Goal: Task Accomplishment & Management: Manage account settings

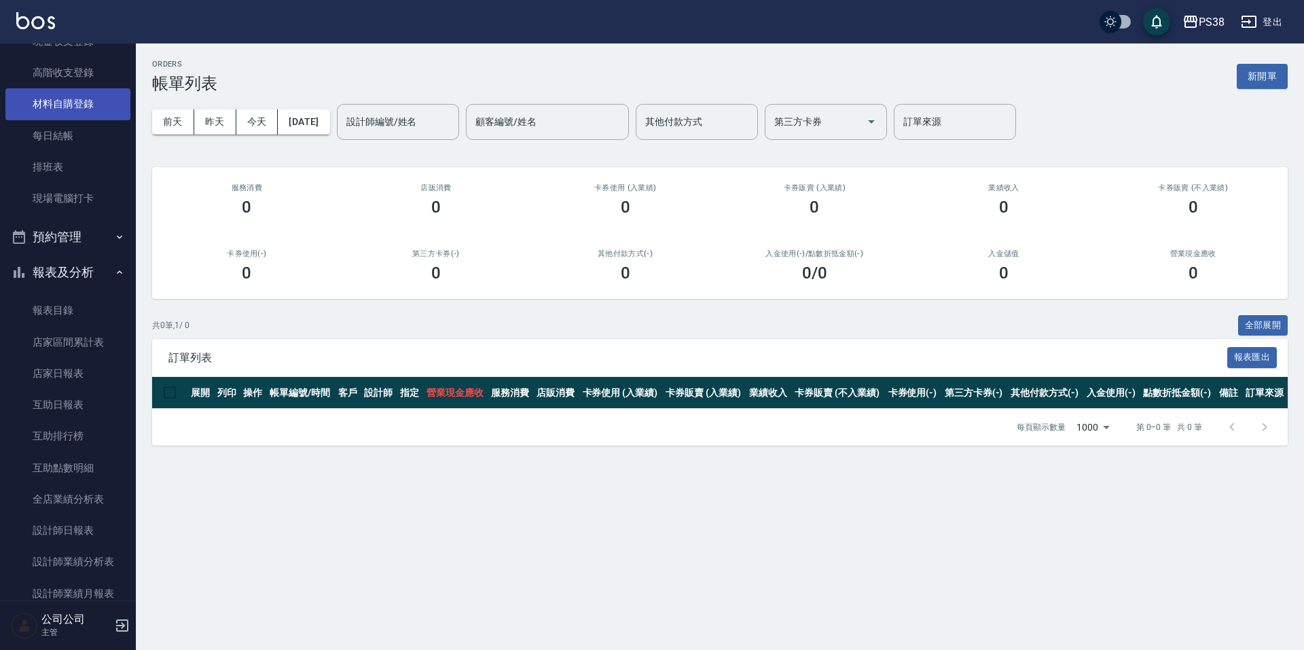
scroll to position [408, 0]
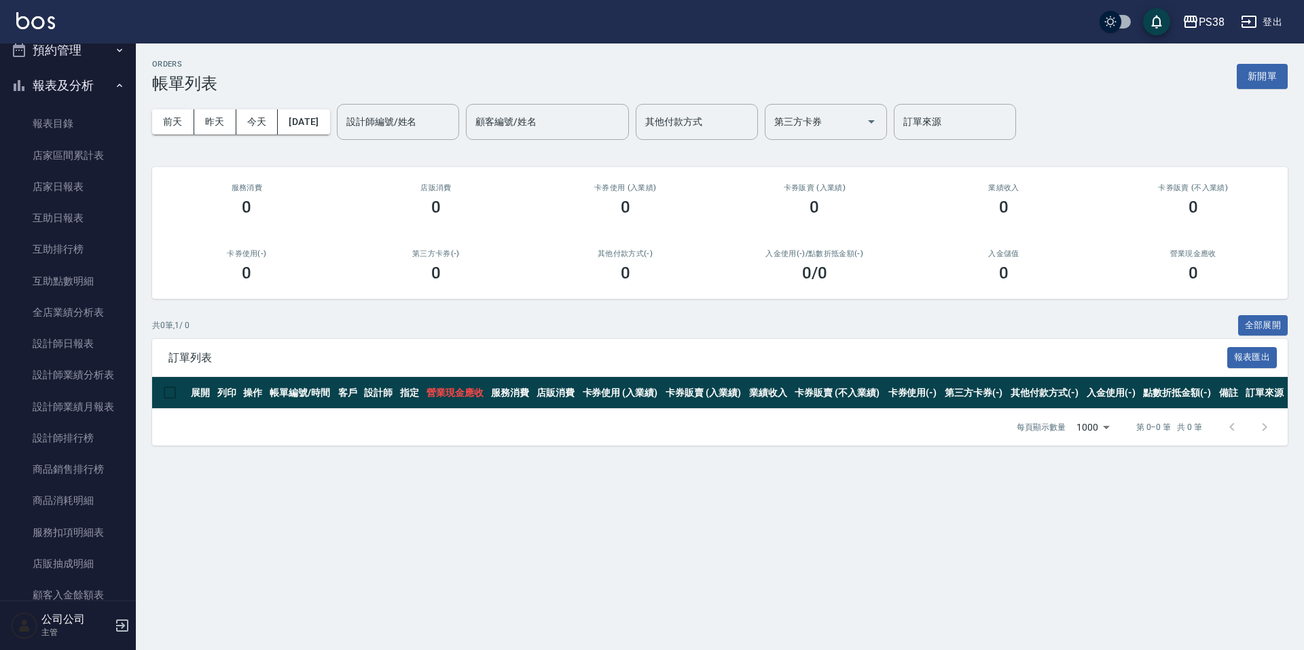
click at [126, 442] on nav "櫃檯作業 打帳單 帳單列表 掛單列表 座位開單 營業儀表板 現金收支登錄 高階收支登錄 材料自購登錄 每日結帳 排班表 現場電腦打卡 預約管理 預約管理 單日…" at bounding box center [68, 321] width 136 height 557
click at [99, 446] on link "設計師排行榜" at bounding box center [67, 437] width 125 height 31
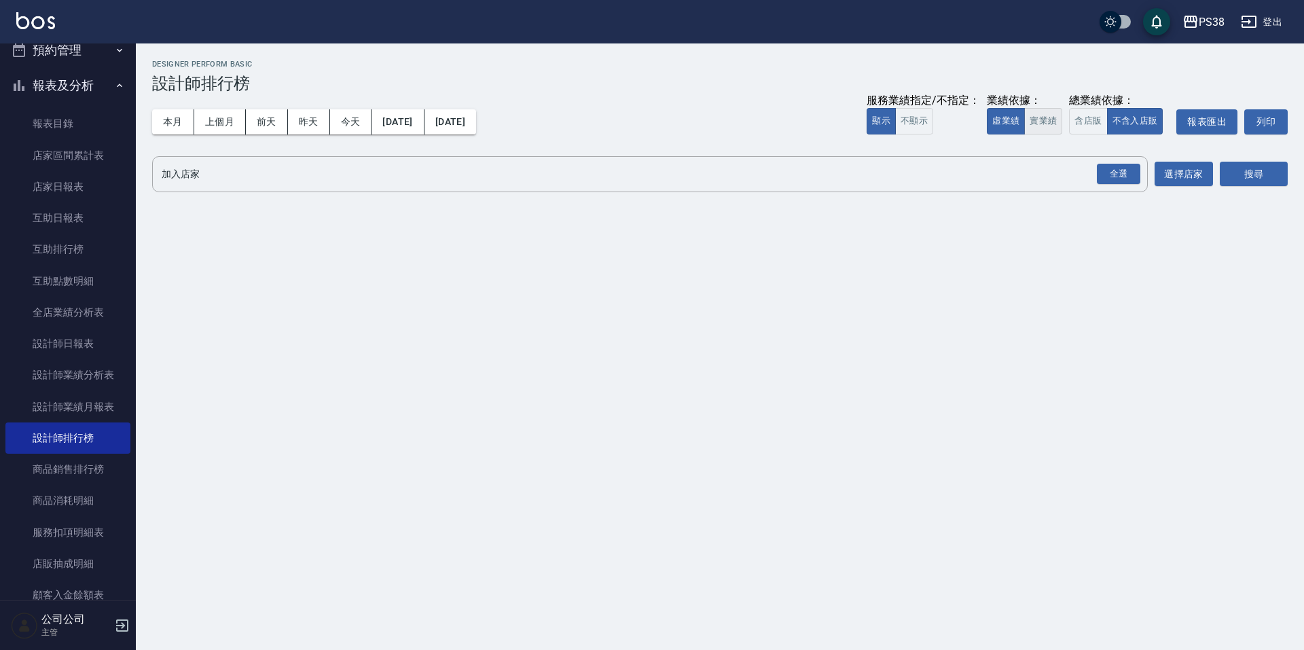
click at [1030, 124] on button "實業績" at bounding box center [1043, 121] width 38 height 26
click at [1129, 177] on div "全選" at bounding box center [1118, 174] width 43 height 21
click at [1240, 181] on button "搜尋" at bounding box center [1254, 174] width 68 height 25
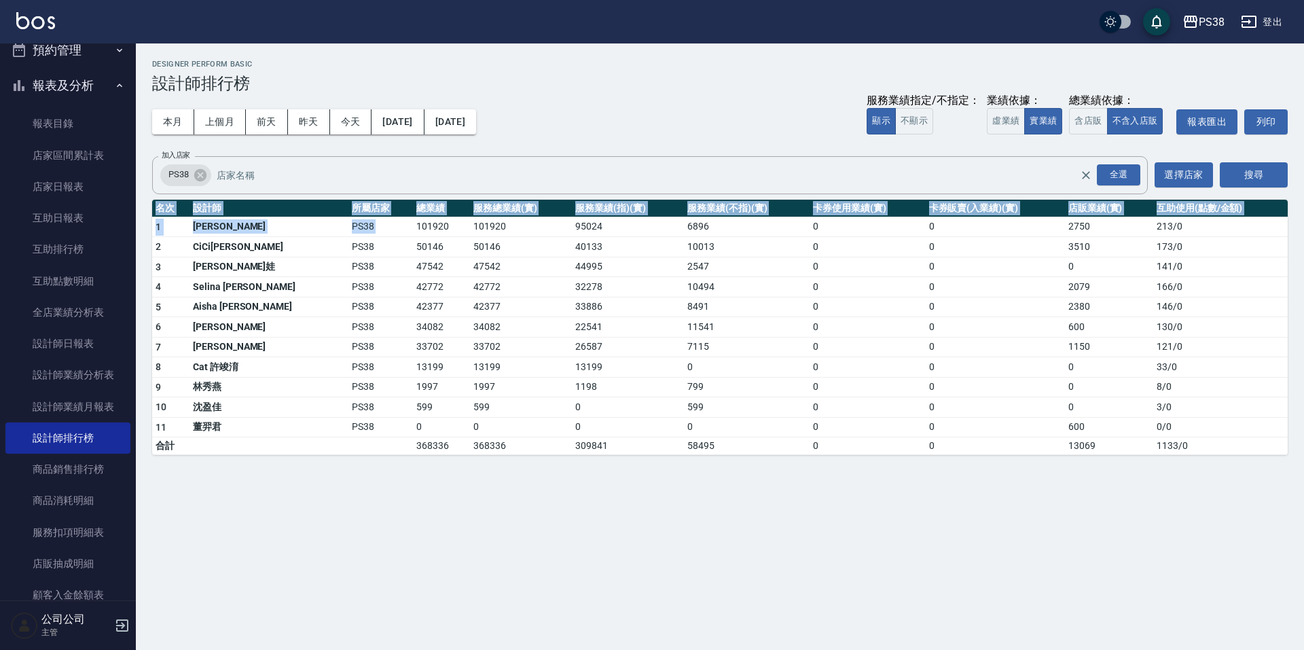
drag, startPoint x: 360, startPoint y: 223, endPoint x: 463, endPoint y: 471, distance: 269.2
click at [463, 471] on div "PS38 2025-10-01 - 2025-10-10 設計師排行榜 列印時間： 2025-10-10-18:52 Designer Perform Bas…" at bounding box center [652, 325] width 1304 height 650
click at [473, 502] on div "PS38 2025-10-01 - 2025-10-10 設計師排行榜 列印時間： 2025-10-10-18:52 Designer Perform Bas…" at bounding box center [652, 325] width 1304 height 650
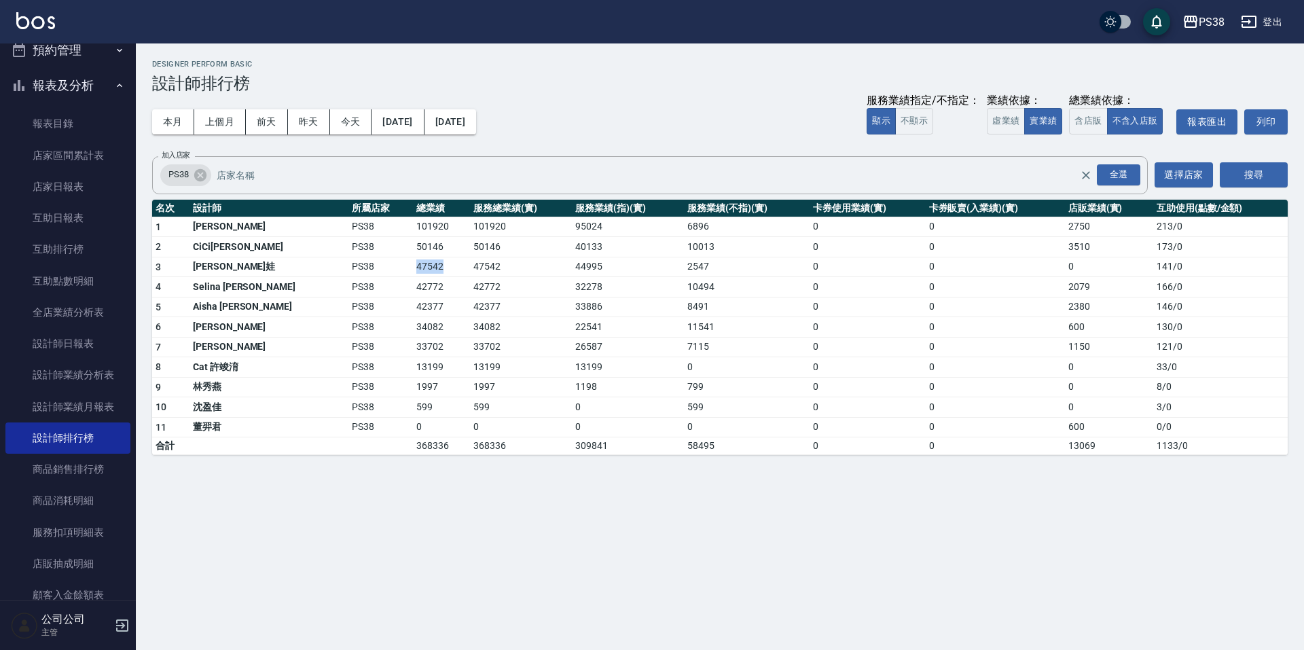
drag, startPoint x: 363, startPoint y: 266, endPoint x: 429, endPoint y: 331, distance: 91.7
click at [413, 274] on td "47542" at bounding box center [441, 267] width 57 height 20
click at [470, 352] on td "33702" at bounding box center [521, 347] width 102 height 20
drag, startPoint x: 357, startPoint y: 308, endPoint x: 405, endPoint y: 310, distance: 48.3
click at [405, 310] on tr "5 Aisha 黃馨萩 PS38 42377 42377 33886 8491 0 0 2380 146 / 0" at bounding box center [720, 307] width 1136 height 20
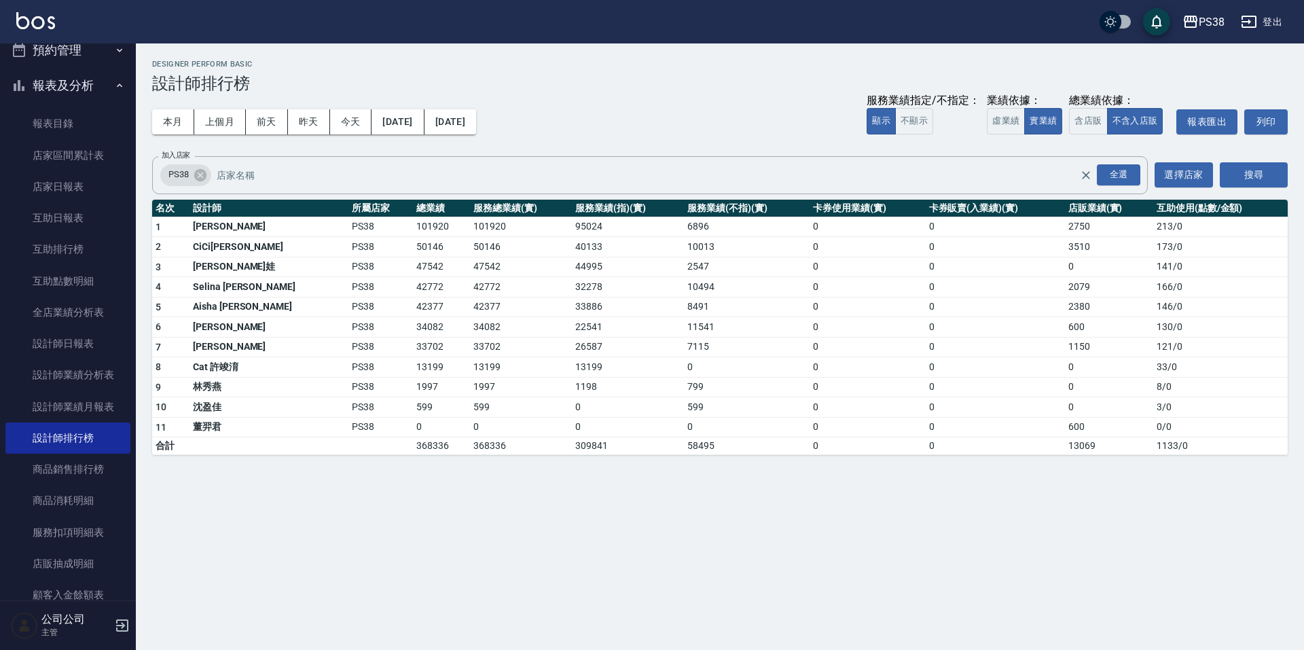
click at [572, 441] on td "309841" at bounding box center [628, 446] width 112 height 18
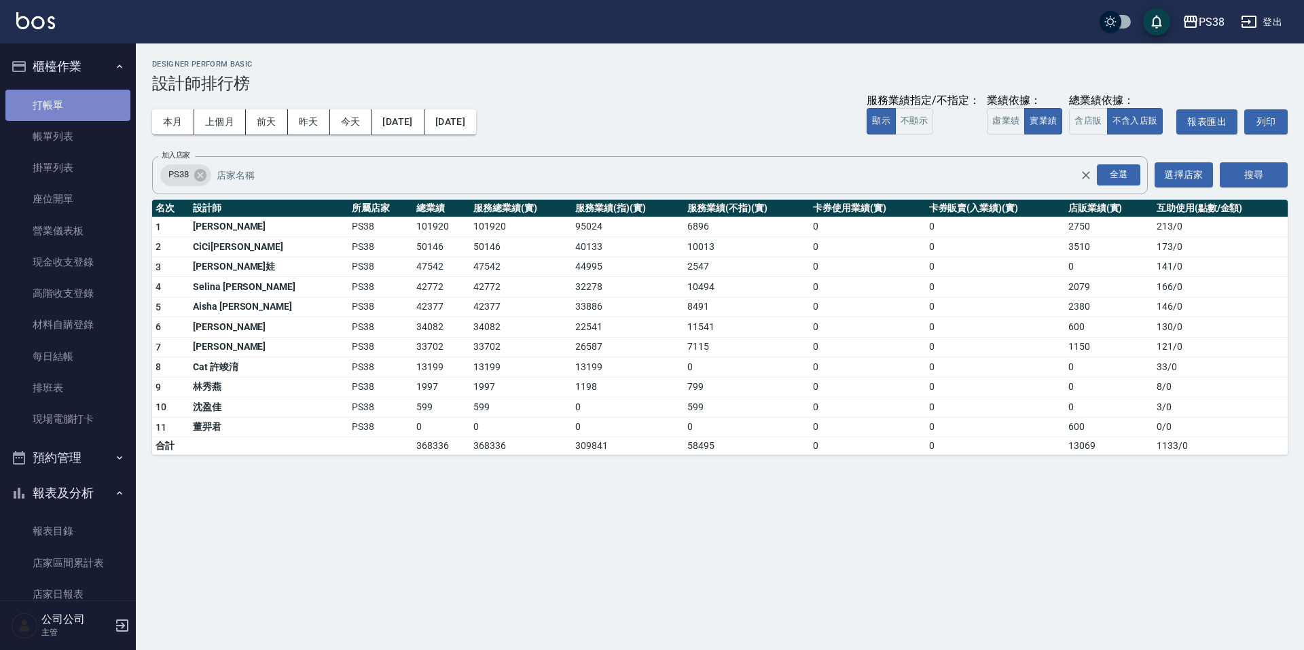
click at [83, 92] on link "打帳單" at bounding box center [67, 105] width 125 height 31
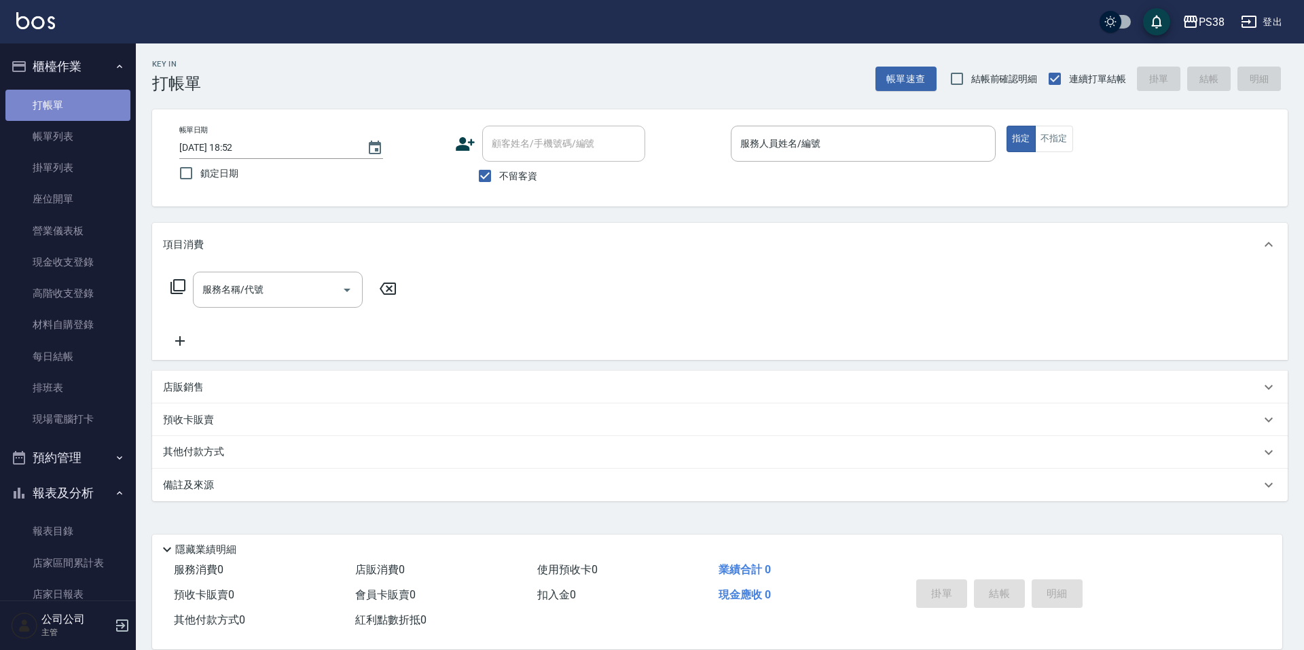
click at [86, 103] on link "打帳單" at bounding box center [67, 105] width 125 height 31
click at [832, 137] on input "服務人員姓名/編號" at bounding box center [863, 144] width 253 height 24
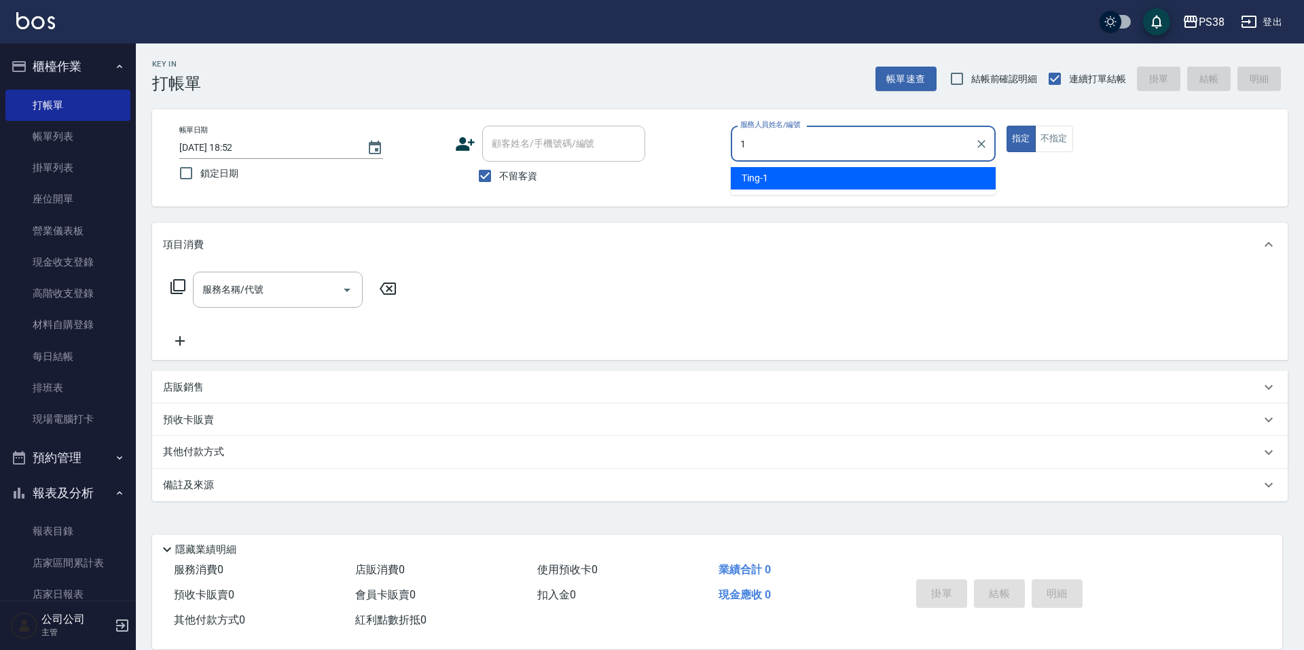
type input "Ting-1"
type button "true"
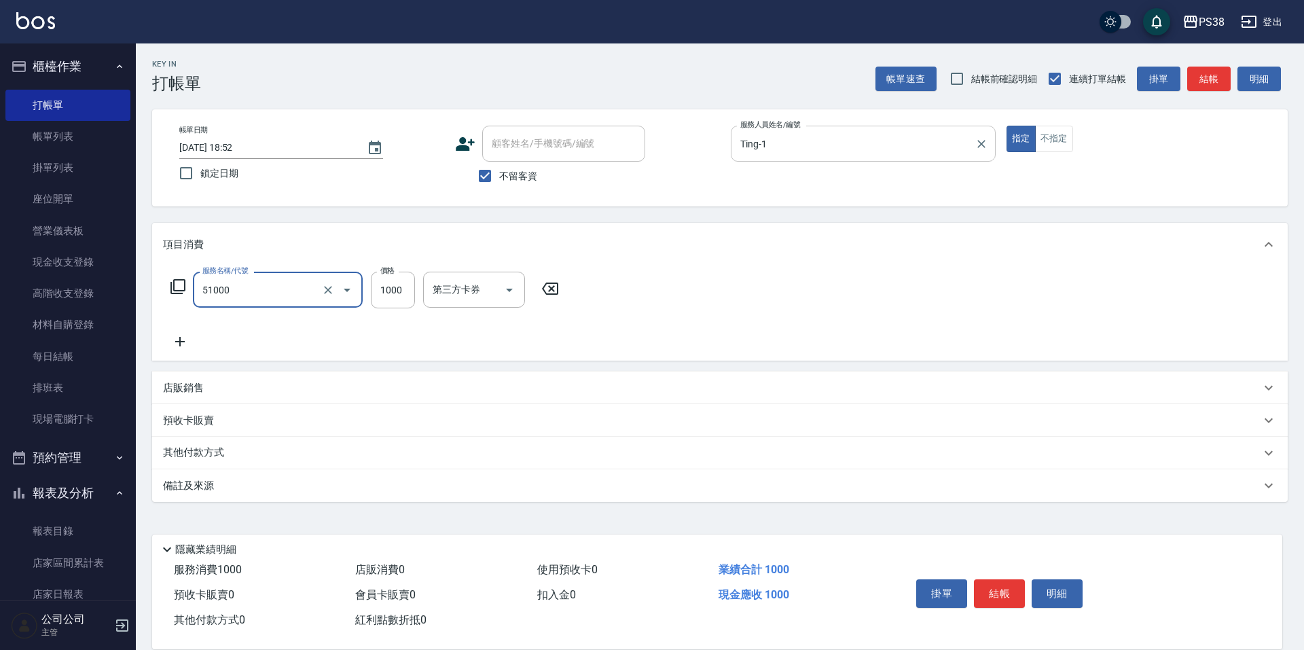
type input "染髮600以上(任意金額)(51000)"
type input "2000"
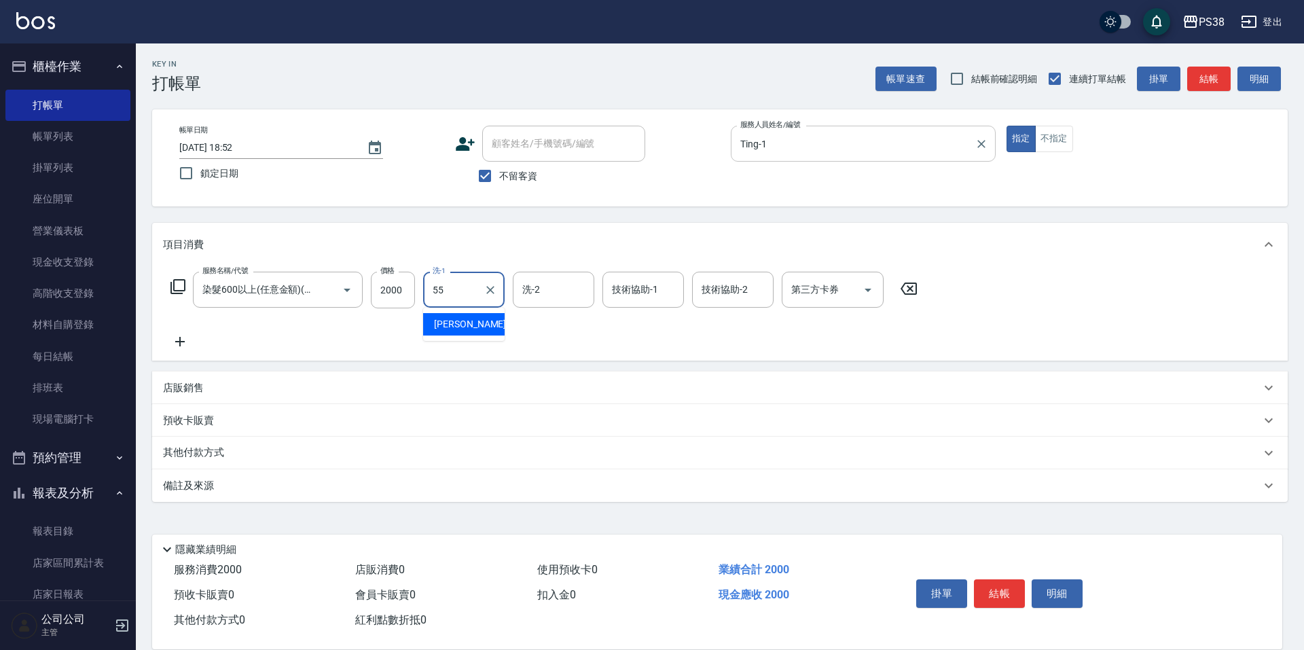
type input "5"
type input "Mona-23"
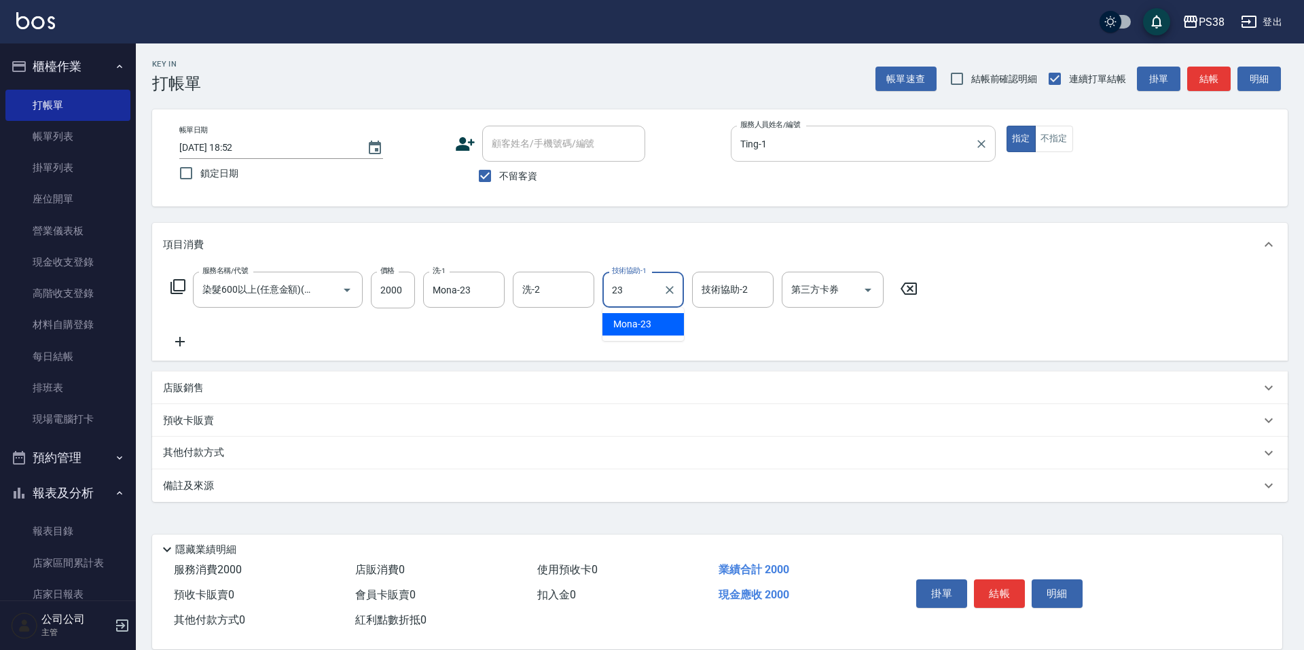
type input "Mona-23"
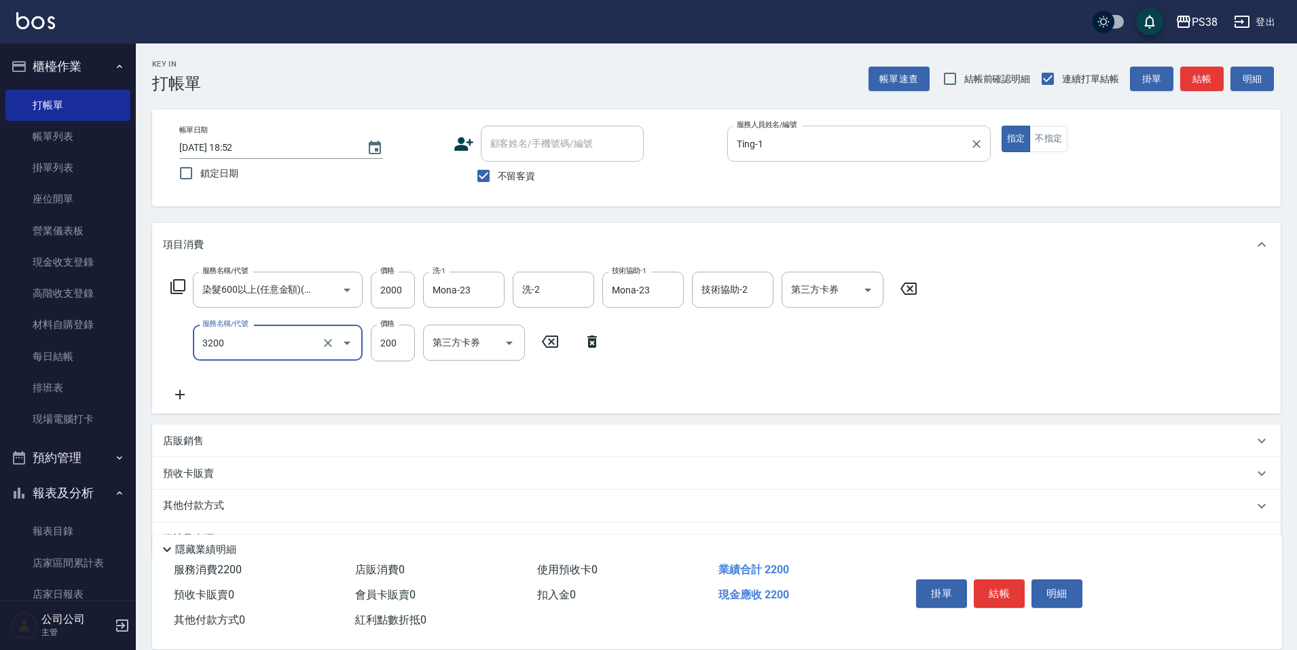
type input "自備護髮(3200)"
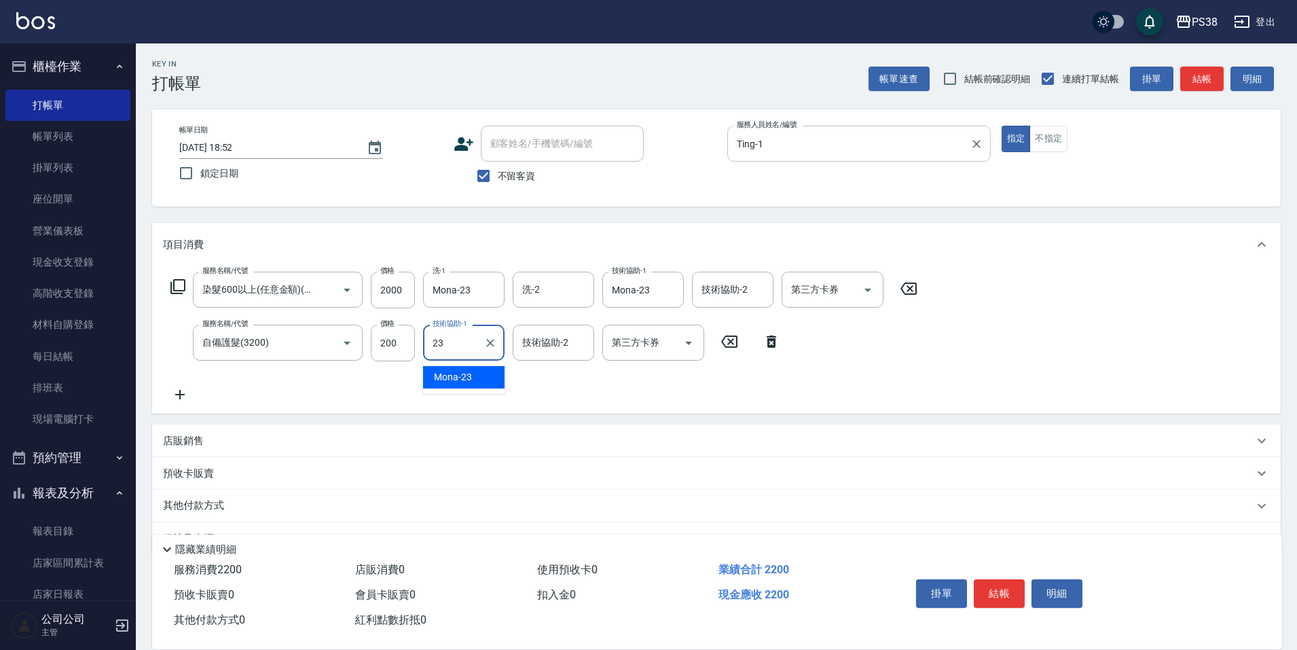
type input "Mona-23"
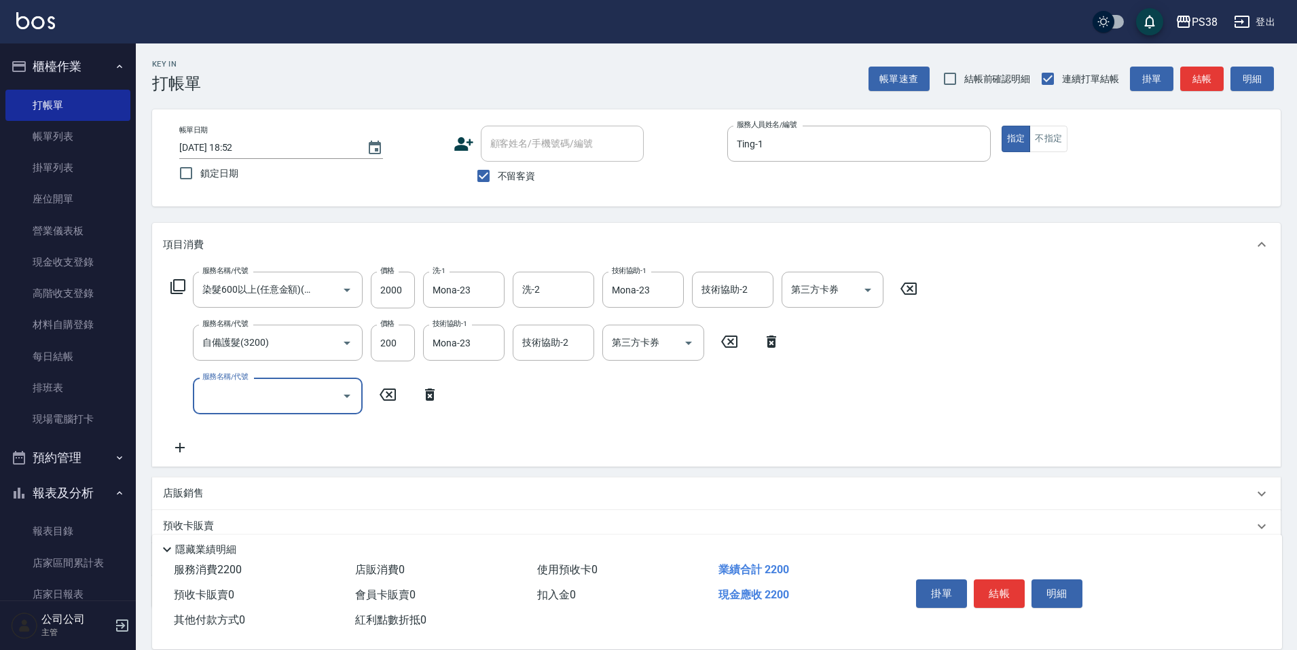
click at [275, 383] on div "服務名稱/代號" at bounding box center [278, 396] width 170 height 36
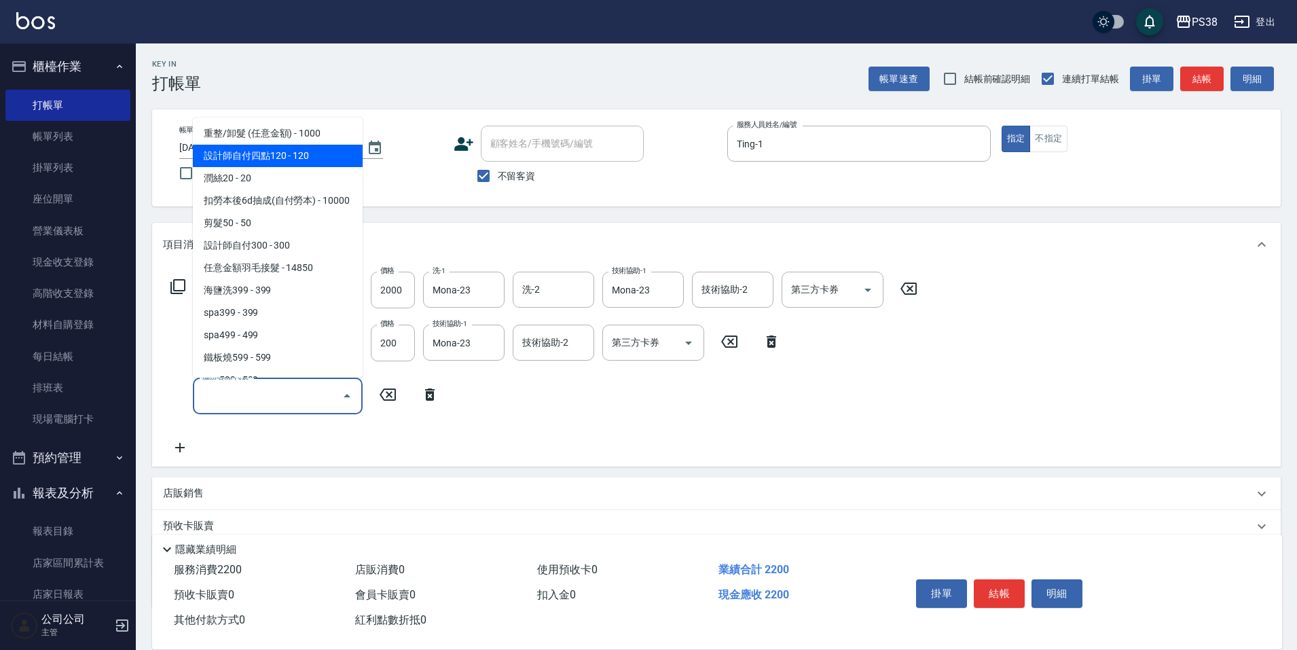
scroll to position [136, 0]
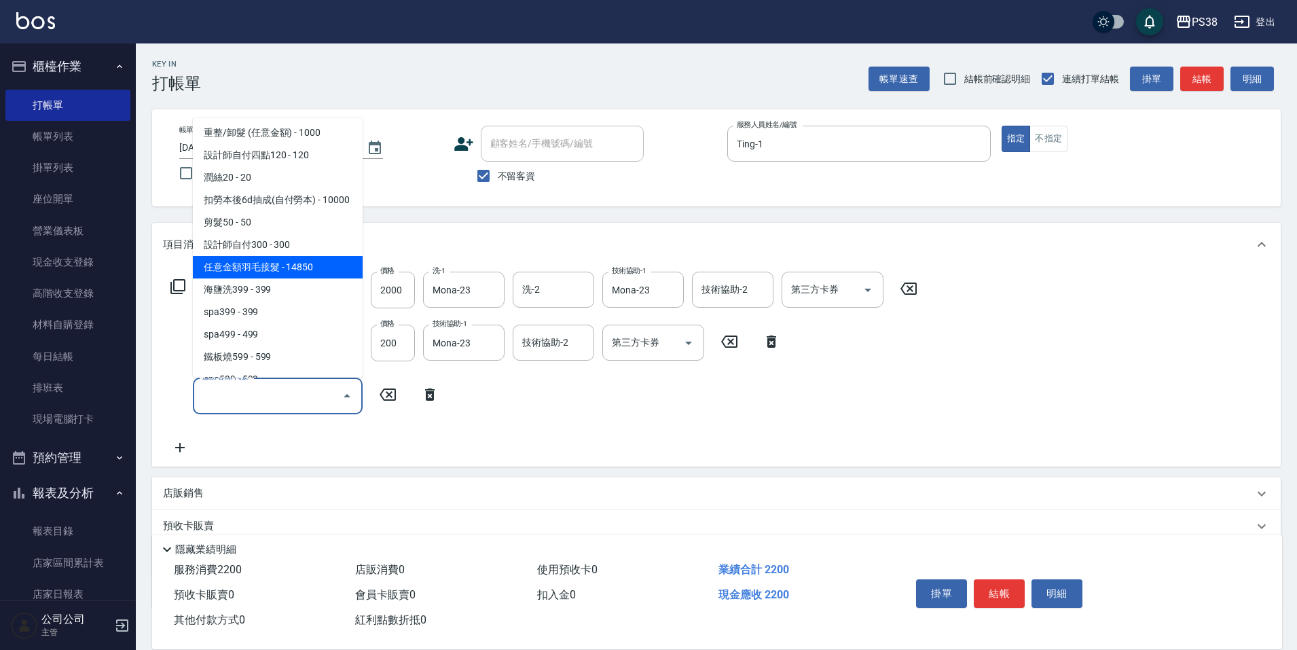
click at [328, 278] on span "任意金額羽毛接髮 - 14850" at bounding box center [278, 267] width 170 height 22
type input "任意金額羽毛接髮(333)"
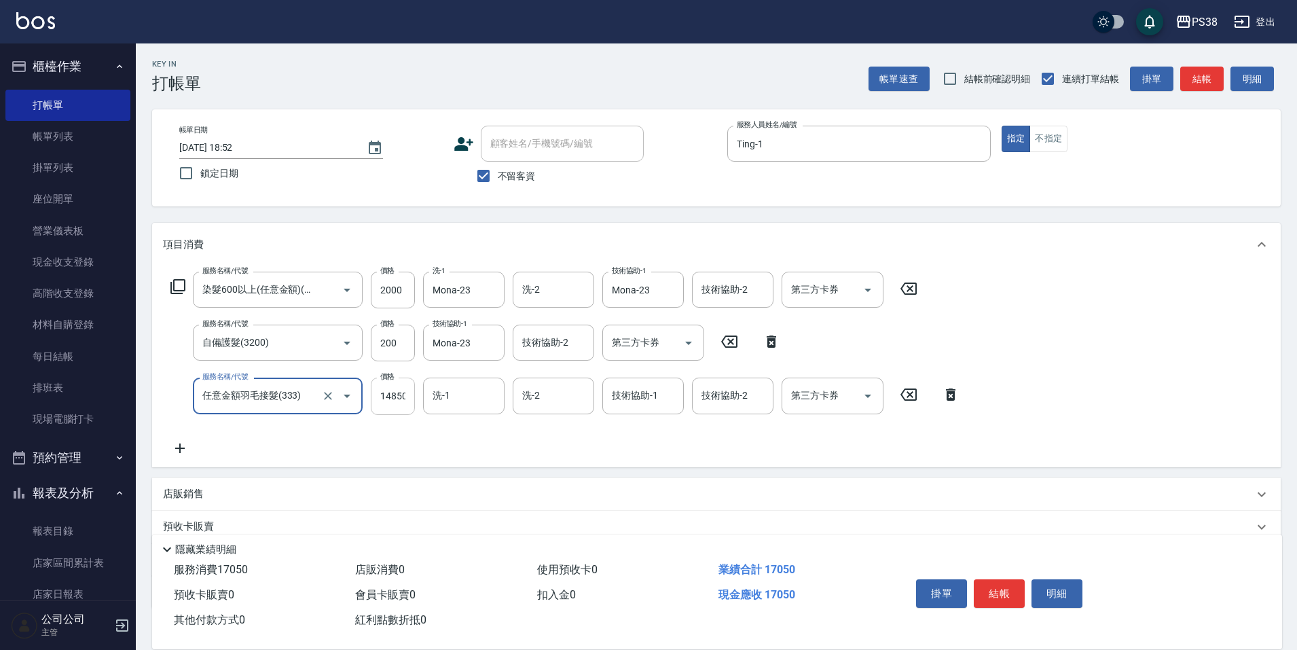
click at [403, 381] on input "14850" at bounding box center [393, 396] width 44 height 37
type input "26666"
type input "Mona-23"
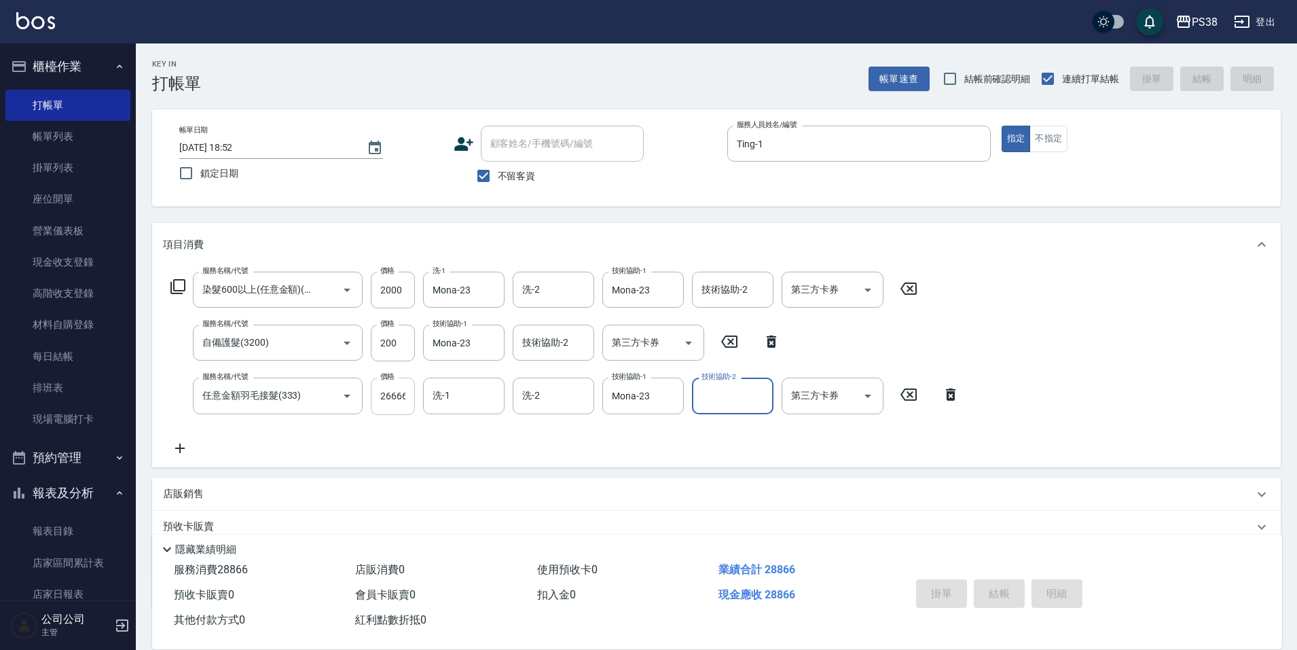
type input "2025/10/10 19:00"
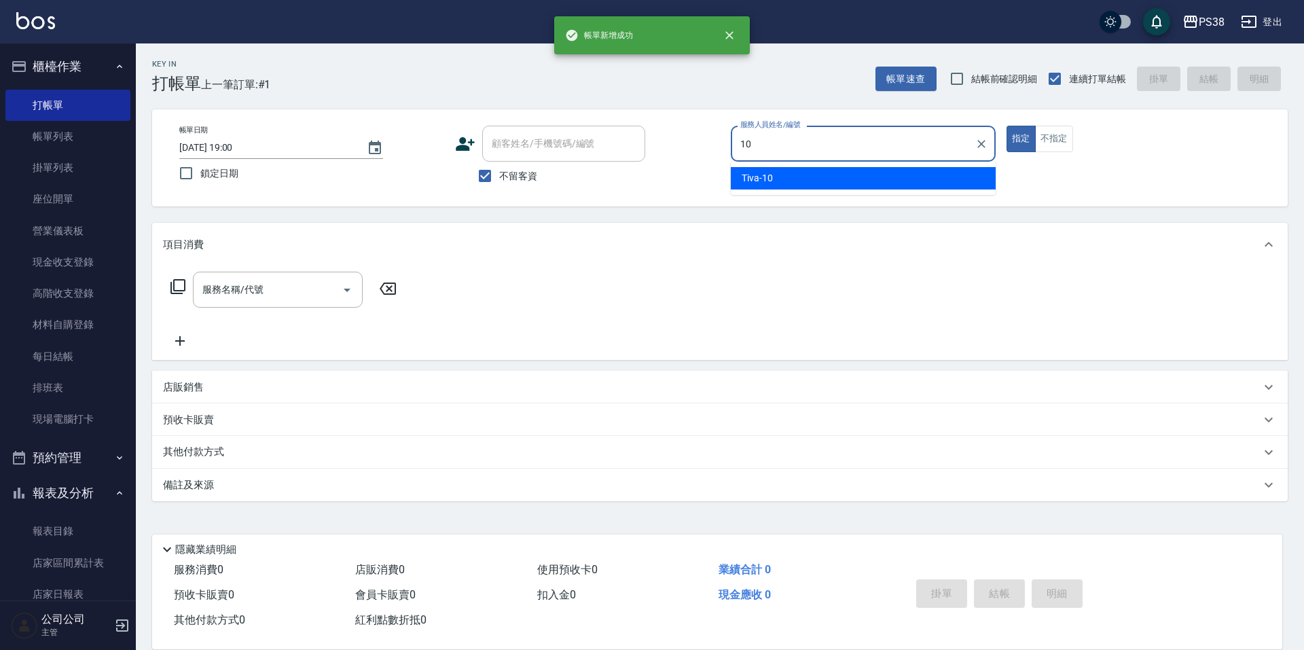
type input "Tiva-10"
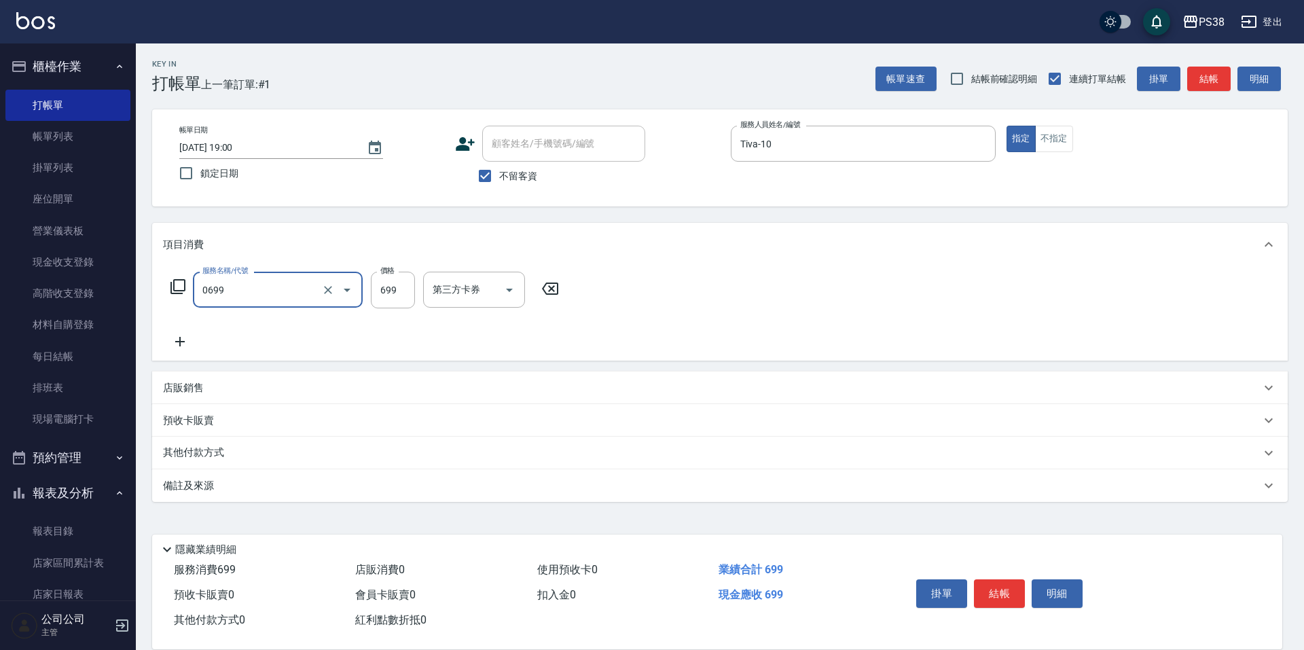
type input "spa699(0699)"
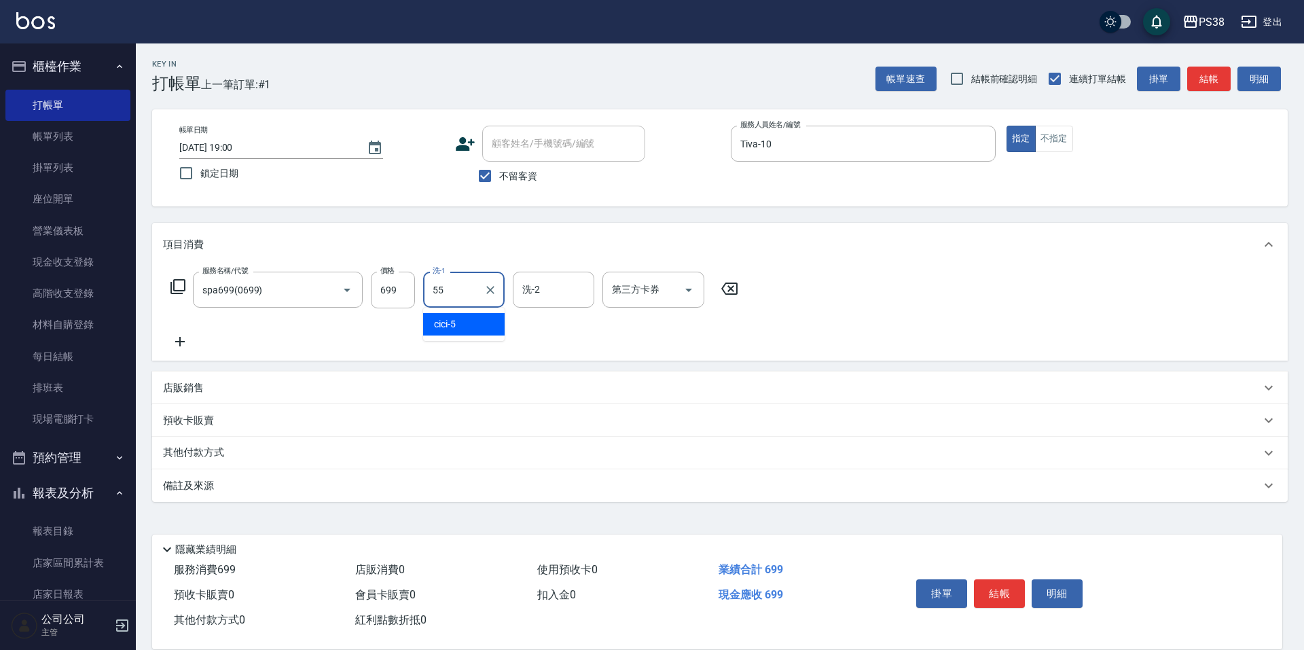
type input "彥丞-55"
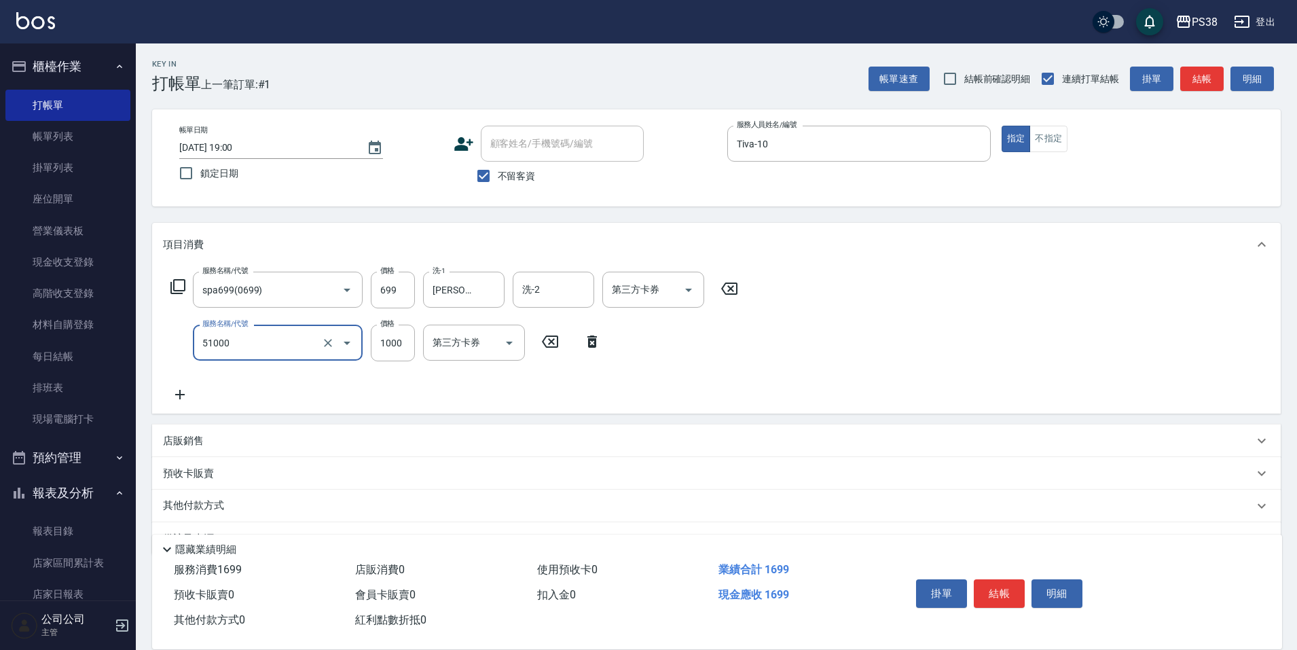
type input "染髮600以上(任意金額)(51000)"
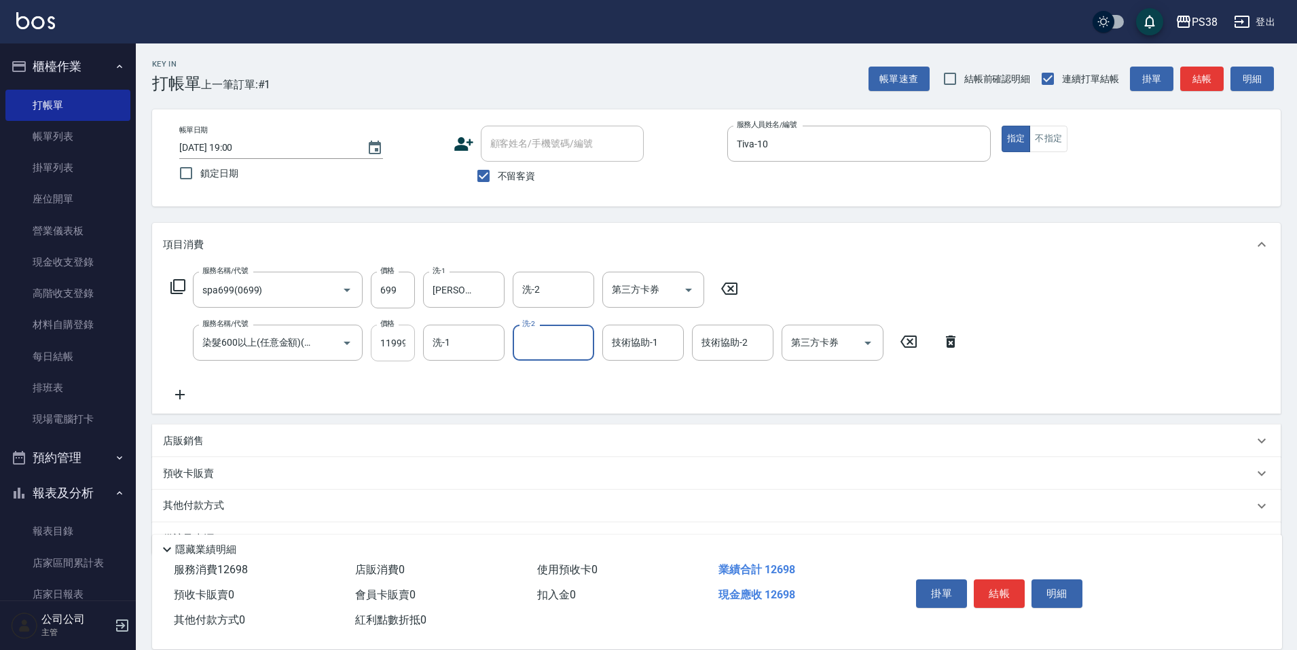
click at [395, 346] on input "11999" at bounding box center [393, 343] width 44 height 37
type input "1199"
type input "彥丞-55"
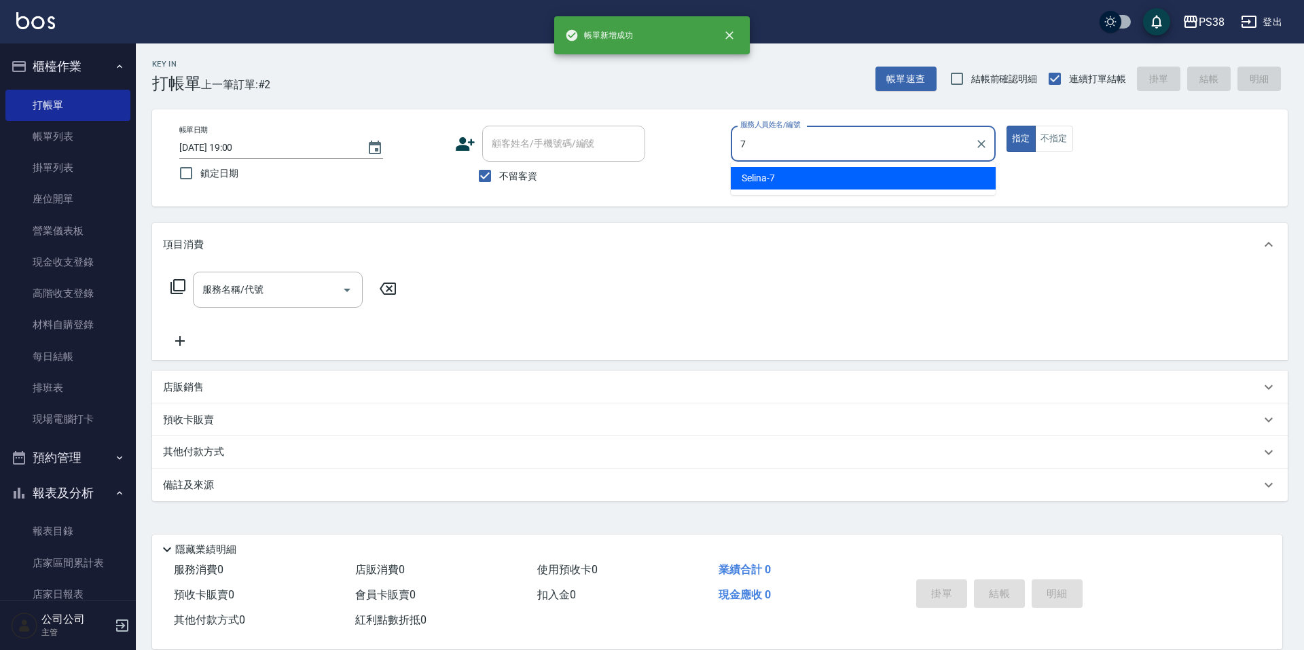
type input "Selina-7"
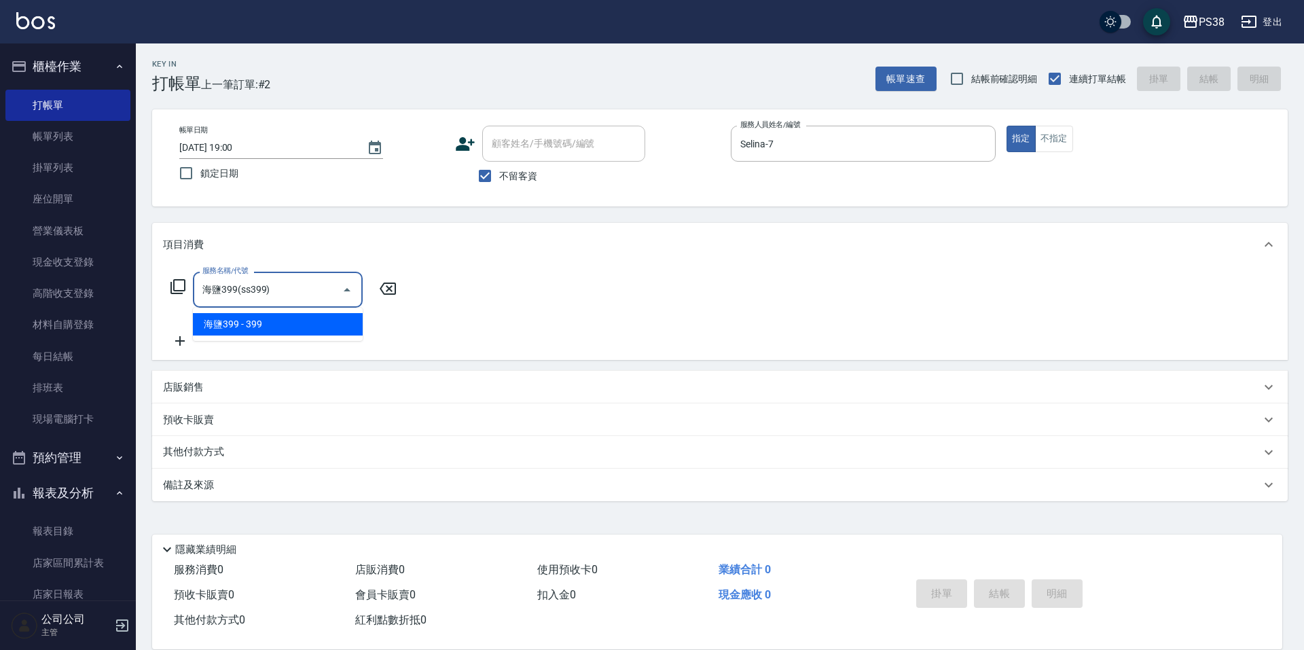
type input "海鹽399(ss399)"
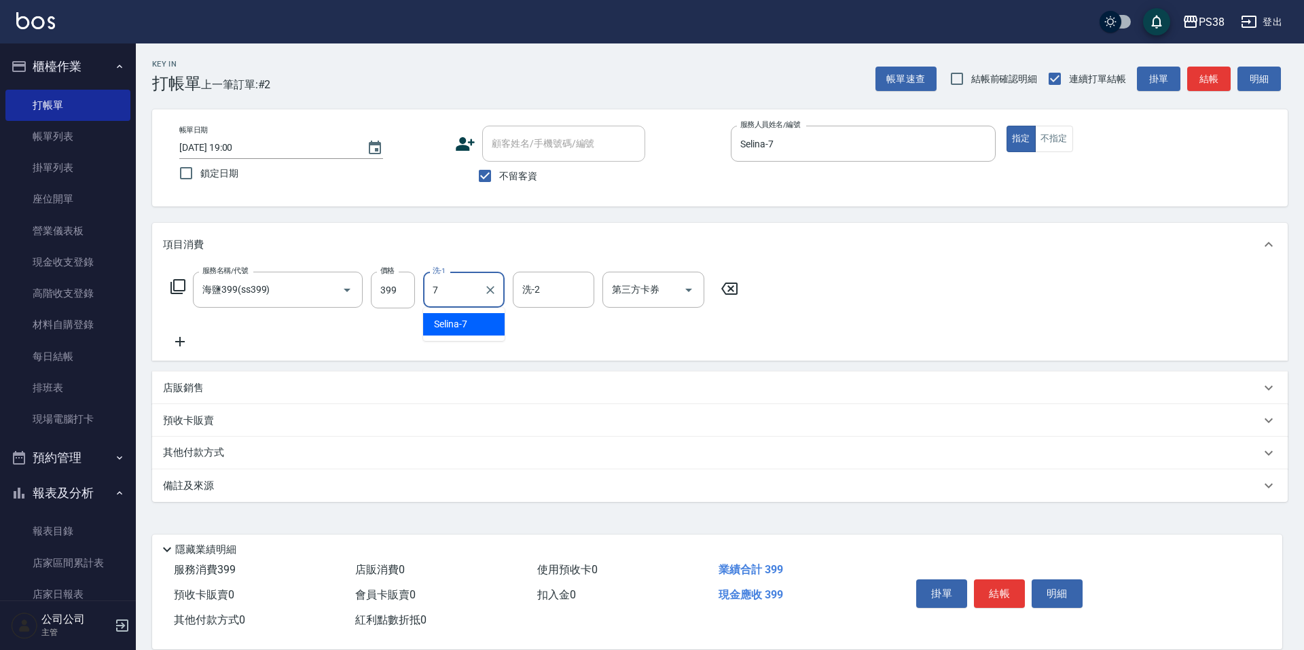
type input "Selina-7"
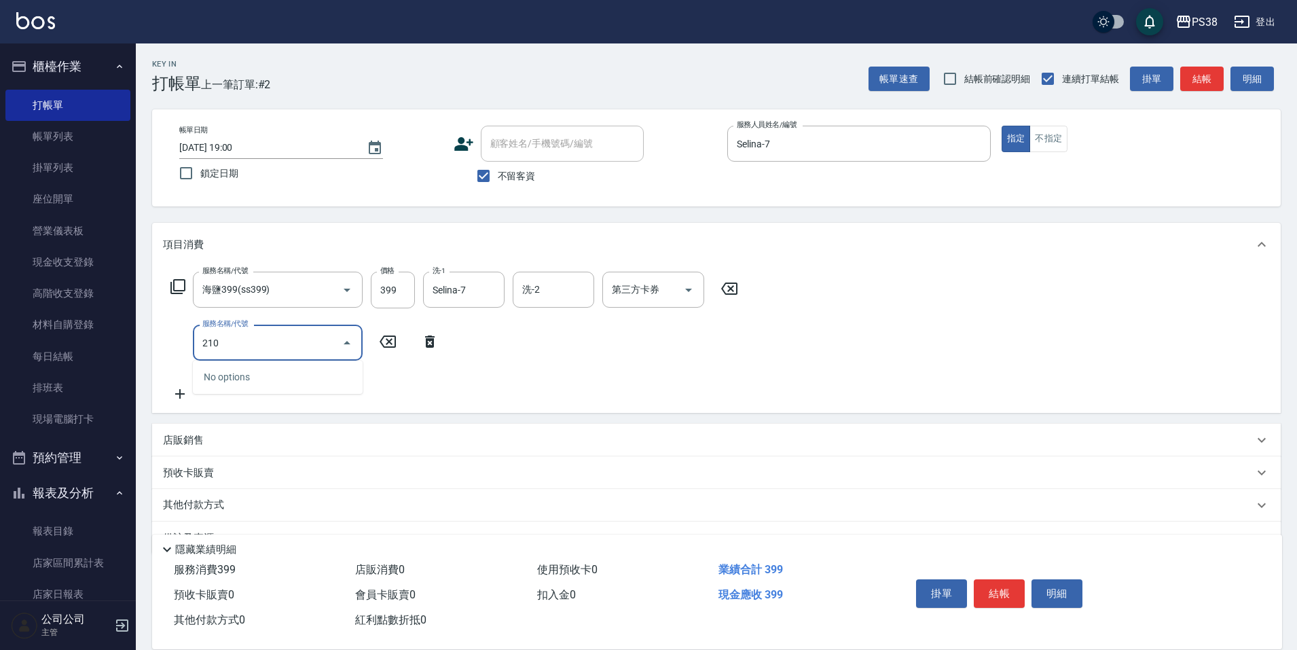
type input "2100"
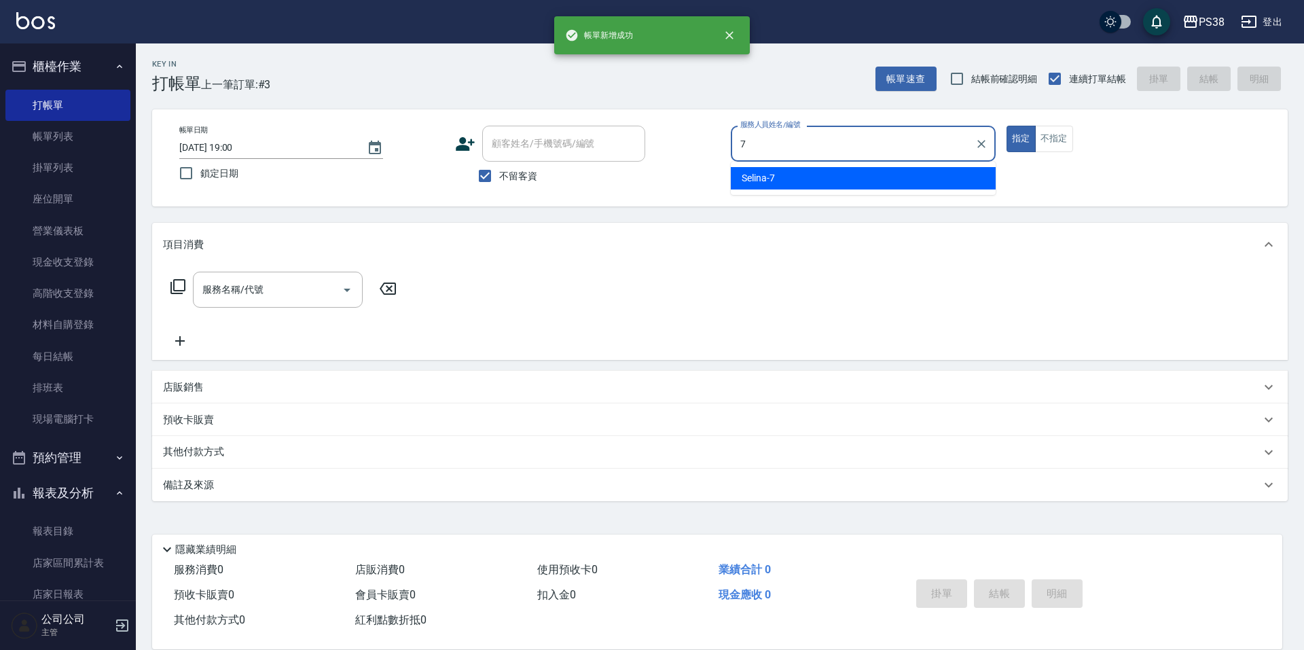
type input "Selina-7"
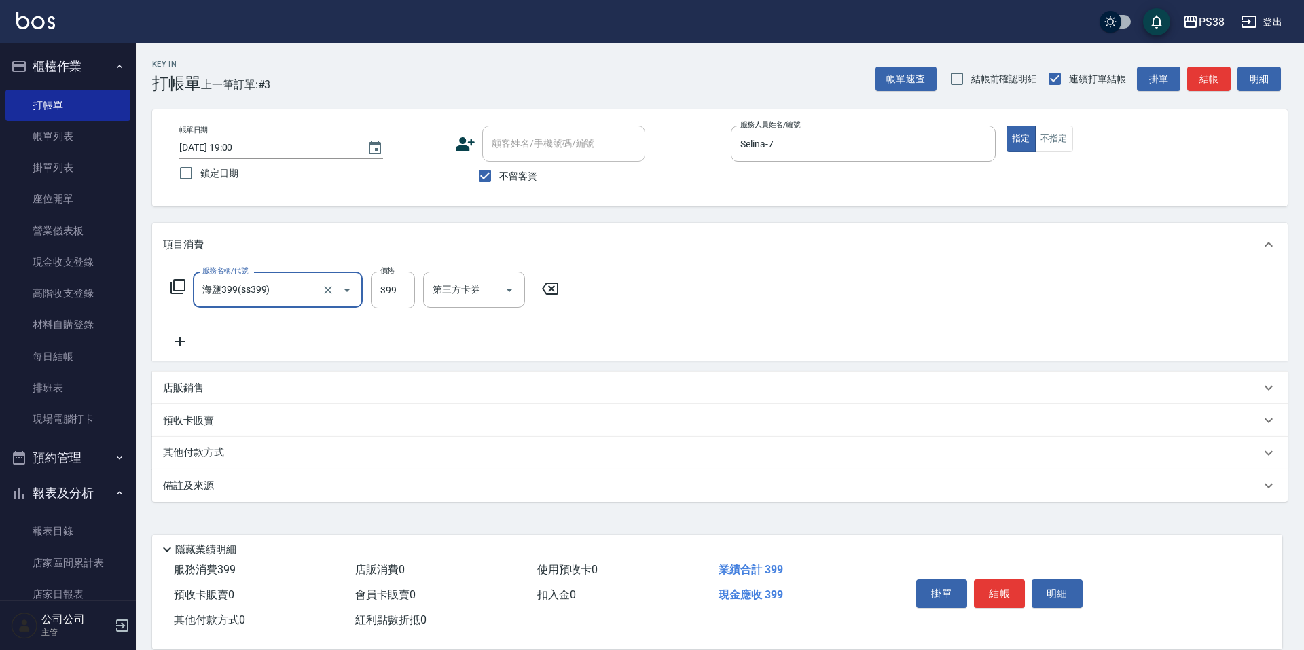
type input "海鹽399(ss399)"
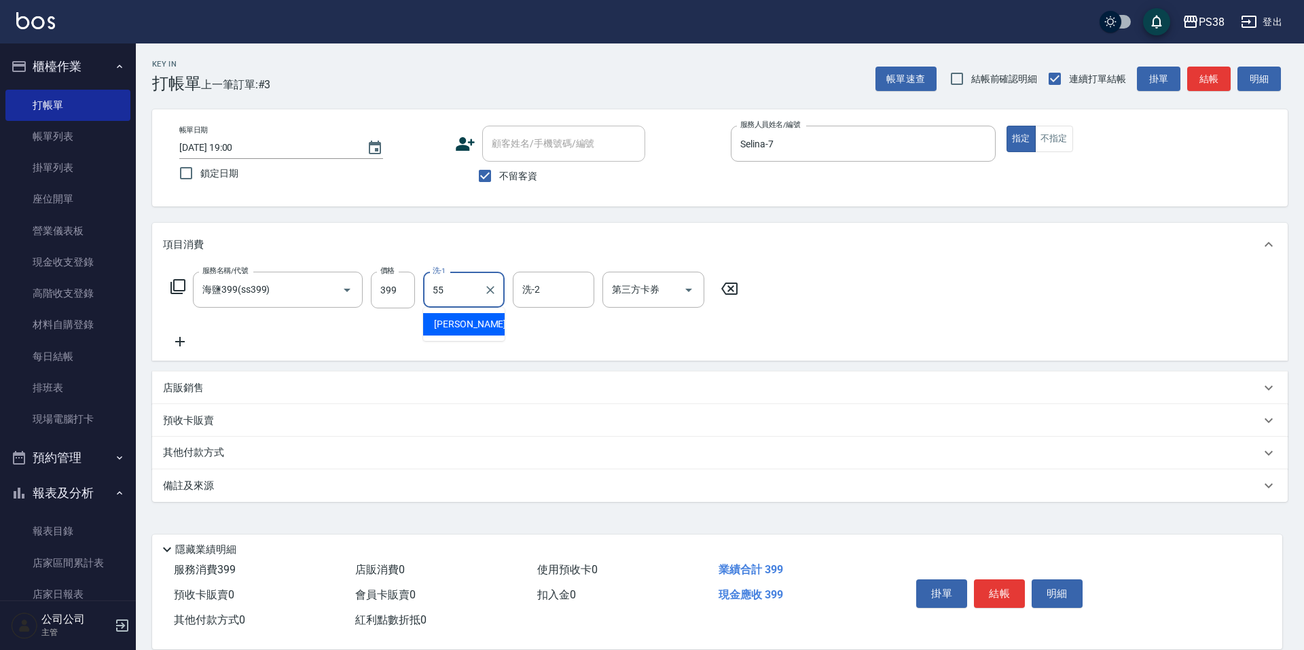
type input "彥丞-55"
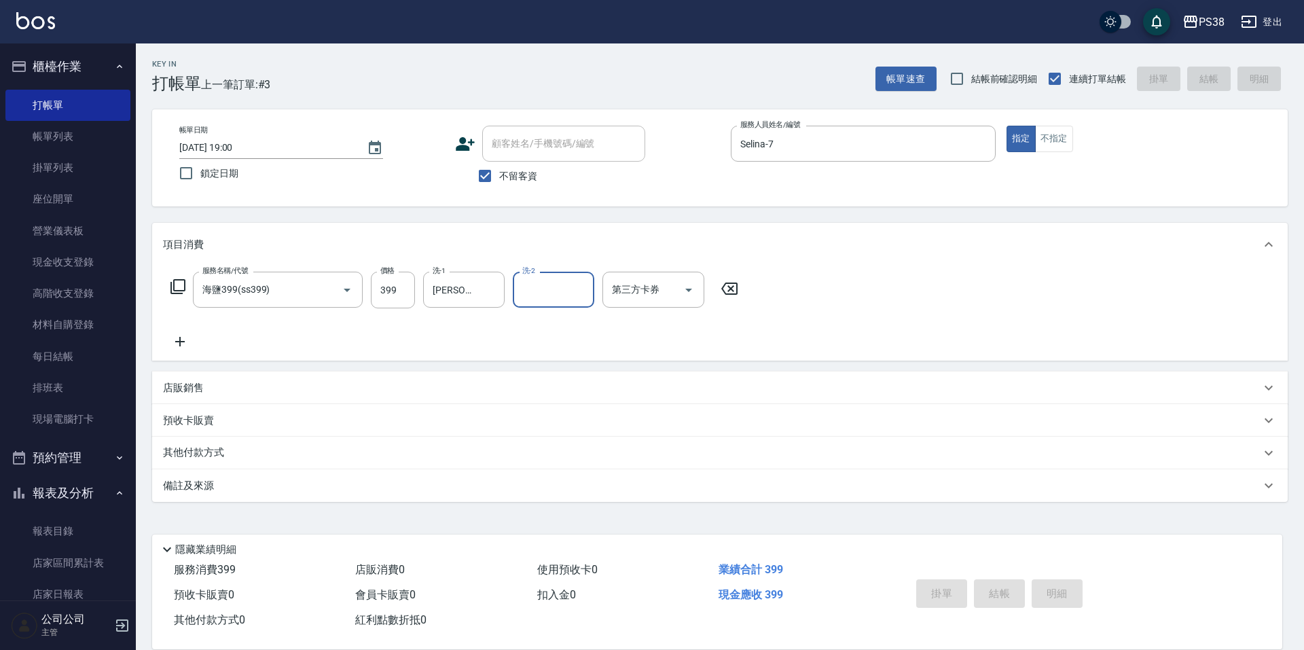
type input "2025/10/10 19:01"
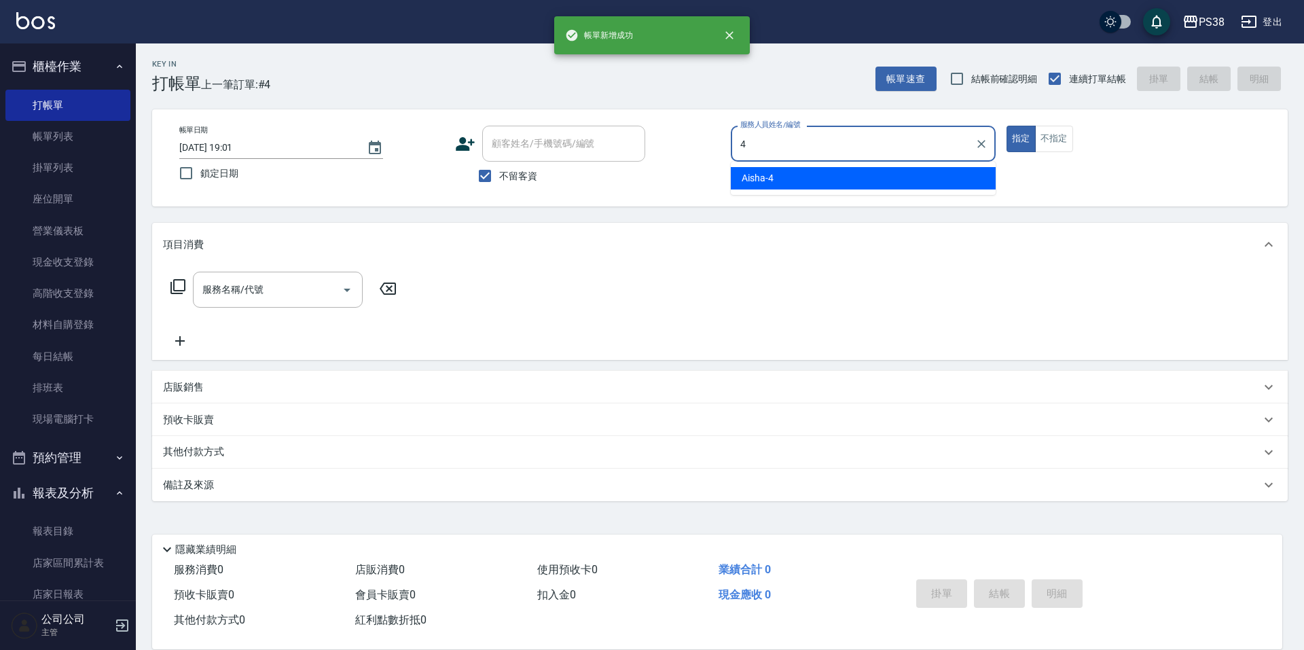
type input "Aisha-4"
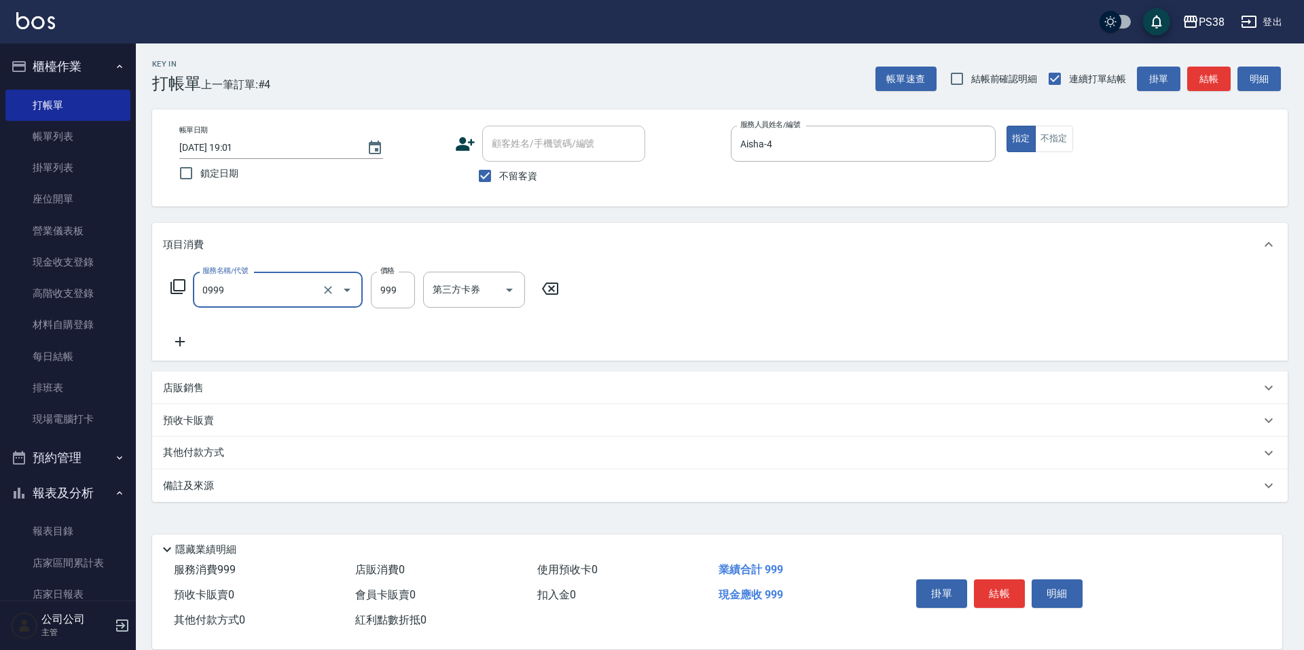
type input "spa999(0999)"
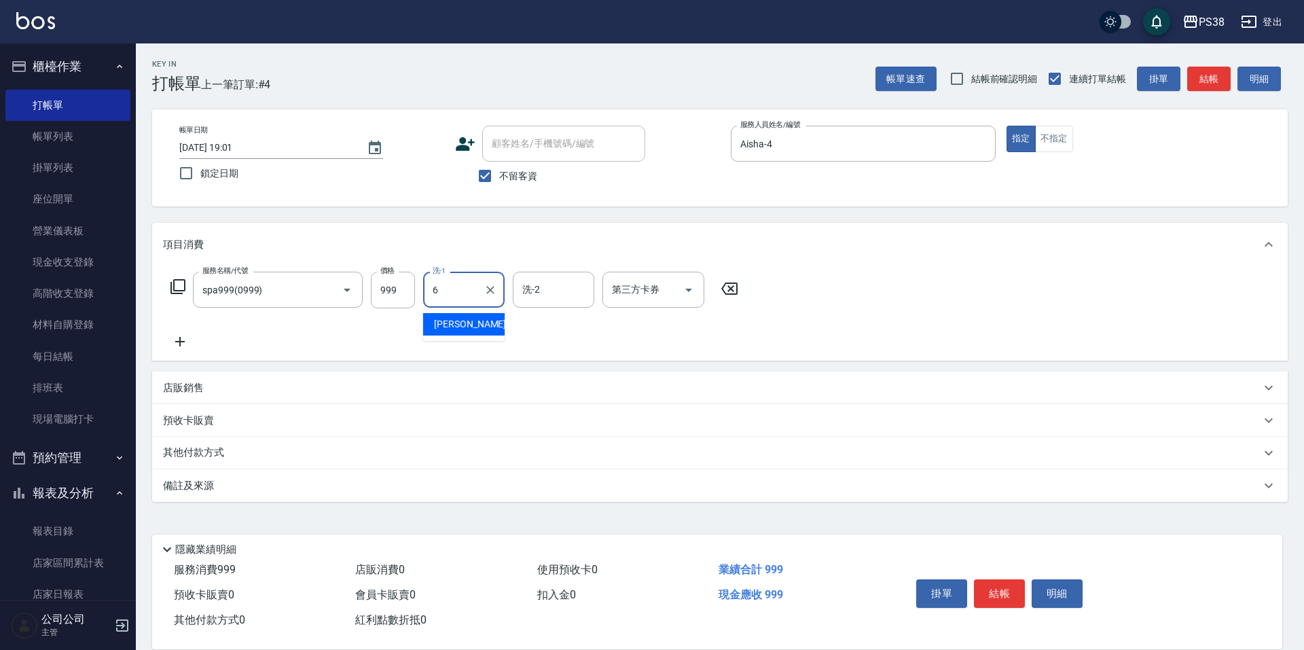
type input "Yuki-6"
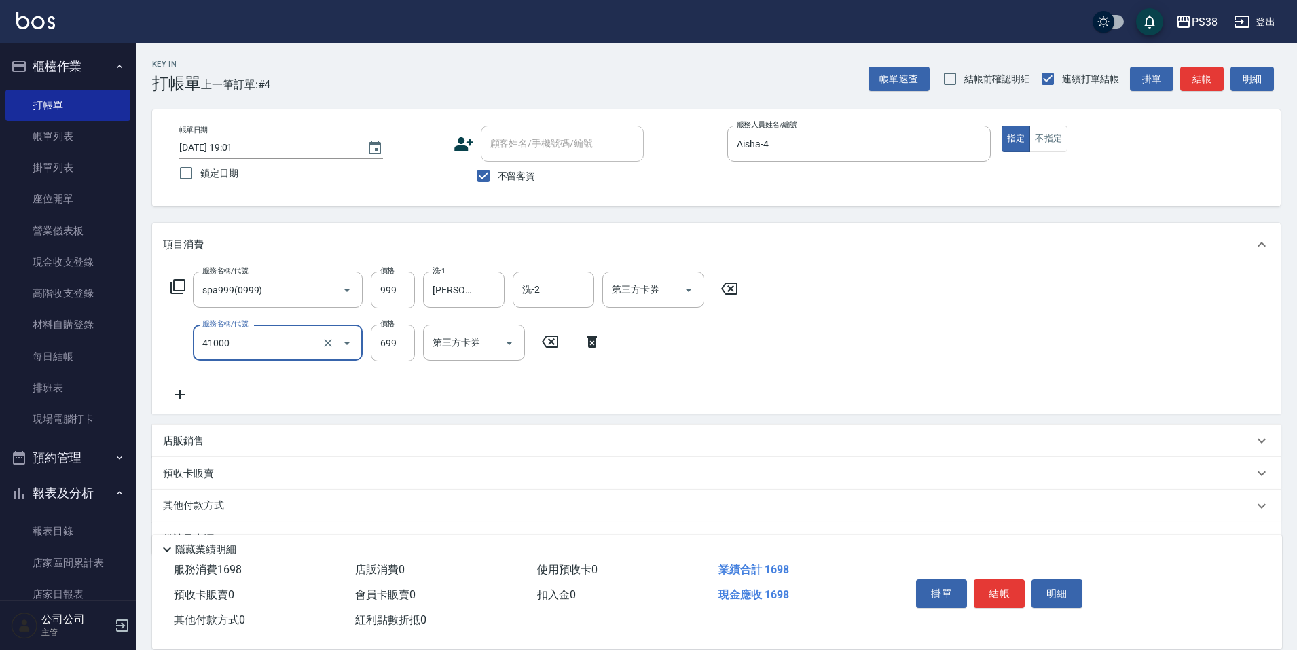
type input "燙髮699-2500(任意金額)(41000)"
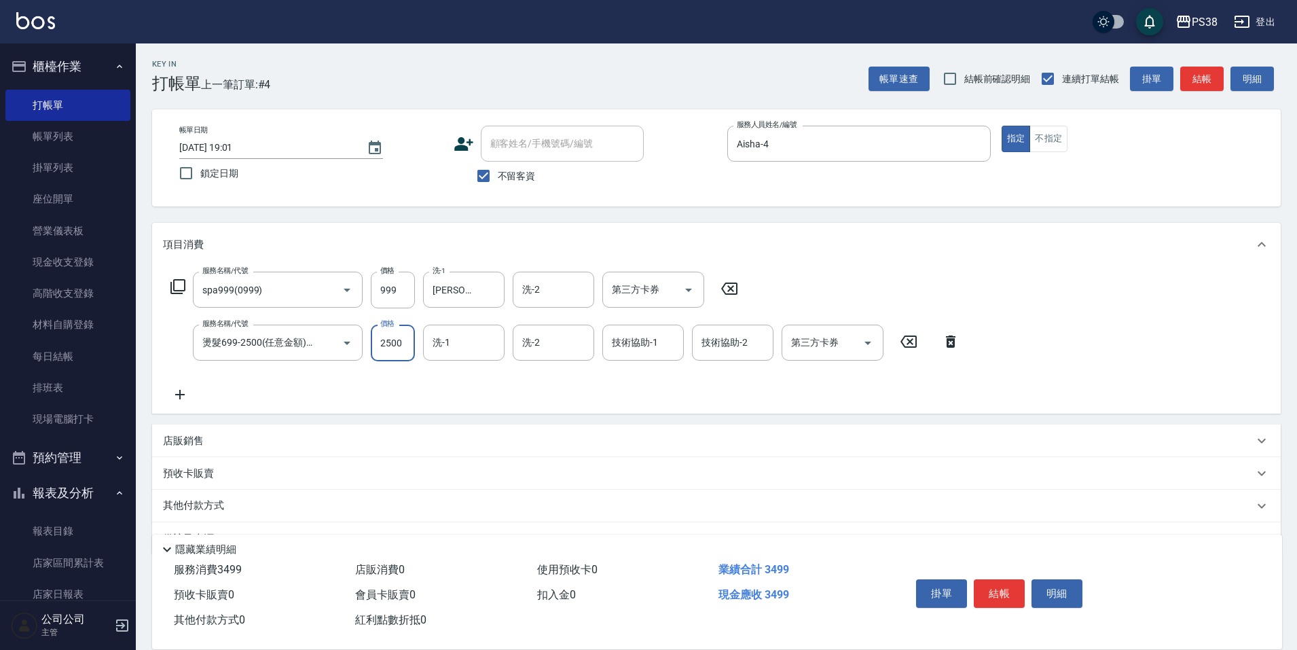
type input "2500"
type input "Yuki-6"
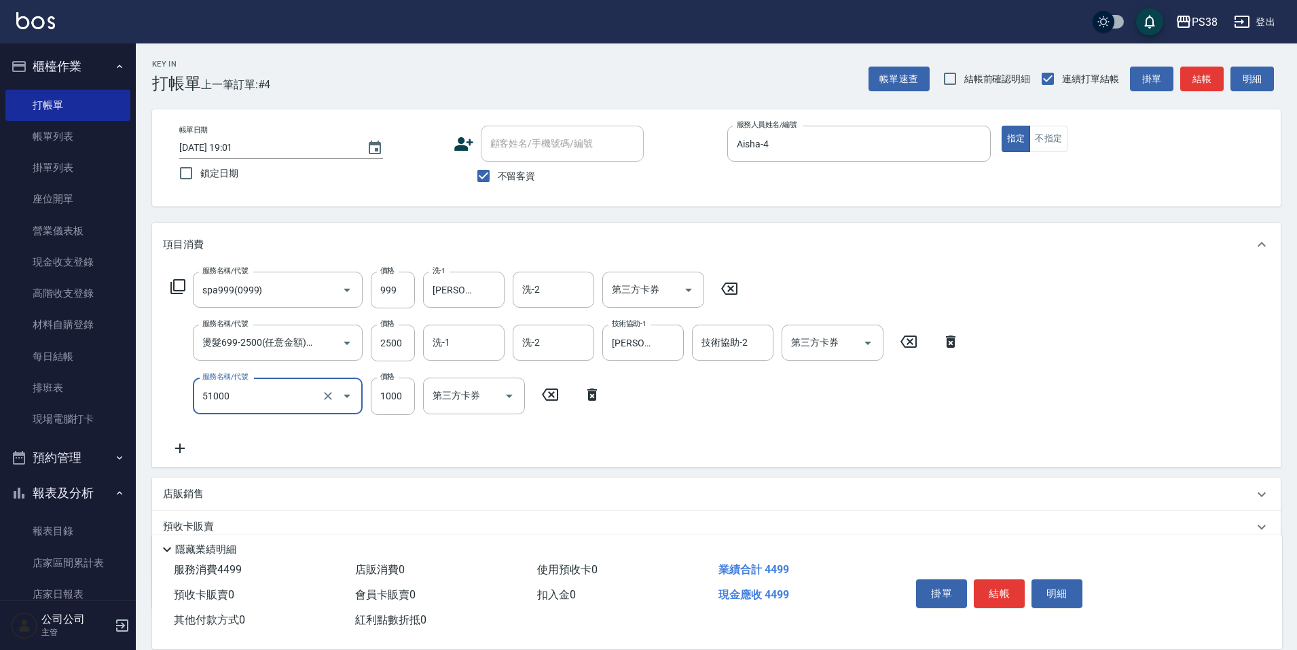
type input "染髮600以上(任意金額)(51000)"
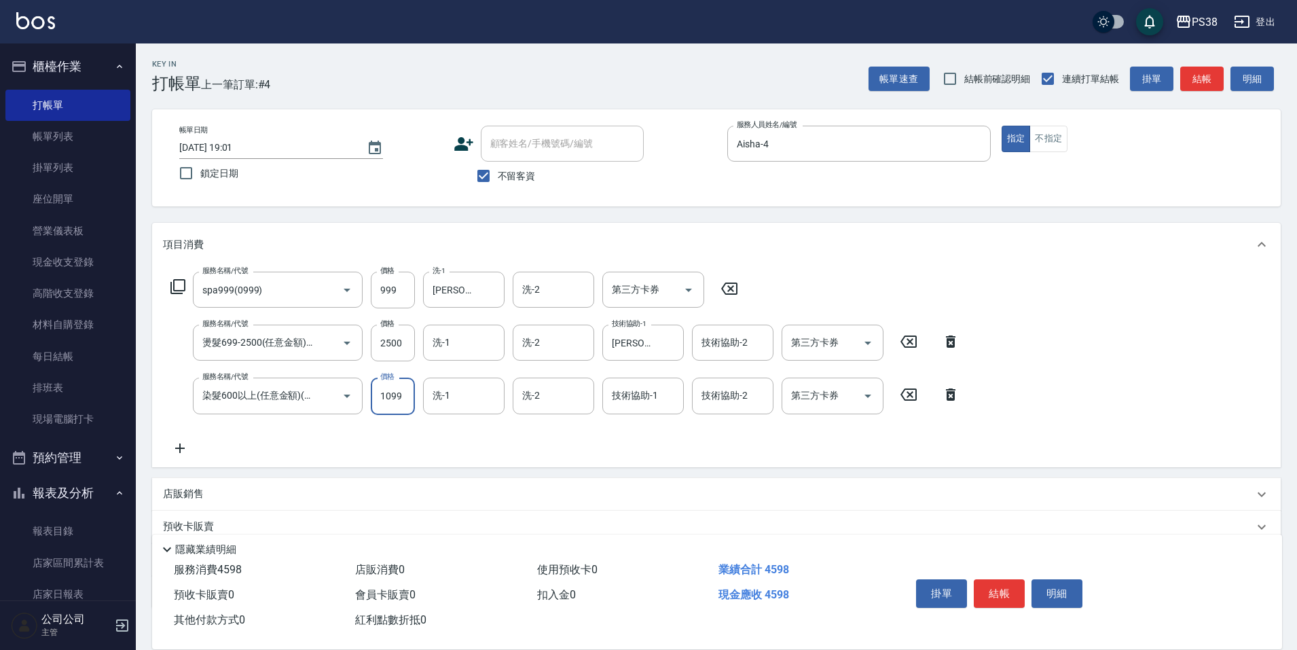
type input "1099"
type input "Yuki-6"
click at [451, 329] on div "洗-1" at bounding box center [464, 343] width 82 height 36
type input "Yuki-6"
click at [183, 444] on icon at bounding box center [180, 448] width 34 height 16
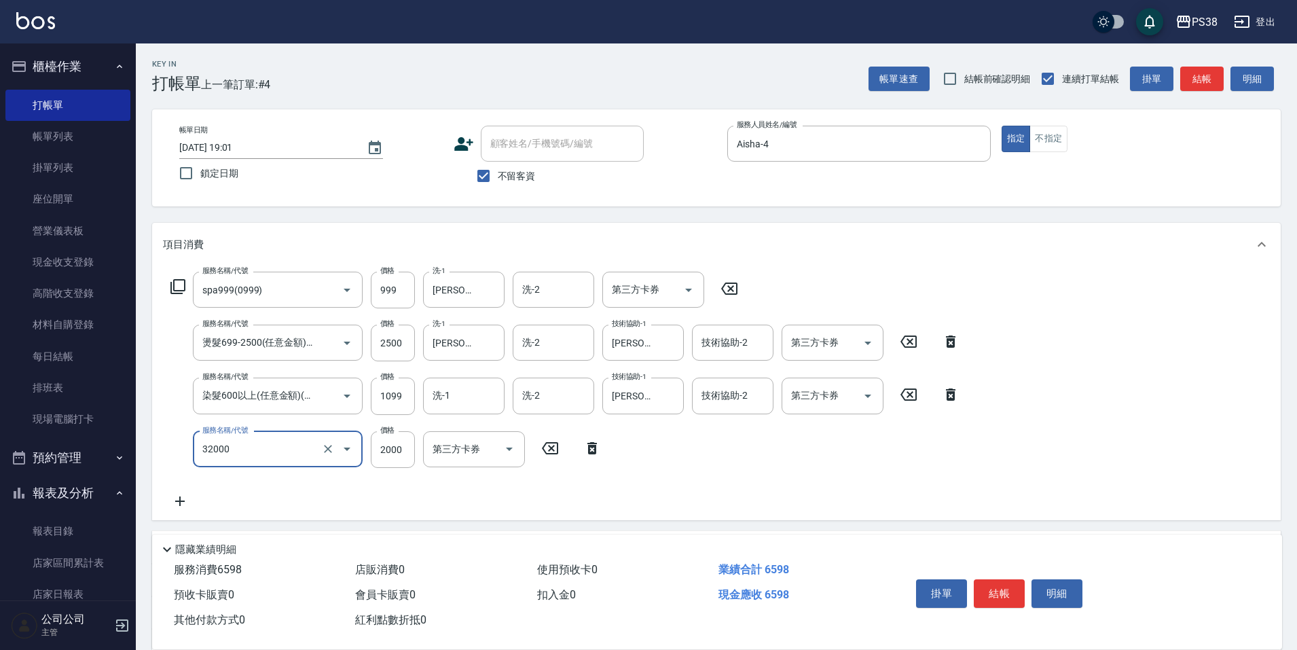
type input "極光(黑耀光)護髮(32000)"
type input "1800"
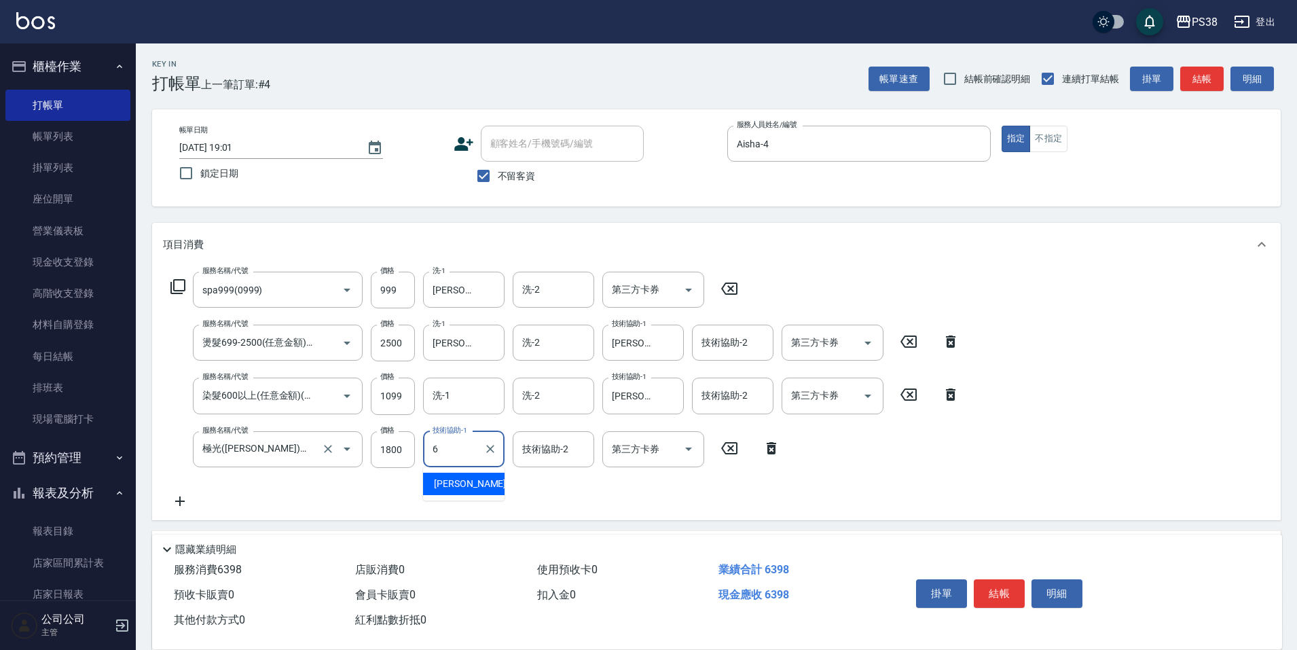
type input "Yuki-6"
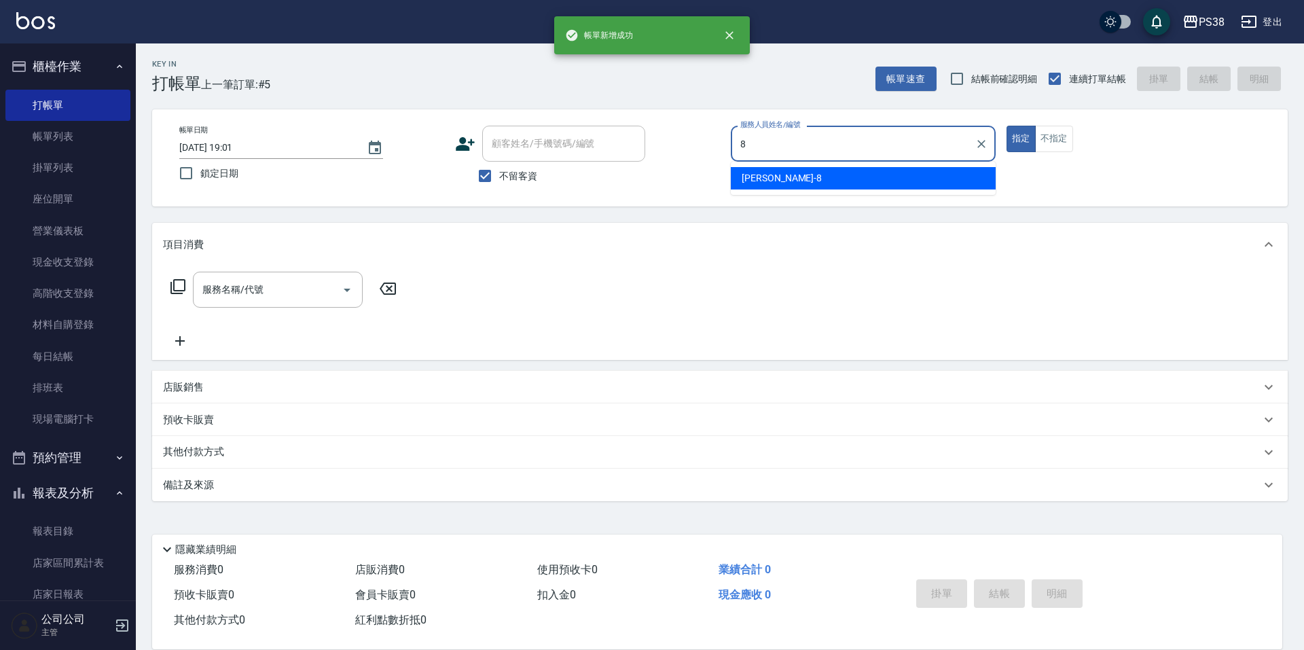
type input "mika-8"
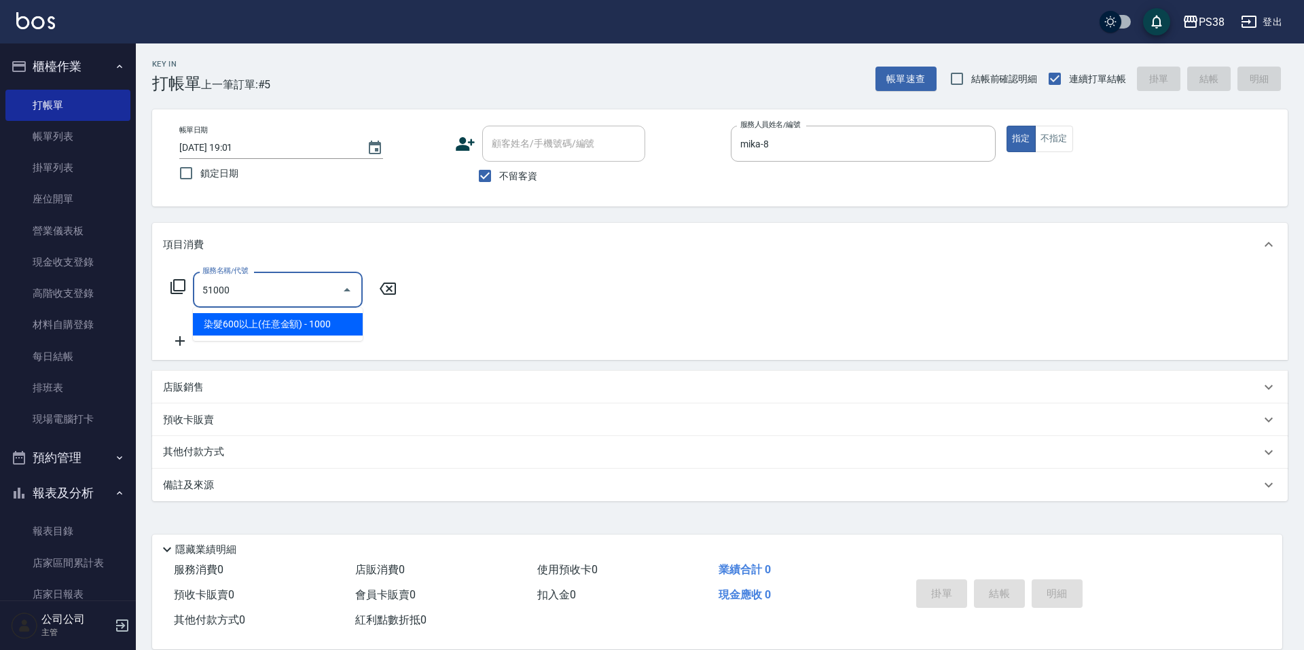
type input "染髮600以上(任意金額)(51000)"
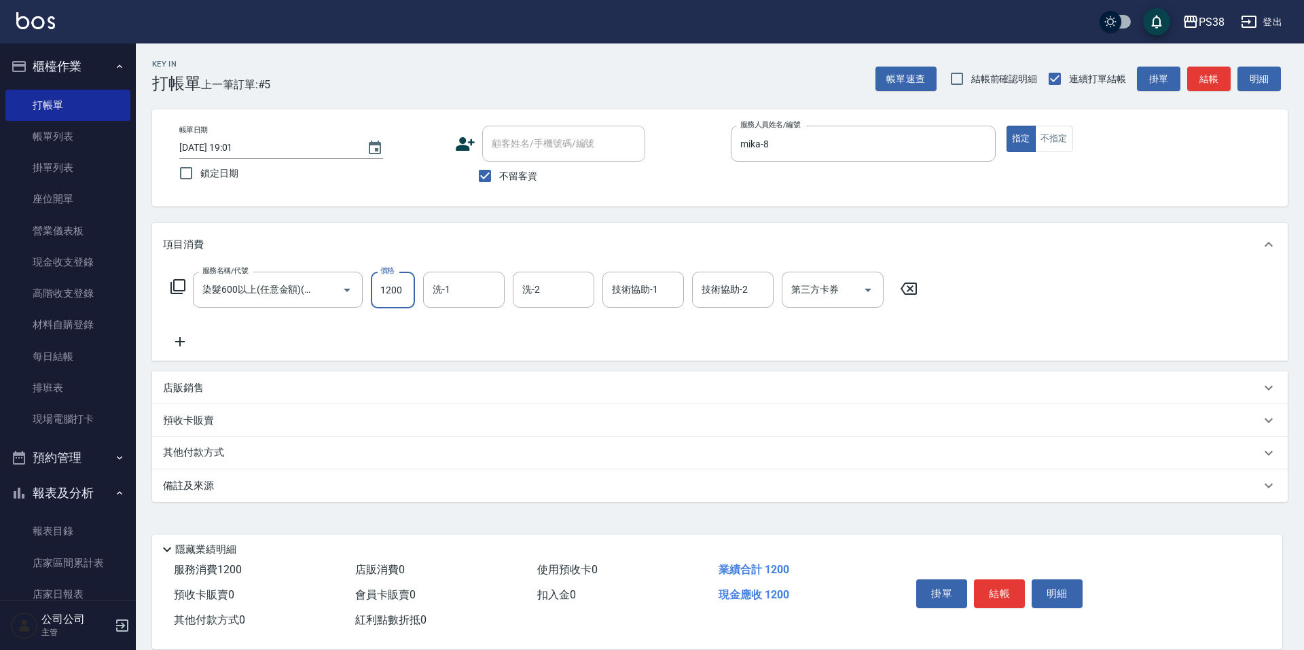
type input "1200"
type input "mika-8"
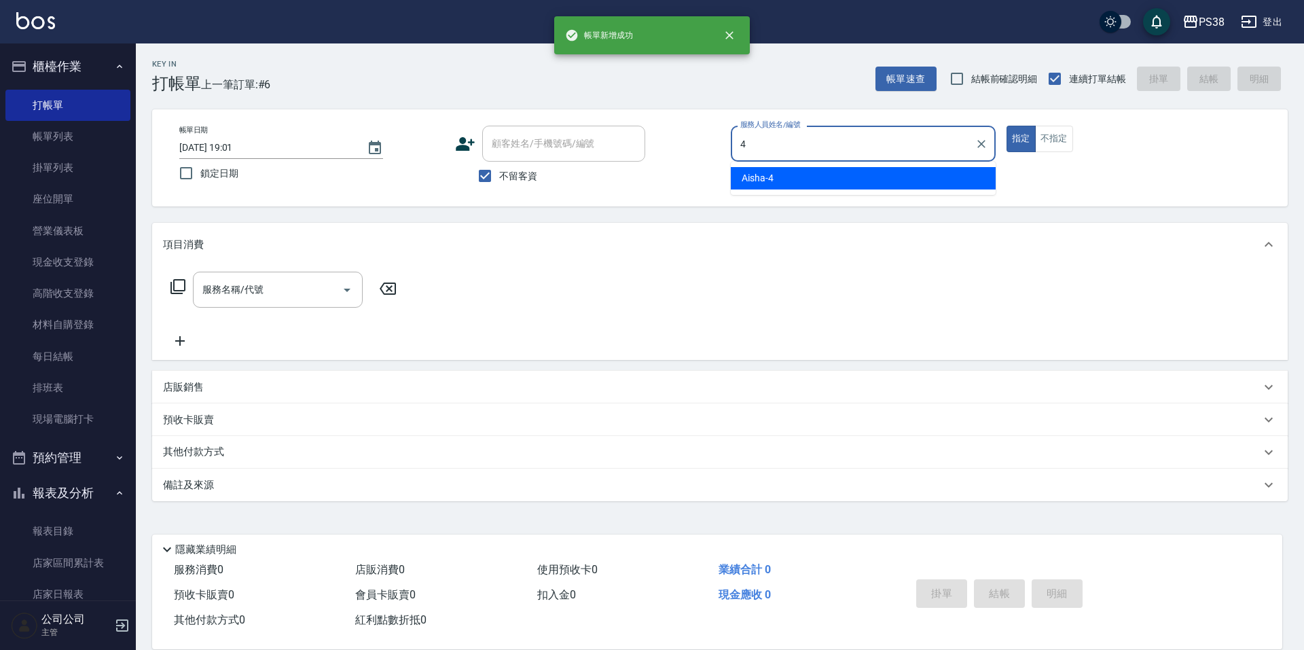
type input "Aisha-4"
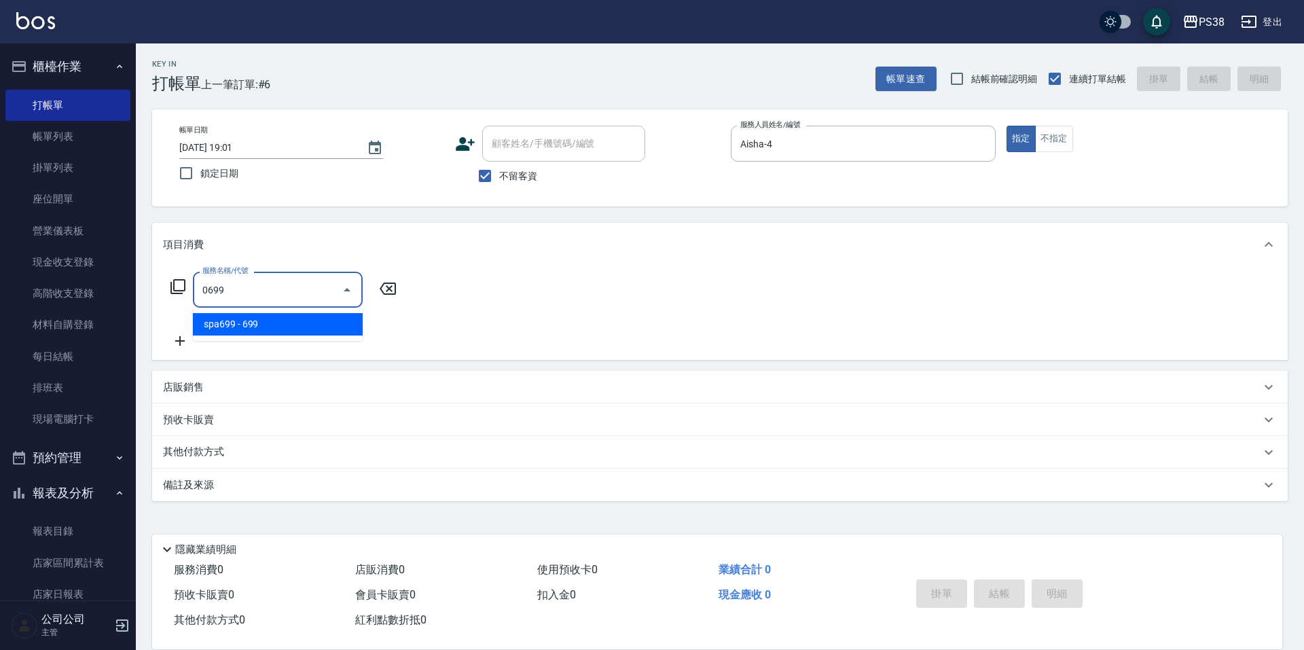
type input "spa699(0699)"
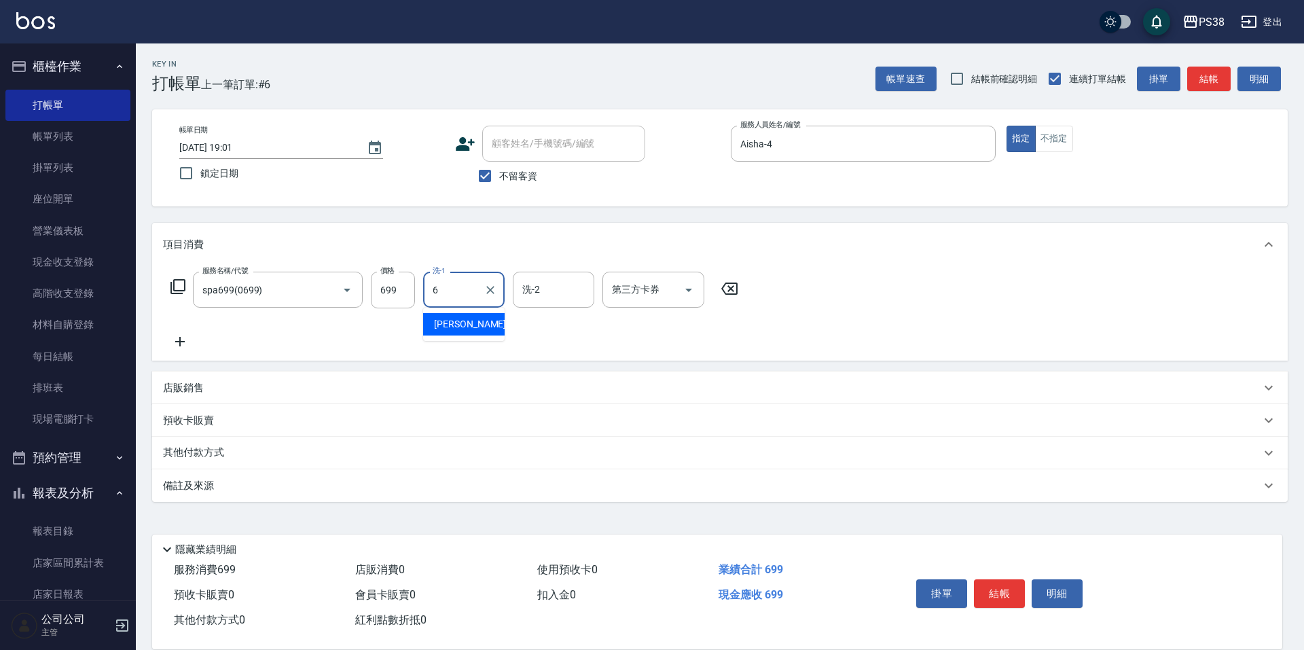
type input "Yuki-6"
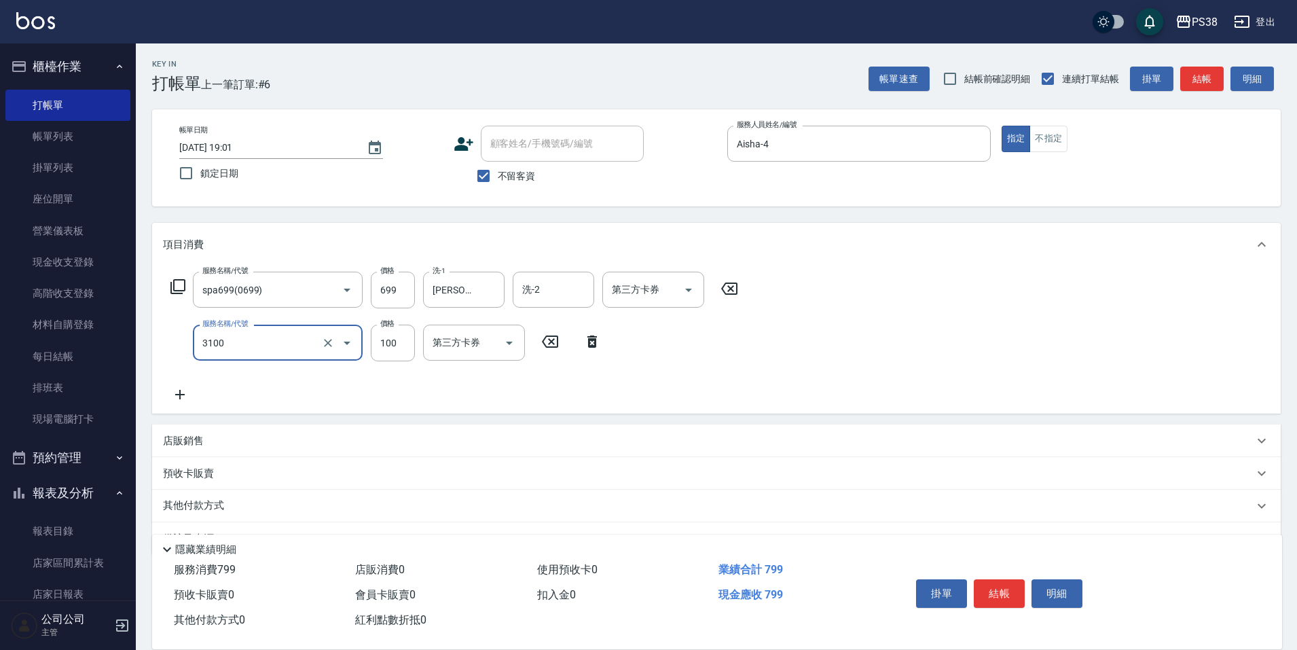
type input "頭皮水.順護(3100)"
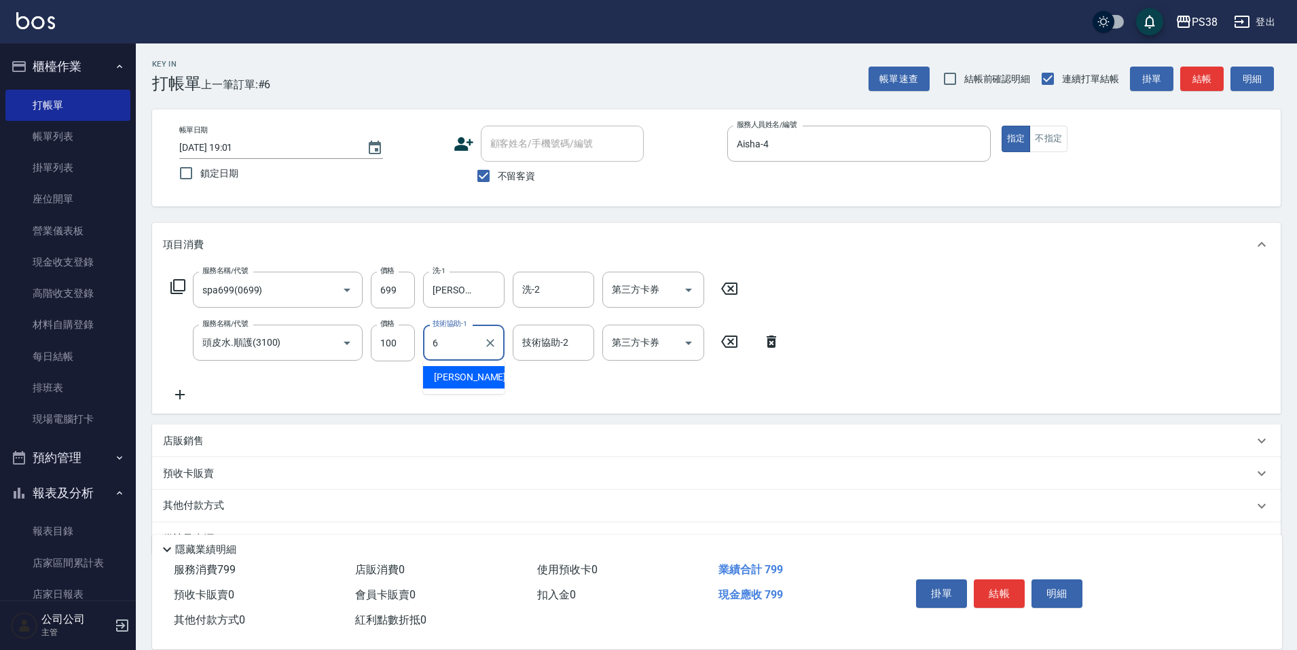
type input "Yuki-6"
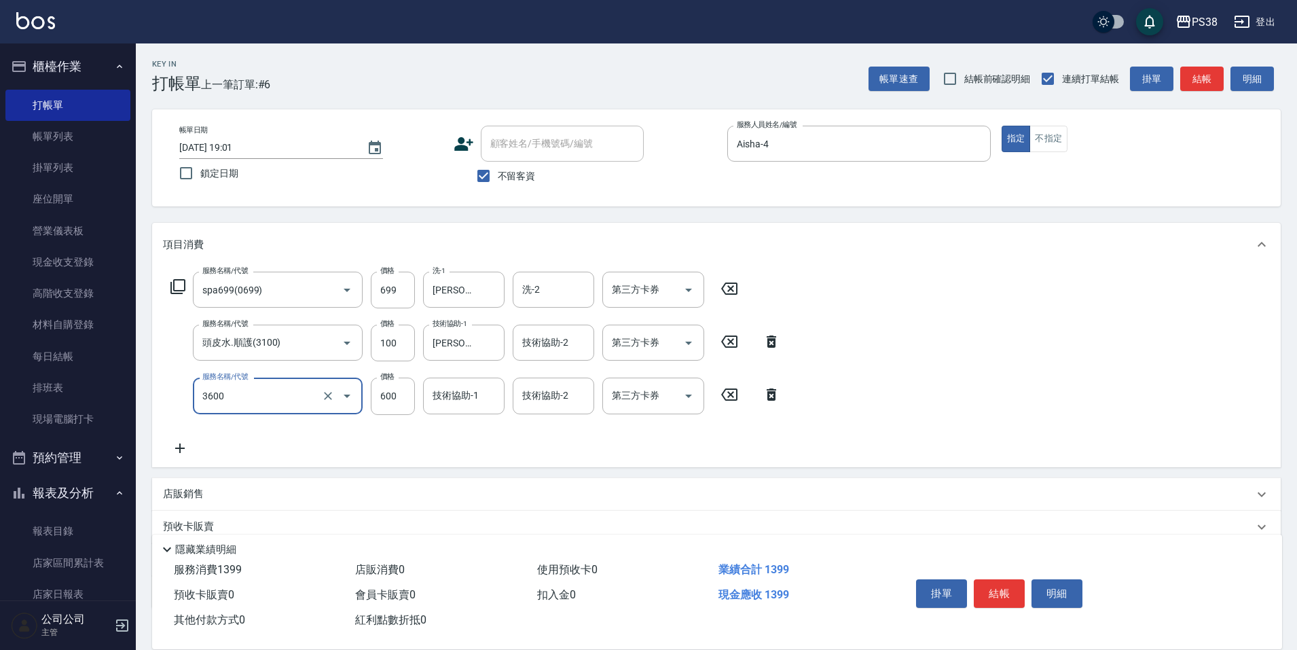
type input "天天水水護髮(3600)"
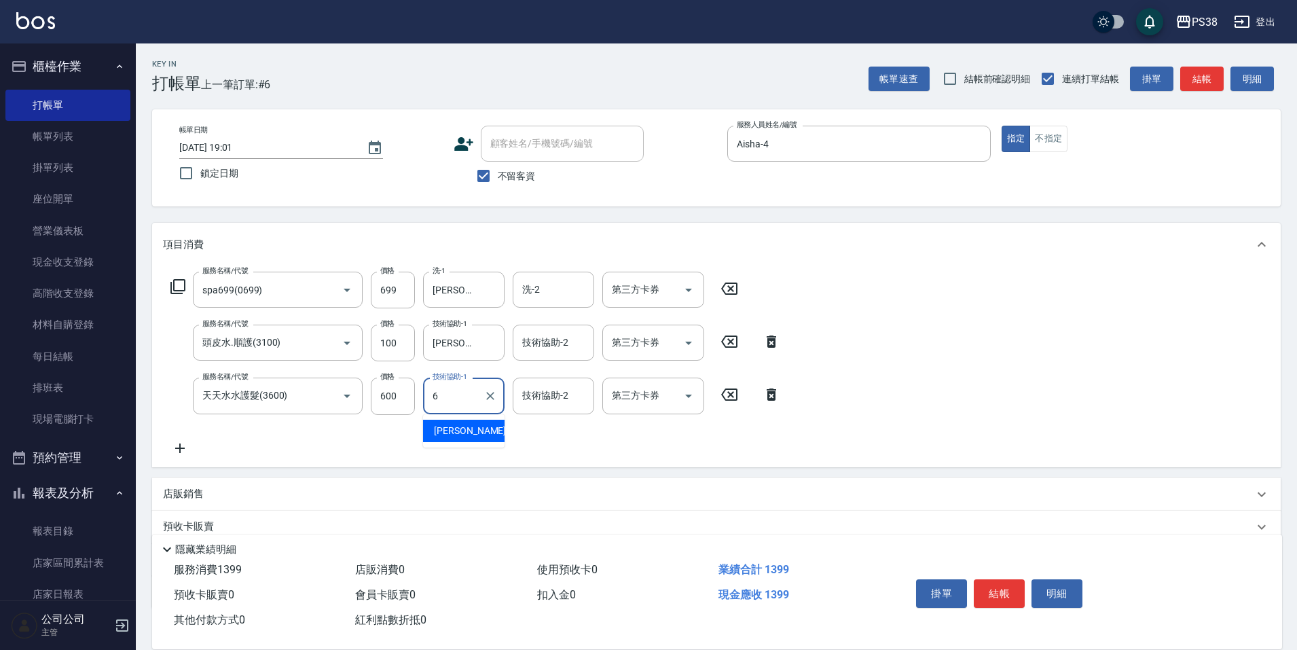
type input "Yuki-6"
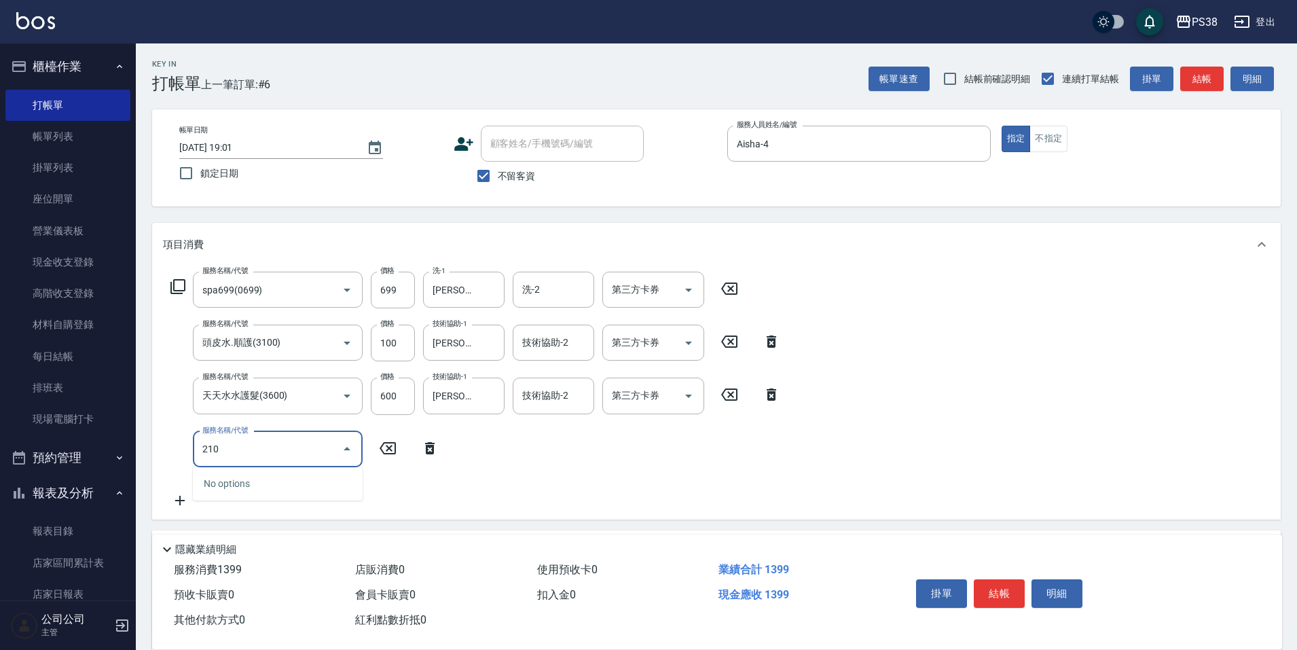
type input "2100"
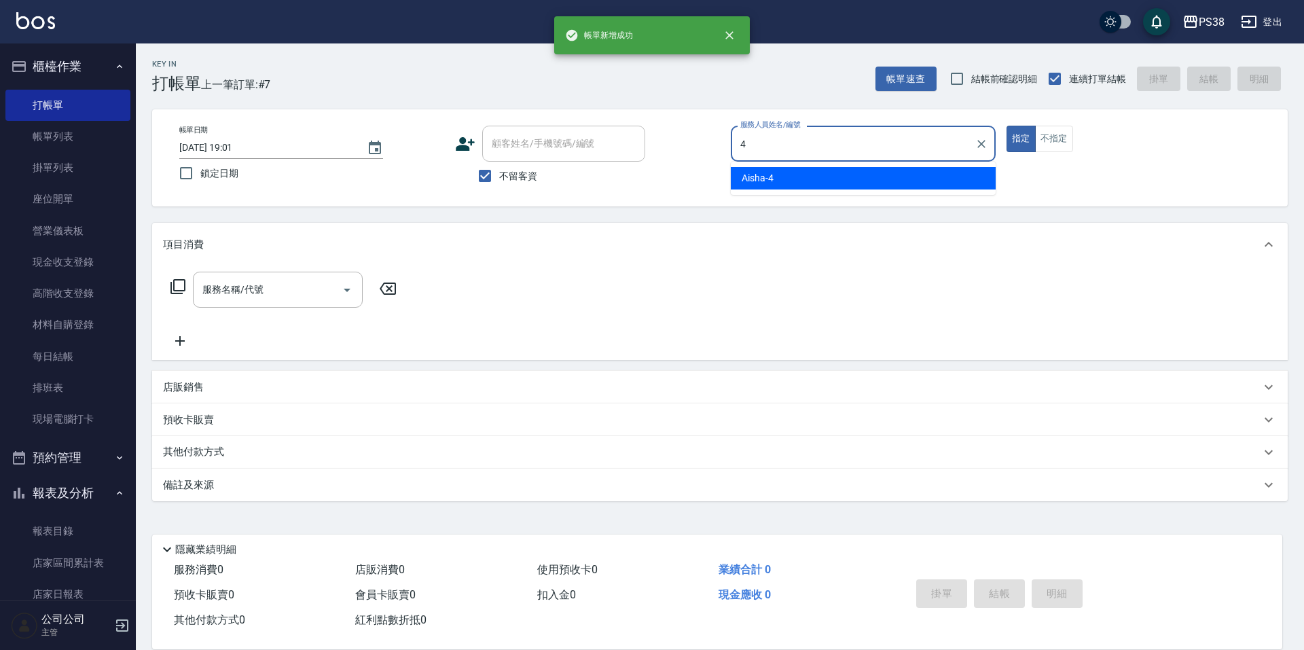
type input "Aisha-4"
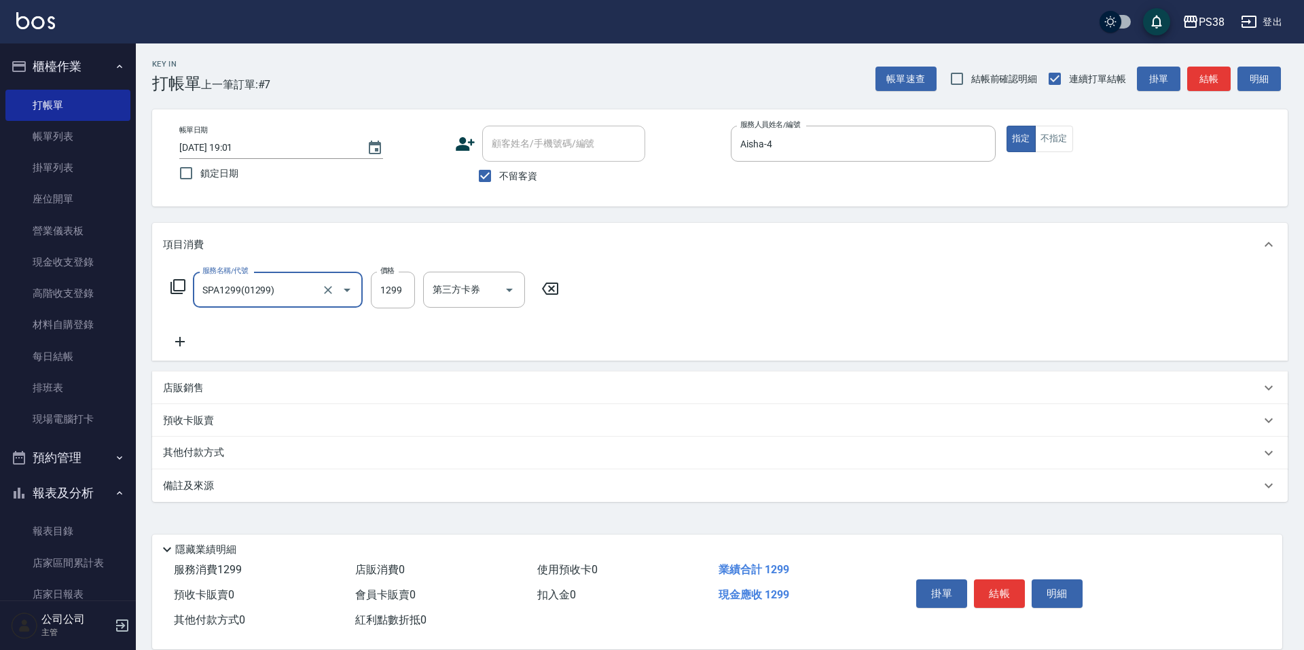
type input "SPA1299(01299)"
type input "1499"
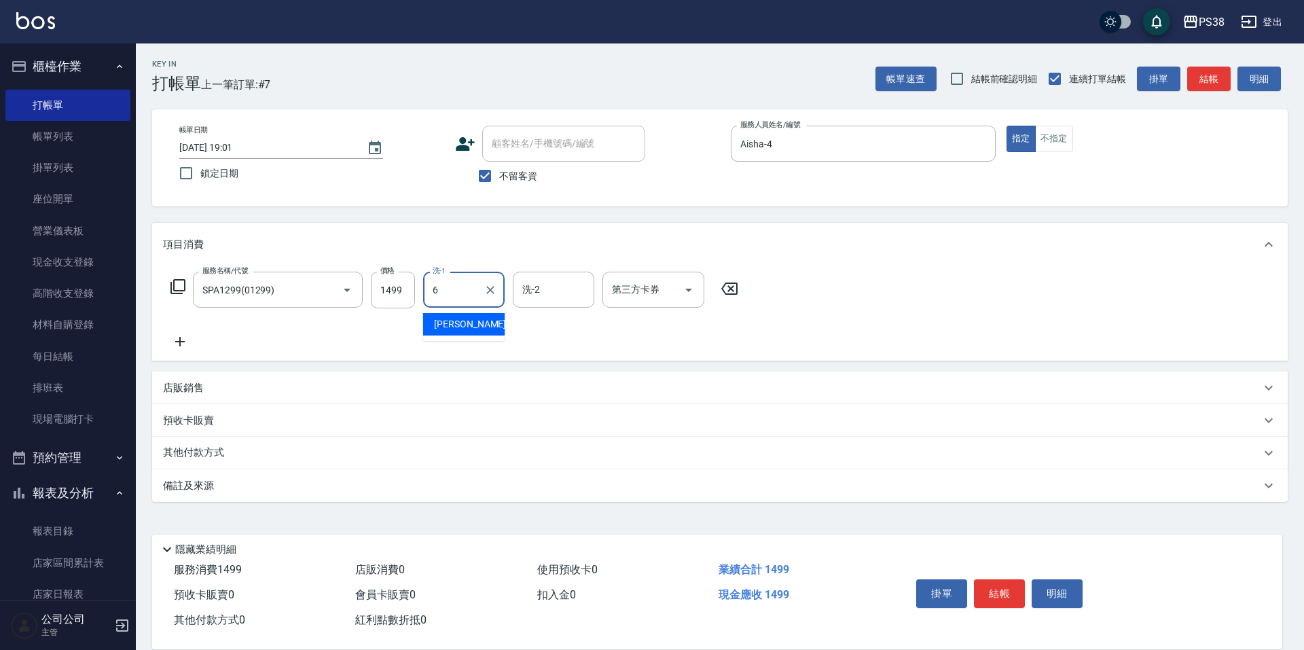
type input "Yuki-6"
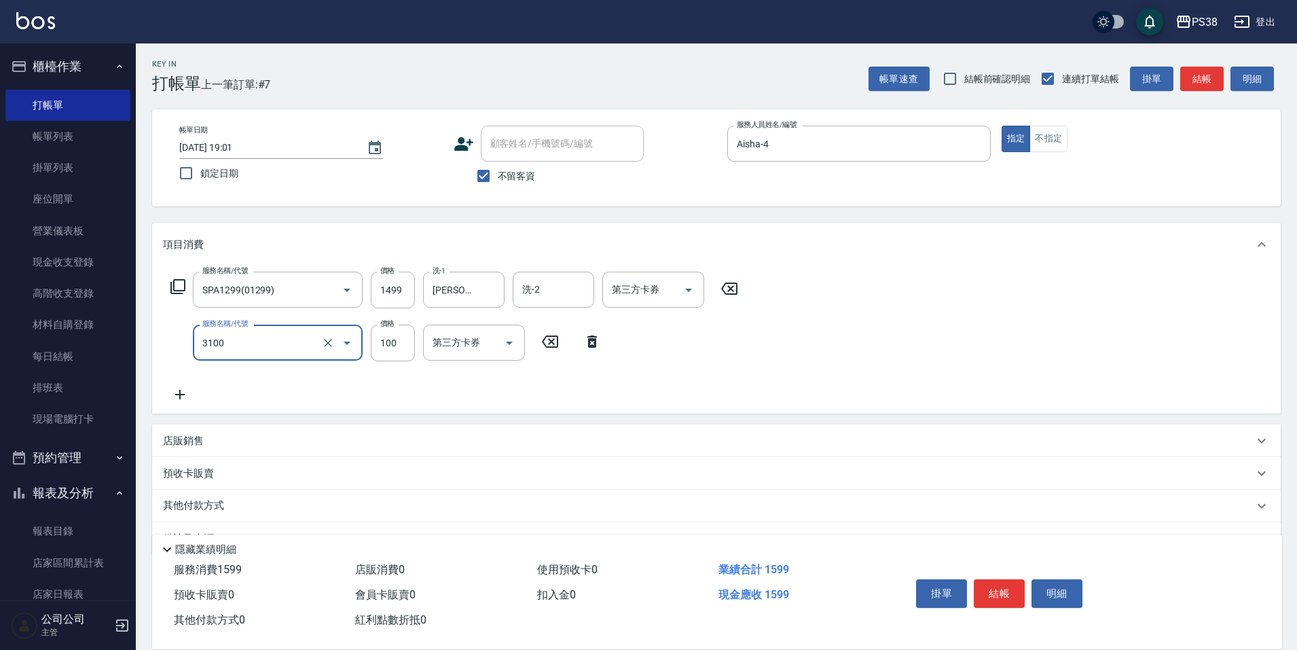
type input "頭皮水.順護(3100)"
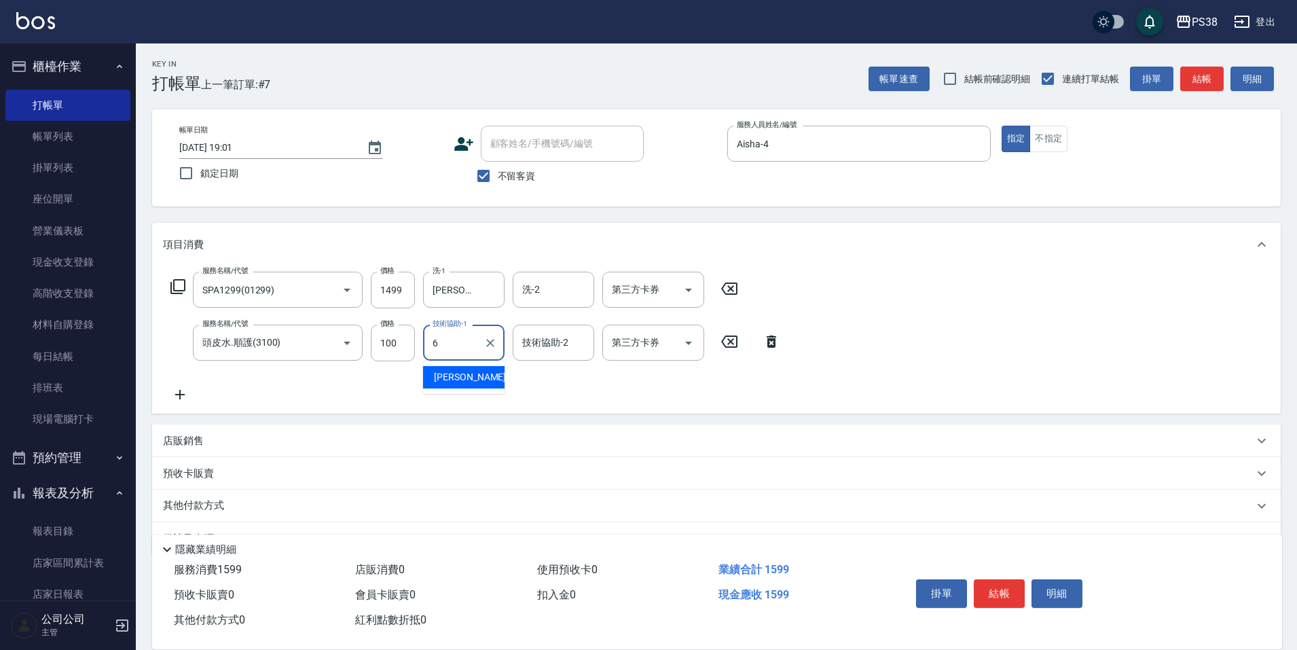
type input "Yuki-6"
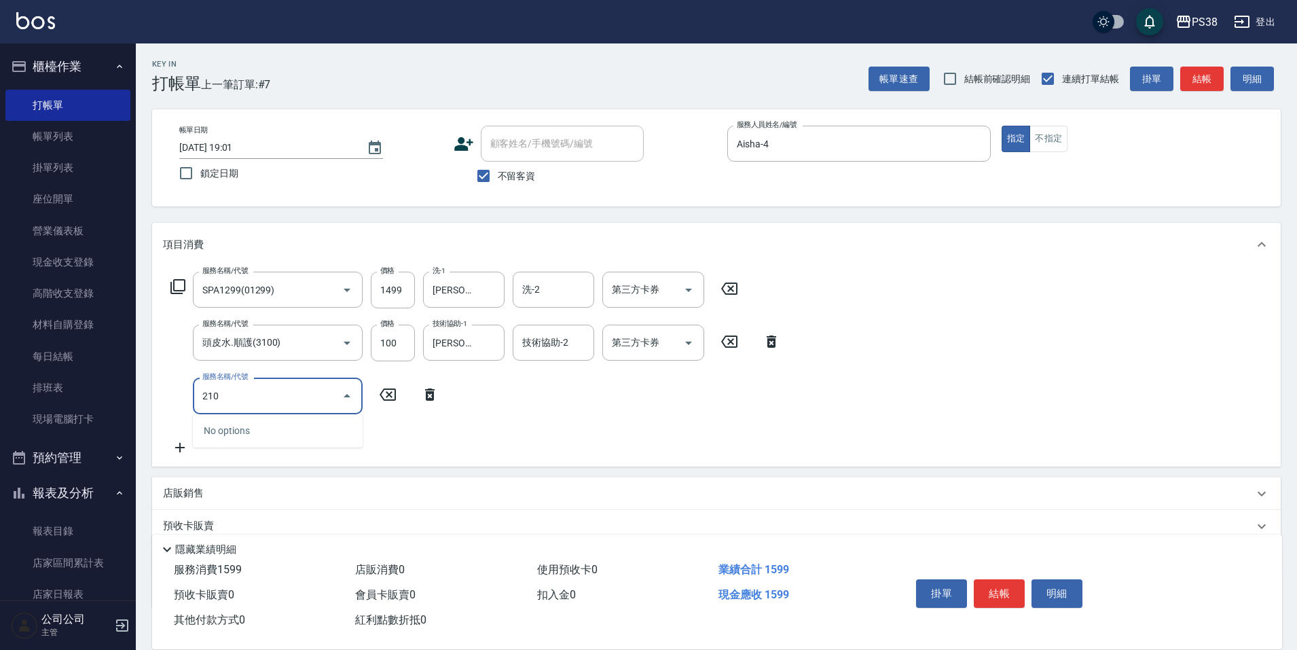
type input "2100"
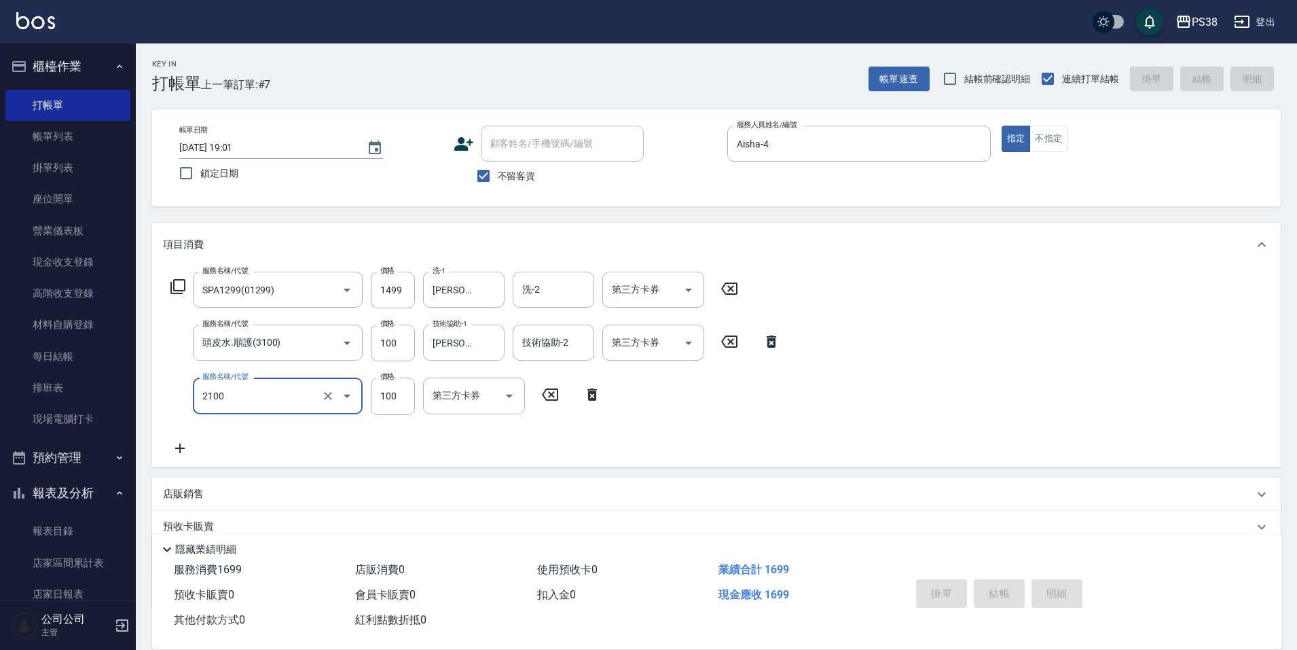
type input "2025/10/10 19:02"
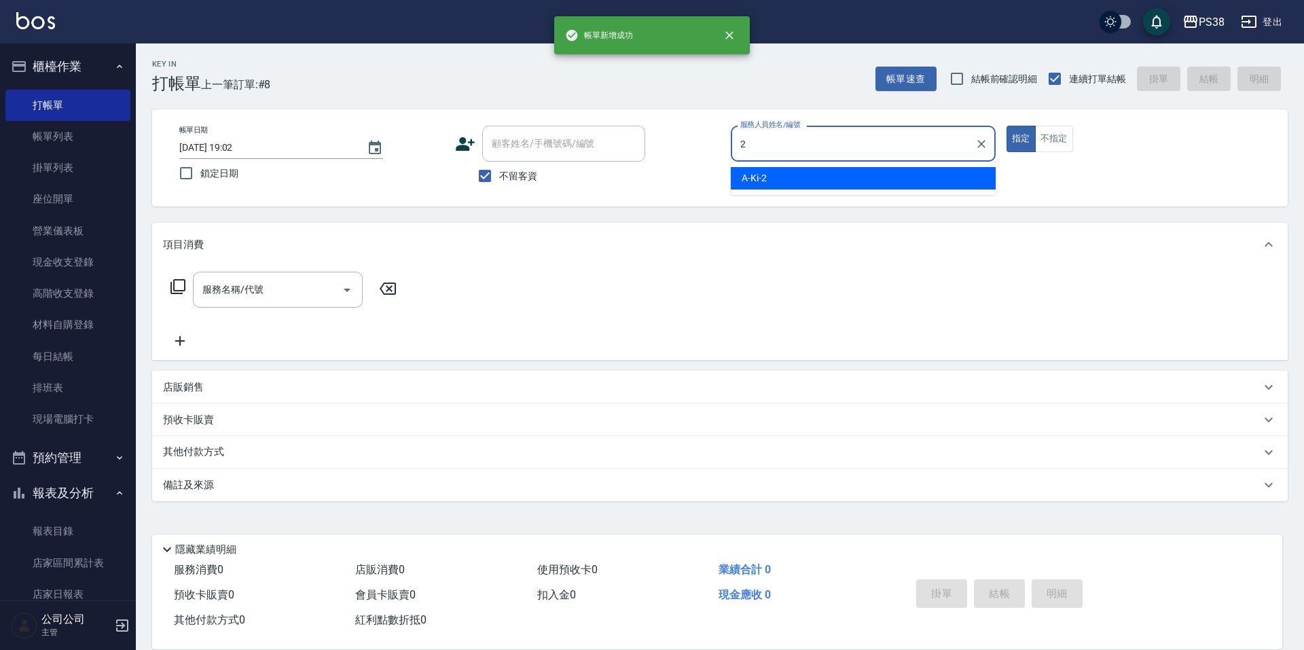
type input "A-Ki-2"
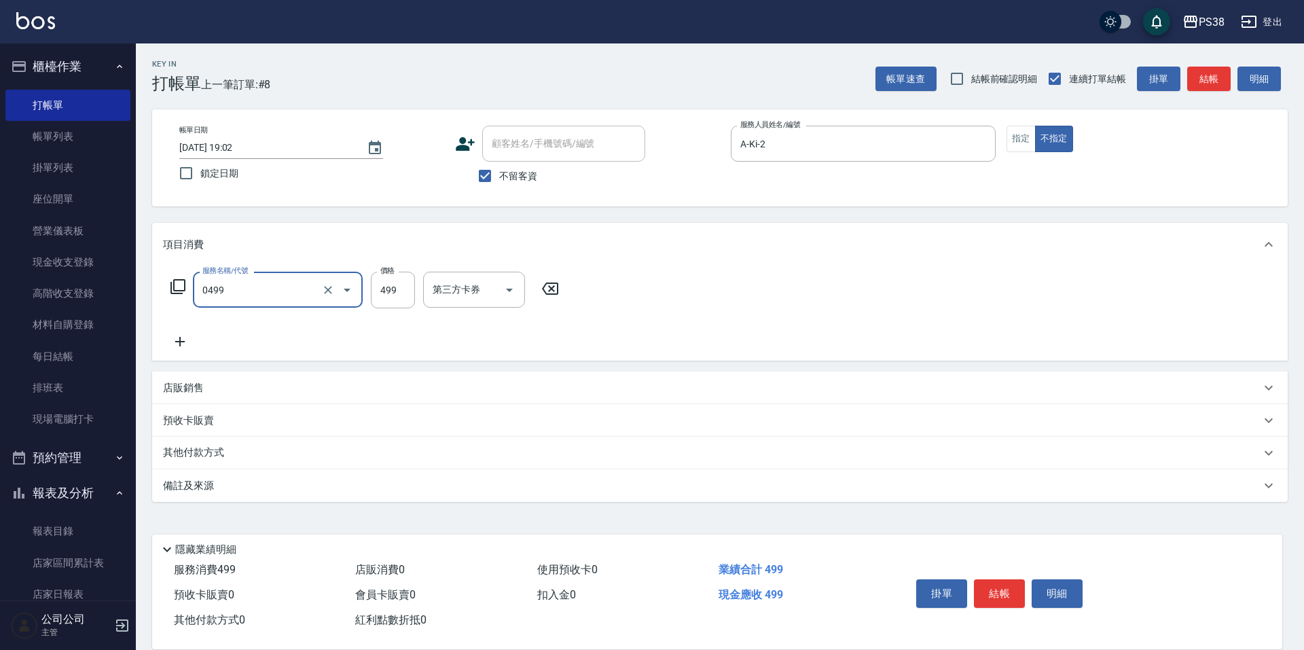
type input "spa499(0499)"
type input "500"
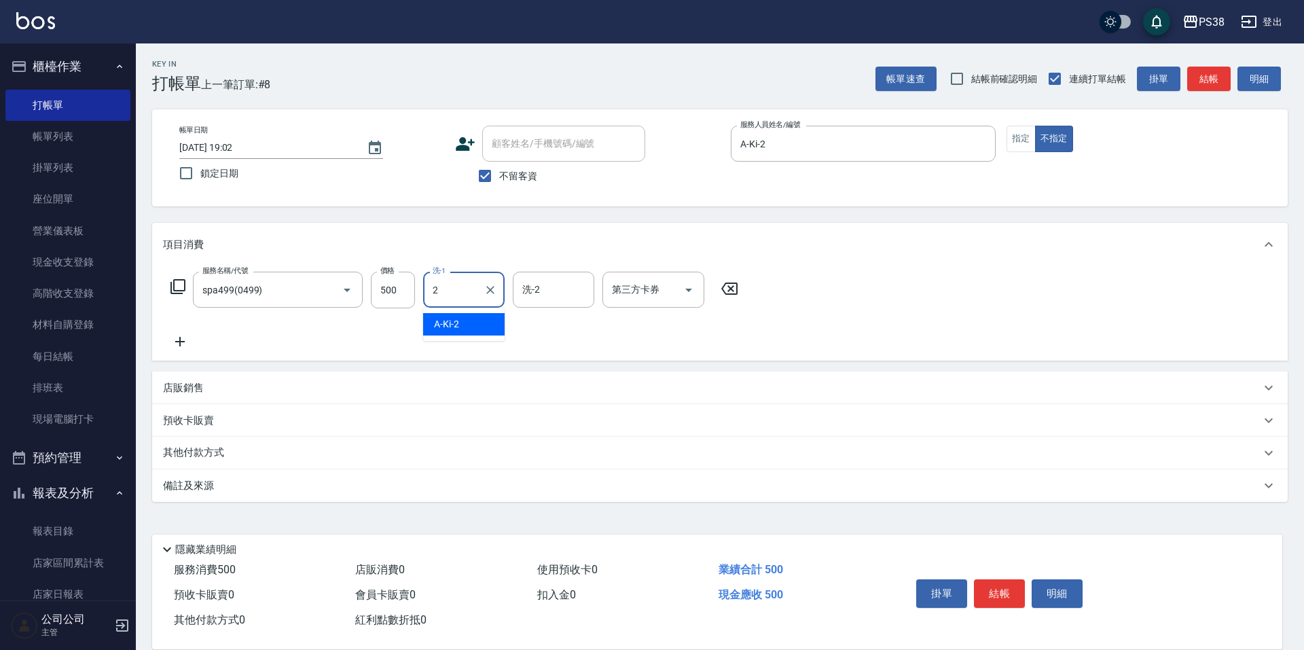
type input "A-Ki-2"
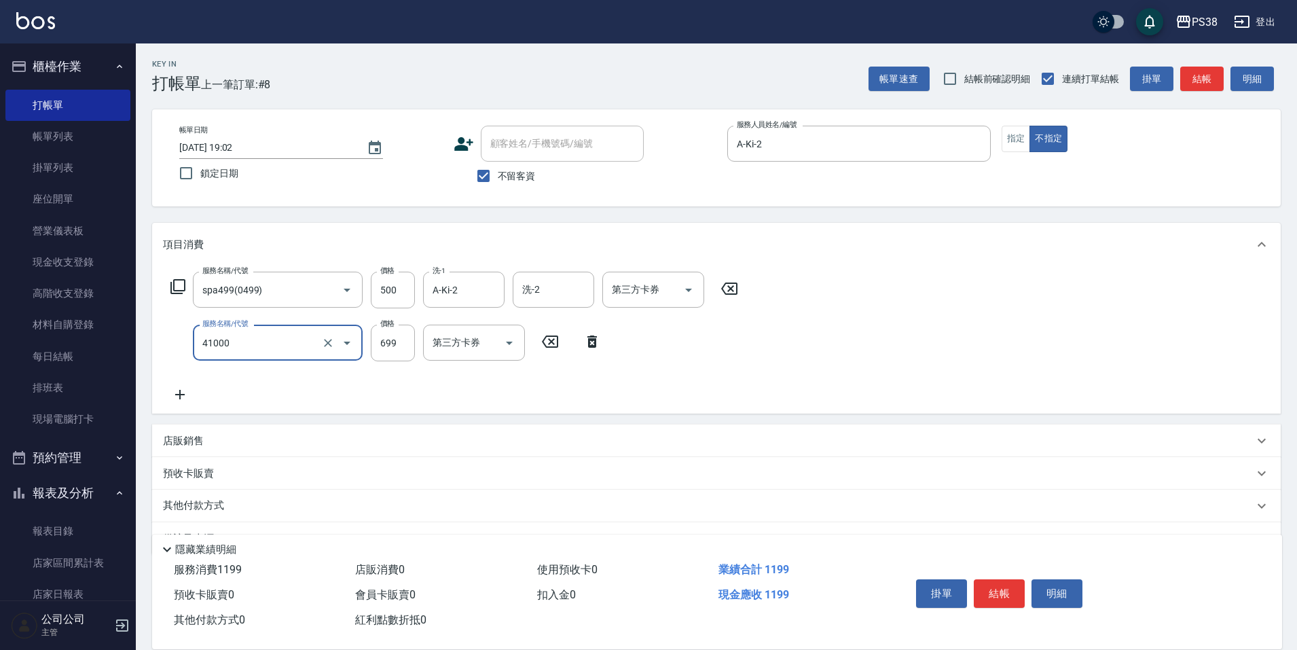
type input "燙髮699-2500(任意金額)(41000)"
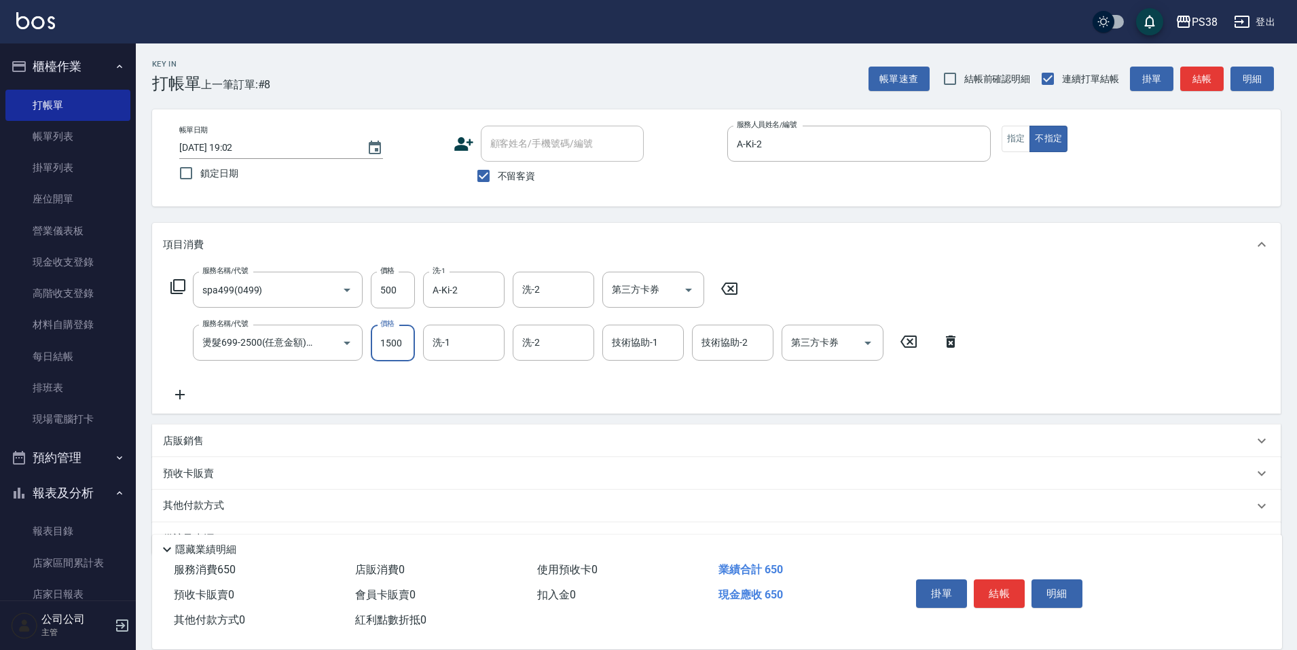
type input "1500"
type input "A-Ki-2"
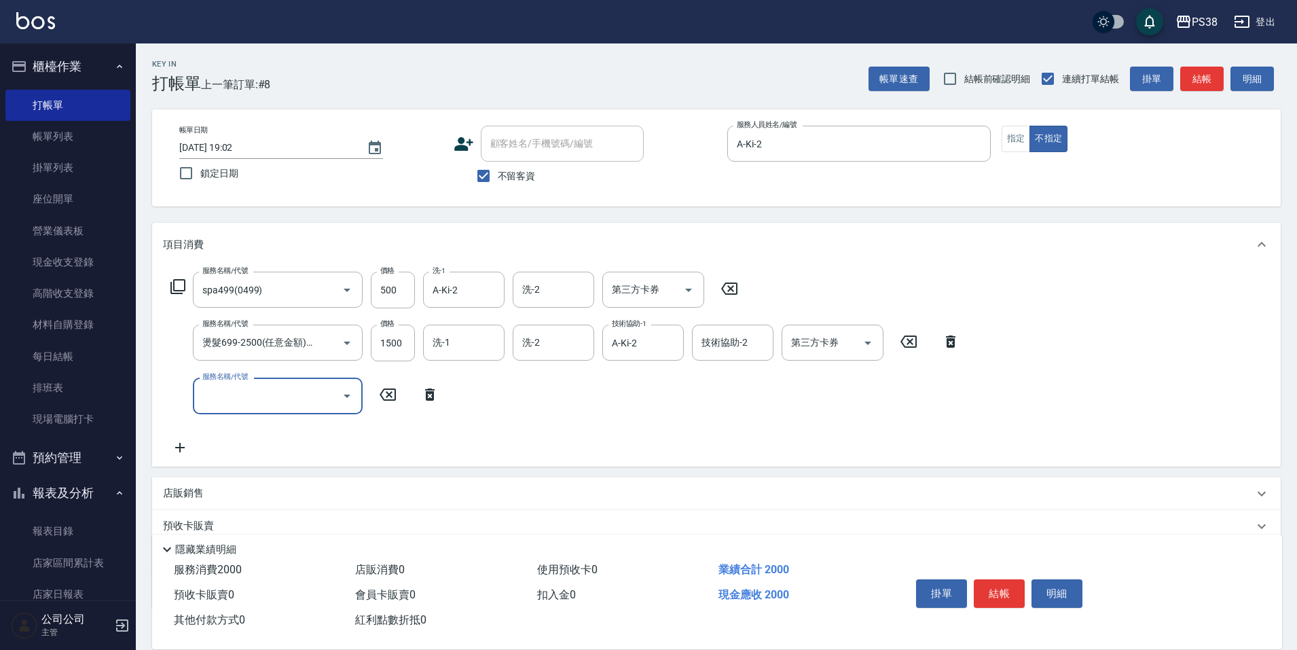
click at [432, 403] on div "服務名稱/代號 服務名稱/代號" at bounding box center [305, 396] width 284 height 36
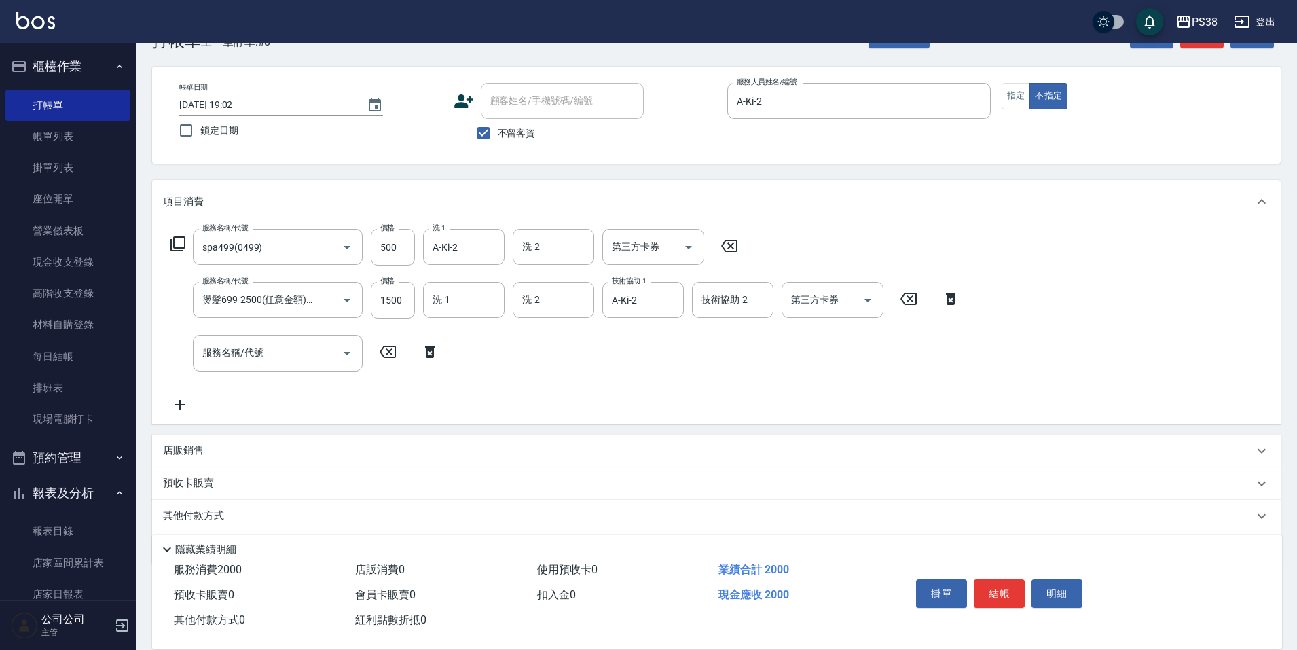
scroll to position [88, 0]
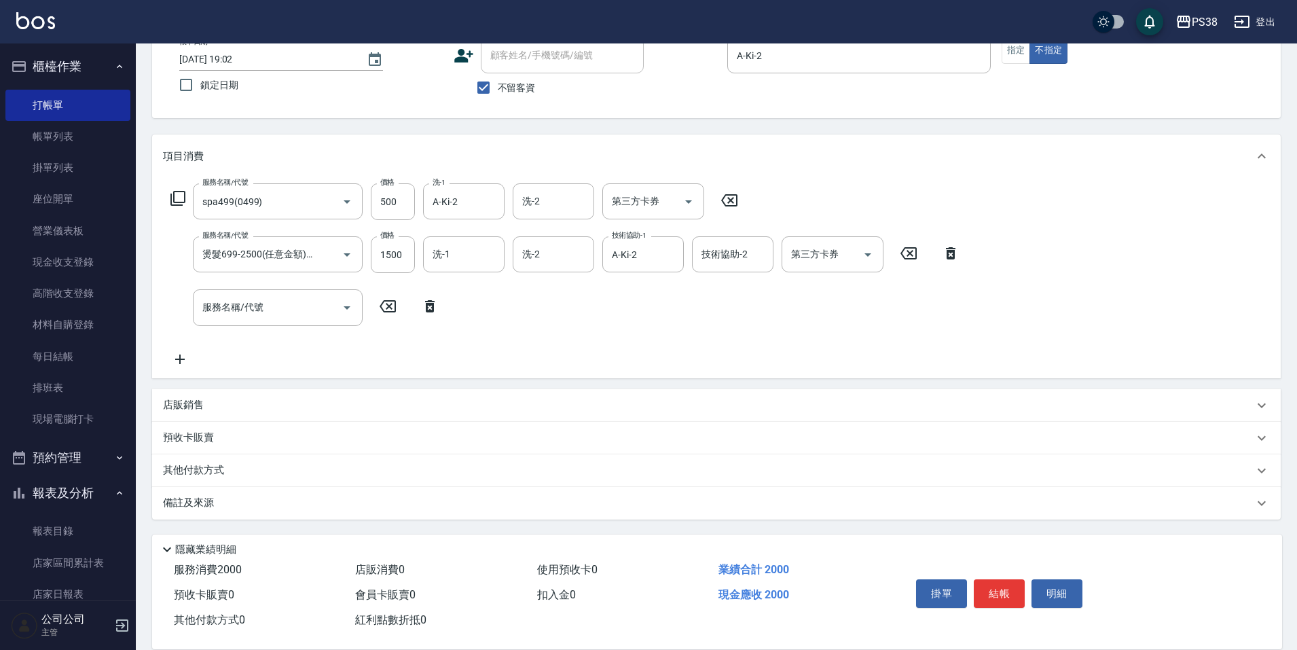
click at [182, 394] on div "店販銷售" at bounding box center [716, 405] width 1129 height 33
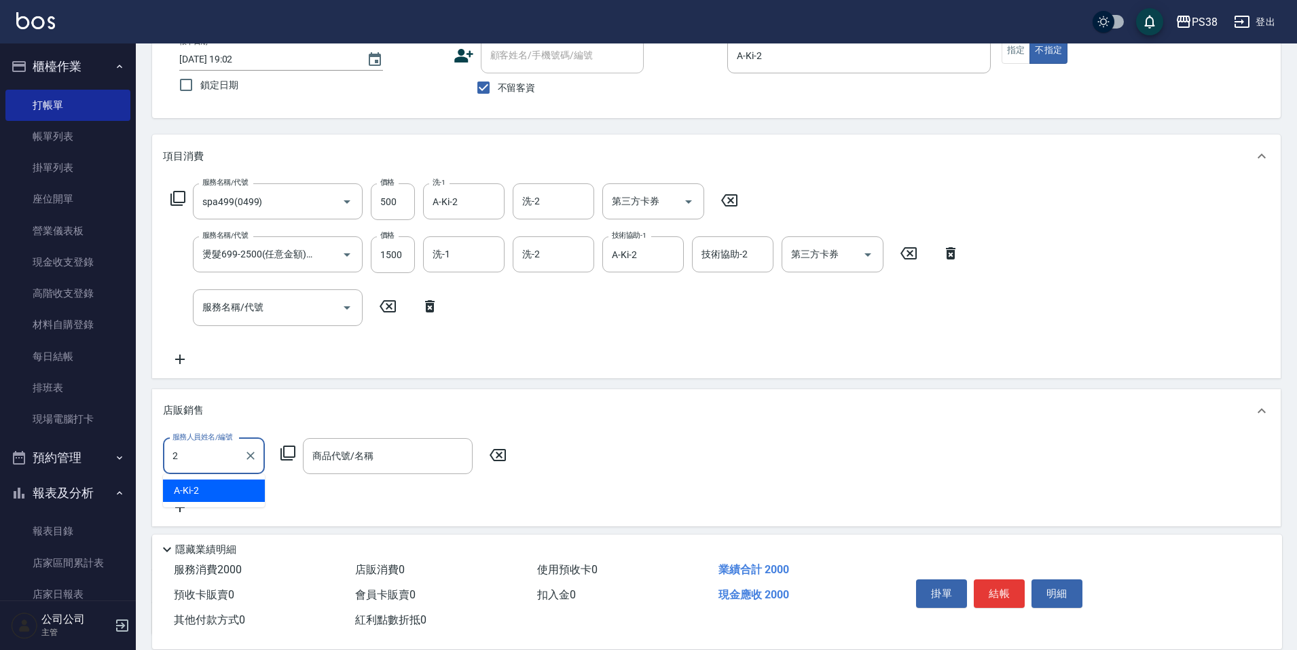
type input "A-Ki-2"
click at [405, 443] on div "商品代號/名稱" at bounding box center [388, 456] width 170 height 36
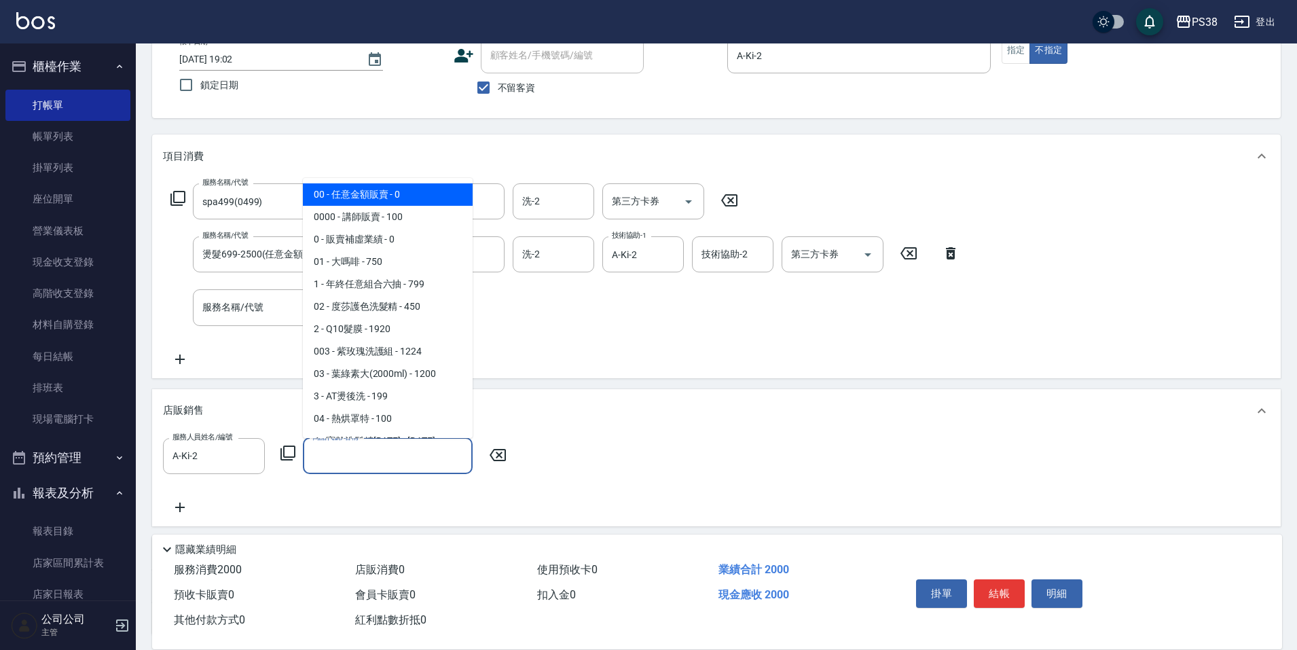
click at [376, 189] on span "00 - 任意金額販賣 - 0" at bounding box center [388, 194] width 170 height 22
type input "任意金額販賣"
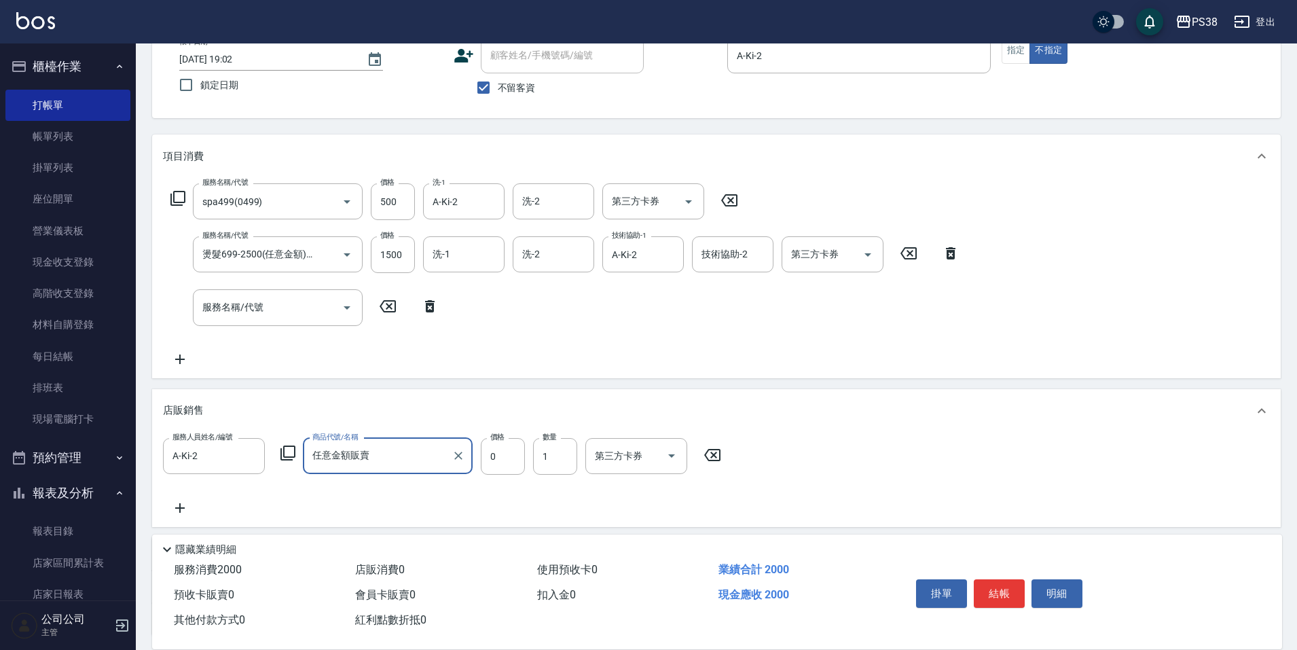
click at [511, 432] on div "店販銷售" at bounding box center [716, 410] width 1129 height 43
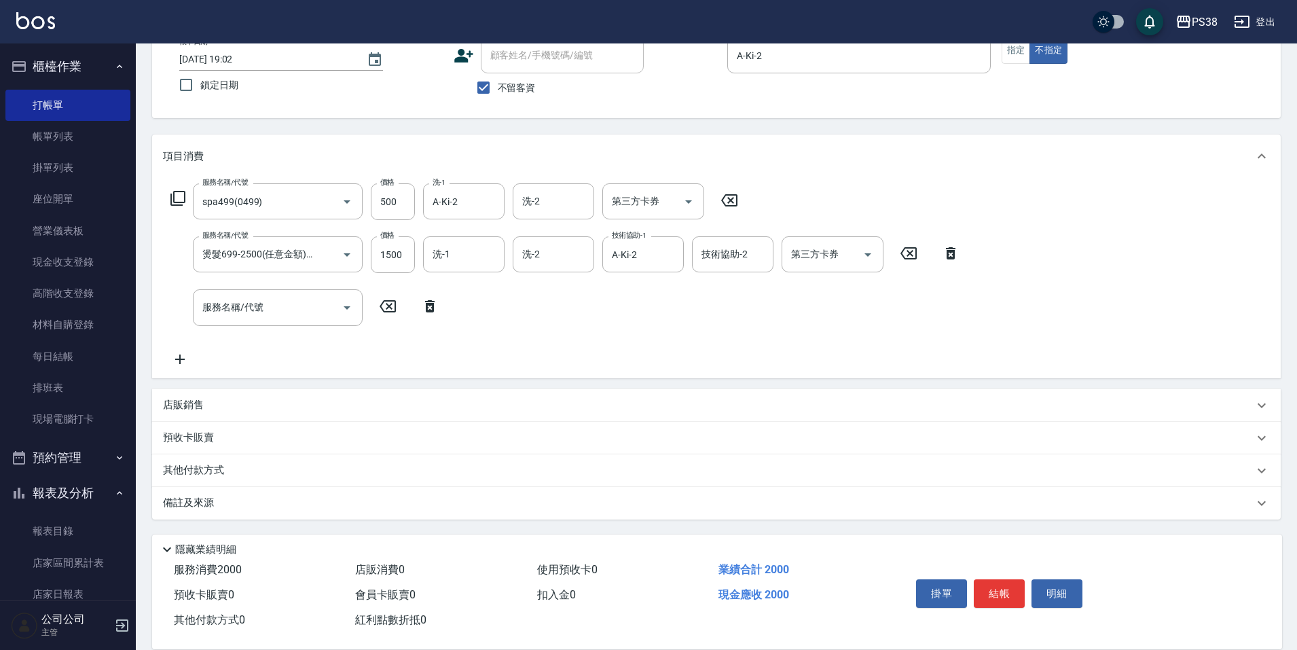
click at [502, 454] on div "項目消費 服務名稱/代號 spa499(0499) 服務名稱/代號 價格 500 價格 洗-1 A-Ki-2 洗-1 洗-2 洗-2 第三方卡券 第三方卡券 …" at bounding box center [716, 326] width 1129 height 384
click at [190, 395] on div "店販銷售" at bounding box center [716, 405] width 1129 height 33
click at [505, 453] on input "0" at bounding box center [503, 456] width 44 height 37
type input "150"
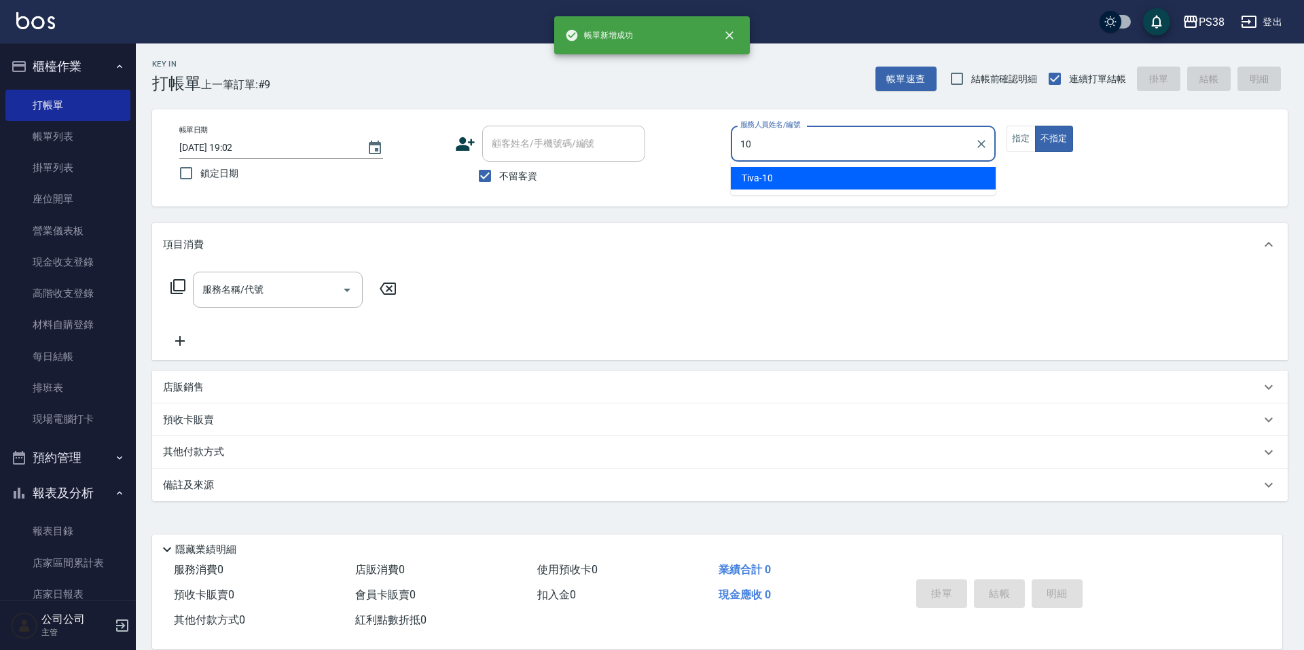
type input "Tiva-10"
type button "false"
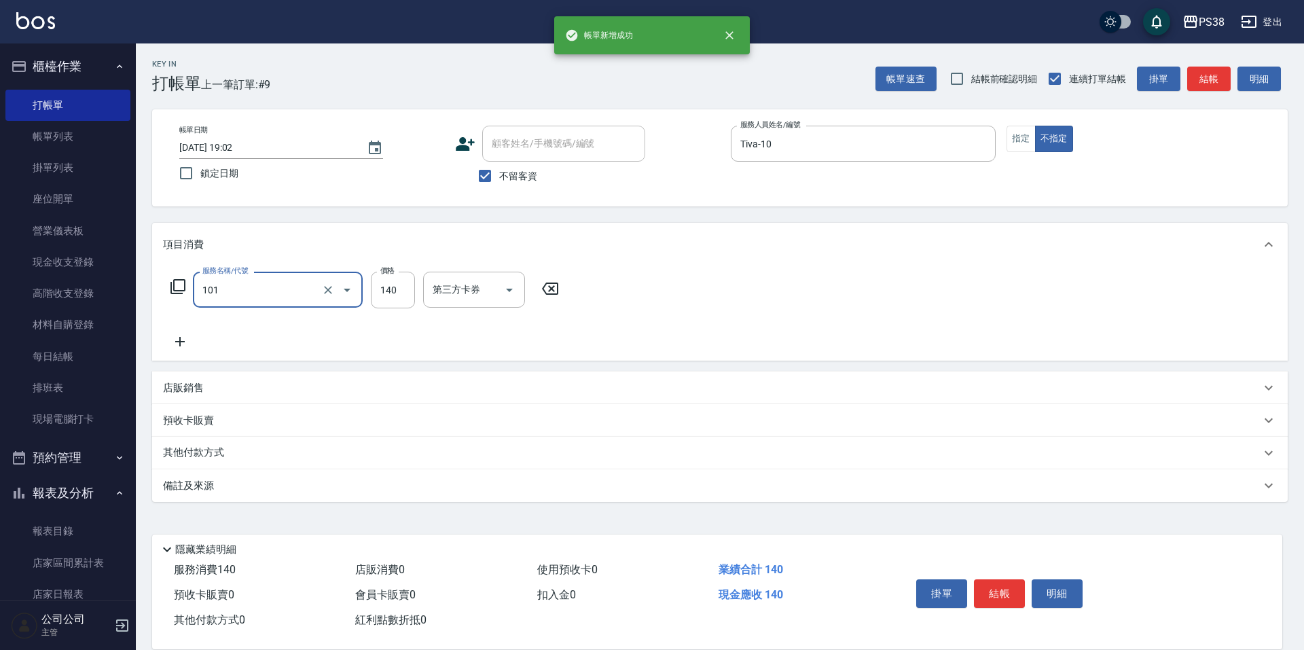
type input "洗髮(101)"
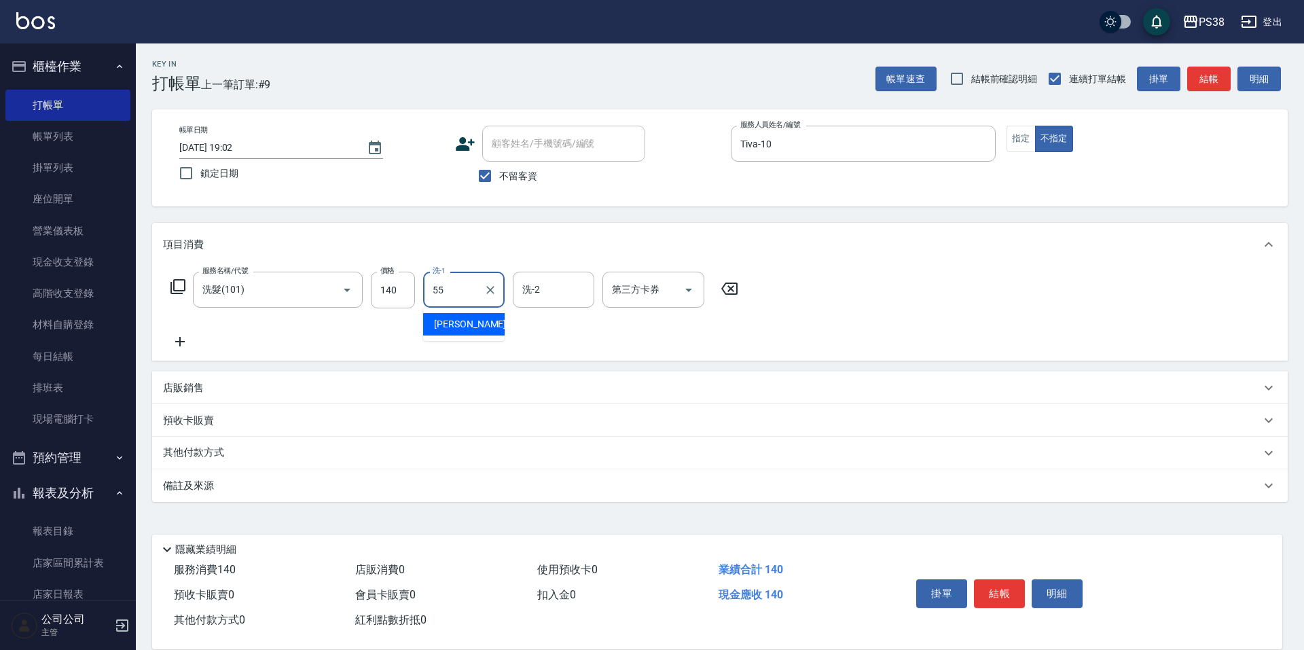
type input "彥丞-55"
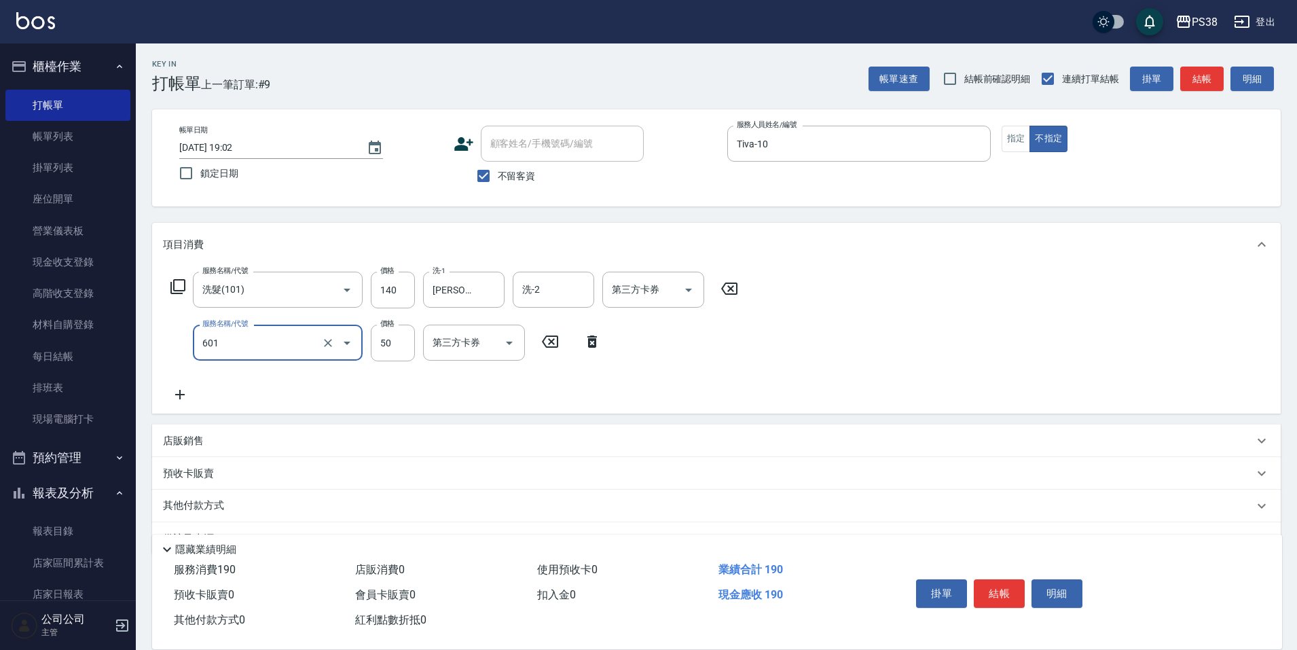
type input "精油50(601)"
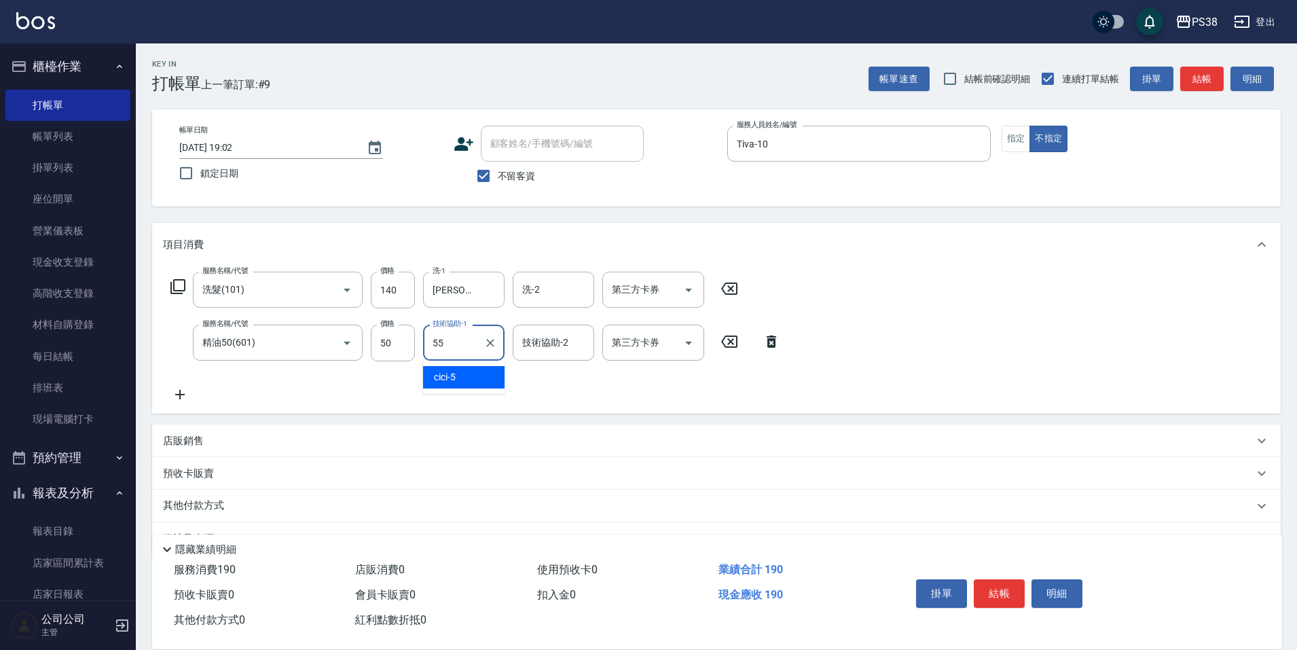
type input "彥丞-55"
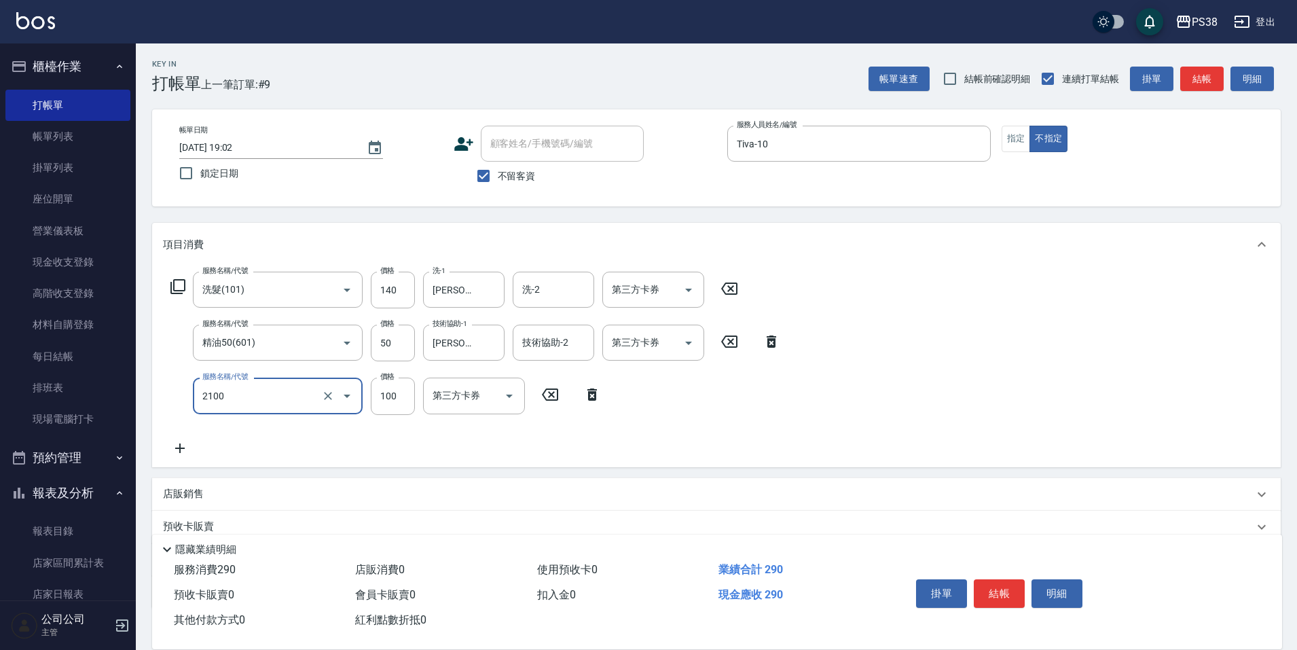
type input "剪髮與造型(任意金額)(2100)"
type input "160"
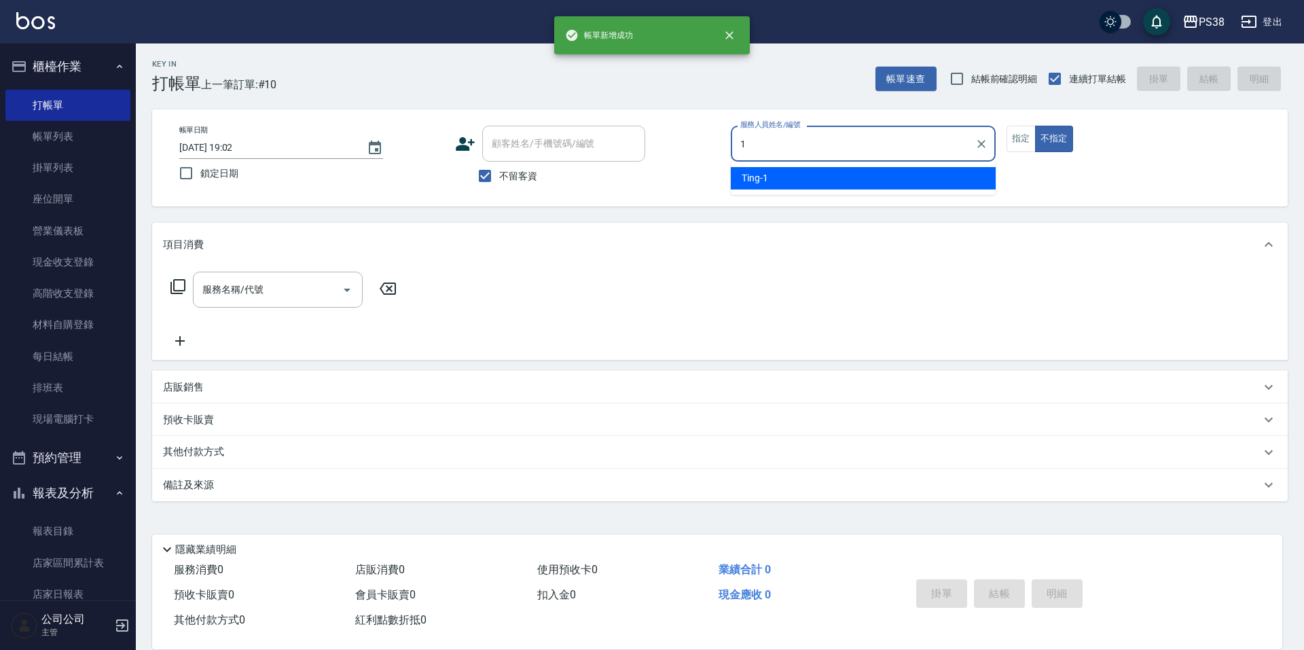
type input "Ting-1"
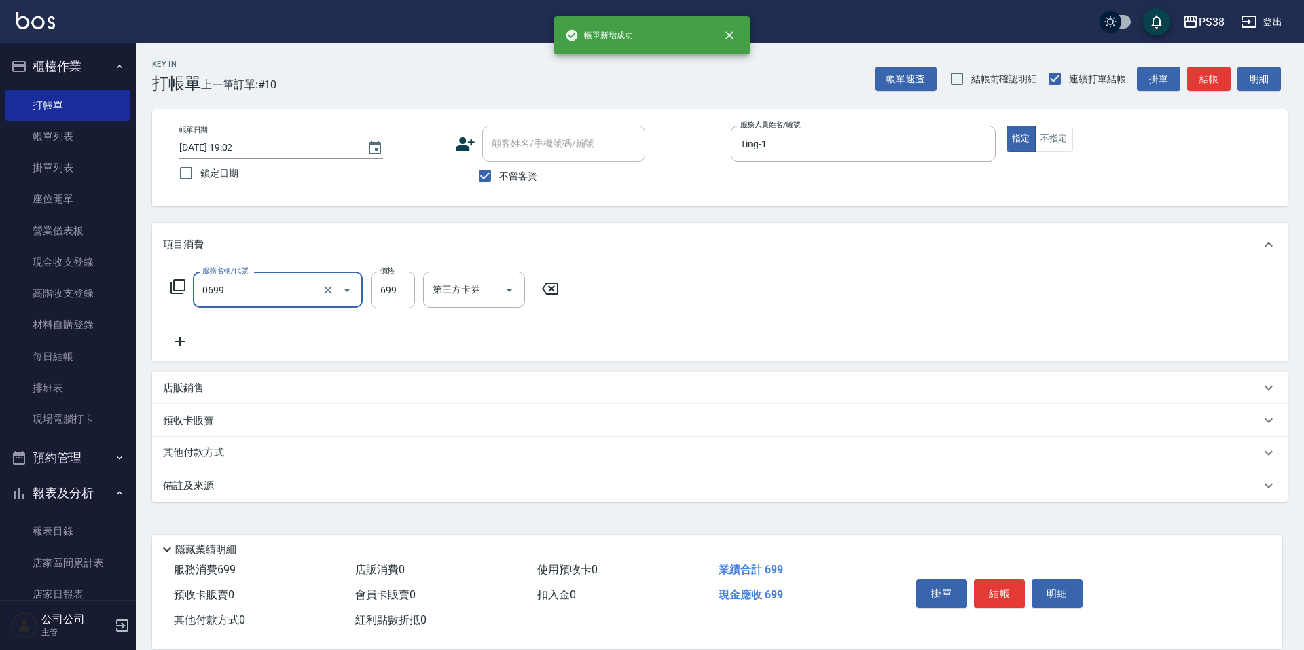
type input "spa699(0699)"
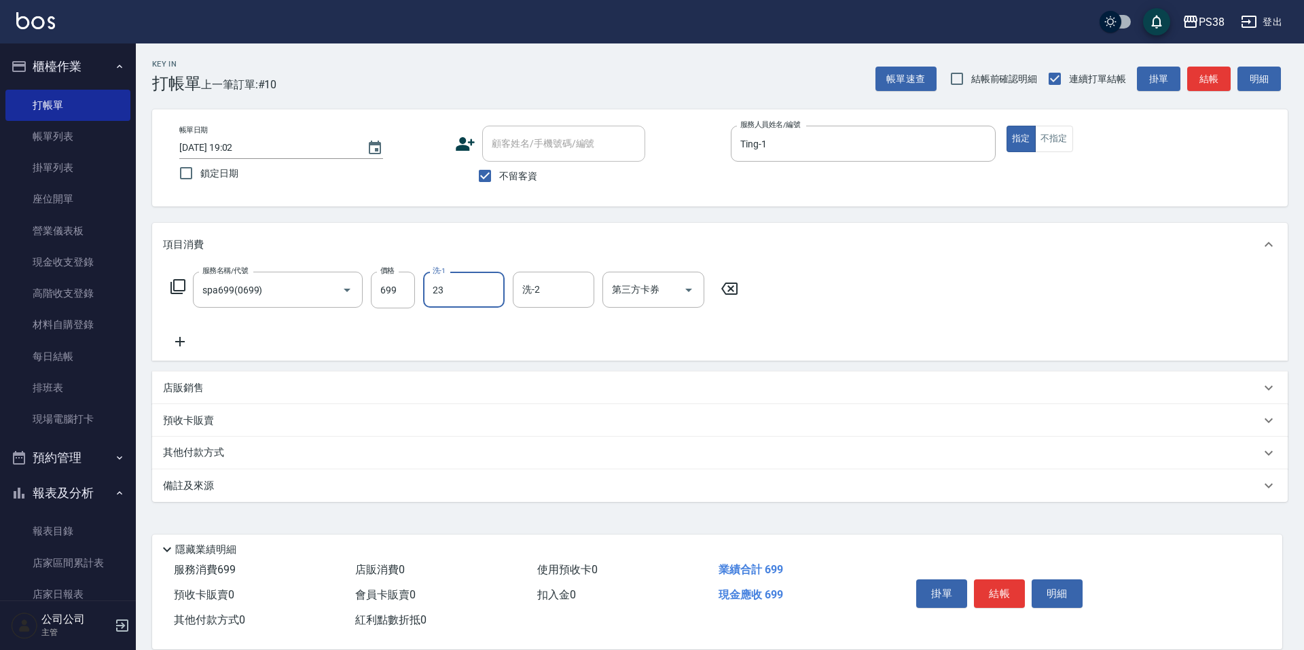
type input "Mona-23"
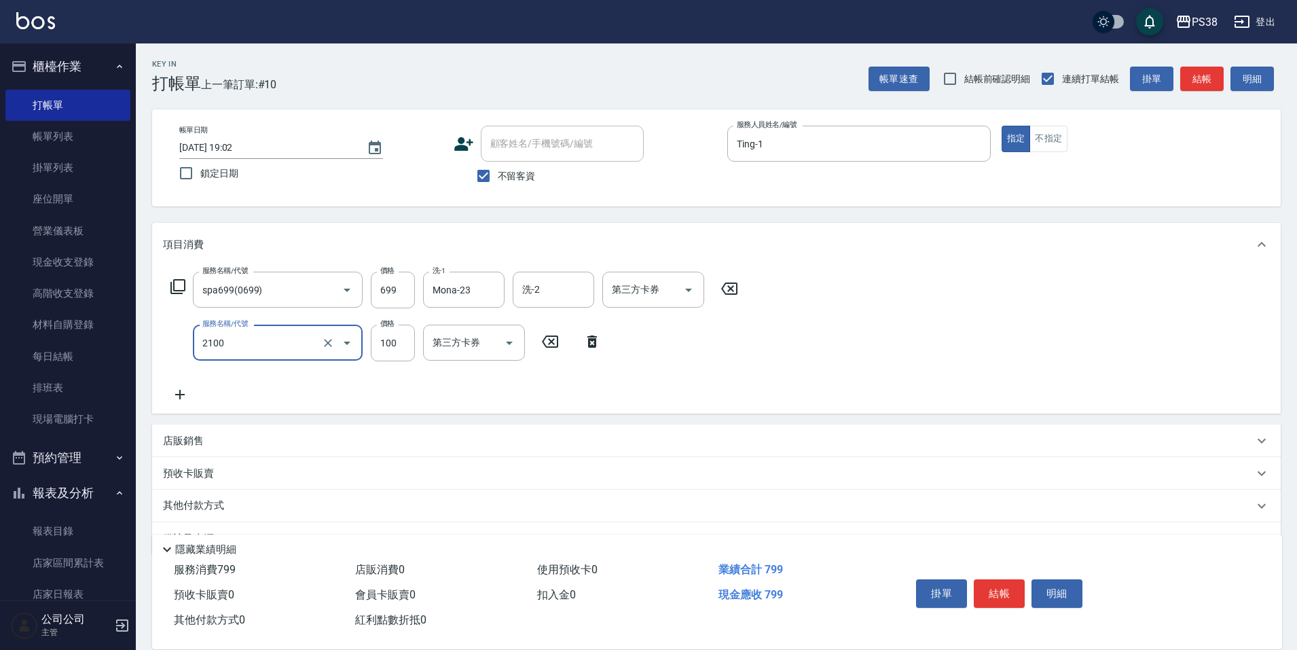
type input "剪髮與造型(任意金額)(2100)"
type input "200"
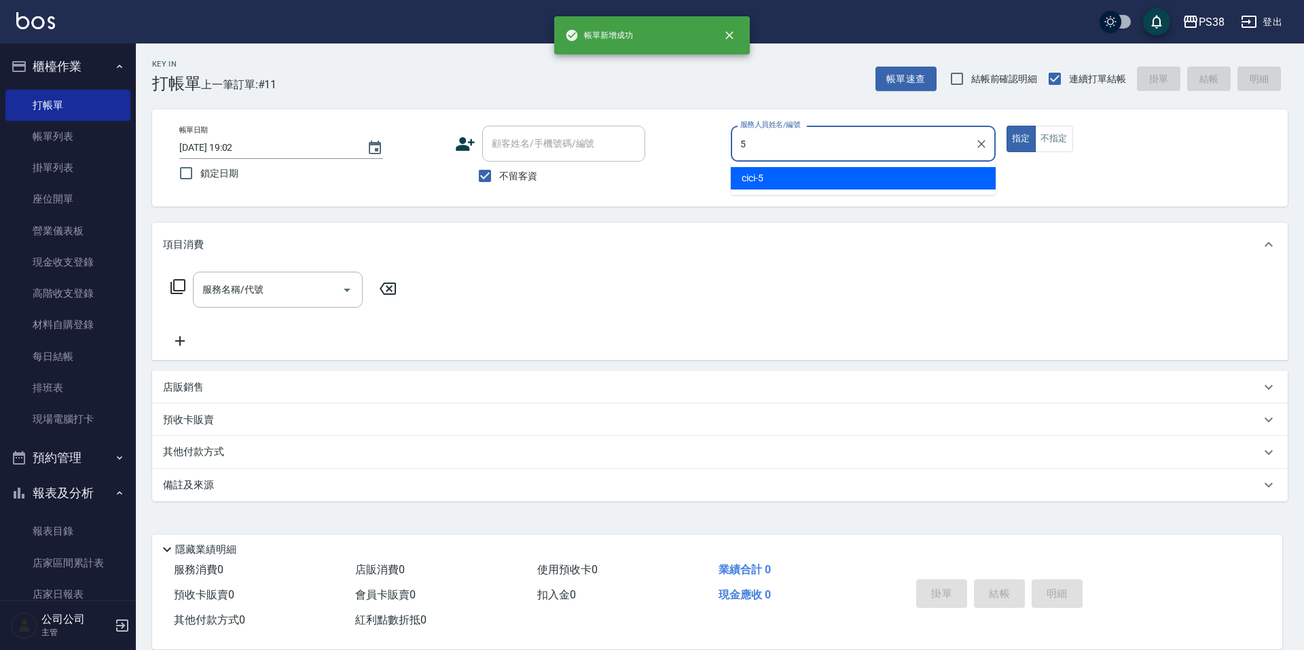
type input "cici-5"
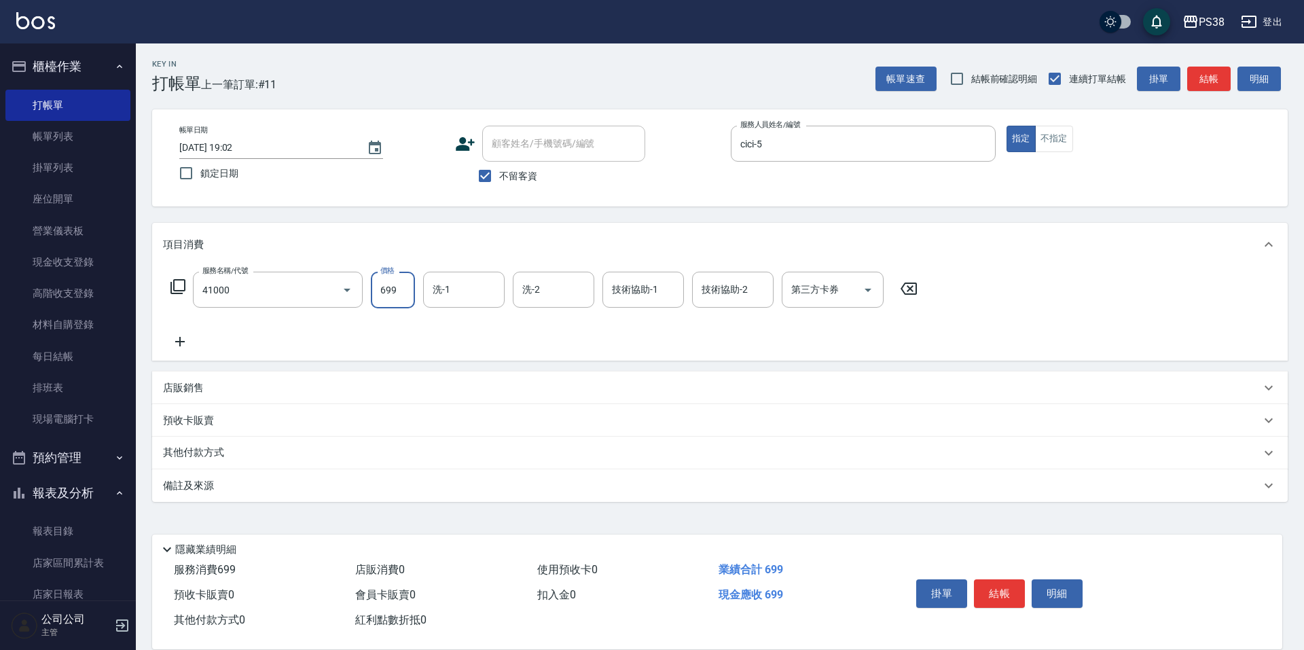
type input "燙髮699-2500(任意金額)(41000)"
type input "1199"
type input "小軒-20"
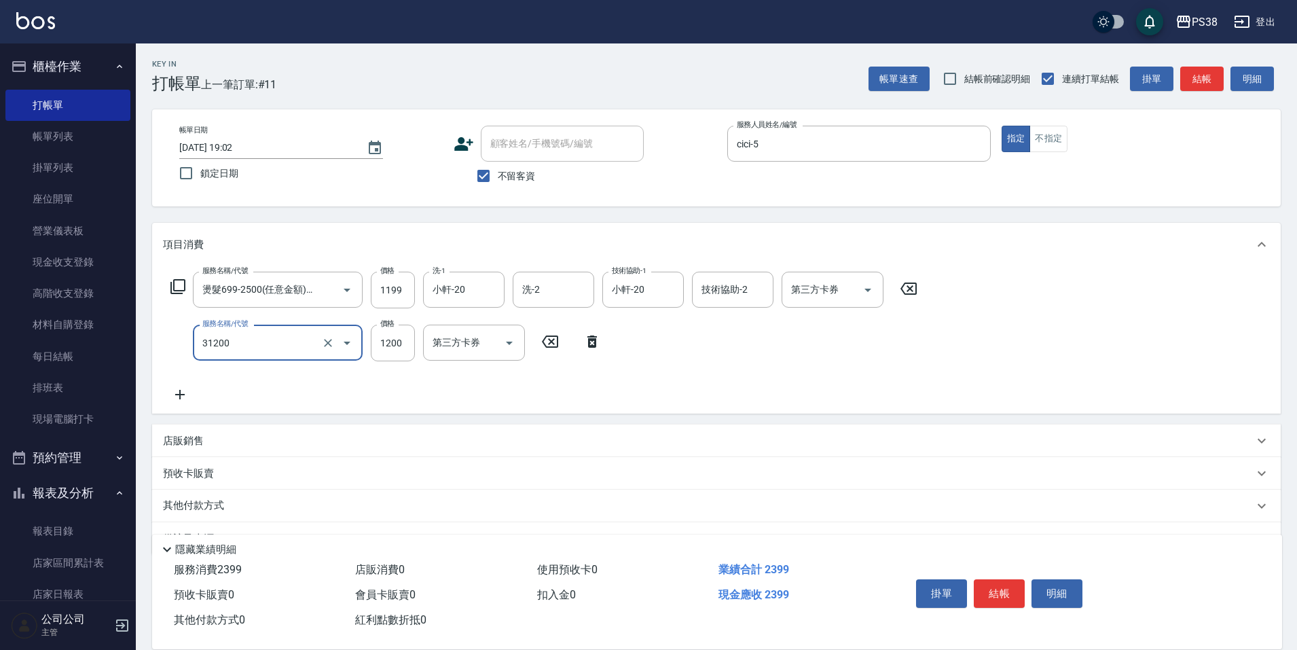
type input "醫護=1200(31200)"
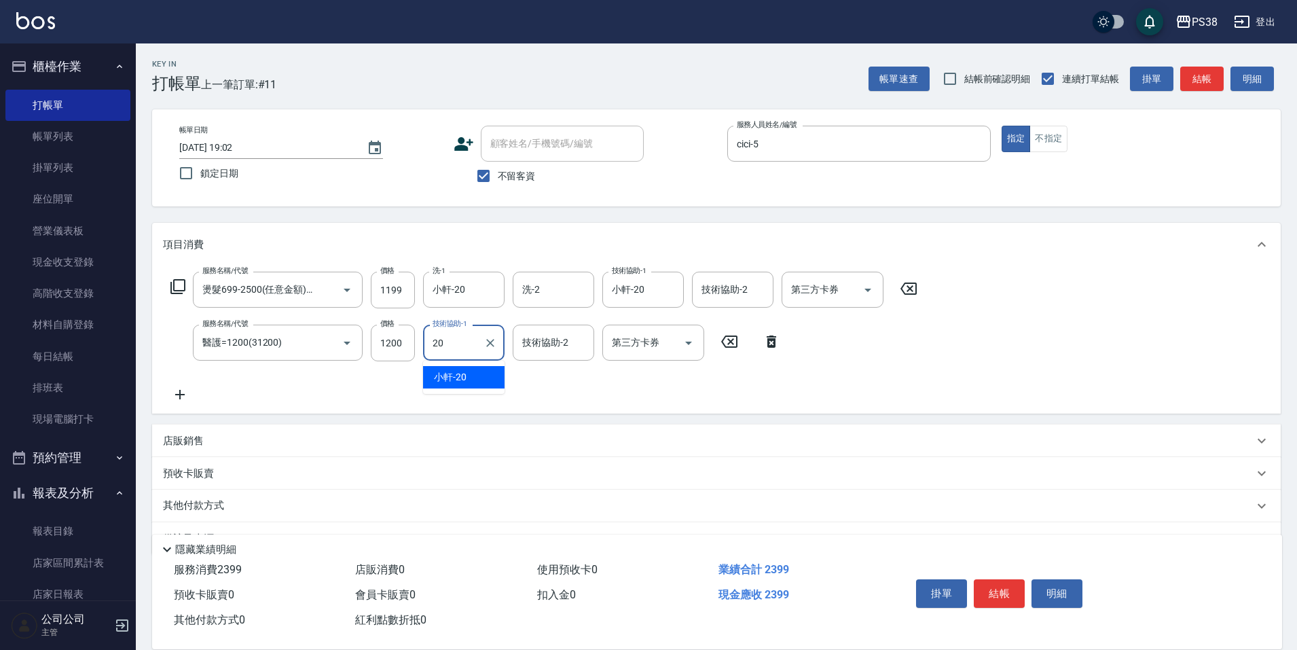
type input "小軒-20"
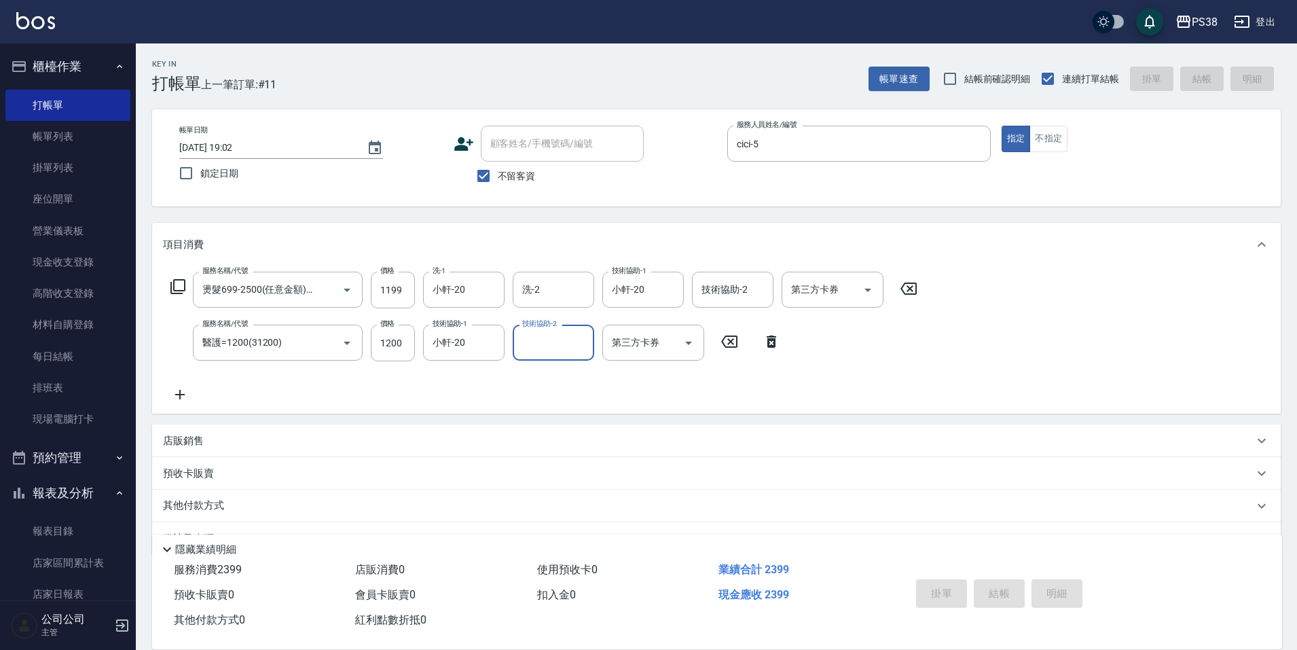
type input "[DATE] 19:03"
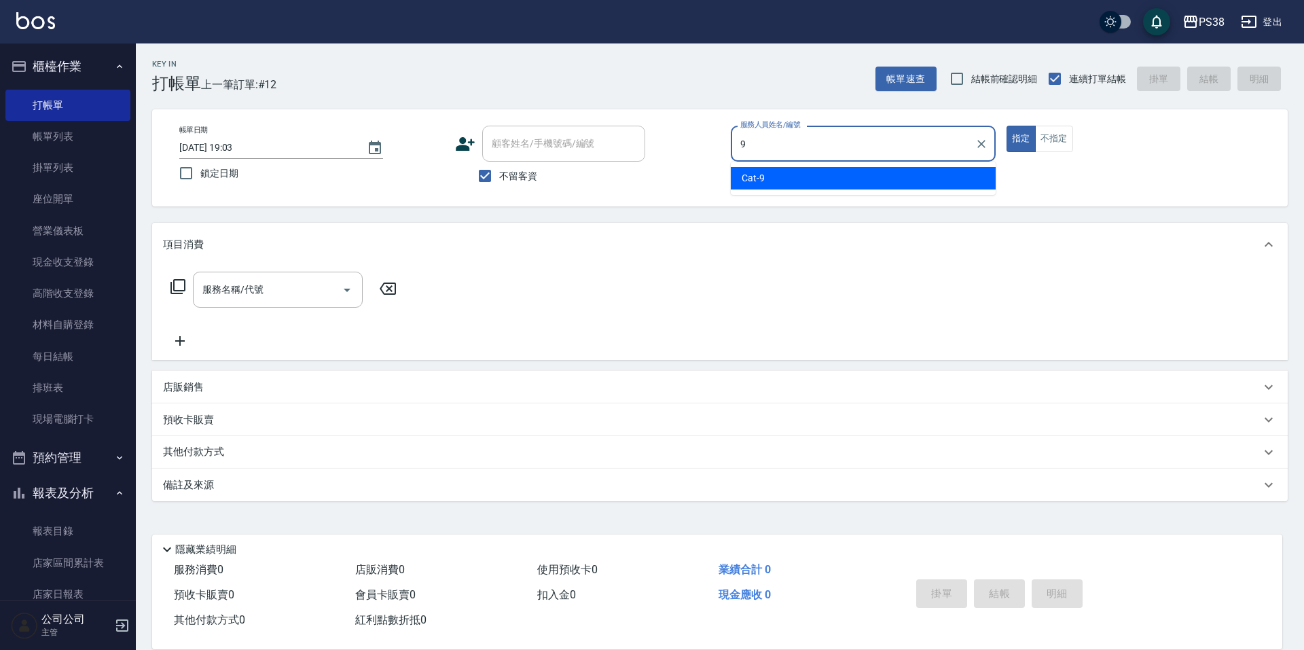
type input "Cat-9"
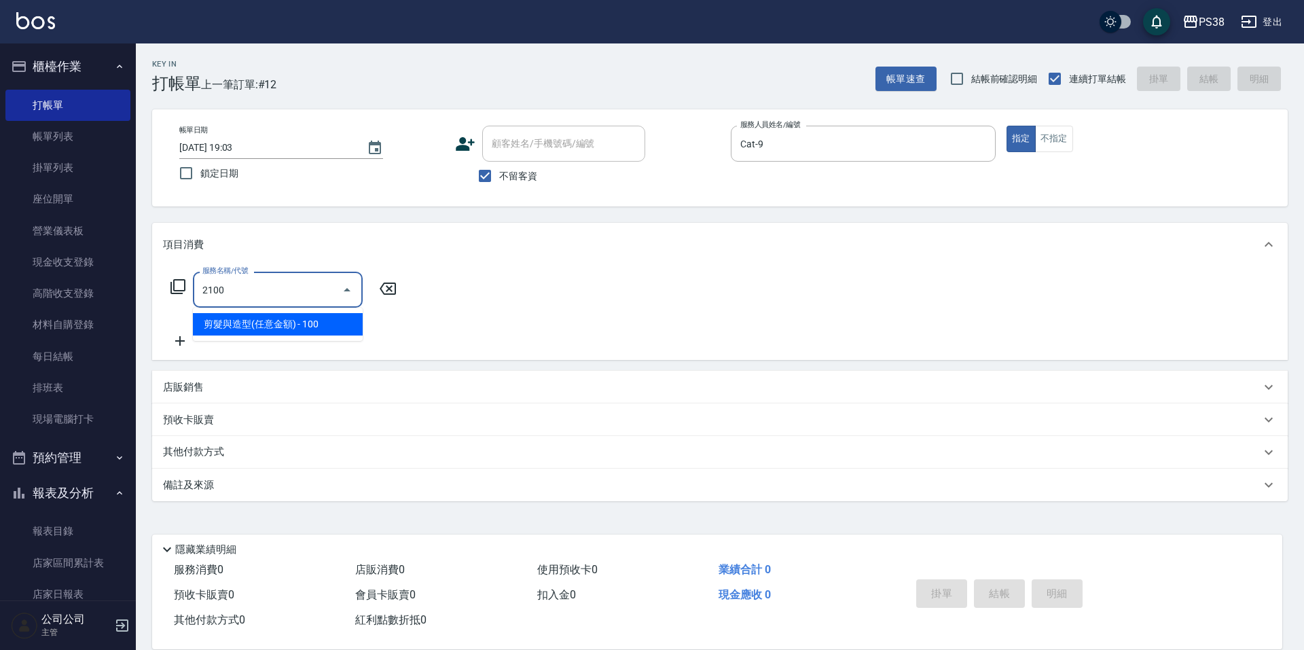
type input "剪髮與造型(任意金額)(2100)"
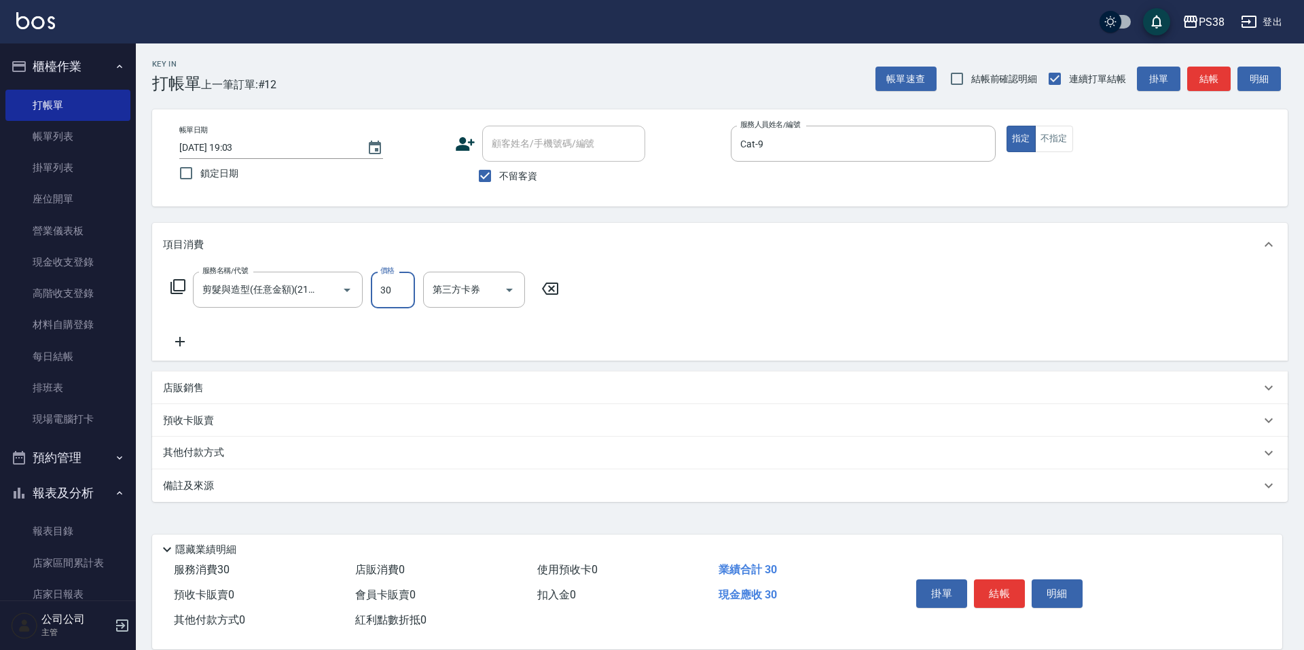
type input "300"
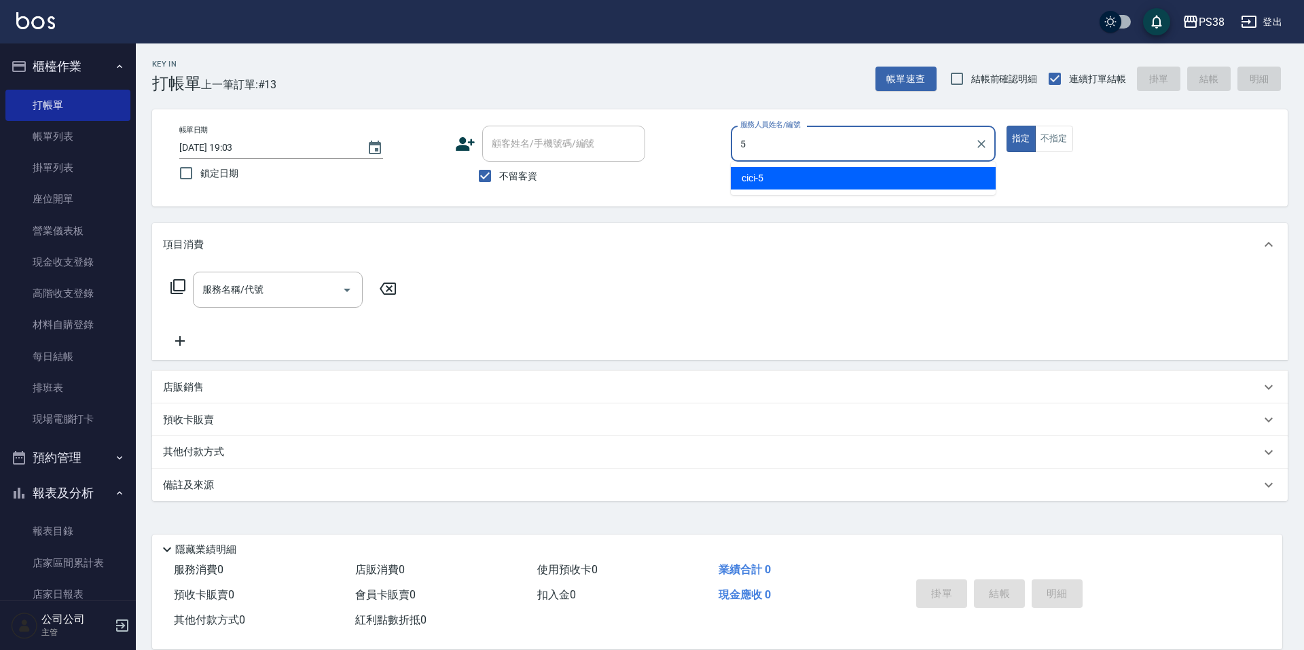
type input "cici-5"
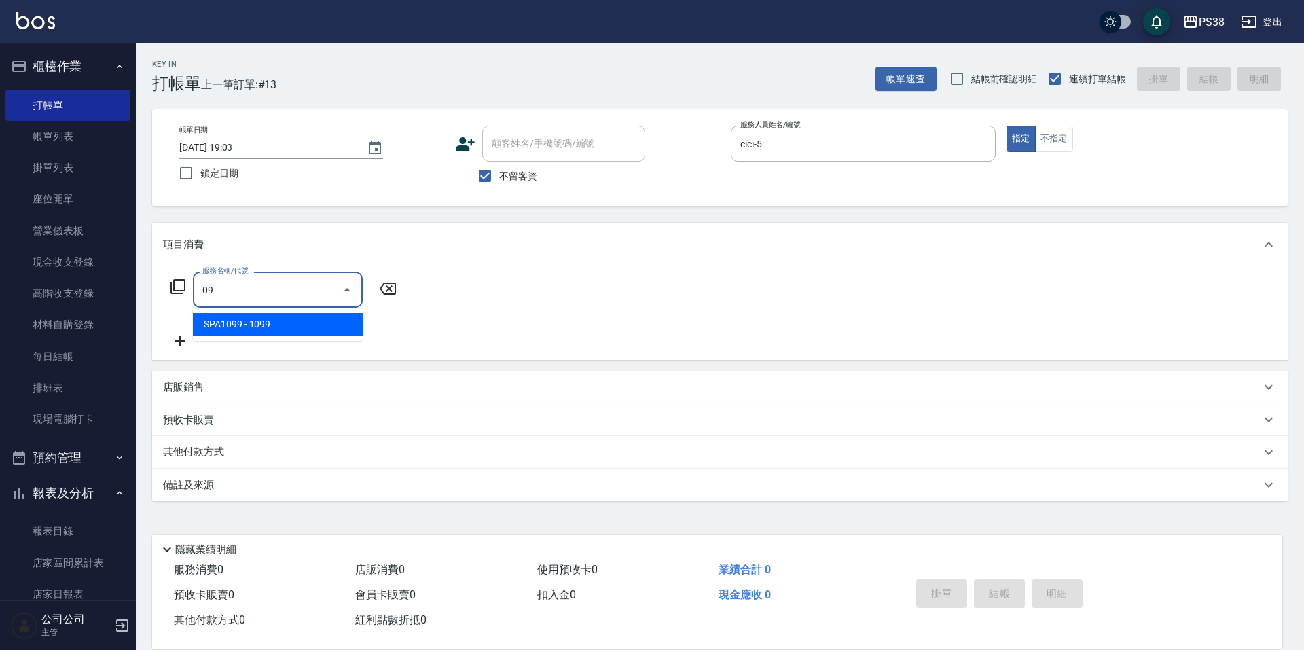
type input "0"
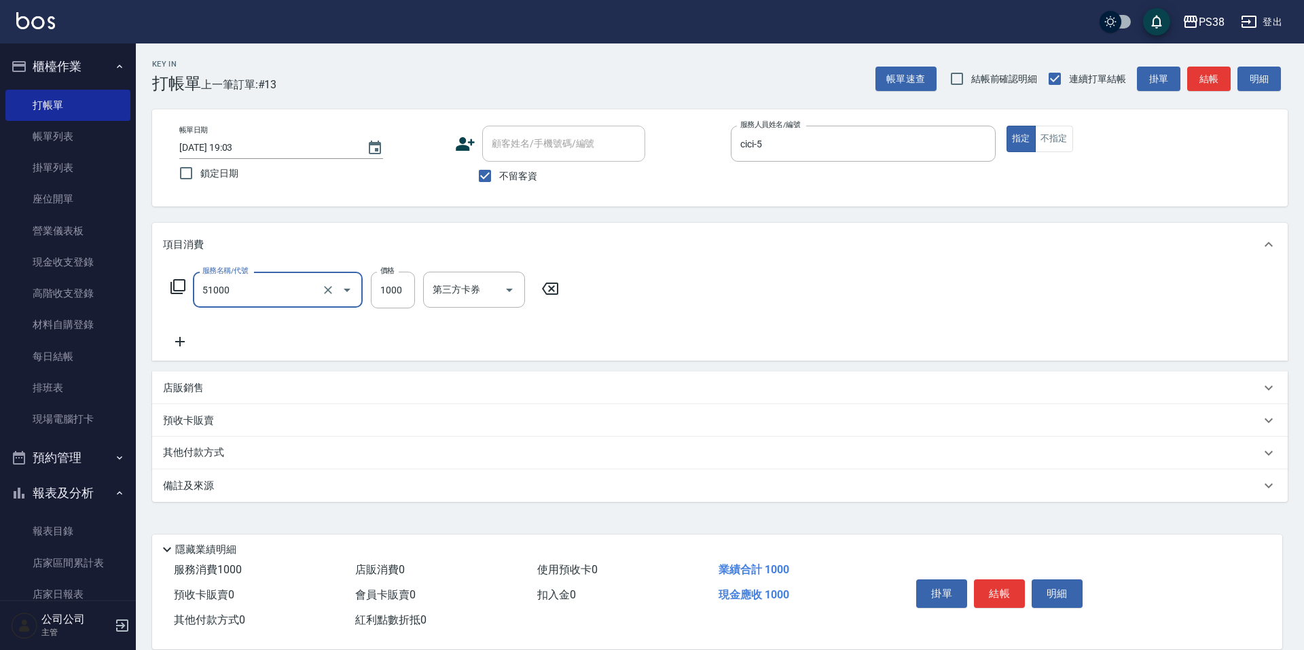
type input "染髮600以上(任意金額)(51000)"
type input "999"
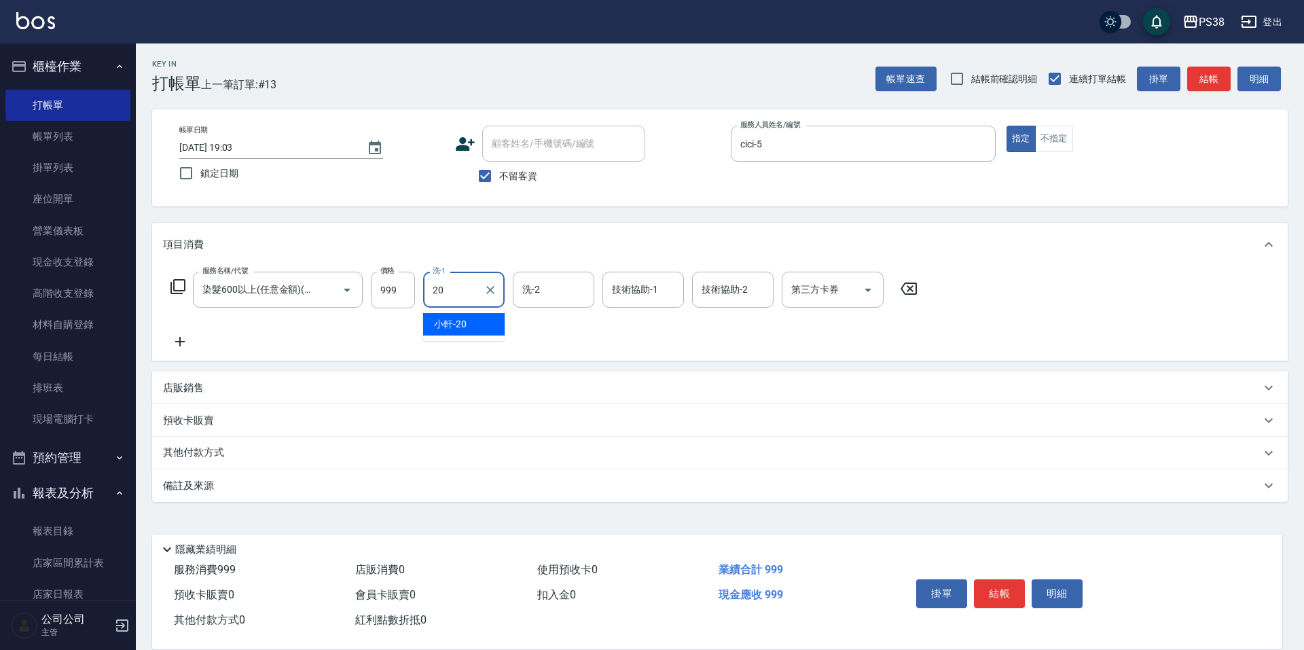
type input "小軒-20"
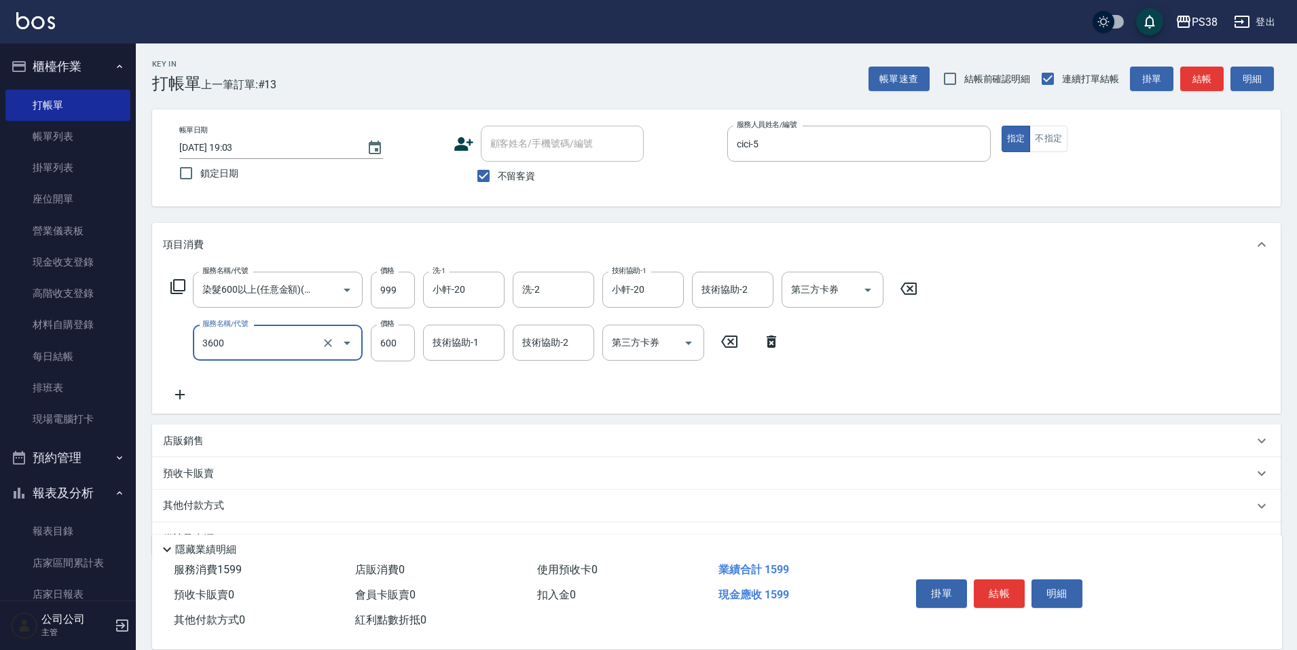
type input "天天水水護髮(3600)"
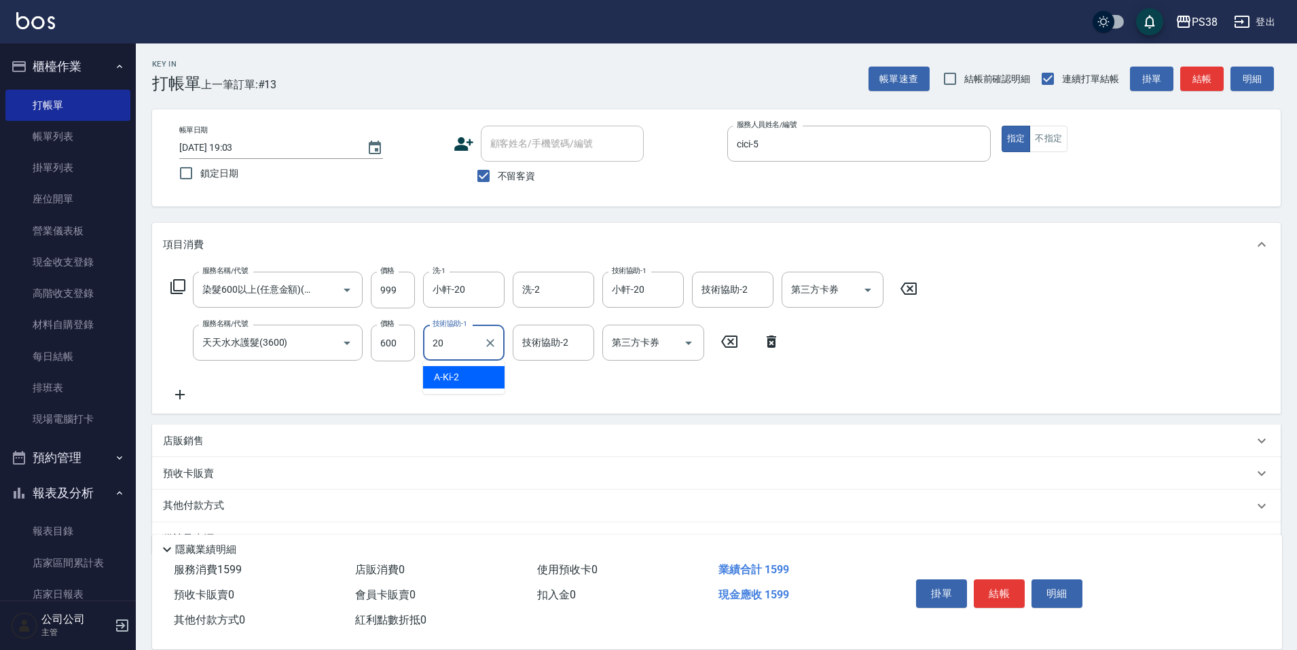
type input "小軒-20"
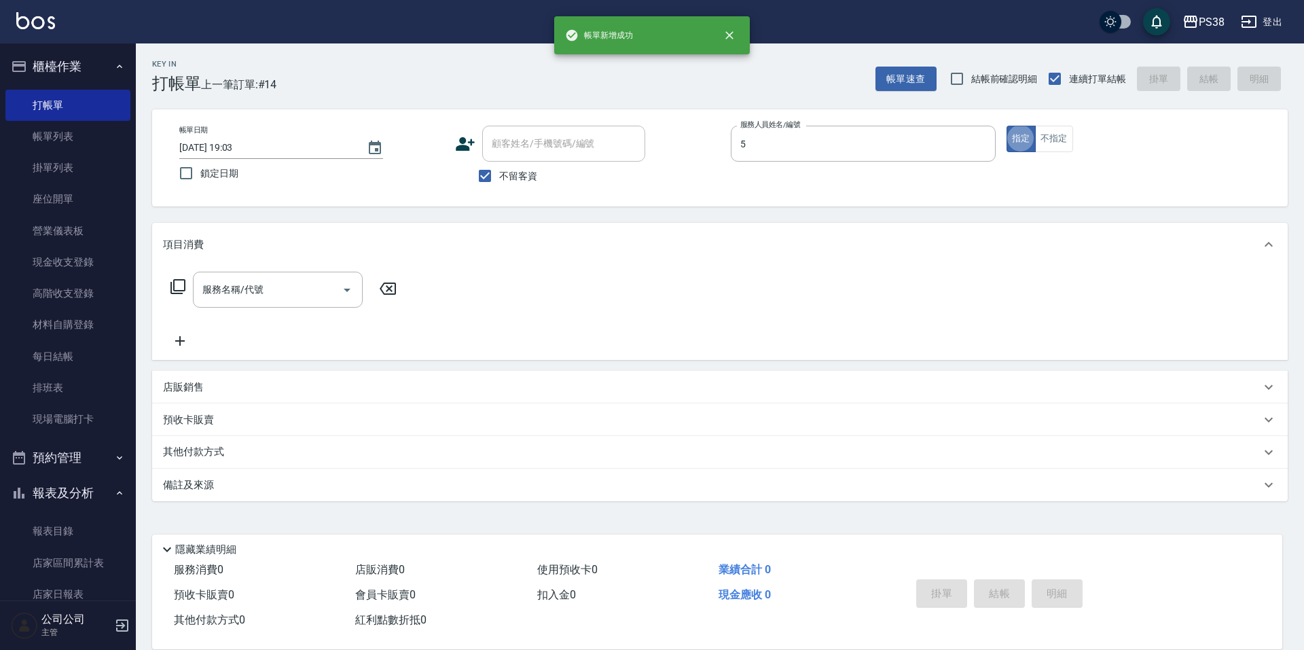
type input "cici-5"
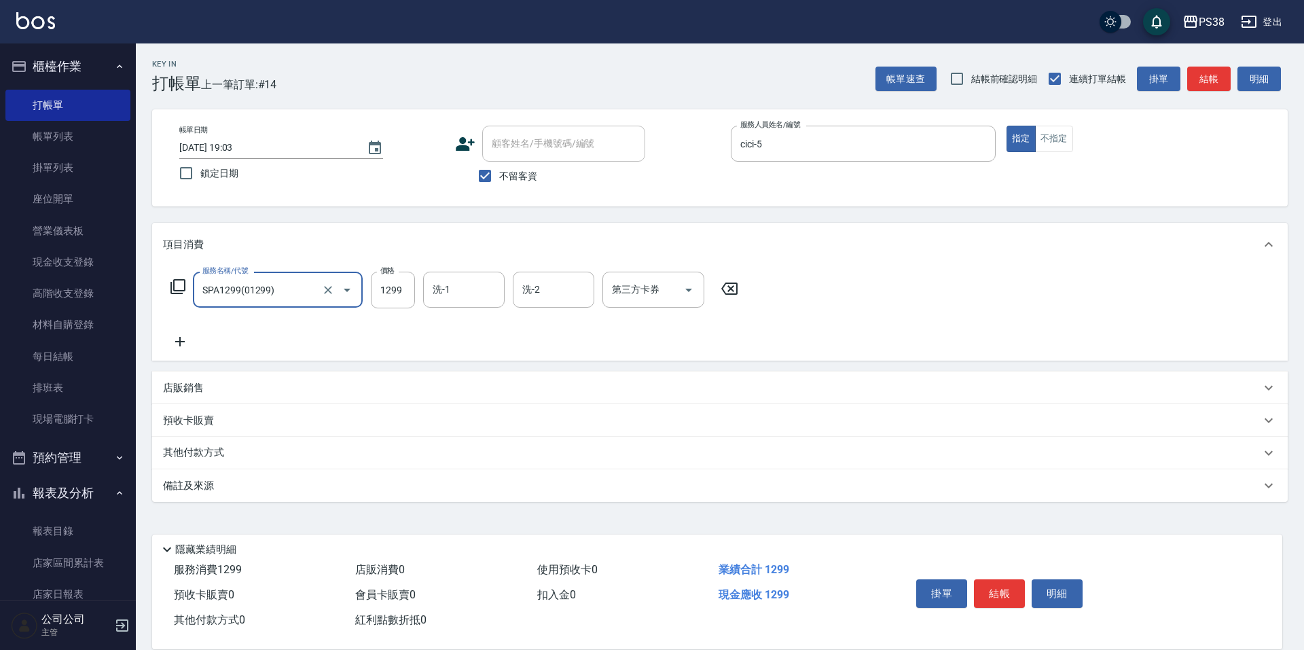
type input "SPA1299(01299)"
type input "1499"
type input "2"
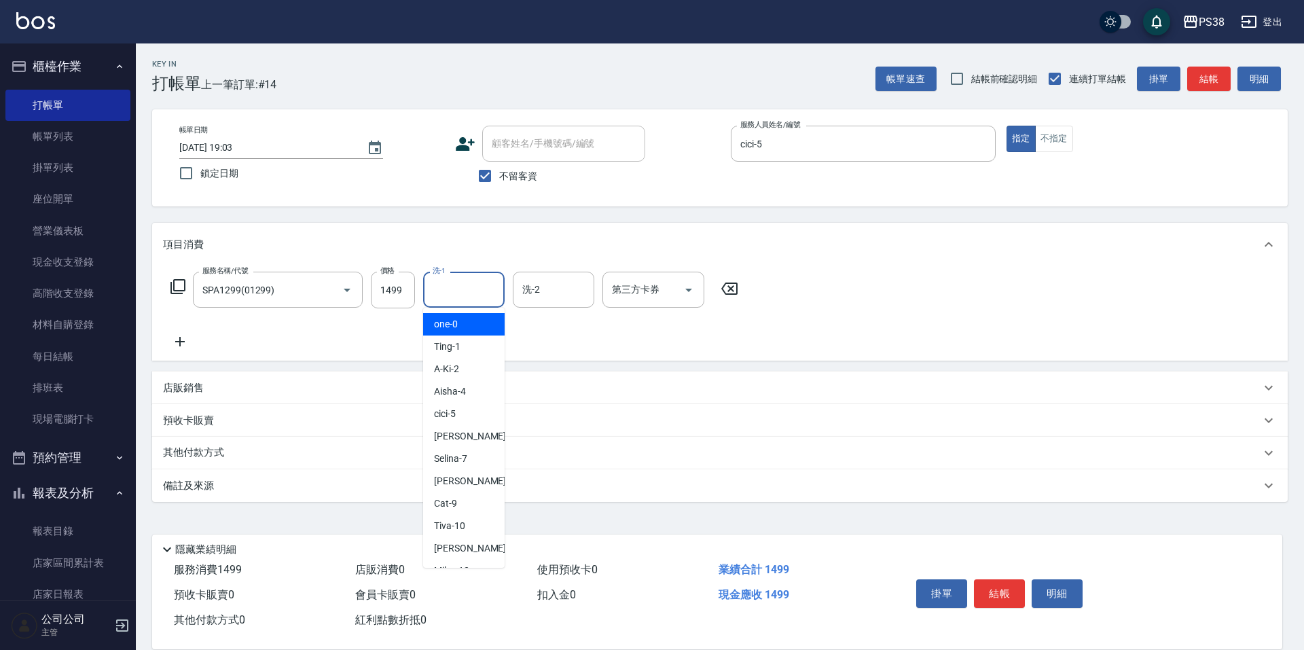
type input "one-0"
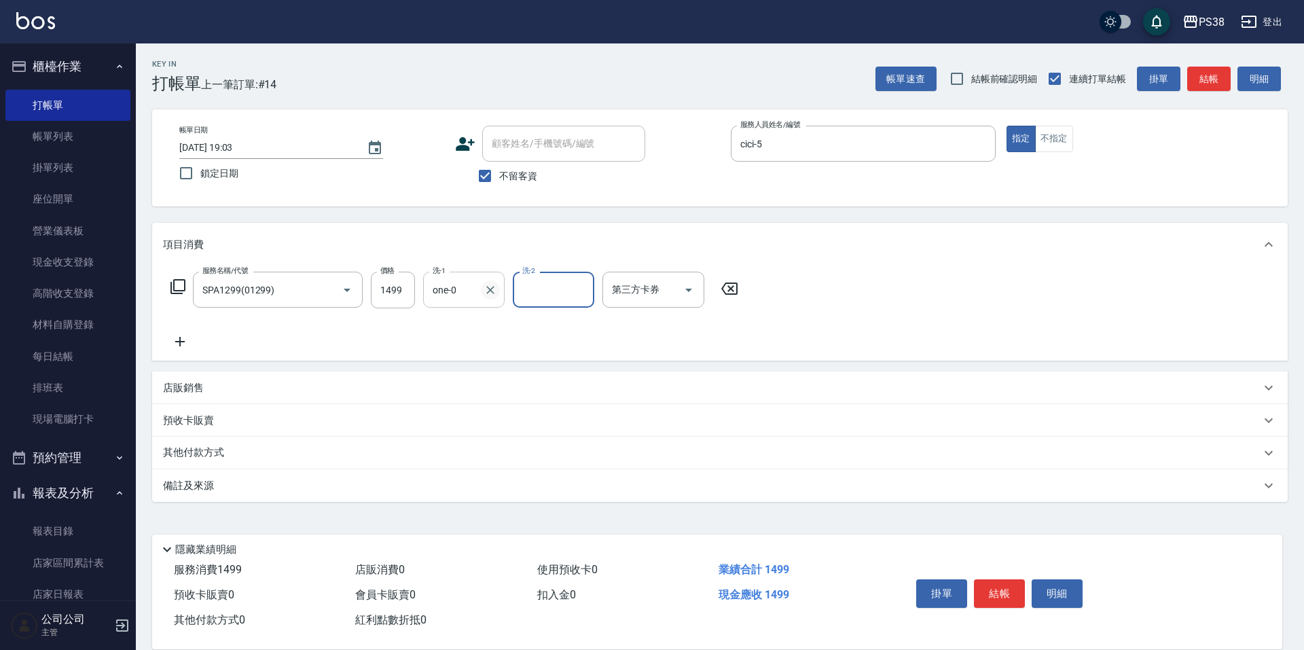
click at [490, 289] on icon "Clear" at bounding box center [491, 290] width 14 height 14
click at [183, 333] on div "服務名稱/代號 SPA1299(01299) 服務名稱/代號 價格 1499 價格 洗-1 洗-1 洗-2 洗-2 第三方卡券 第三方卡券" at bounding box center [454, 311] width 583 height 78
click at [183, 343] on icon at bounding box center [180, 341] width 34 height 16
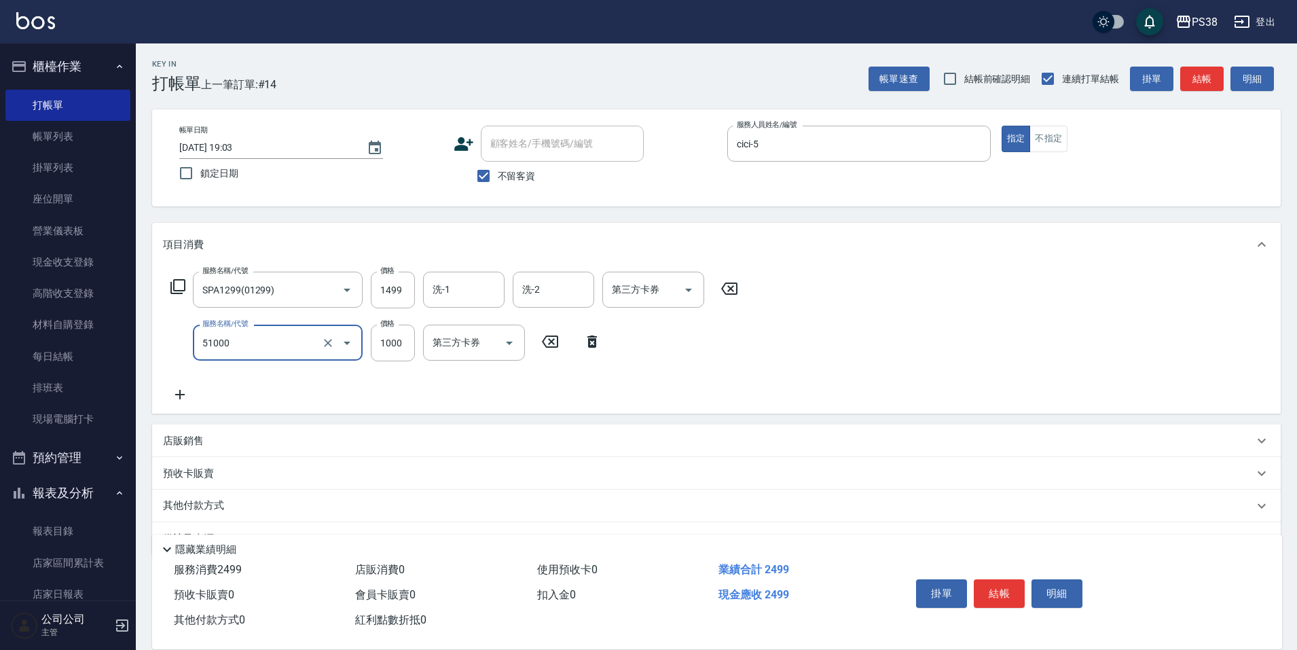
type input "染髮600以上(任意金額)(51000)"
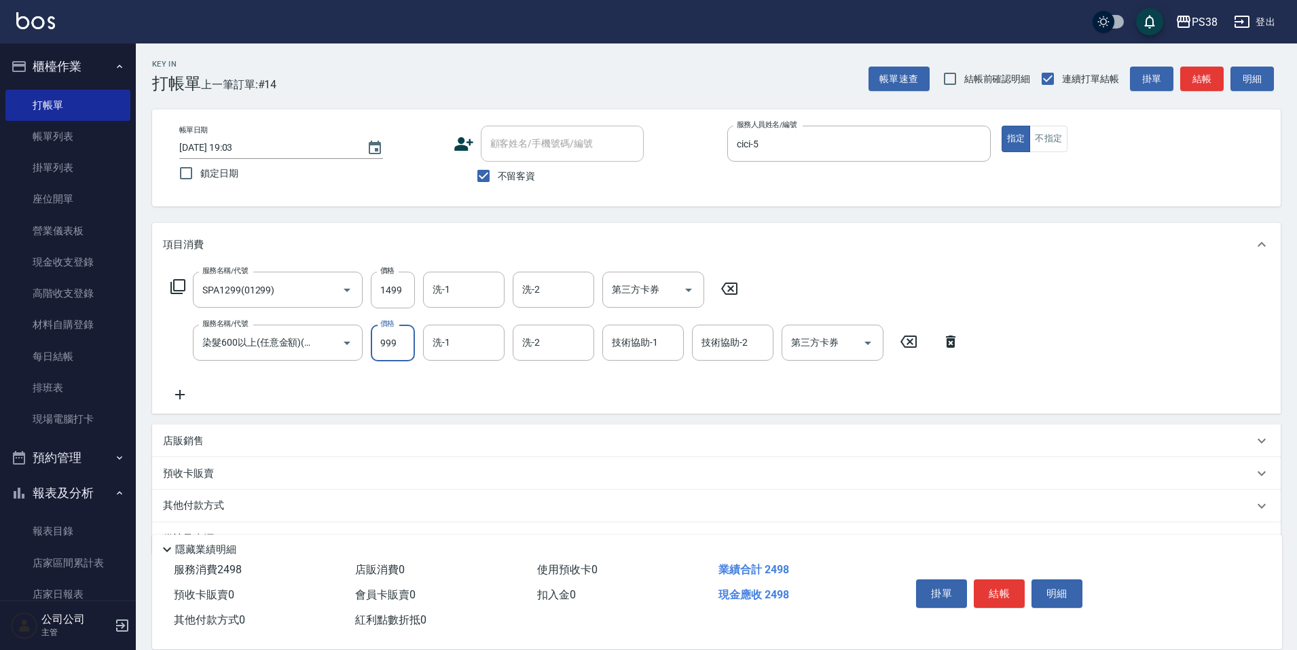
type input "999"
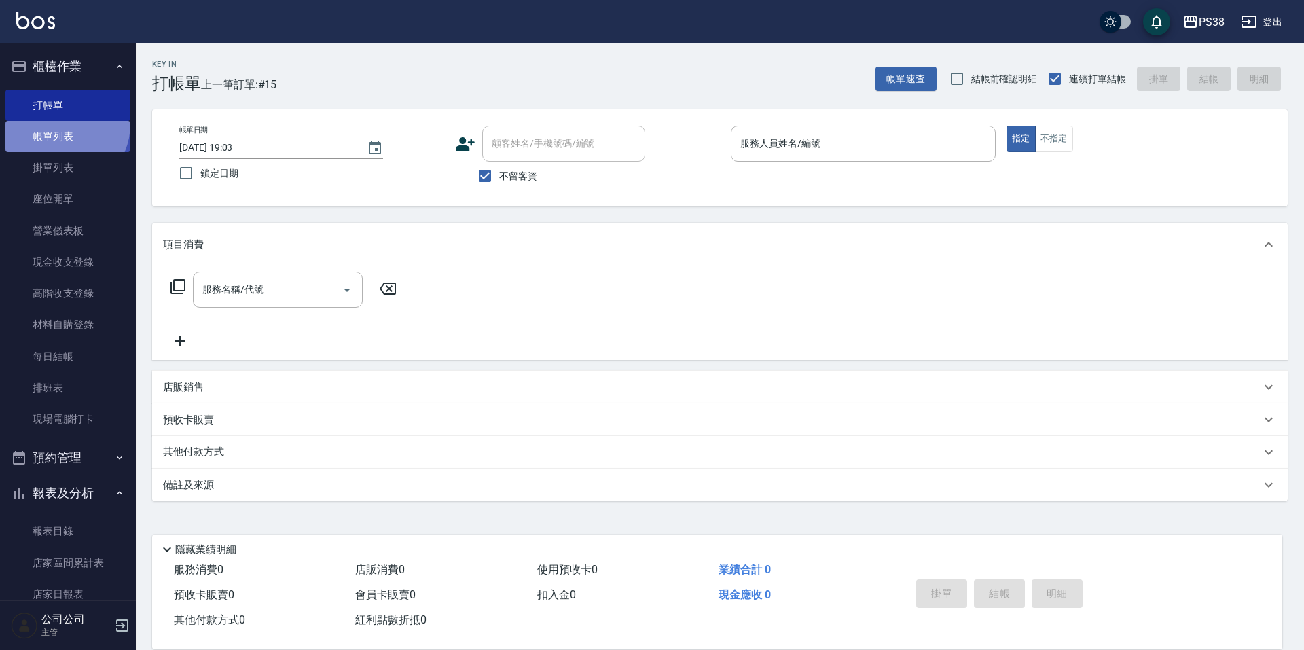
click at [58, 124] on link "帳單列表" at bounding box center [67, 136] width 125 height 31
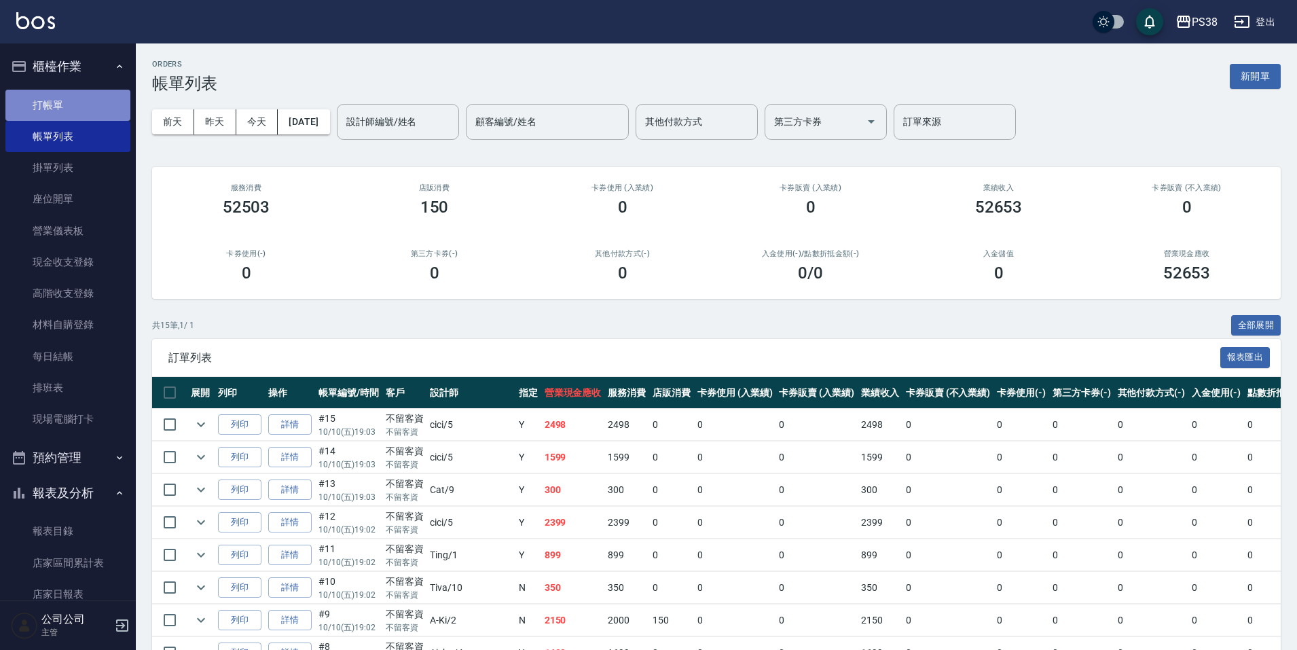
click at [90, 110] on link "打帳單" at bounding box center [67, 105] width 125 height 31
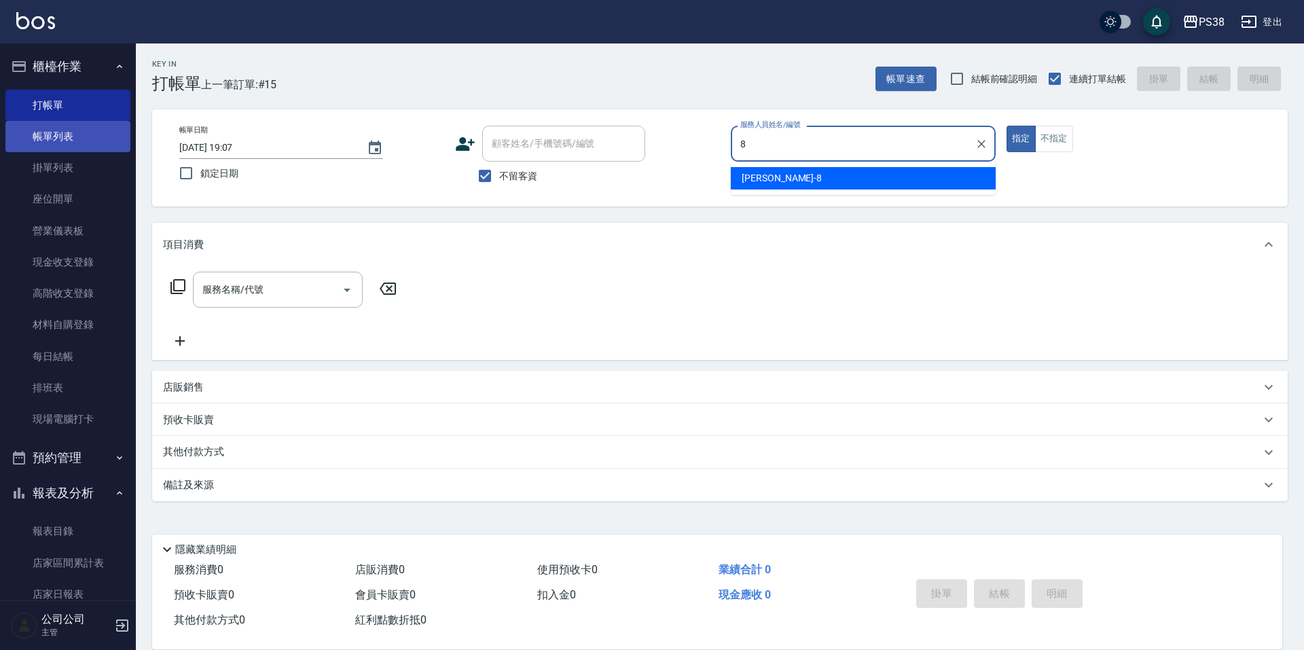
type input "mika-8"
type button "true"
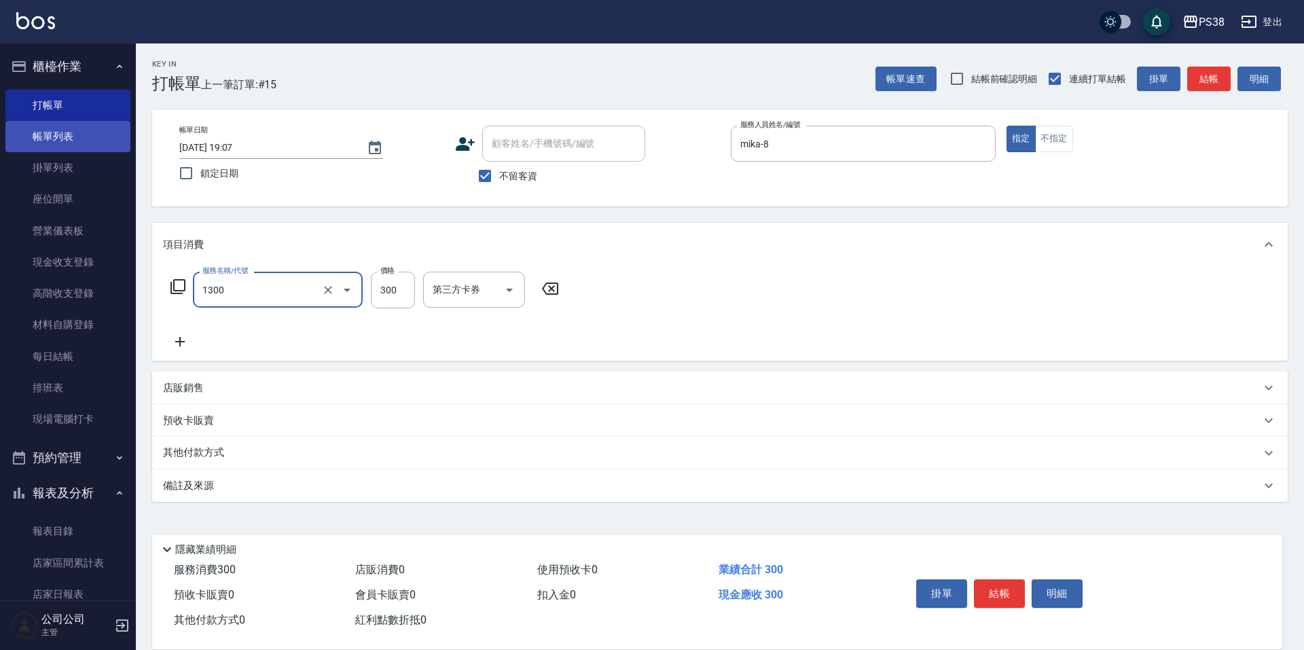
type input "精油洗潤300(1300)"
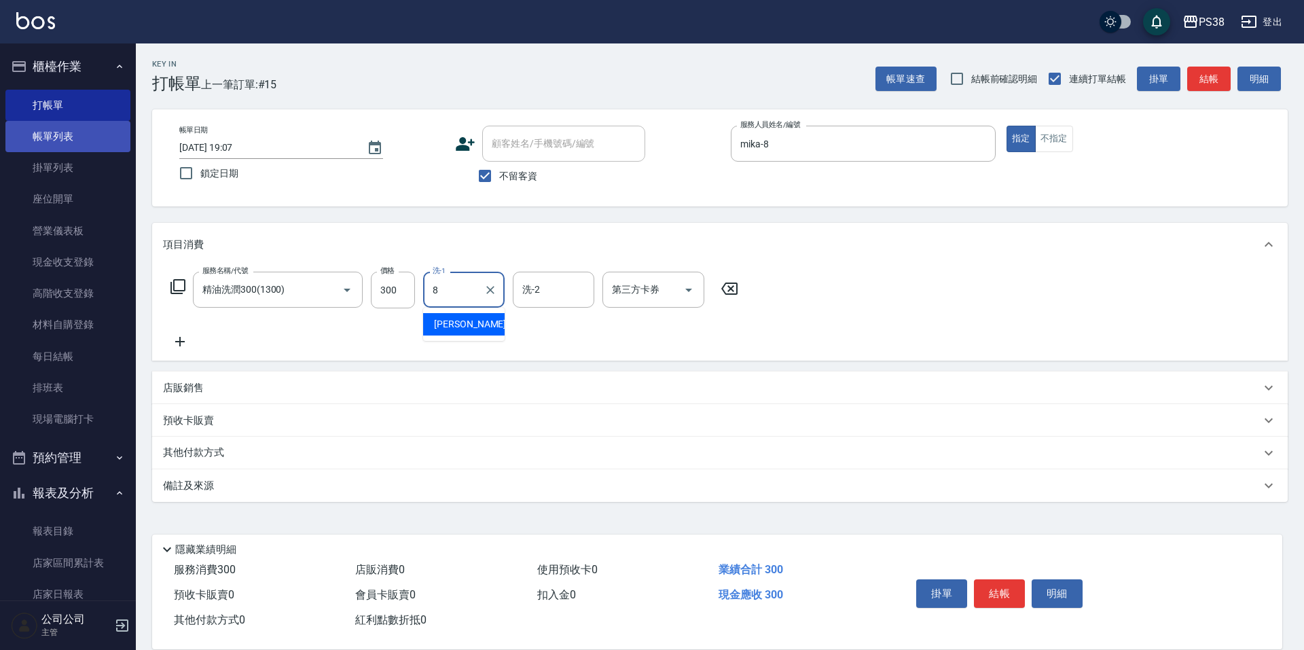
type input "mika-8"
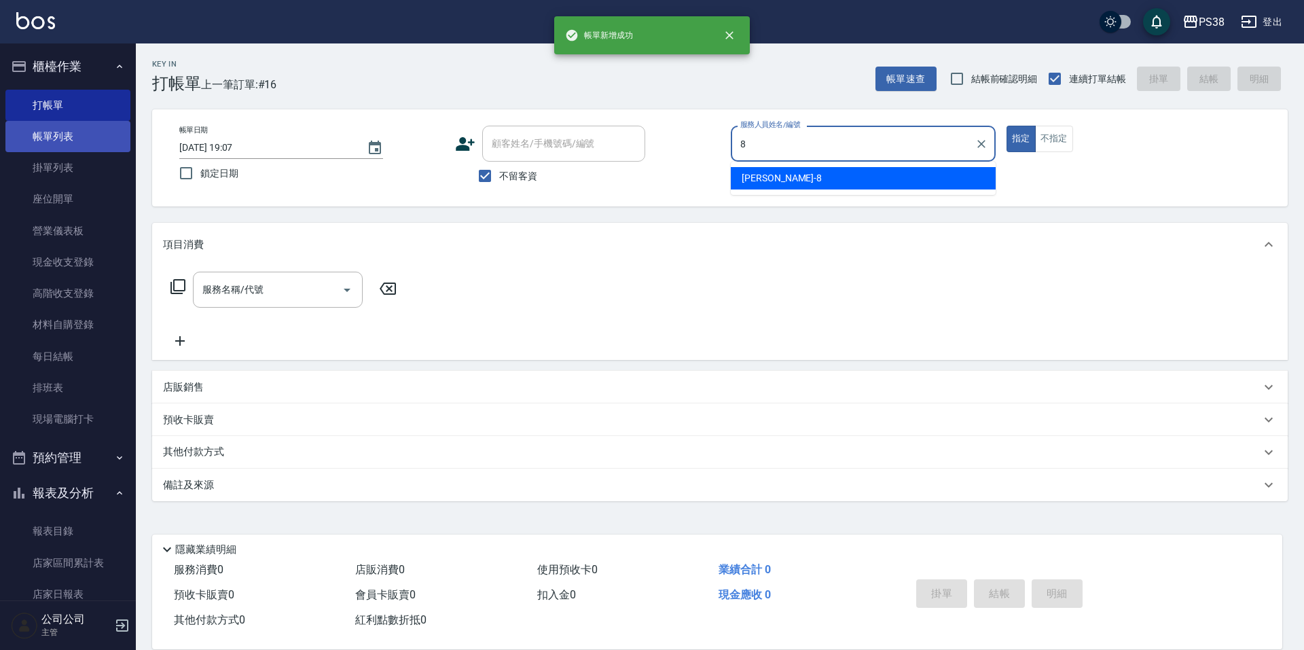
type input "mika-8"
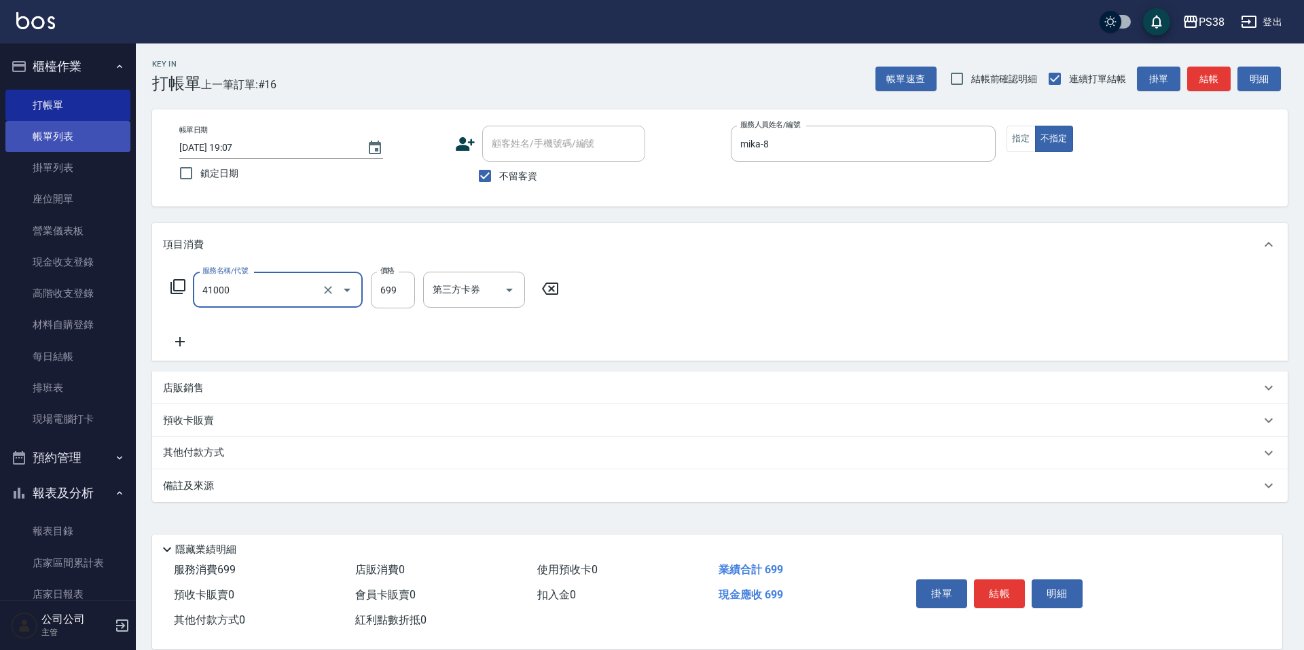
type input "燙髮699-2500(任意金額)(41000)"
type input "1500"
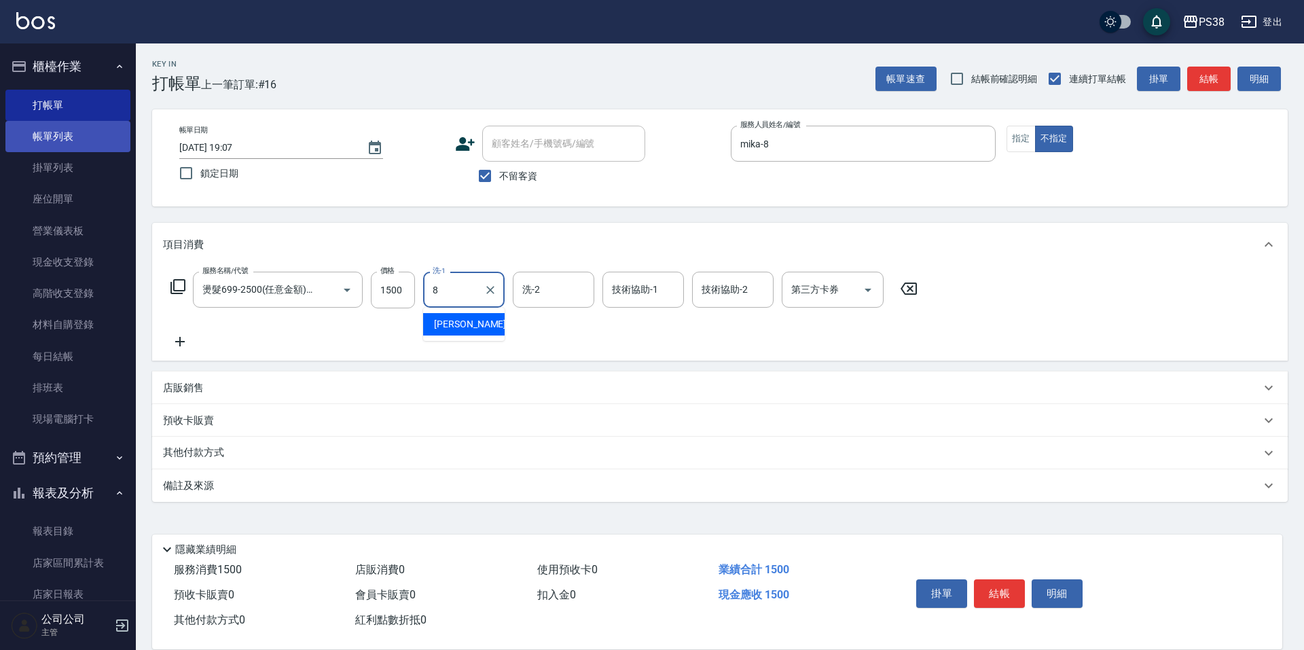
type input "mika-8"
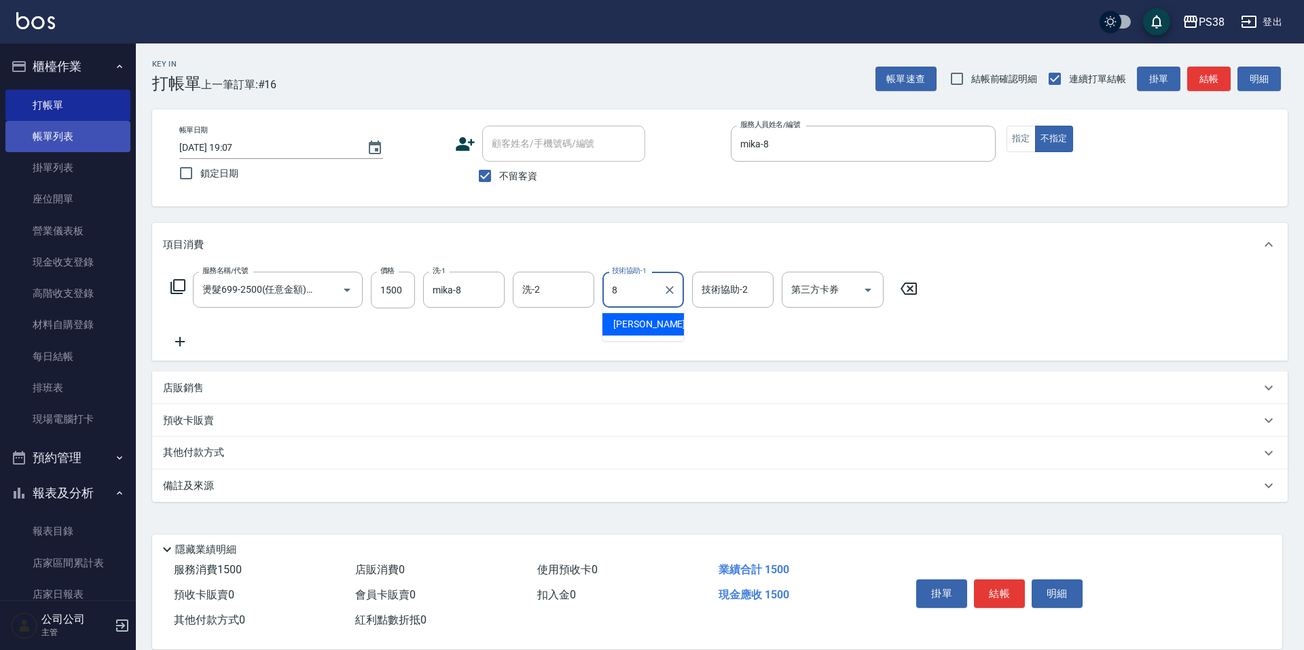
type input "mika-8"
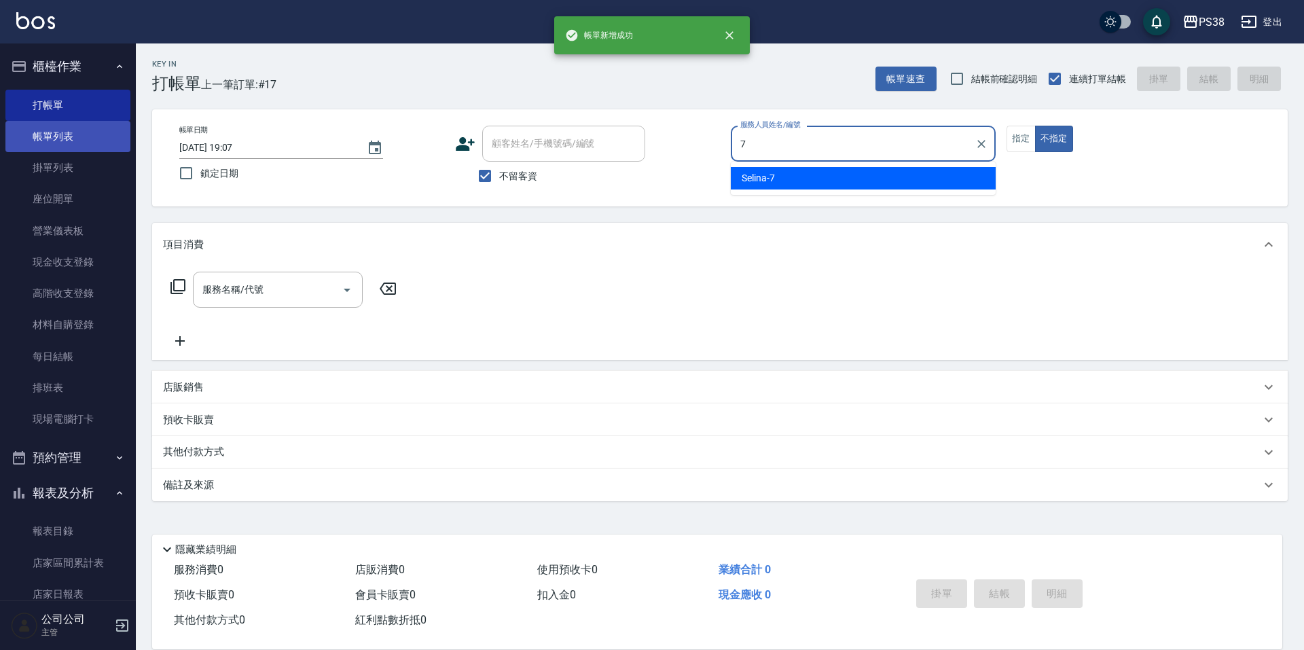
type input "Selina-7"
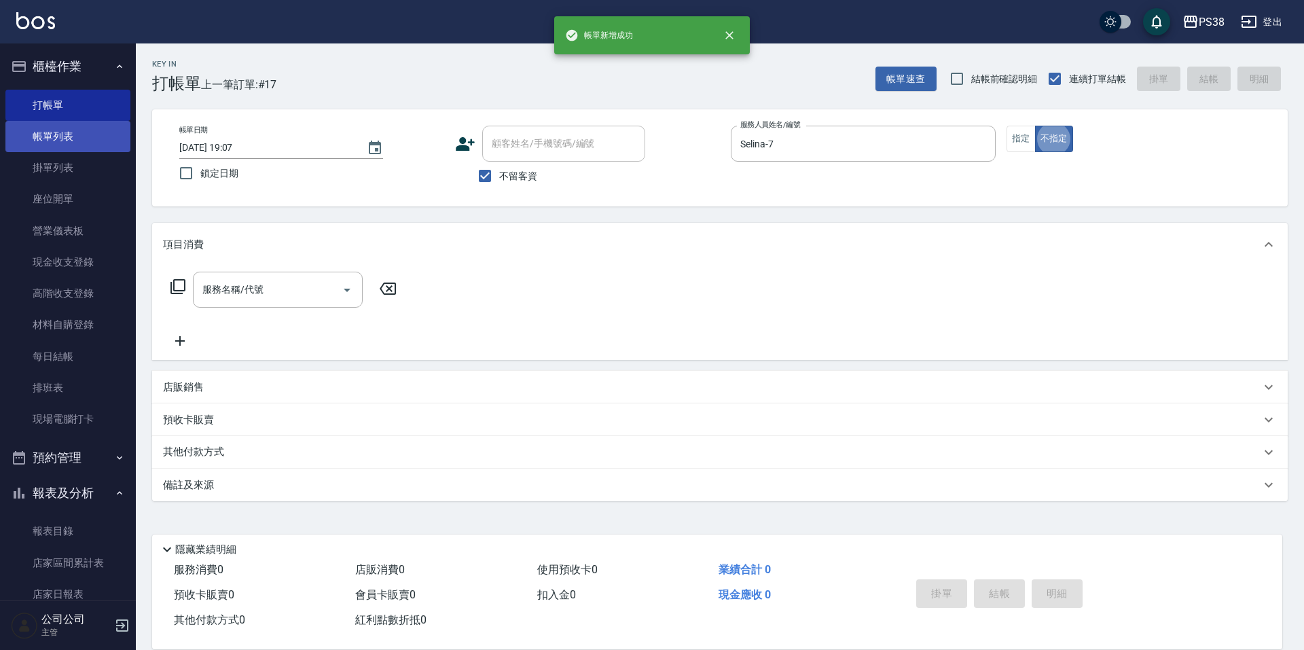
type button "false"
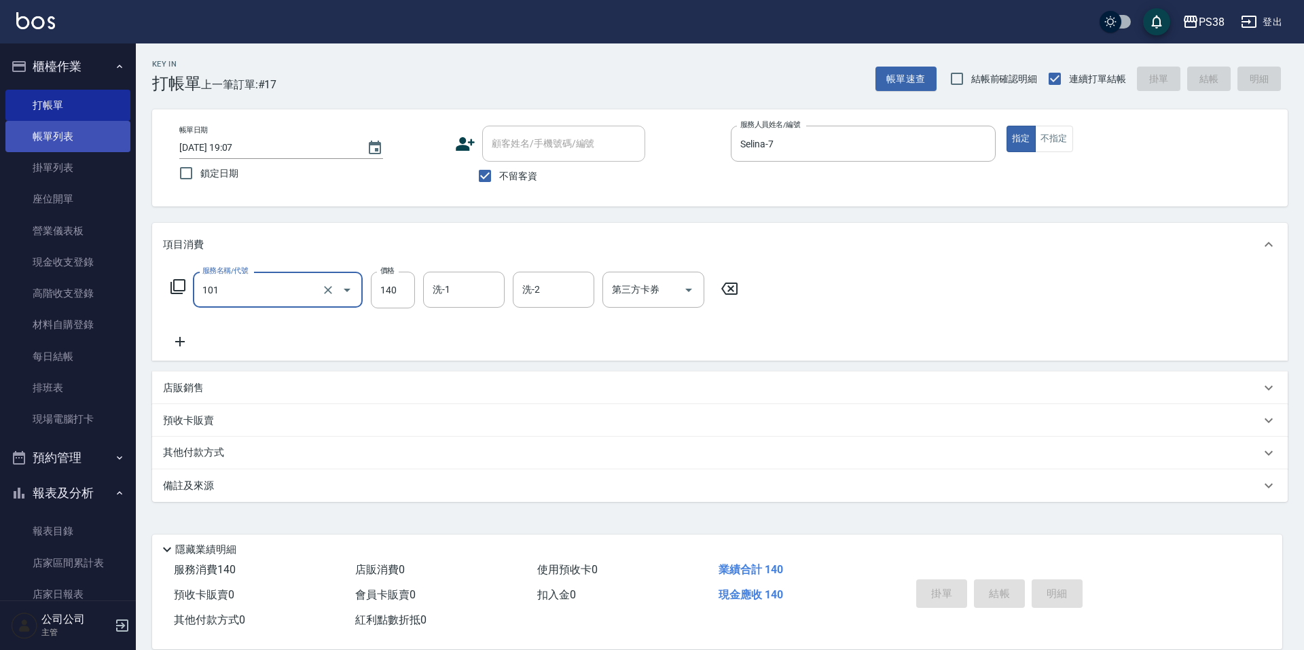
type input "101"
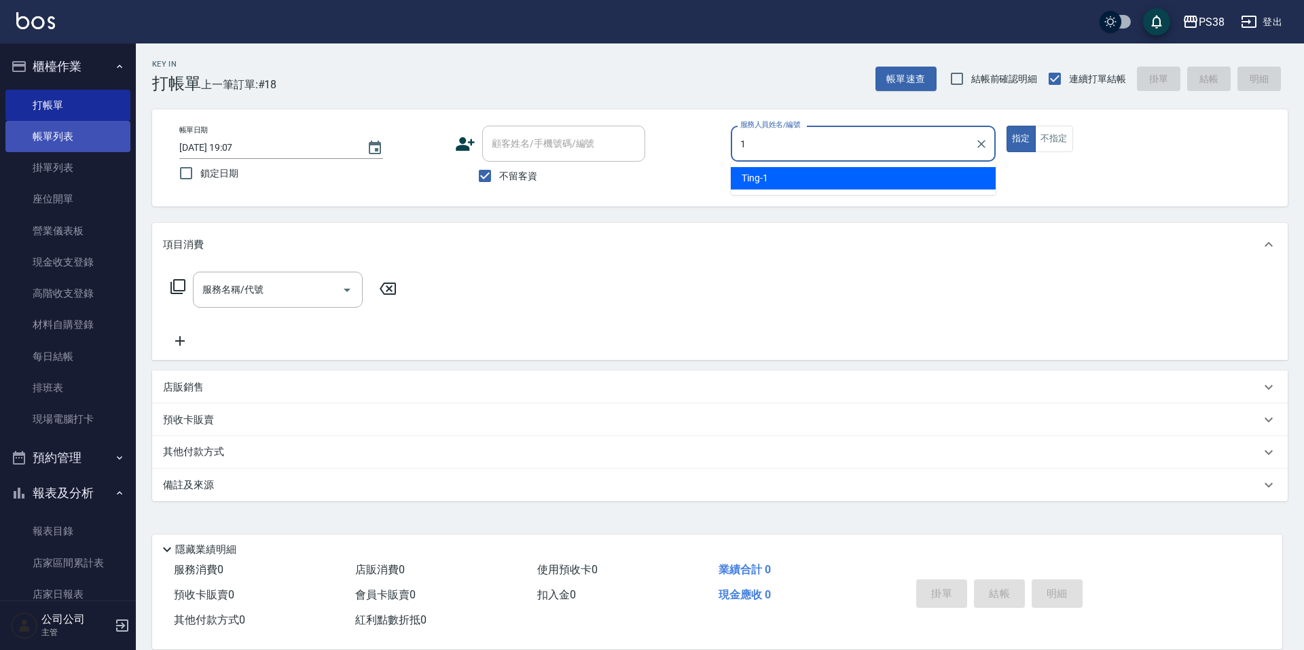
type input "Ting-1"
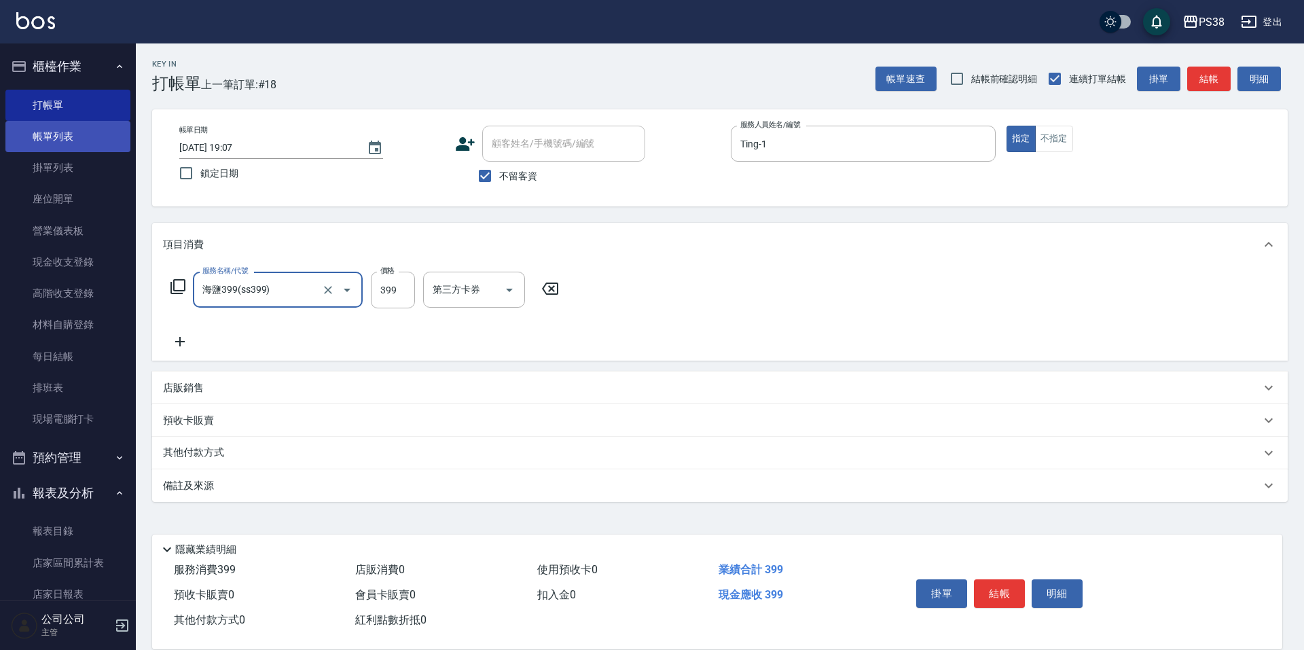
type input "海鹽399(ss399)"
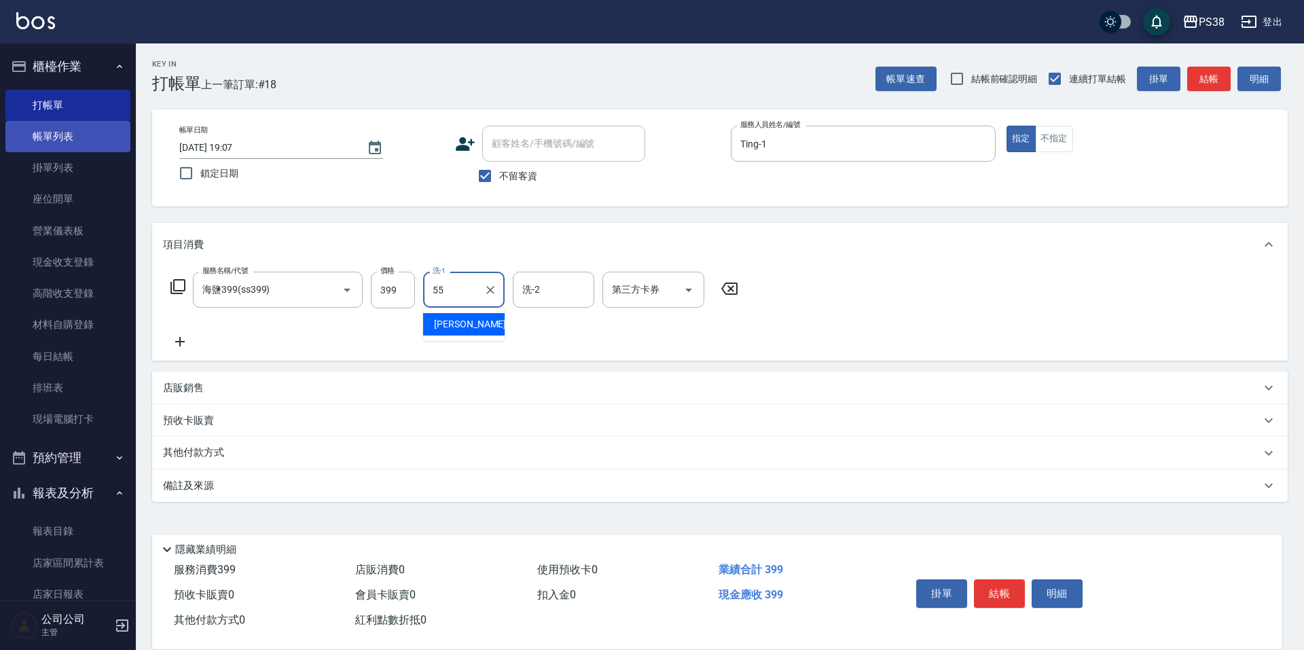
type input "彥丞-55"
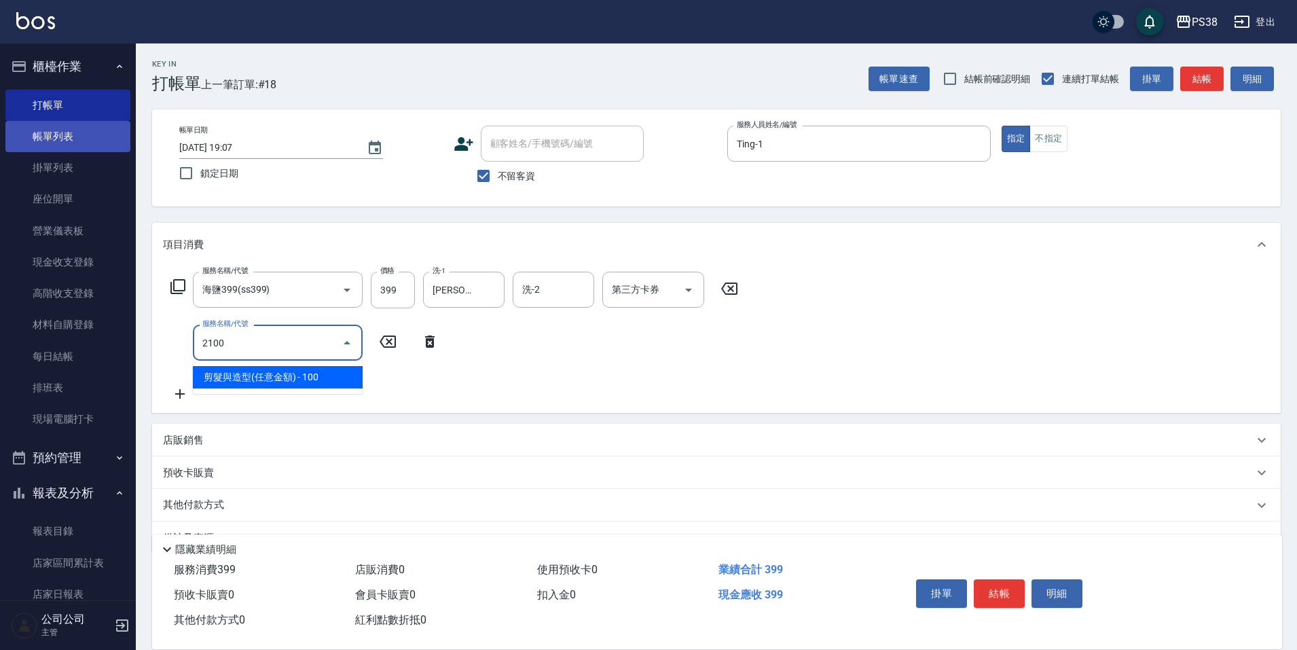
type input "剪髮與造型(任意金額)(2100)"
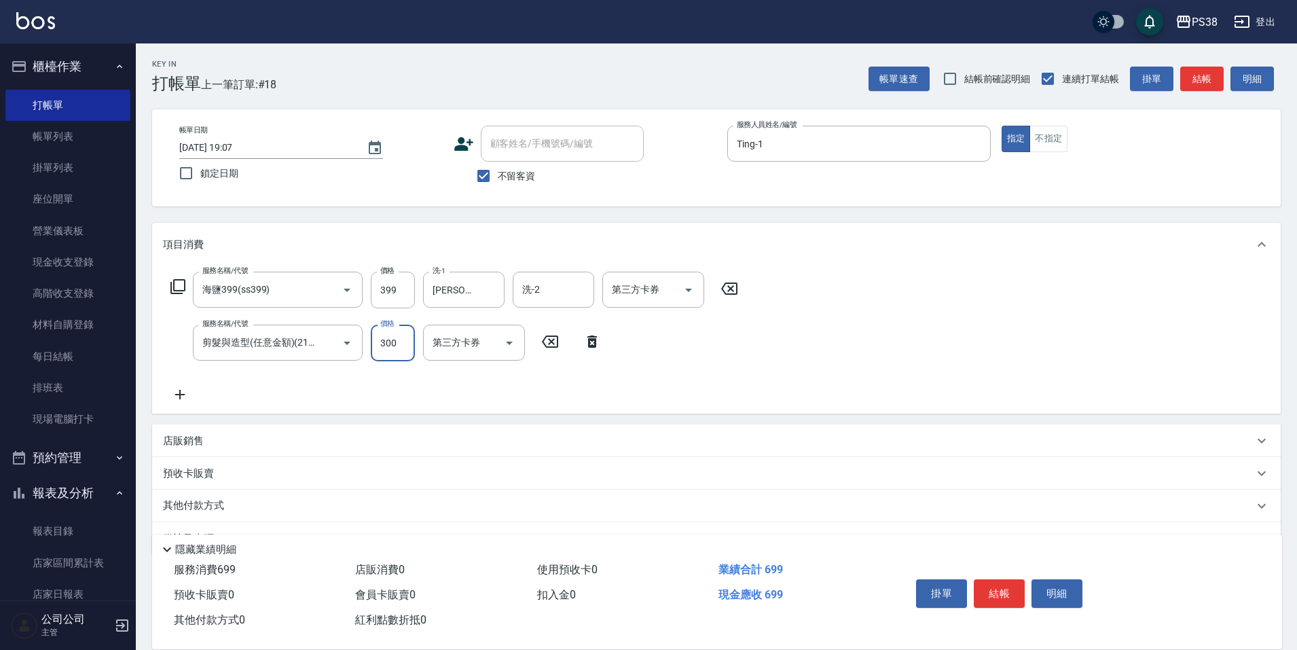
type input "300"
click at [736, 391] on div "服務名稱/代號 海鹽399(ss399) 服務名稱/代號 價格 399 價格 洗-1 彥丞-55 洗-1 洗-2 洗-2 第三方卡券 第三方卡券 服務名稱/代…" at bounding box center [454, 337] width 583 height 131
click at [700, 286] on div "第三方卡券" at bounding box center [653, 290] width 102 height 36
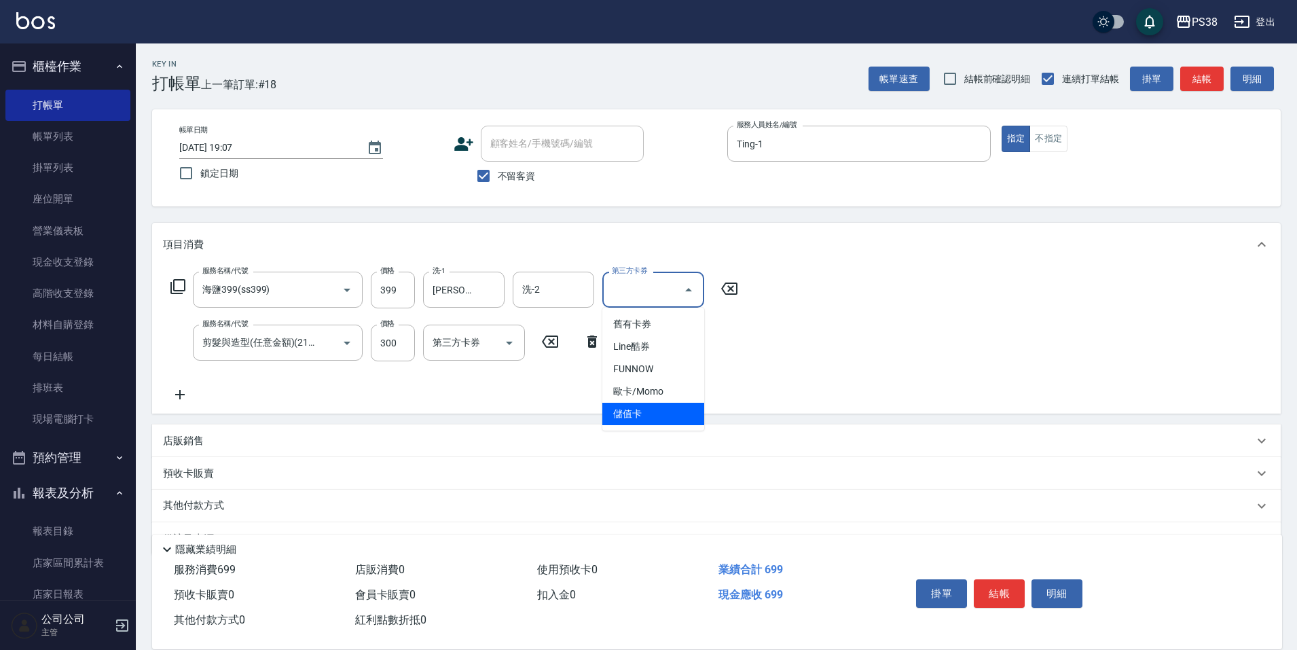
click at [671, 417] on span "儲值卡" at bounding box center [653, 414] width 102 height 22
type input "儲值卡"
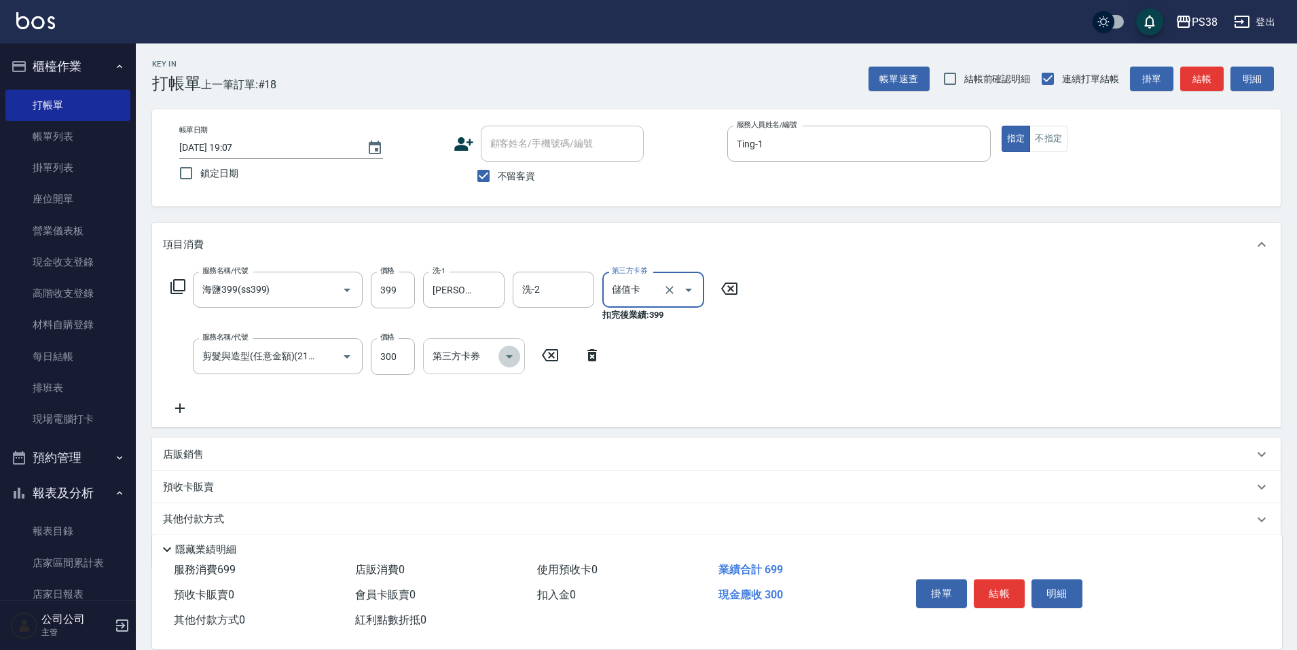
click at [502, 355] on icon "Open" at bounding box center [509, 356] width 16 height 16
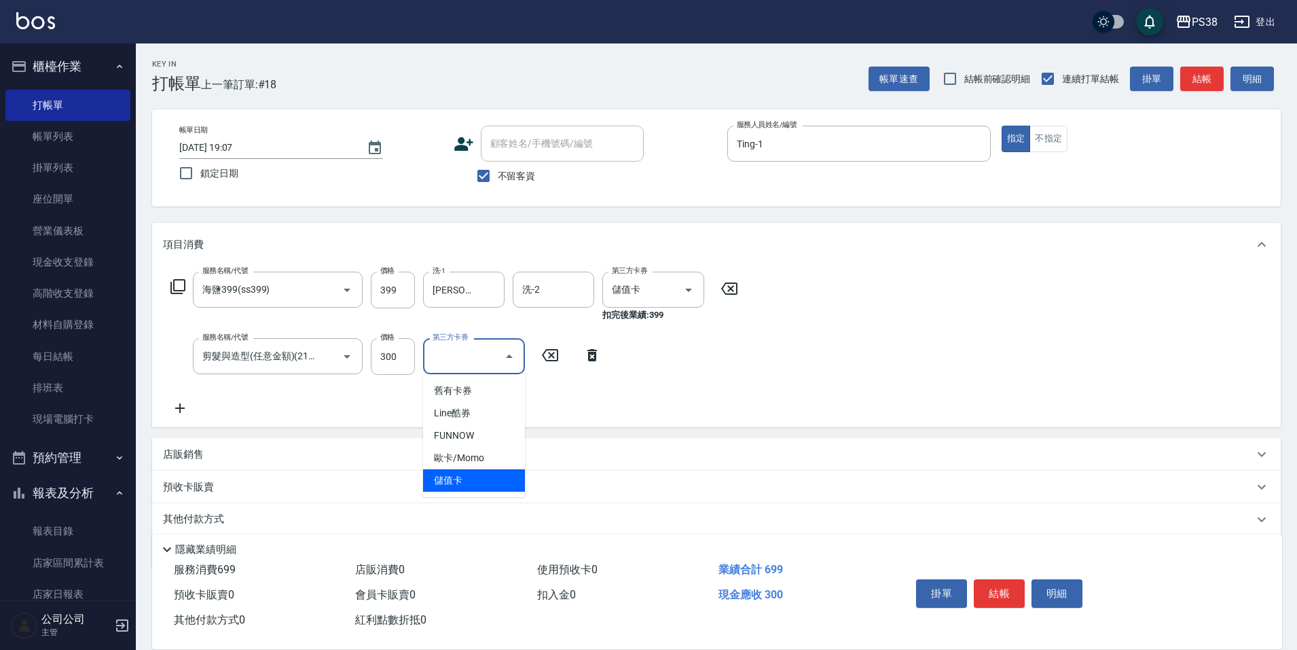
click at [494, 482] on span "儲值卡" at bounding box center [474, 480] width 102 height 22
type input "儲值卡"
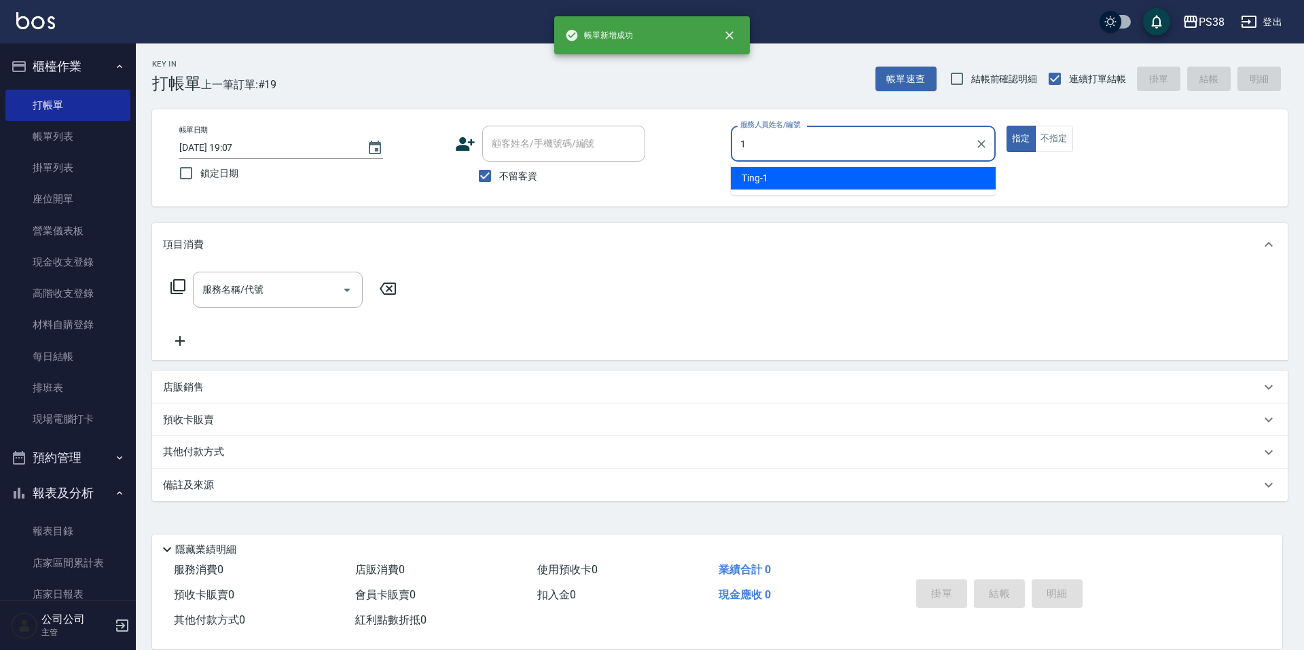
type input "Ting-1"
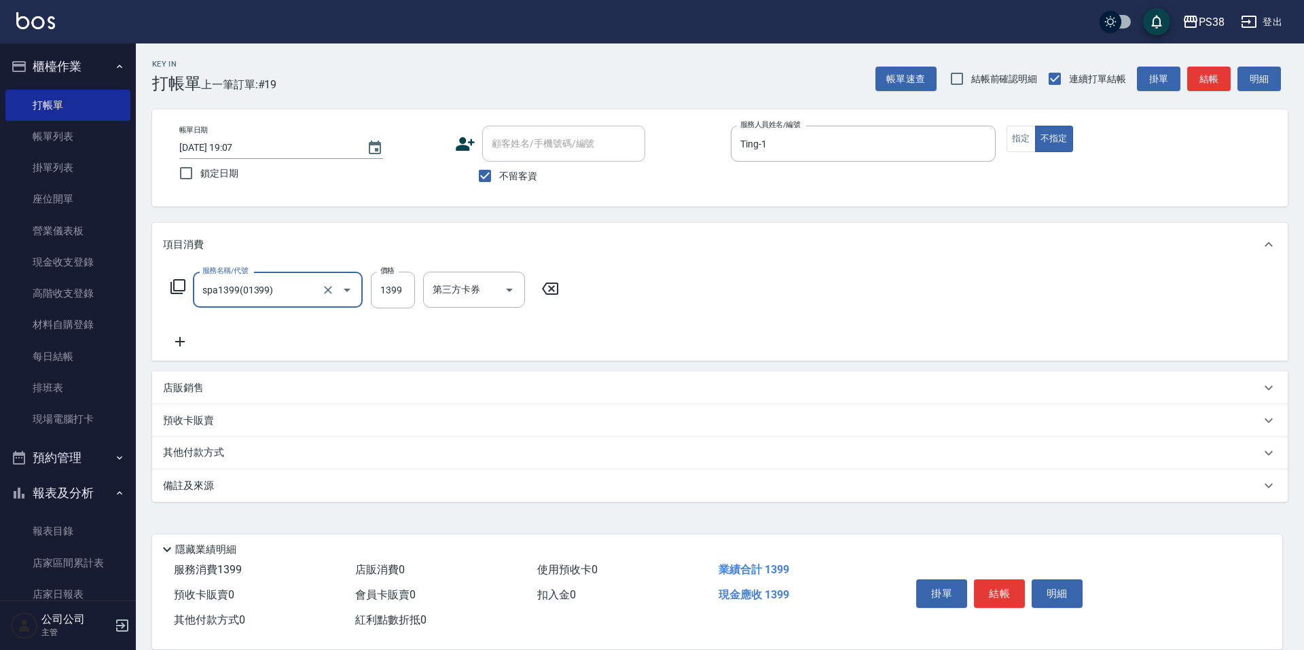
type input "spa1399(01399)"
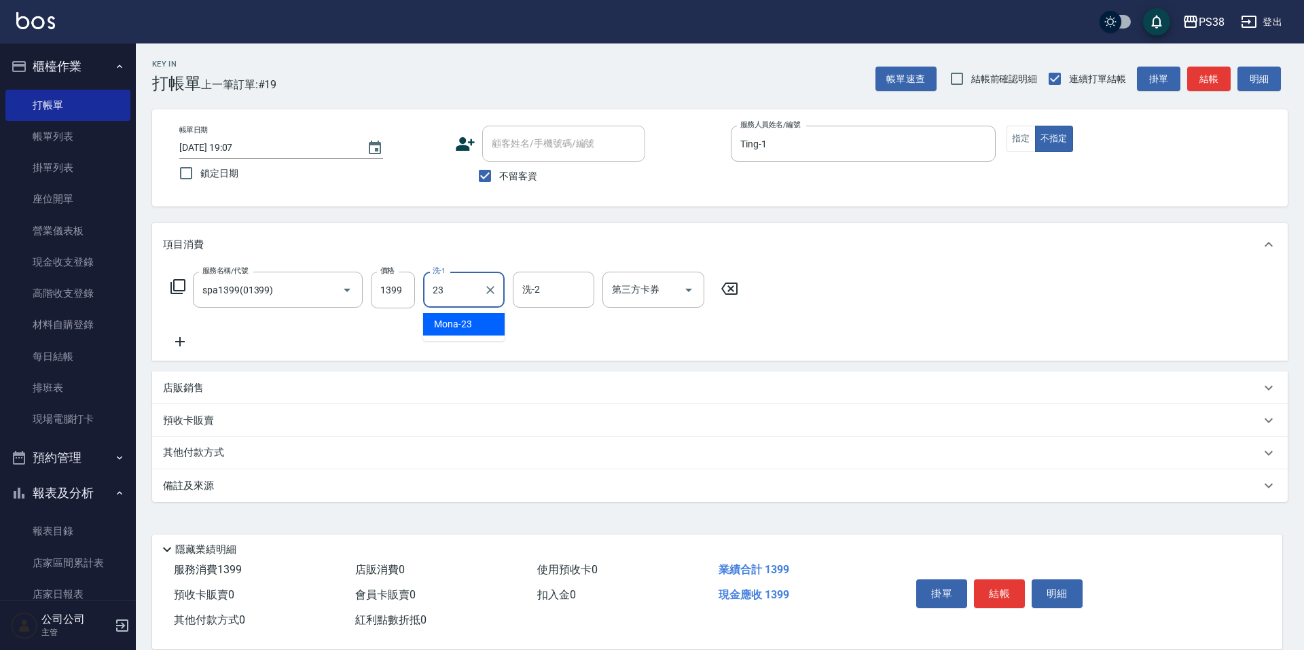
type input "Mona-23"
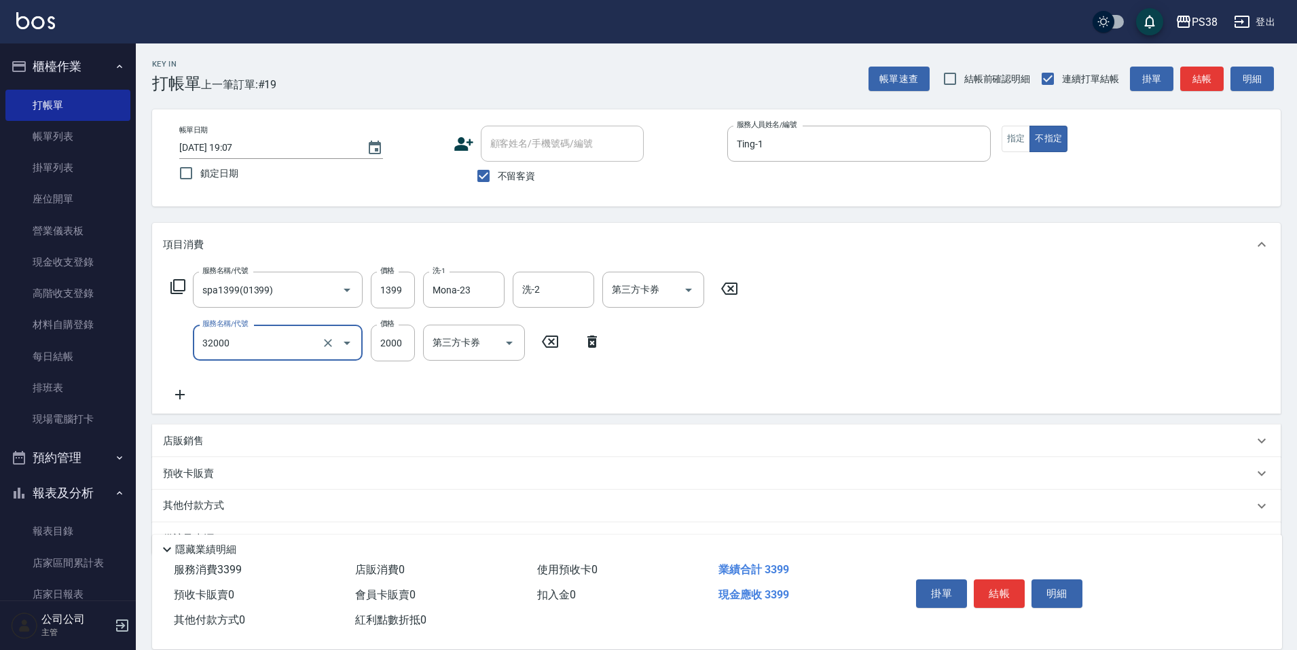
type input "極光(黑耀光)護髮(32000)"
type input "1800"
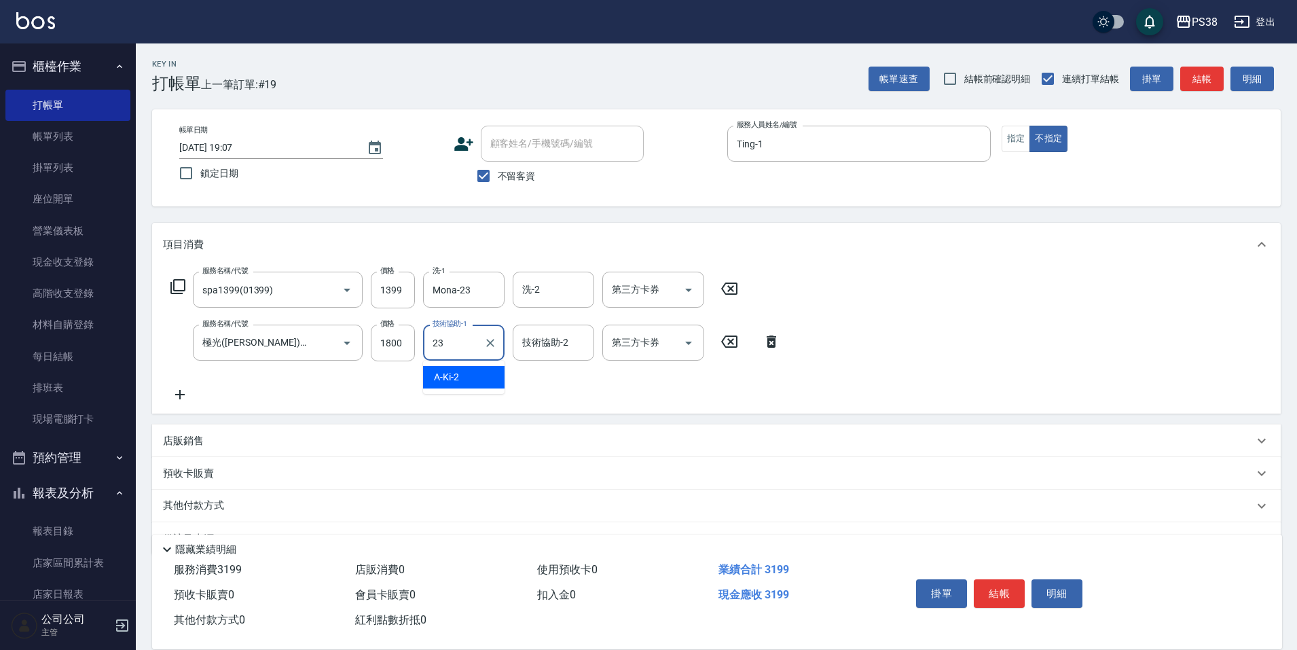
type input "Mona-23"
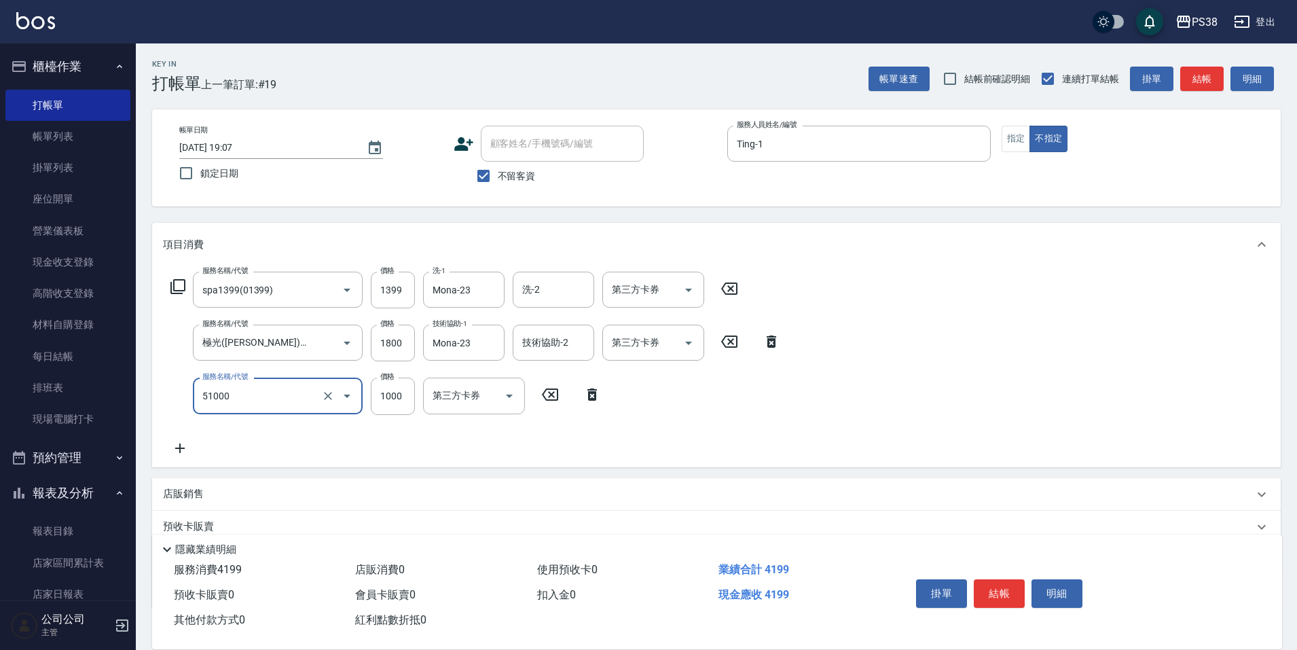
type input "染髮600以上(任意金額)(51000)"
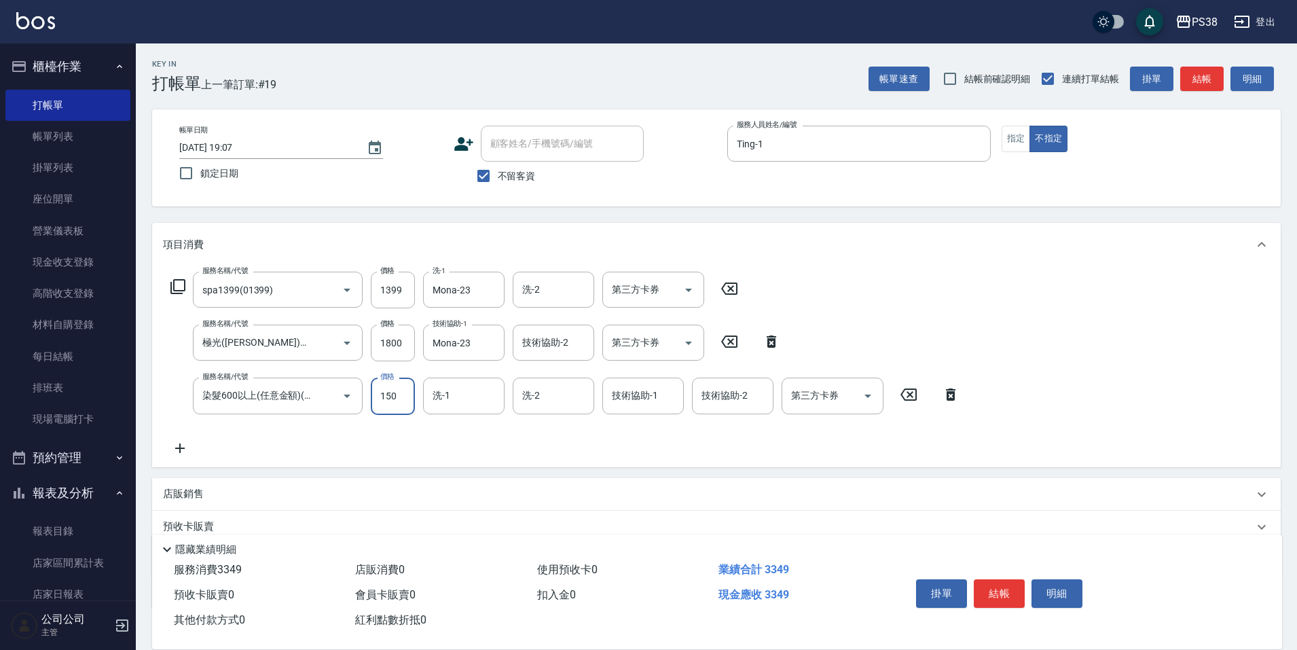
type input "1500"
type input "Mona-23"
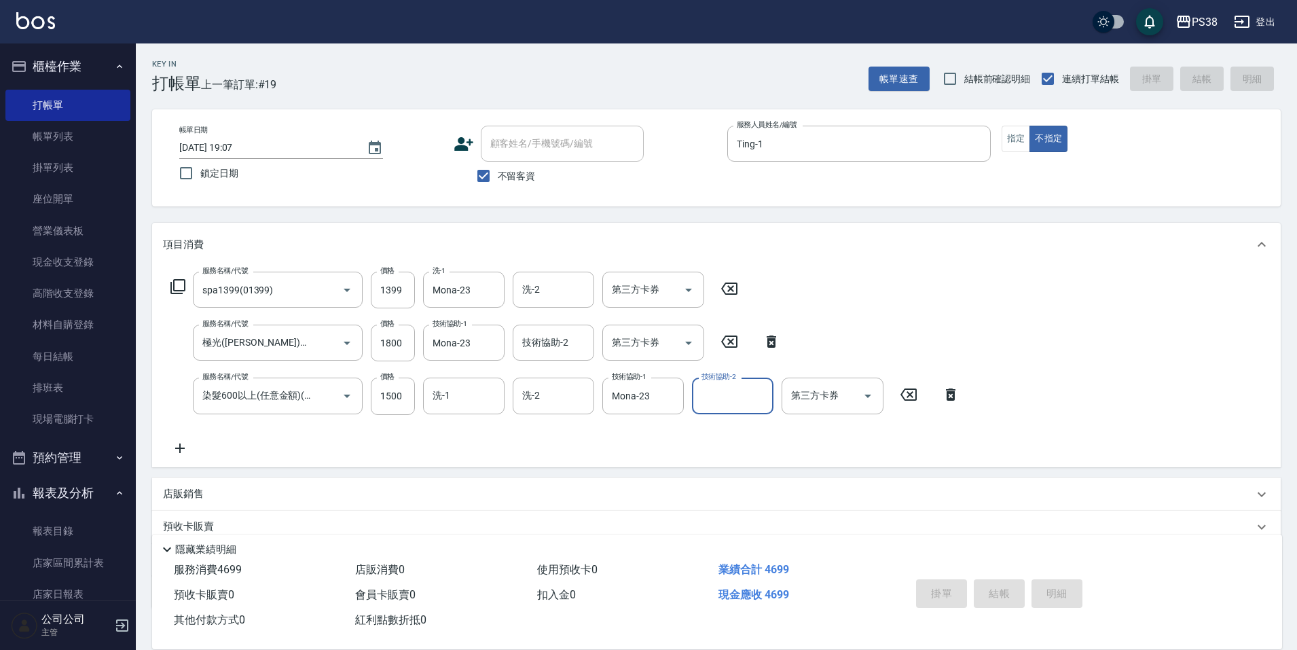
type input "2025/10/10 19:08"
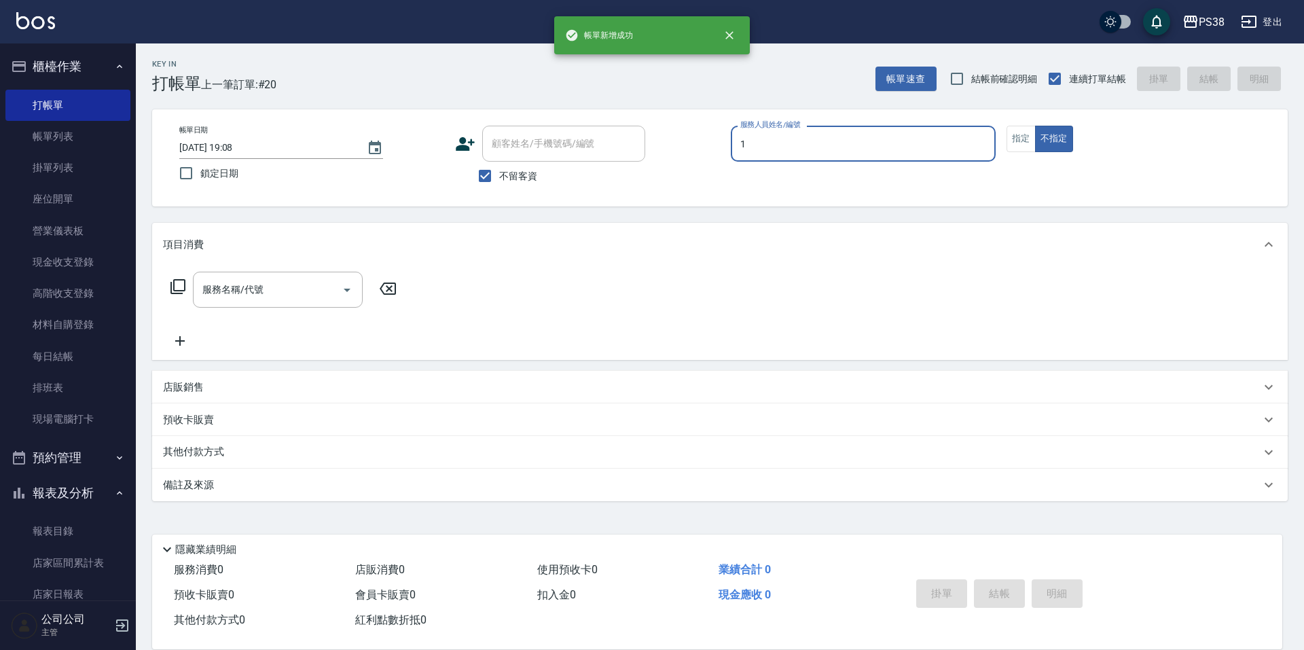
type input "Ting-1"
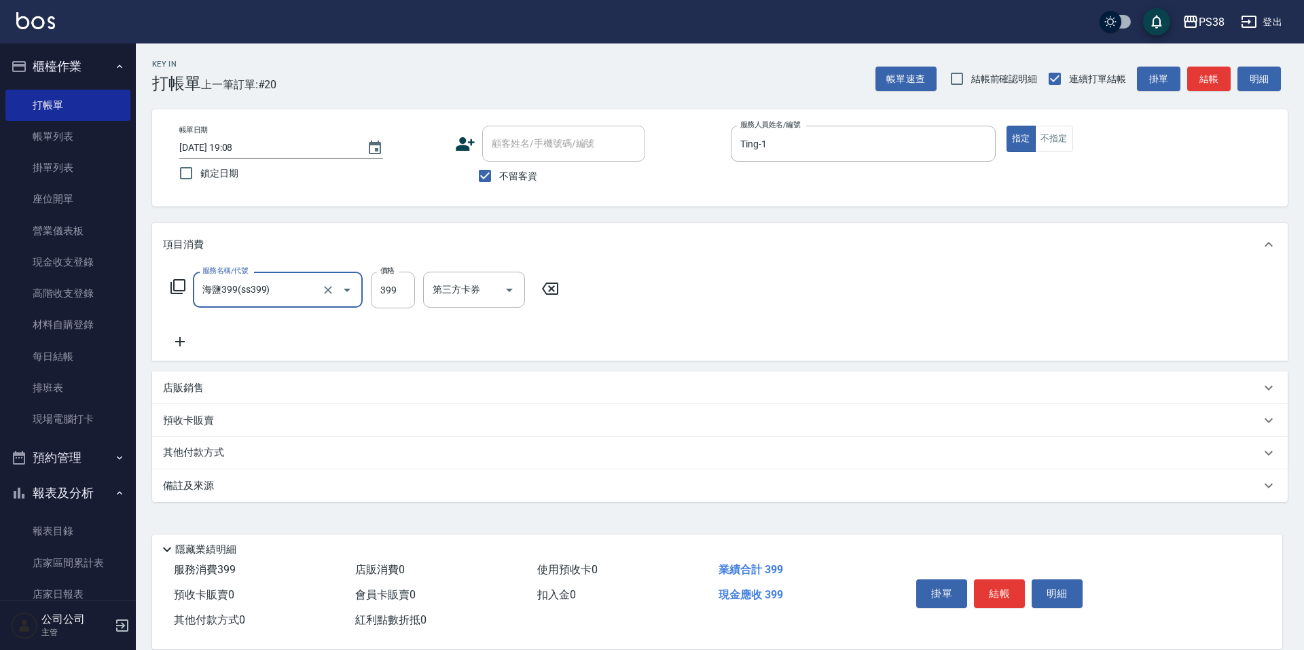
type input "海鹽399(ss399)"
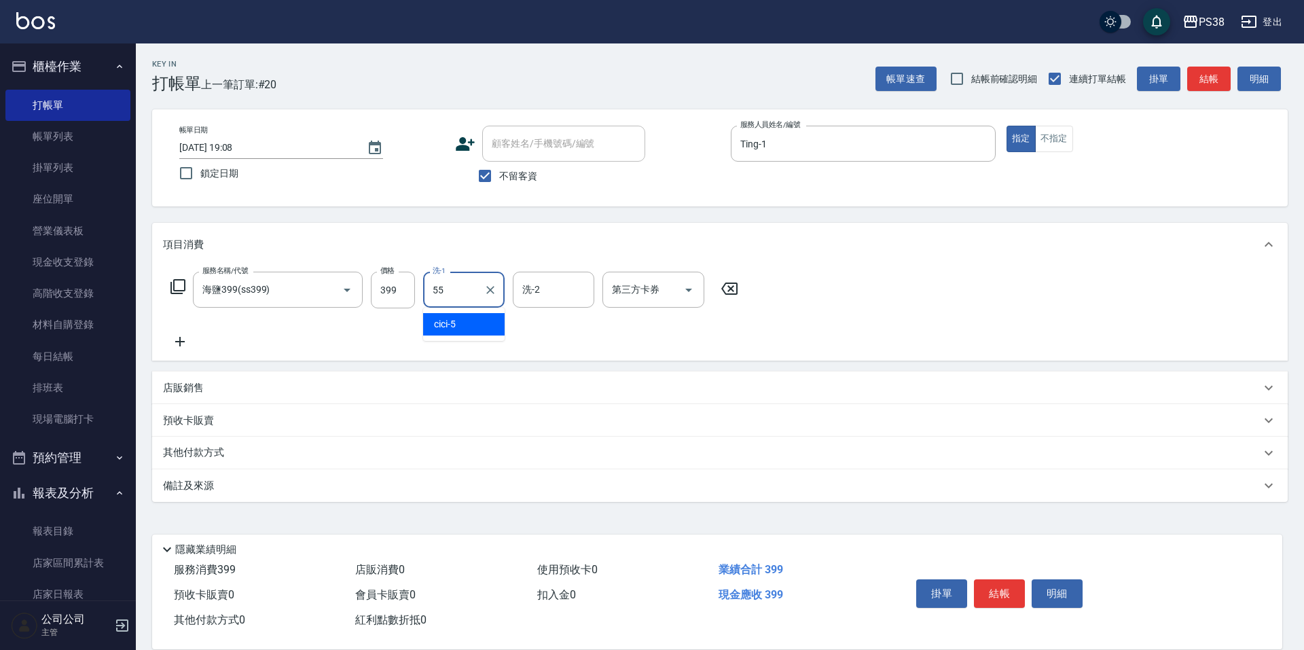
type input "彥丞-55"
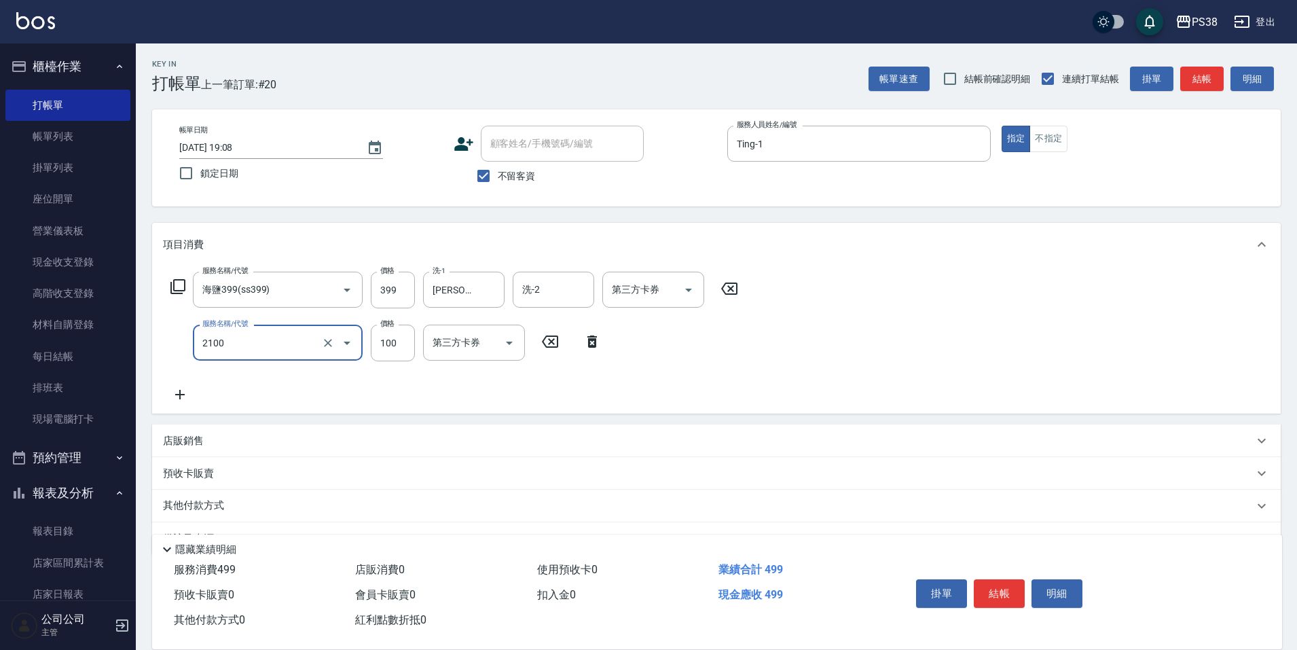
type input "剪髮與造型(任意金額)(2100)"
type input "300"
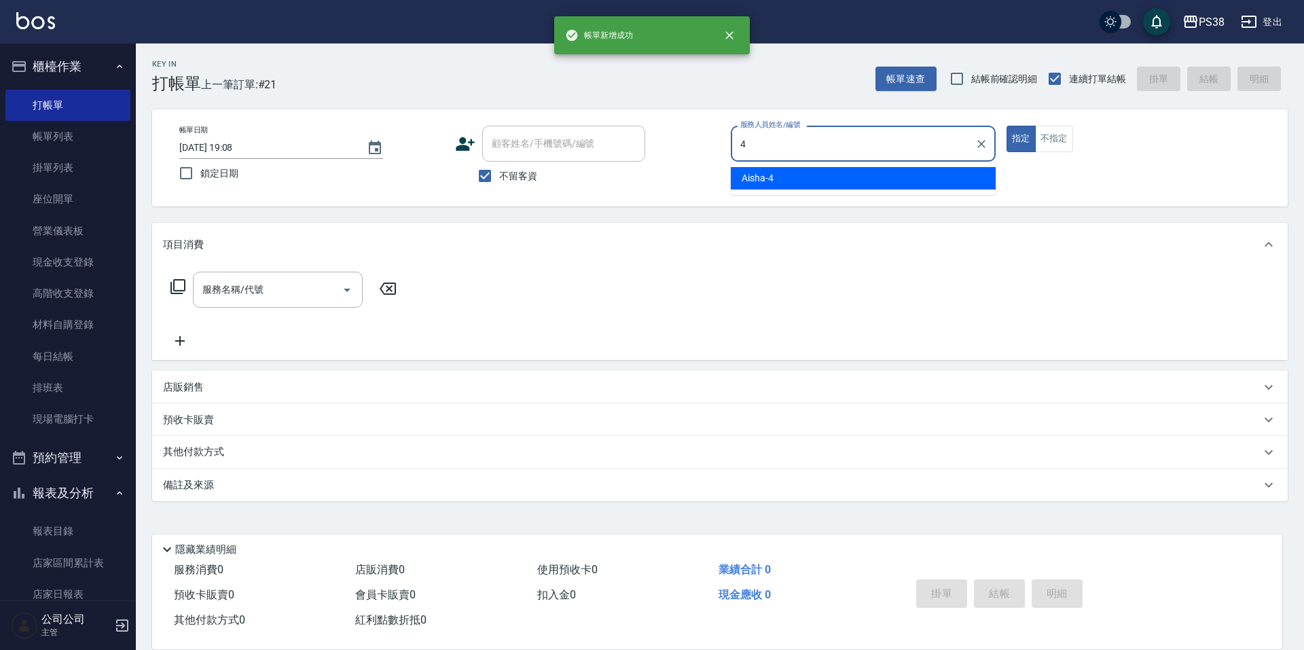
type input "Aisha-4"
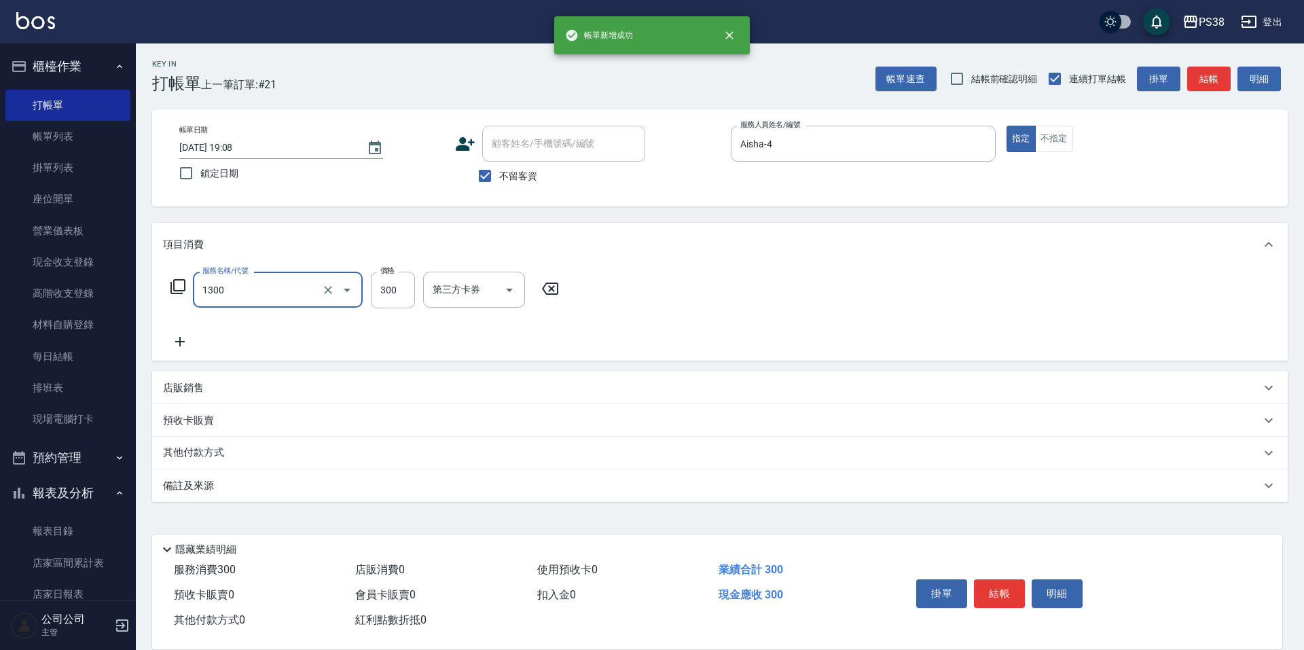
type input "精油洗潤300(1300)"
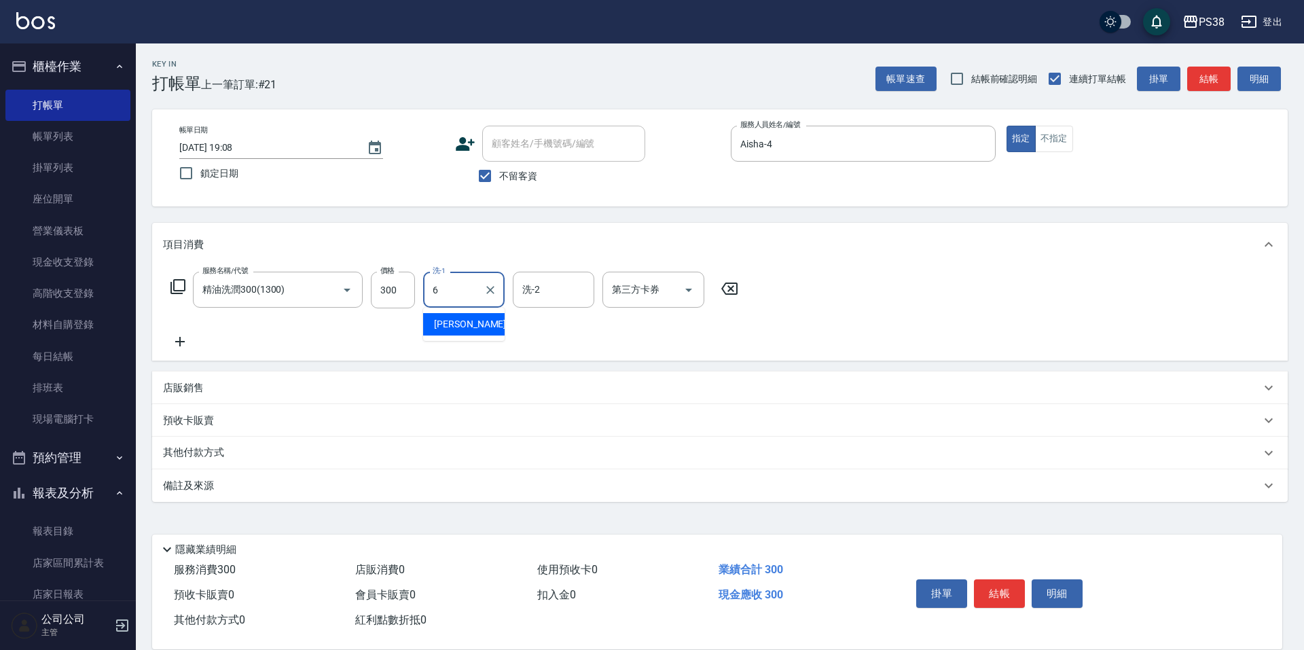
type input "Yuki-6"
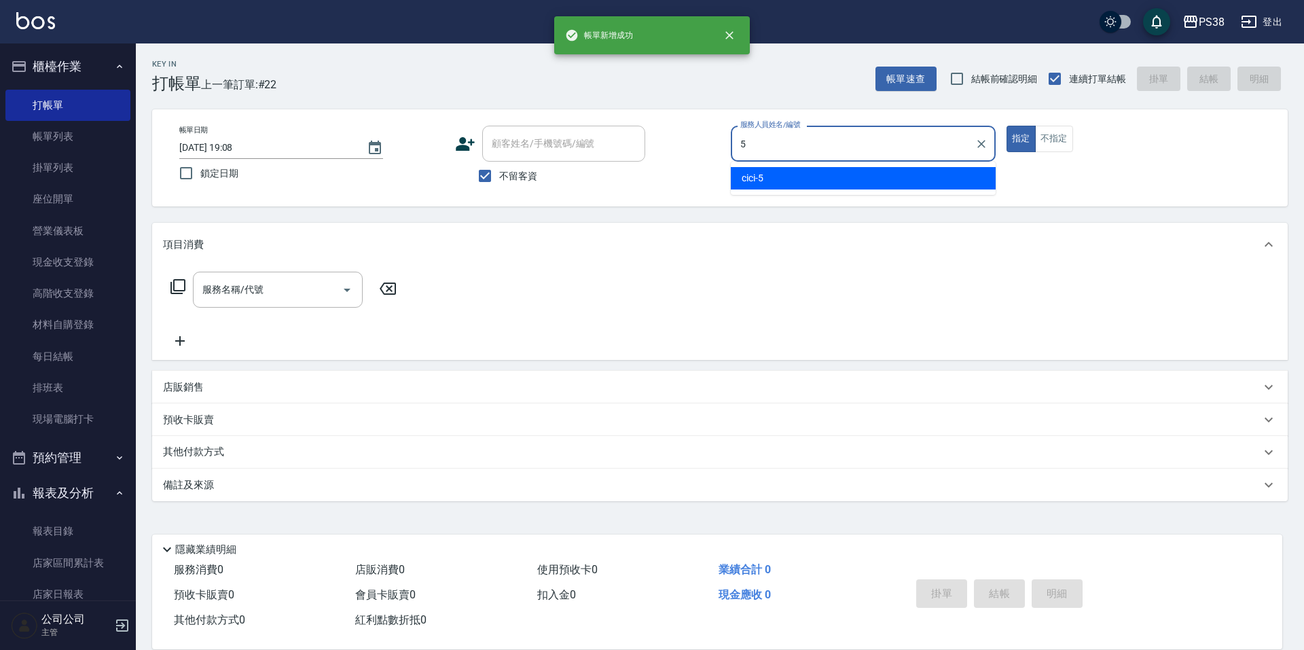
type input "cici-5"
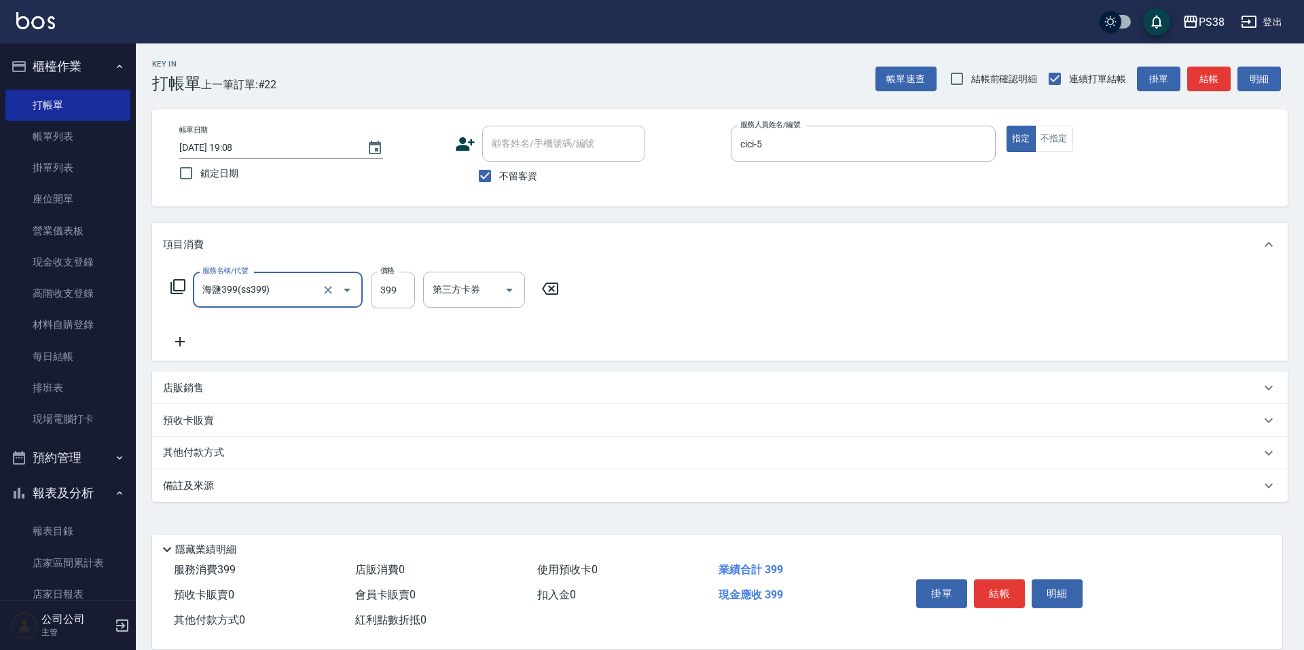
type input "海鹽399(ss399)"
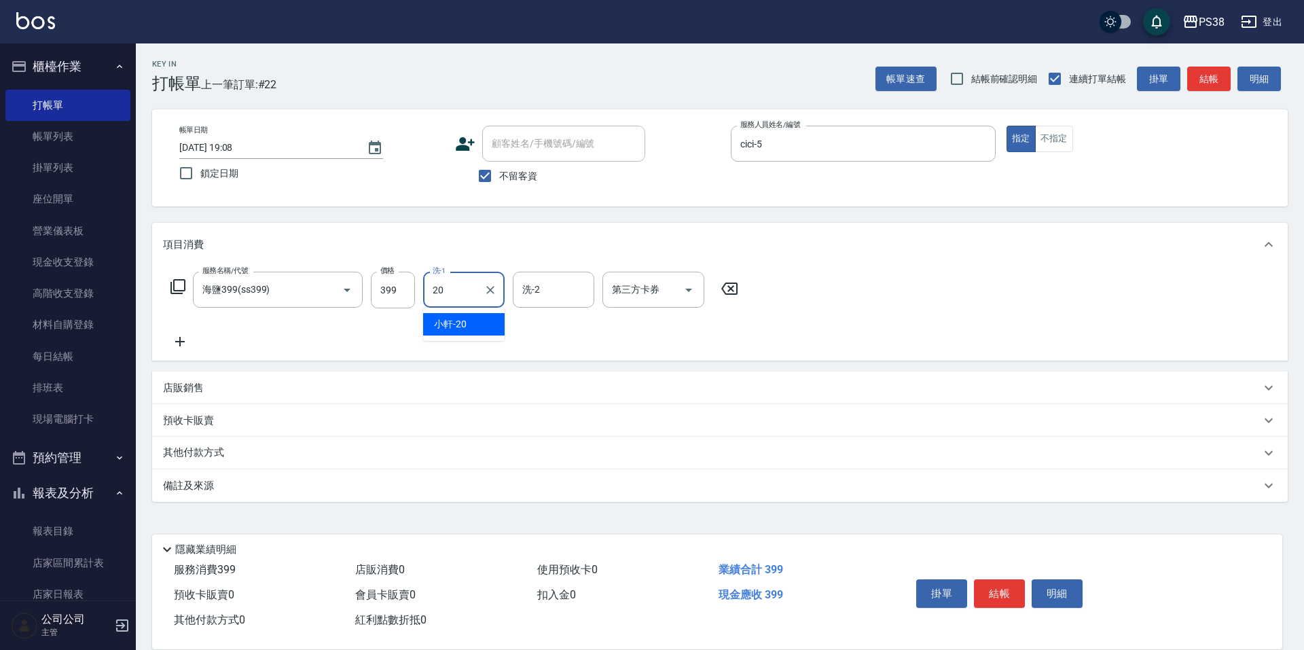
type input "小軒-20"
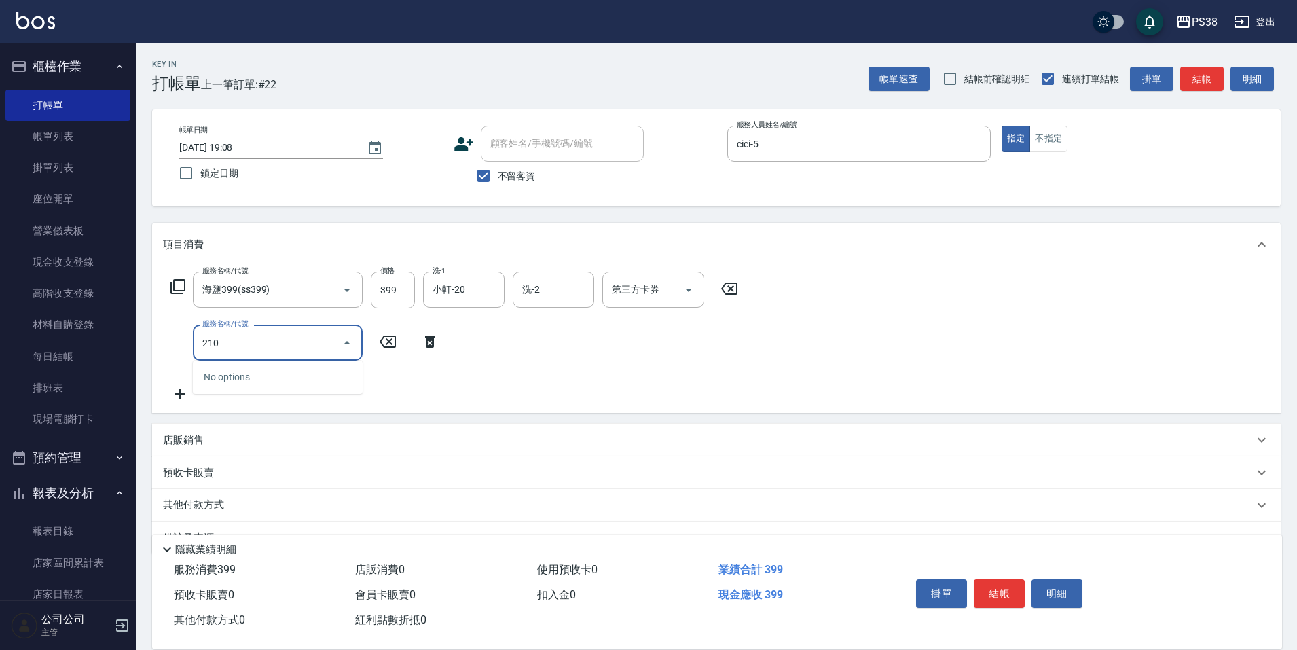
type input "2100"
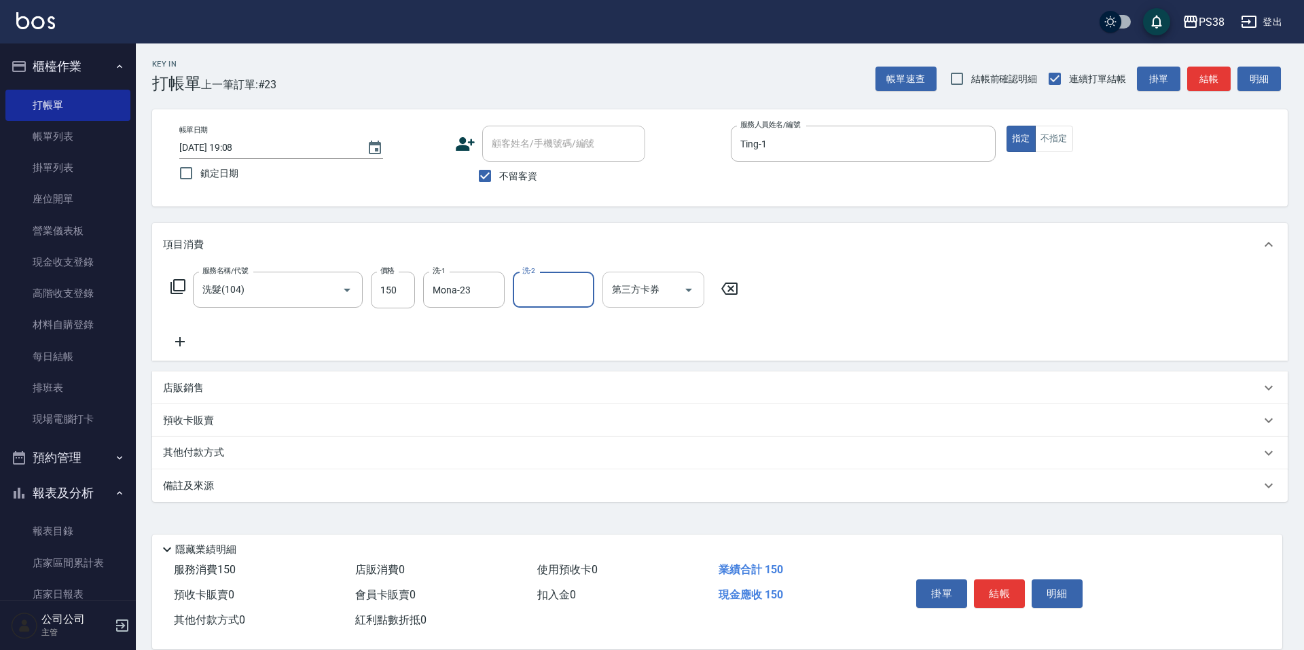
click at [693, 291] on icon "Open" at bounding box center [689, 290] width 16 height 16
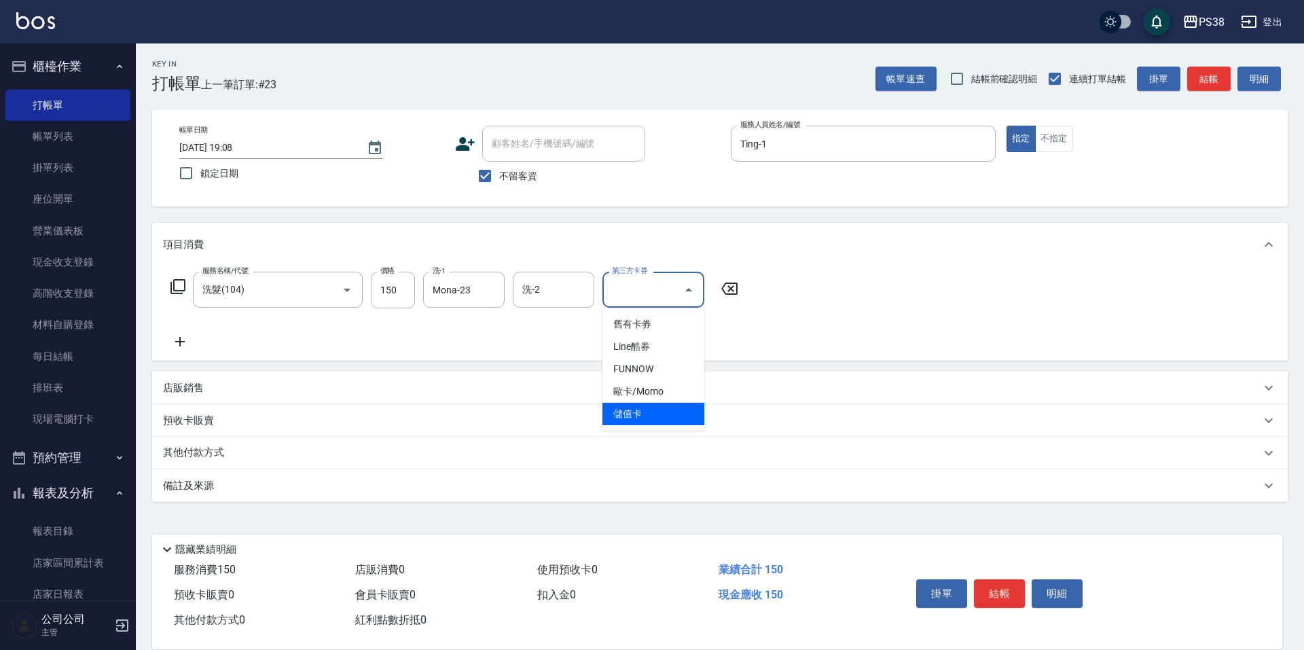
click at [673, 407] on span "儲值卡" at bounding box center [653, 414] width 102 height 22
click at [812, 329] on div "服務名稱/代號 spa699(0699) 服務名稱/代號 價格 699 價格 洗-1 洗-1 洗-2 洗-2 第三方卡券 第三方卡券" at bounding box center [720, 313] width 1136 height 94
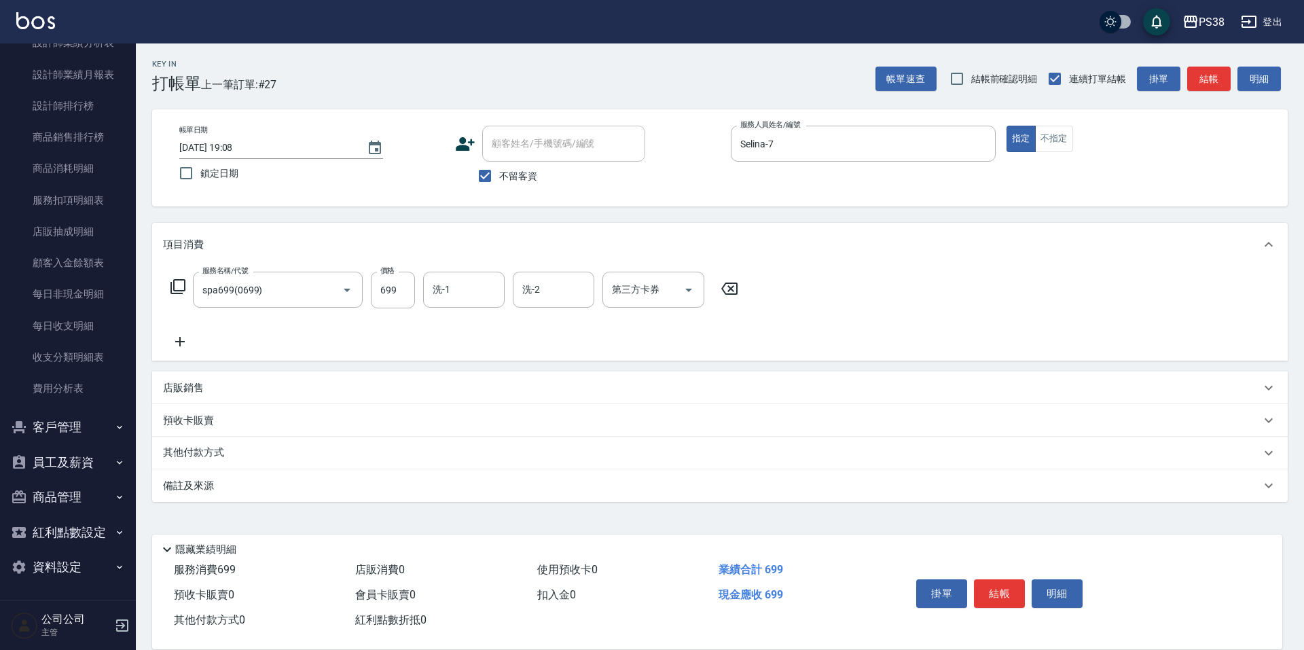
scroll to position [740, 0]
click at [103, 458] on button "員工及薪資" at bounding box center [67, 461] width 125 height 35
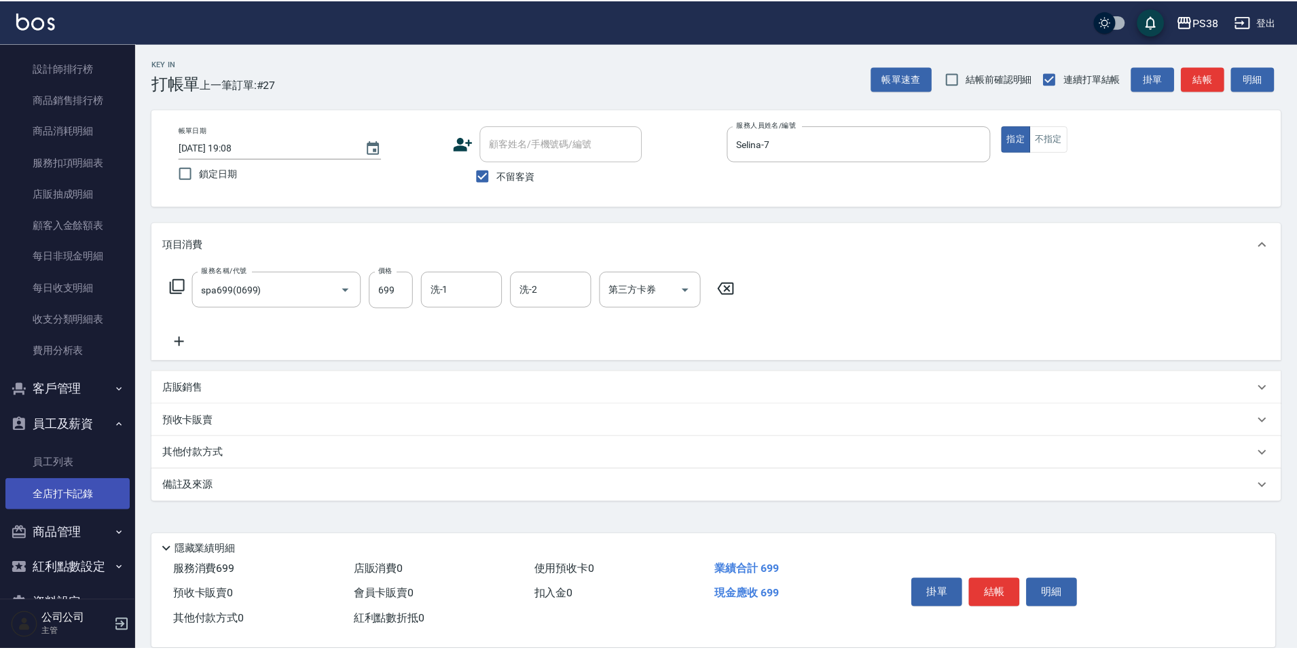
scroll to position [814, 0]
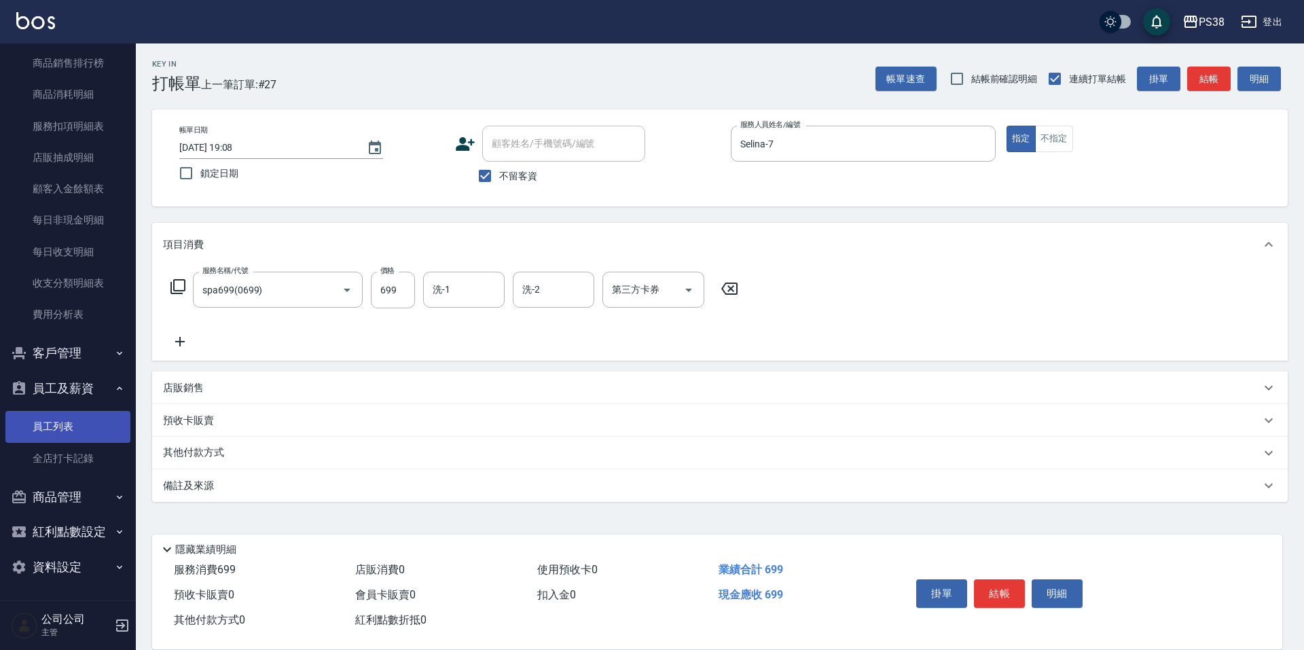
click at [94, 427] on link "員工列表" at bounding box center [67, 426] width 125 height 31
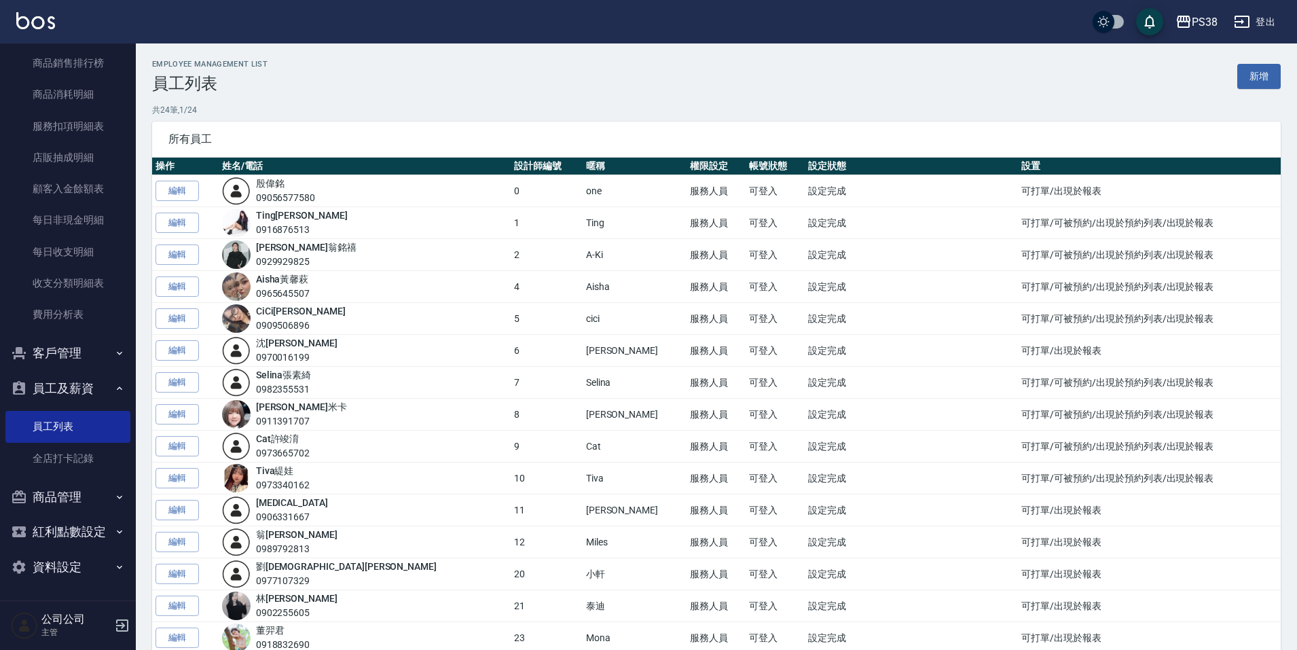
click at [1257, 69] on link "新增" at bounding box center [1258, 76] width 43 height 25
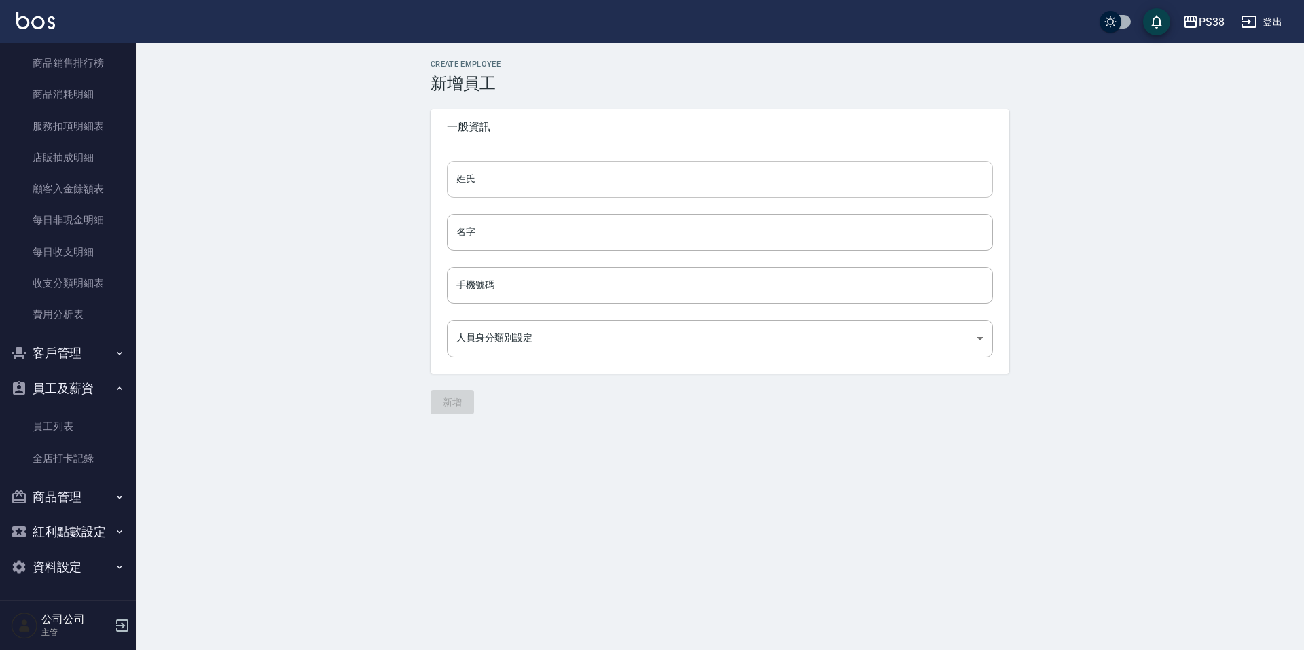
click at [545, 180] on input "姓氏" at bounding box center [720, 179] width 546 height 37
click at [536, 279] on input "手機號碼" at bounding box center [720, 285] width 546 height 37
click at [669, 522] on div "Create Employee 新增員工 一般資訊 姓氏 24(12) 姓氏 名字 名字 手機號碼 手機號碼 人員身分類別設定 ​ 人員身分類別設定 新增" at bounding box center [652, 325] width 1304 height 650
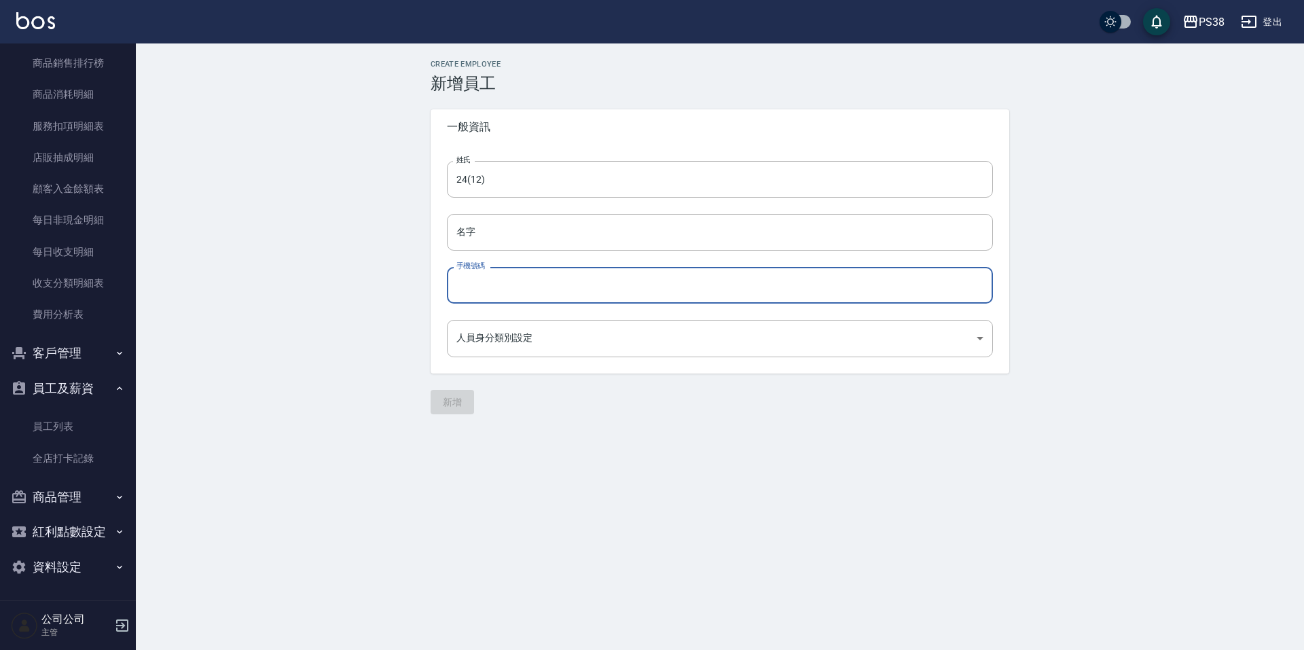
click at [488, 280] on input "手機號碼" at bounding box center [720, 285] width 546 height 37
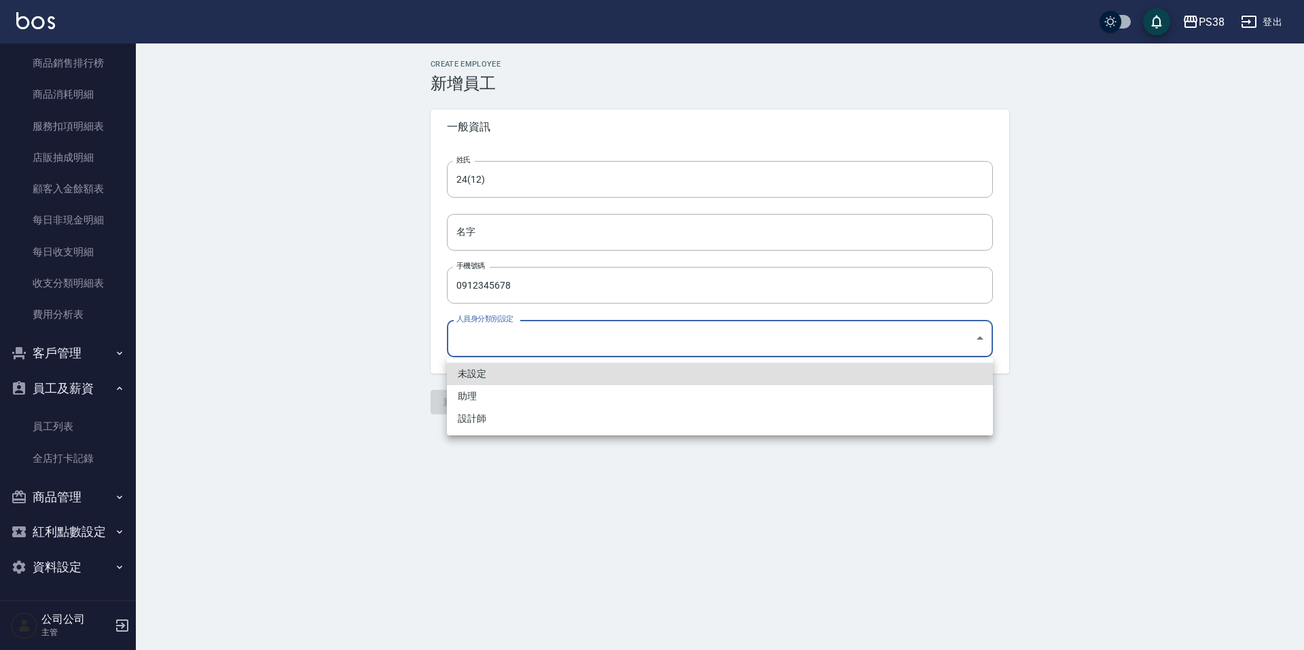
click at [497, 337] on body "PS38 登出 櫃檯作業 打帳單 帳單列表 掛單列表 座位開單 營業儀表板 現金收支登錄 高階收支登錄 材料自購登錄 每日結帳 排班表 現場電腦打卡 預約管理…" at bounding box center [652, 325] width 1304 height 650
click at [520, 391] on li "助理" at bounding box center [720, 396] width 546 height 22
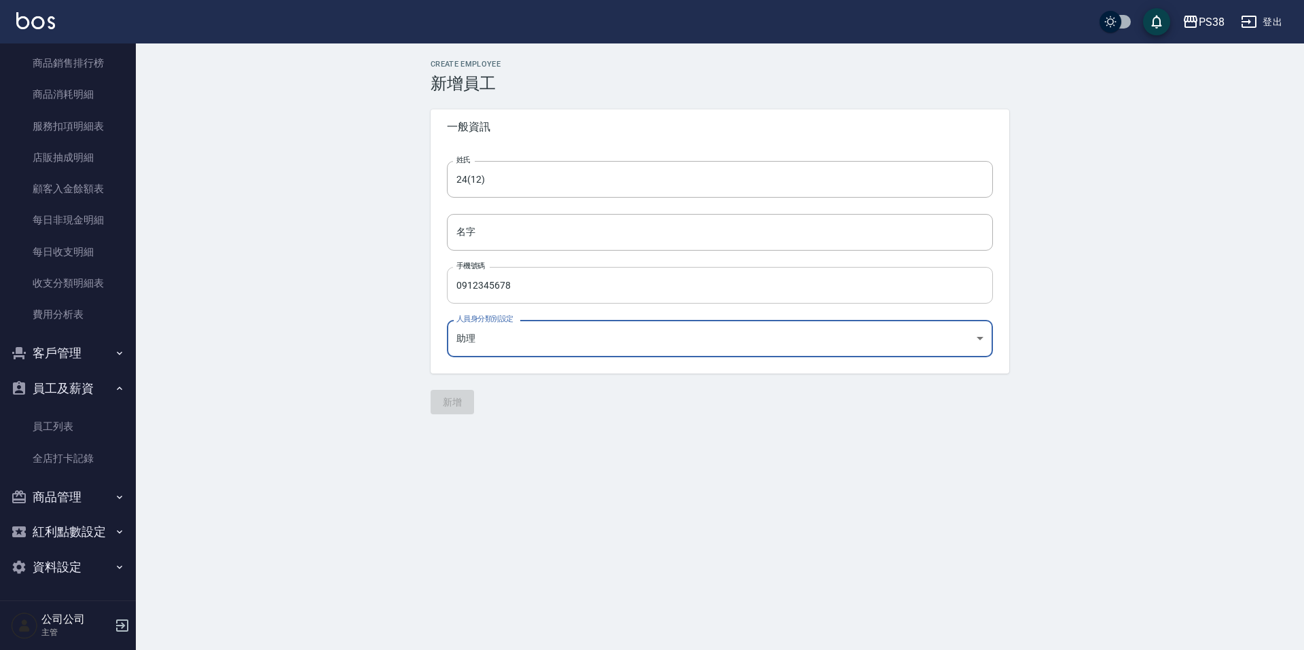
click at [521, 284] on input "0912345678" at bounding box center [720, 285] width 546 height 37
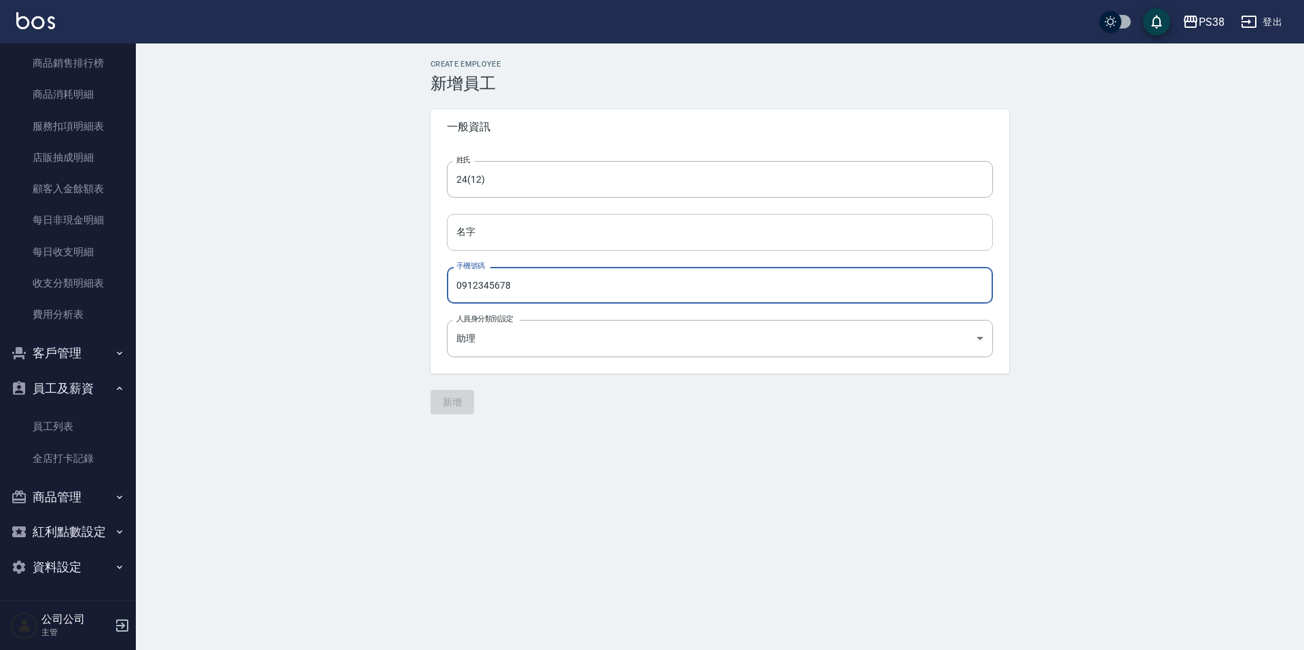
click at [484, 236] on input "名字" at bounding box center [720, 232] width 546 height 37
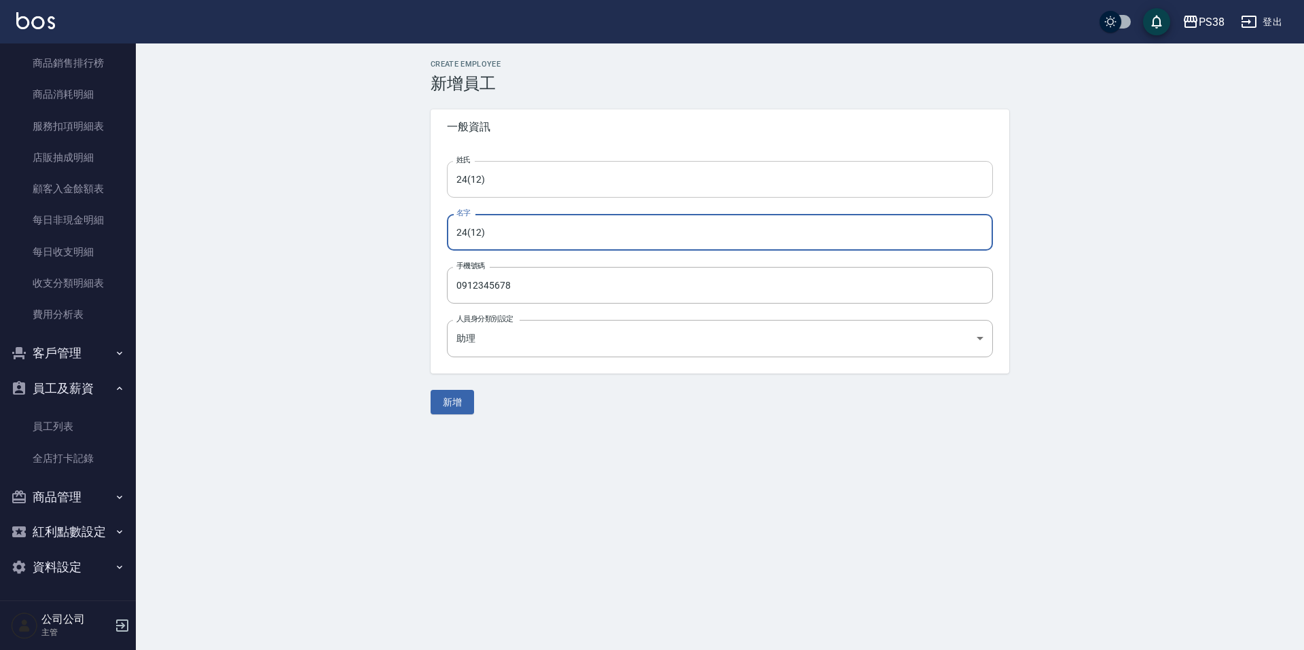
click at [520, 189] on input "24(12)" at bounding box center [720, 179] width 546 height 37
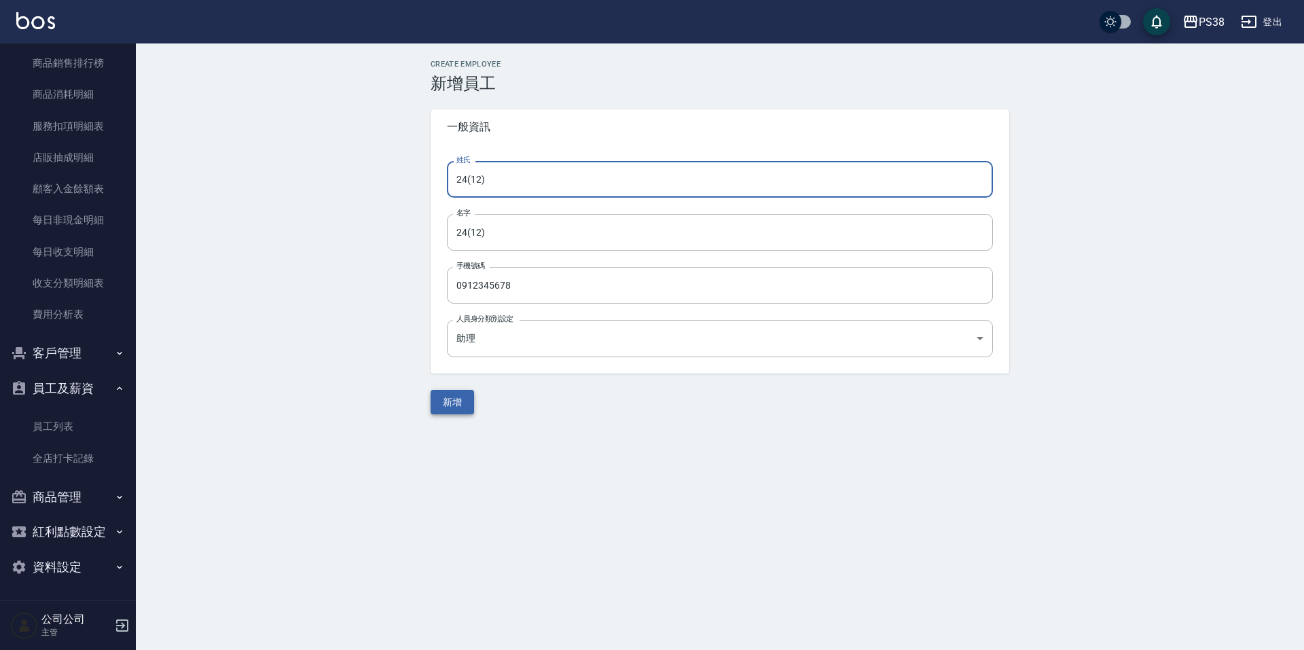
click at [466, 395] on button "新增" at bounding box center [452, 402] width 43 height 25
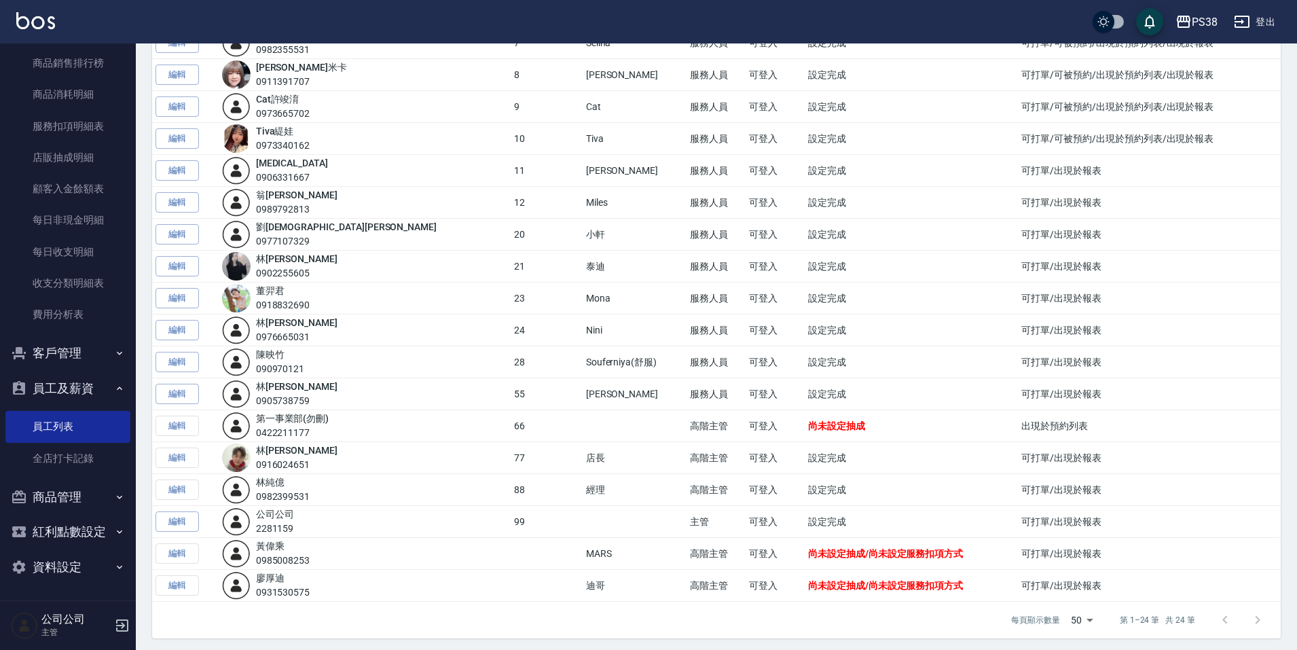
scroll to position [344, 0]
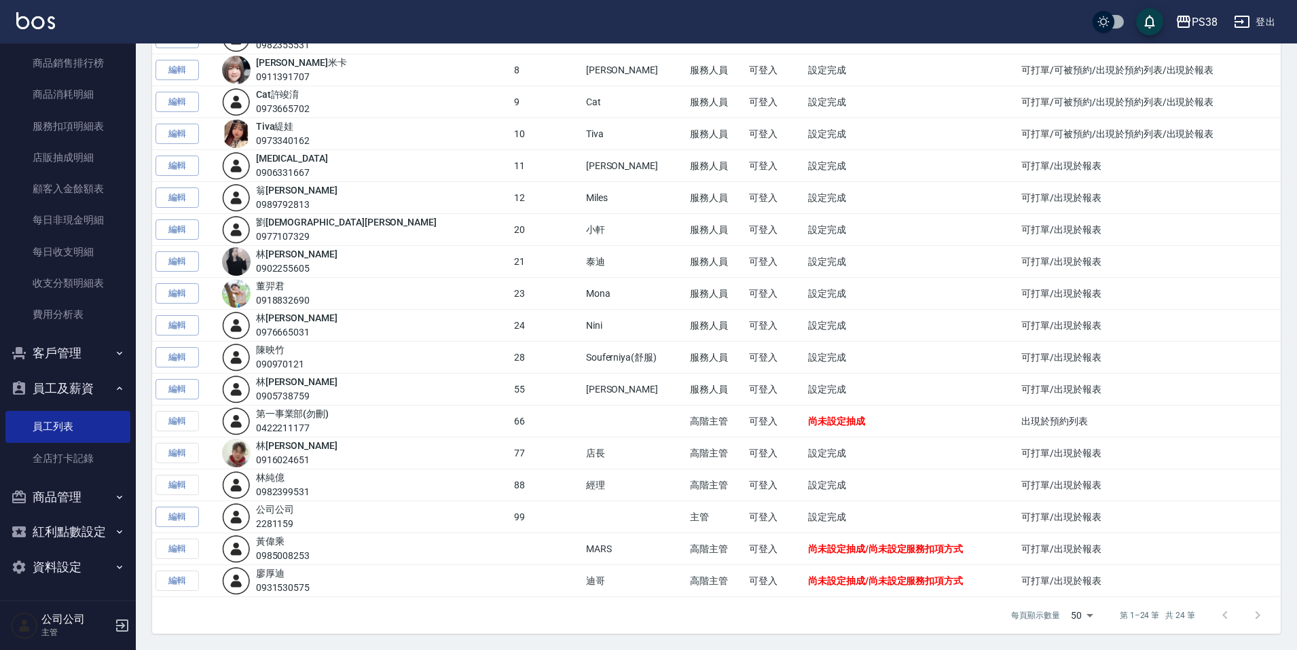
click at [71, 617] on h5 "公司公司" at bounding box center [75, 620] width 69 height 14
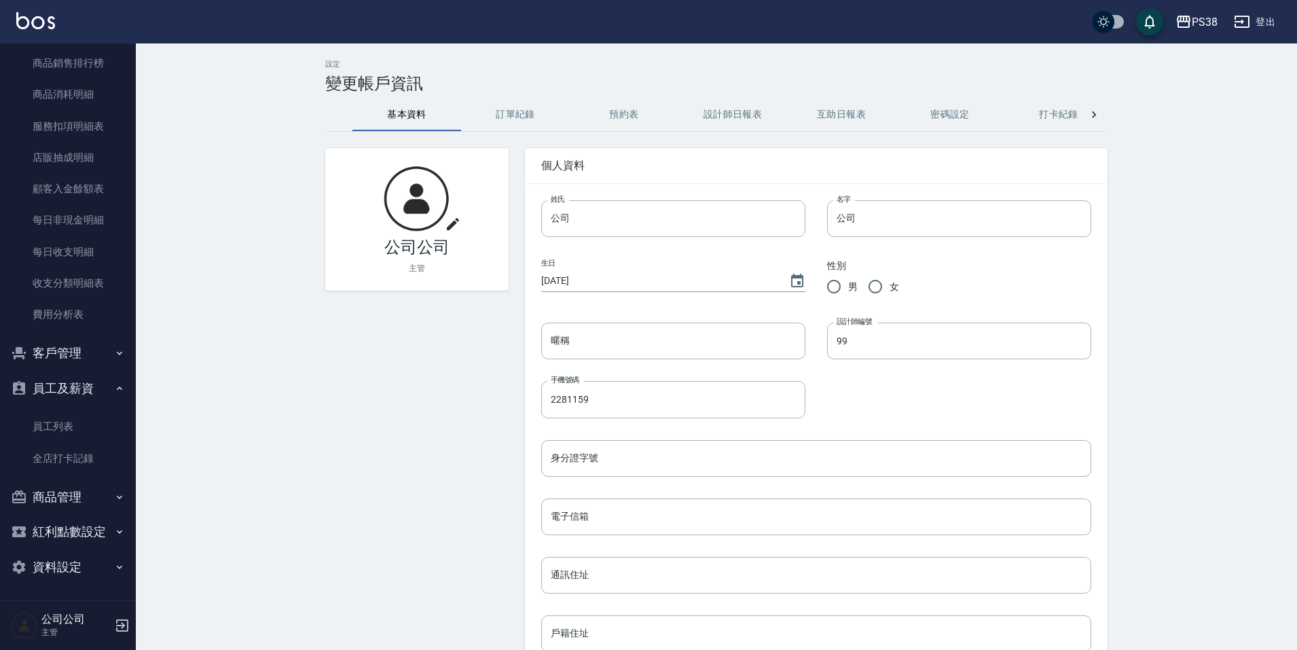
click at [1250, 27] on icon "button" at bounding box center [1242, 22] width 16 height 16
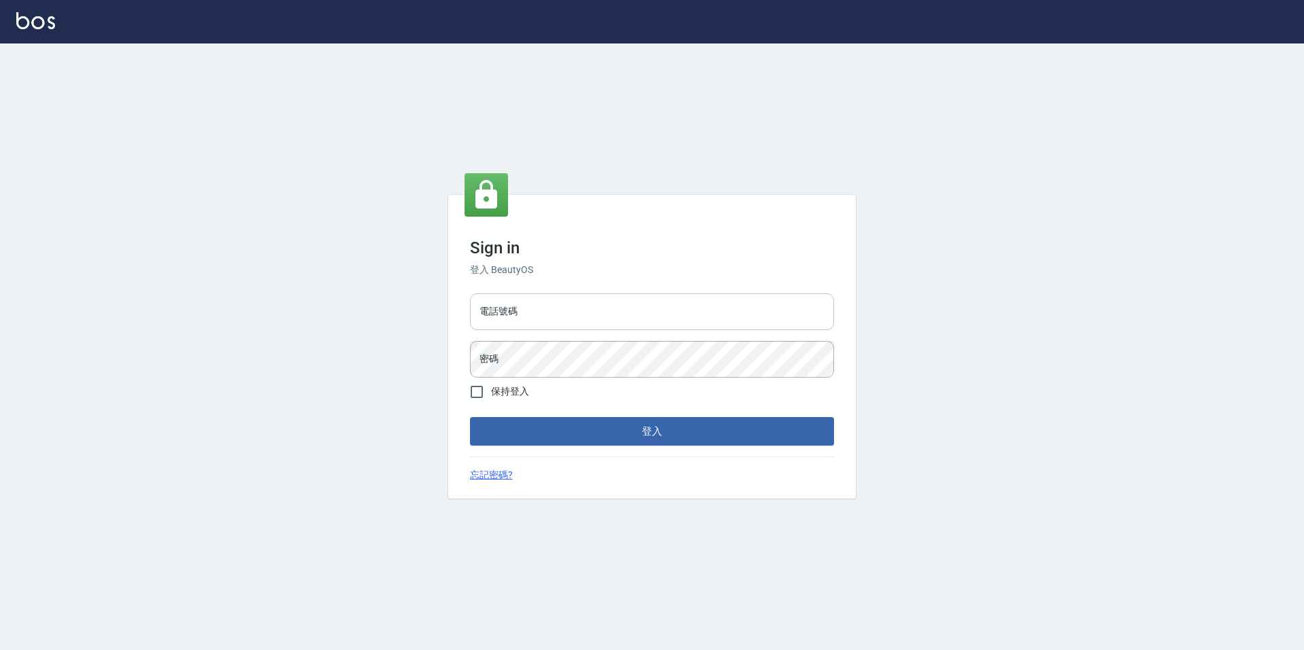
click at [520, 319] on input "電話號碼" at bounding box center [652, 311] width 364 height 37
type input "0916024651"
click at [650, 433] on button "登入" at bounding box center [652, 431] width 364 height 29
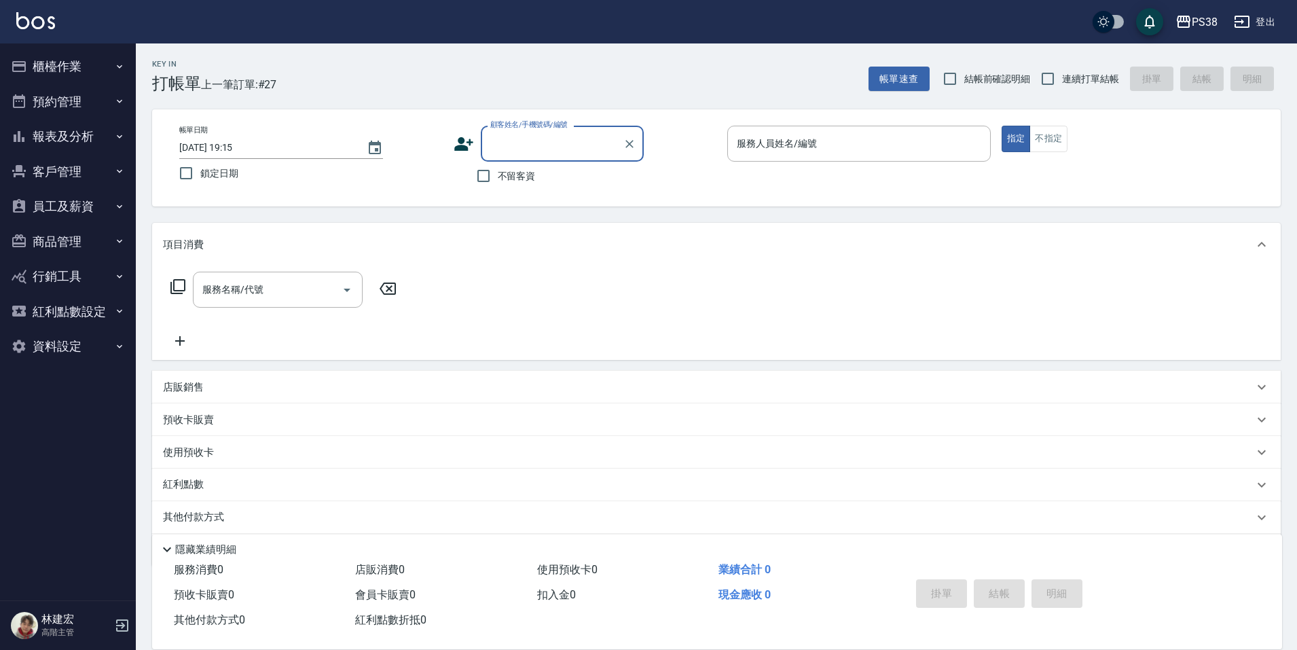
click at [44, 228] on button "商品管理" at bounding box center [67, 241] width 125 height 35
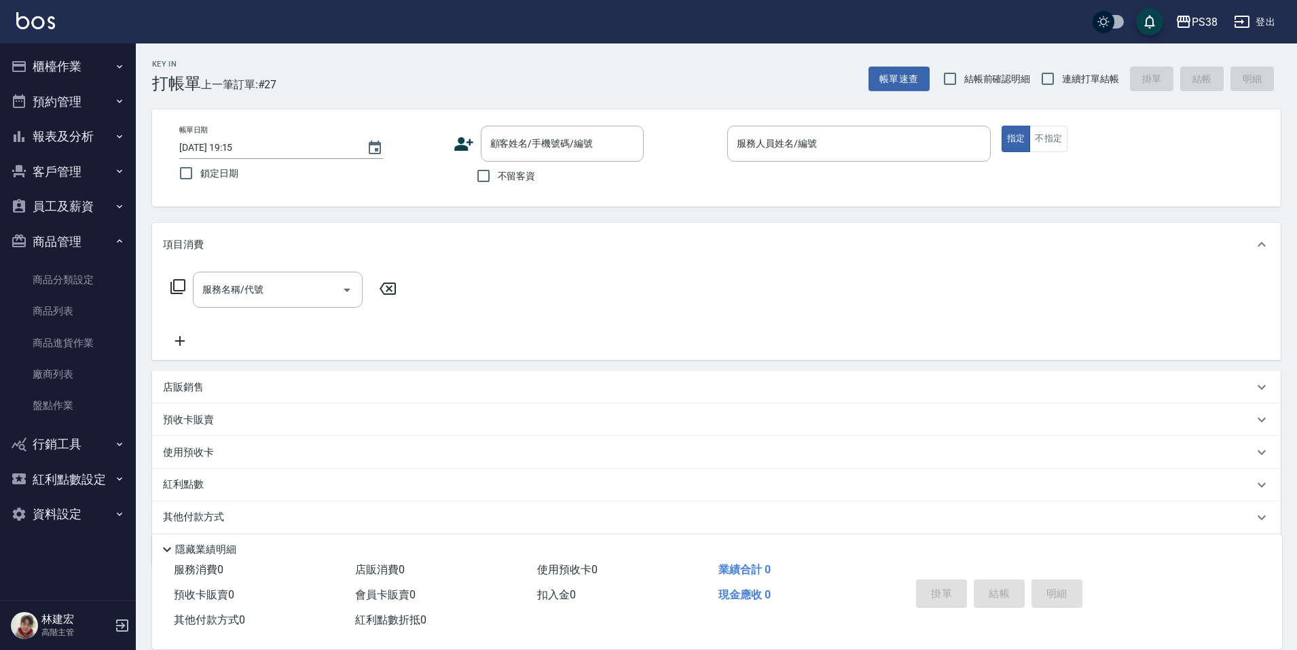
click at [58, 211] on button "員工及薪資" at bounding box center [67, 206] width 125 height 35
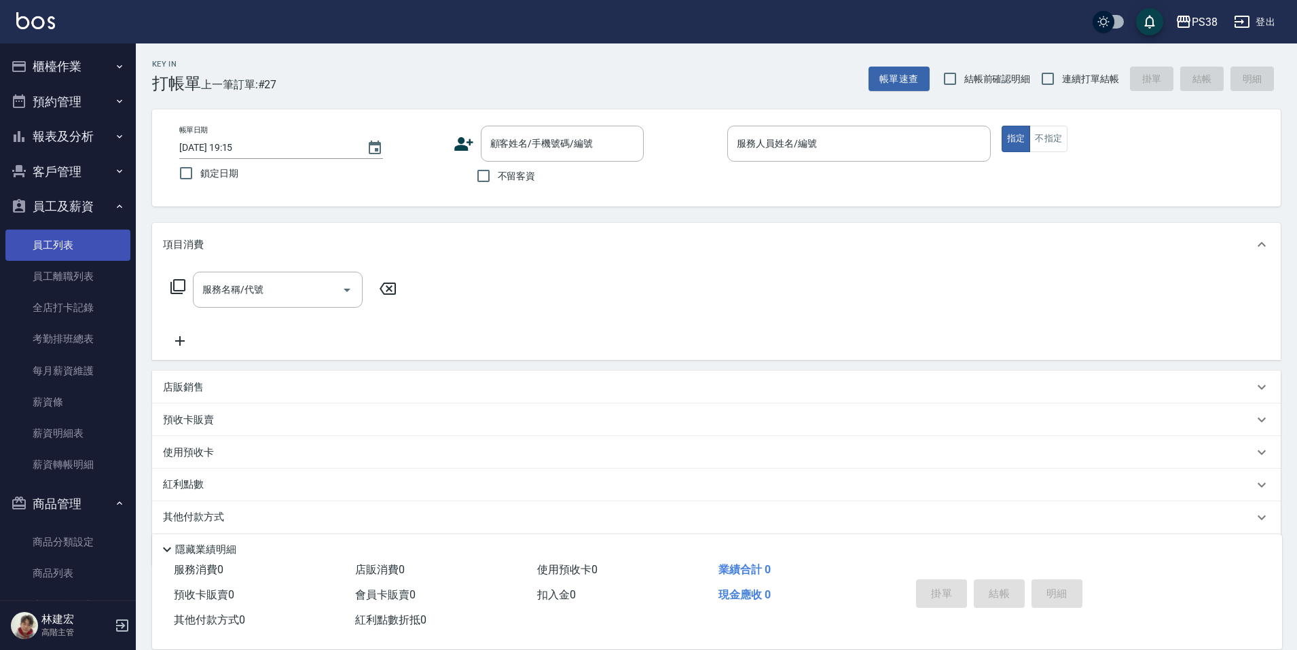
click at [79, 243] on link "員工列表" at bounding box center [67, 245] width 125 height 31
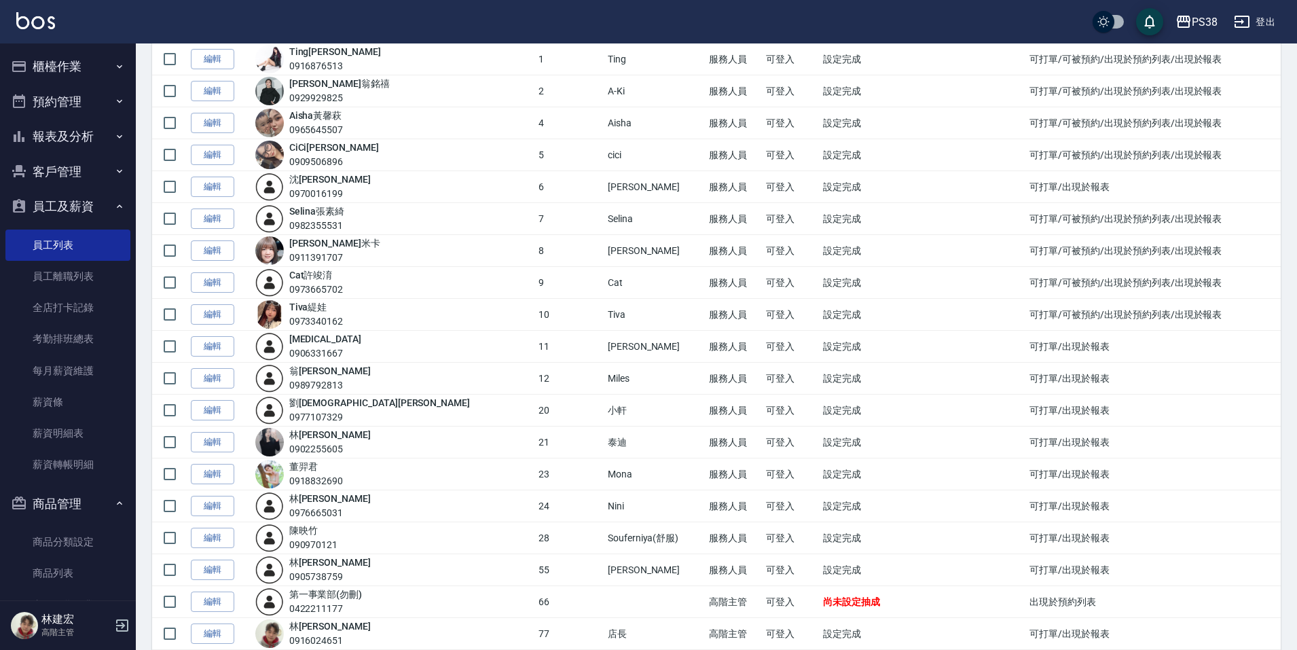
scroll to position [19, 0]
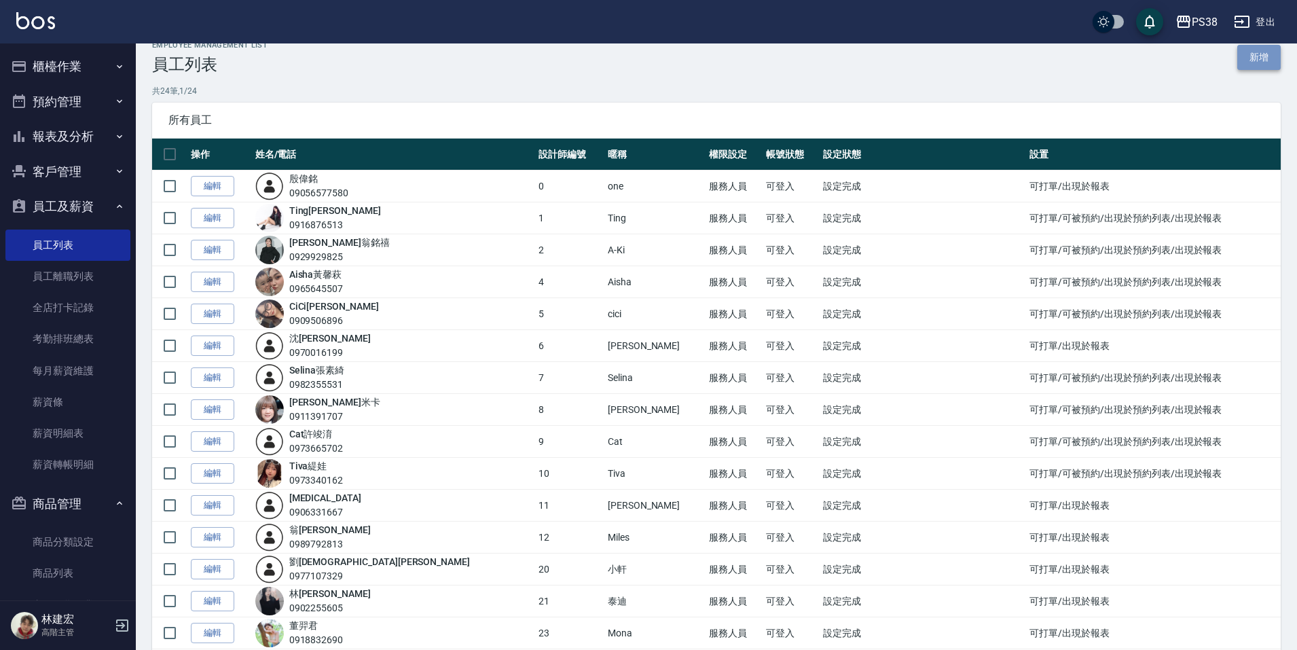
click at [1267, 59] on link "新增" at bounding box center [1258, 57] width 43 height 25
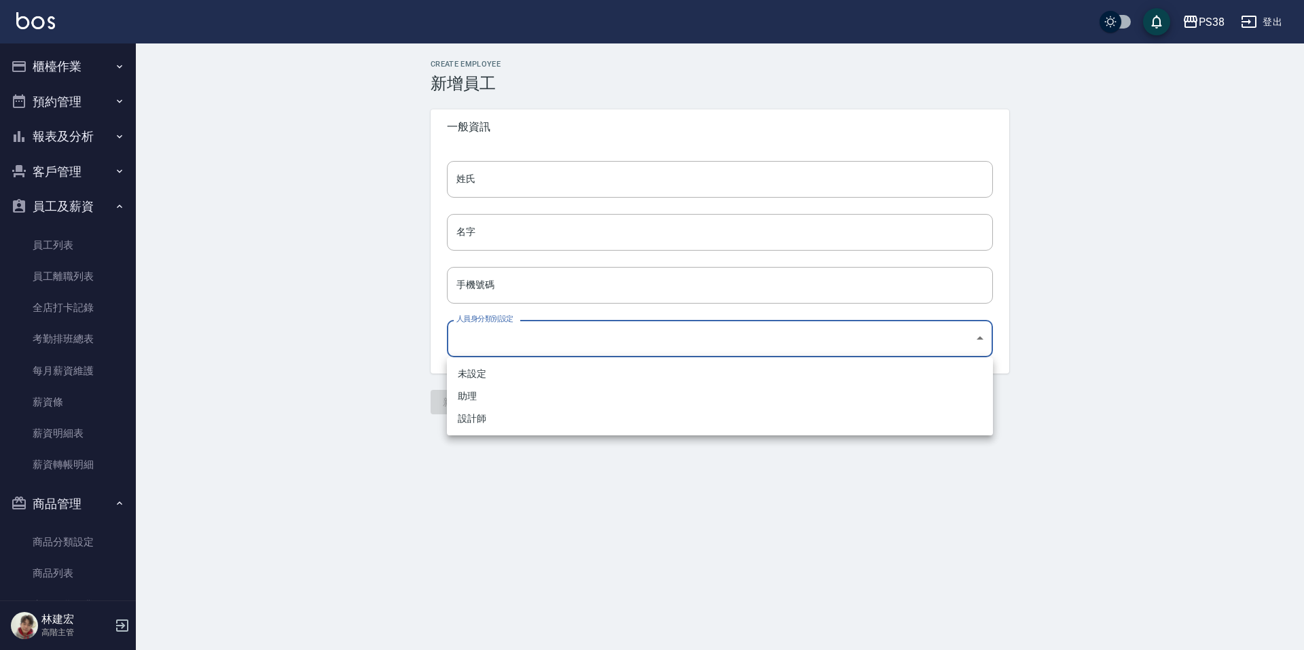
click at [509, 340] on body "PS38 登出 櫃檯作業 打帳單 帳單列表 掛單列表 座位開單 營業儀表板 現金收支登錄 高階收支登錄 材料自購登錄 每日結帳 排班表 現場電腦打卡 掃碼打卡…" at bounding box center [652, 325] width 1304 height 650
click at [215, 344] on div at bounding box center [652, 325] width 1304 height 650
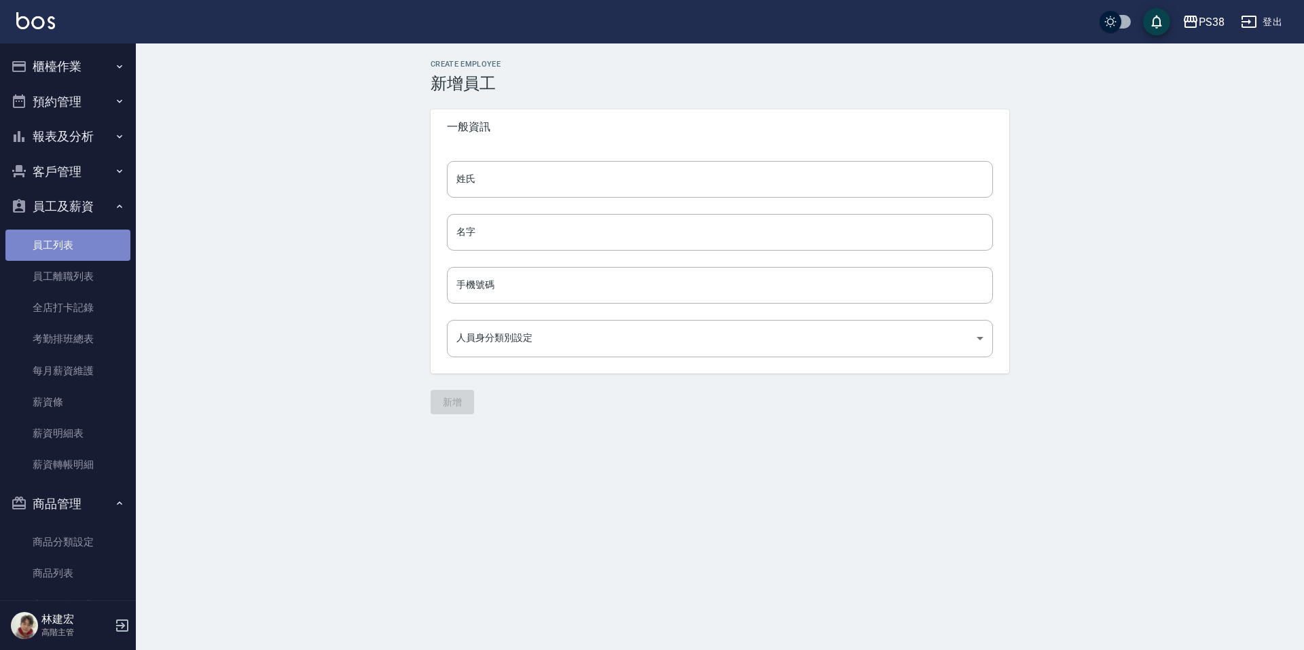
click at [85, 243] on link "員工列表" at bounding box center [67, 245] width 125 height 31
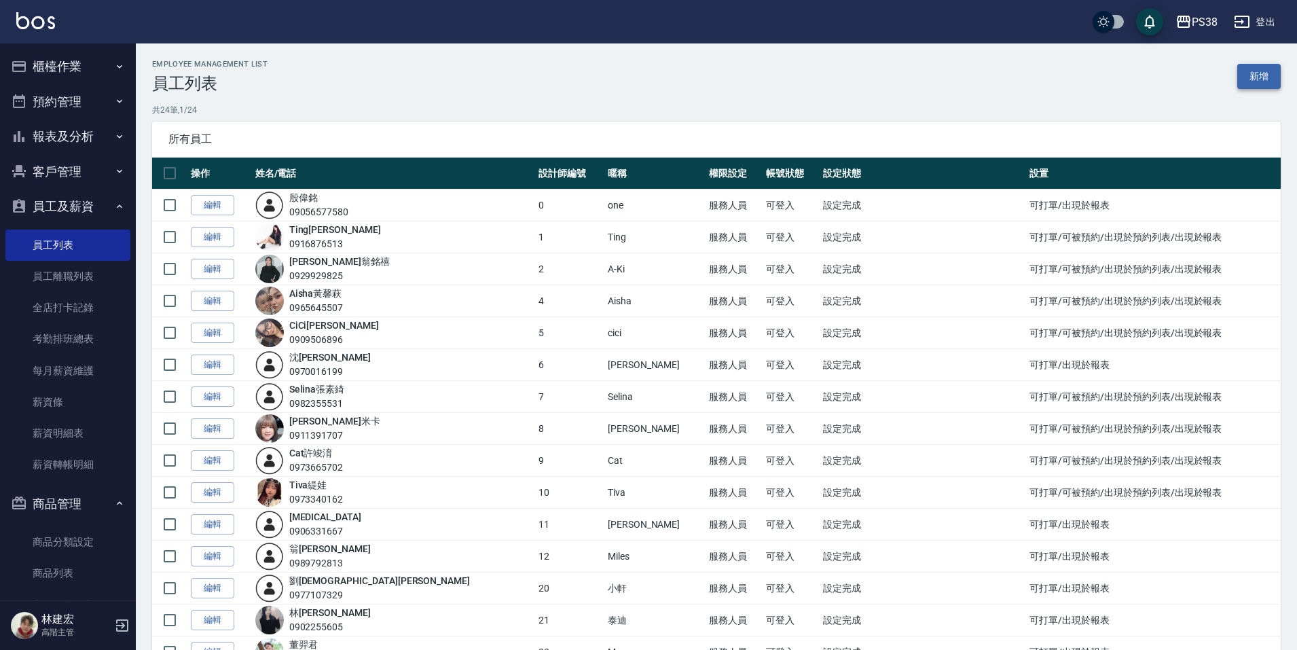
click at [1246, 76] on link "新增" at bounding box center [1258, 76] width 43 height 25
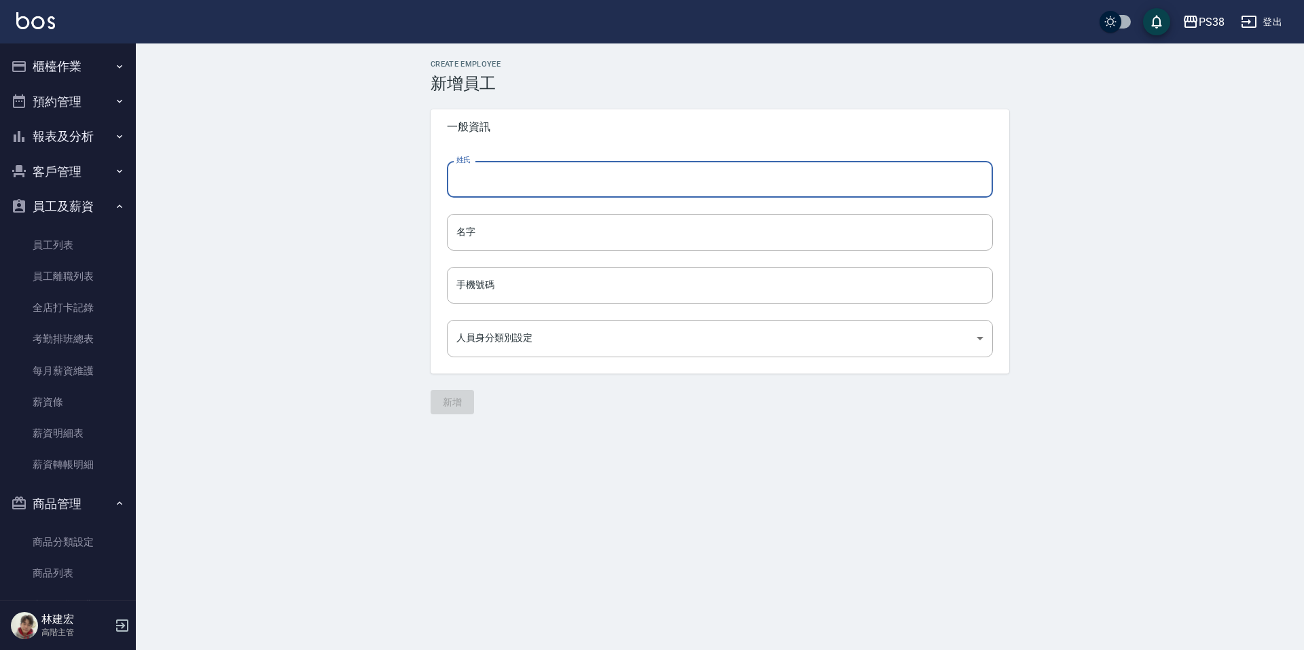
click at [554, 193] on input "姓氏" at bounding box center [720, 179] width 546 height 37
type input "24(12)"
click at [618, 230] on input "名字" at bounding box center [720, 232] width 546 height 37
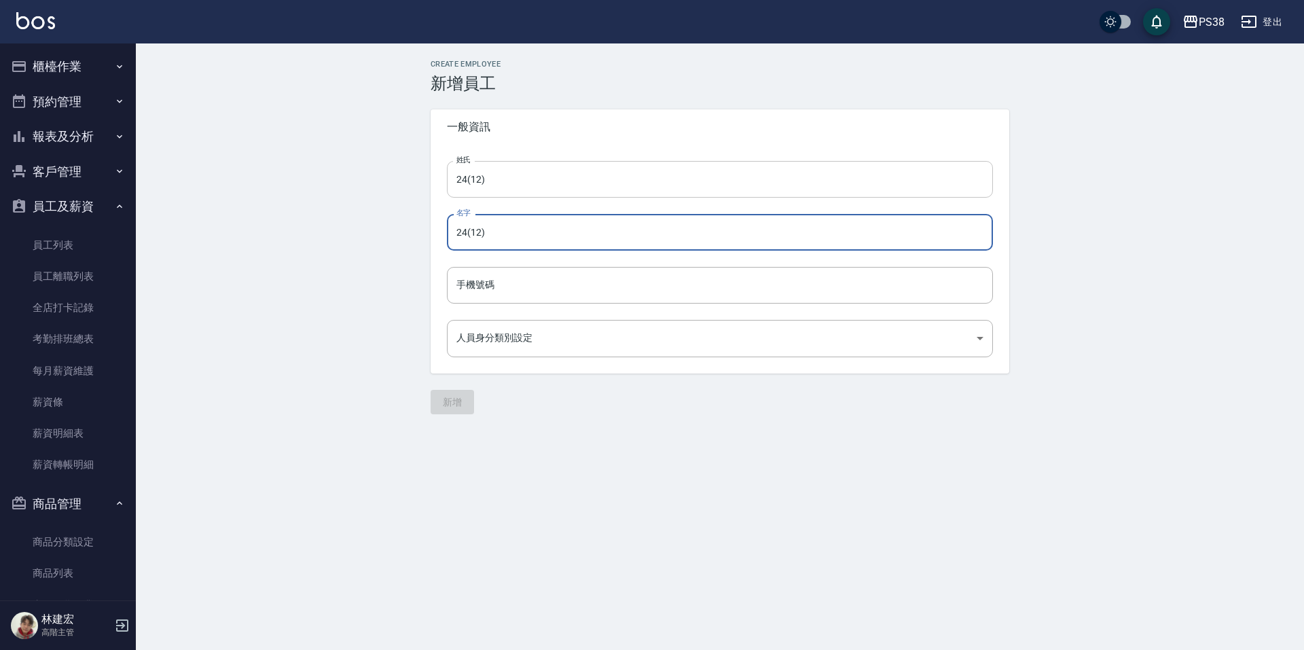
type input "24(12)"
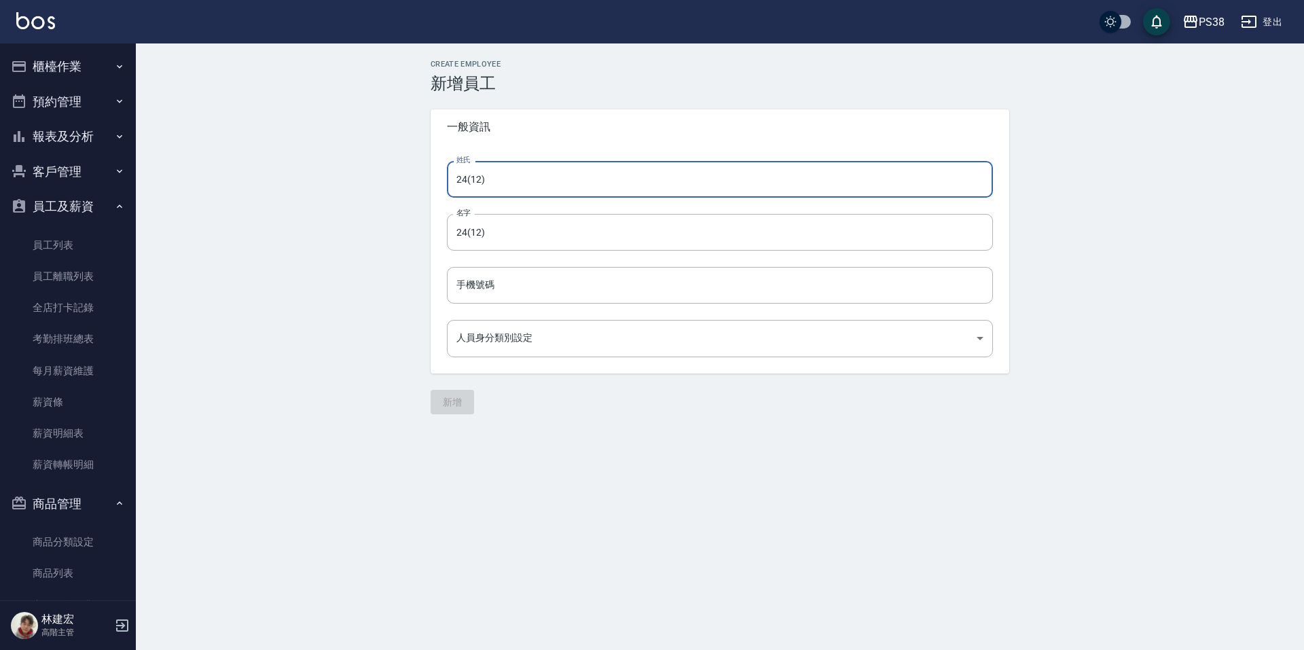
drag, startPoint x: 519, startPoint y: 172, endPoint x: 366, endPoint y: 163, distance: 153.1
click at [366, 163] on div "Create Employee 新增員工 一般資訊 姓氏 24(12) 姓氏 名字 24(12) 名字 手機號碼 手機號碼 人員身分類別設定 ​ 人員身分類別…" at bounding box center [720, 236] width 1168 height 387
type input "e"
type input "ㄍ"
type input "葉"
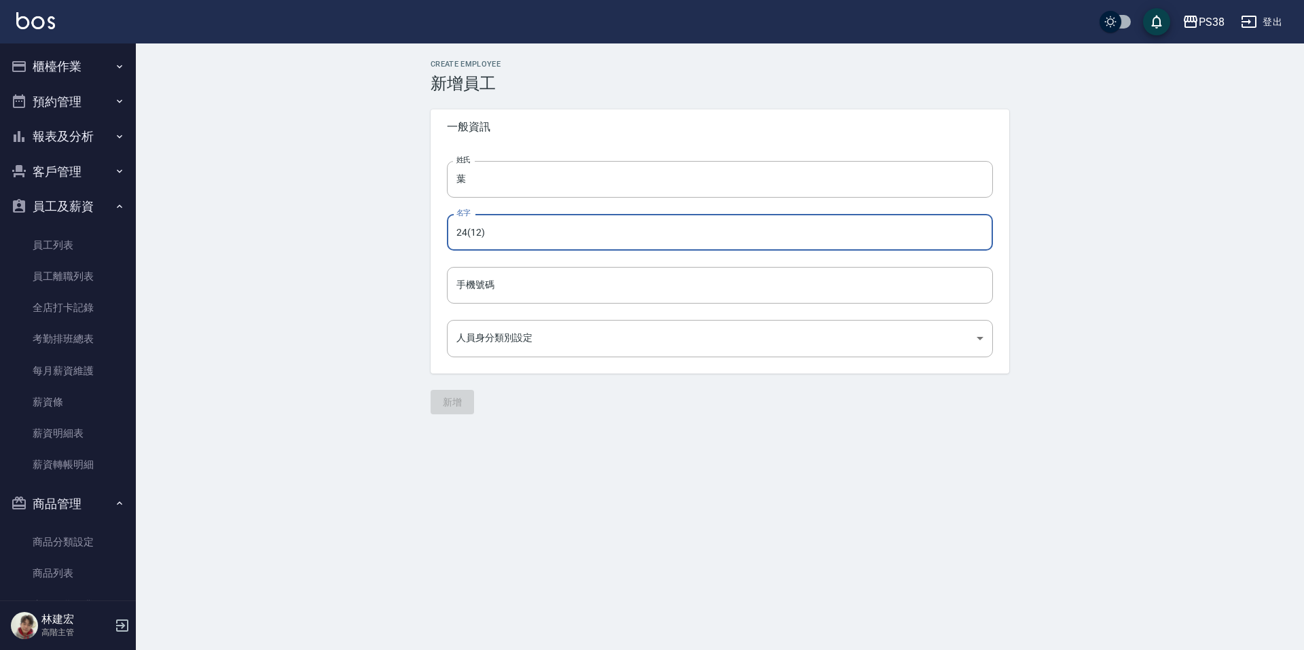
drag, startPoint x: 489, startPoint y: 232, endPoint x: 455, endPoint y: 234, distance: 34.0
click at [455, 234] on input "24(12)" at bounding box center [720, 232] width 546 height 37
type input "ㄍ"
type input "佳芸"
click at [560, 293] on input "手機號碼" at bounding box center [720, 285] width 546 height 37
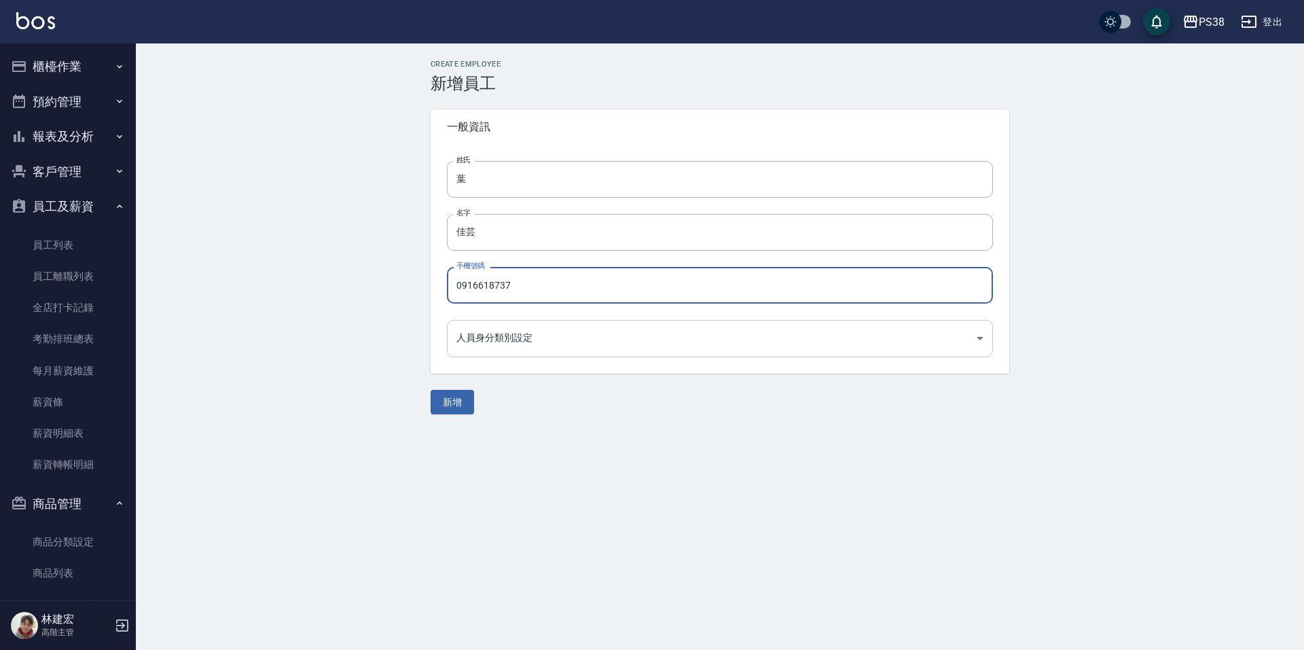
type input "0916618737"
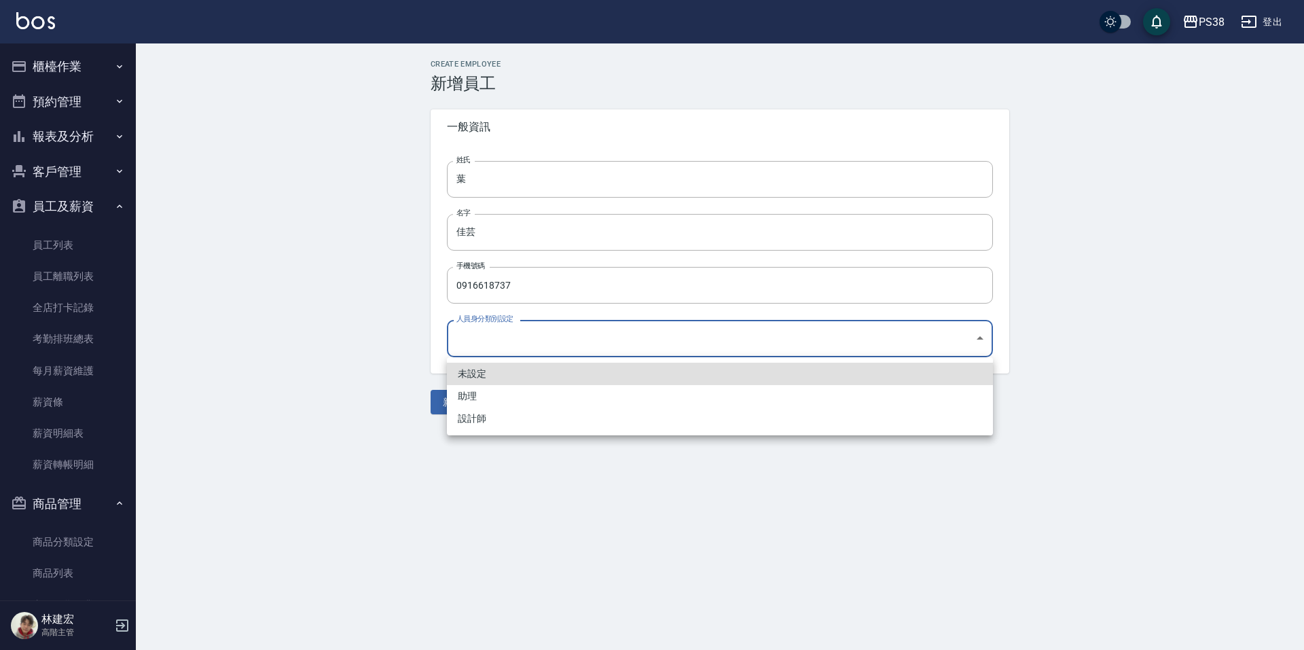
click at [539, 343] on body "PS38 登出 櫃檯作業 打帳單 帳單列表 掛單列表 座位開單 營業儀表板 現金收支登錄 高階收支登錄 材料自購登錄 每日結帳 排班表 現場電腦打卡 掃碼打卡…" at bounding box center [652, 325] width 1304 height 650
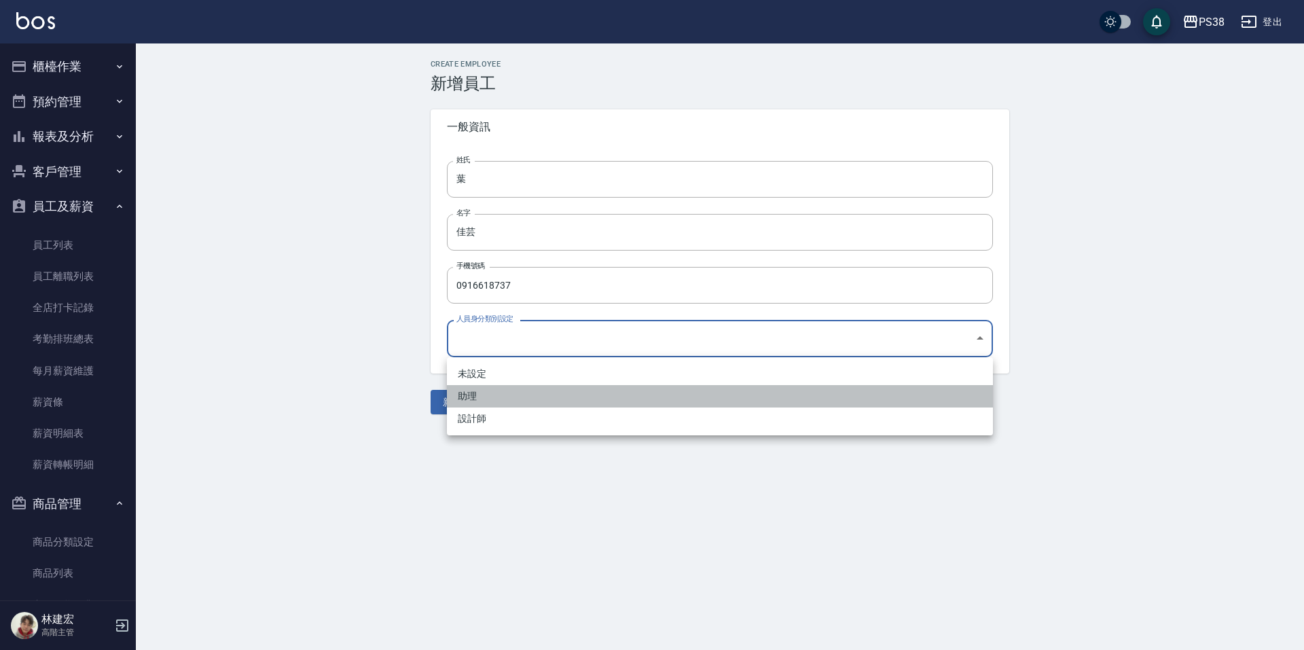
drag, startPoint x: 513, startPoint y: 397, endPoint x: 505, endPoint y: 402, distance: 9.2
click at [511, 398] on li "助理" at bounding box center [720, 396] width 546 height 22
type input "a9eb2af4-bf88-4c80-9671-44a41e2e878c"
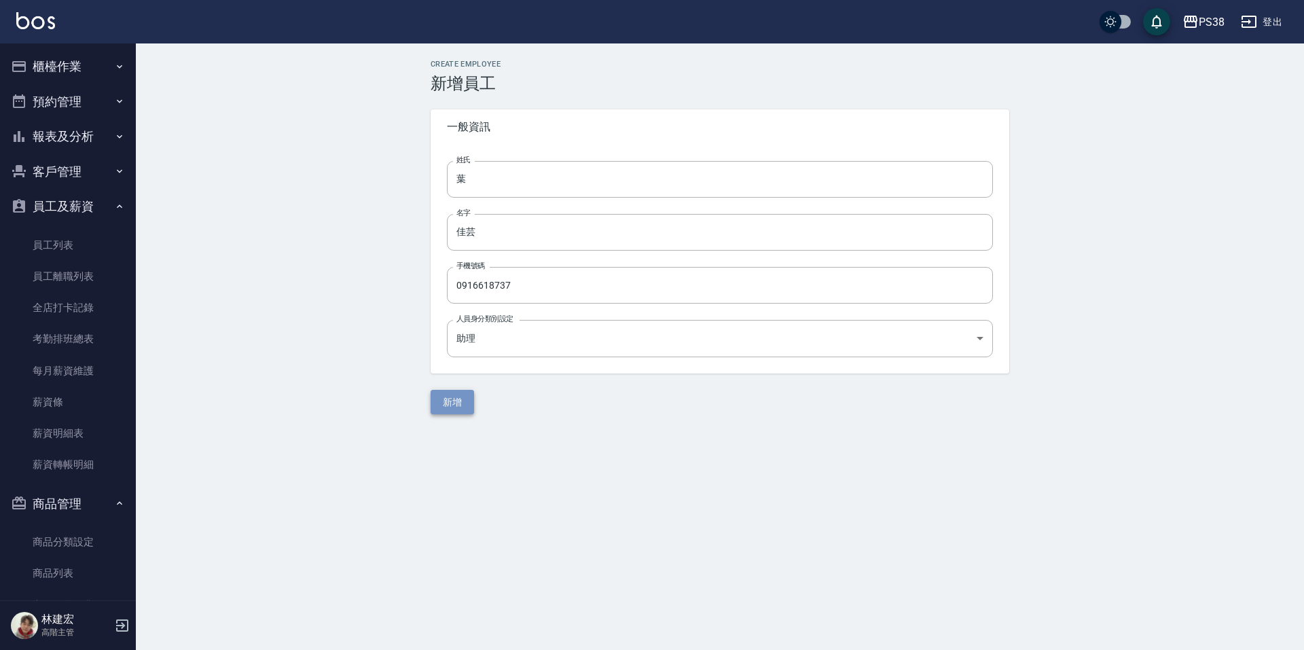
click at [463, 410] on button "新增" at bounding box center [452, 402] width 43 height 25
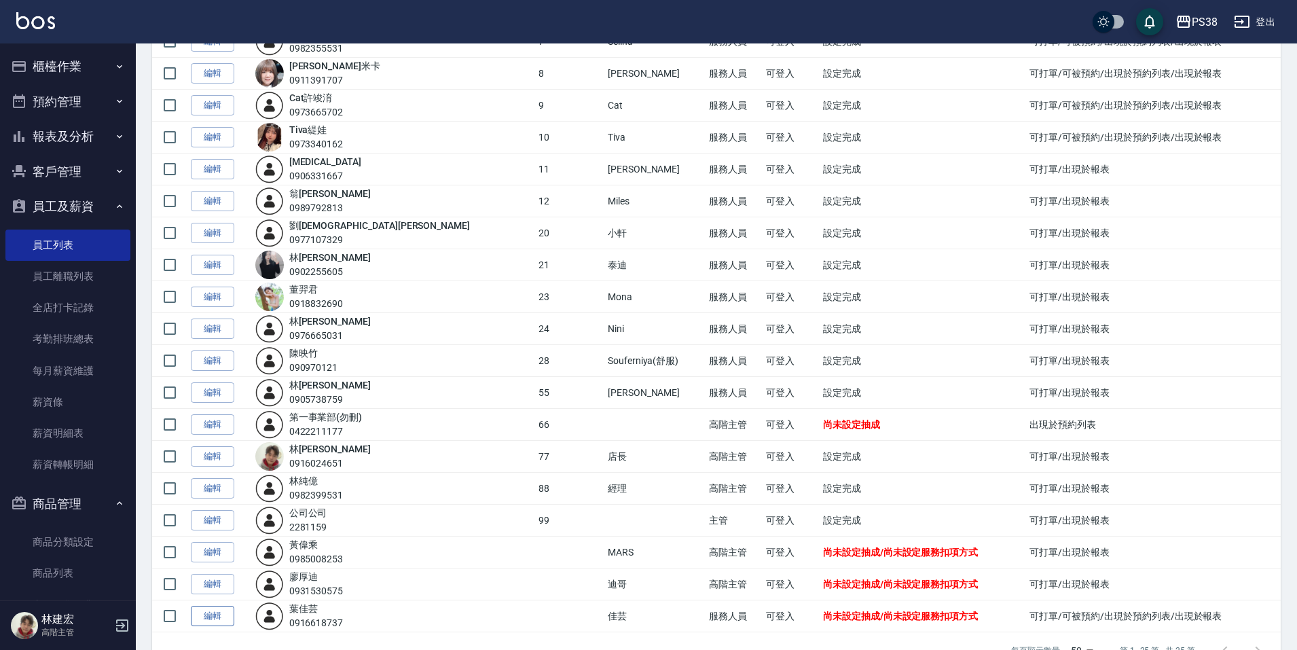
scroll to position [391, 0]
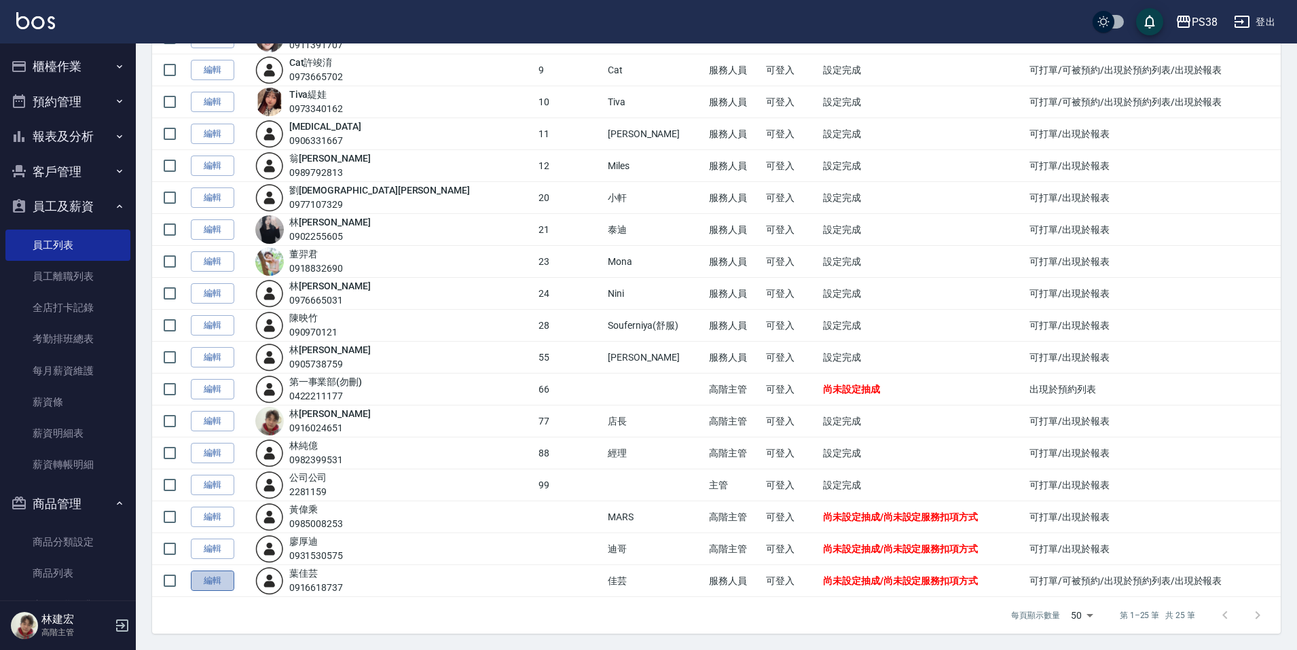
click at [200, 583] on link "編輯" at bounding box center [212, 581] width 43 height 21
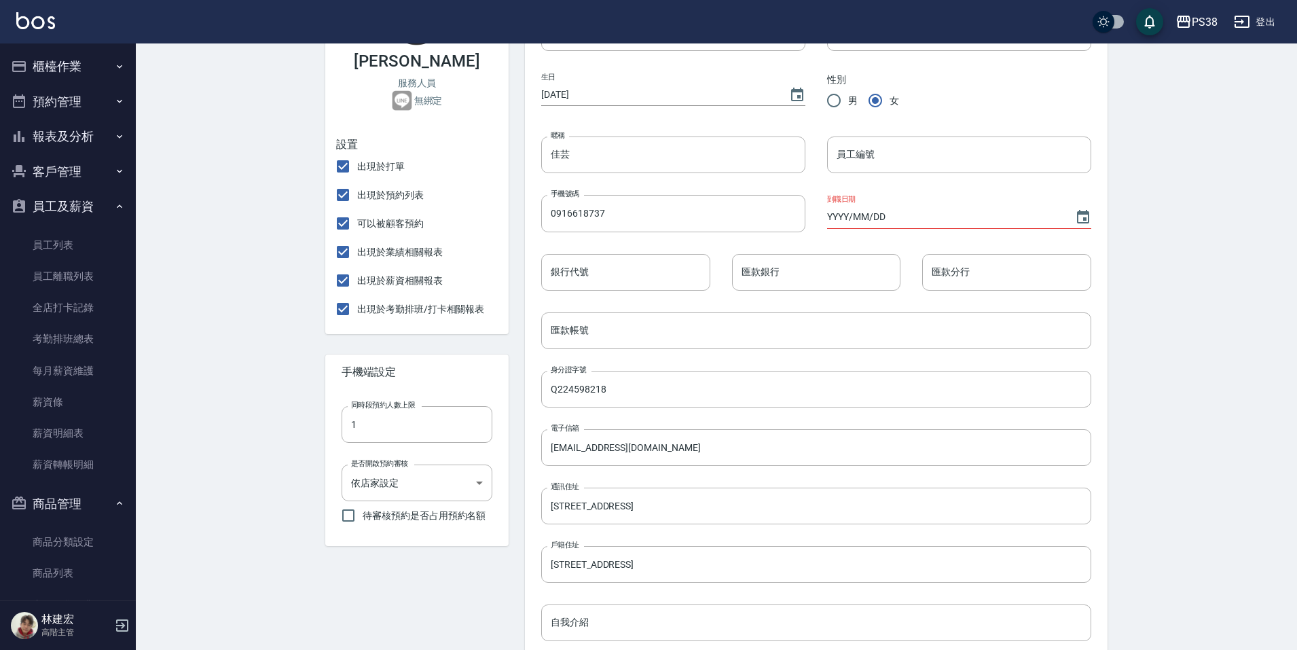
scroll to position [68, 0]
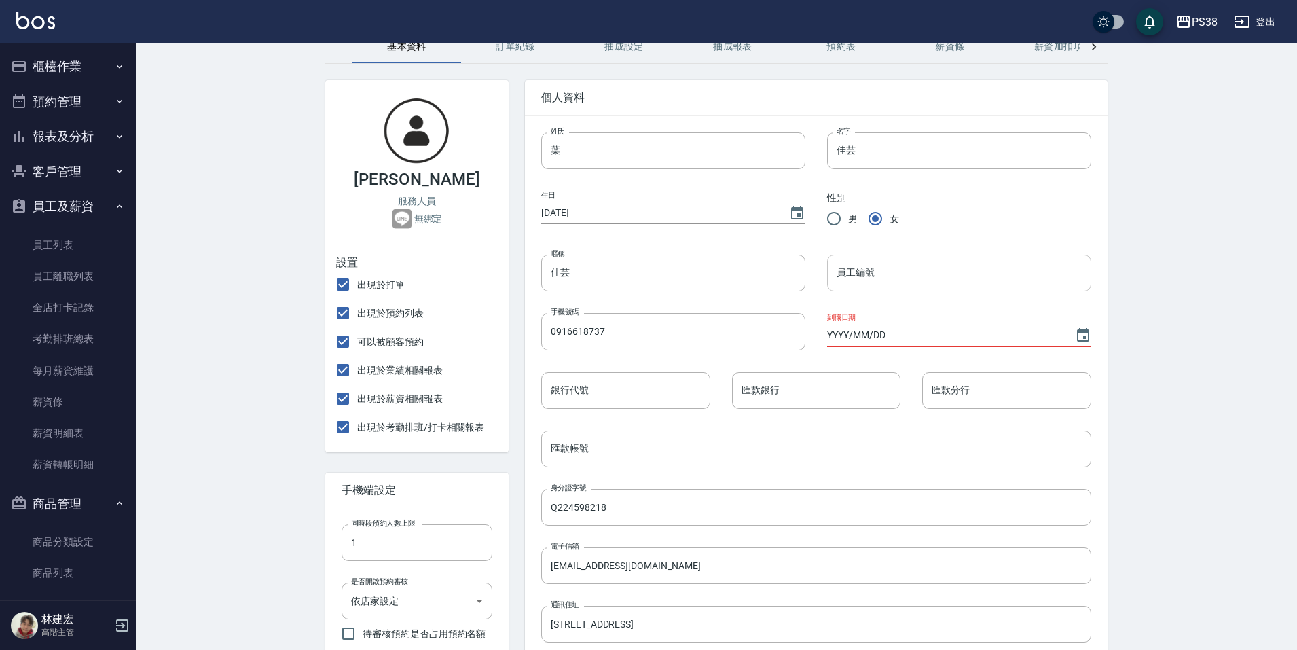
click at [884, 276] on input "員工編號" at bounding box center [959, 273] width 264 height 37
type input "26"
click at [1081, 337] on icon "Choose date" at bounding box center [1083, 335] width 16 height 16
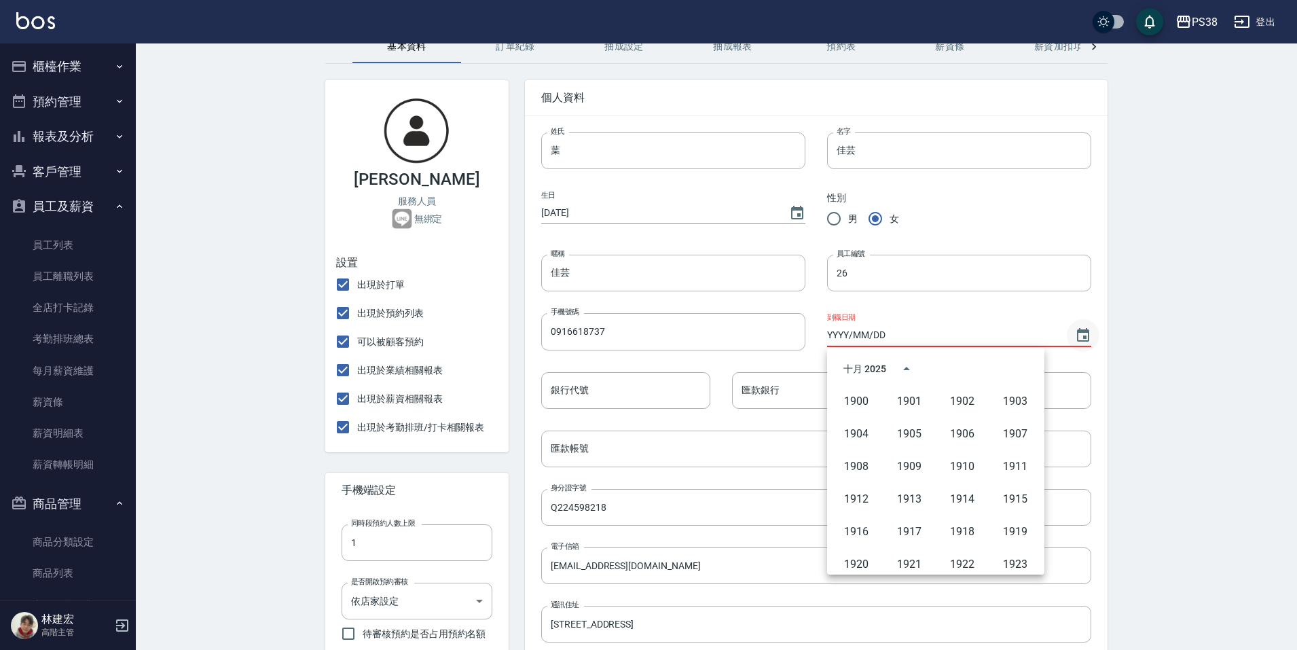
scroll to position [932, 0]
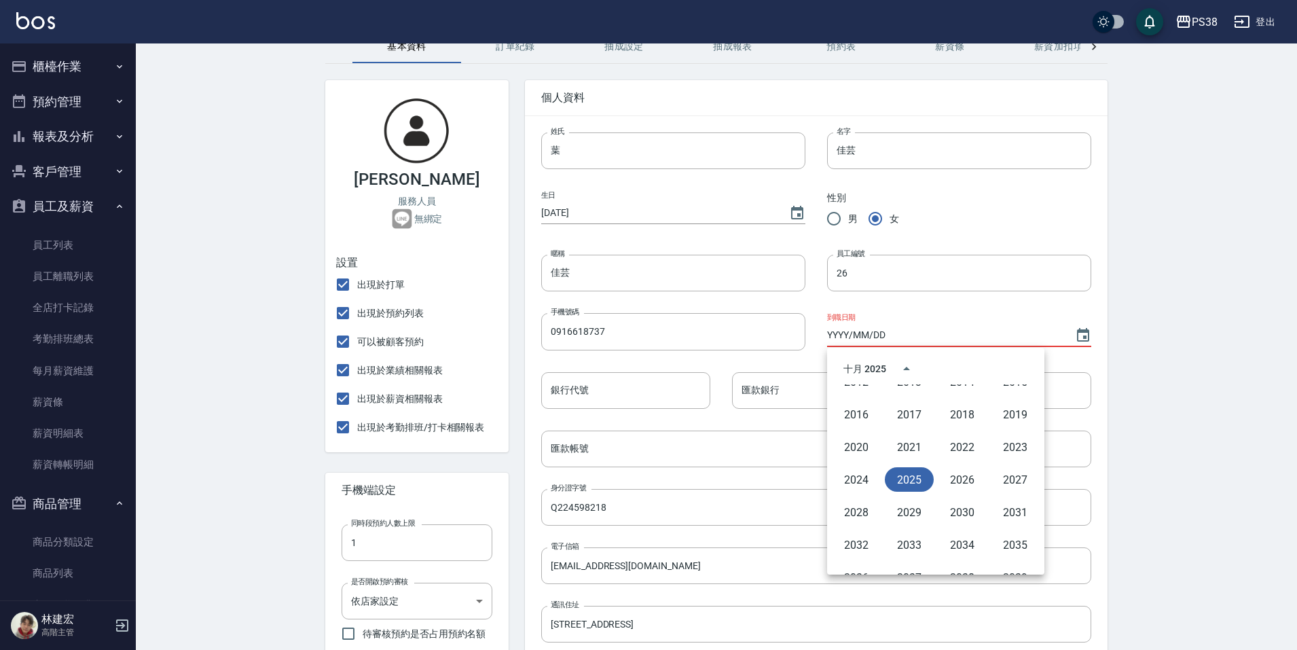
click at [1258, 321] on div "設定 [PERSON_NAME] - 變更帳戶資訊 基本資料 訂單紀錄 抽成設定 抽成報表 預約表 薪資條 薪資加扣項 密碼與安全 打卡紀錄 [PERSON_…" at bounding box center [716, 495] width 1161 height 1039
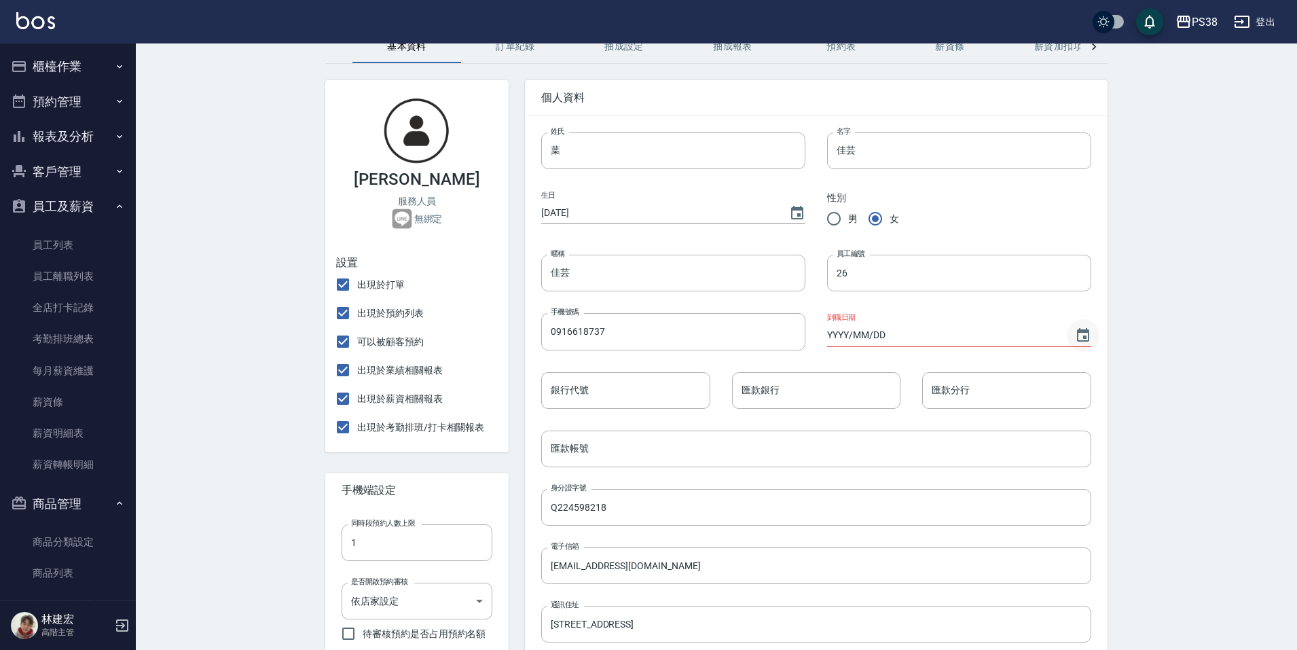
click at [1077, 338] on icon "Choose date" at bounding box center [1083, 335] width 16 height 16
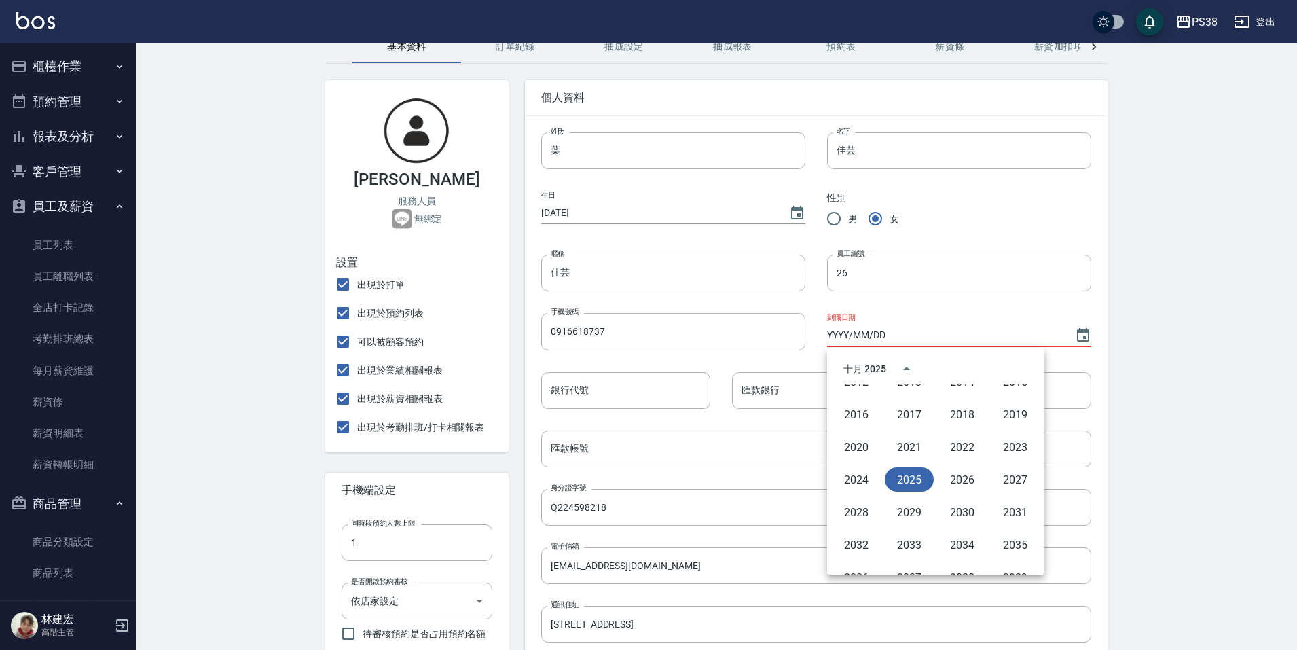
click at [907, 484] on button "2025" at bounding box center [909, 479] width 49 height 24
type input "[DATE]"
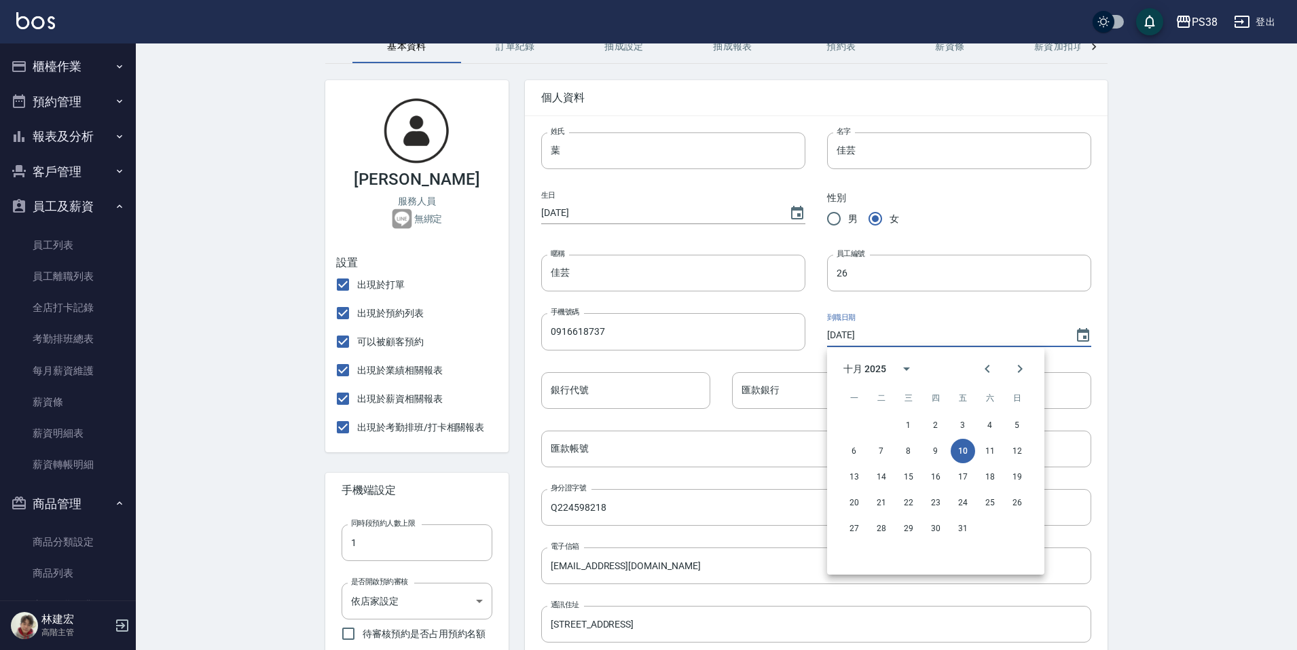
click at [963, 446] on button "10" at bounding box center [963, 451] width 24 height 24
click at [1208, 393] on div "設定 [PERSON_NAME] - 變更帳戶資訊 基本資料 訂單紀錄 抽成設定 抽成報表 預約表 薪資條 薪資加扣項 密碼與安全 打卡紀錄 [PERSON_…" at bounding box center [716, 495] width 1161 height 1039
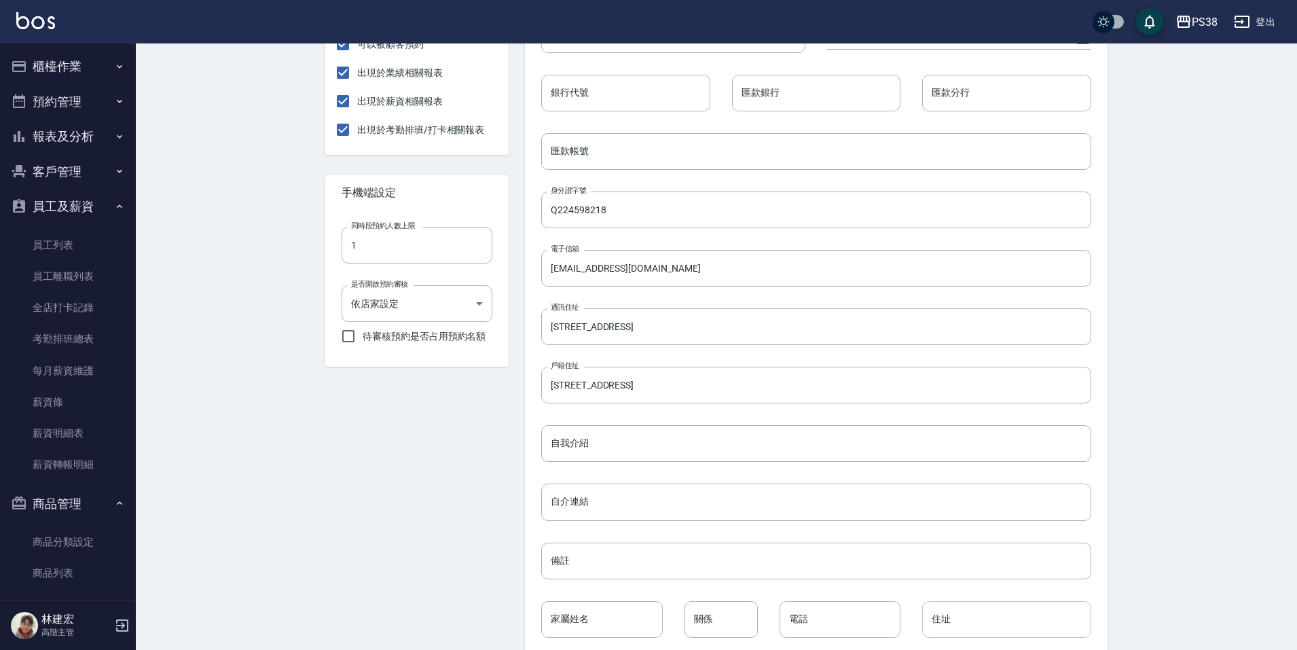
scroll to position [433, 0]
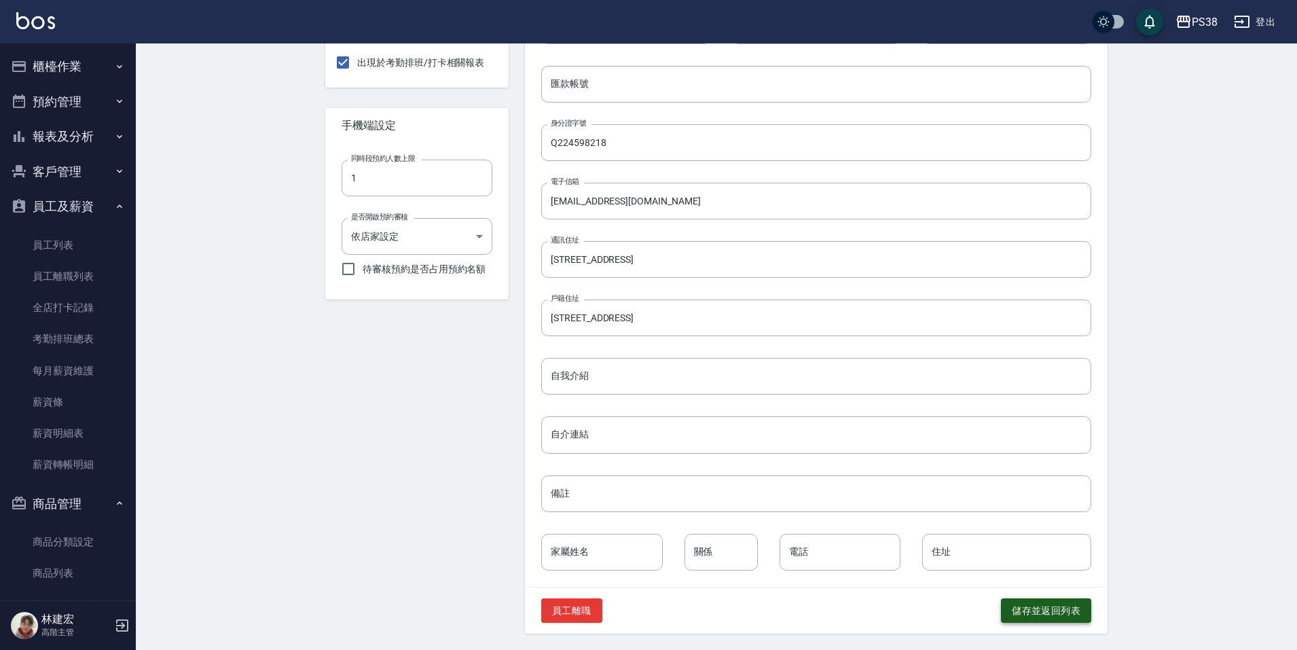
click at [1072, 612] on button "儲存並返回列表" at bounding box center [1046, 610] width 90 height 25
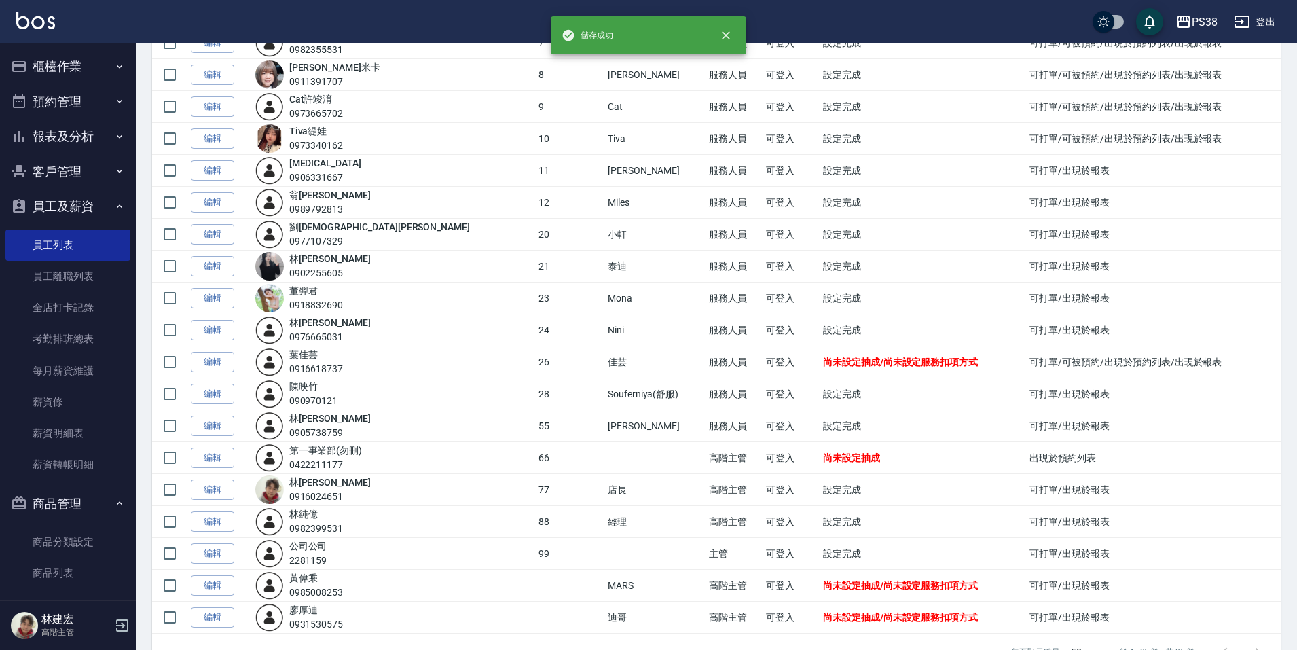
scroll to position [391, 0]
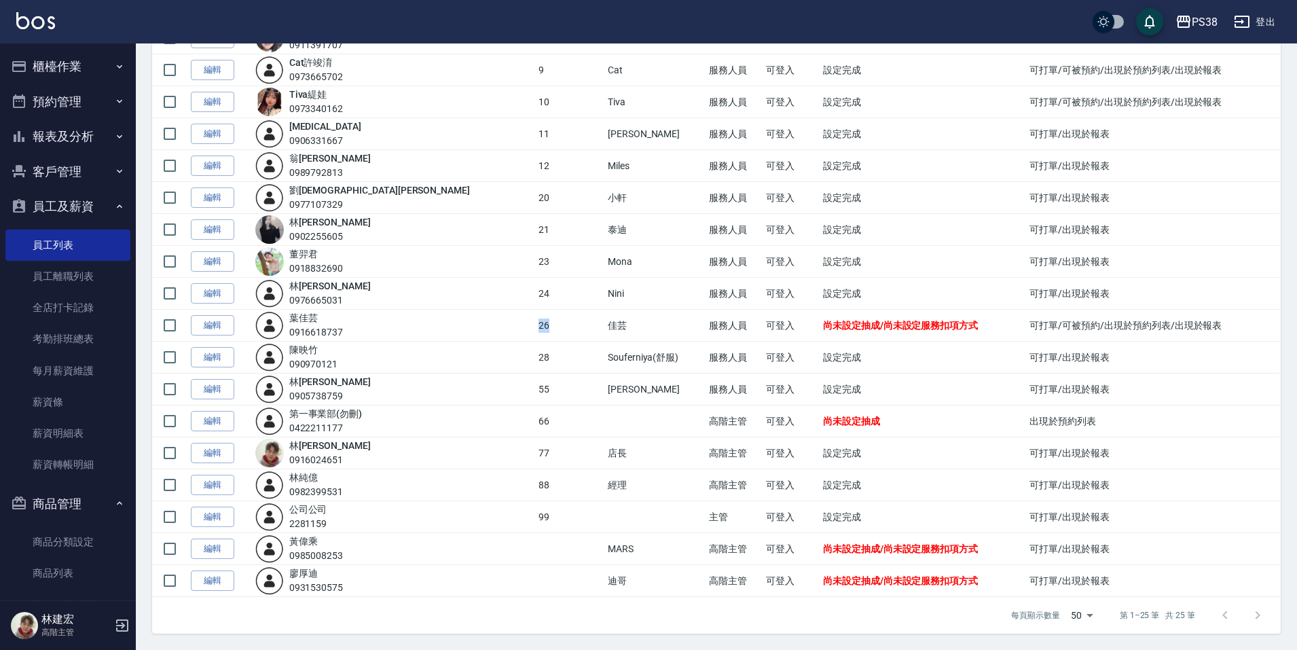
click at [535, 325] on td "26" at bounding box center [569, 326] width 69 height 32
click at [604, 364] on td "Souferniya(舒服)" at bounding box center [654, 358] width 101 height 32
drag, startPoint x: 463, startPoint y: 298, endPoint x: 503, endPoint y: 304, distance: 40.5
click at [503, 304] on tr "編輯 [PERSON_NAME] 0976665031 24 Nini 服務人員 可登入 設定完成 可打單/出現於報表" at bounding box center [716, 294] width 1129 height 32
click at [535, 304] on td "24" at bounding box center [569, 294] width 69 height 32
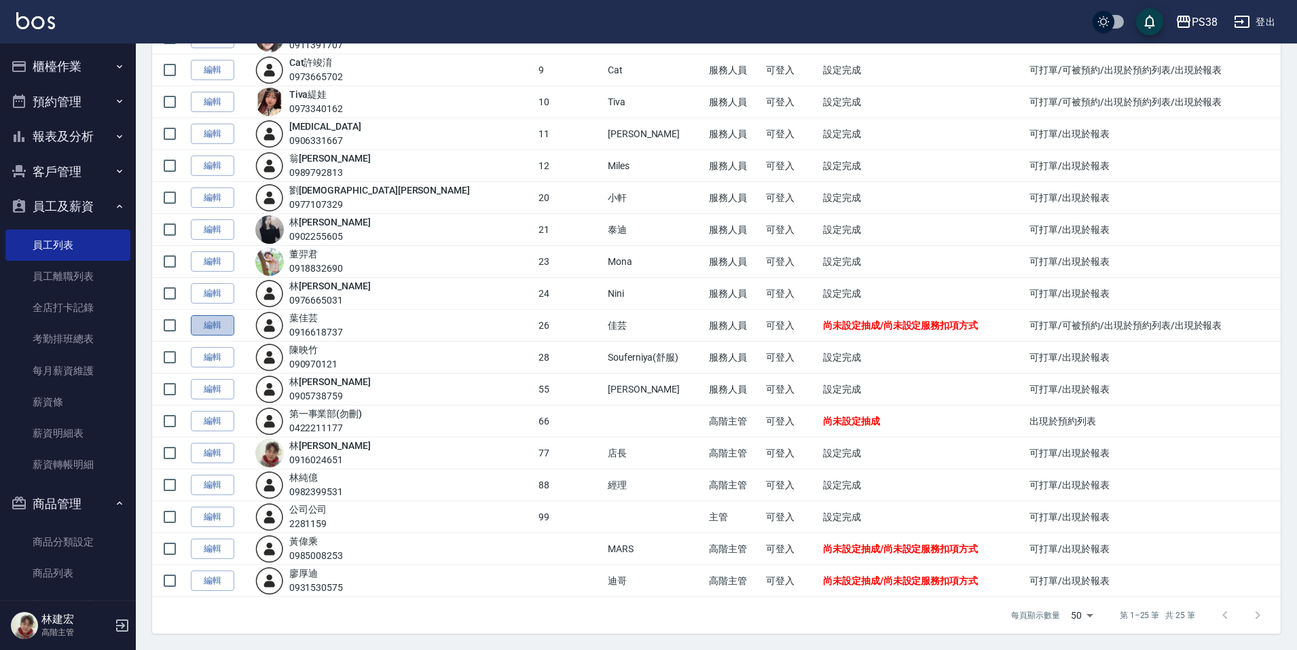
click at [221, 323] on link "編輯" at bounding box center [212, 325] width 43 height 21
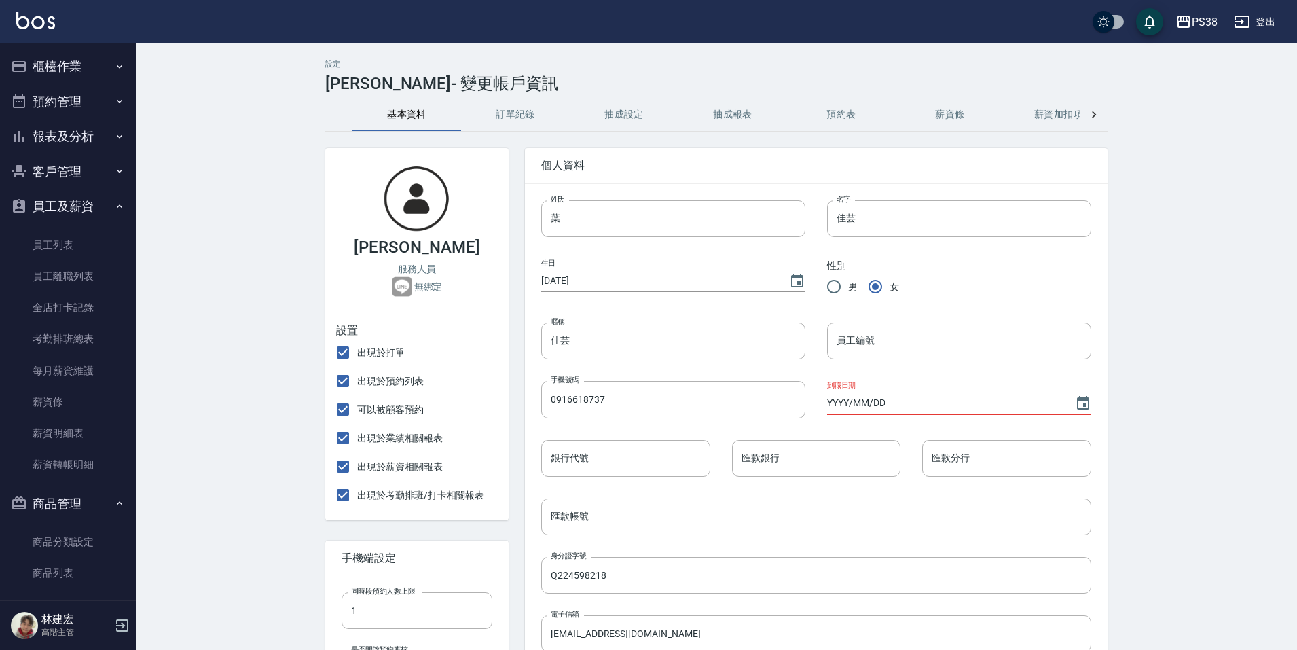
type input "26"
type input "[DATE]"
click at [630, 120] on button "抽成設定" at bounding box center [624, 114] width 109 height 33
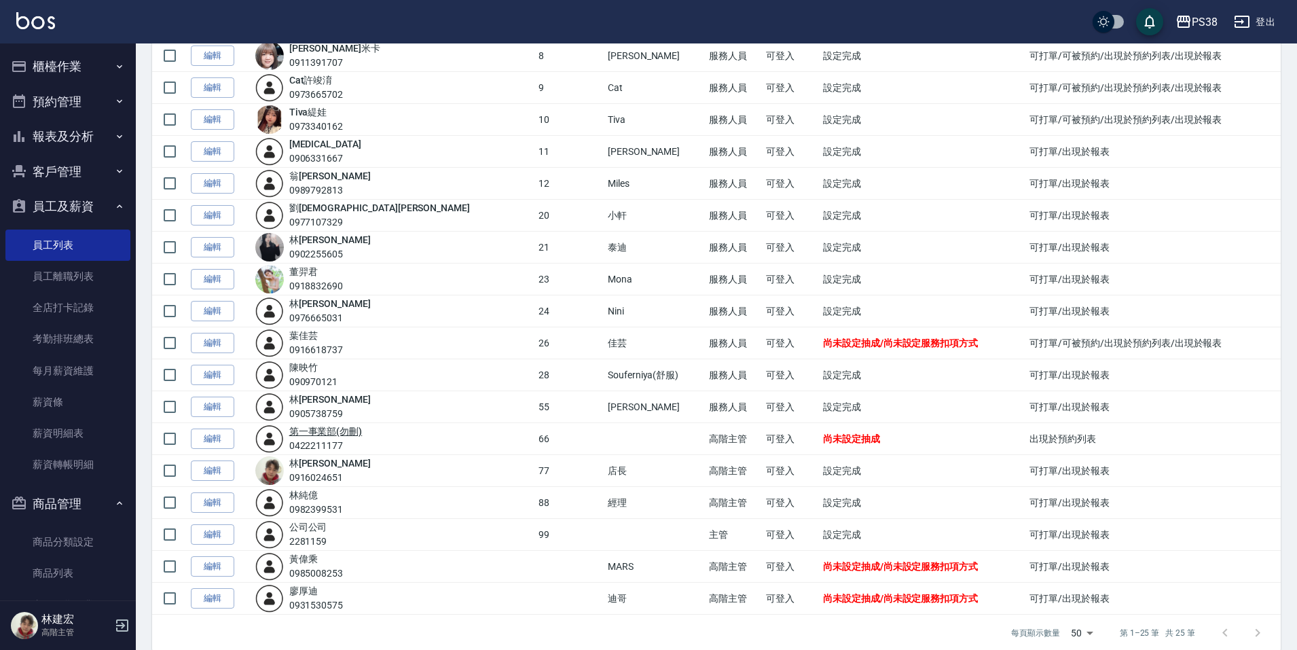
scroll to position [391, 0]
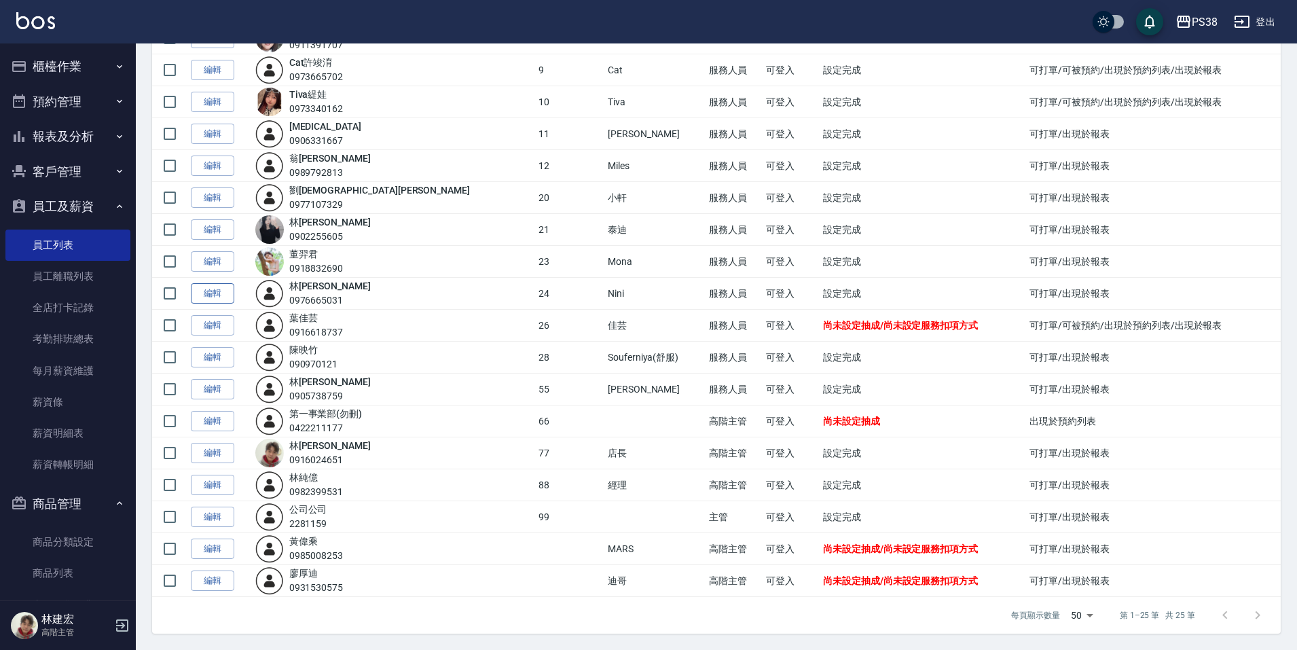
click at [228, 283] on link "編輯" at bounding box center [212, 293] width 43 height 21
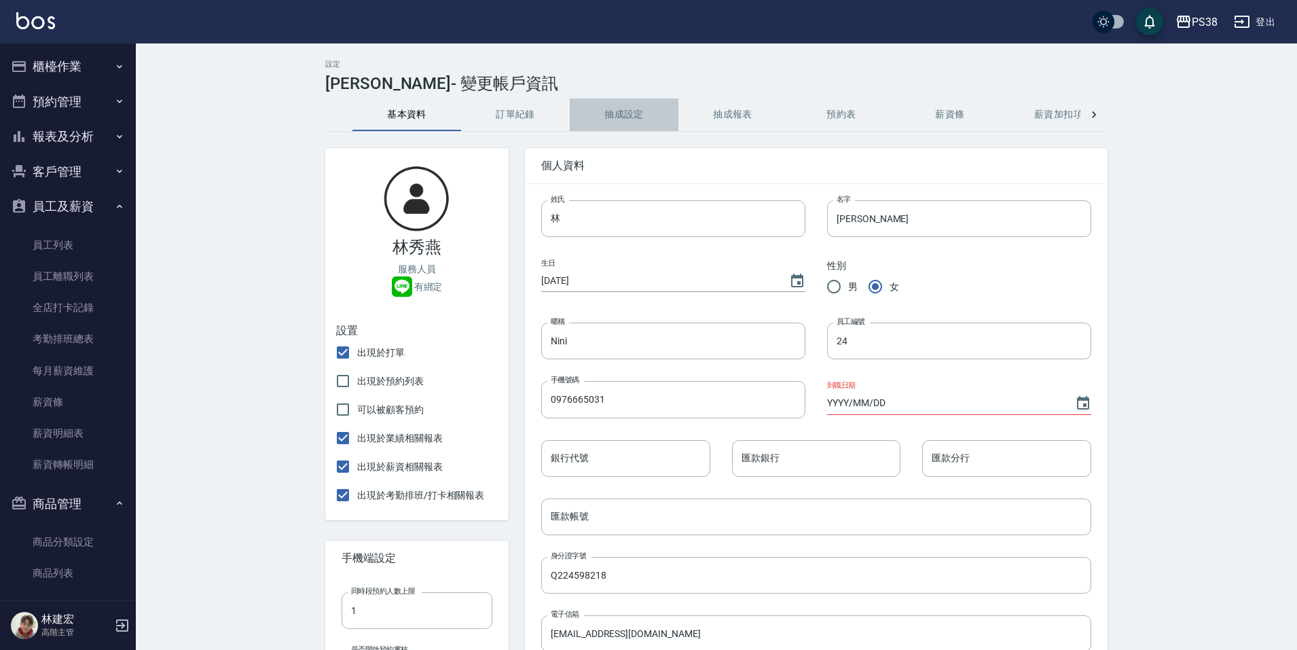
click at [614, 124] on button "抽成設定" at bounding box center [624, 114] width 109 height 33
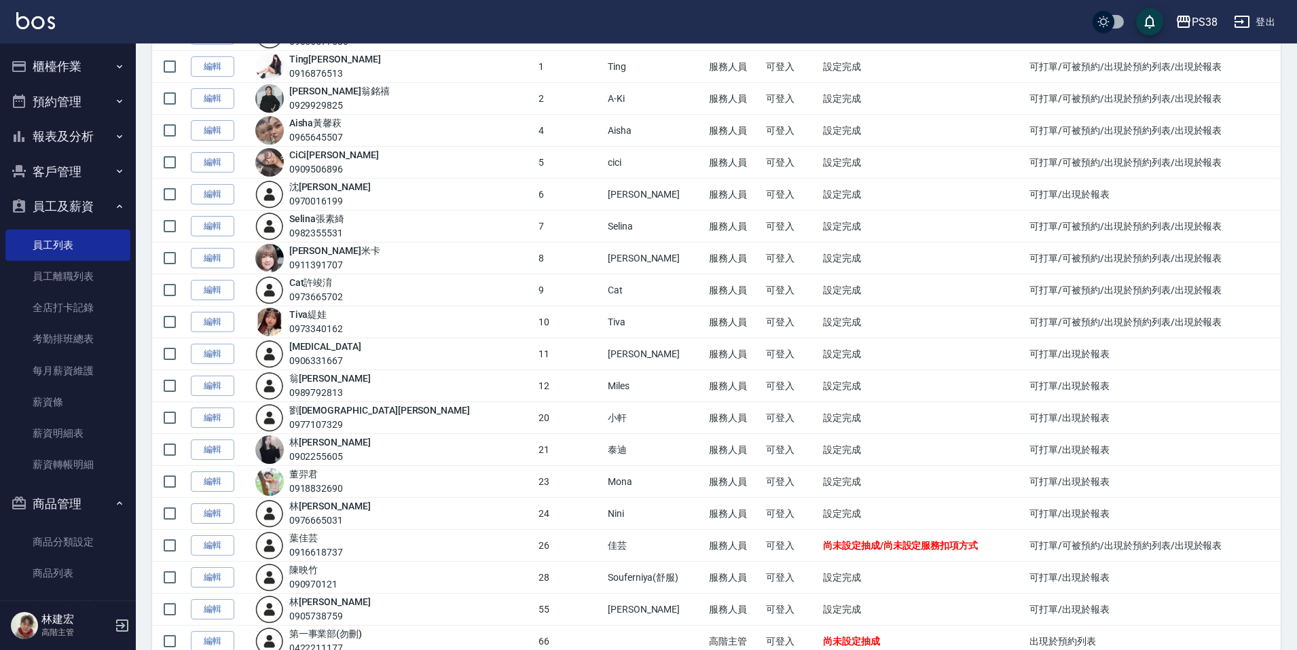
scroll to position [340, 0]
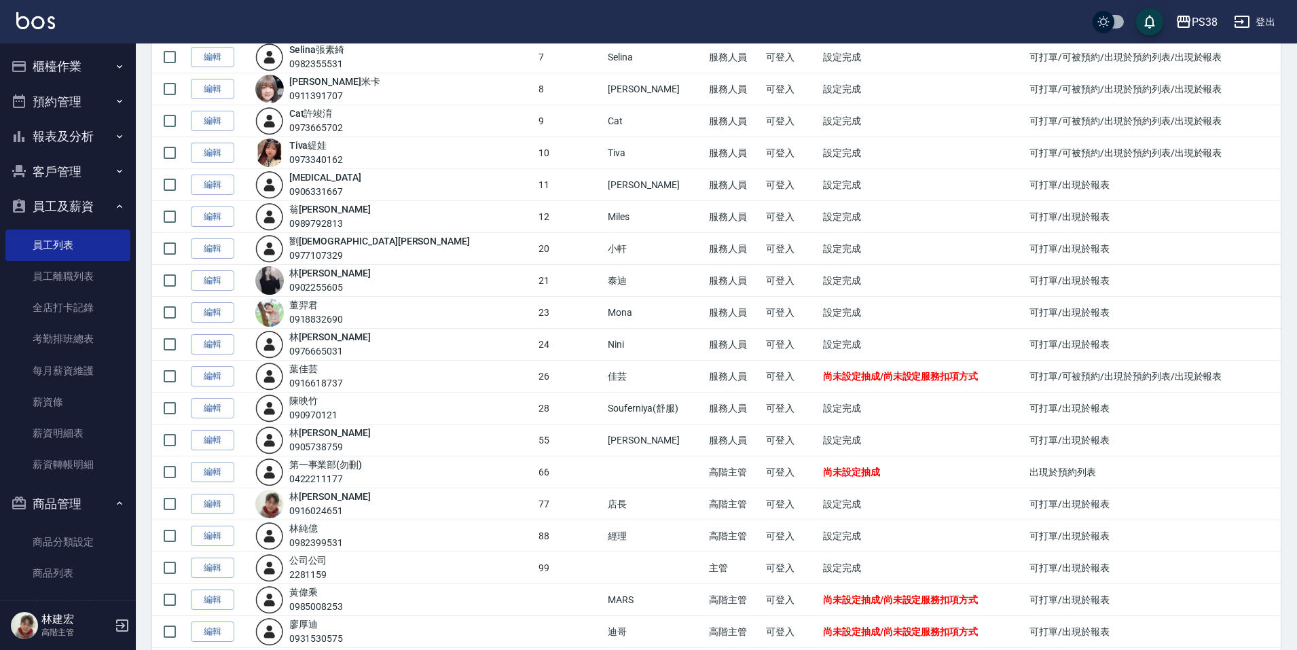
click at [187, 376] on td "編輯" at bounding box center [219, 377] width 65 height 32
click at [202, 376] on link "編輯" at bounding box center [212, 376] width 43 height 21
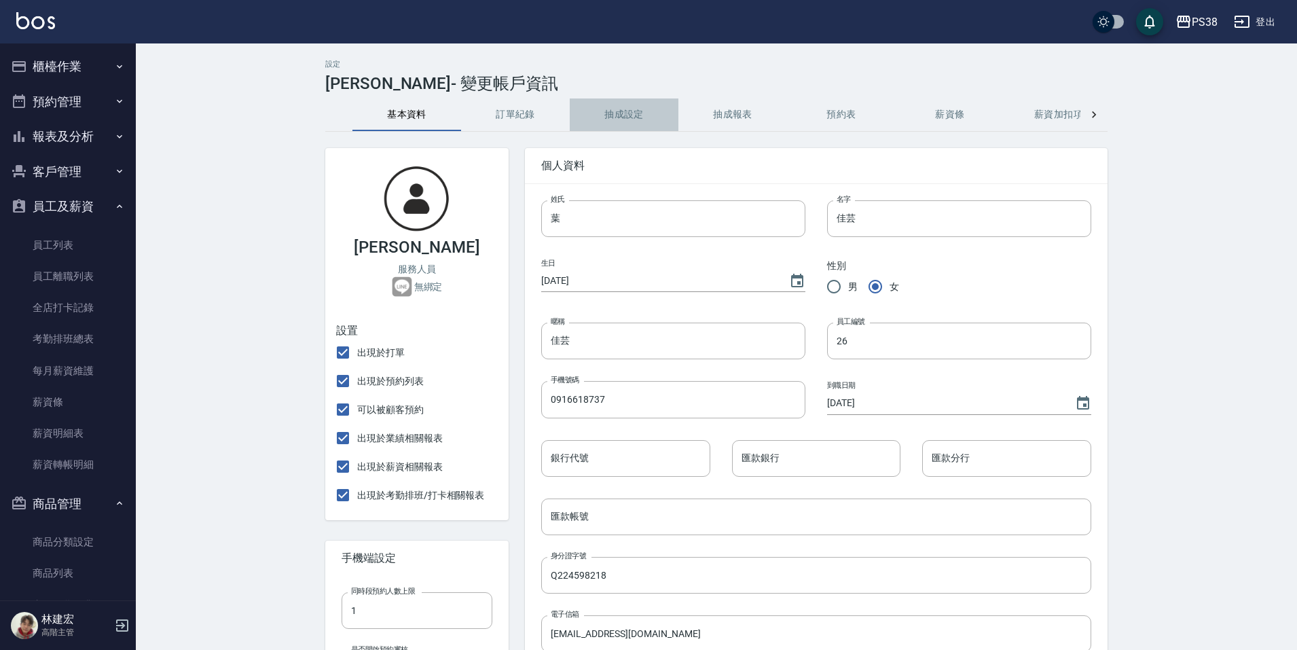
click at [632, 113] on button "抽成設定" at bounding box center [624, 114] width 109 height 33
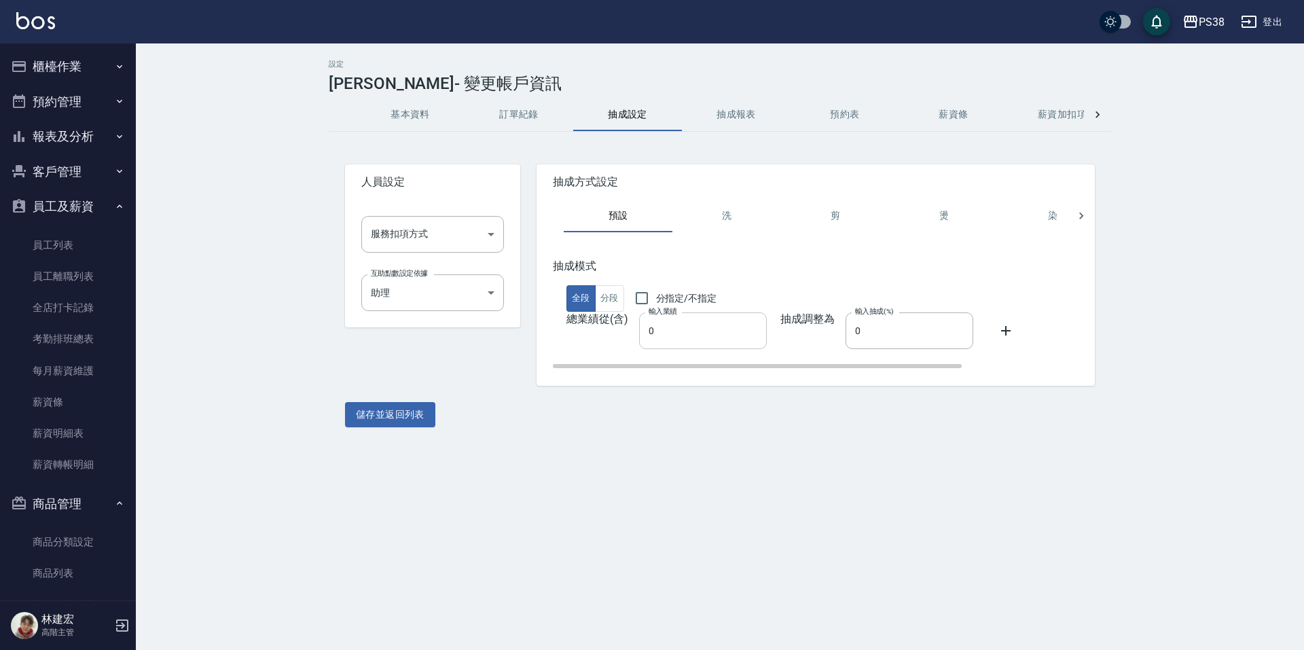
click at [691, 336] on input "0" at bounding box center [703, 330] width 128 height 37
drag, startPoint x: 691, startPoint y: 336, endPoint x: 664, endPoint y: 338, distance: 26.6
click at [664, 338] on input "0" at bounding box center [703, 330] width 128 height 37
drag, startPoint x: 659, startPoint y: 340, endPoint x: 645, endPoint y: 342, distance: 14.5
click at [645, 342] on input "0" at bounding box center [703, 330] width 128 height 37
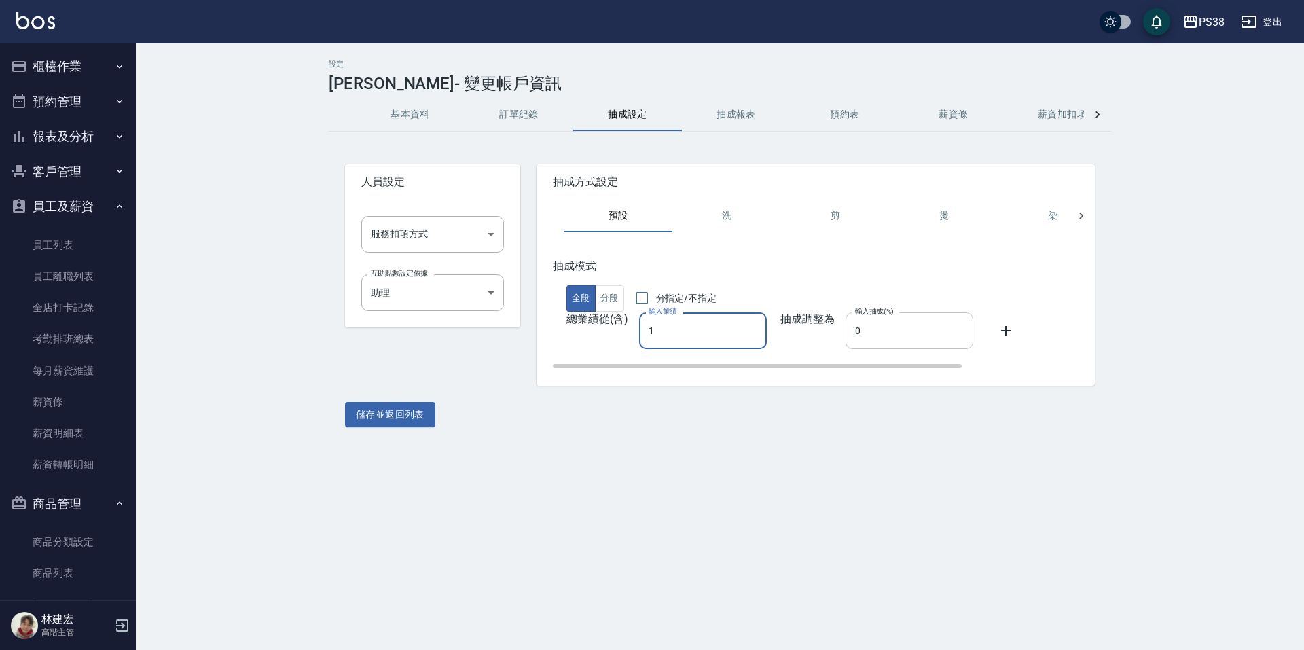
type input "1"
drag, startPoint x: 863, startPoint y: 342, endPoint x: 806, endPoint y: 358, distance: 59.3
click at [830, 350] on div "抽成模式 全段 分段 分指定/不指定 總業績從(含) 輸入業績 1 輸入業績 抽成調整為 輸入抽成(%) 0 輸入抽成(%)" at bounding box center [891, 314] width 676 height 110
type input "29"
click at [1001, 335] on icon at bounding box center [1006, 331] width 16 height 16
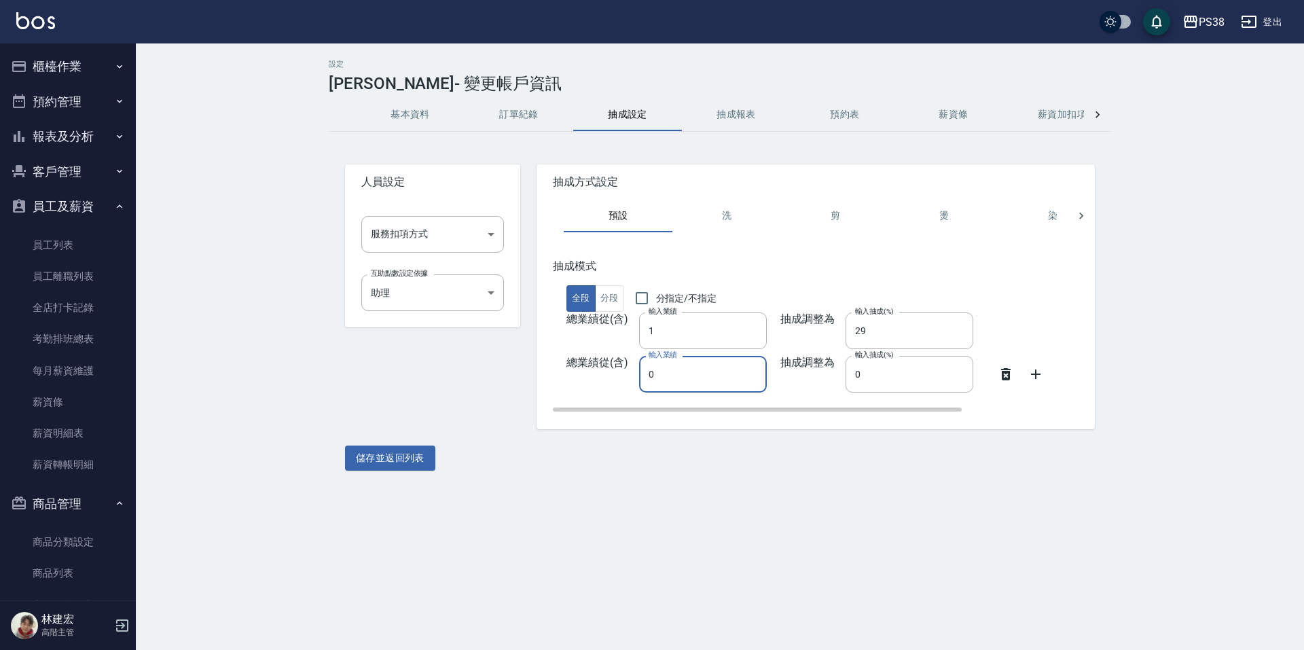
drag, startPoint x: 653, startPoint y: 376, endPoint x: 640, endPoint y: 380, distance: 14.0
click at [640, 380] on input "0" at bounding box center [703, 374] width 128 height 37
type input "150000"
drag, startPoint x: 857, startPoint y: 377, endPoint x: 840, endPoint y: 369, distance: 18.6
click at [846, 375] on input "0" at bounding box center [910, 374] width 128 height 37
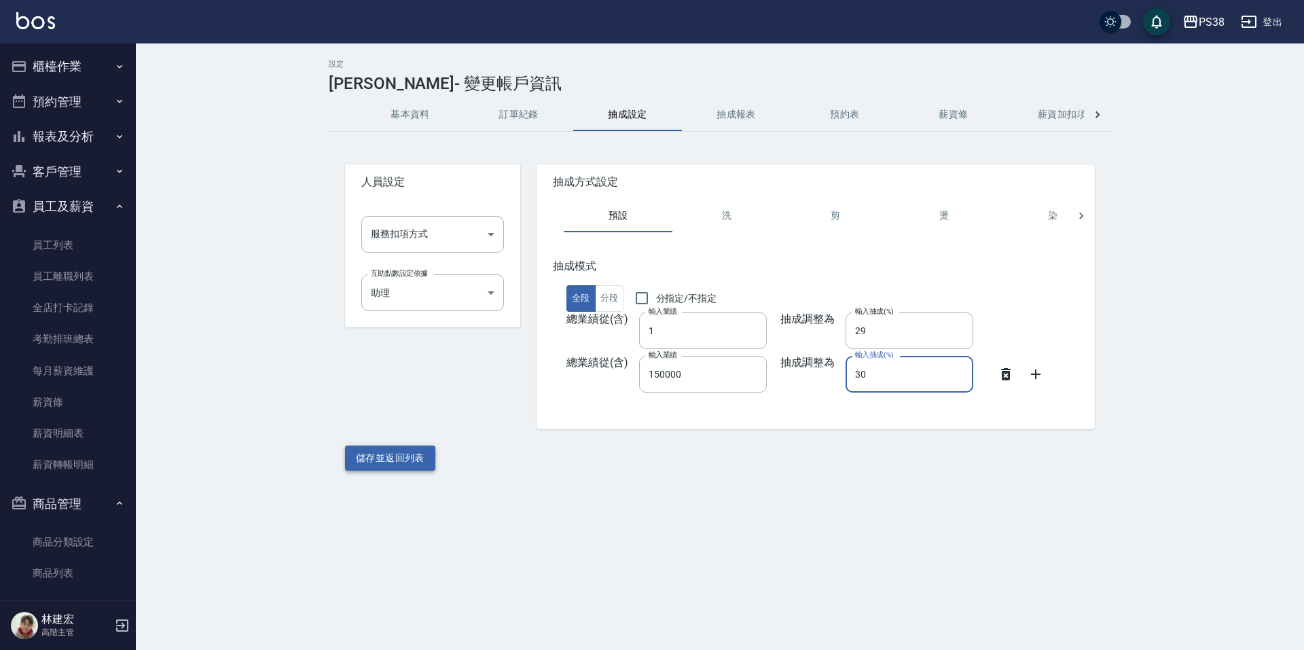
type input "30"
click at [380, 453] on button "儲存並返回列表" at bounding box center [390, 458] width 90 height 25
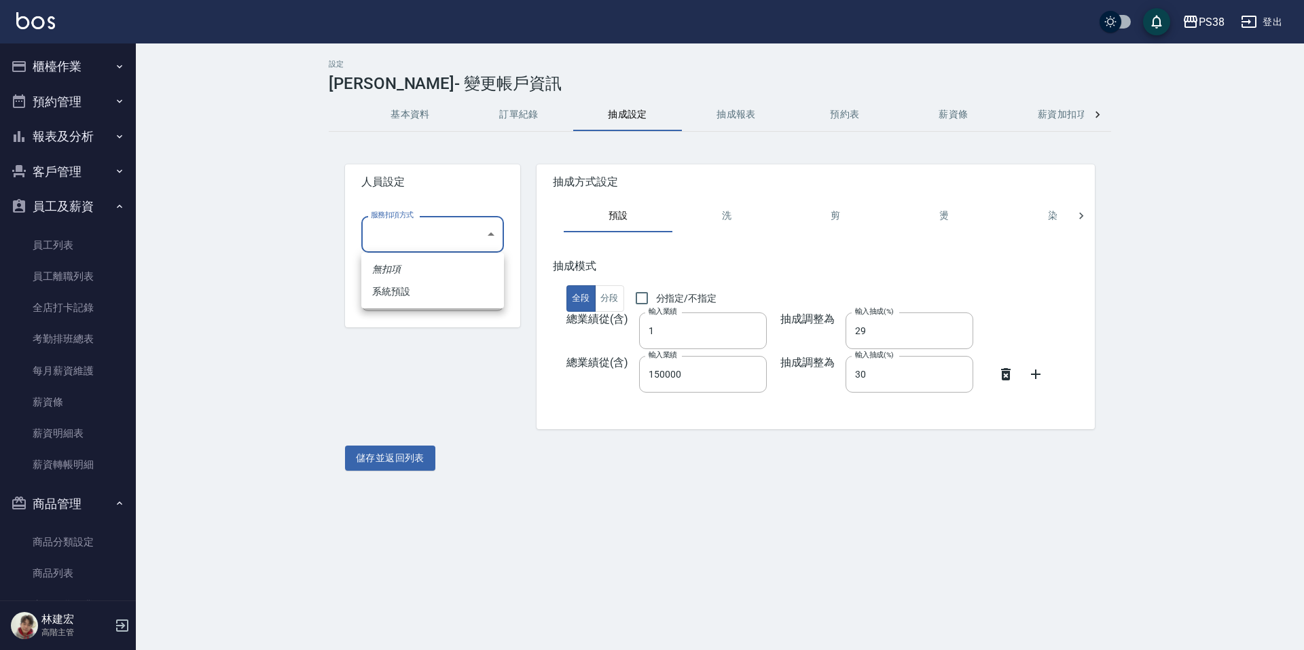
click at [419, 228] on body "PS38 登出 櫃檯作業 打帳單 帳單列表 掛單列表 座位開單 營業儀表板 現金收支登錄 高階收支登錄 材料自購登錄 每日結帳 排班表 現場電腦打卡 掃碼打卡…" at bounding box center [652, 325] width 1304 height 650
click at [439, 290] on li "系統預設" at bounding box center [432, 292] width 143 height 22
type input "系統預設"
click at [393, 450] on button "儲存並返回列表" at bounding box center [390, 458] width 90 height 25
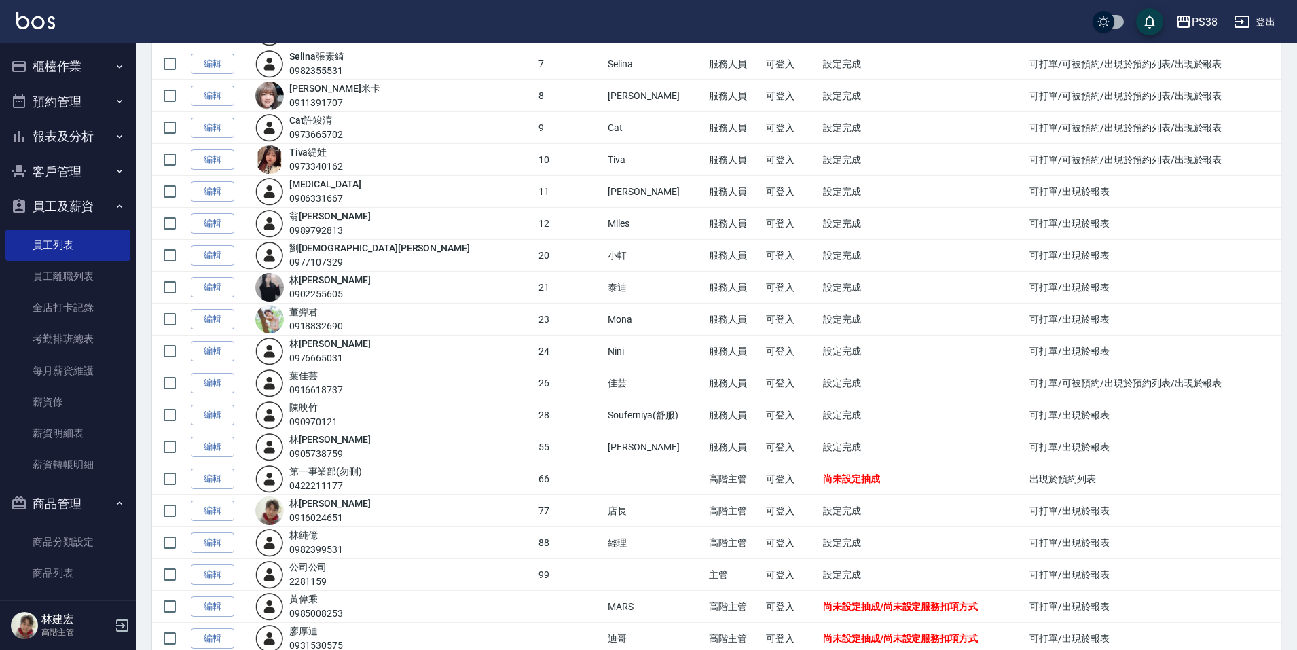
scroll to position [391, 0]
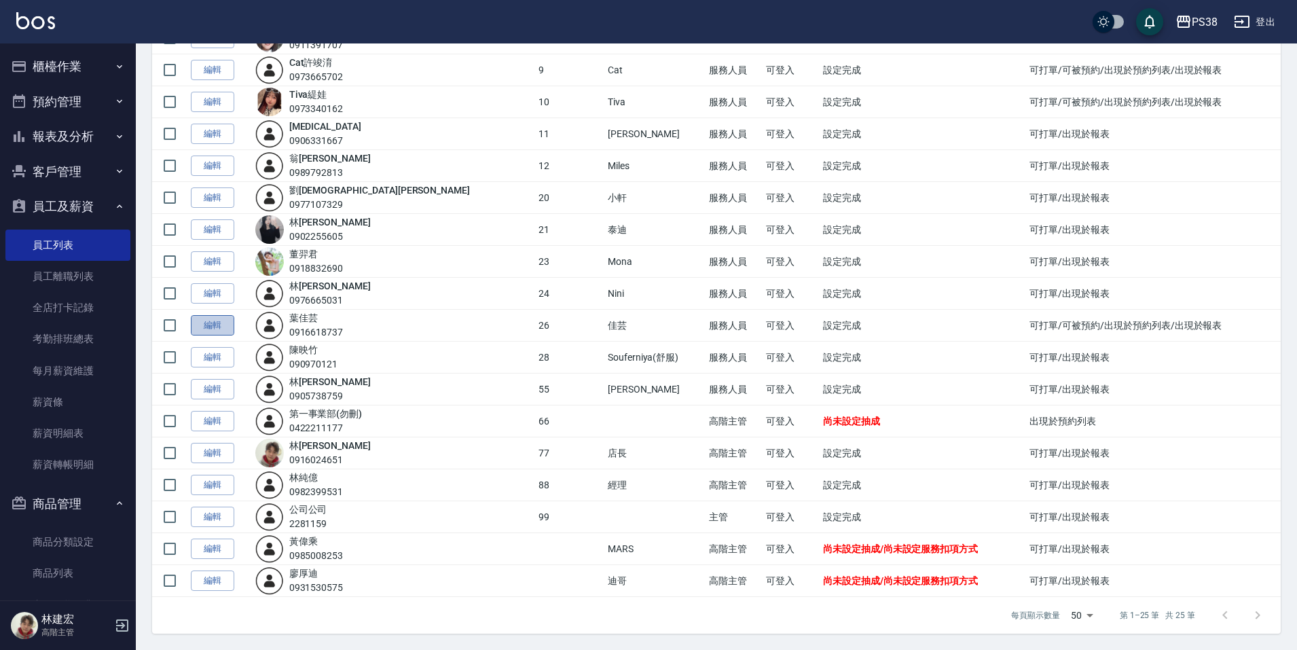
click at [219, 325] on link "編輯" at bounding box center [212, 325] width 43 height 21
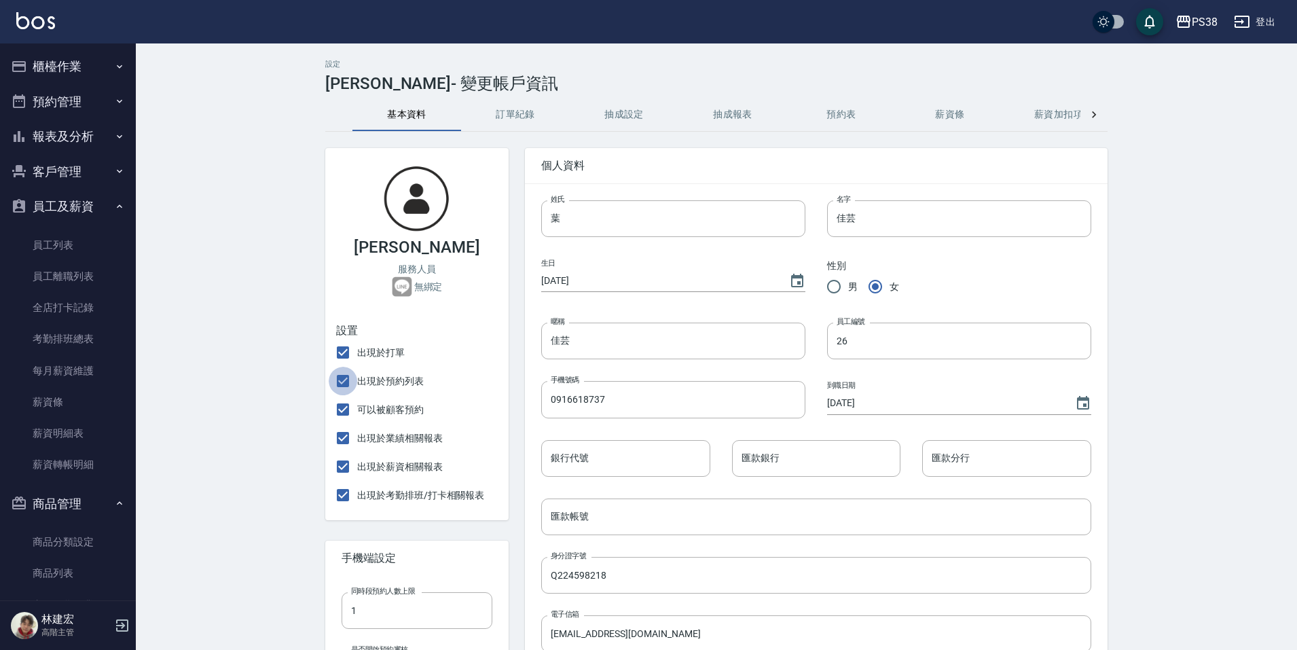
click at [347, 384] on input "出現於預約列表" at bounding box center [343, 381] width 29 height 29
checkbox input "false"
click at [344, 409] on input "可以被顧客預約" at bounding box center [343, 409] width 29 height 29
checkbox input "false"
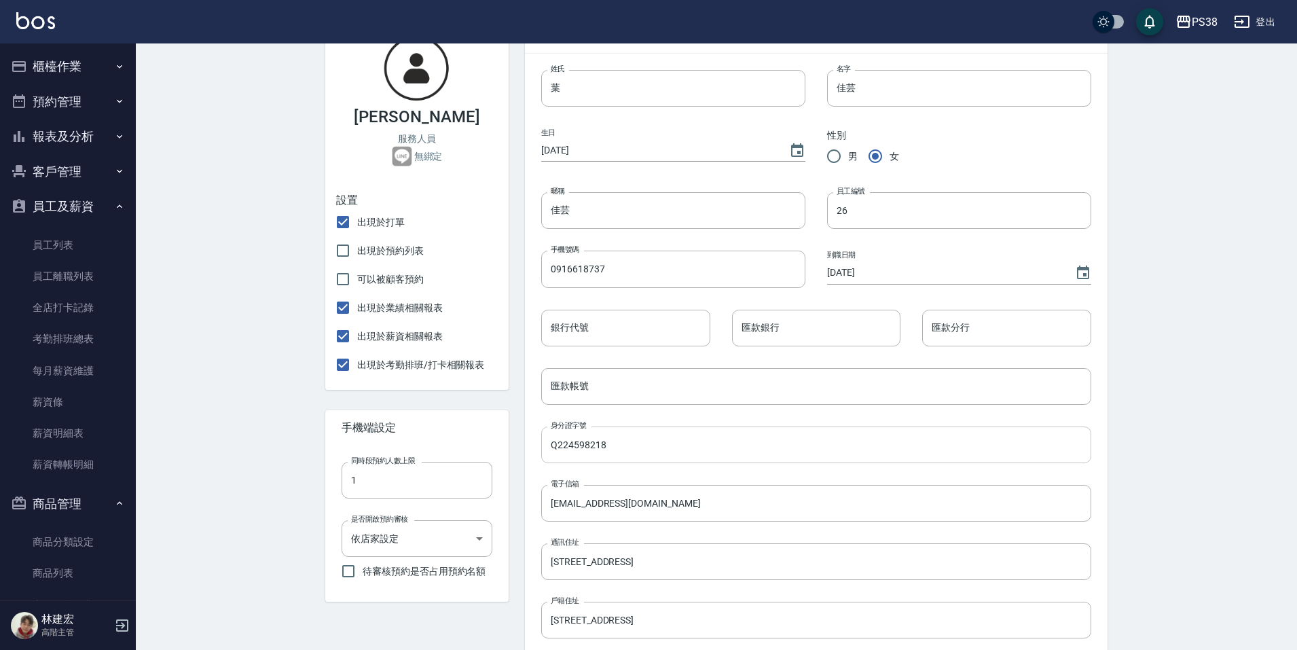
scroll to position [433, 0]
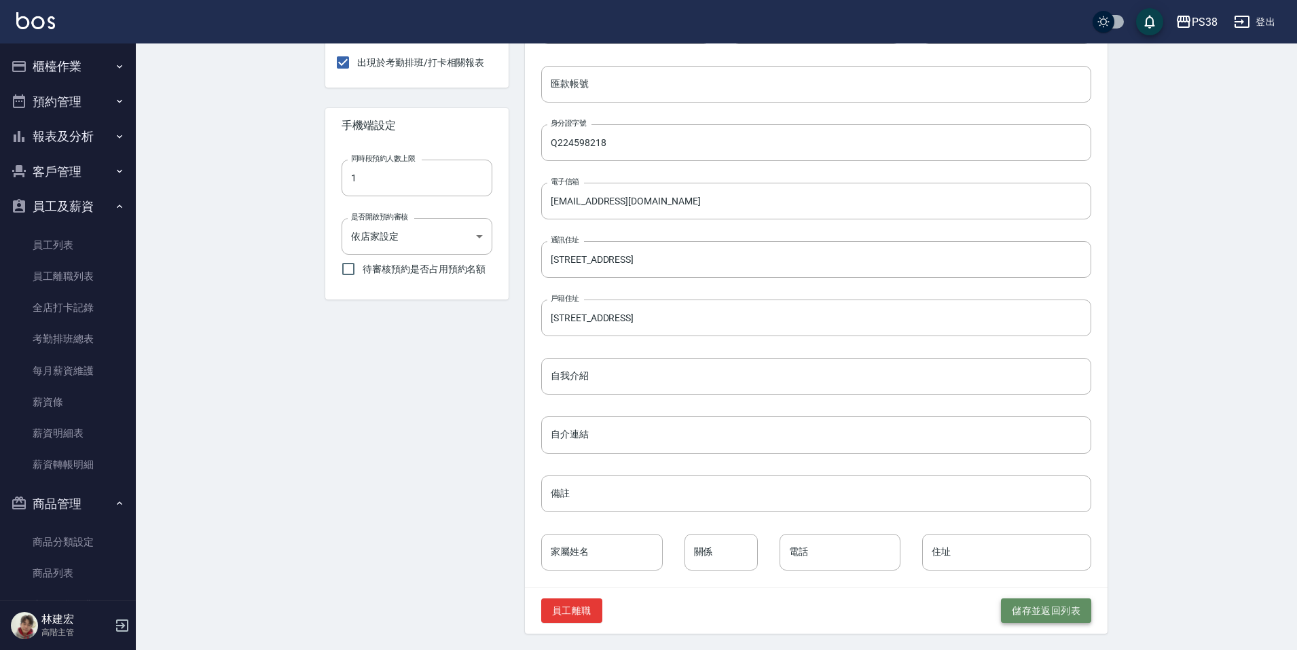
click at [1028, 602] on button "儲存並返回列表" at bounding box center [1046, 610] width 90 height 25
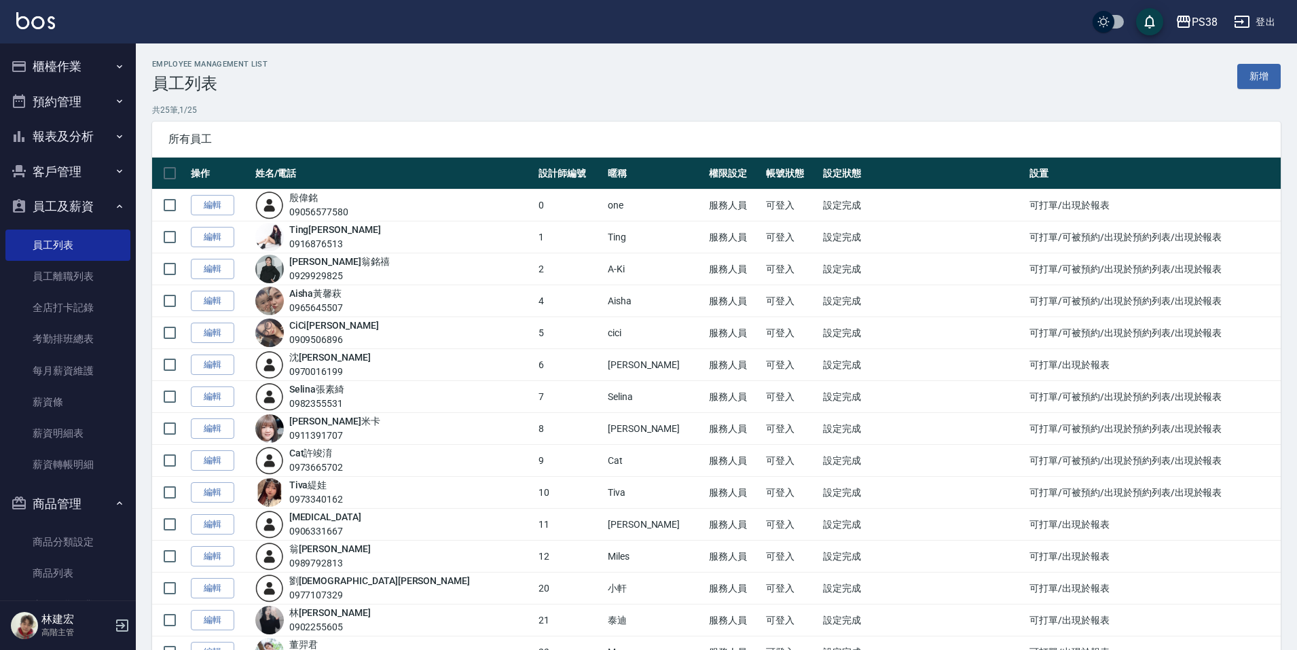
click at [38, 62] on button "櫃檯作業" at bounding box center [67, 66] width 125 height 35
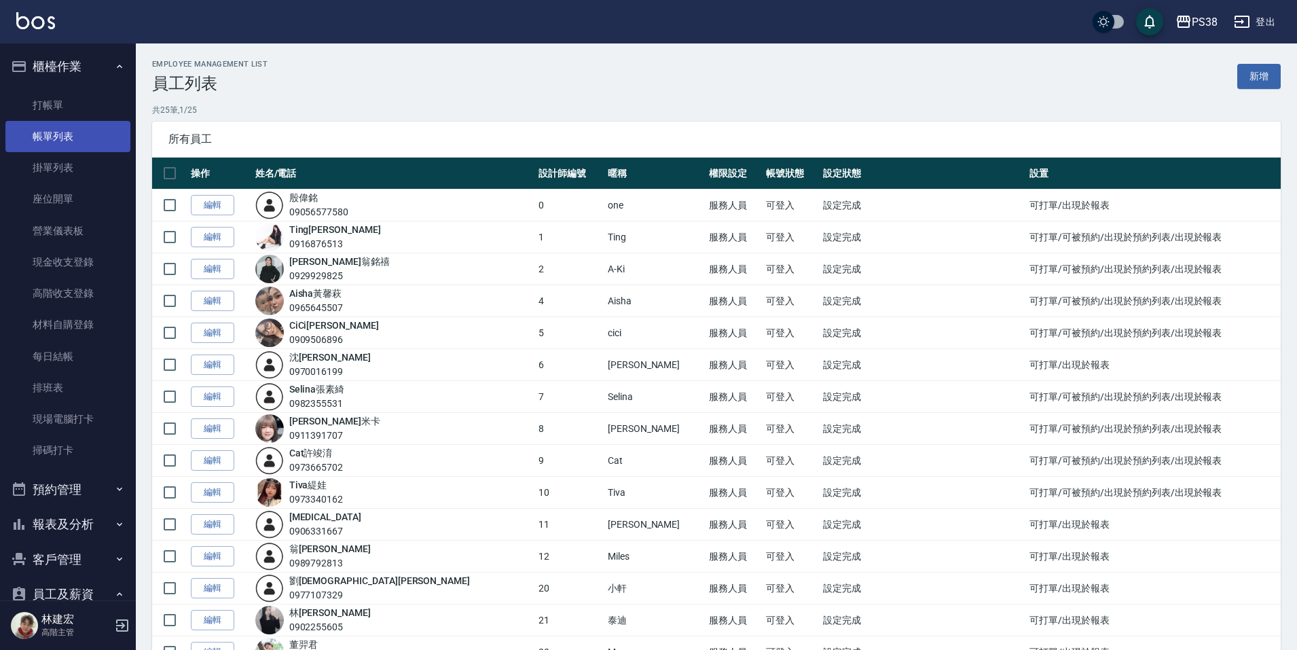
click at [82, 128] on link "帳單列表" at bounding box center [67, 136] width 125 height 31
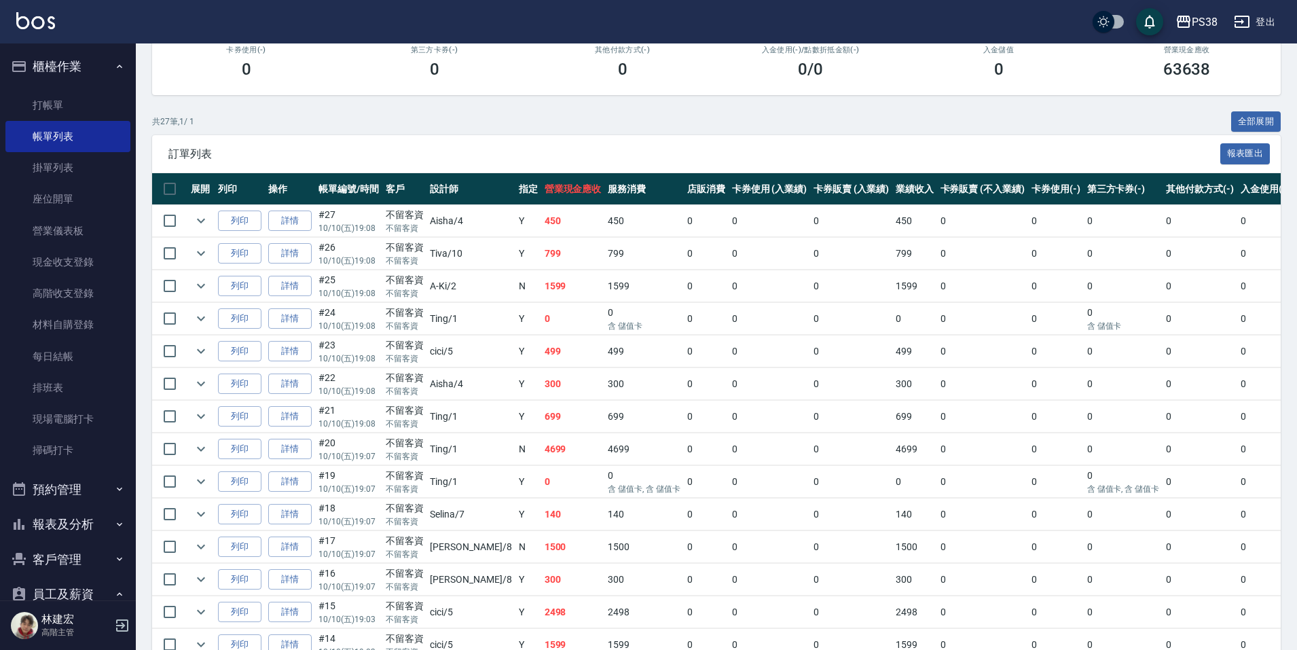
scroll to position [408, 0]
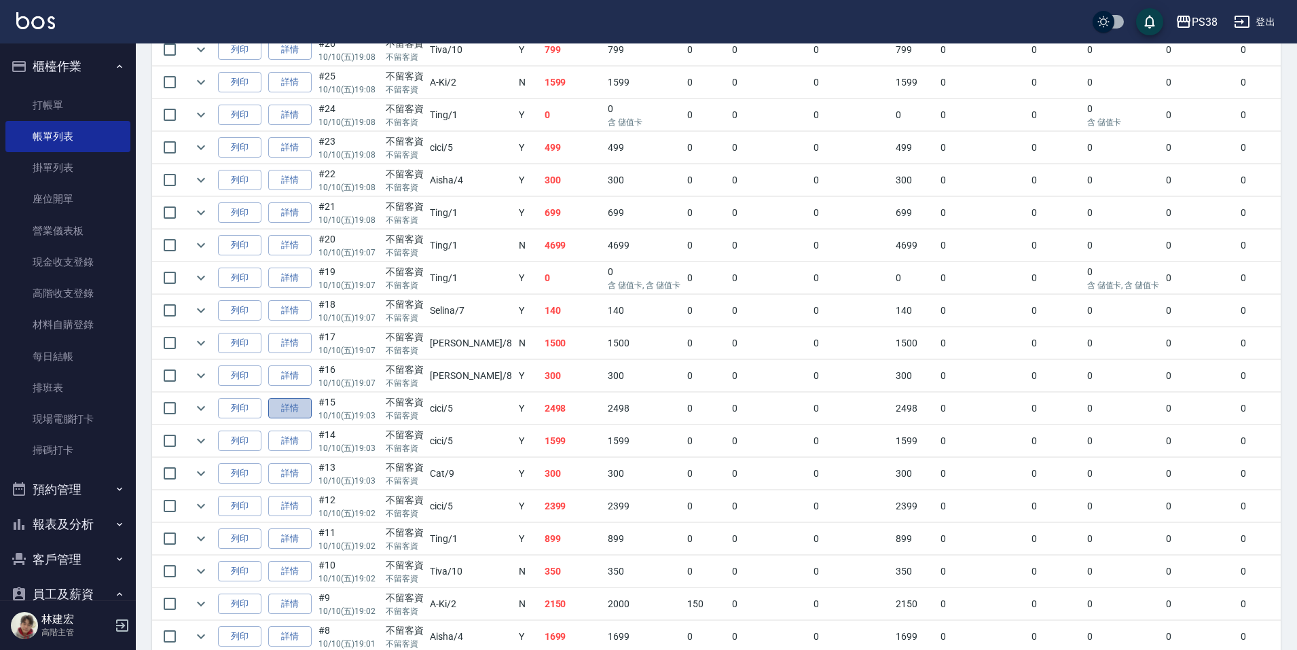
click at [310, 407] on link "詳情" at bounding box center [289, 408] width 43 height 21
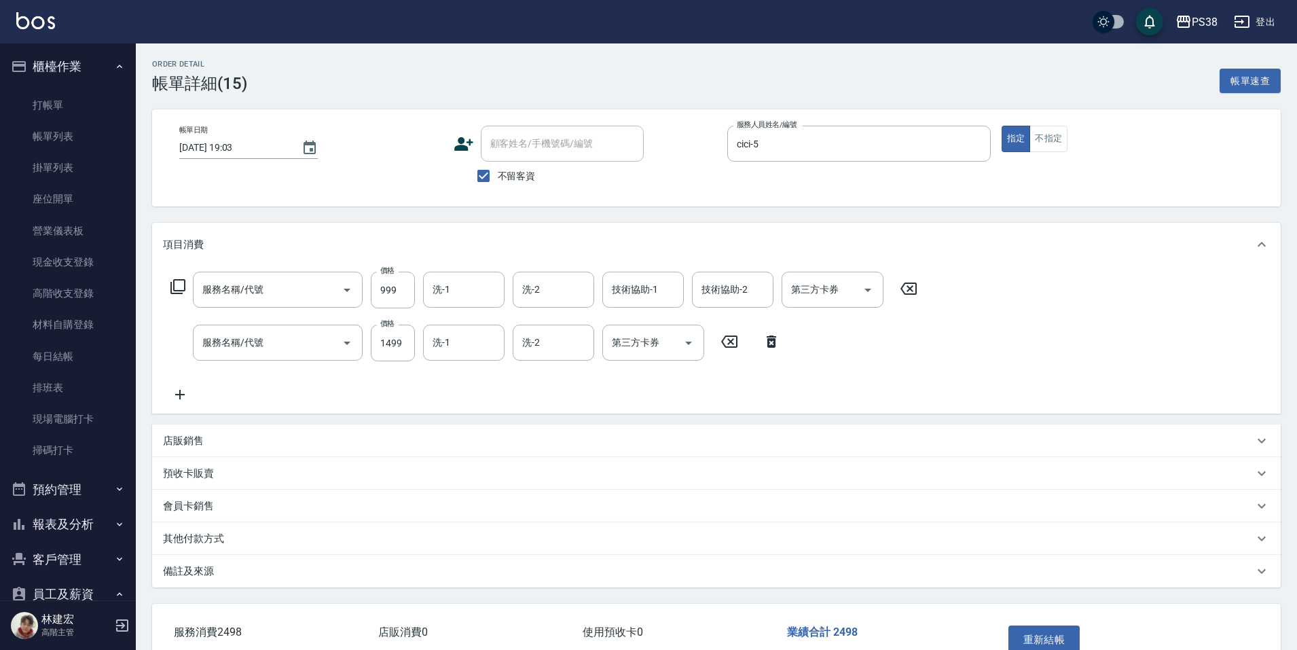
type input "[DATE] 19:03"
checkbox input "true"
type input "cici-5"
type input "染髮600以上(任意金額)(51000)"
type input "SPA1299(01299)"
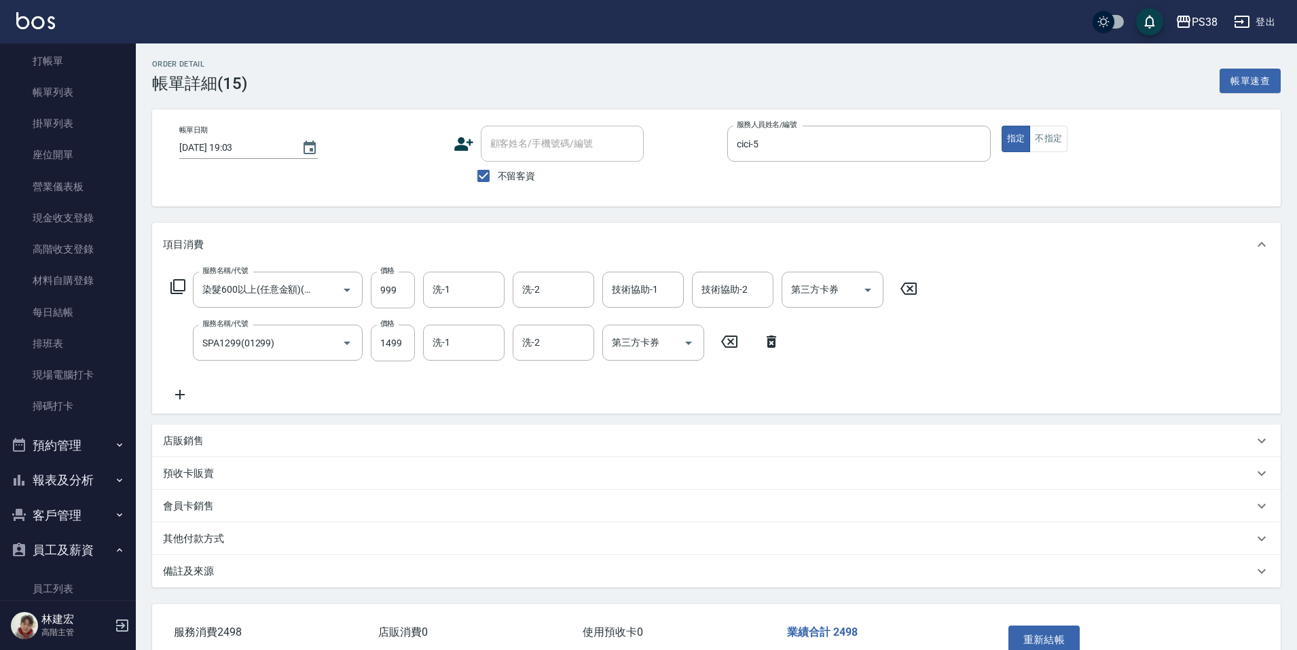
scroll to position [68, 0]
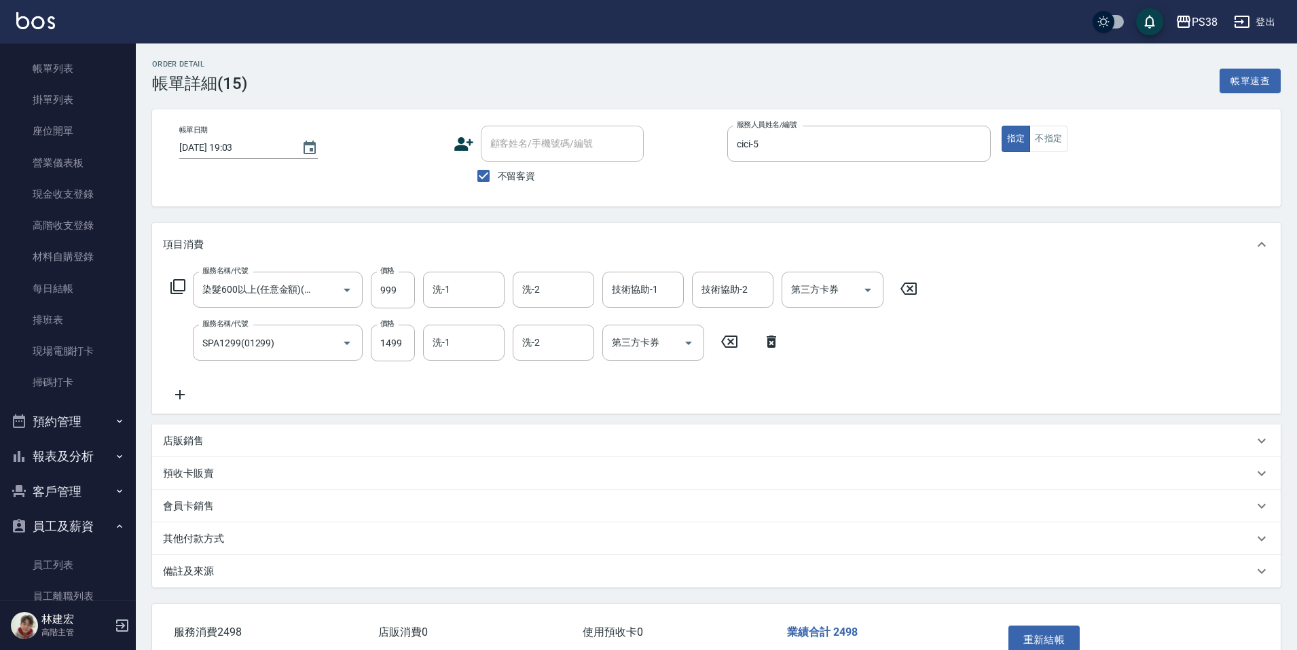
click at [80, 429] on button "預約管理" at bounding box center [67, 421] width 125 height 35
click at [78, 560] on button "報表及分析" at bounding box center [67, 561] width 125 height 35
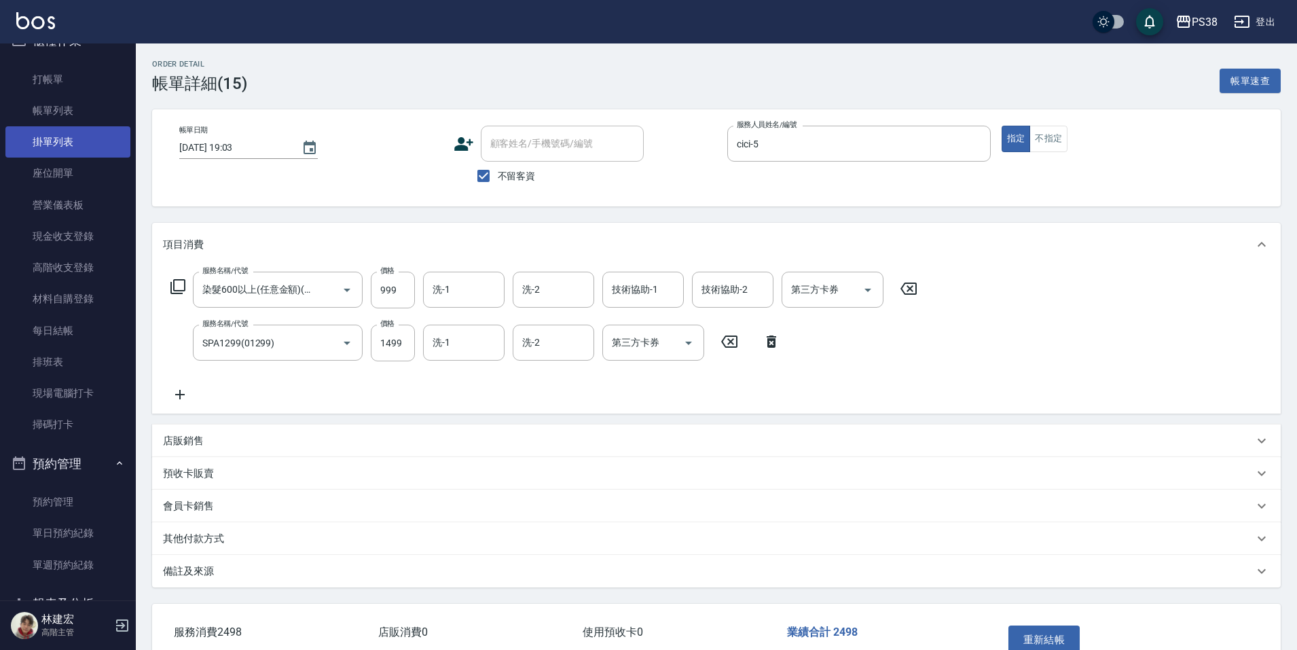
scroll to position [0, 0]
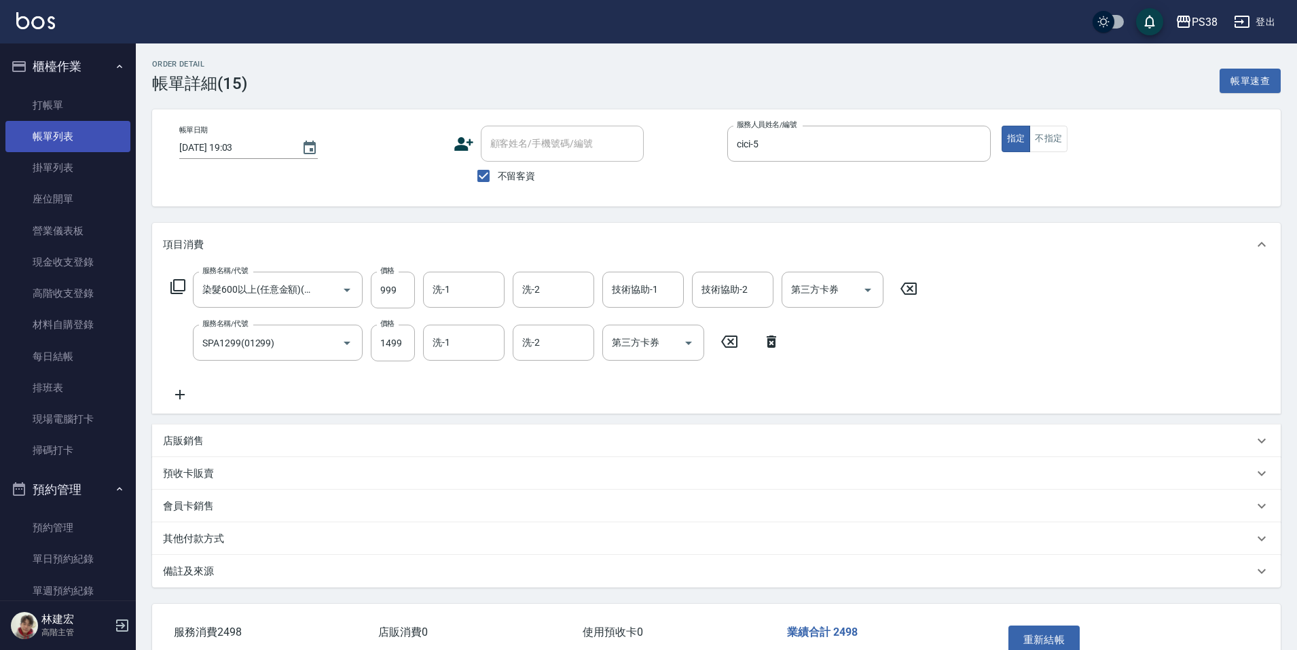
click at [94, 126] on link "帳單列表" at bounding box center [67, 136] width 125 height 31
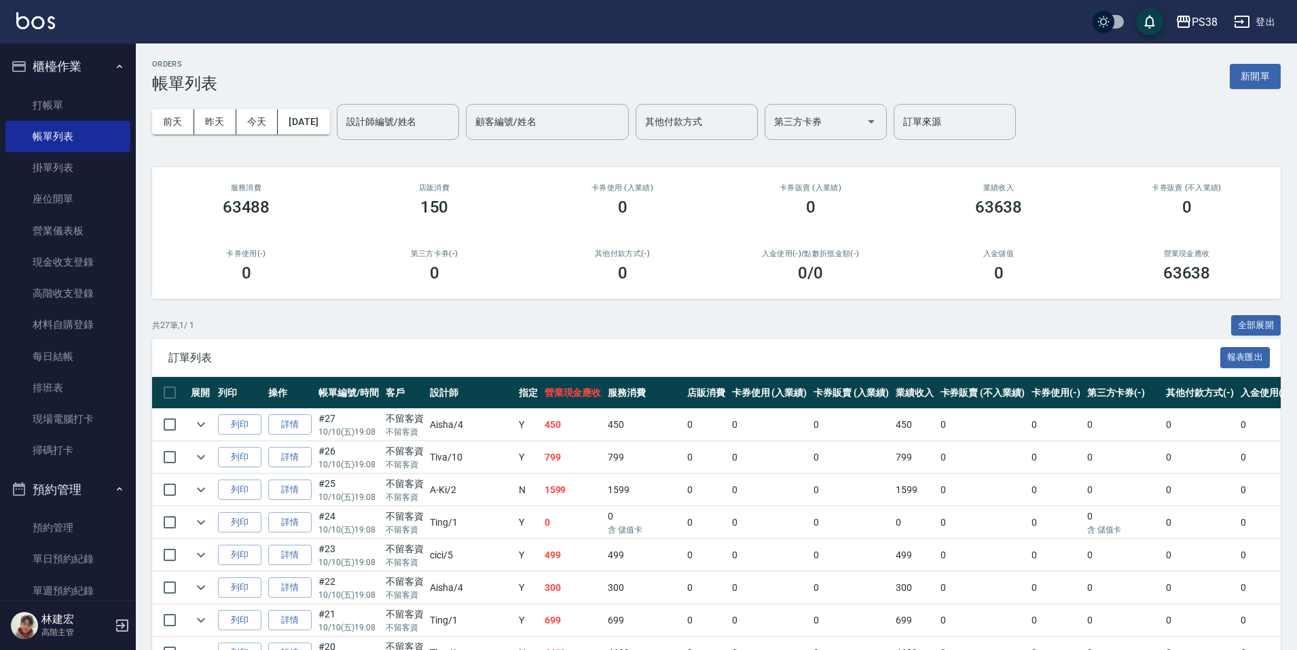
scroll to position [408, 0]
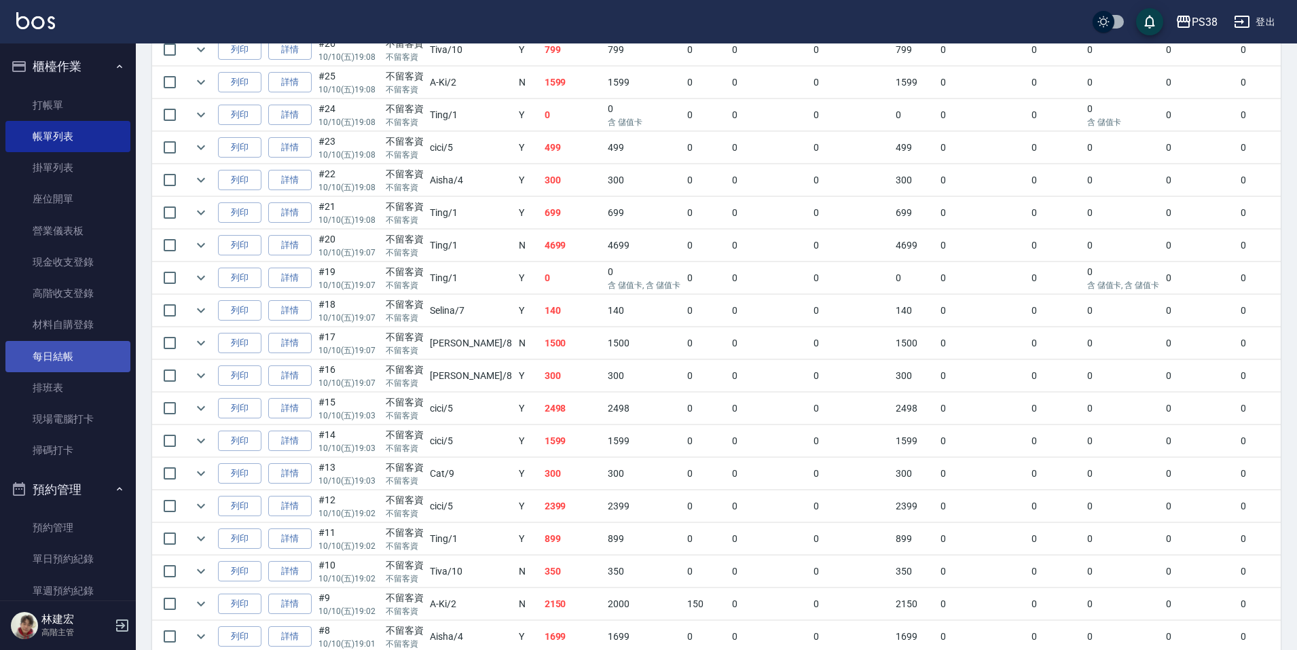
click at [52, 352] on link "每日結帳" at bounding box center [67, 356] width 125 height 31
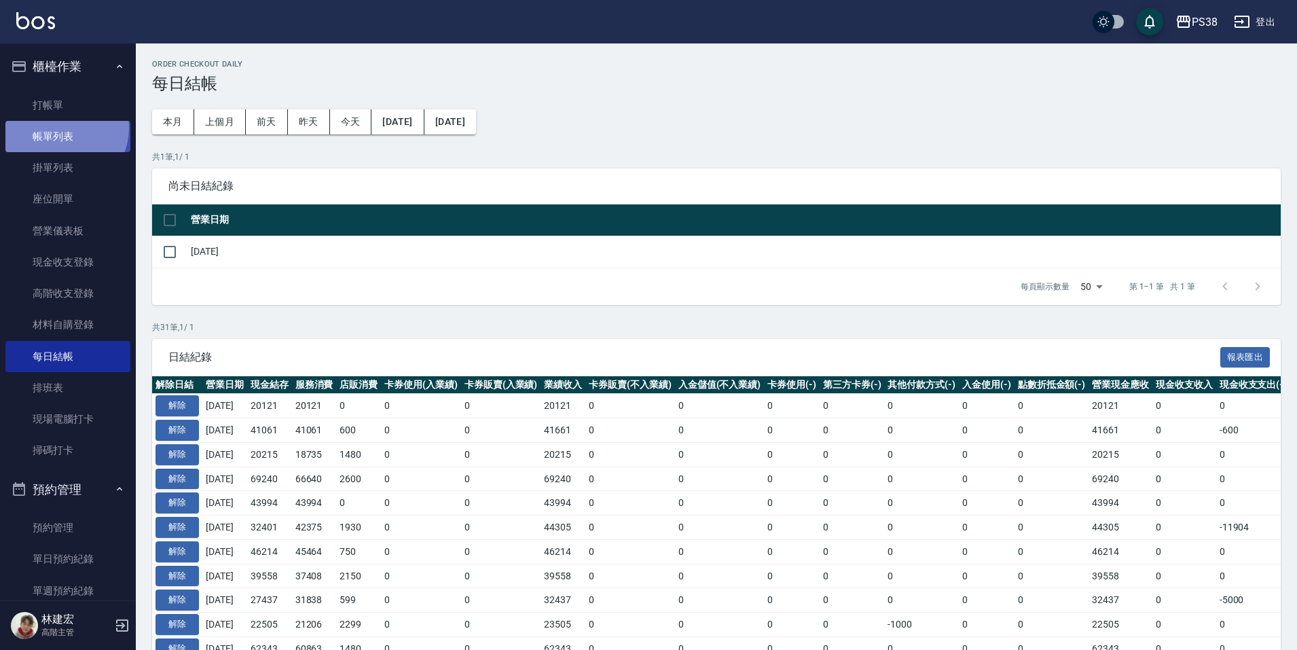
click at [59, 128] on link "帳單列表" at bounding box center [67, 136] width 125 height 31
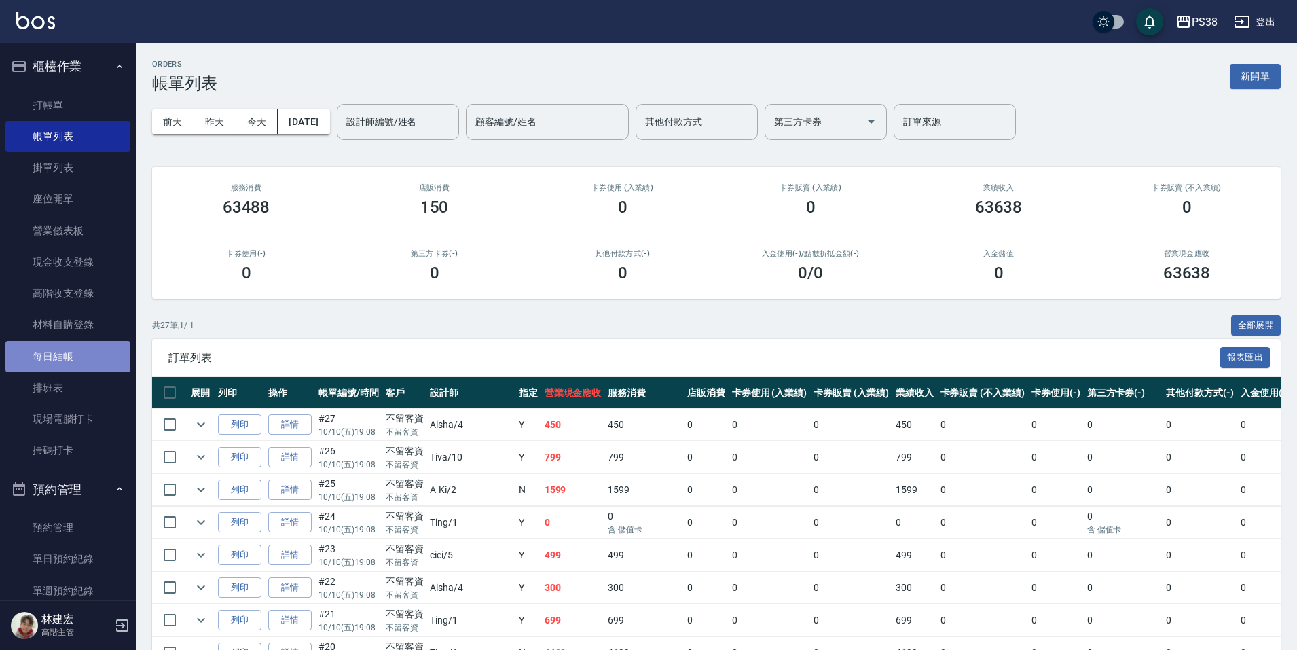
click at [79, 359] on link "每日結帳" at bounding box center [67, 356] width 125 height 31
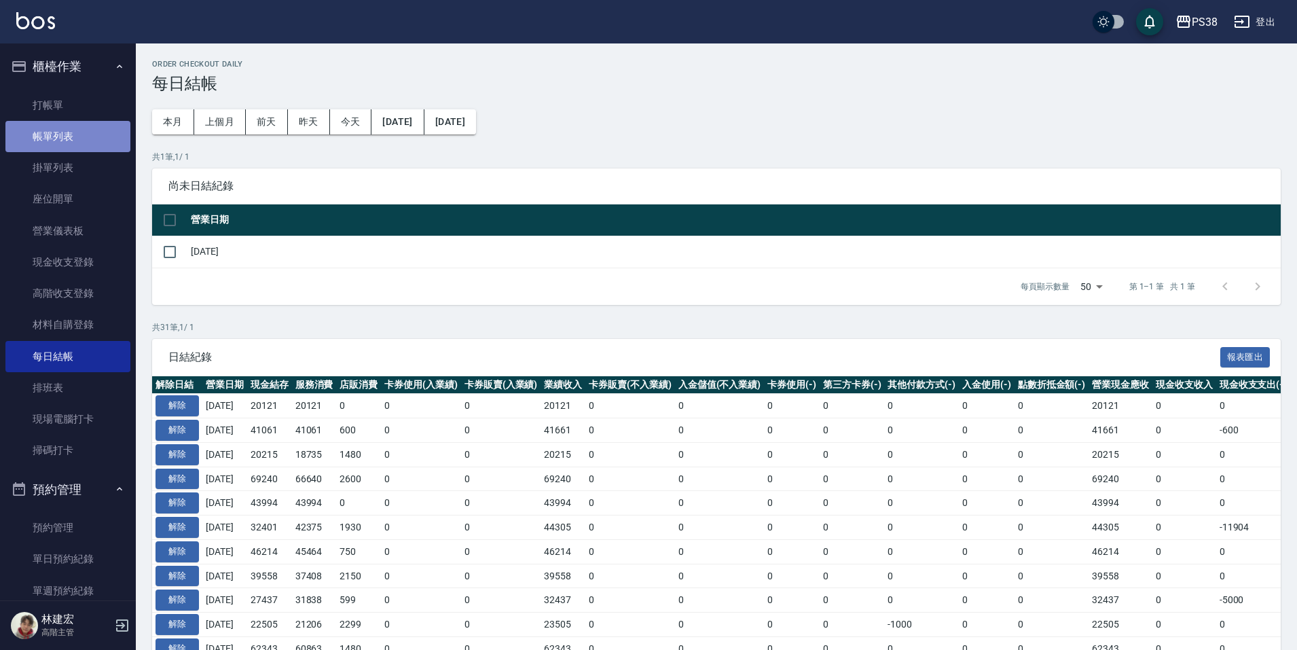
click at [86, 143] on link "帳單列表" at bounding box center [67, 136] width 125 height 31
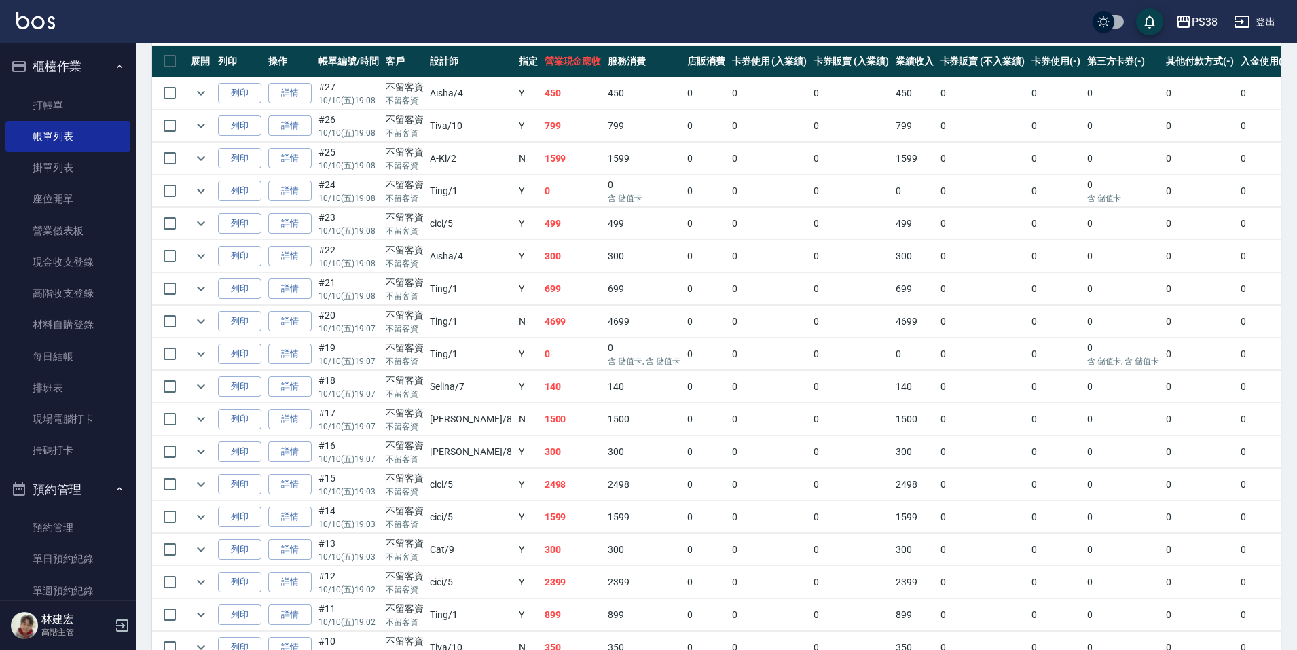
scroll to position [408, 0]
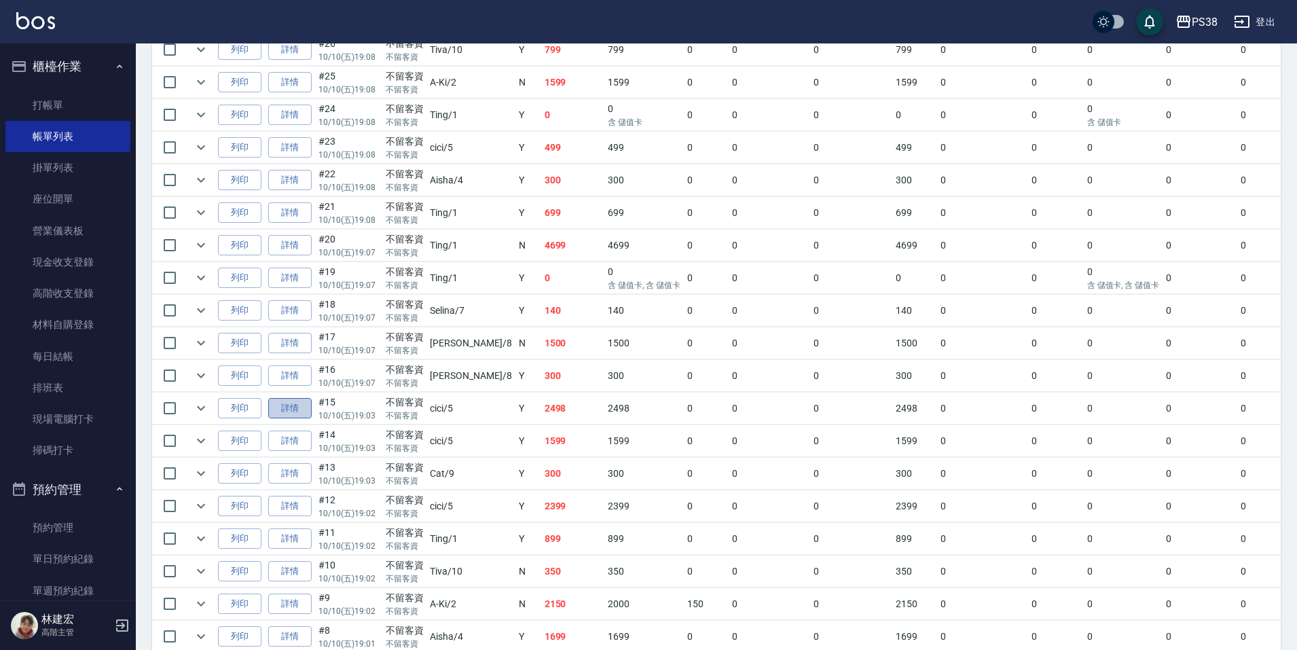
click at [295, 411] on link "詳情" at bounding box center [289, 408] width 43 height 21
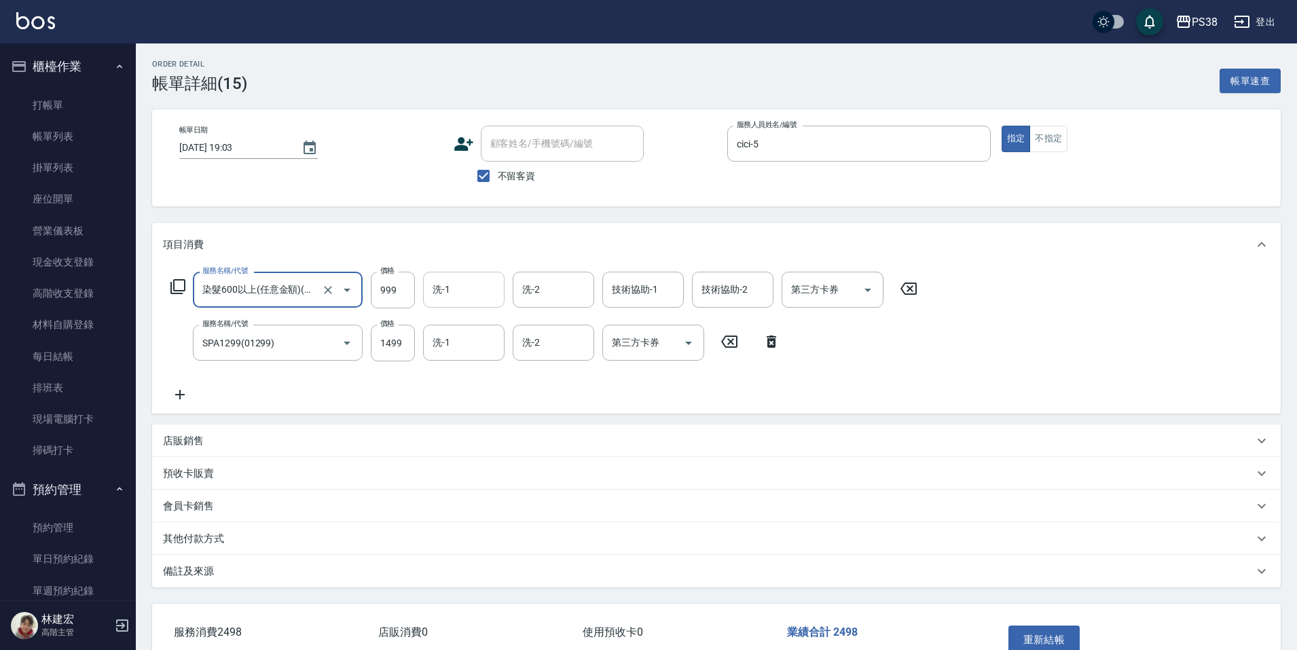
click at [456, 296] on input "洗-1" at bounding box center [463, 290] width 69 height 24
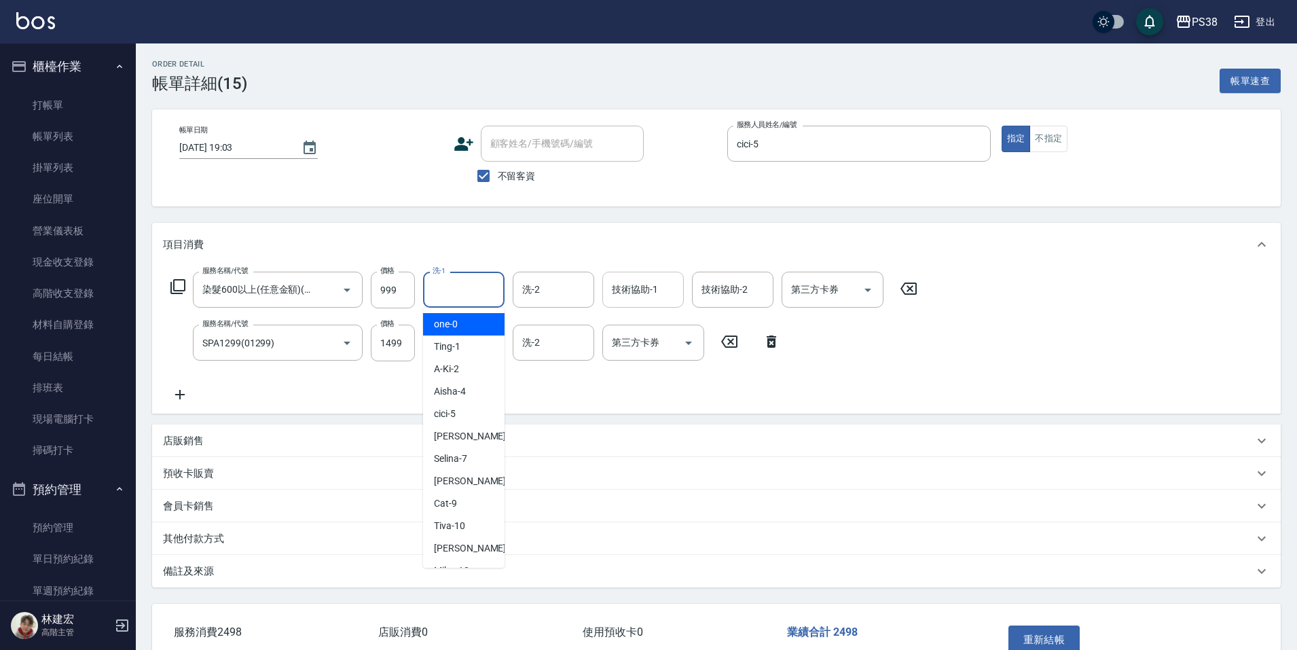
click at [634, 293] on input "技術協助-1" at bounding box center [643, 290] width 69 height 24
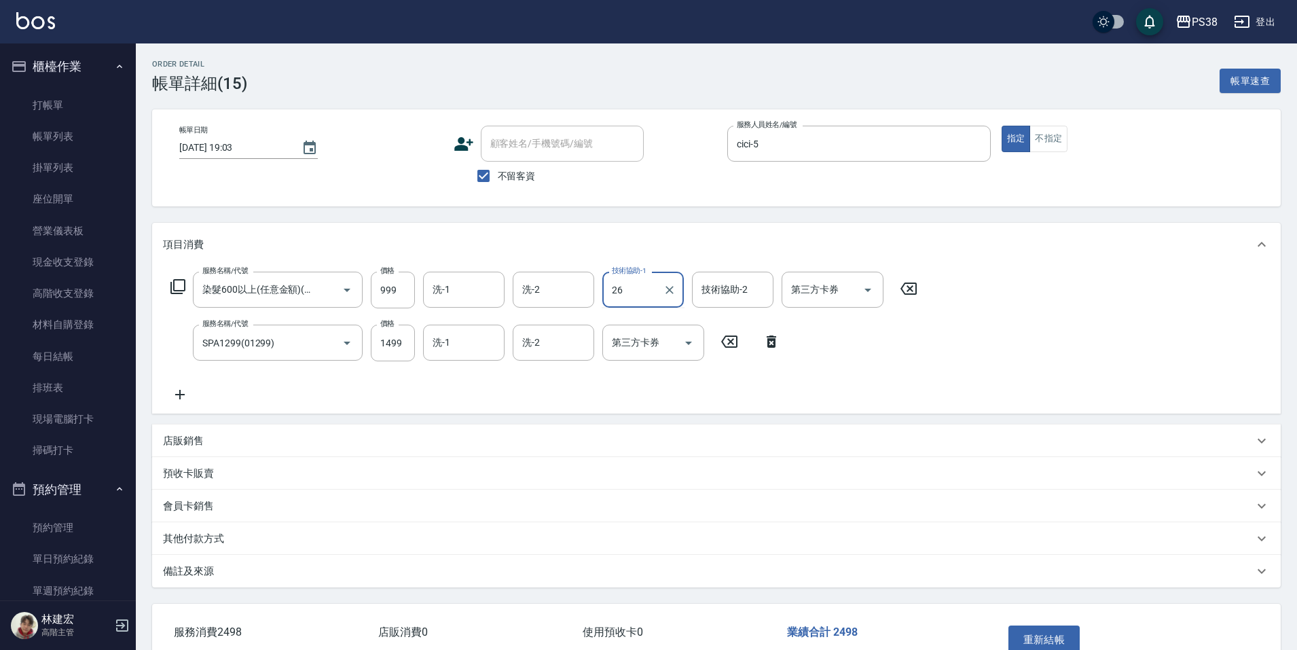
type input "26"
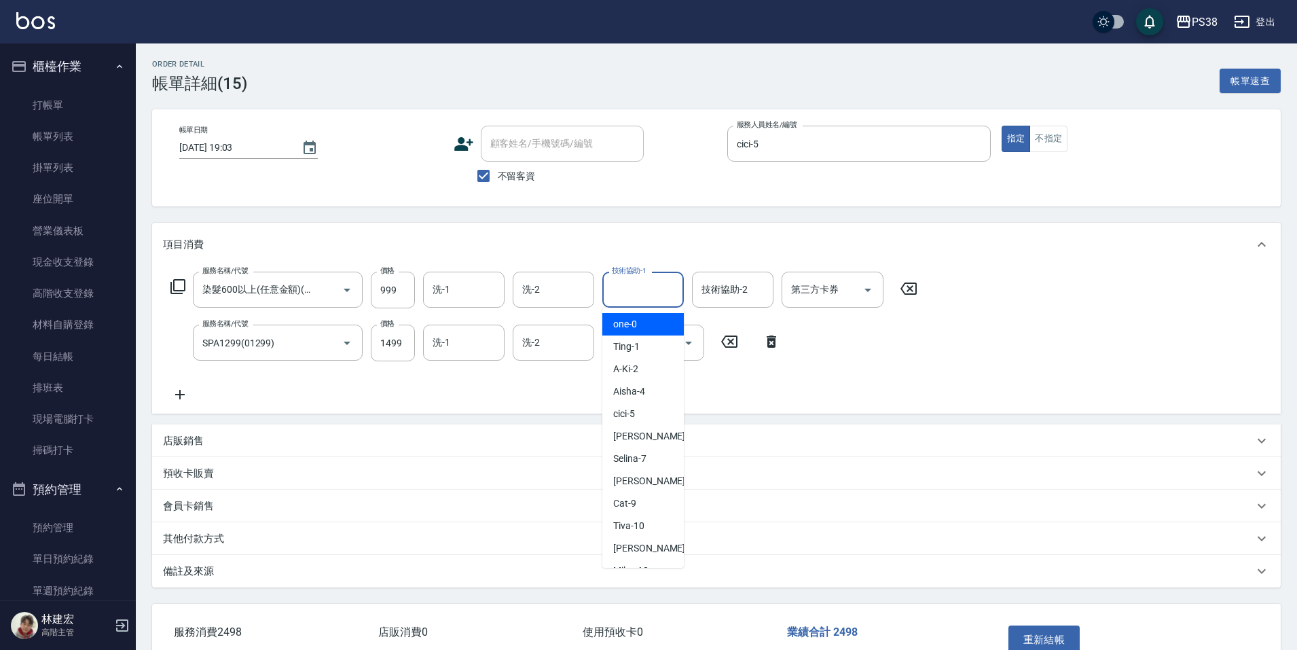
click at [634, 290] on input "技術協助-1" at bounding box center [643, 290] width 69 height 24
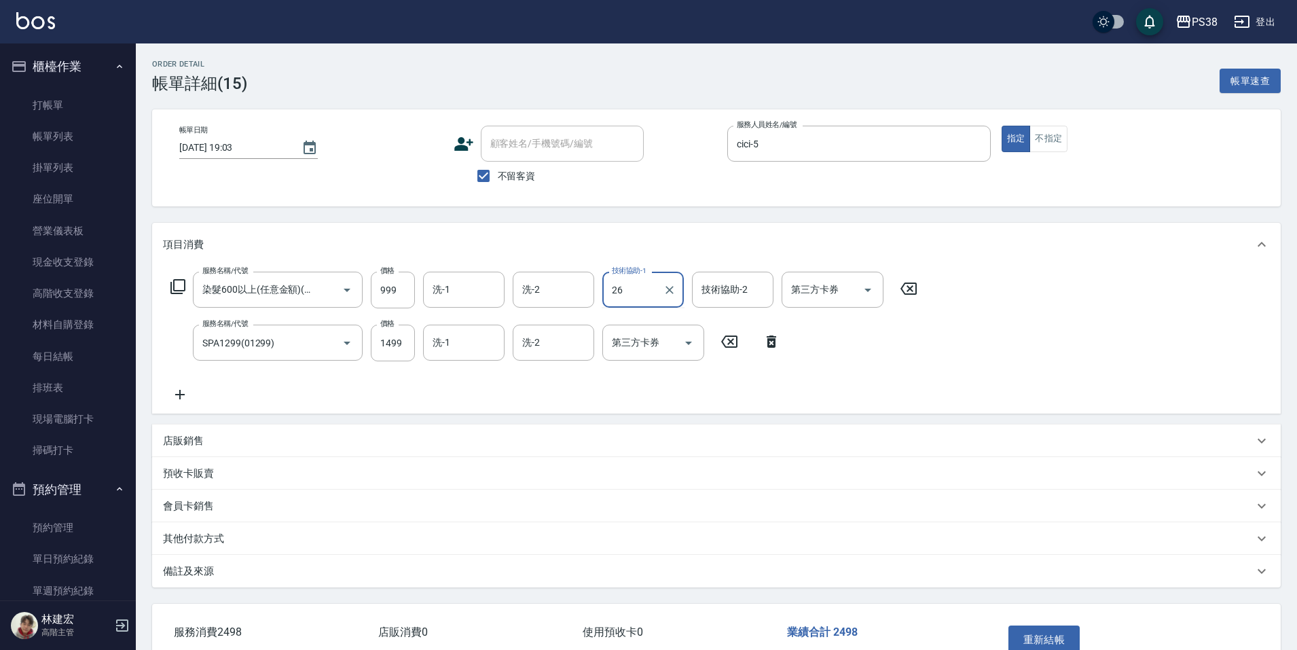
type input "26"
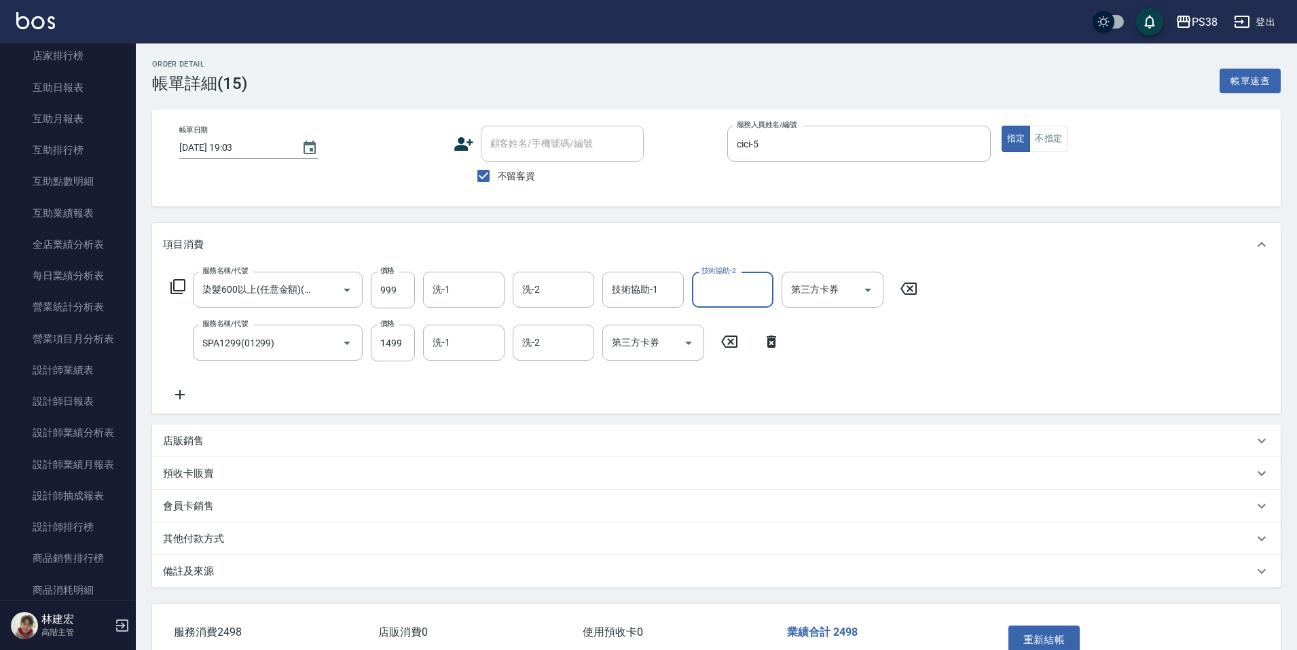
scroll to position [747, 0]
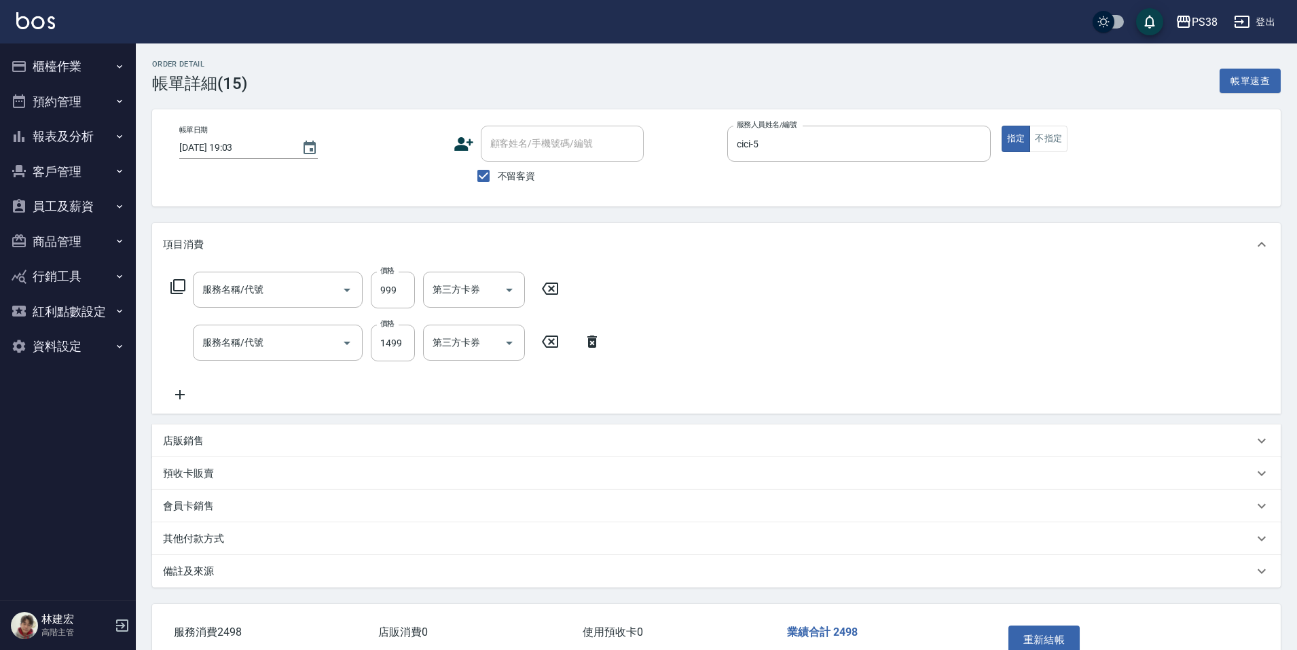
click at [82, 61] on button "櫃檯作業" at bounding box center [67, 66] width 125 height 35
type input "染髮600以上(任意金額)(51000)"
type input "SPA1299(01299)"
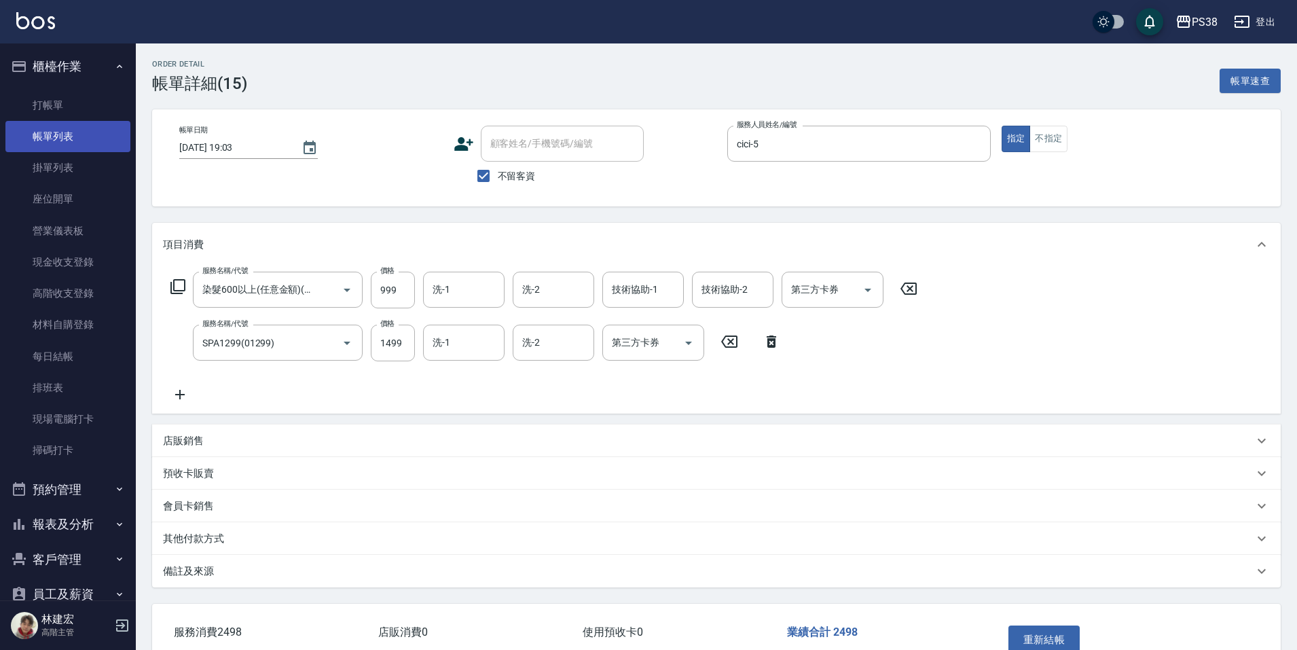
click at [85, 143] on link "帳單列表" at bounding box center [67, 136] width 125 height 31
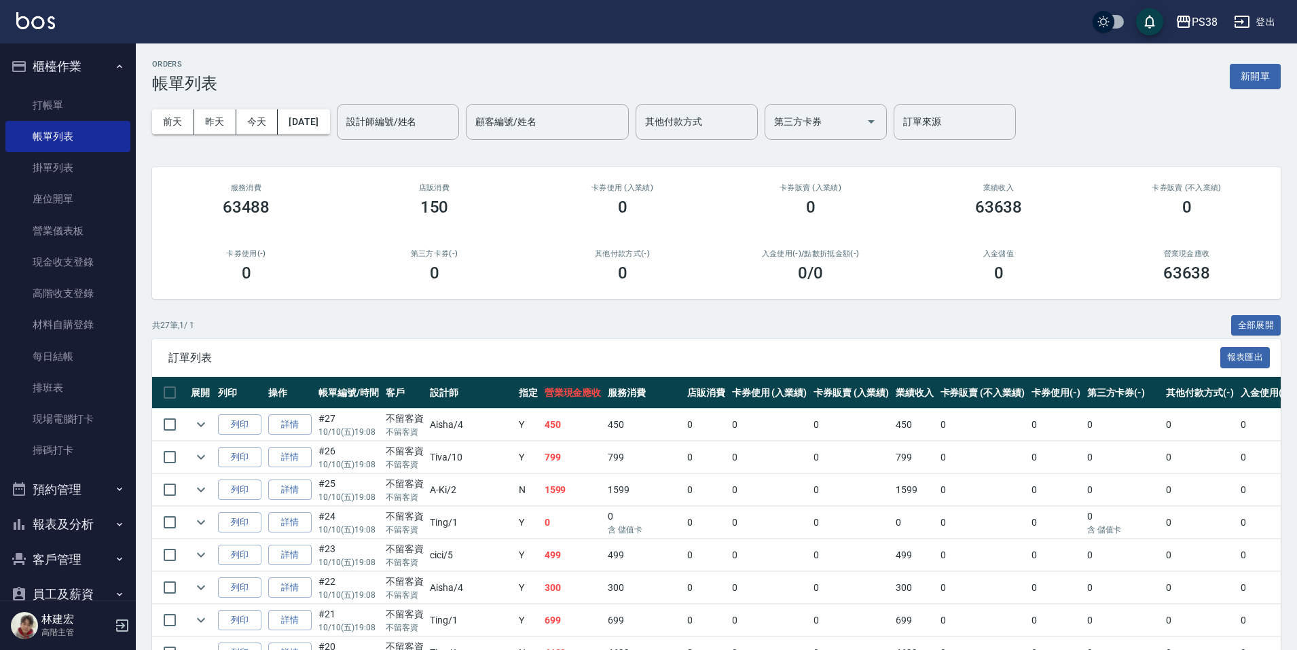
scroll to position [408, 0]
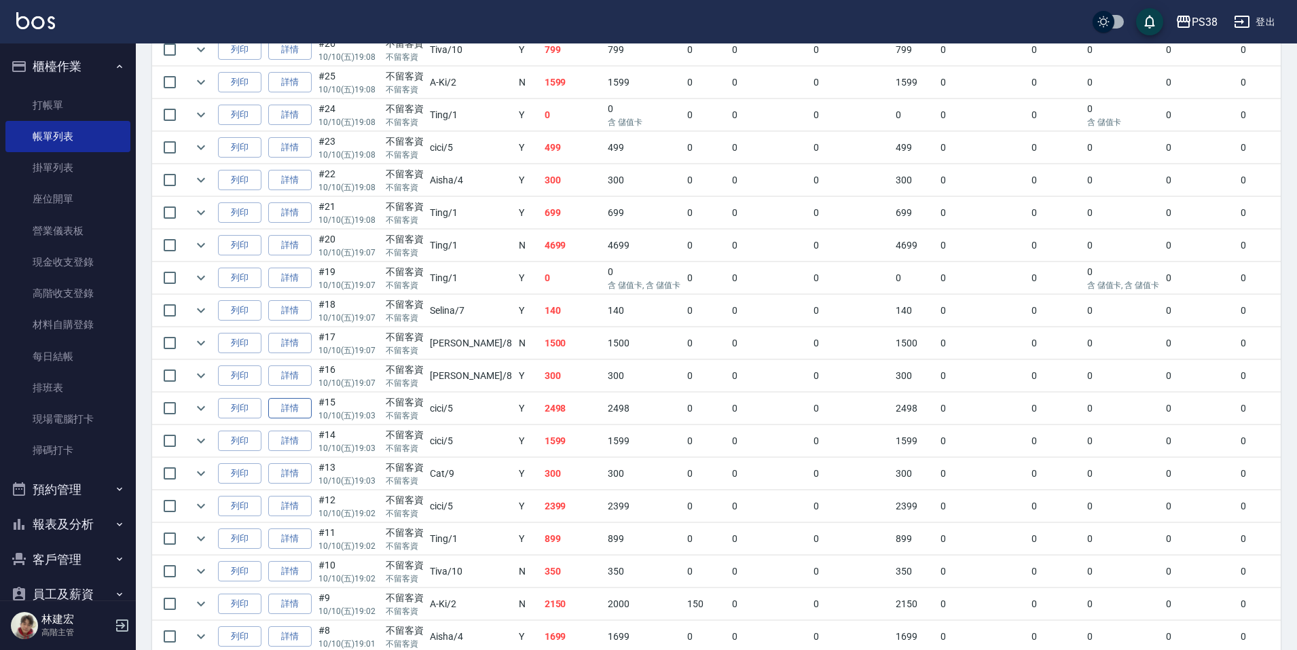
click at [297, 412] on link "詳情" at bounding box center [289, 408] width 43 height 21
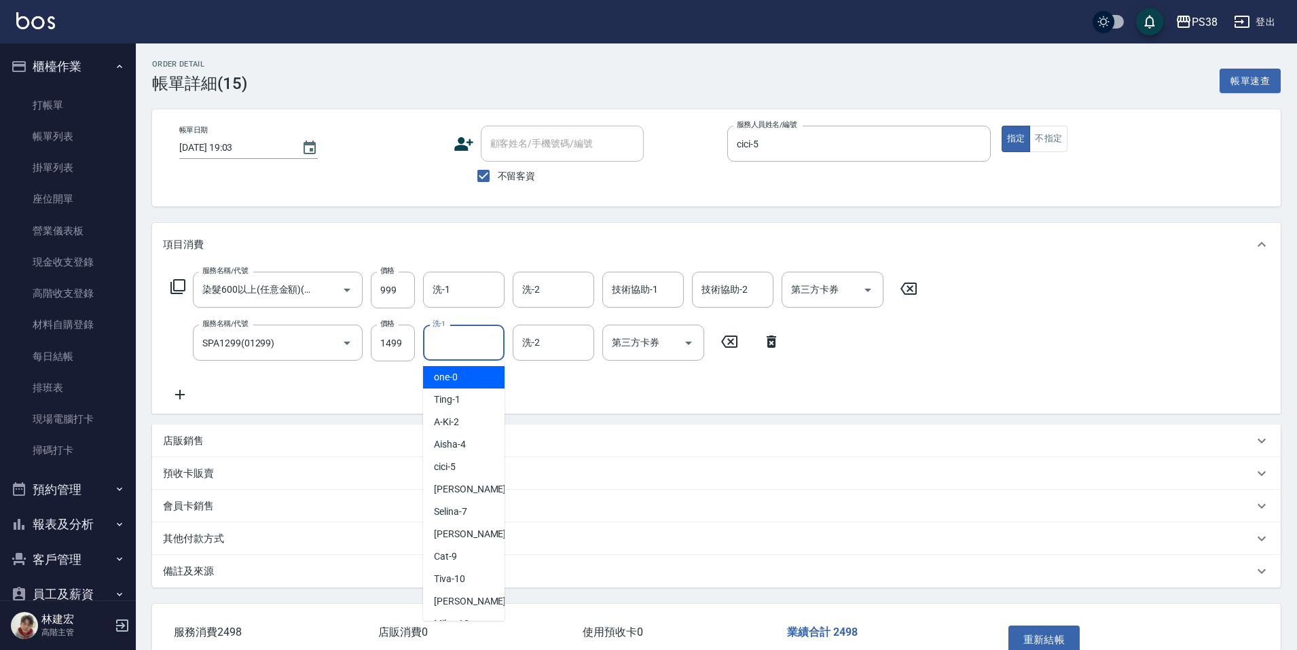
click at [493, 335] on input "洗-1" at bounding box center [463, 343] width 69 height 24
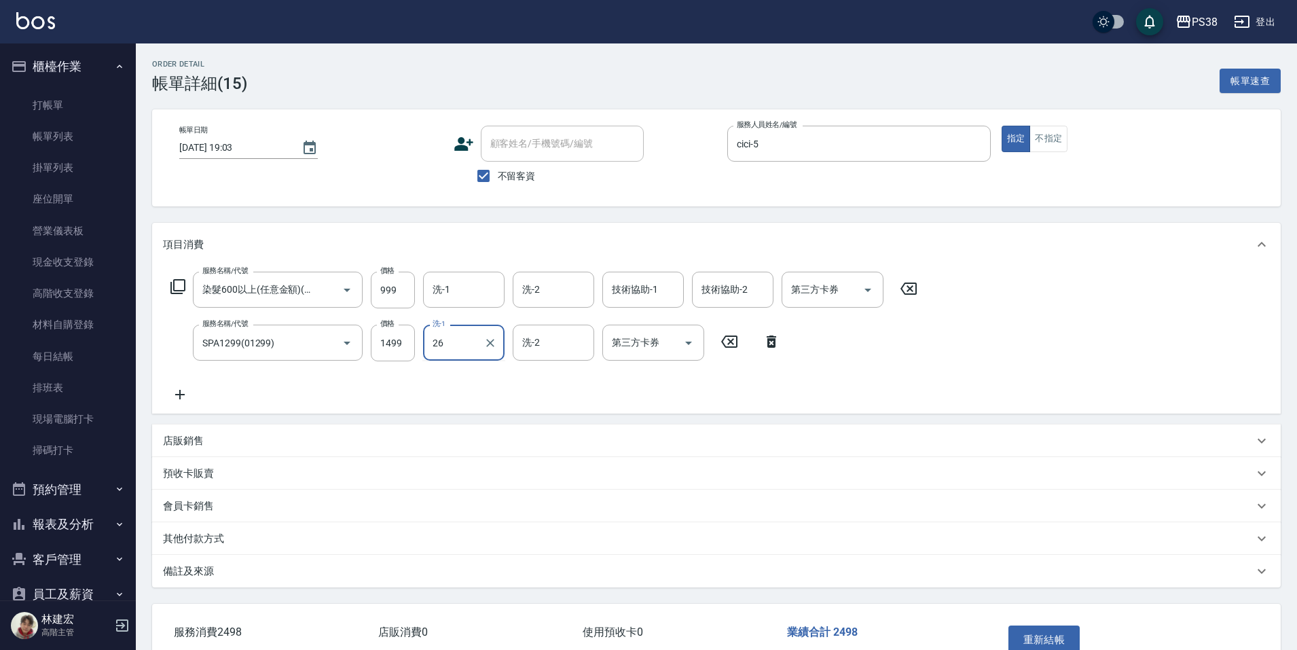
scroll to position [168, 0]
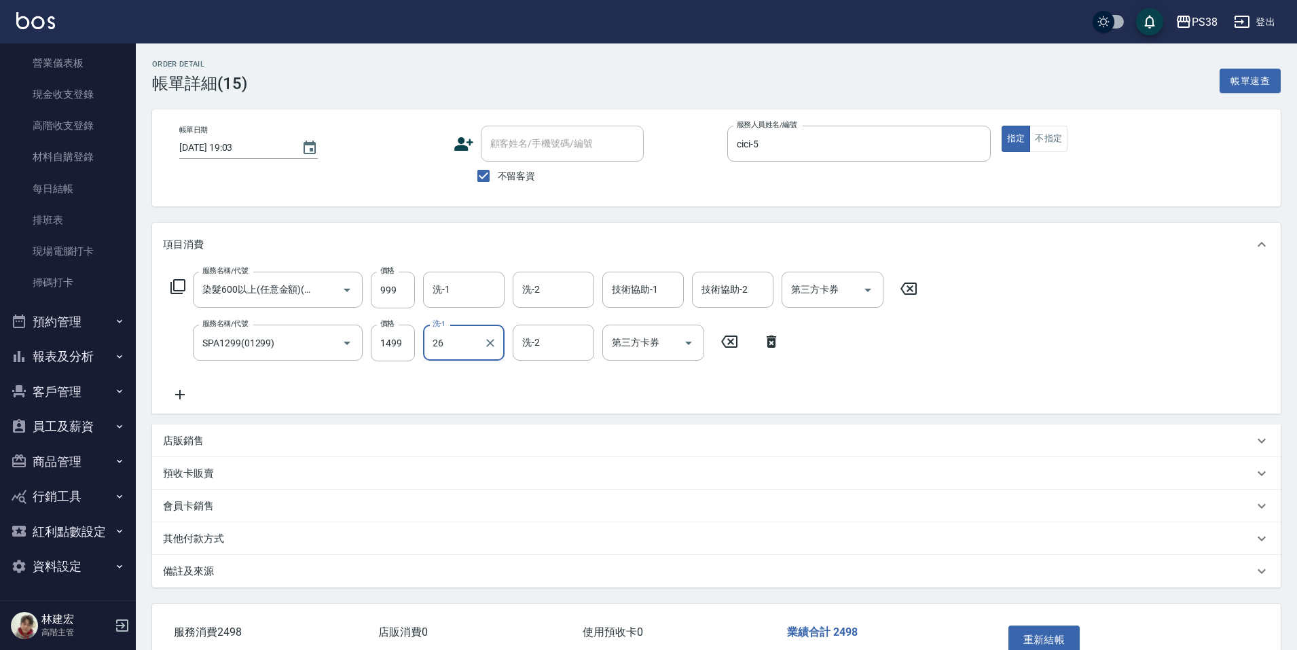
type input "26"
click at [103, 361] on button "報表及分析" at bounding box center [67, 356] width 125 height 35
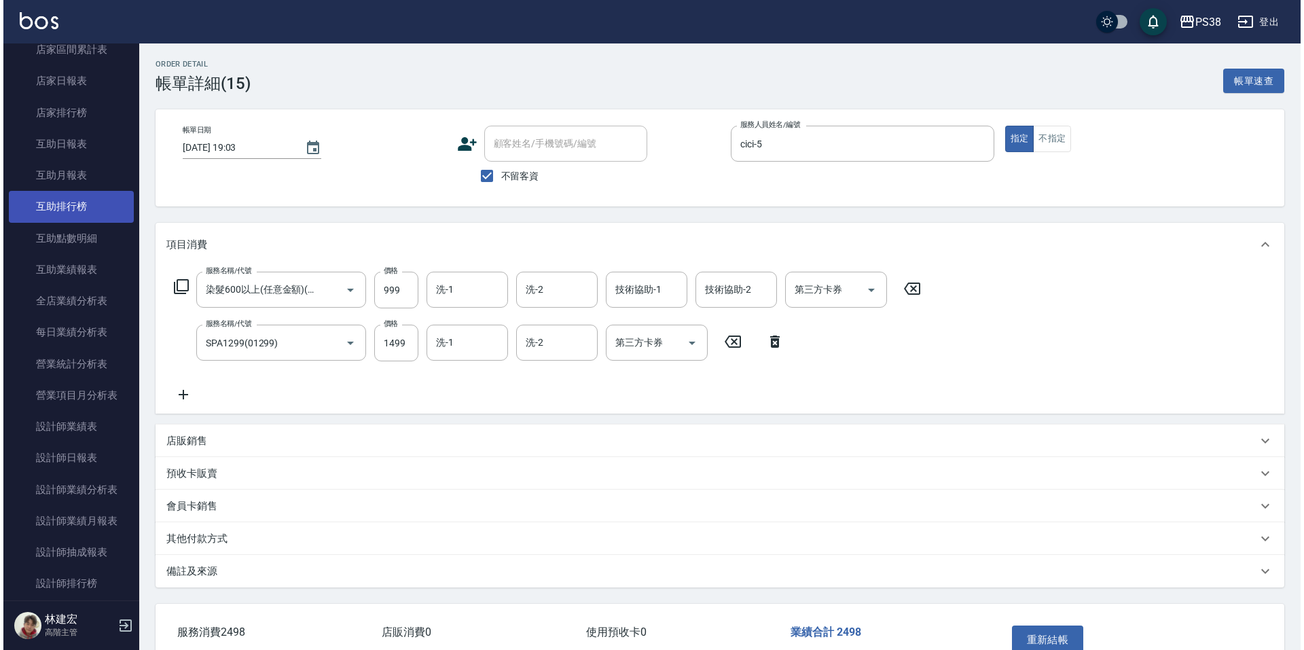
scroll to position [575, 0]
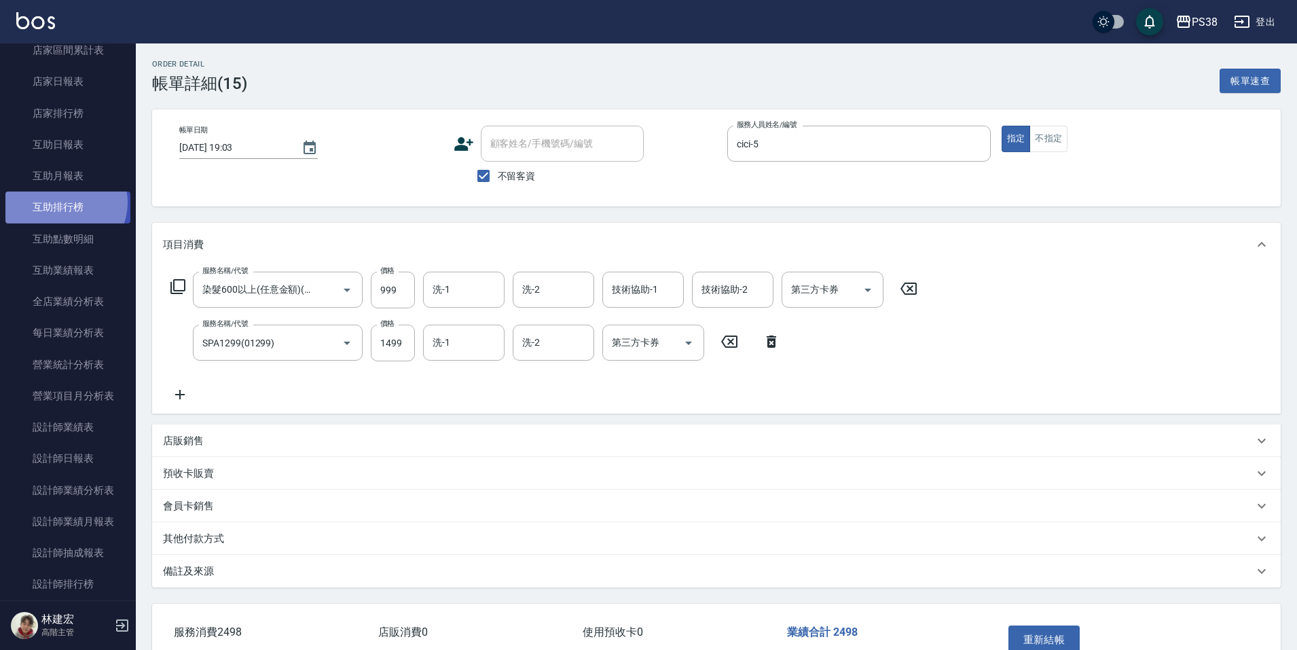
click at [63, 202] on link "互助排行榜" at bounding box center [67, 207] width 125 height 31
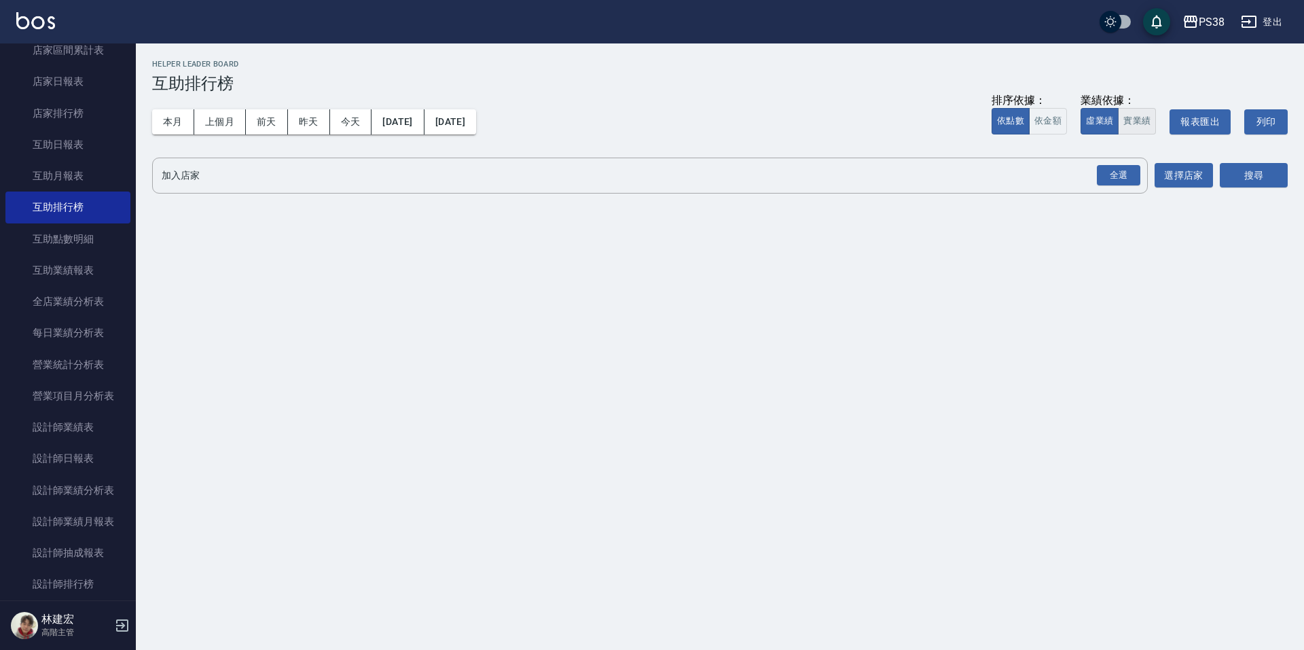
click at [1138, 119] on button "實業績" at bounding box center [1137, 121] width 38 height 26
click at [1125, 170] on div "全選" at bounding box center [1118, 175] width 43 height 21
click at [250, 181] on icon at bounding box center [255, 176] width 15 height 15
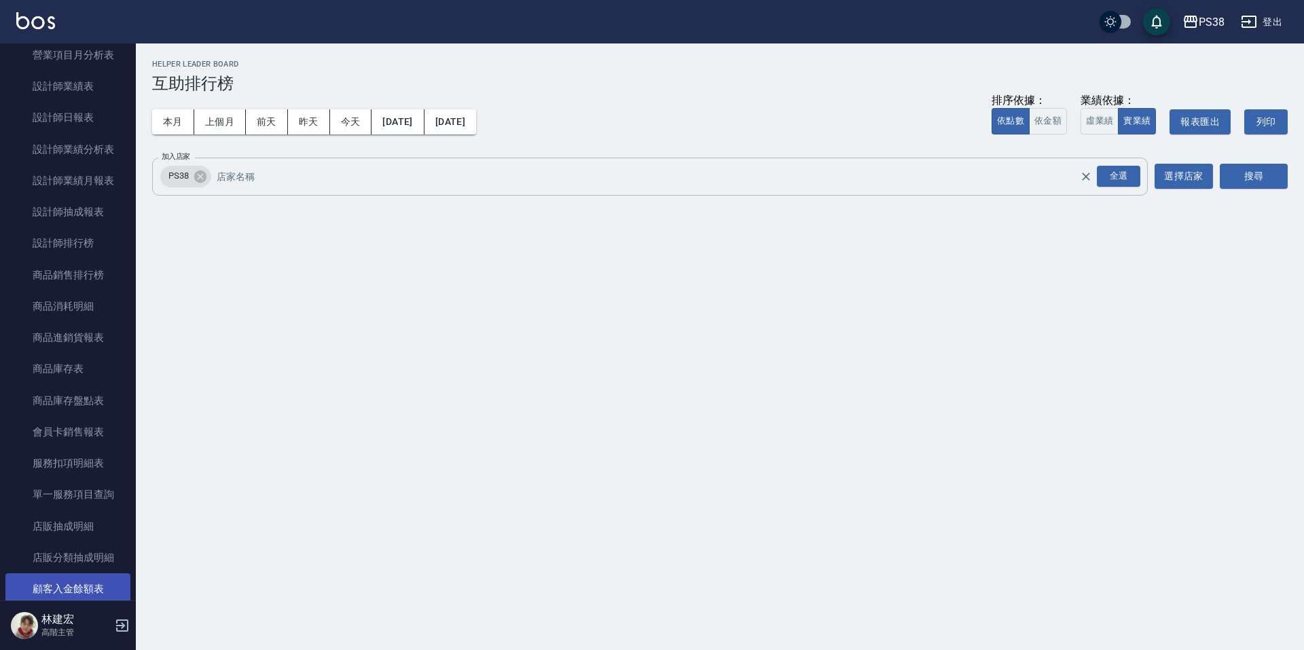
scroll to position [915, 0]
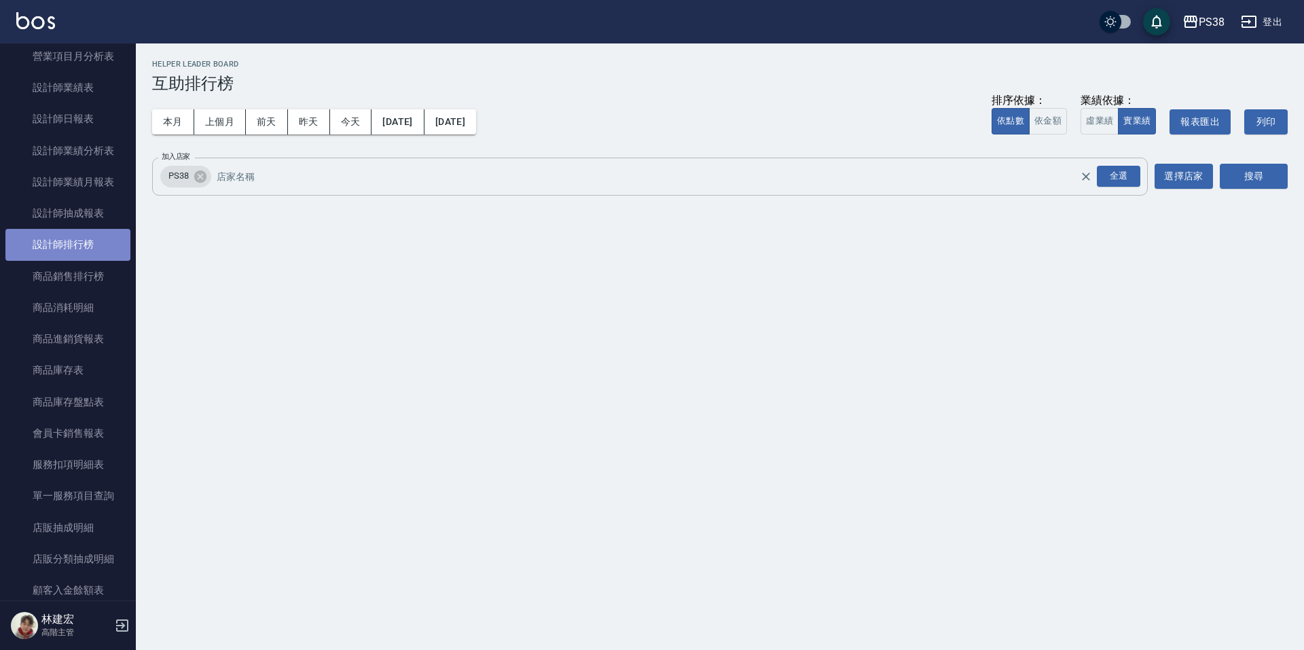
click at [96, 252] on link "設計師排行榜" at bounding box center [67, 244] width 125 height 31
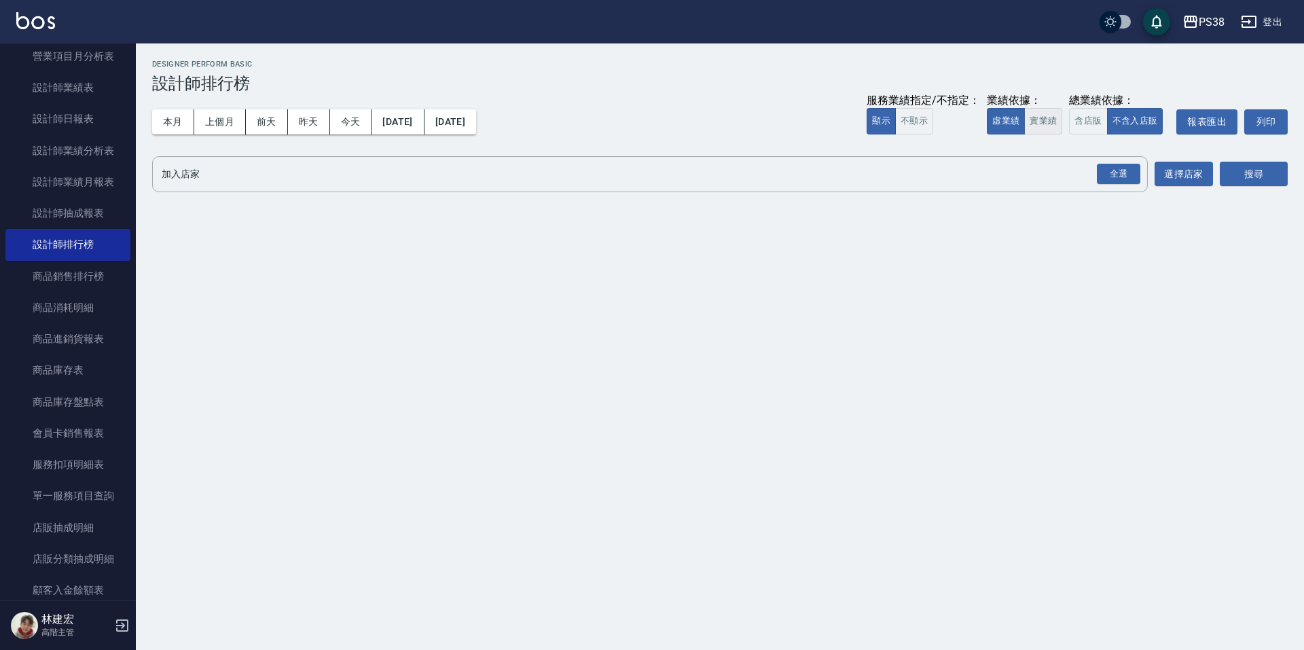
click at [1047, 113] on button "實業績" at bounding box center [1043, 121] width 38 height 26
click at [1108, 179] on div "全選" at bounding box center [1118, 174] width 43 height 21
click at [1261, 168] on button "搜尋" at bounding box center [1254, 174] width 68 height 25
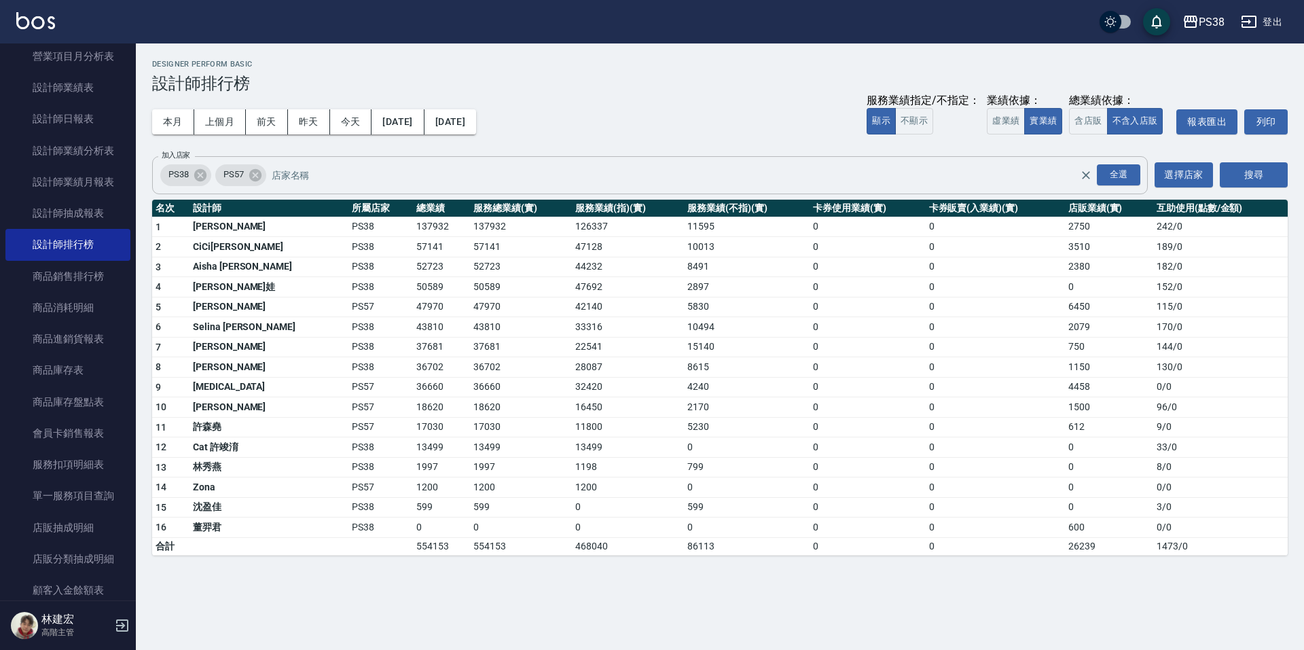
click at [258, 181] on icon at bounding box center [255, 175] width 15 height 15
click at [1240, 189] on div "搜尋" at bounding box center [1254, 175] width 68 height 38
click at [1242, 180] on button "搜尋" at bounding box center [1254, 174] width 68 height 25
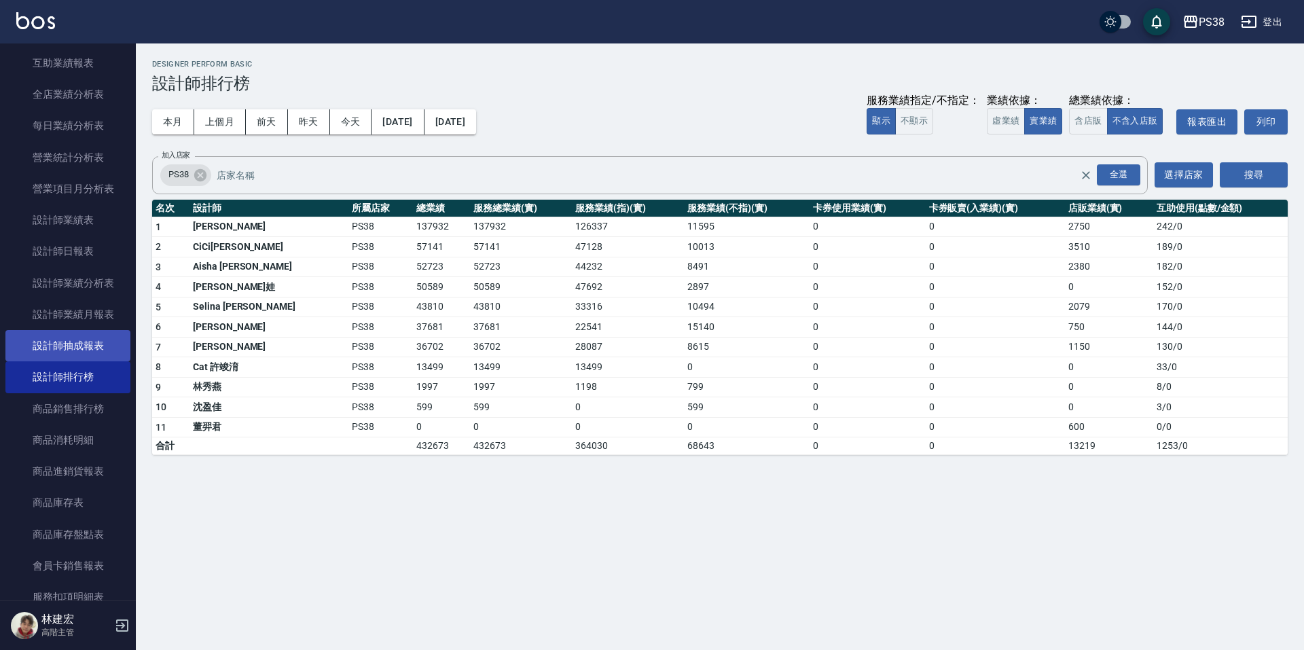
scroll to position [779, 0]
click at [65, 350] on link "設計師抽成報表" at bounding box center [67, 348] width 125 height 31
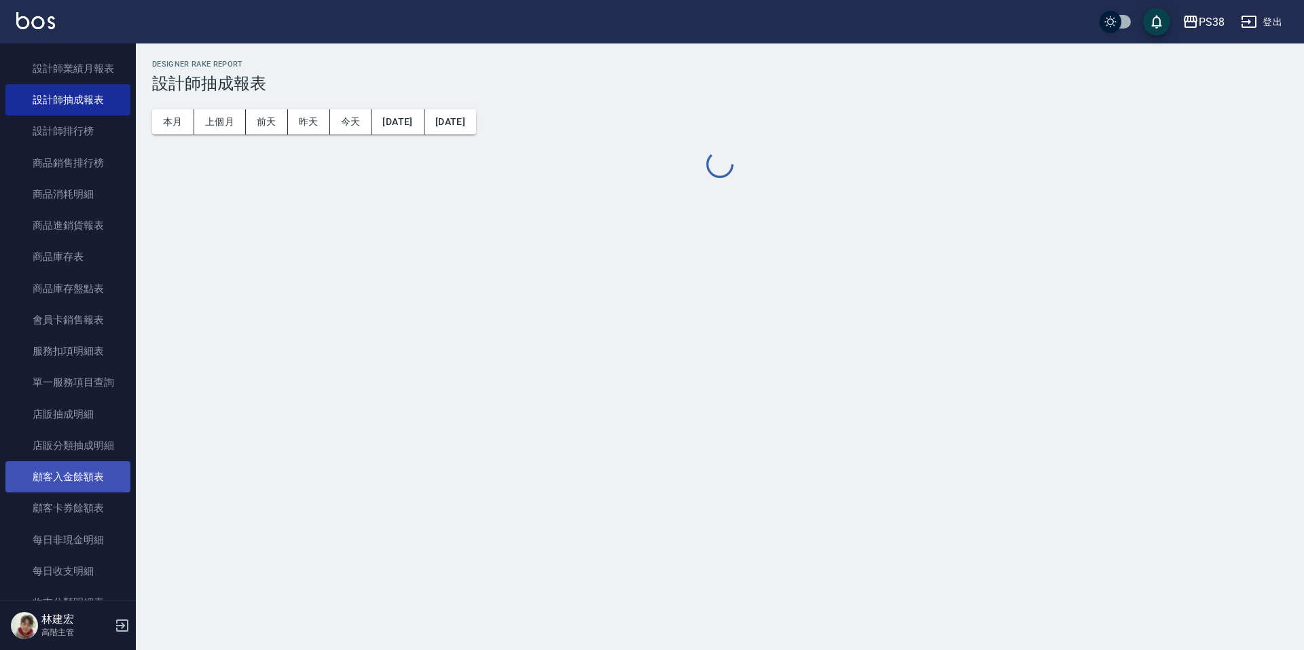
scroll to position [1051, 0]
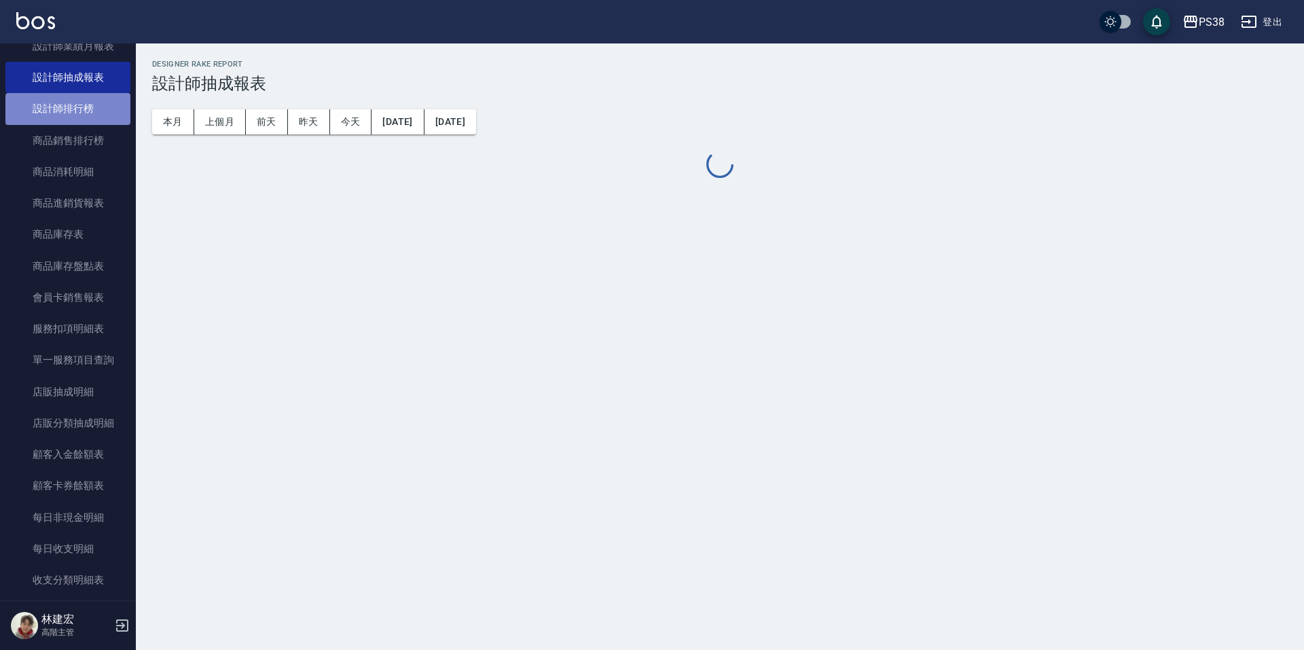
click at [77, 95] on link "設計師排行榜" at bounding box center [67, 108] width 125 height 31
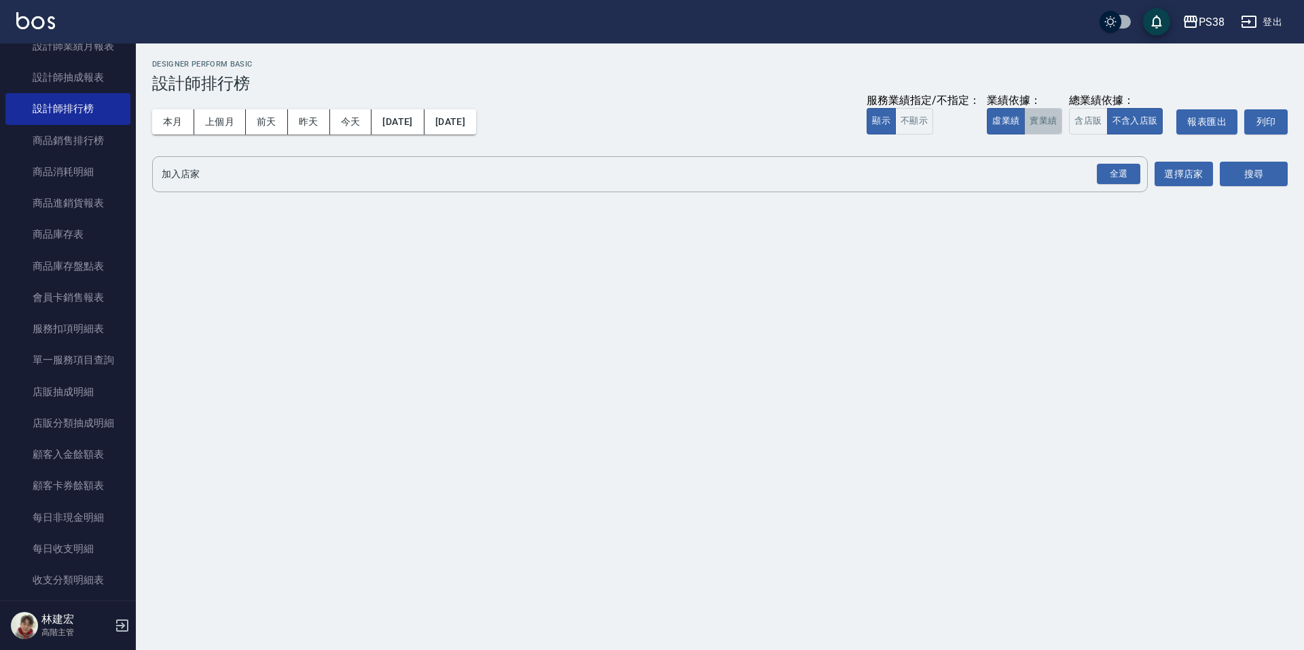
click at [1043, 112] on button "實業績" at bounding box center [1043, 121] width 38 height 26
click at [1111, 175] on div "全選" at bounding box center [1118, 174] width 43 height 21
click at [1283, 176] on button "搜尋" at bounding box center [1254, 174] width 68 height 25
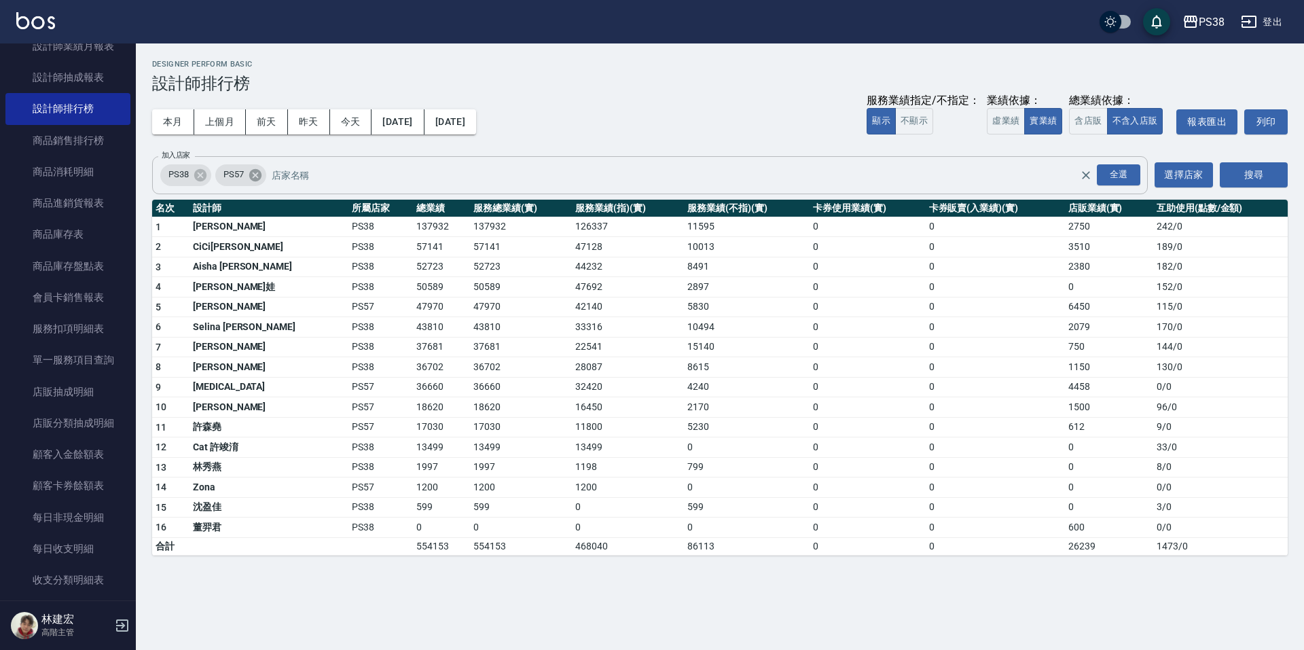
click at [255, 174] on icon at bounding box center [255, 175] width 15 height 15
click at [1249, 175] on button "搜尋" at bounding box center [1254, 174] width 68 height 25
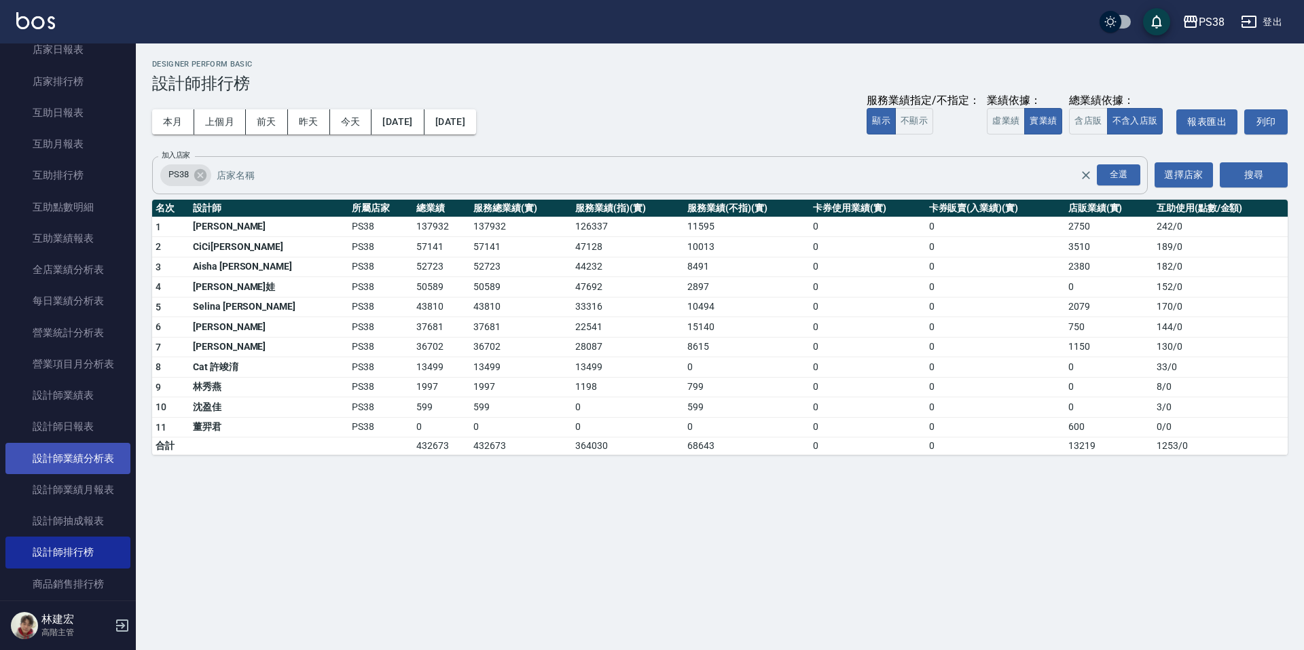
scroll to position [507, 0]
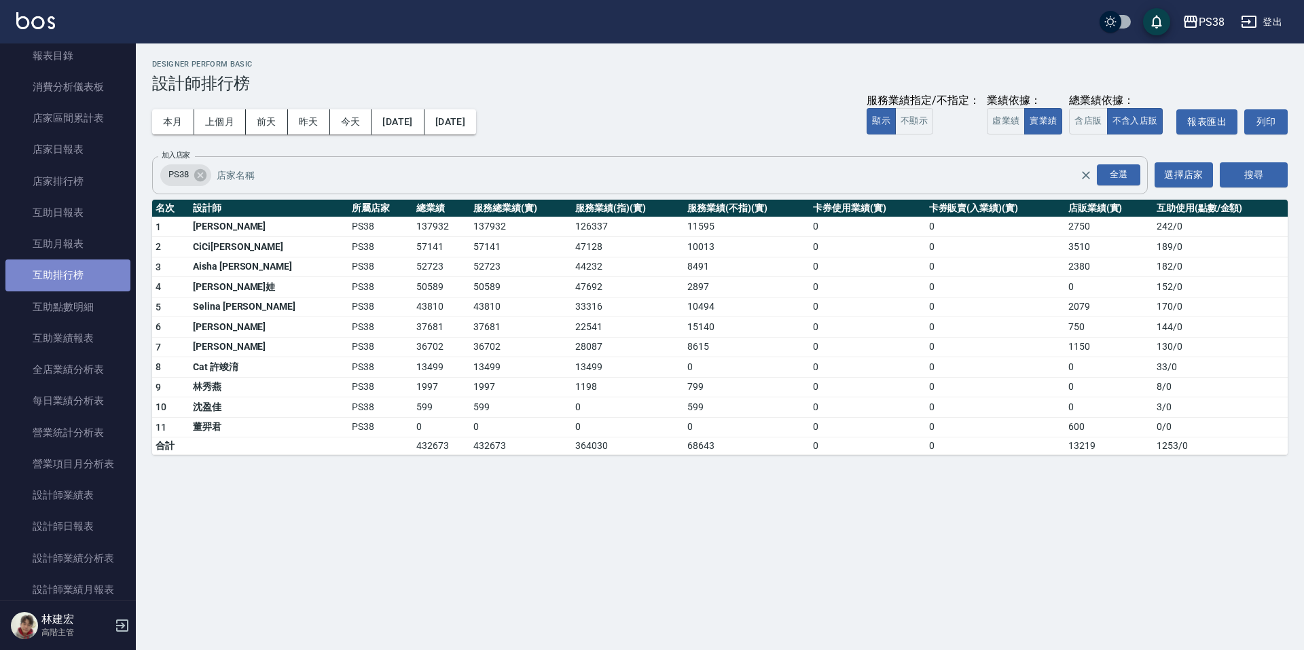
click at [85, 270] on link "互助排行榜" at bounding box center [67, 274] width 125 height 31
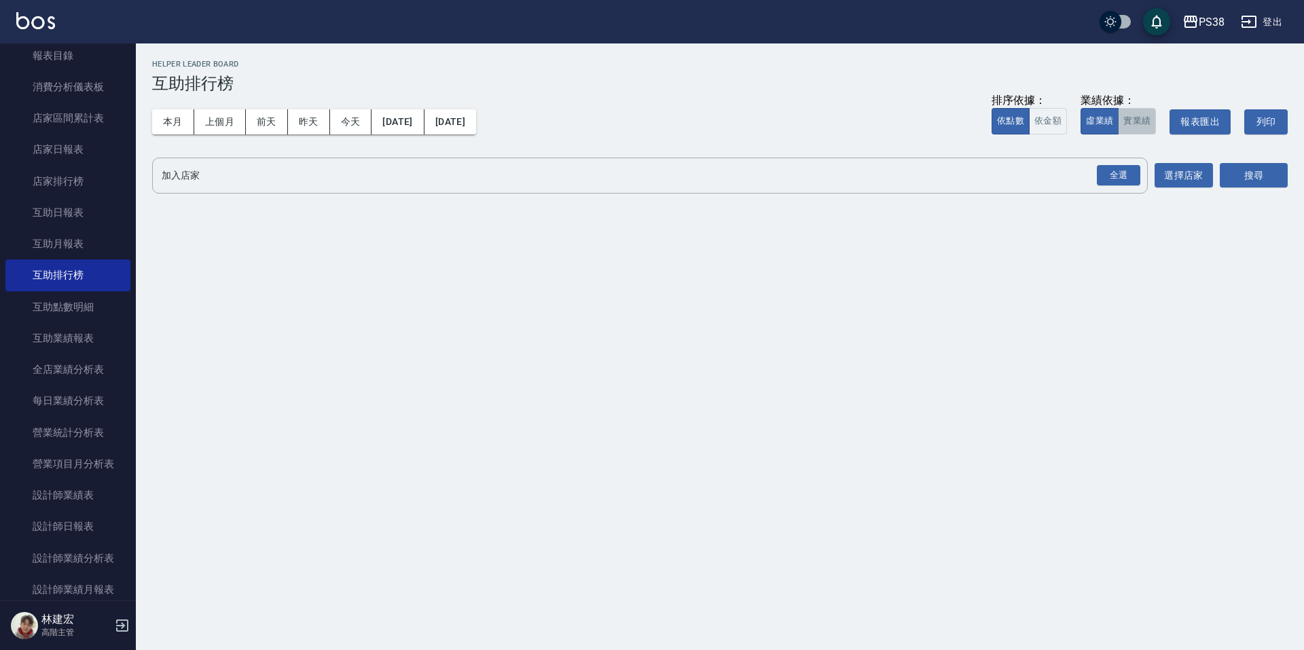
click at [1134, 117] on button "實業績" at bounding box center [1137, 121] width 38 height 26
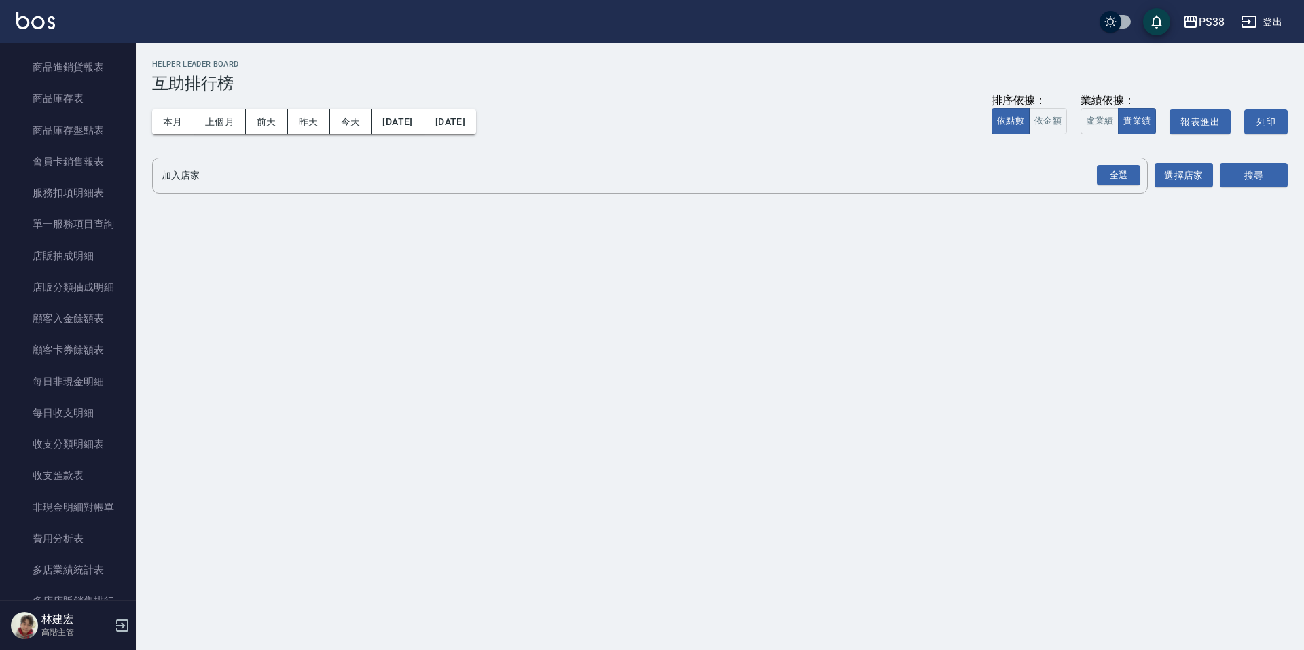
scroll to position [1498, 0]
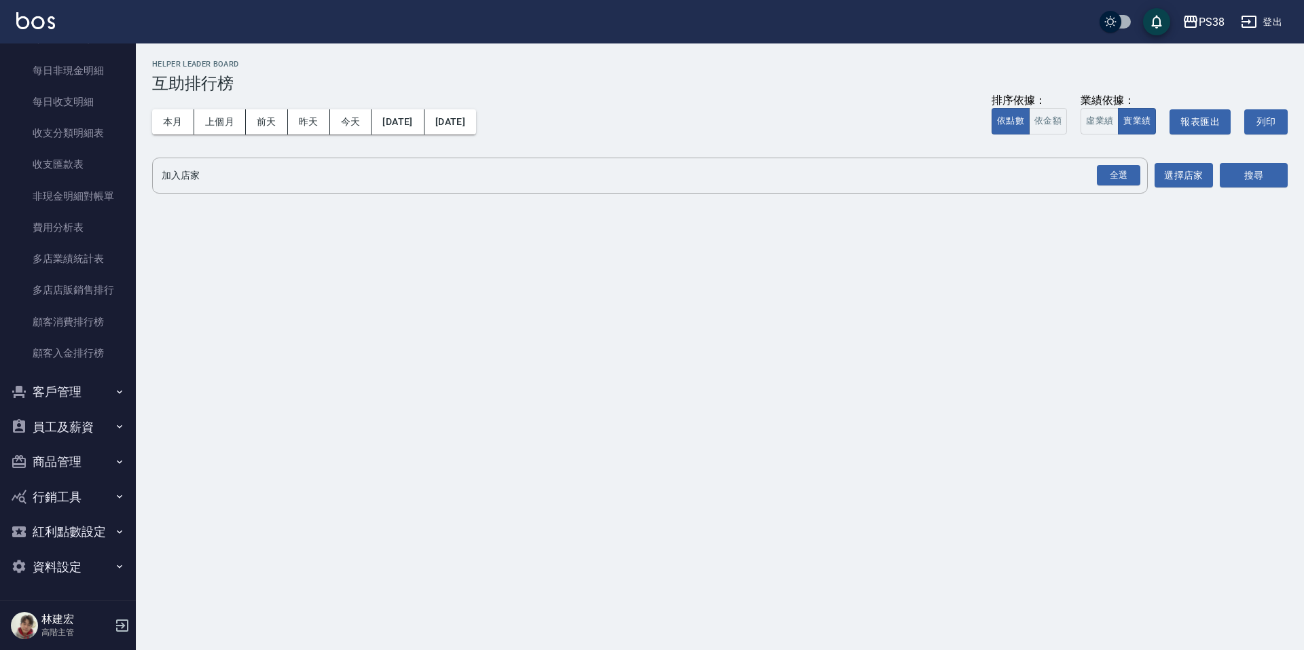
click at [88, 423] on button "員工及薪資" at bounding box center [67, 427] width 125 height 35
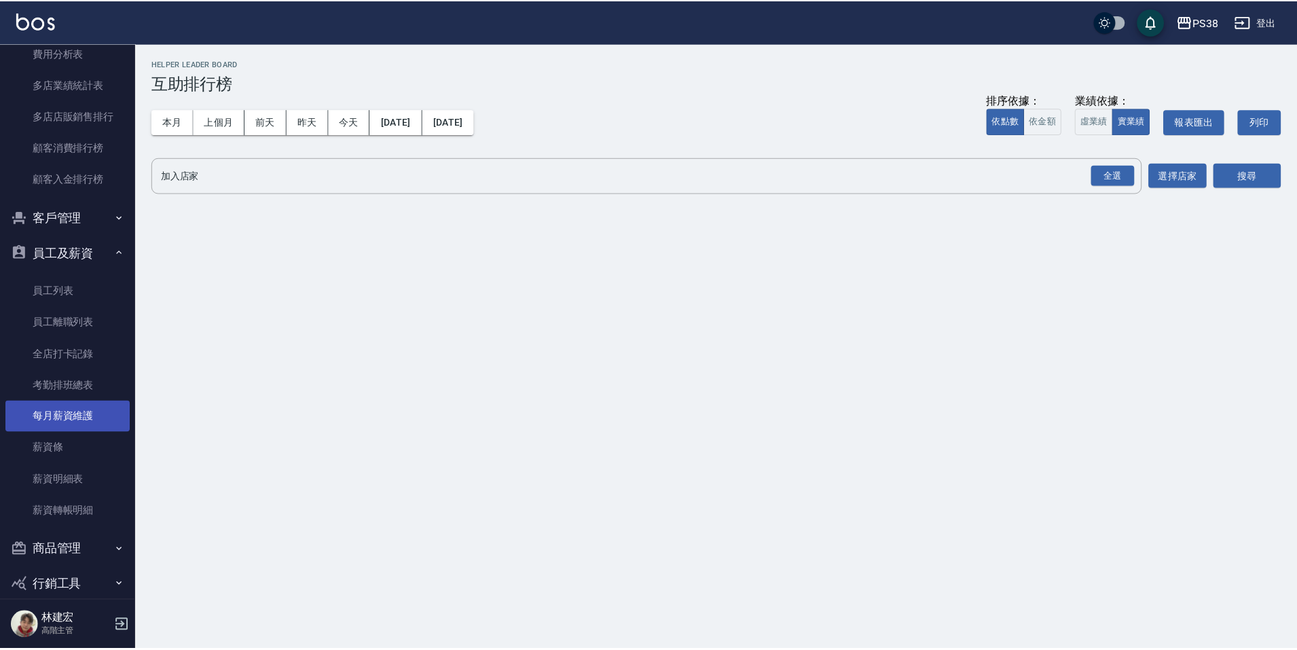
scroll to position [1701, 0]
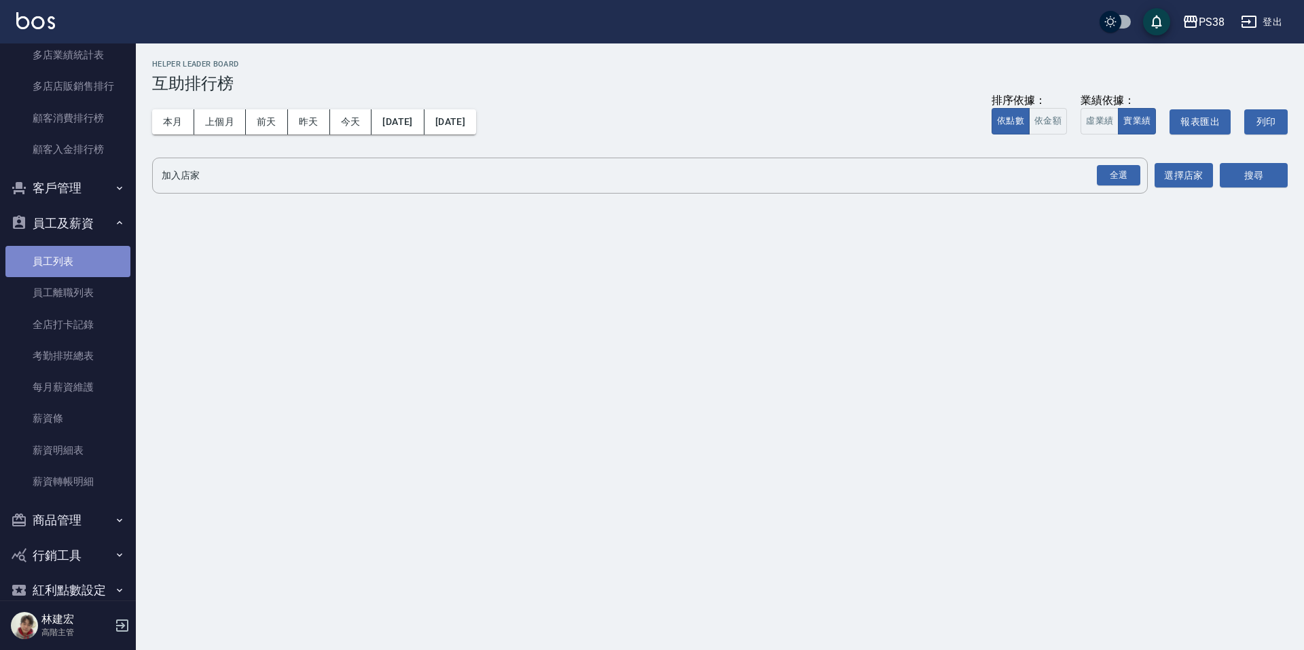
click at [99, 255] on link "員工列表" at bounding box center [67, 261] width 125 height 31
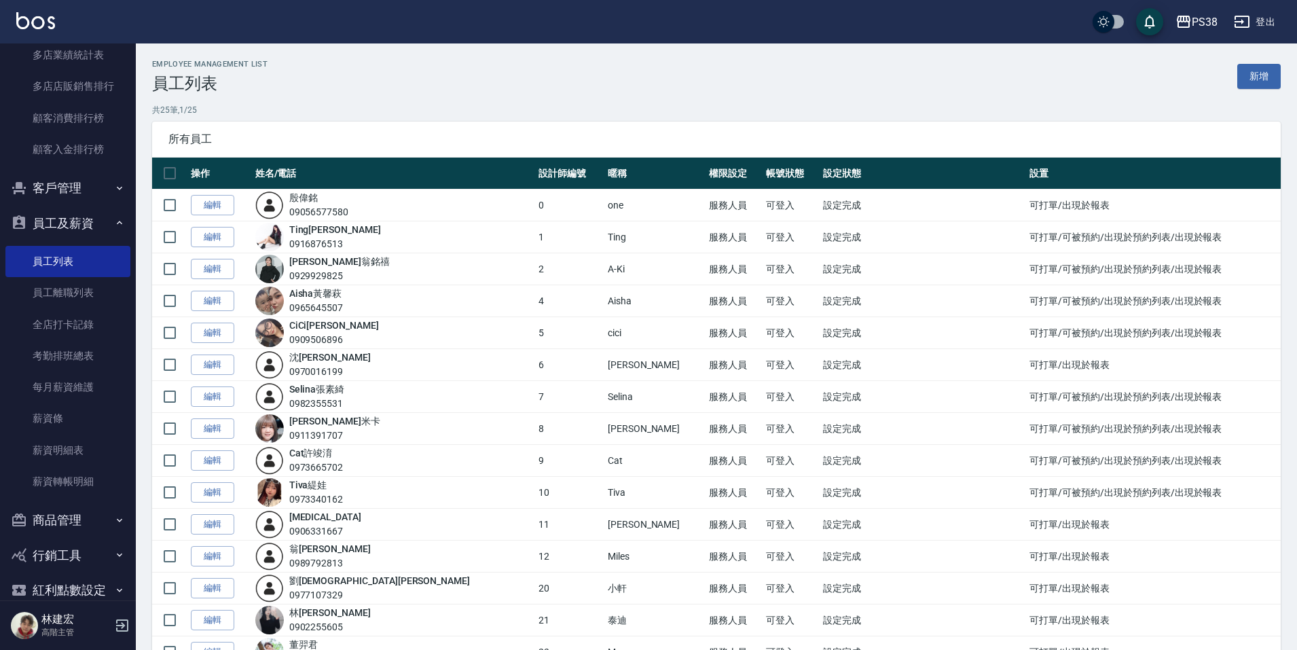
scroll to position [340, 0]
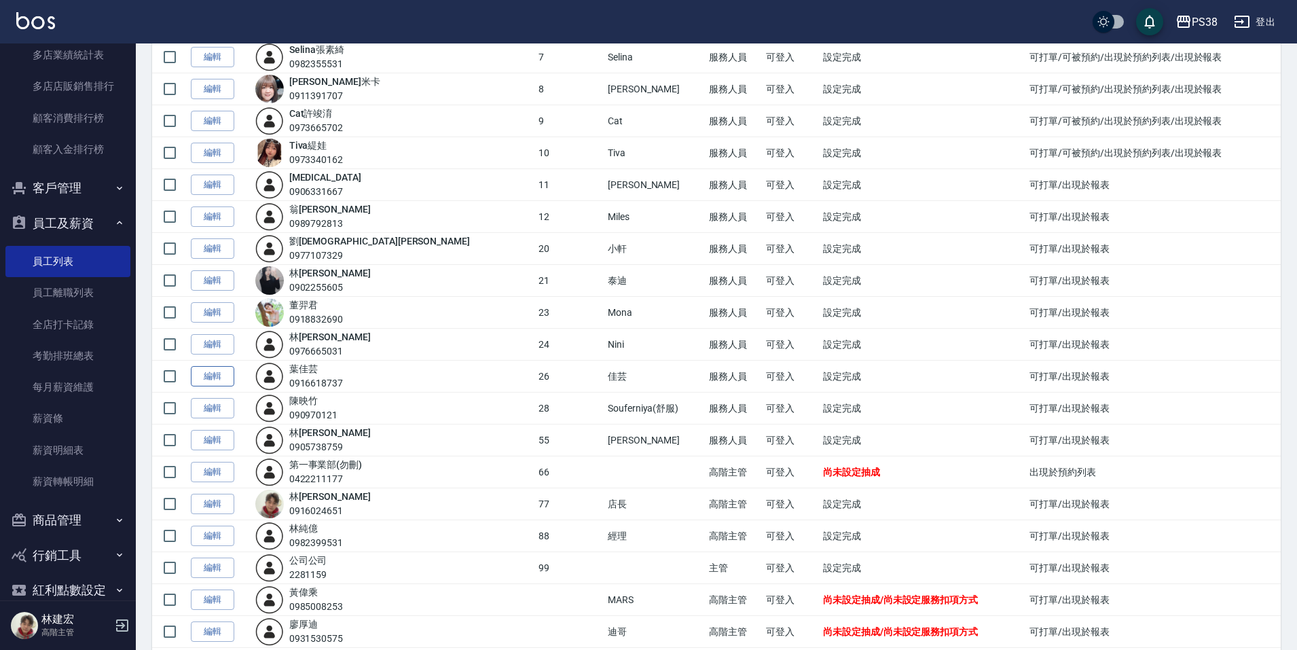
click at [211, 372] on link "編輯" at bounding box center [212, 376] width 43 height 21
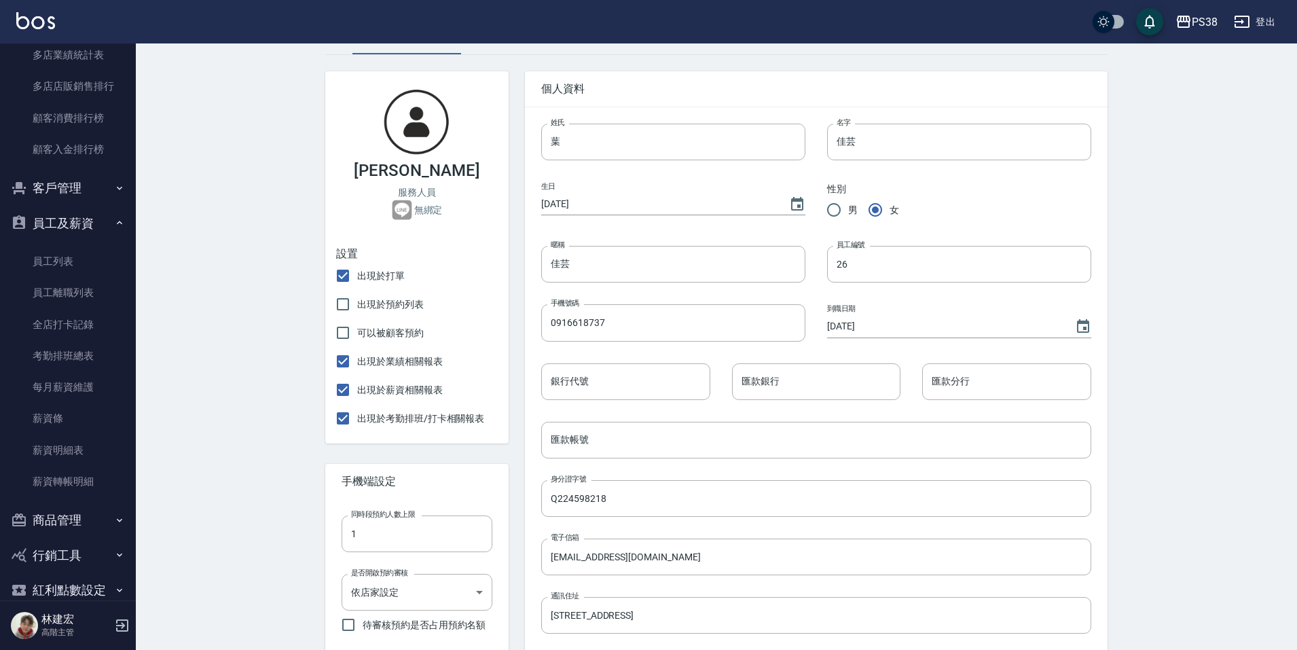
scroll to position [68, 0]
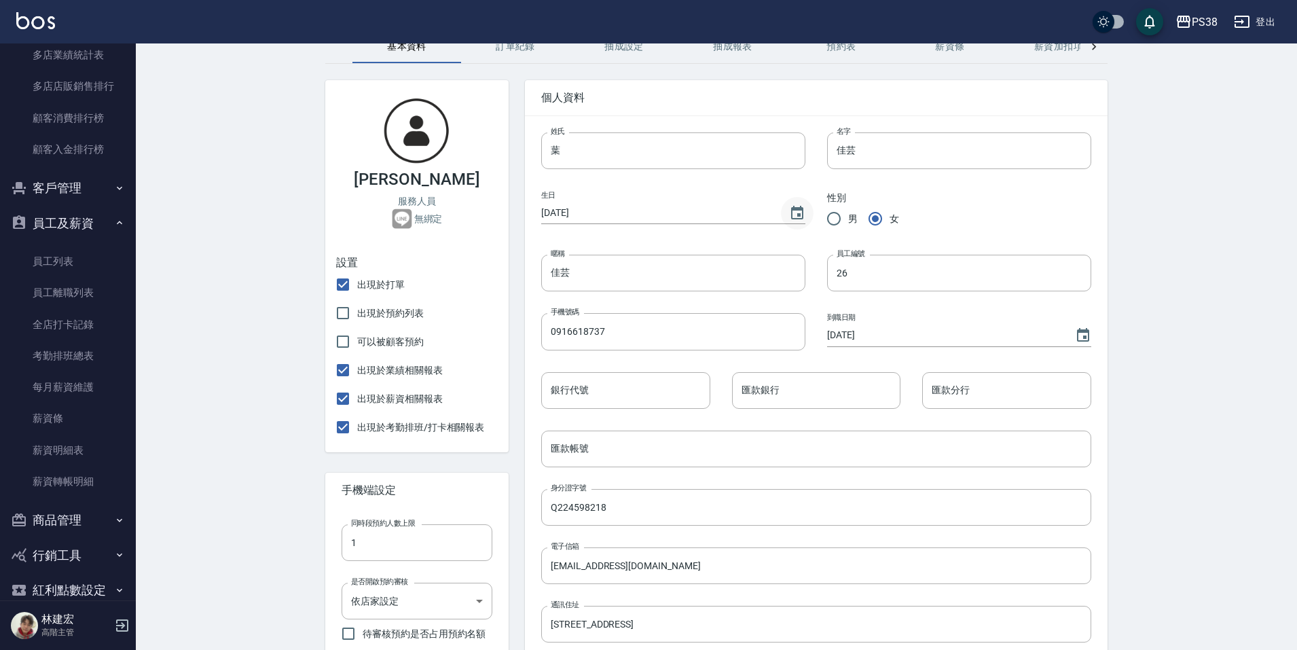
click at [798, 215] on icon "Choose date, selected date is 1970-01-01" at bounding box center [797, 213] width 12 height 14
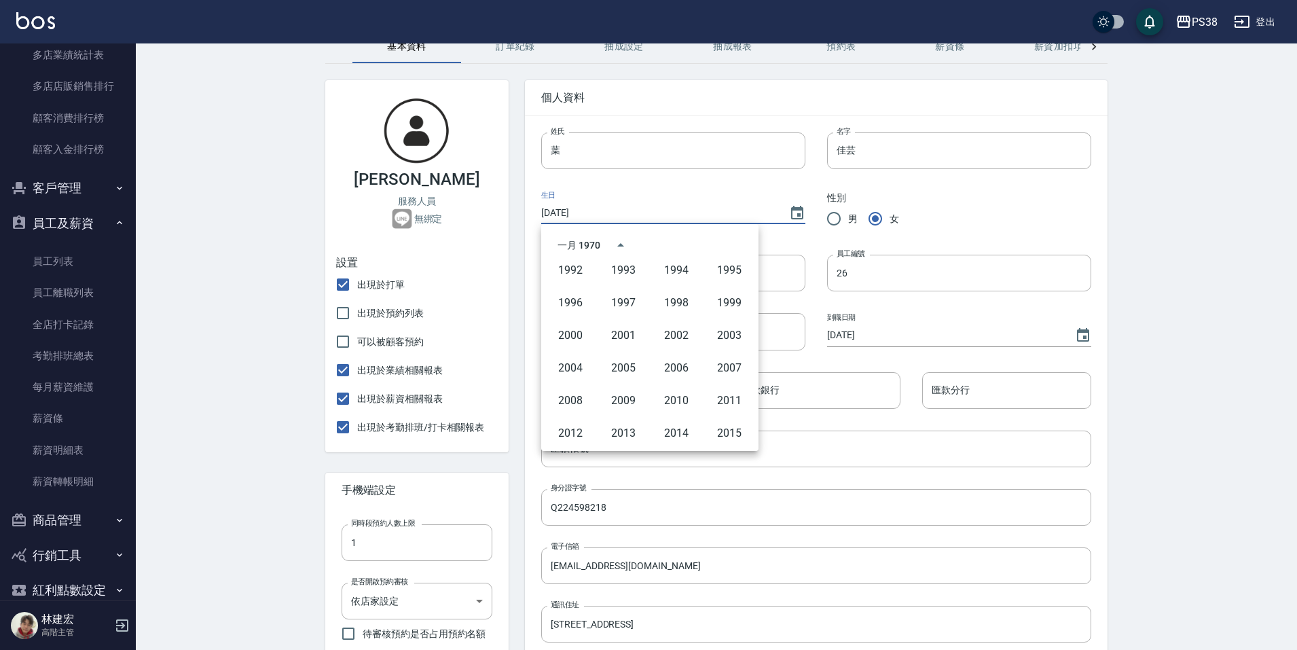
scroll to position [822, 0]
click at [672, 300] on button "2006" at bounding box center [676, 303] width 49 height 24
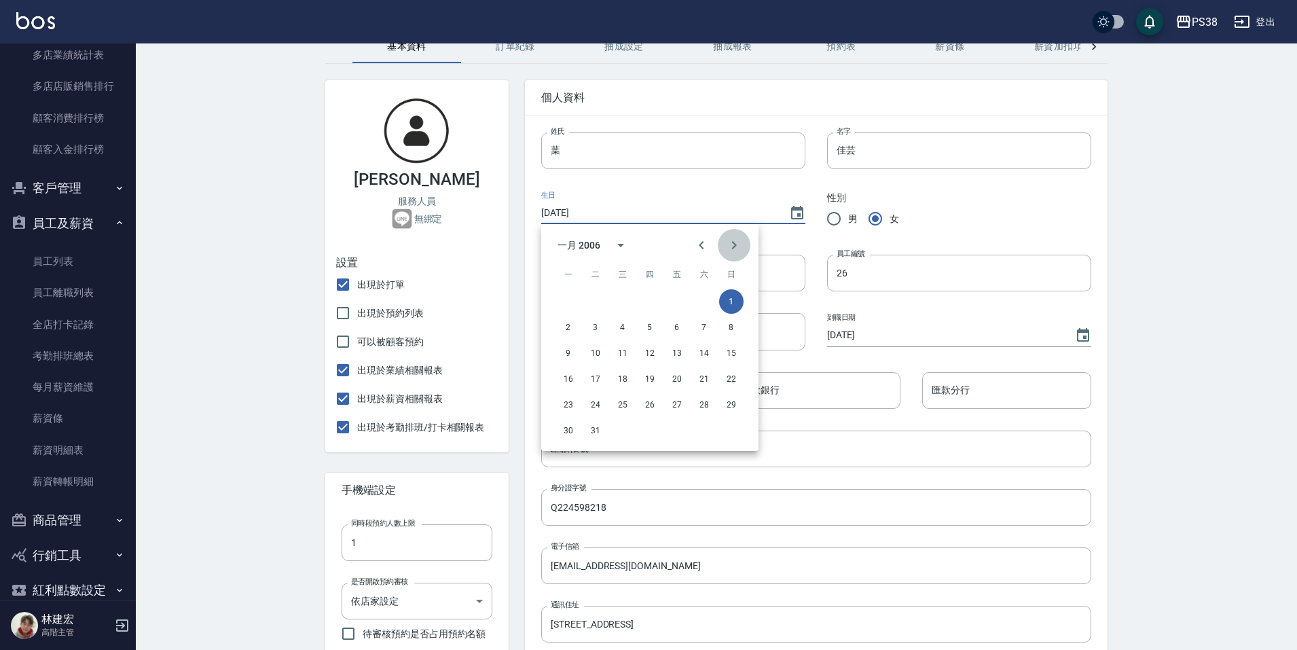
click at [734, 243] on icon "Next month" at bounding box center [734, 245] width 16 height 16
click at [734, 243] on icon "Next month" at bounding box center [734, 245] width 5 height 8
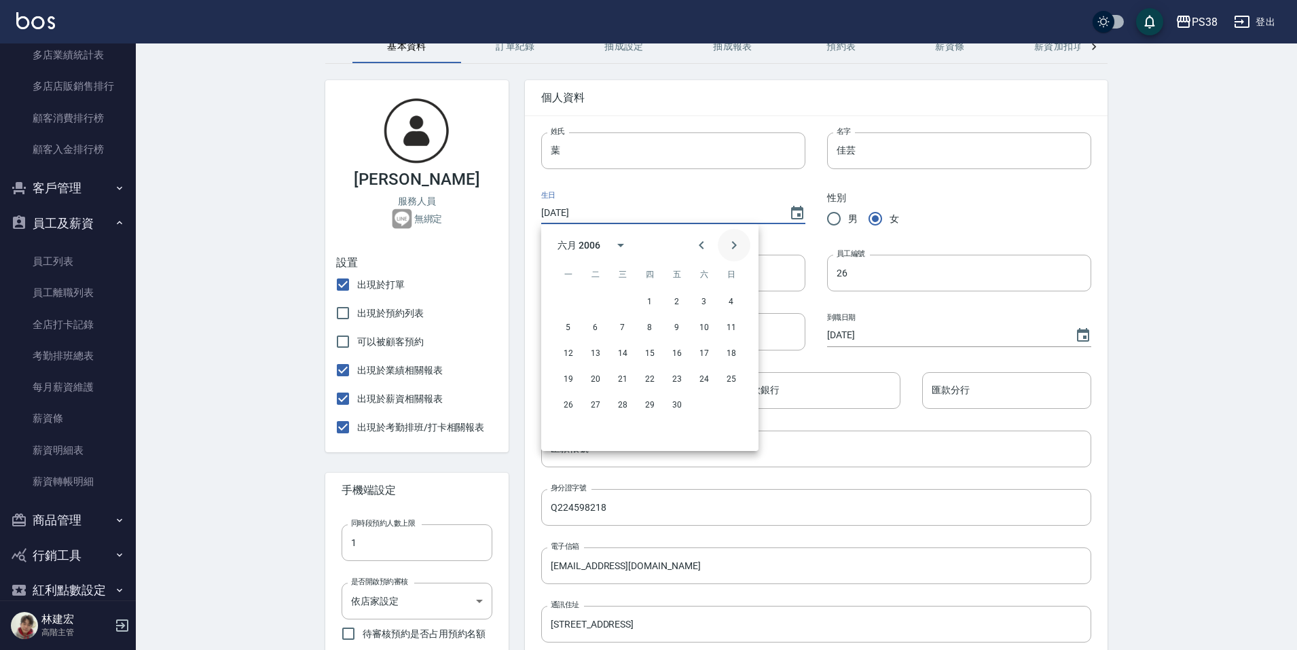
click at [734, 243] on icon "Next month" at bounding box center [734, 245] width 5 height 8
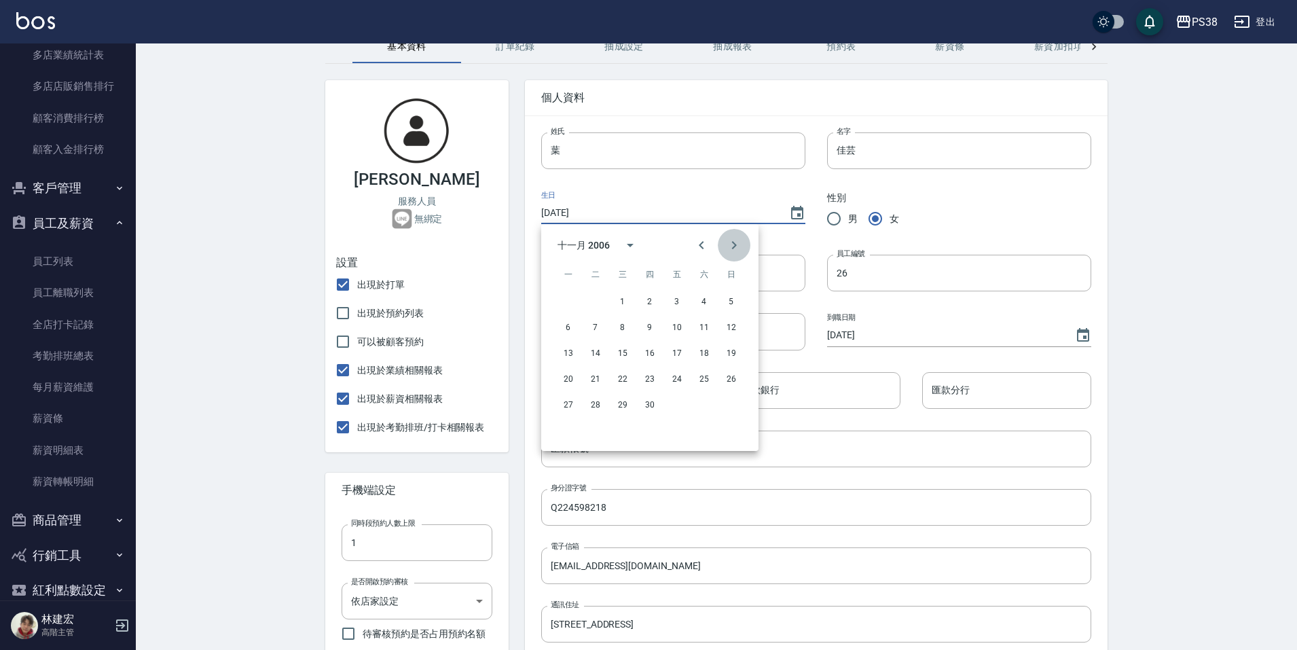
click at [734, 243] on icon "Next month" at bounding box center [734, 245] width 5 height 8
click at [699, 247] on icon "Previous month" at bounding box center [701, 245] width 16 height 16
click at [574, 400] on button "25" at bounding box center [568, 405] width 24 height 24
type input "2006/12/25"
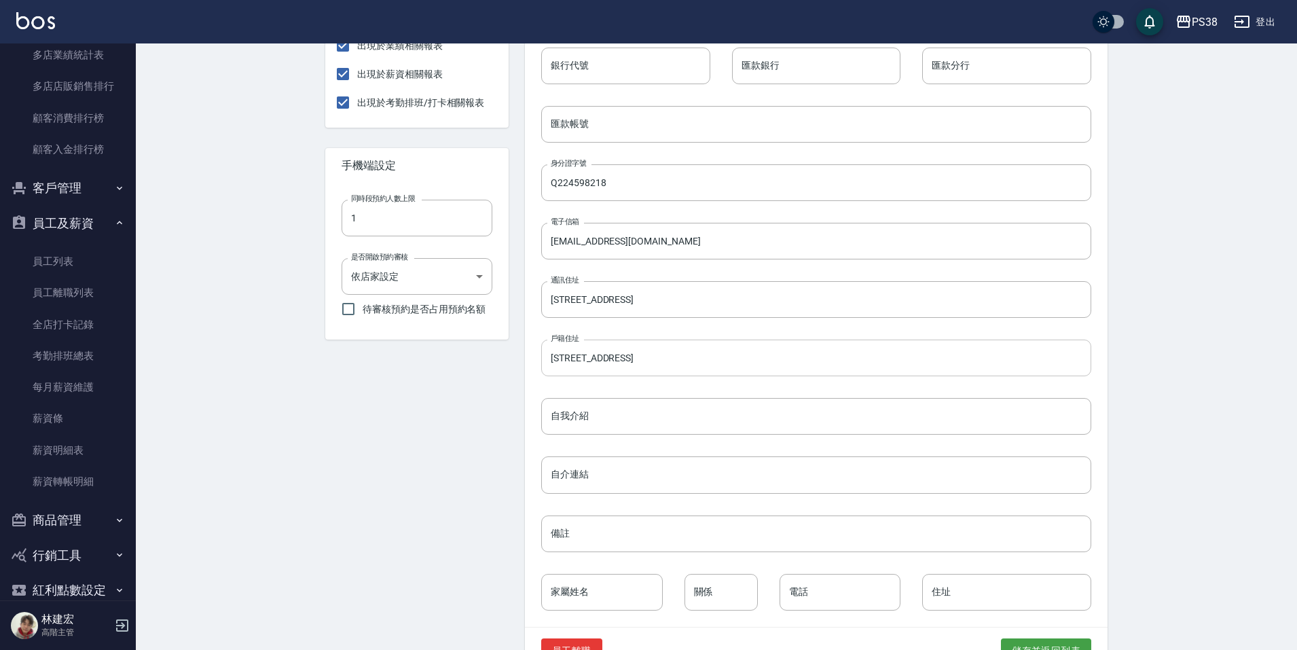
scroll to position [433, 0]
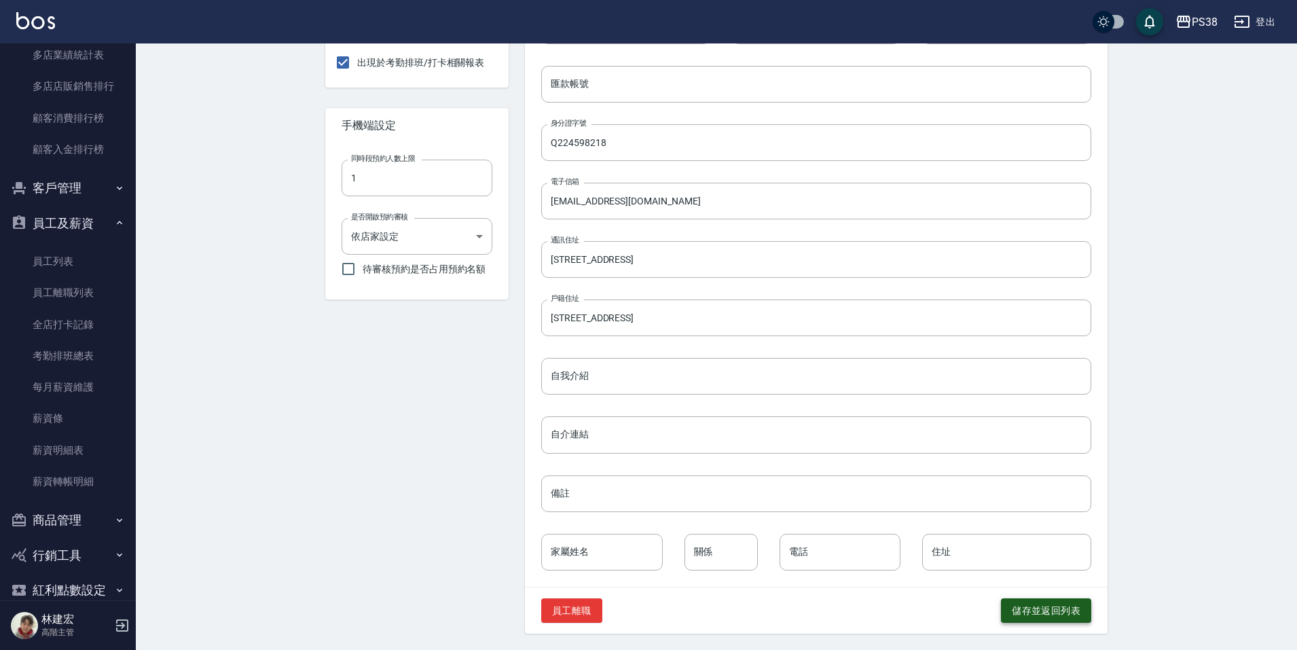
click at [1047, 618] on button "儲存並返回列表" at bounding box center [1046, 610] width 90 height 25
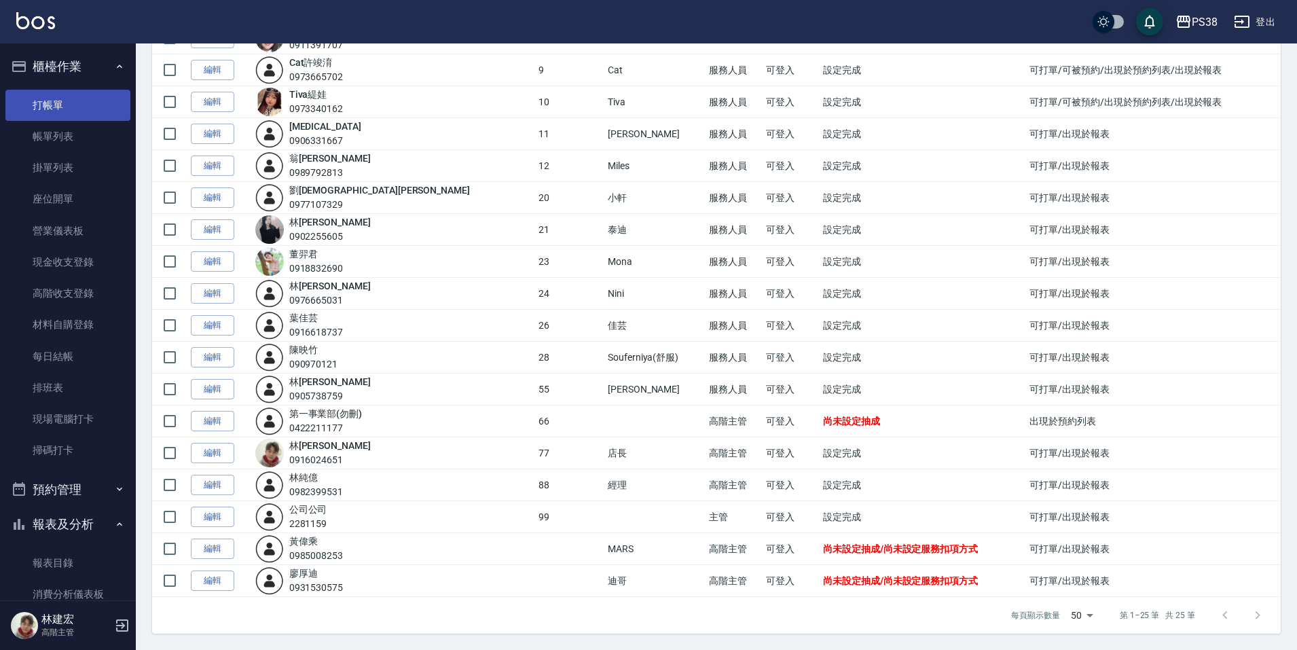
click at [73, 107] on link "打帳單" at bounding box center [67, 105] width 125 height 31
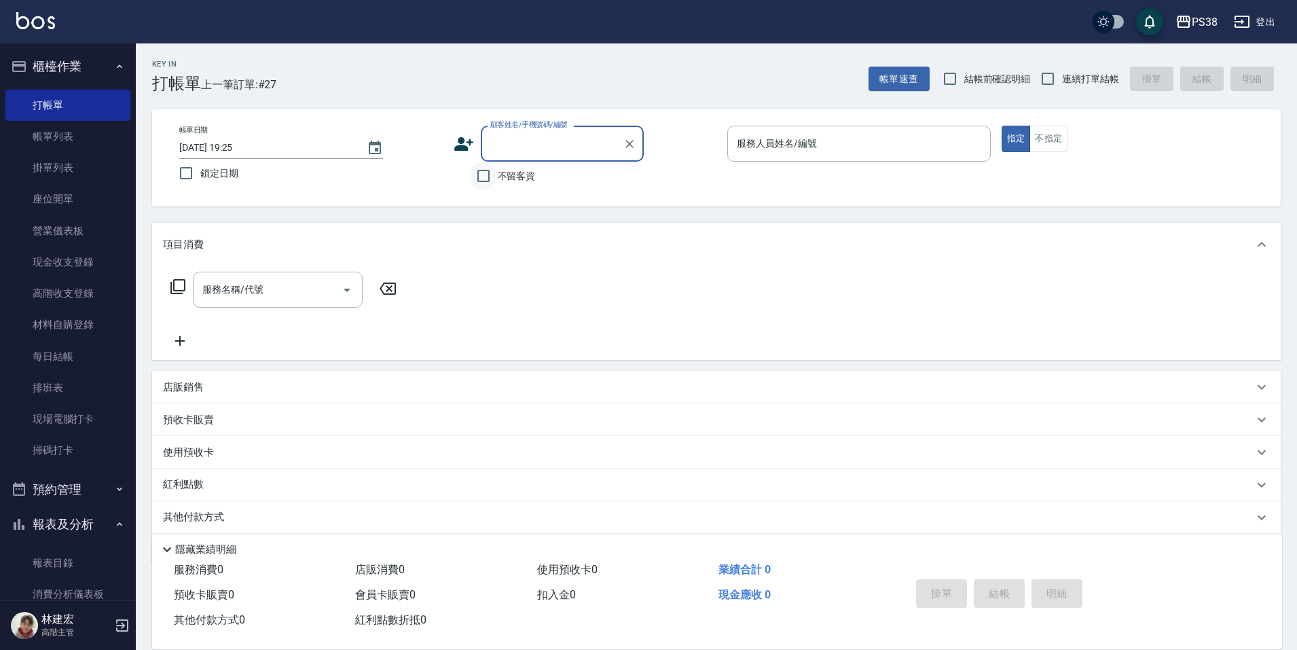
click at [480, 174] on input "不留客資" at bounding box center [483, 176] width 29 height 29
checkbox input "true"
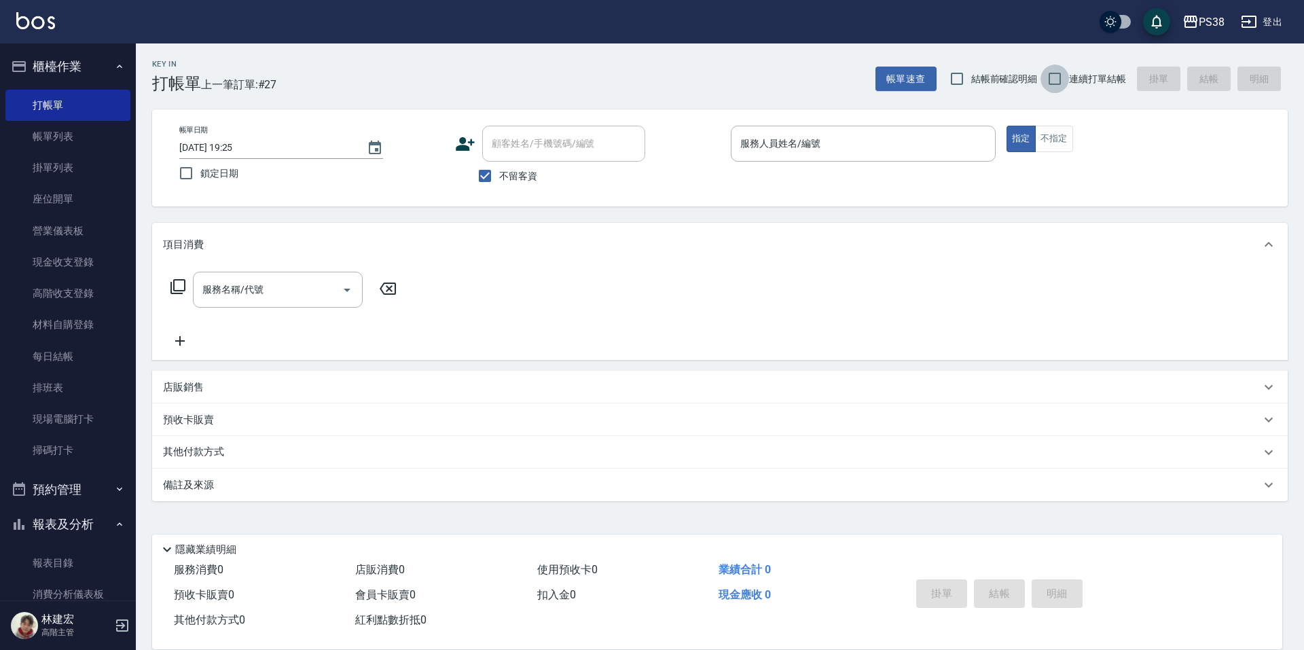
click at [1055, 77] on input "連續打單結帳" at bounding box center [1055, 79] width 29 height 29
checkbox input "true"
click at [857, 137] on input "服務人員姓名/編號" at bounding box center [863, 144] width 253 height 24
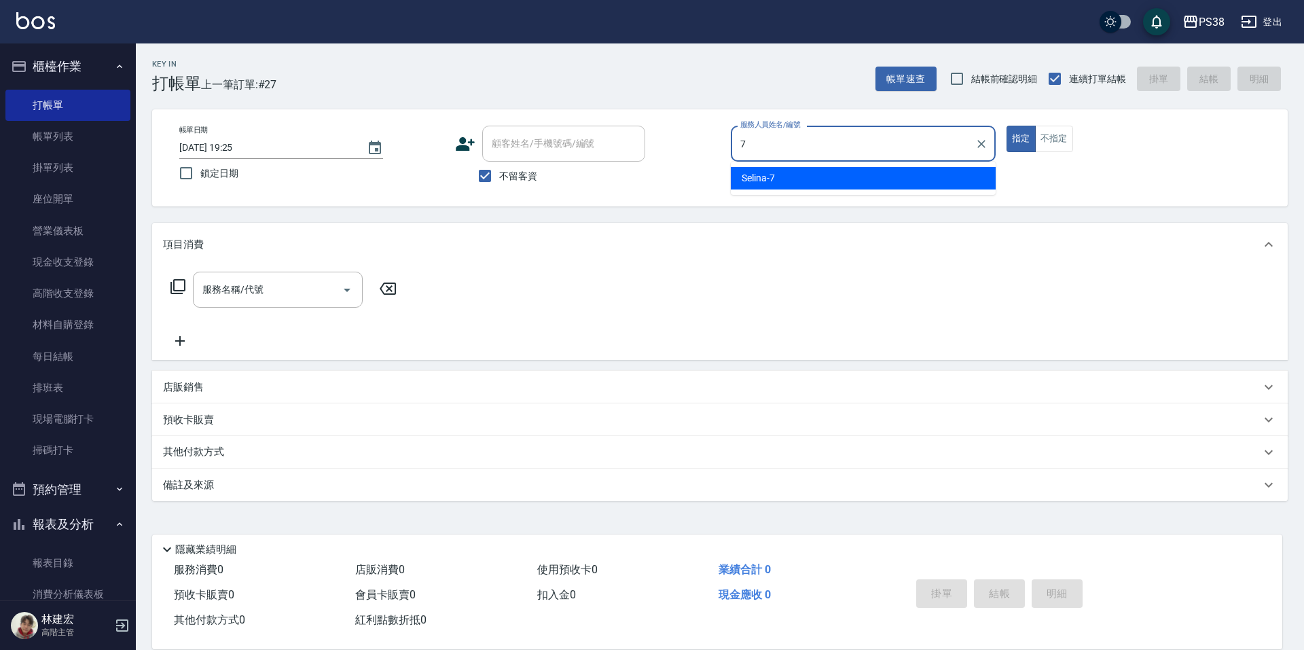
type input "Selina-7"
type button "true"
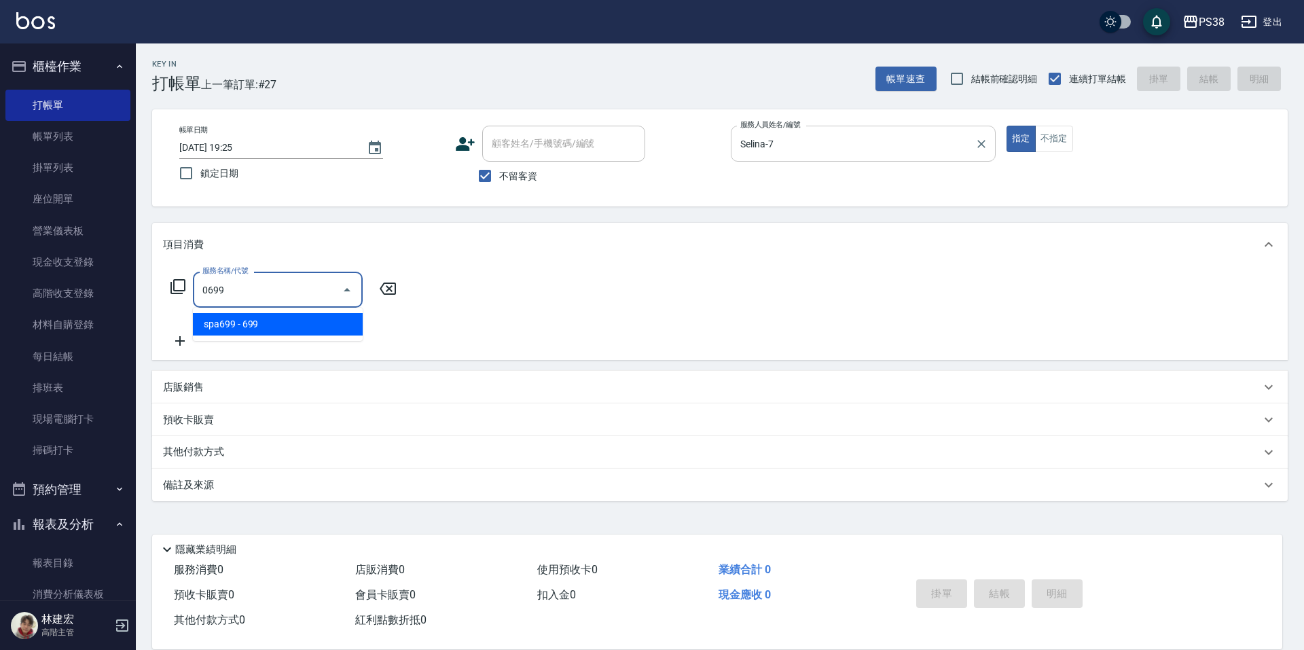
type input "spa699(0699)"
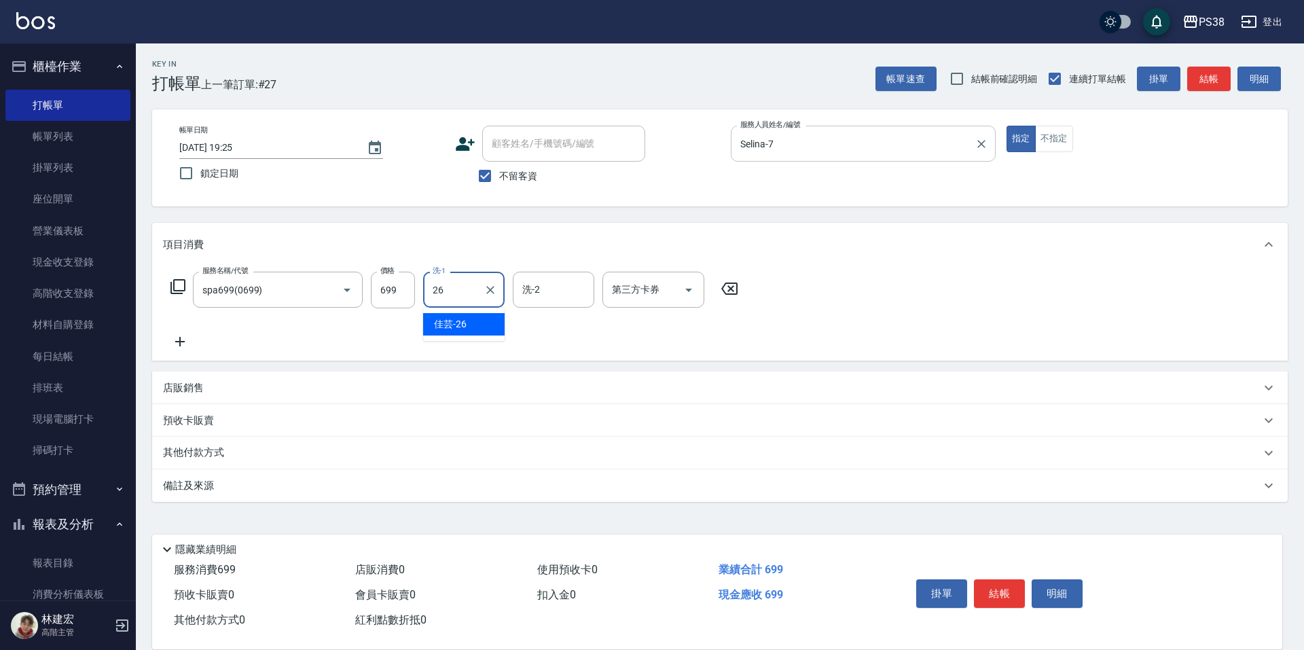
type input "佳芸-26"
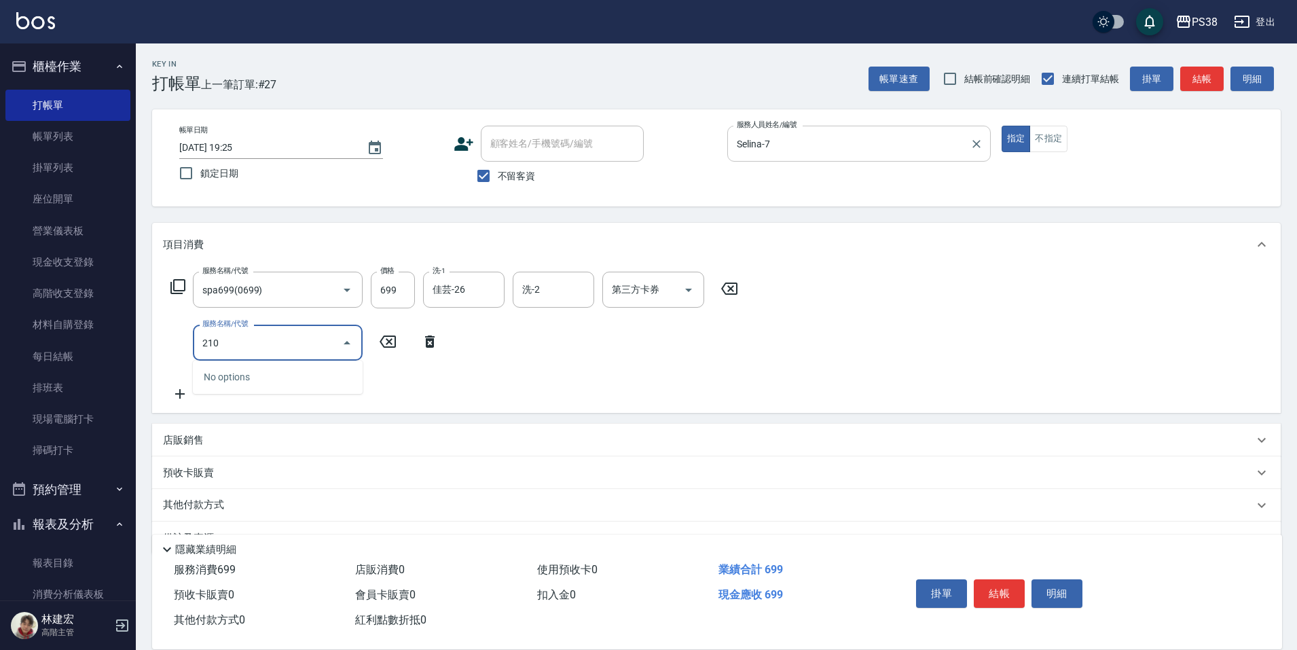
type input "2100"
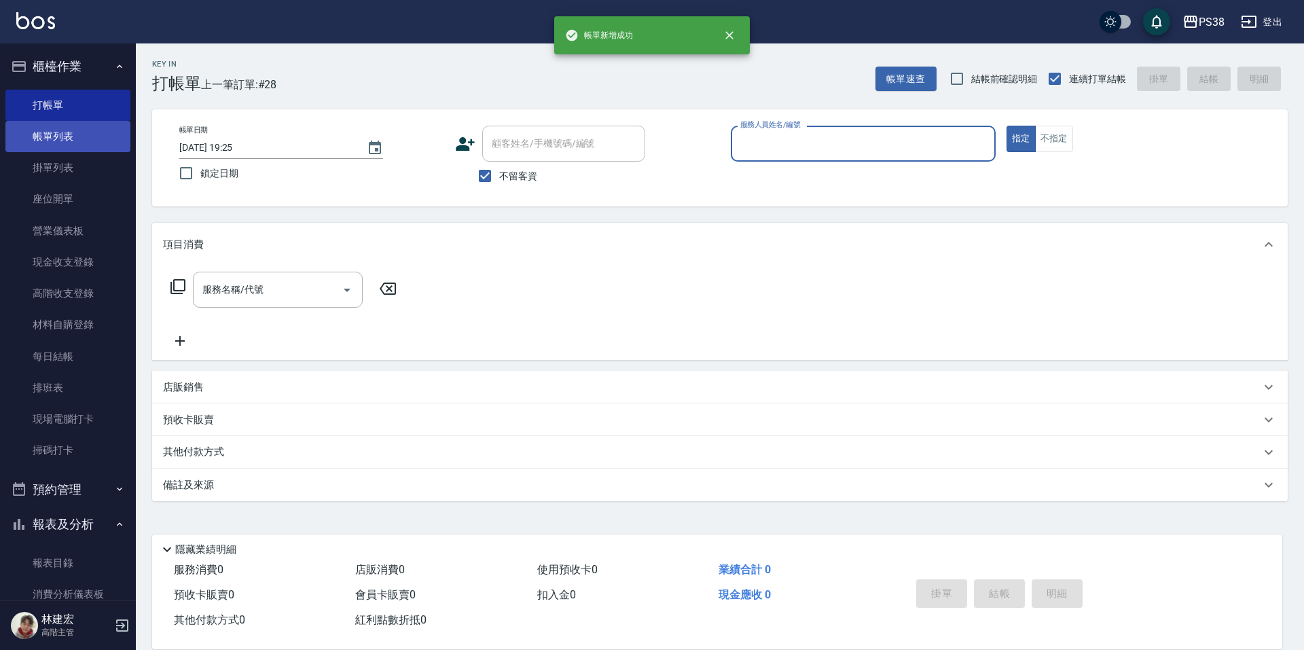
click at [55, 151] on link "帳單列表" at bounding box center [67, 136] width 125 height 31
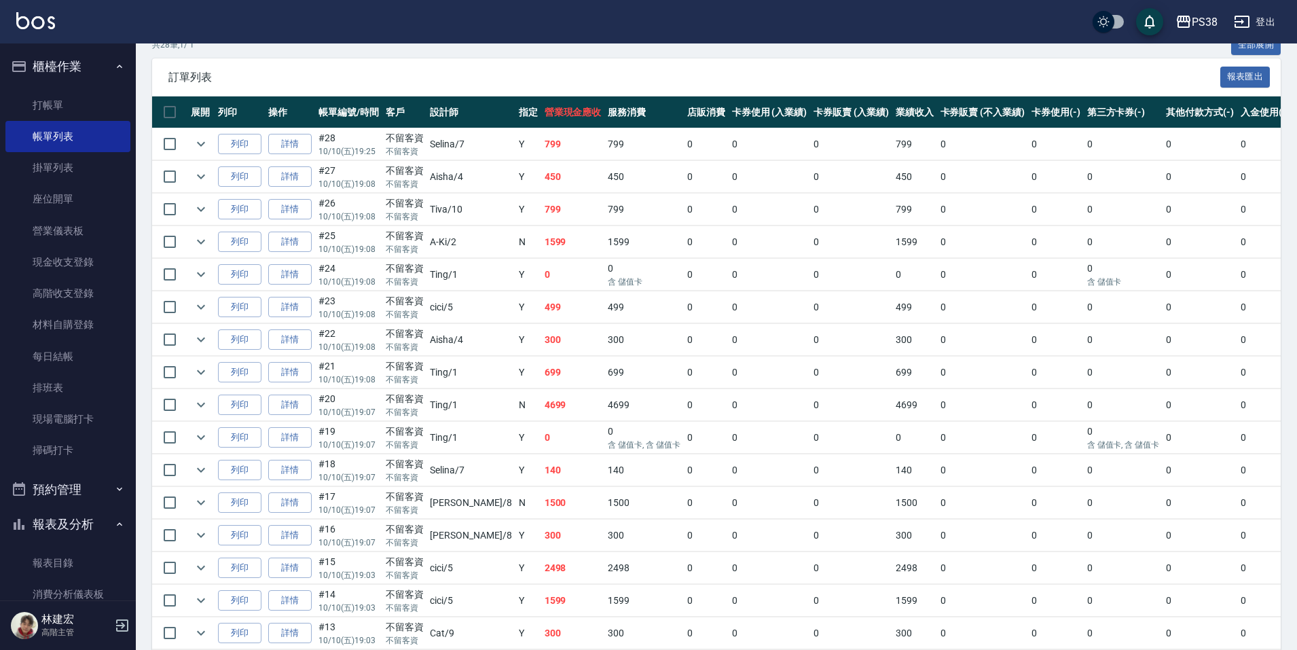
scroll to position [408, 0]
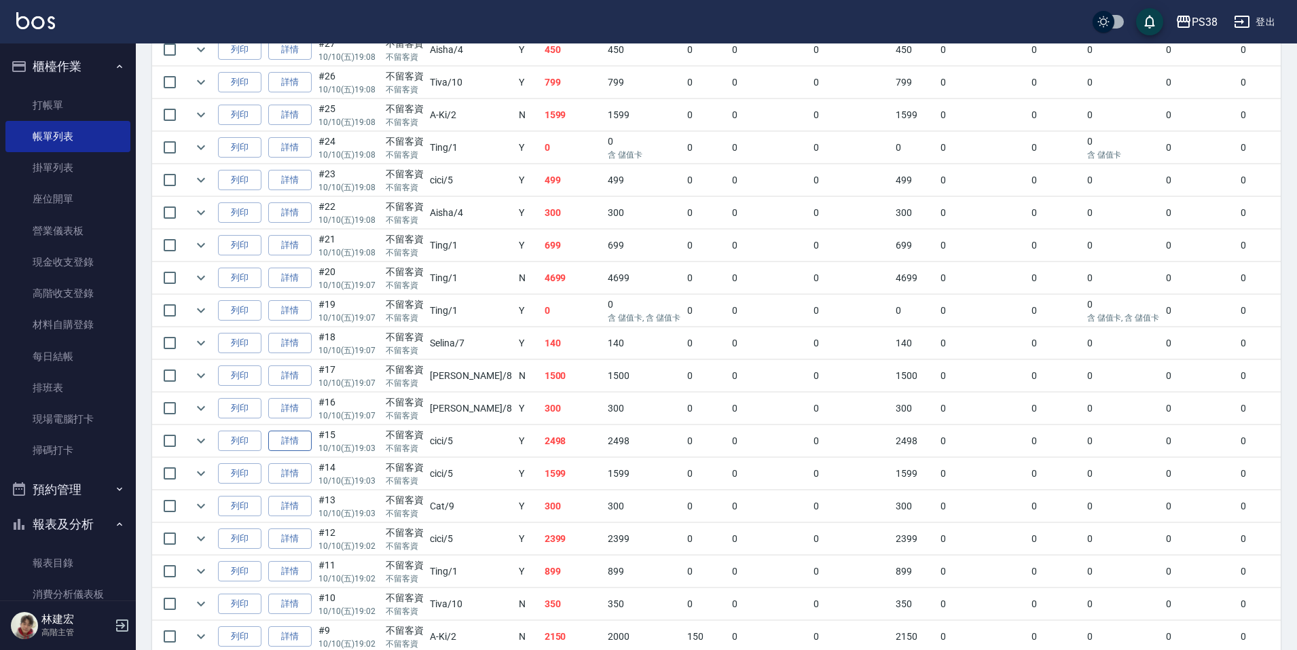
click at [281, 437] on link "詳情" at bounding box center [289, 441] width 43 height 21
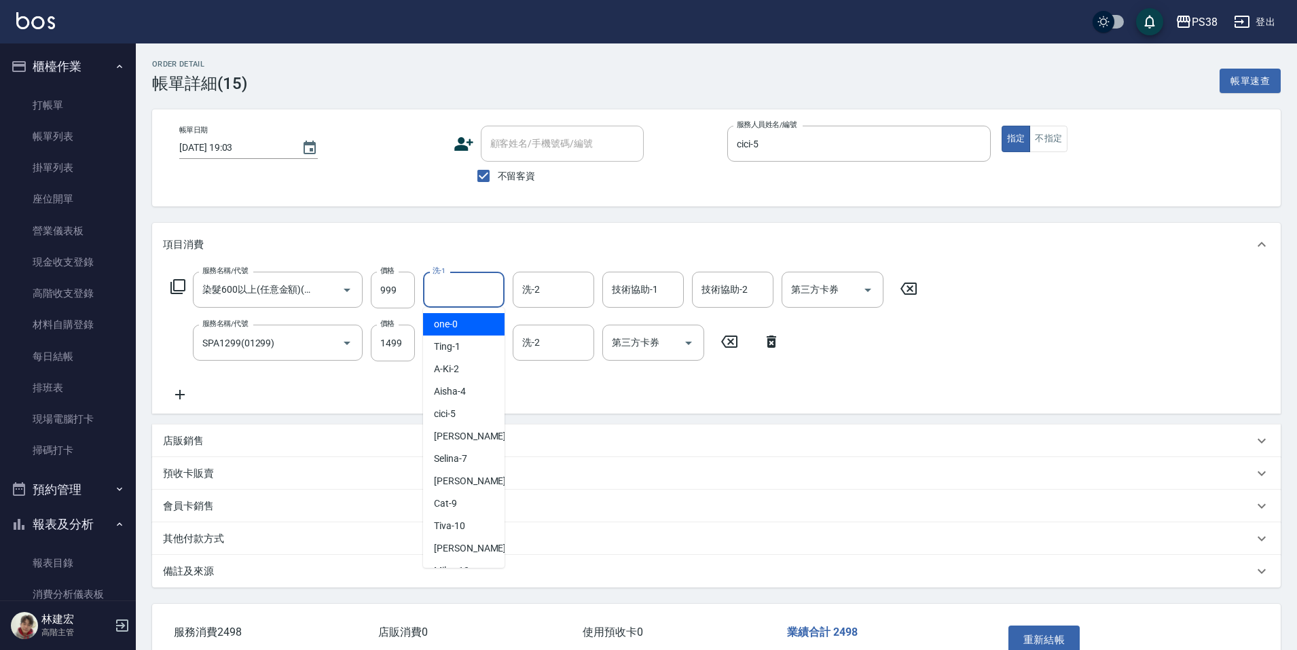
click at [455, 287] on input "洗-1" at bounding box center [463, 290] width 69 height 24
type input "佳芸-26"
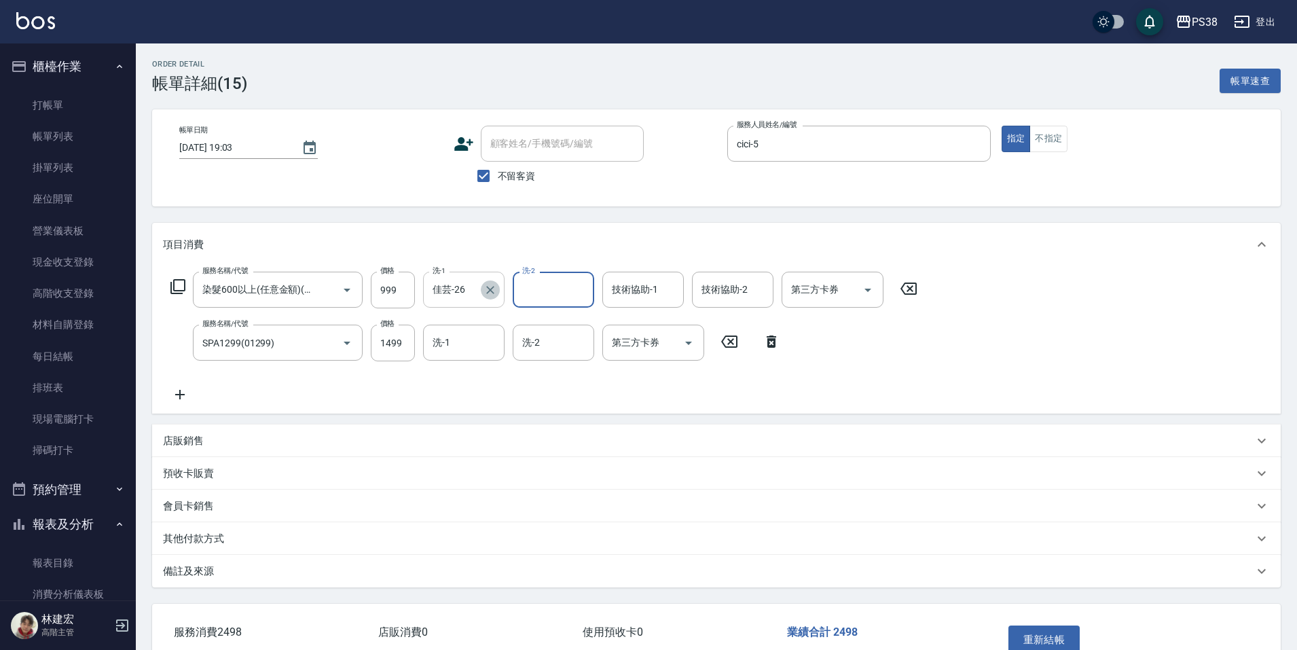
click at [491, 285] on icon "Clear" at bounding box center [491, 290] width 14 height 14
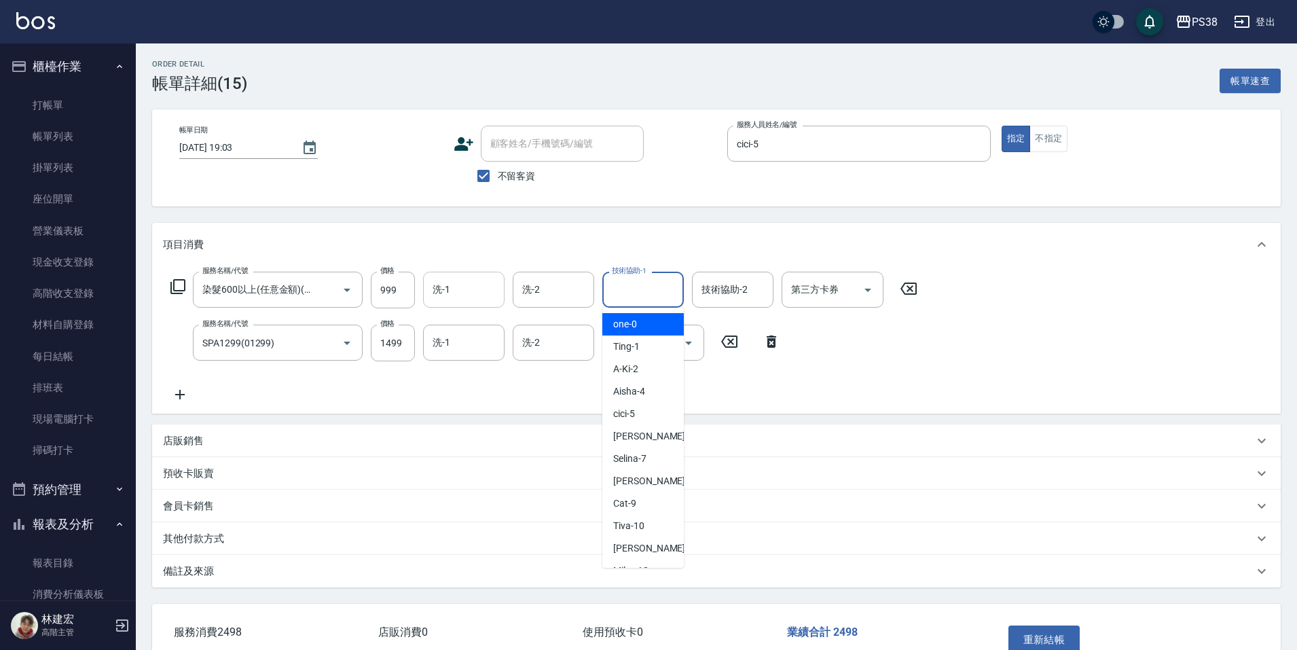
click at [659, 293] on input "技術協助-1" at bounding box center [643, 290] width 69 height 24
type input "佳芸-26"
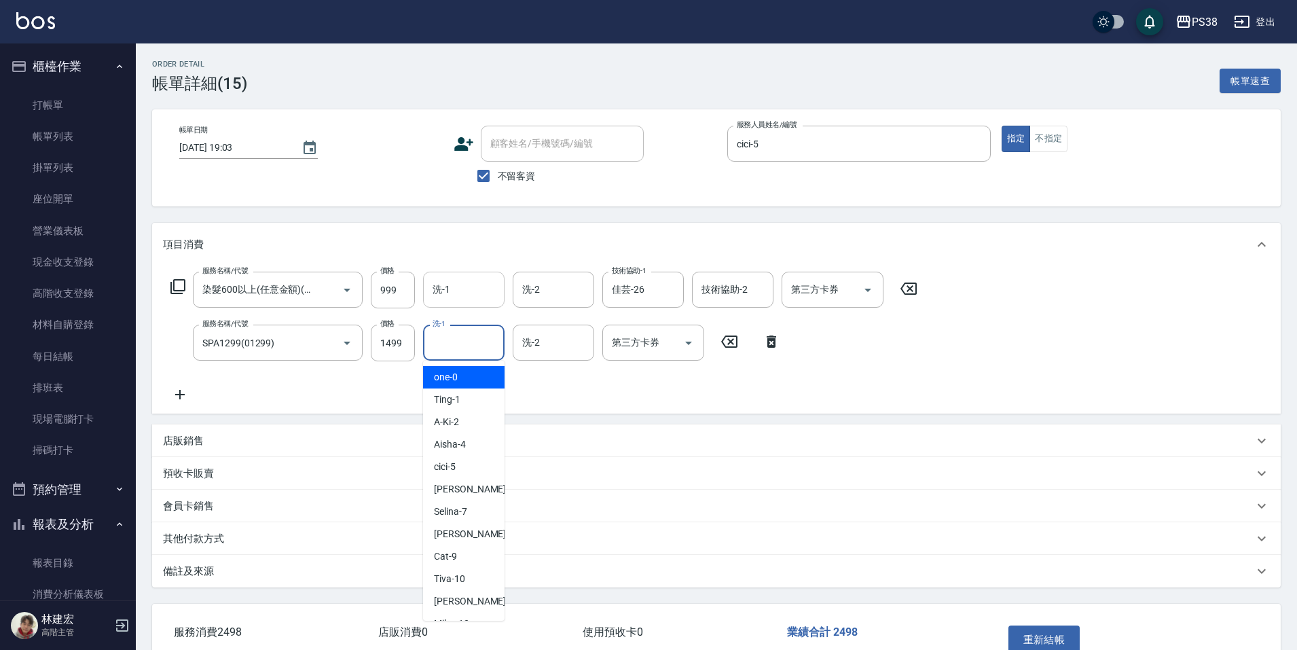
click at [442, 347] on input "洗-1" at bounding box center [463, 343] width 69 height 24
type input "佳芸-26"
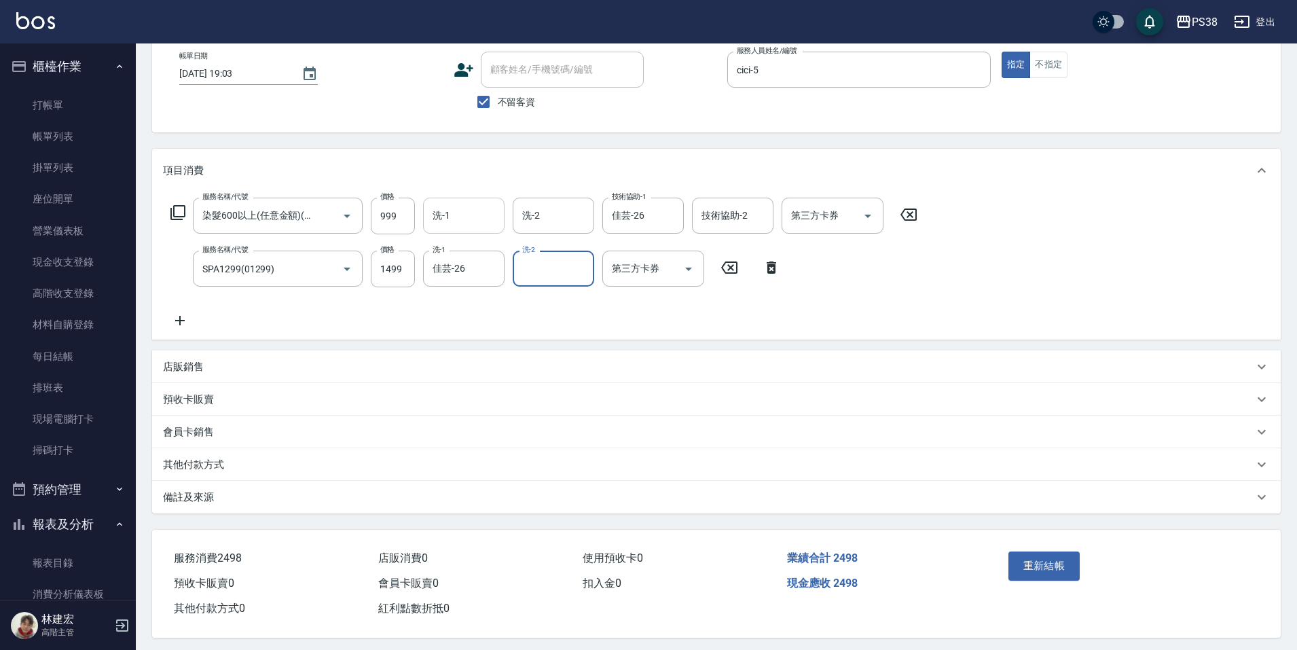
scroll to position [84, 0]
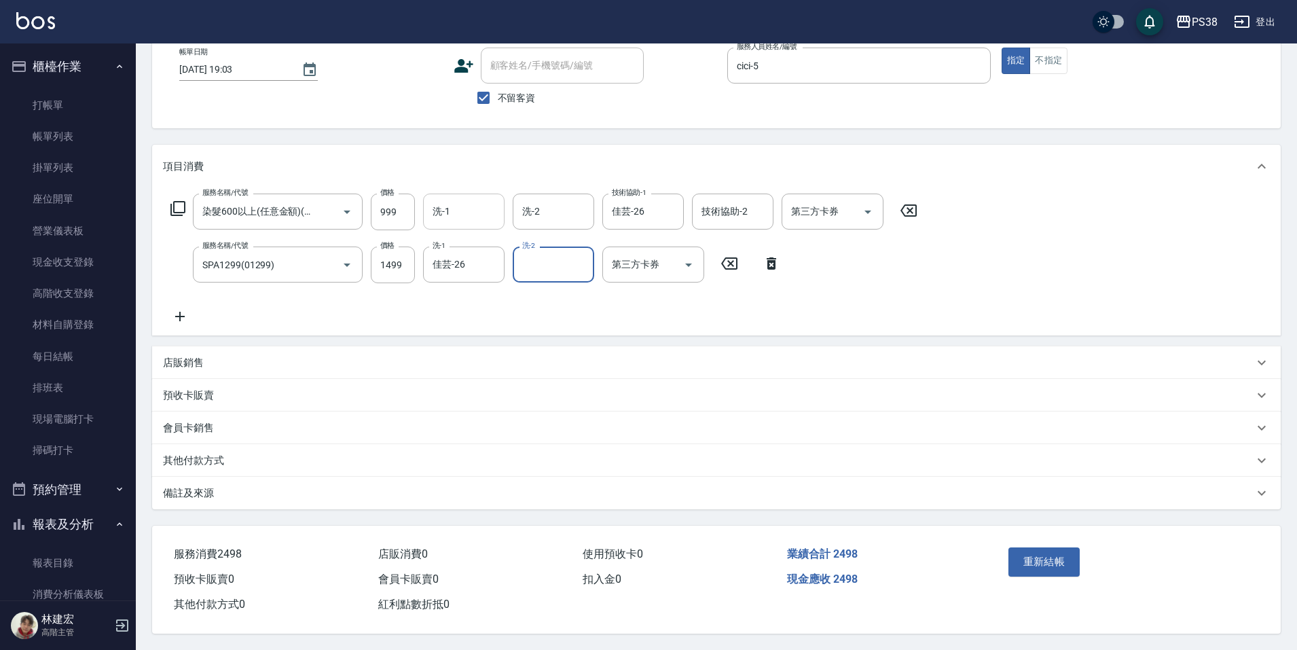
click at [1000, 560] on div "重新結帳" at bounding box center [1126, 572] width 278 height 92
click at [1031, 547] on button "重新結帳" at bounding box center [1045, 561] width 72 height 29
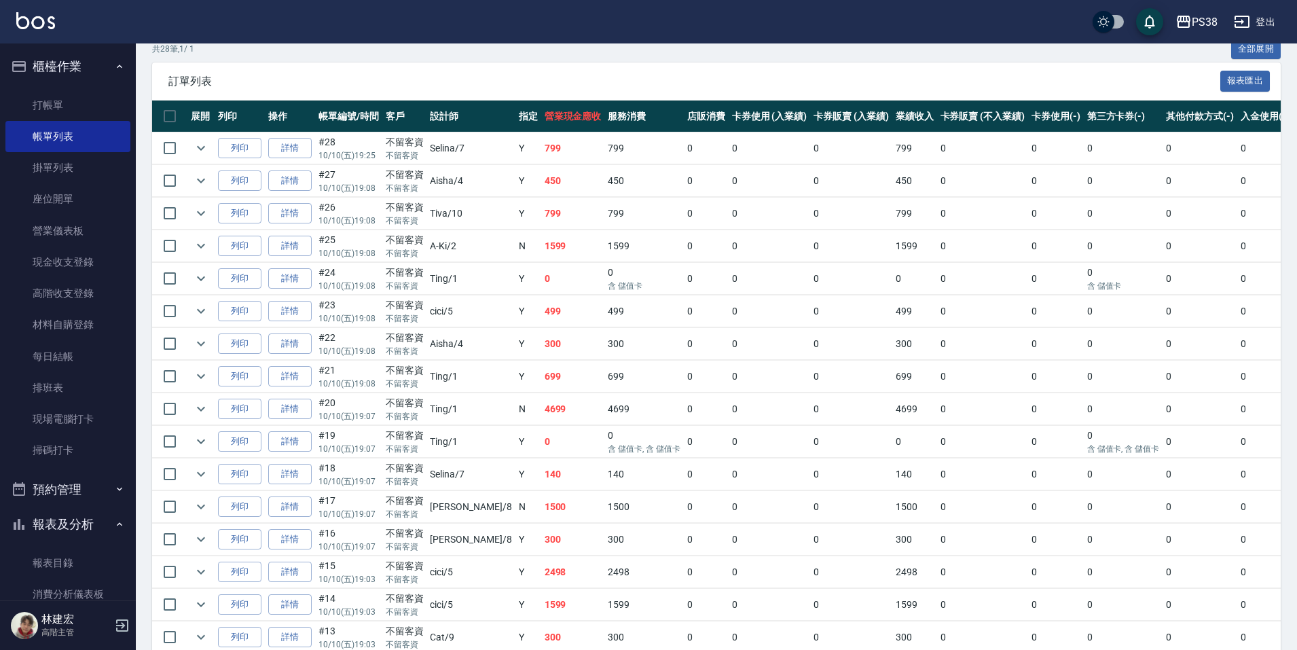
scroll to position [272, 0]
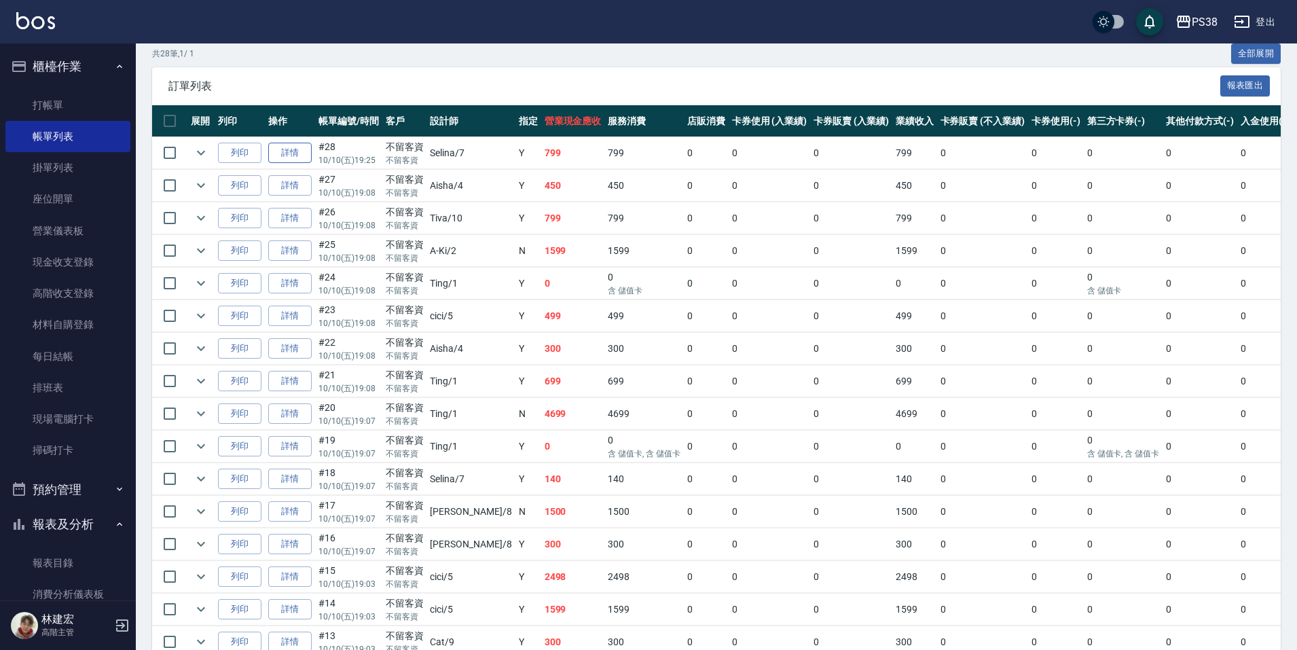
click at [286, 149] on link "詳情" at bounding box center [289, 153] width 43 height 21
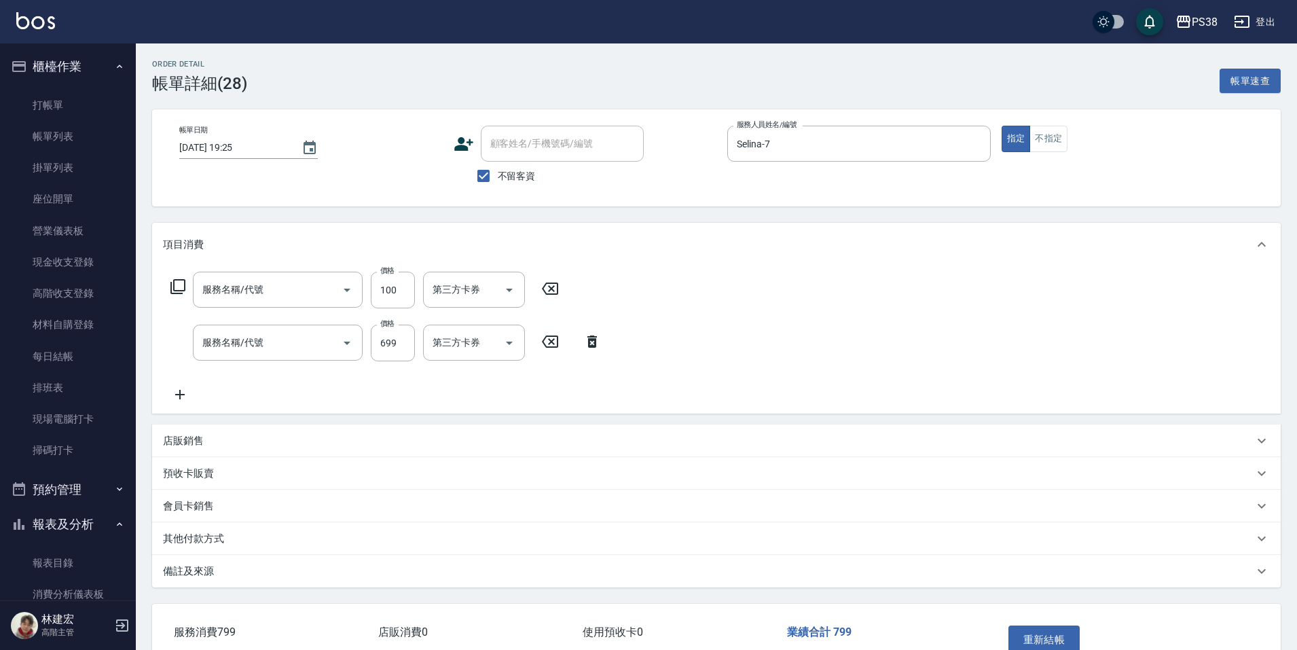
type input "2025/10/10 19:25"
checkbox input "true"
type input "Selina-7"
type input "剪髮與造型(任意金額)(2100)"
type input "spa699(0699)"
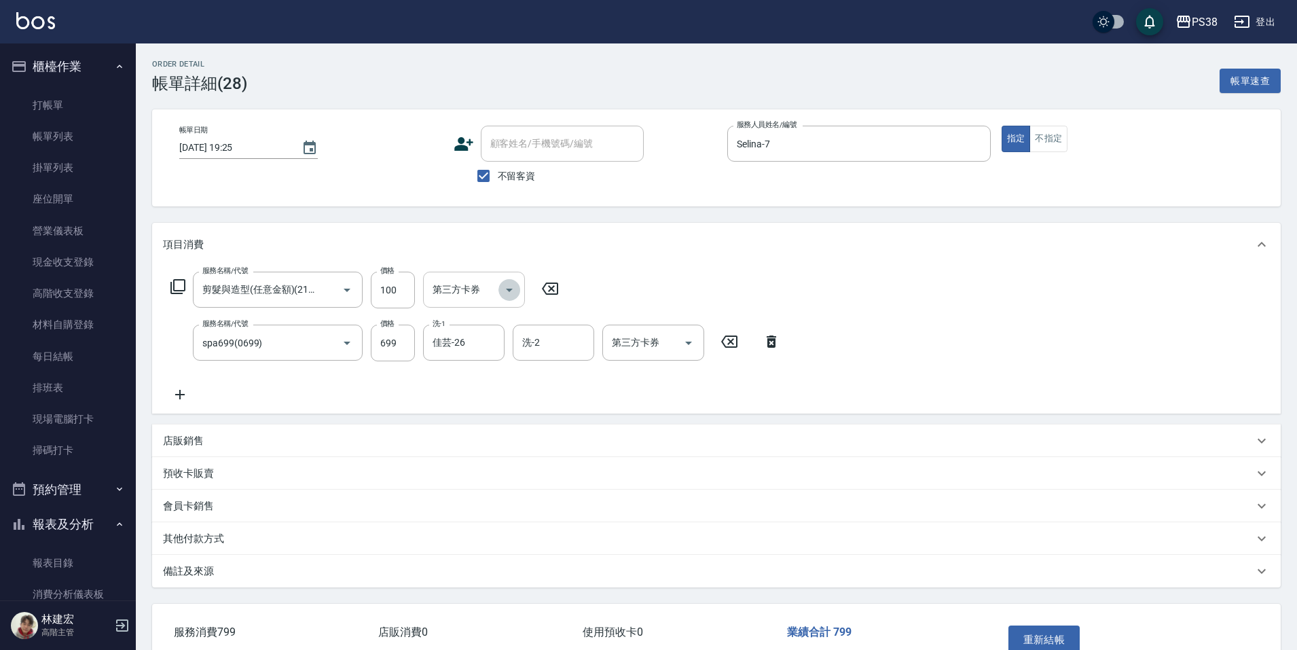
click at [515, 291] on icon "Open" at bounding box center [509, 290] width 16 height 16
click at [422, 412] on div "服務名稱/代號 剪髮與造型(任意金額)(2100) 服務名稱/代號 價格 100 價格 第三方卡券 第三方卡券 服務名稱/代號 spa699(0699) 服務…" at bounding box center [716, 339] width 1129 height 147
click at [688, 343] on icon "Open" at bounding box center [688, 343] width 7 height 3
drag, startPoint x: 655, startPoint y: 463, endPoint x: 646, endPoint y: 459, distance: 9.7
click at [654, 464] on span "儲值卡" at bounding box center [653, 467] width 102 height 22
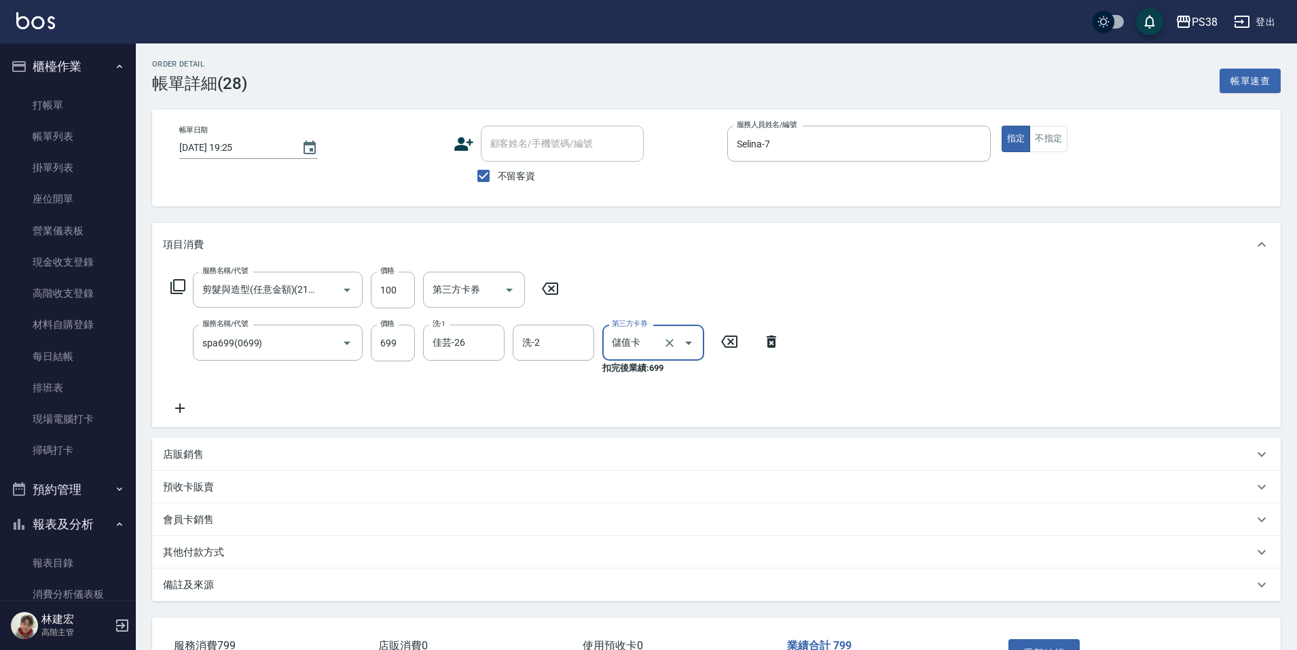
type input "儲值卡"
click at [503, 285] on icon "Open" at bounding box center [509, 290] width 16 height 16
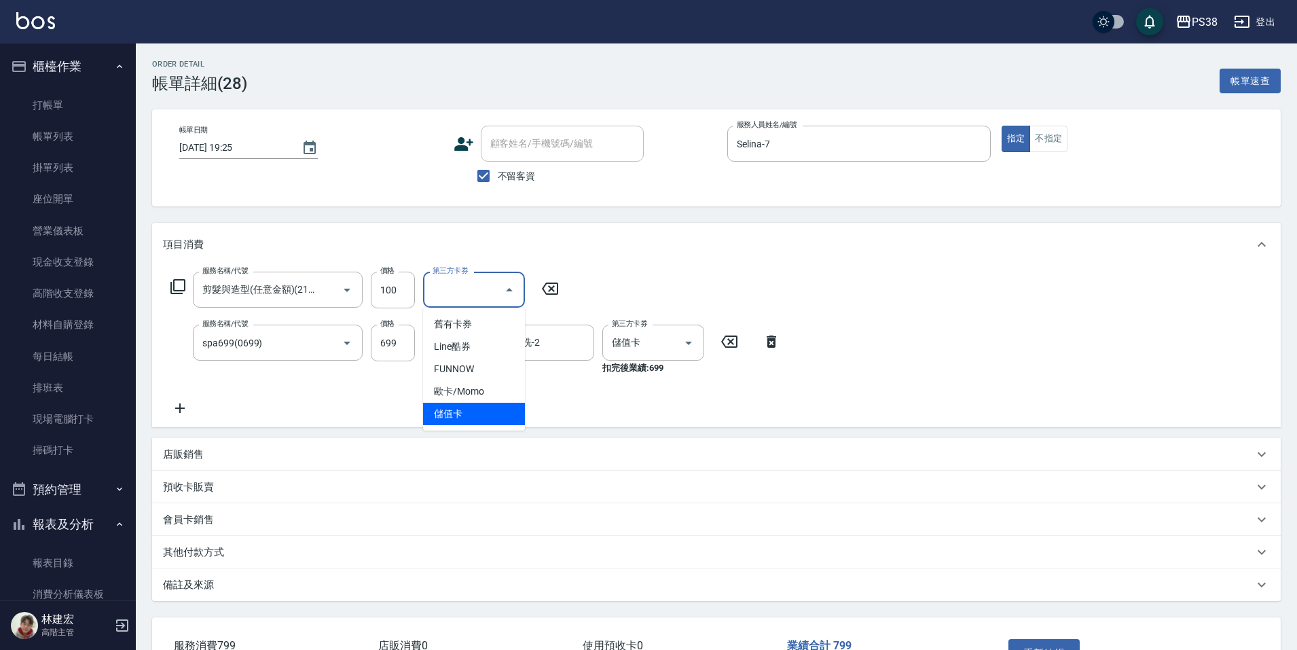
click at [488, 412] on span "儲值卡" at bounding box center [474, 414] width 102 height 22
type input "儲值卡"
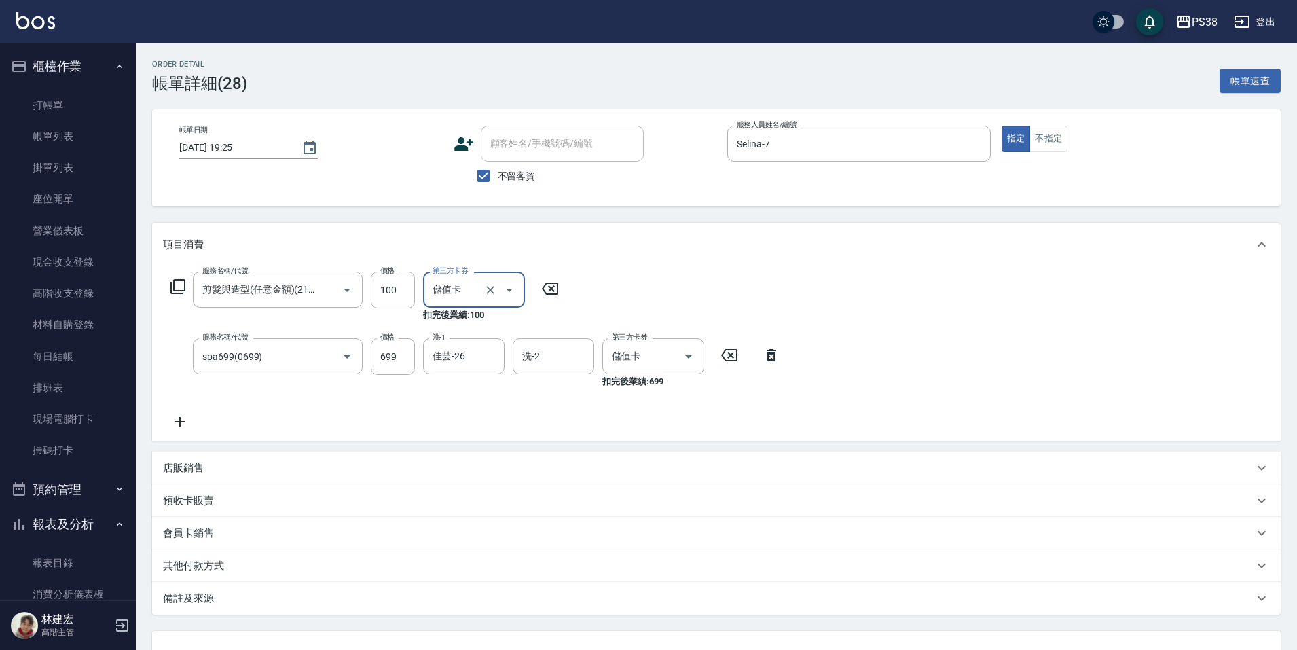
click at [490, 408] on div "服務名稱/代號 剪髮與造型(任意金額)(2100) 服務名稱/代號 價格 100 價格 第三方卡券 儲值卡 第三方卡券 扣完後業績: 100 服務名稱/代號 …" at bounding box center [476, 351] width 626 height 158
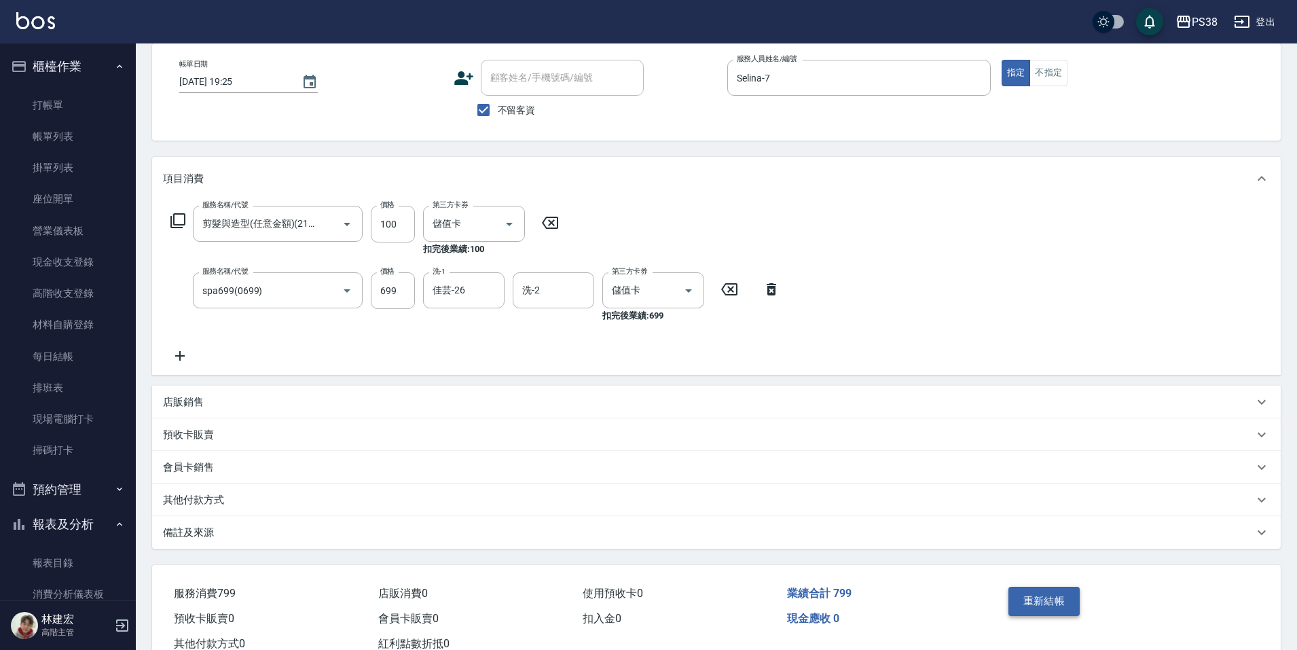
scroll to position [111, 0]
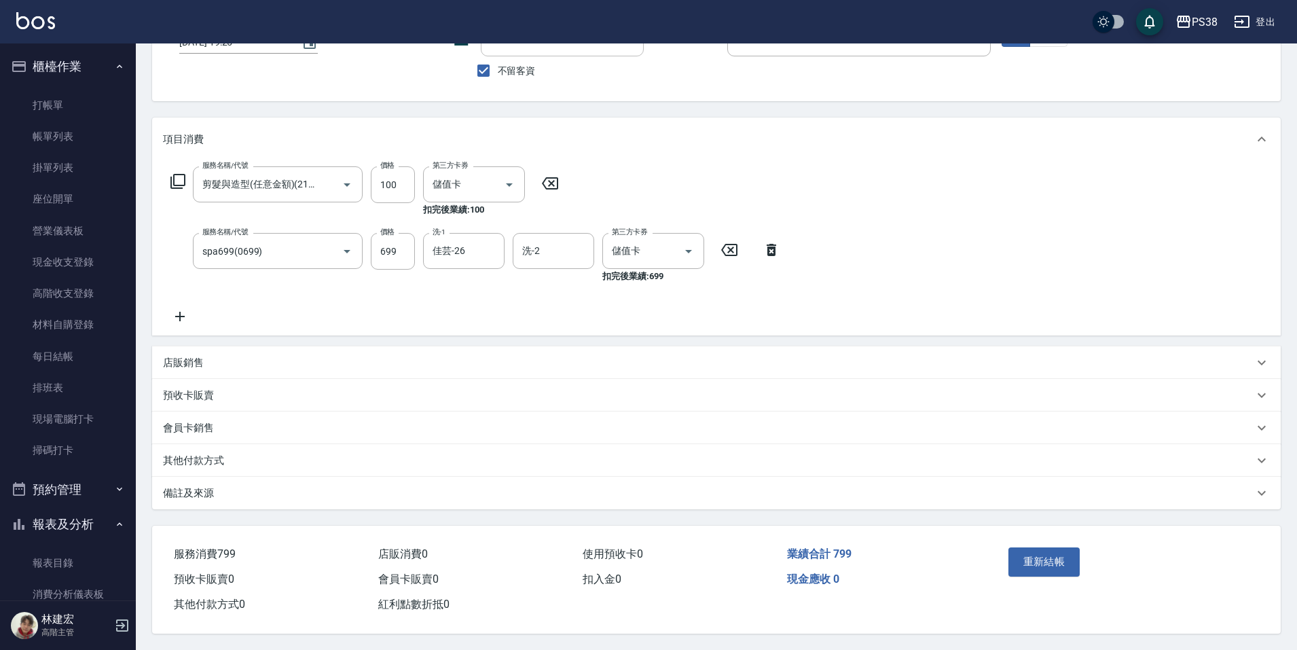
click at [1029, 551] on button "重新結帳" at bounding box center [1045, 561] width 72 height 29
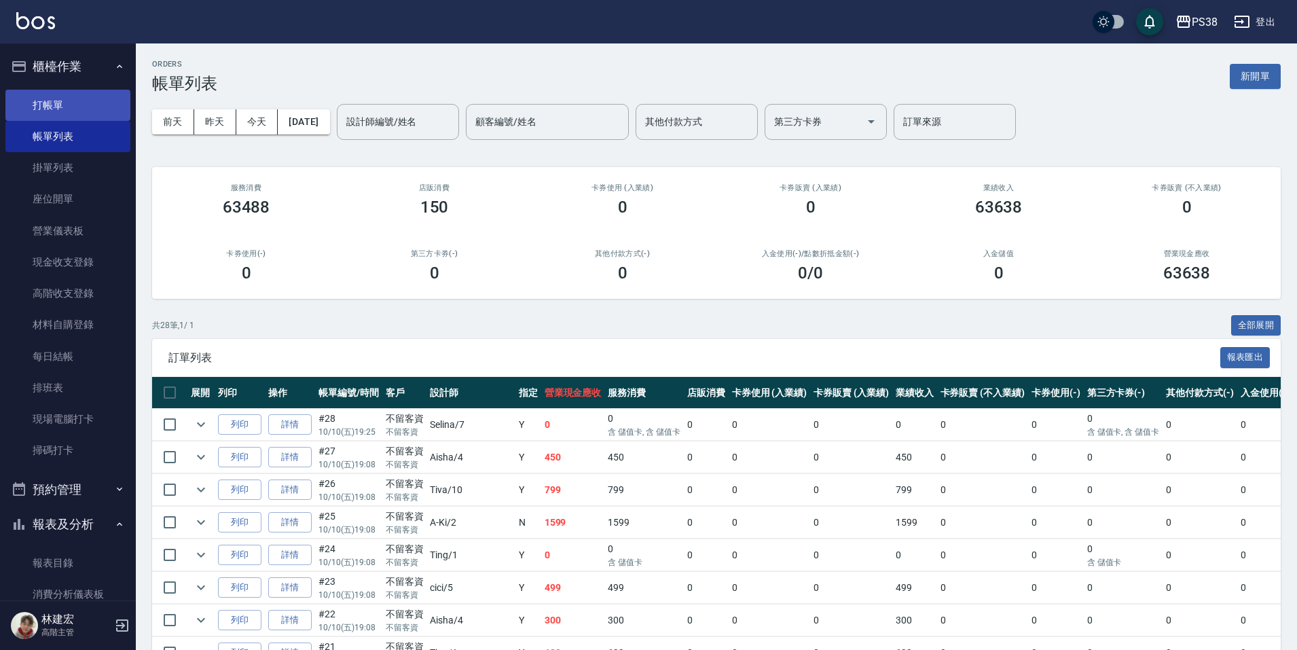
click at [61, 105] on link "打帳單" at bounding box center [67, 105] width 125 height 31
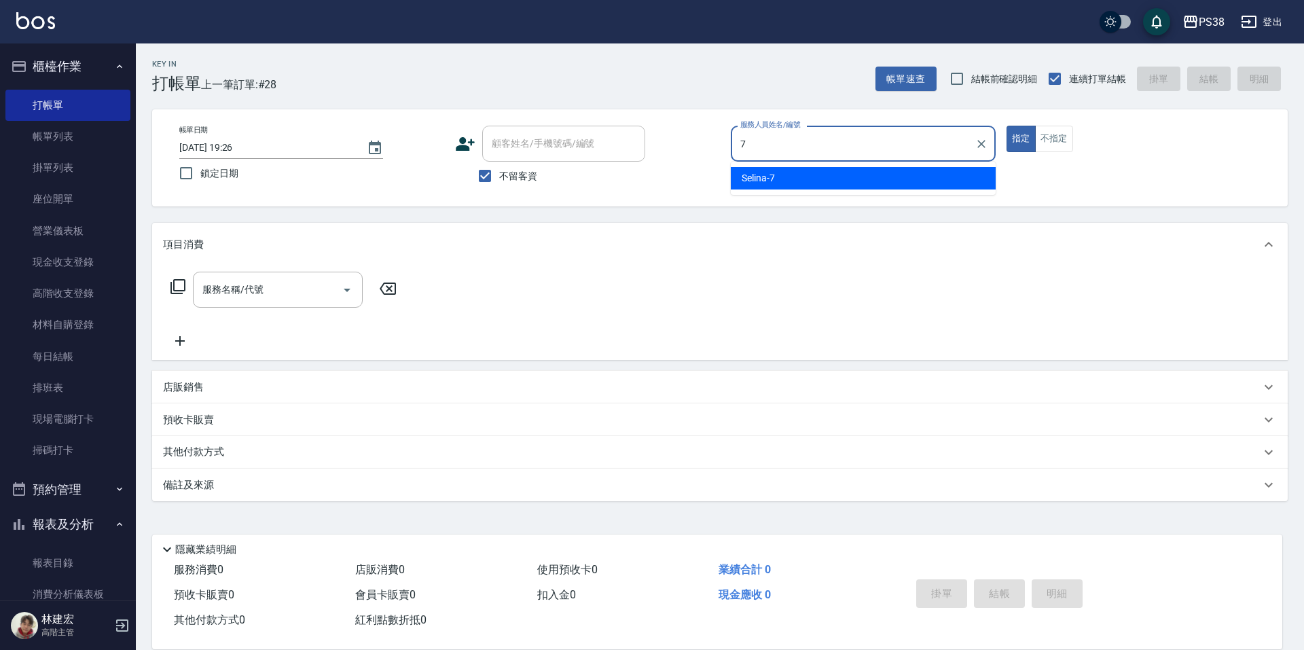
type input "Selina-7"
type button "true"
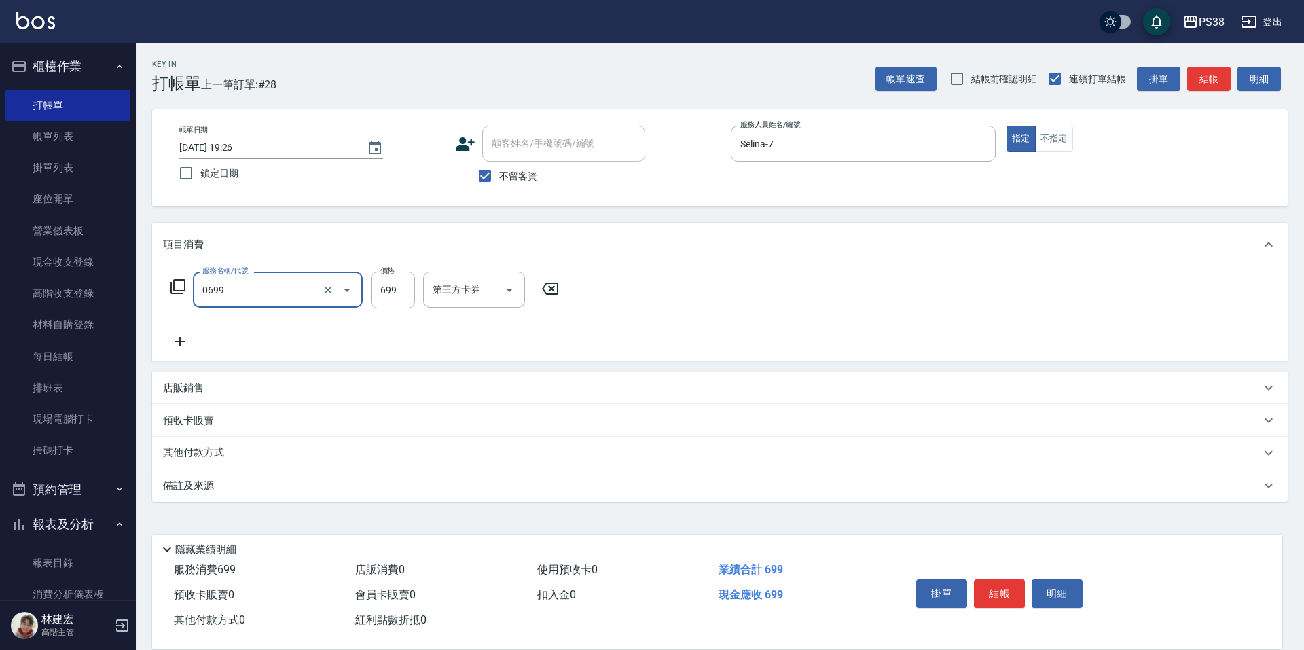
type input "spa699(0699)"
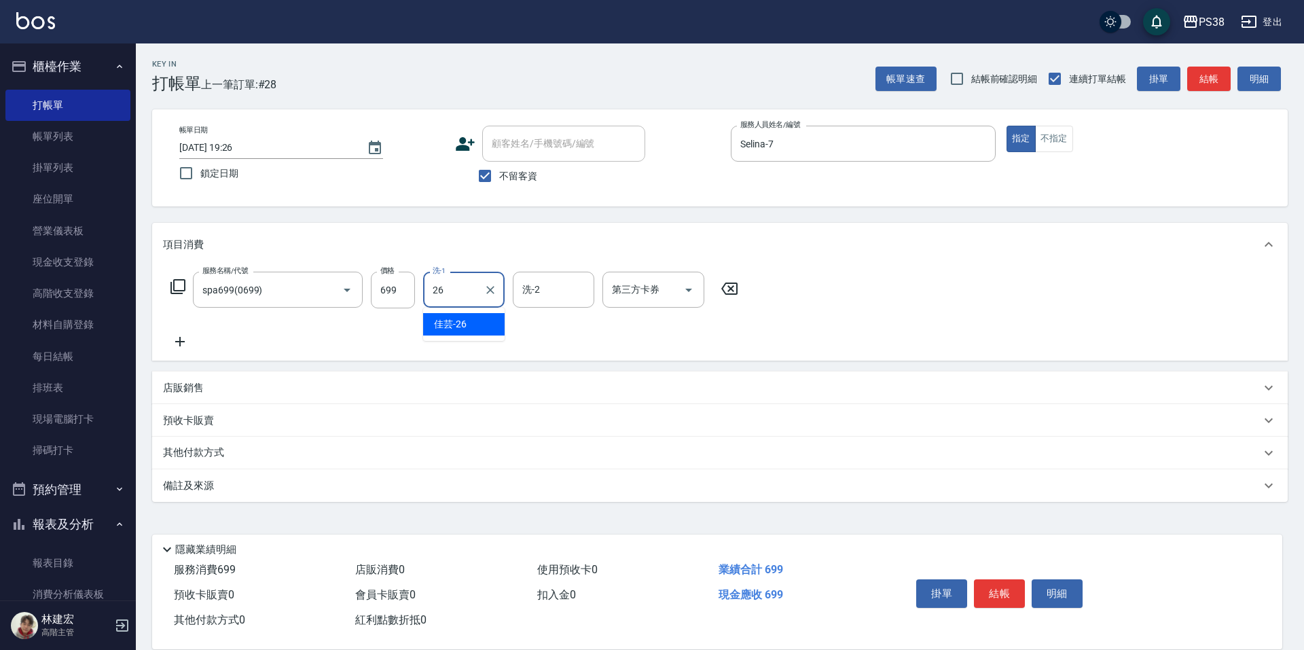
type input "佳芸-26"
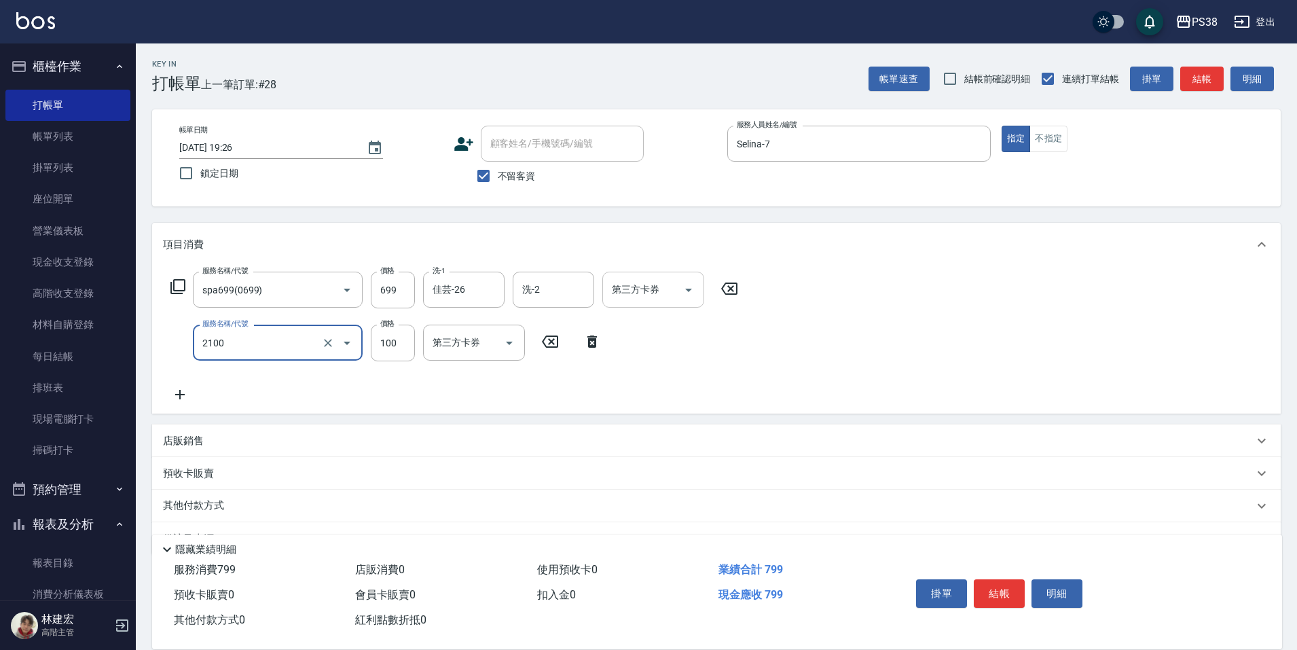
click at [689, 286] on icon "Open" at bounding box center [689, 290] width 16 height 16
type input "剪髮與造型(任意金額)(2100)"
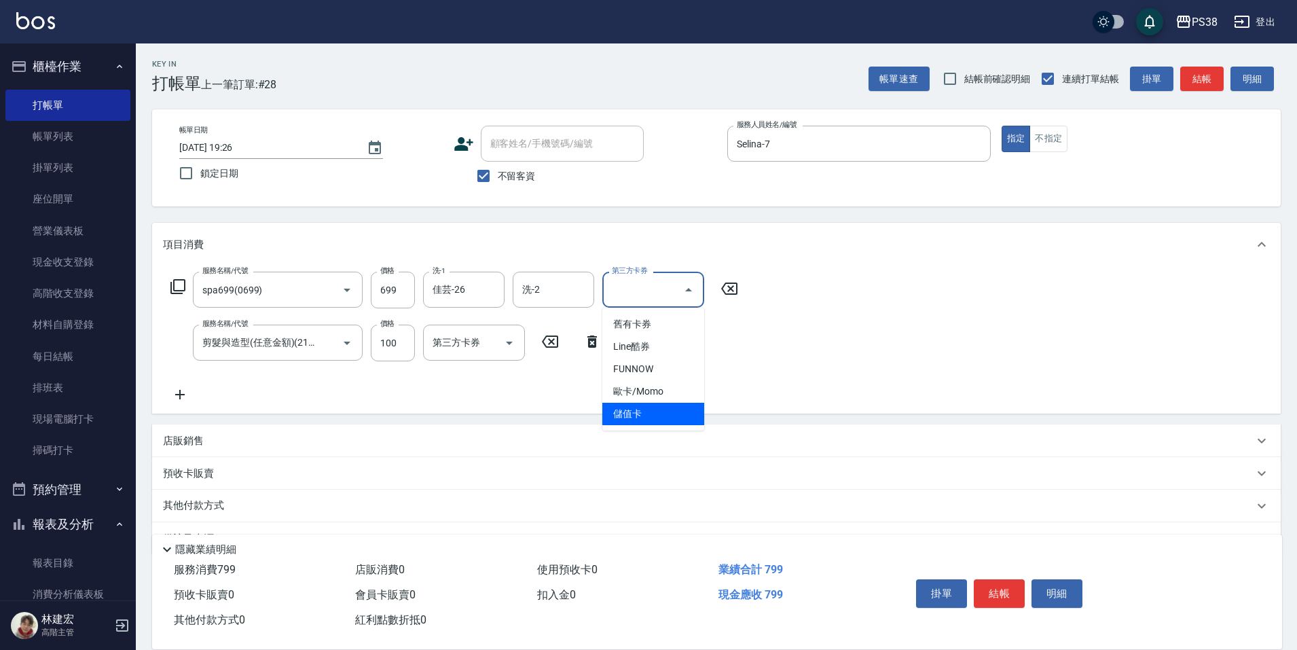
click at [662, 421] on span "儲值卡" at bounding box center [653, 414] width 102 height 22
type input "儲值卡"
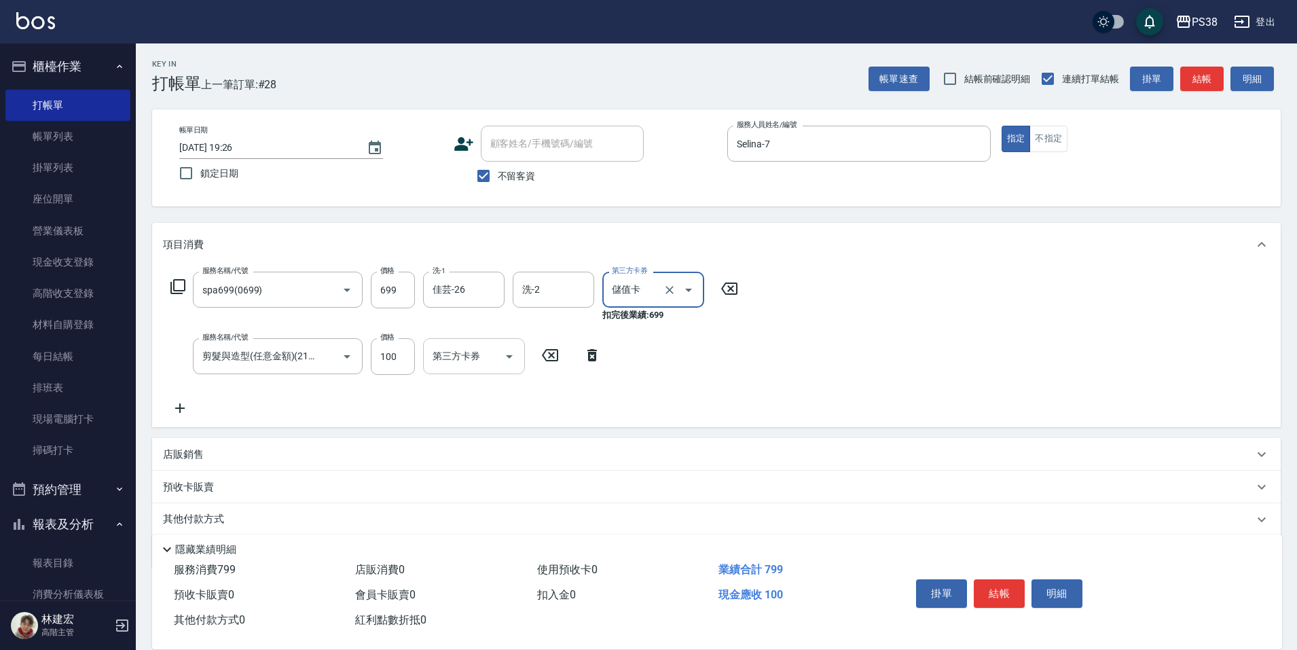
click at [515, 357] on icon "Open" at bounding box center [509, 356] width 16 height 16
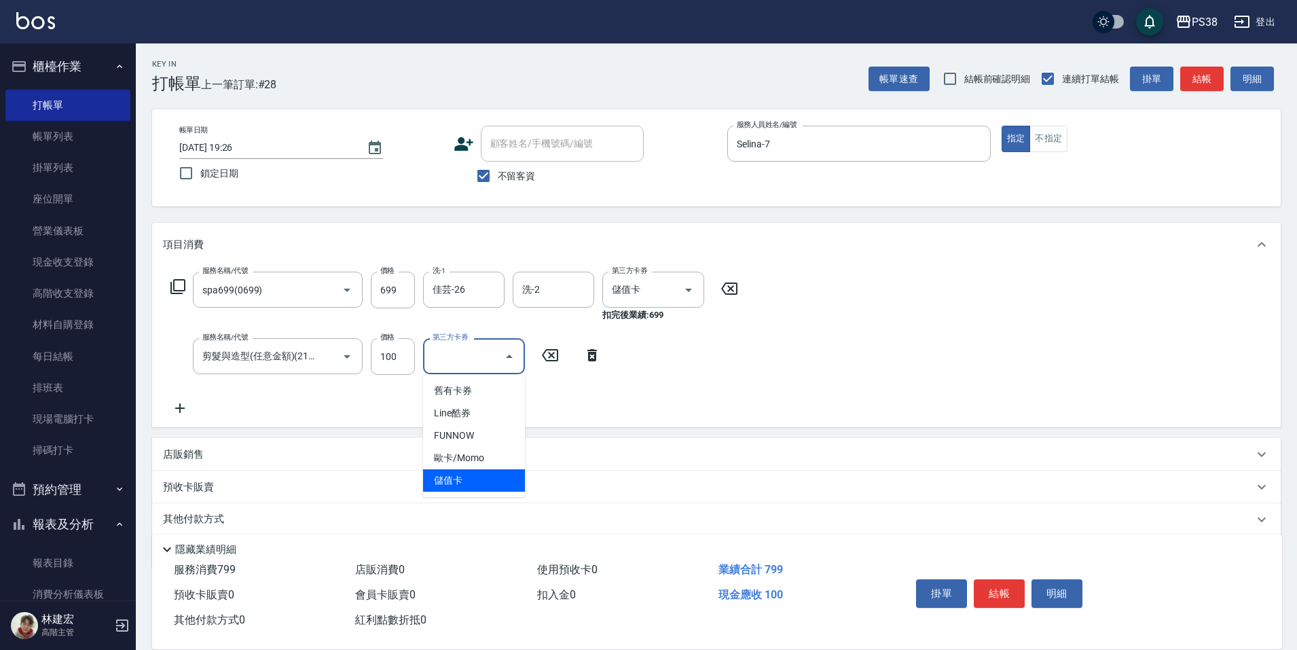
click at [484, 484] on span "儲值卡" at bounding box center [474, 480] width 102 height 22
type input "儲值卡"
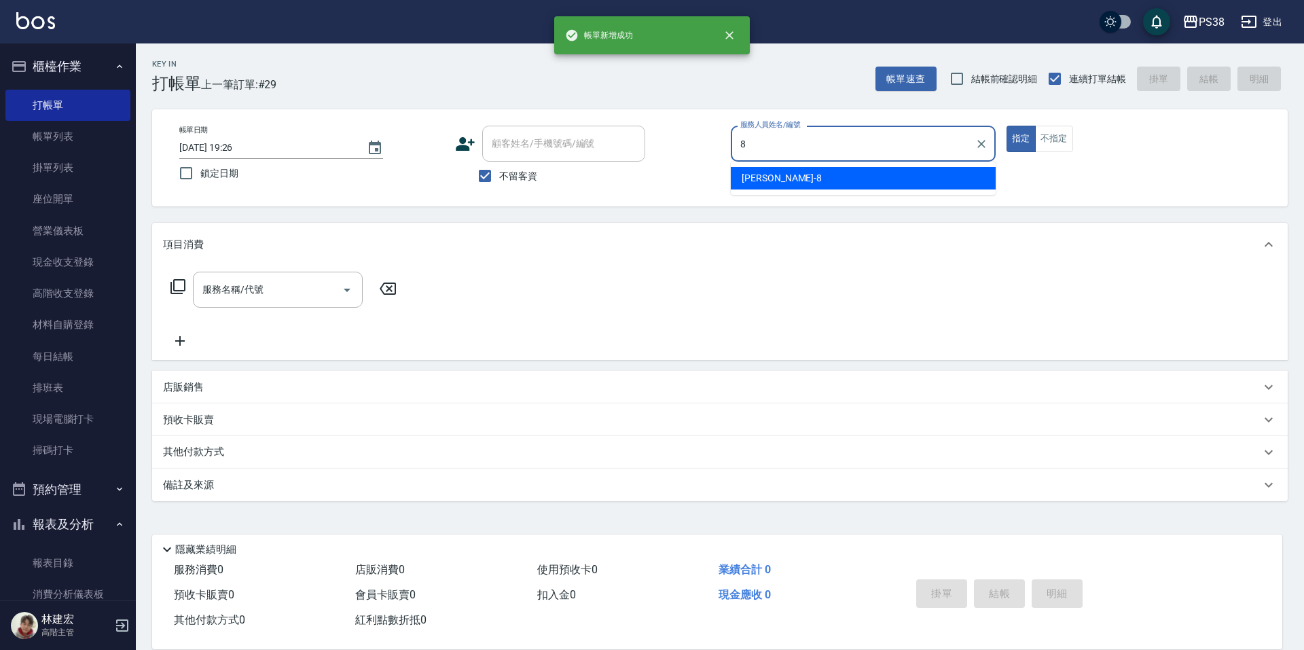
type input "mika-8"
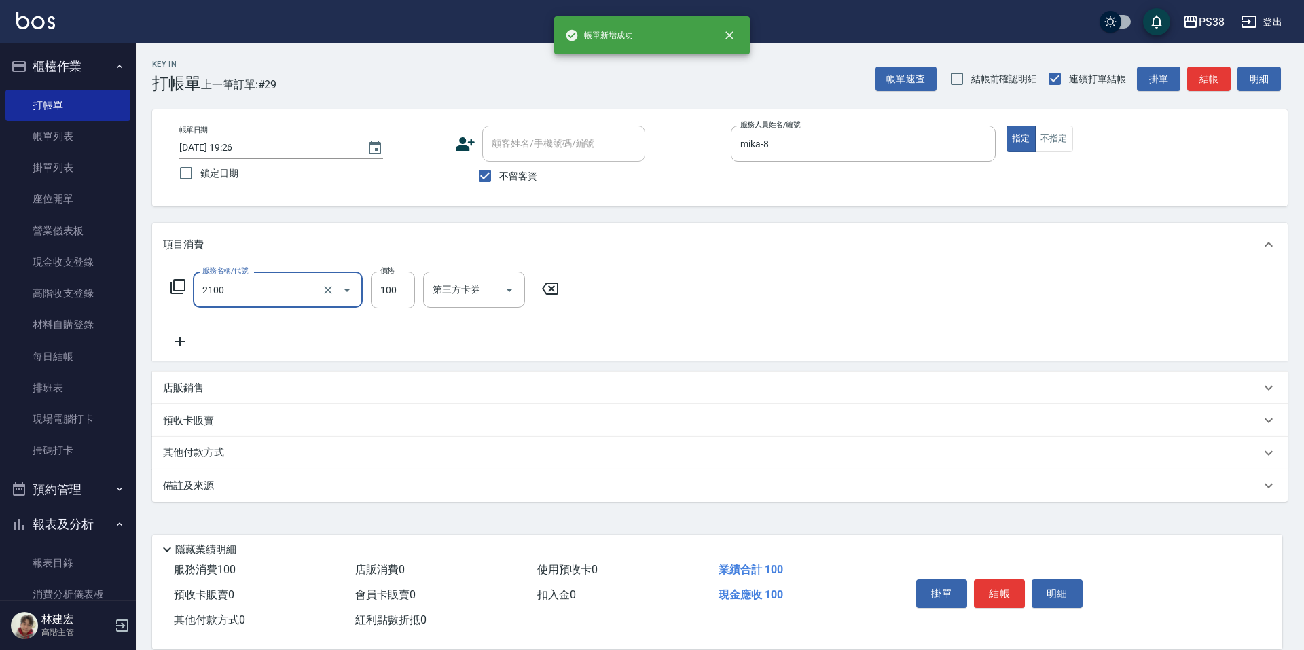
type input "剪髮與造型(任意金額)(2100)"
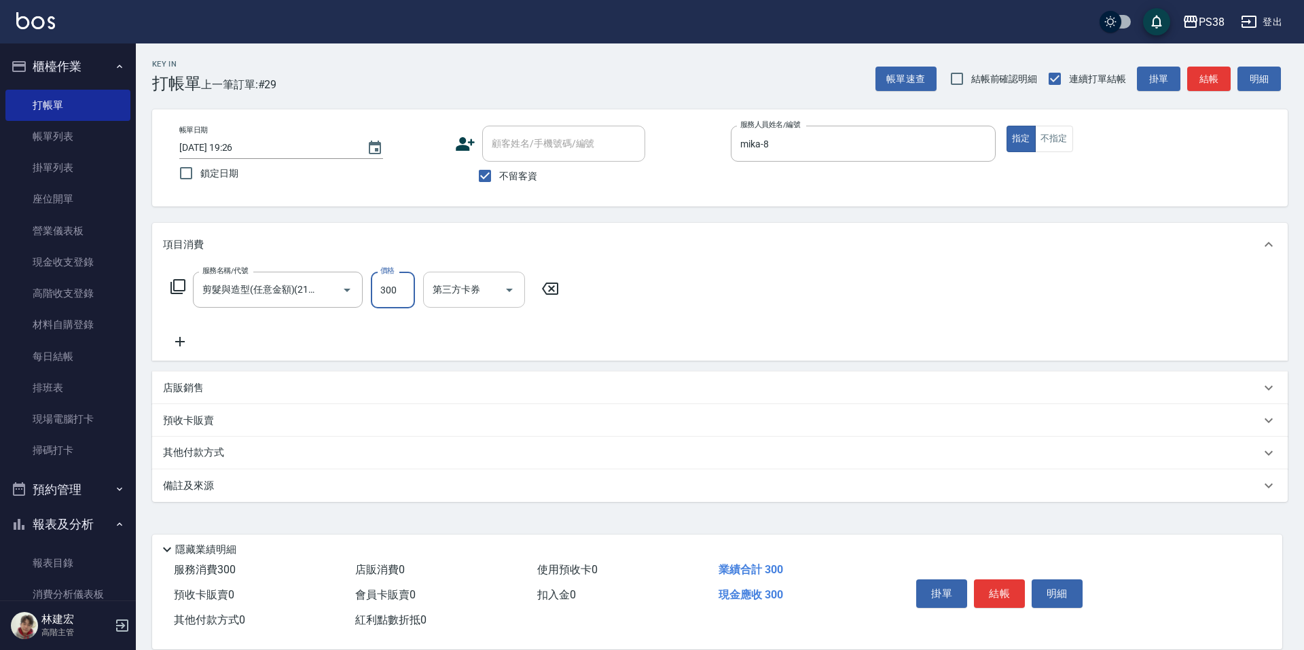
click at [524, 291] on div "第三方卡券" at bounding box center [474, 290] width 102 height 36
type input "300"
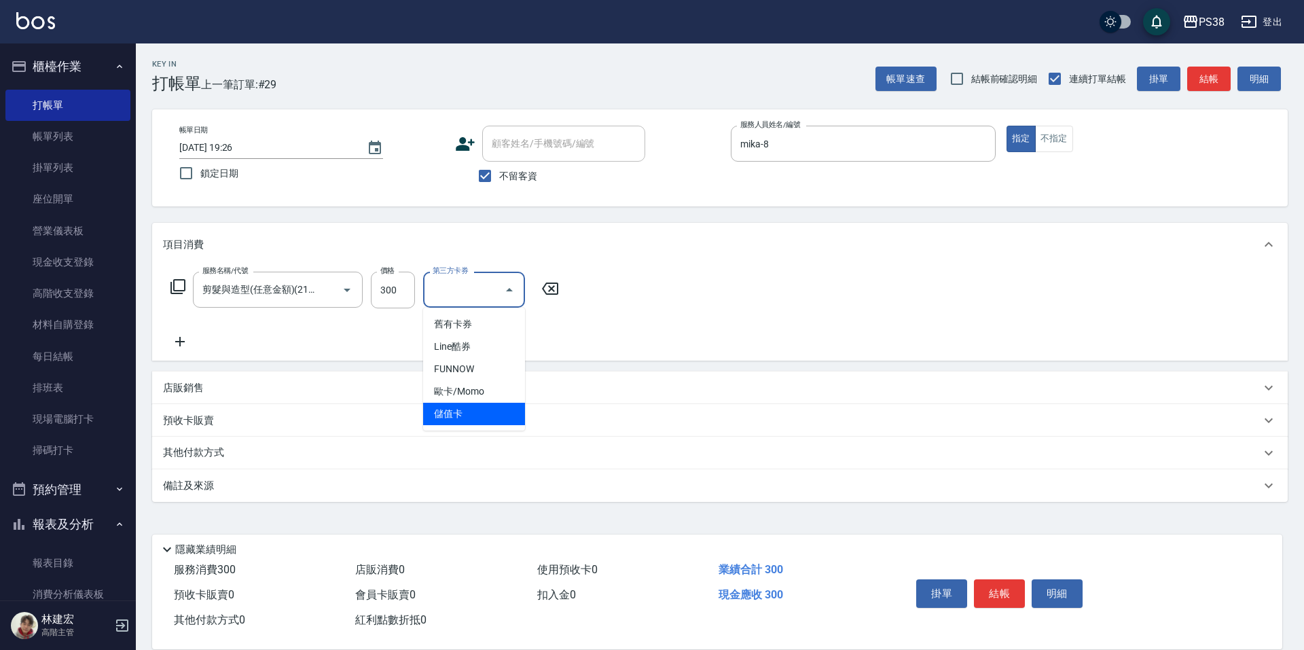
click at [465, 414] on span "儲值卡" at bounding box center [474, 414] width 102 height 22
type input "儲值卡"
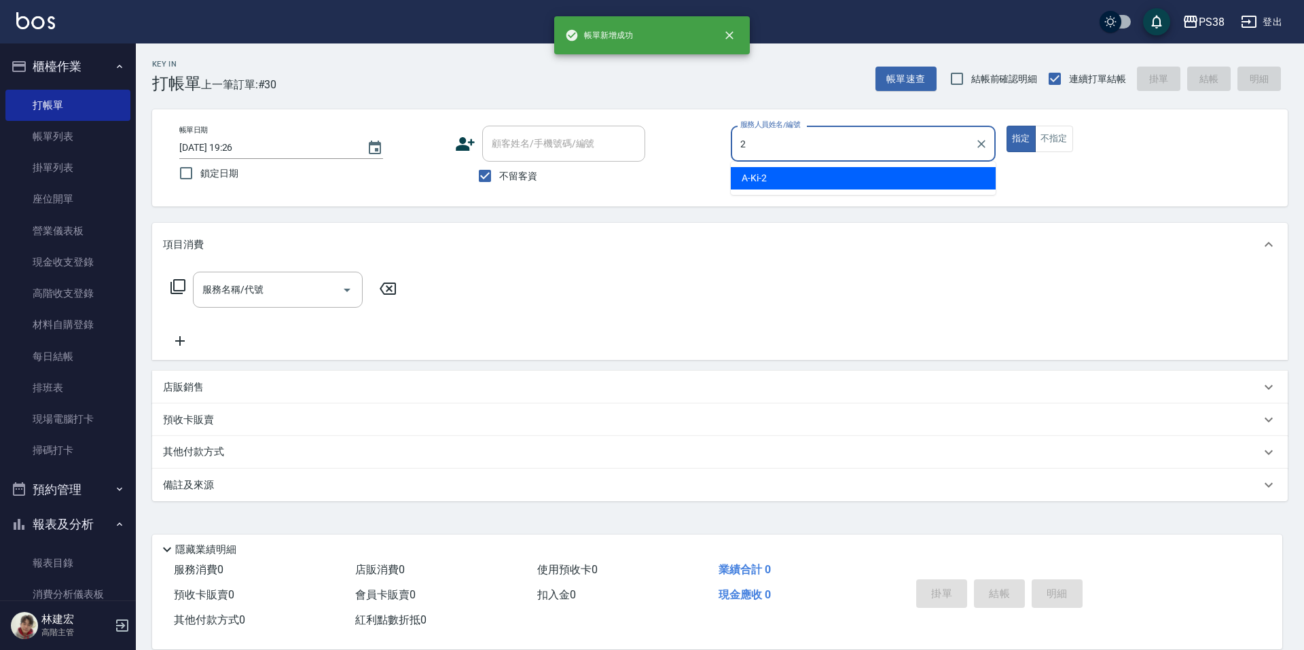
type input "A-Ki-2"
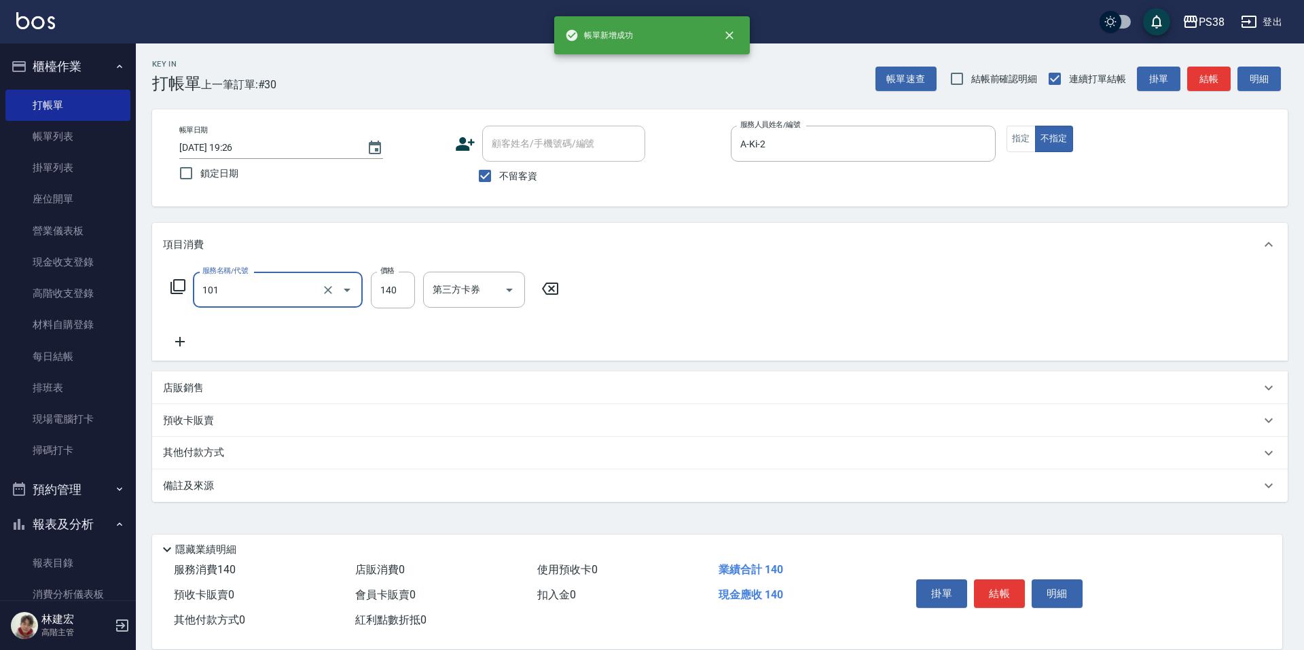
type input "洗髮(101)"
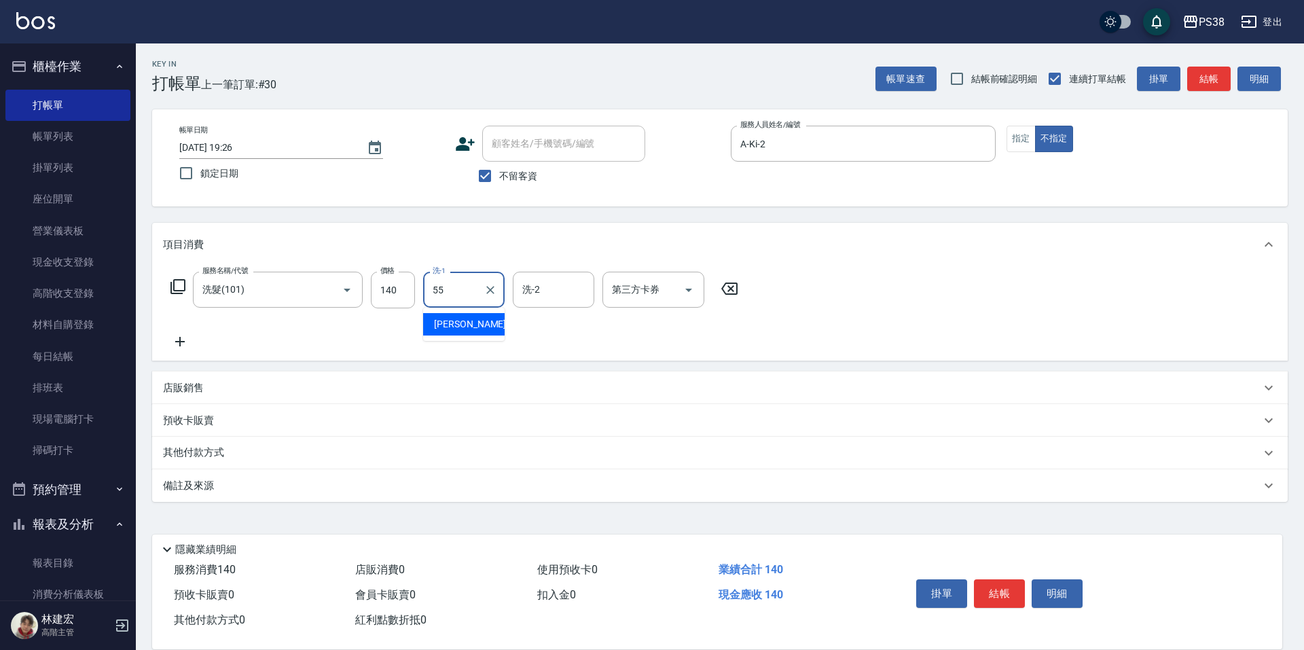
type input "彥丞-55"
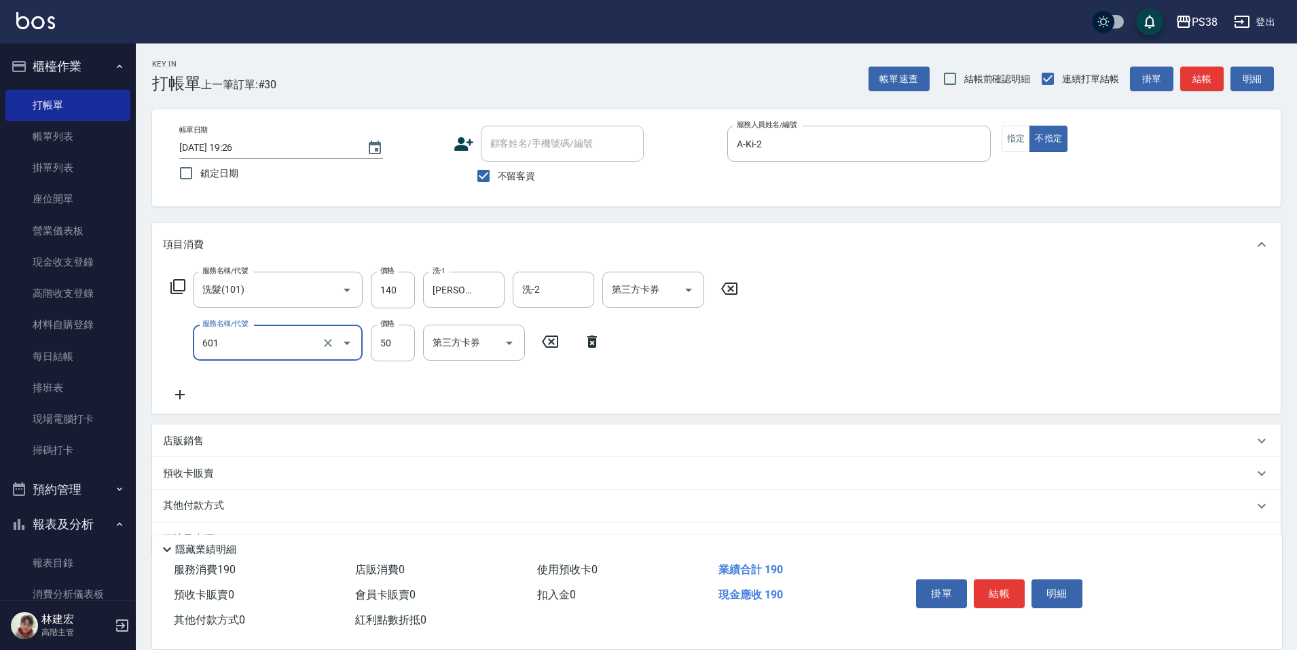
type input "精油50(601)"
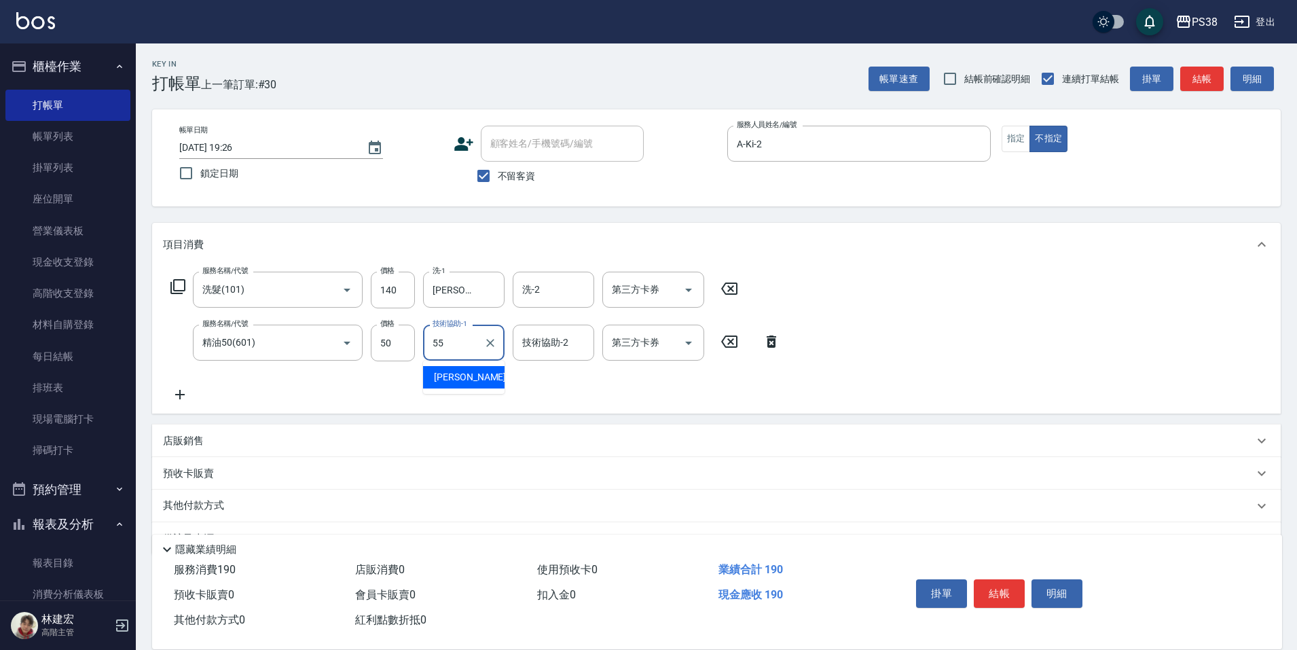
type input "彥丞-55"
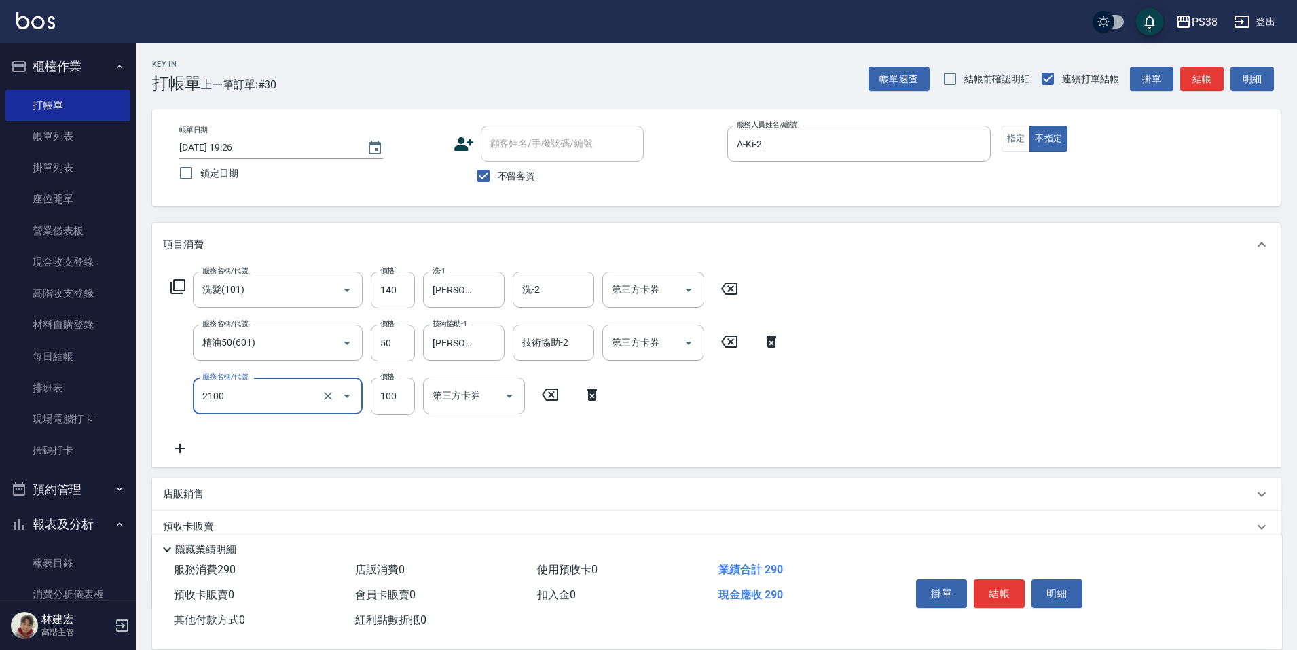
type input "剪髮與造型(任意金額)(2100)"
type input "160"
click at [189, 492] on p "店販銷售" at bounding box center [183, 494] width 41 height 14
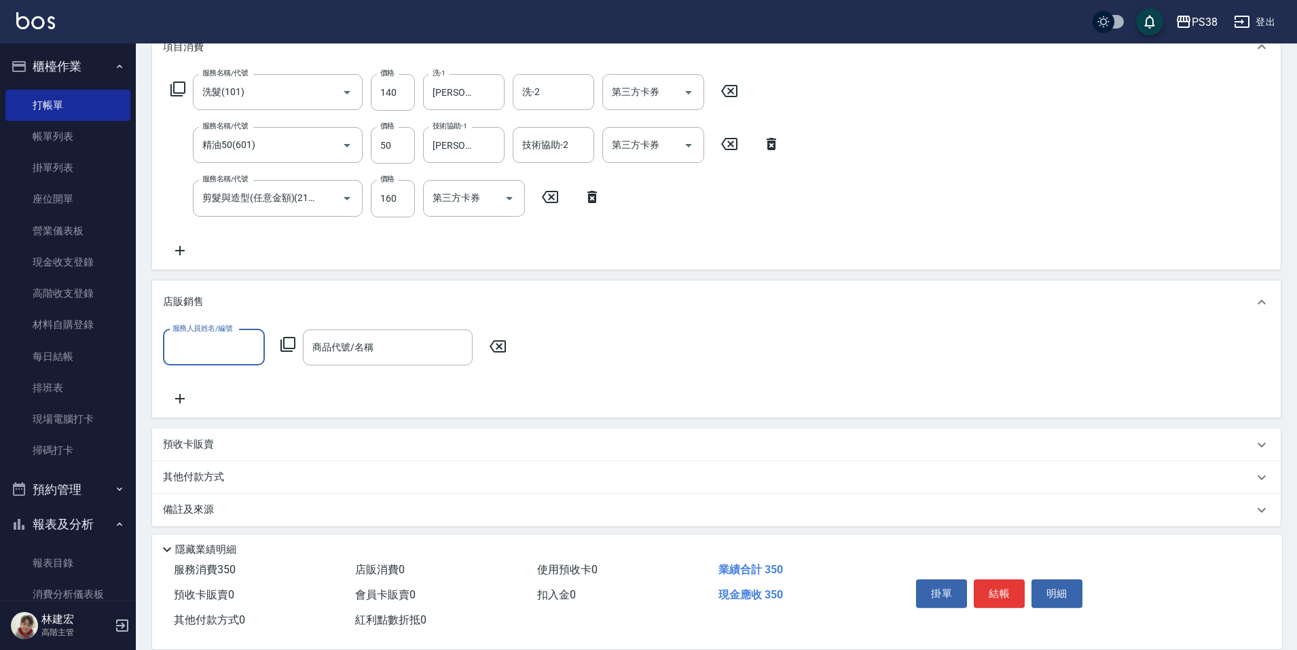
scroll to position [201, 0]
type input "A-Ki-2"
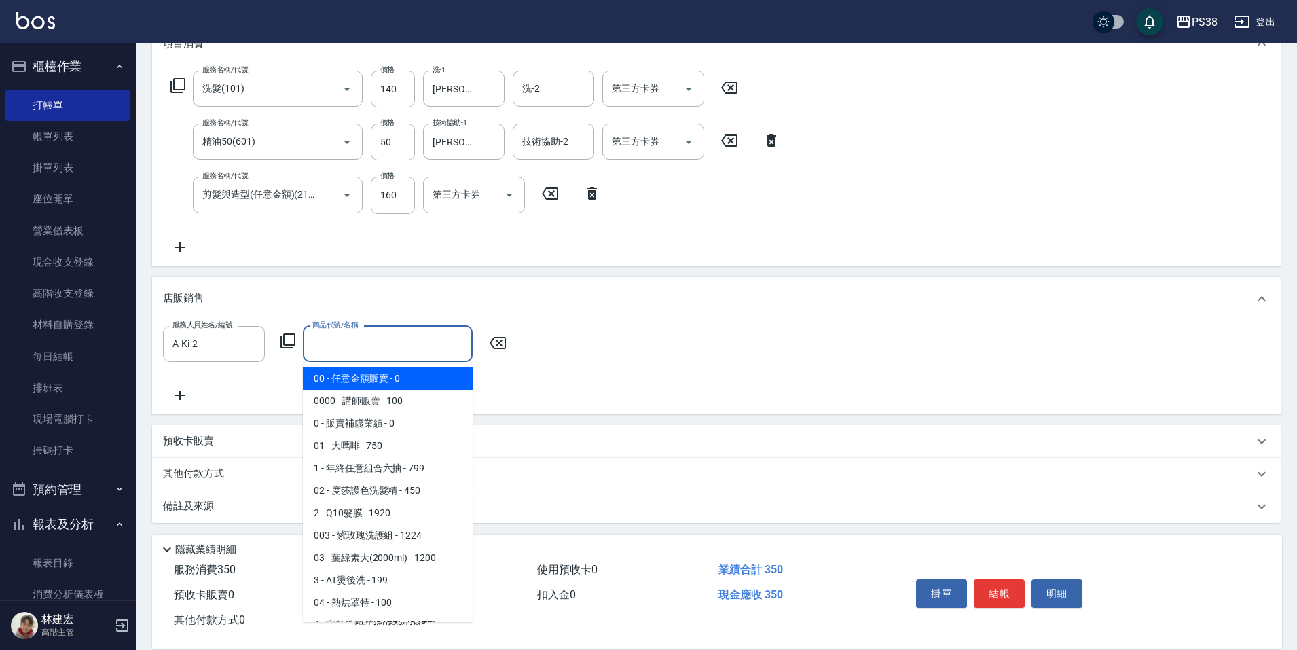
click at [333, 352] on input "商品代號/名稱" at bounding box center [388, 344] width 158 height 24
click at [372, 374] on span "00 - 任意金額販賣 - 0" at bounding box center [388, 378] width 170 height 22
type input "任意金額販賣"
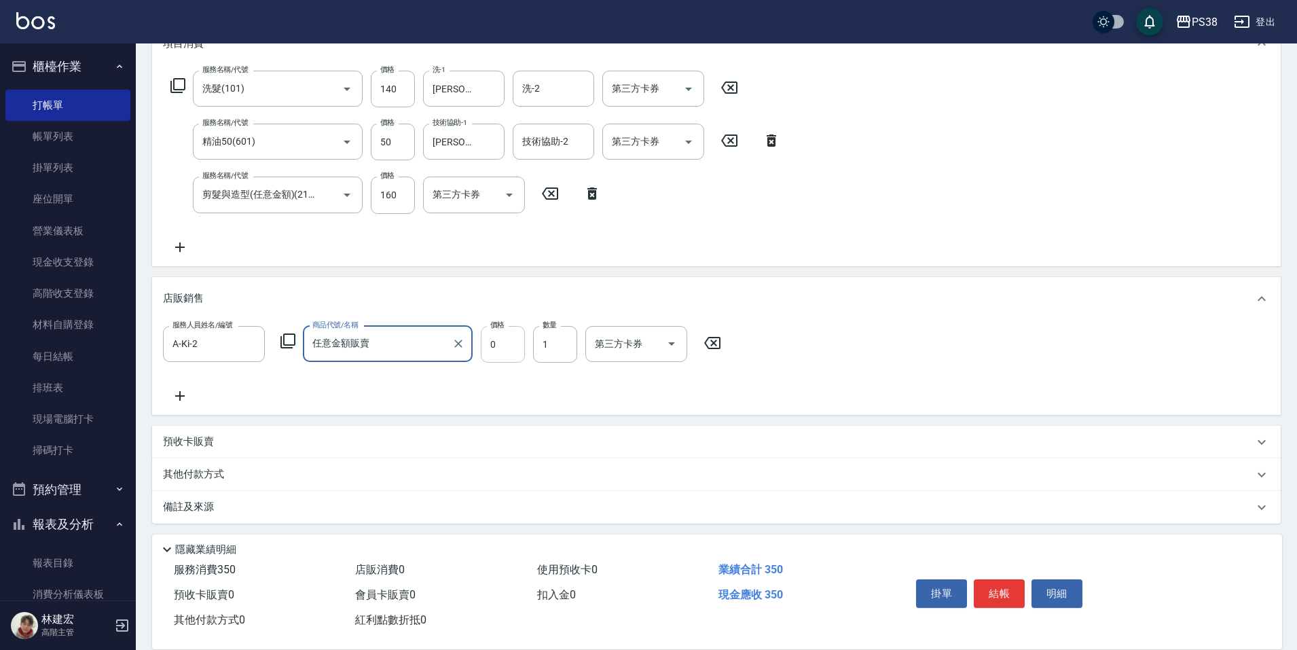
click at [501, 334] on input "0" at bounding box center [503, 344] width 44 height 37
type input "150"
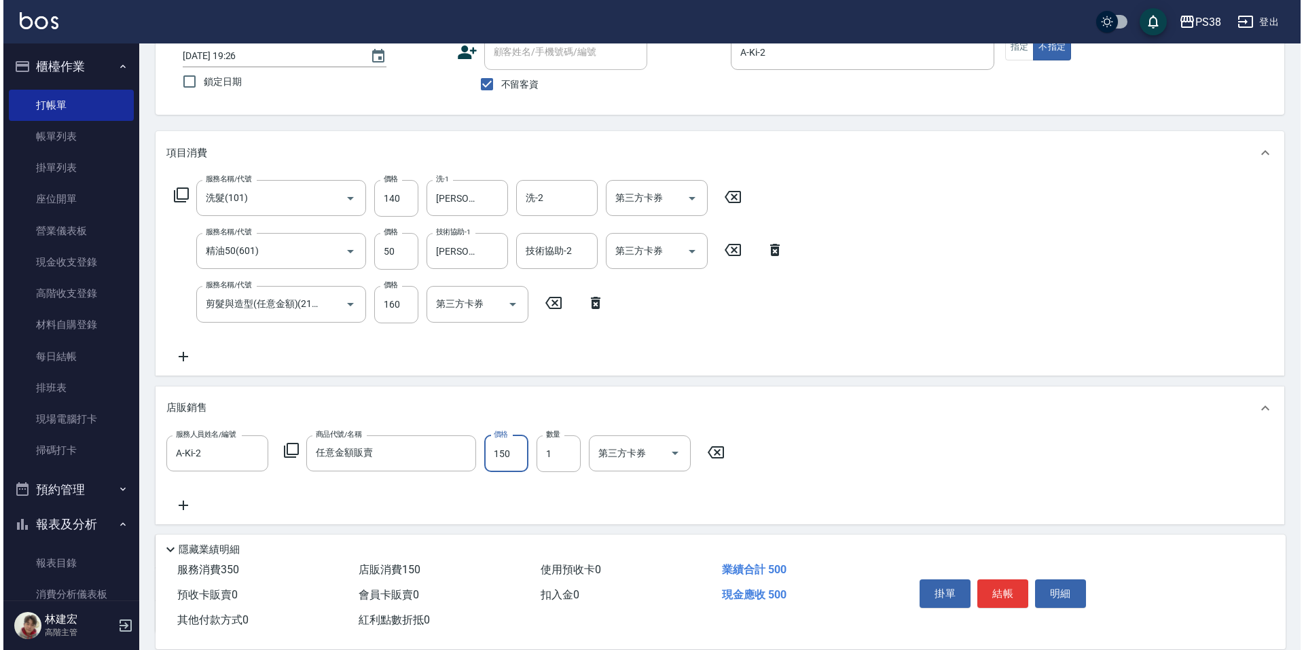
scroll to position [0, 0]
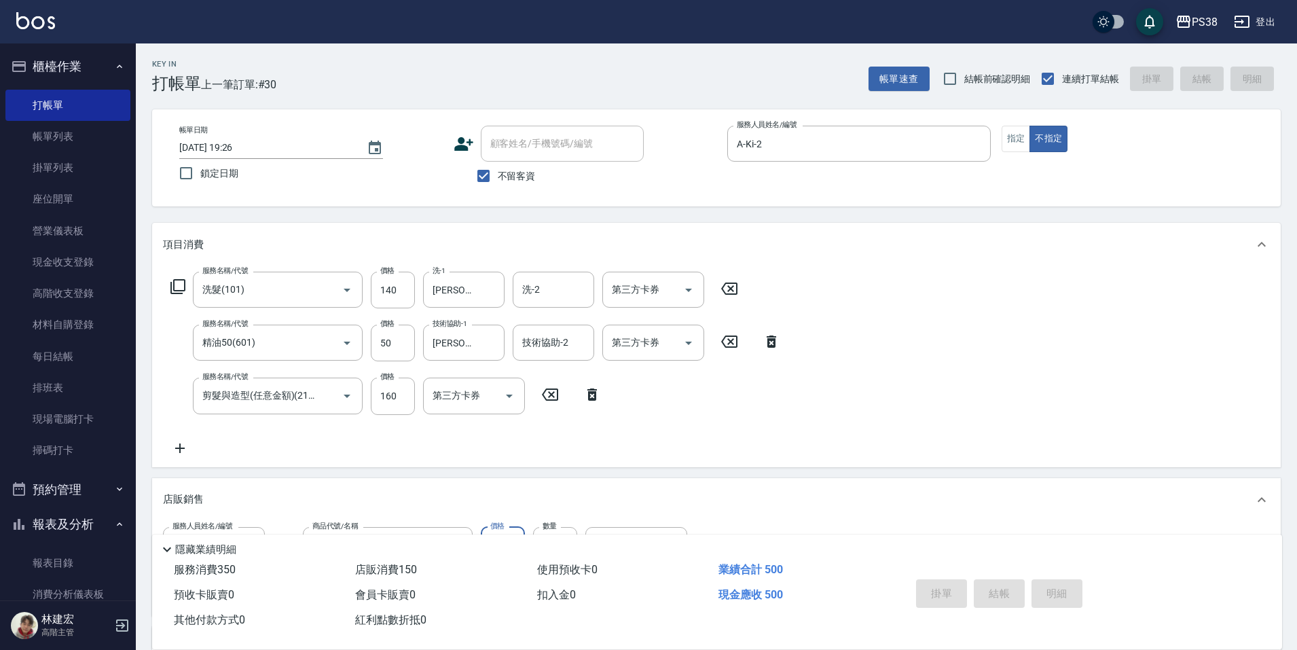
type input "2025/10/10 19:27"
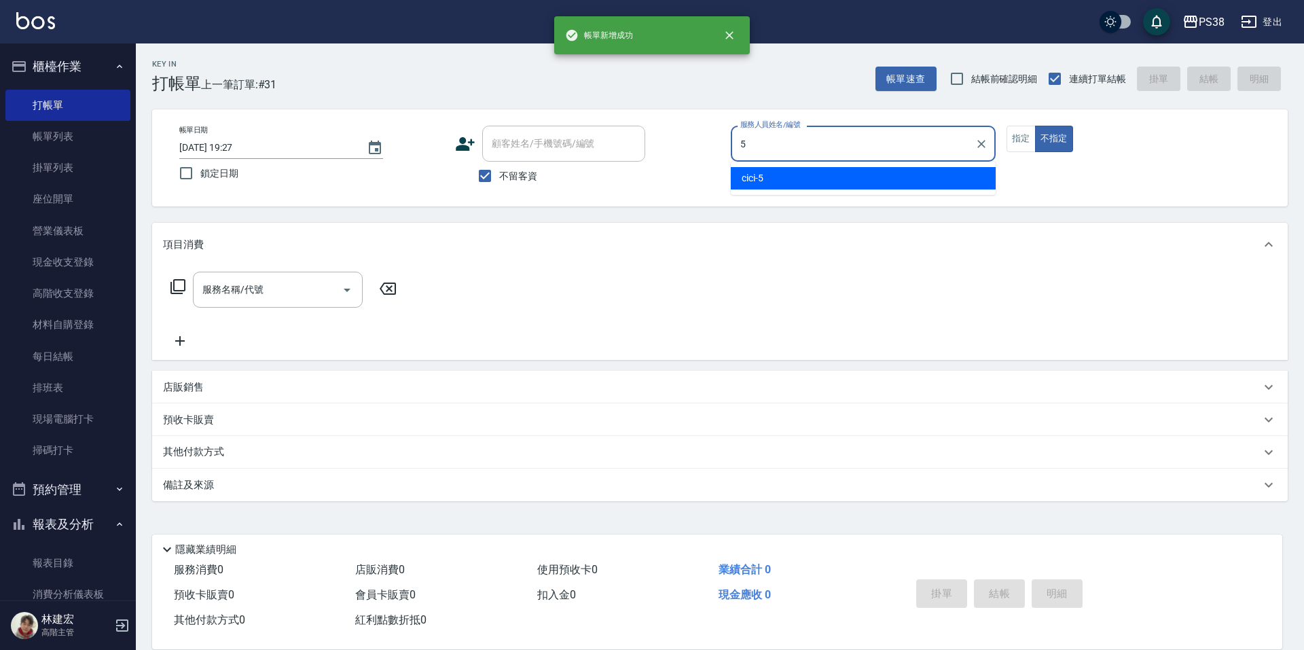
type input "cici-5"
type button "false"
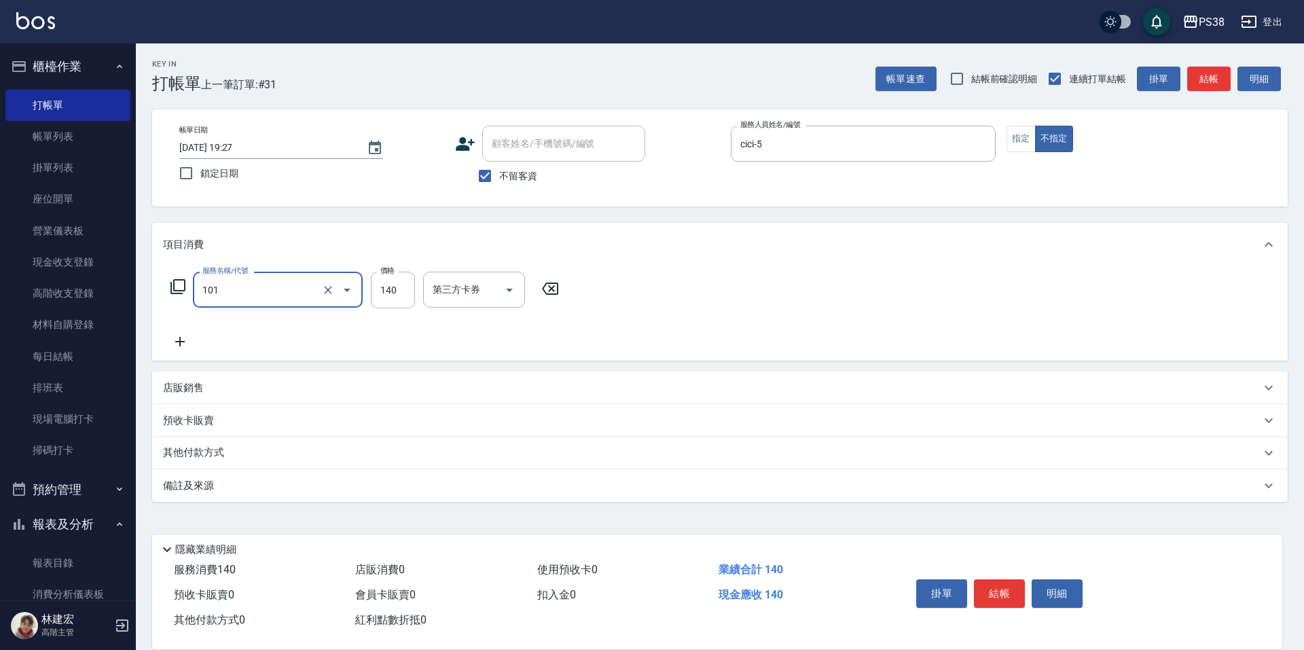
type input "洗髮(101)"
type input "小軒-20"
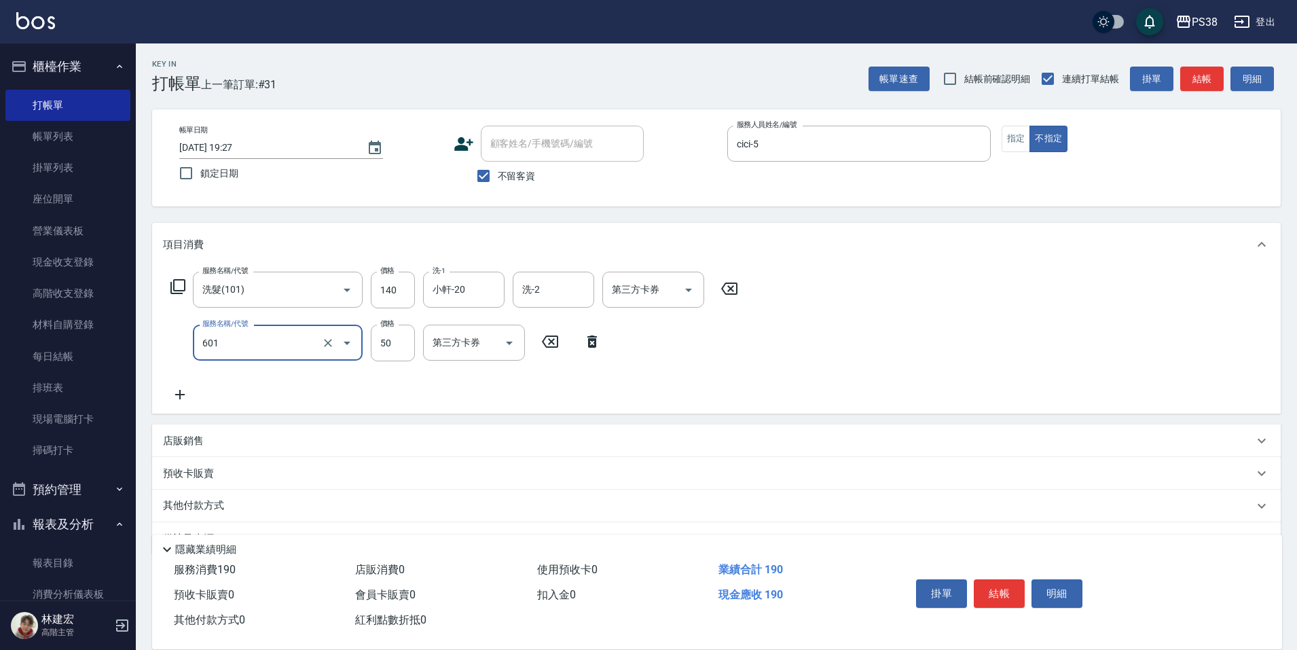
type input "精油50(601)"
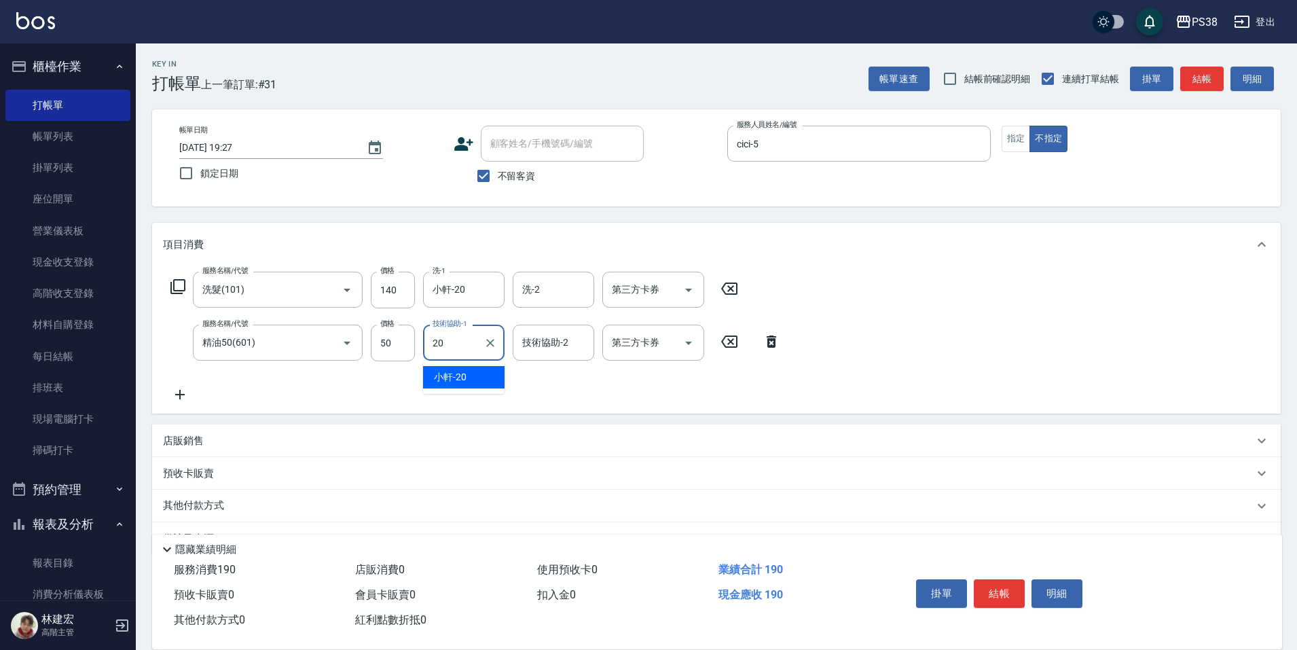
type input "小軒-20"
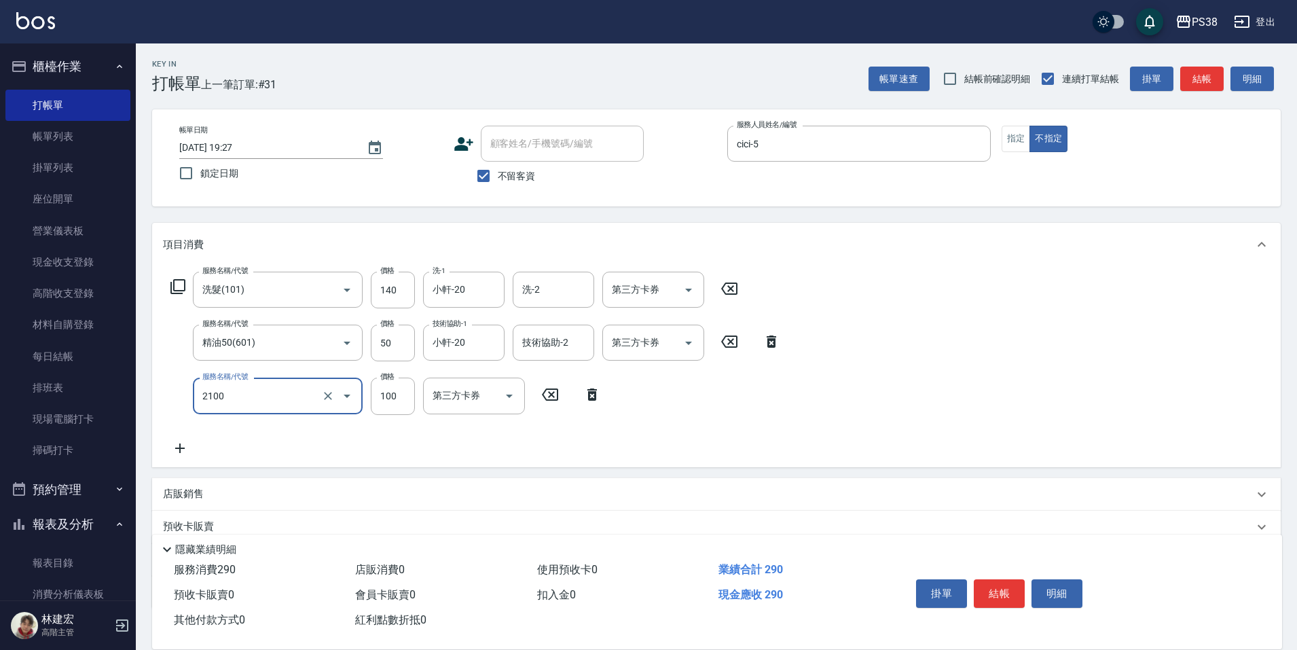
type input "剪髮與造型(任意金額)(2100)"
type input "160"
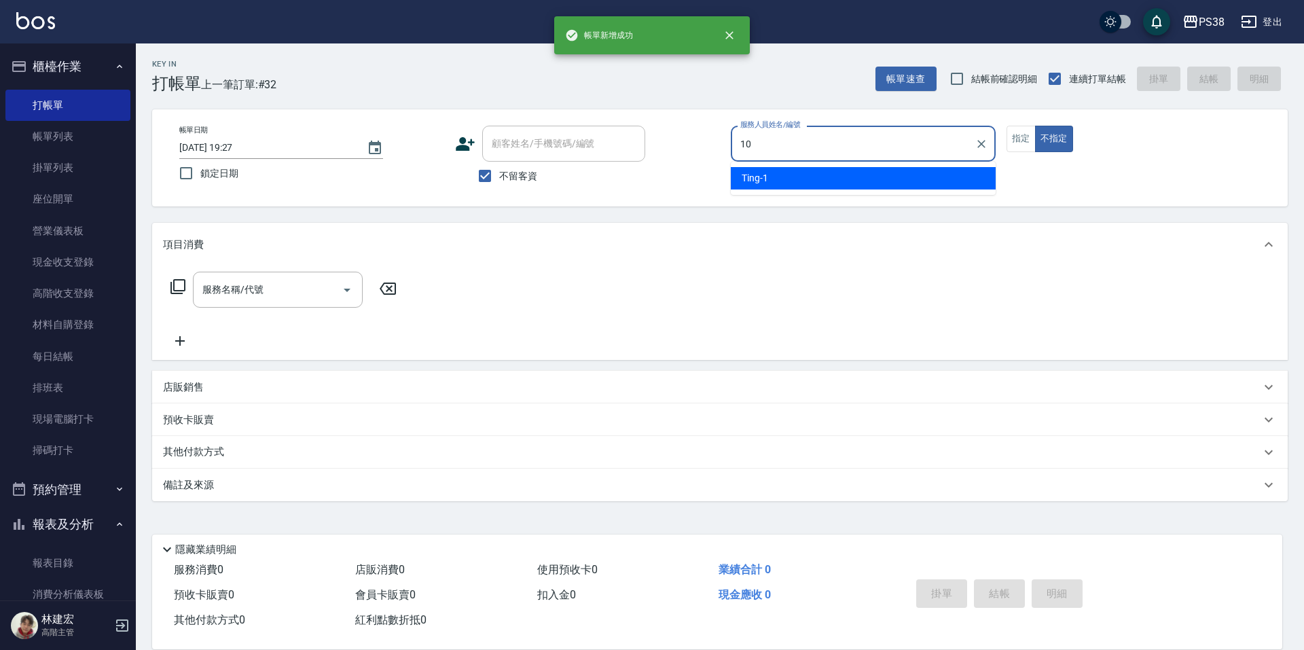
type input "Tiva-10"
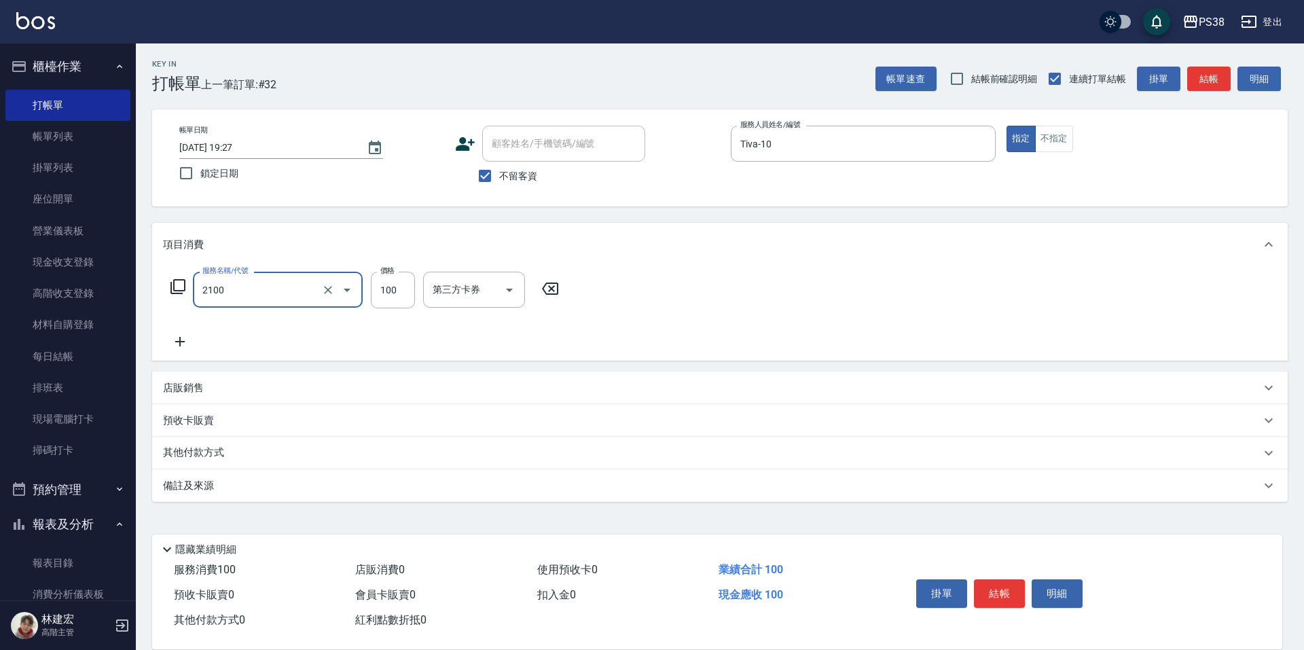
type input "剪髮與造型(任意金額)(2100)"
type input "280"
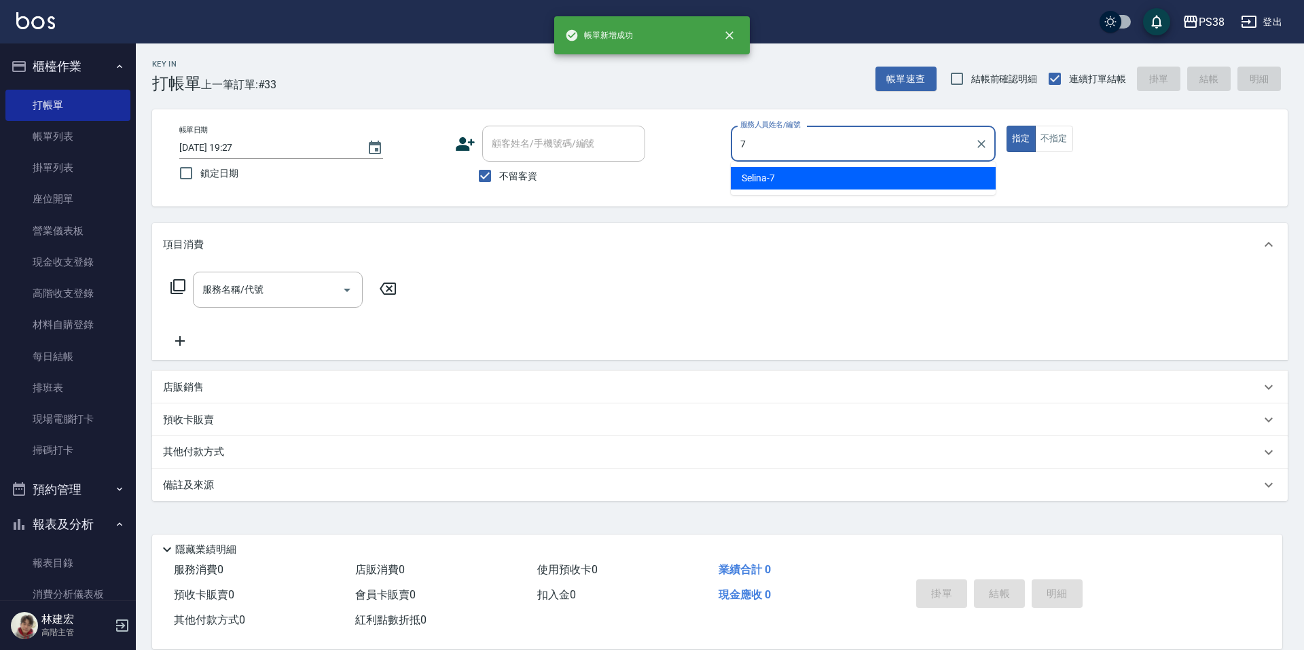
type input "Selina-7"
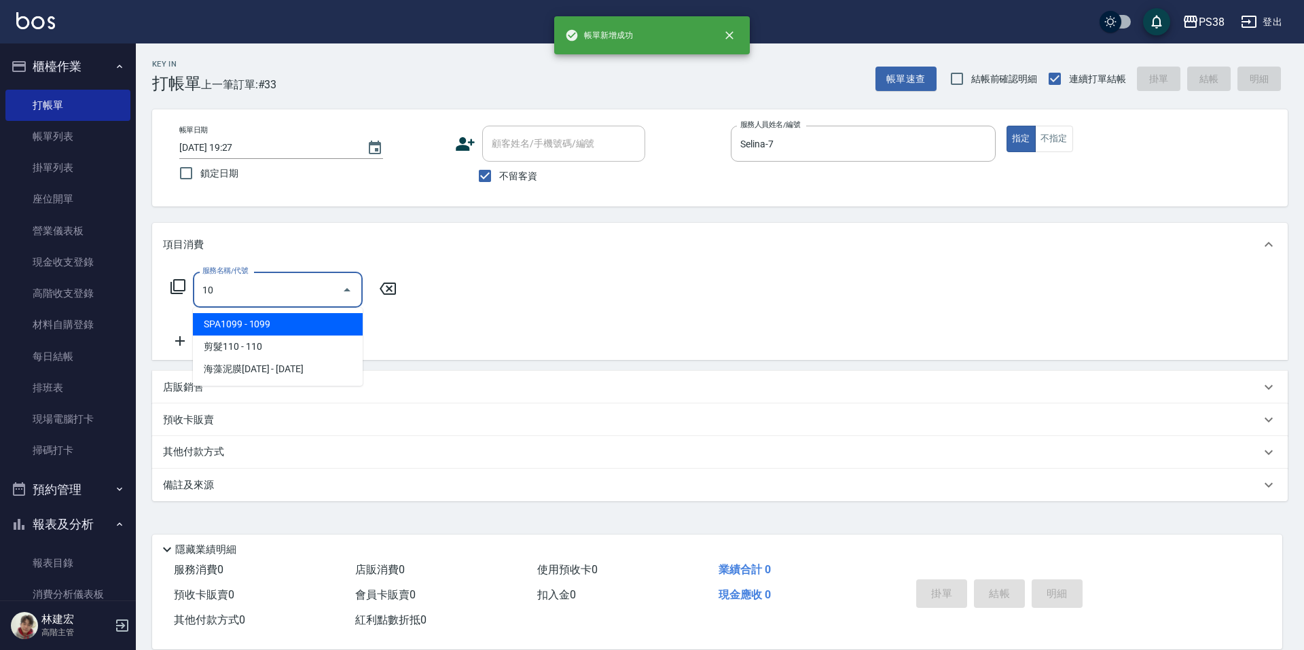
type input "101"
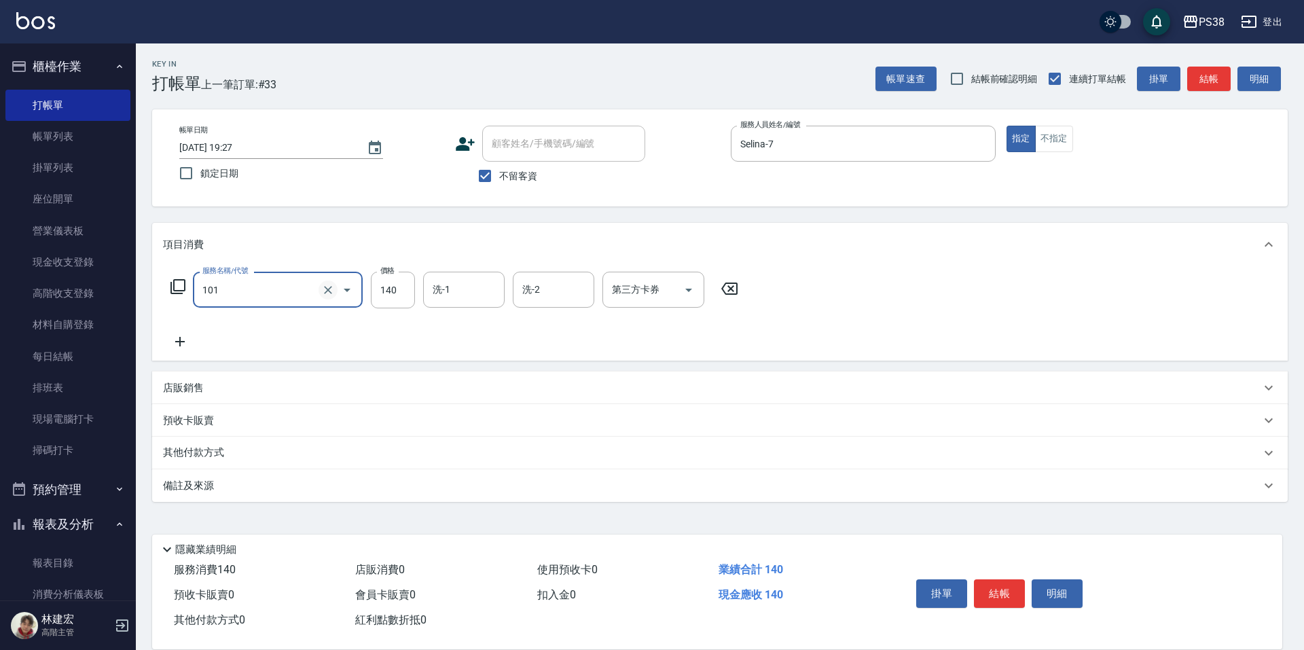
click at [336, 285] on button "Clear" at bounding box center [328, 290] width 19 height 19
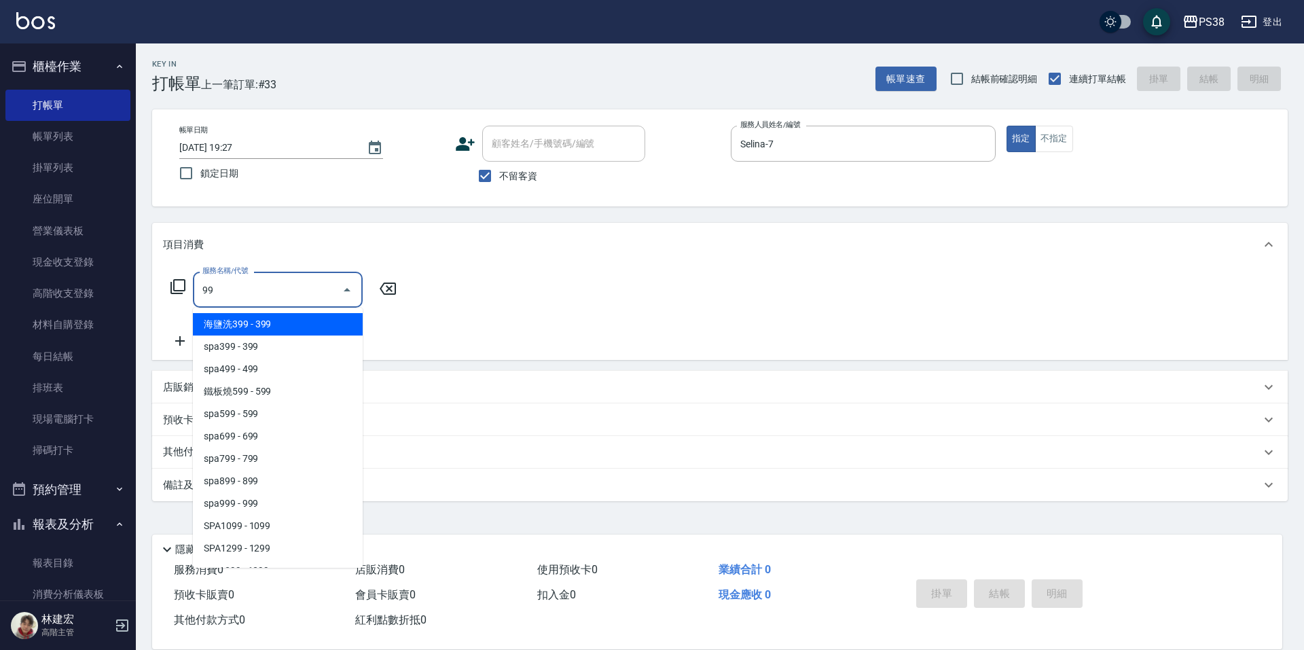
type input "9"
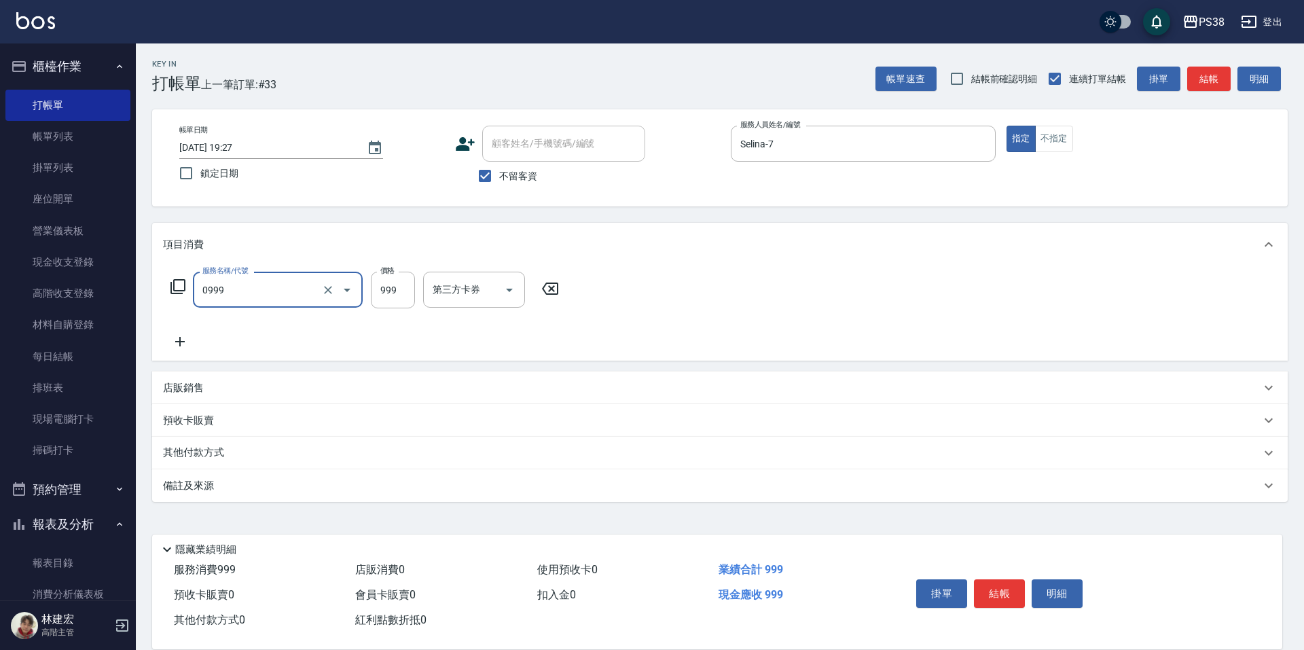
type input "spa999(0999)"
type input "1000"
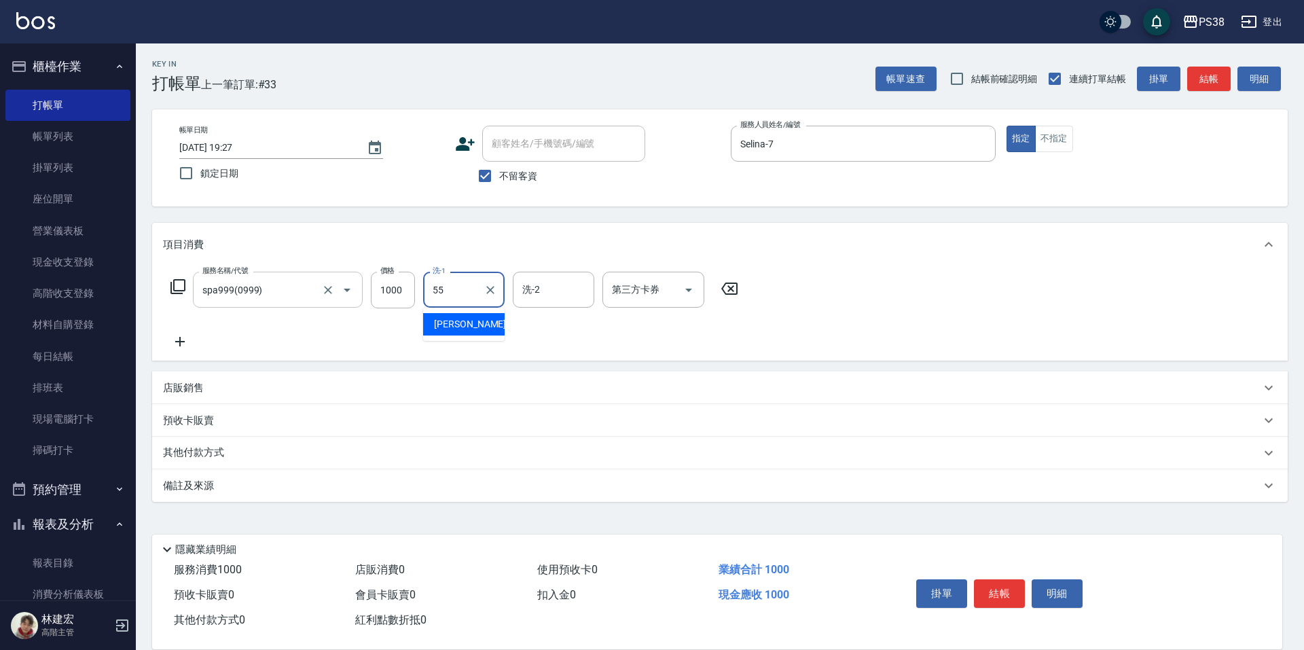
type input "彥丞-55"
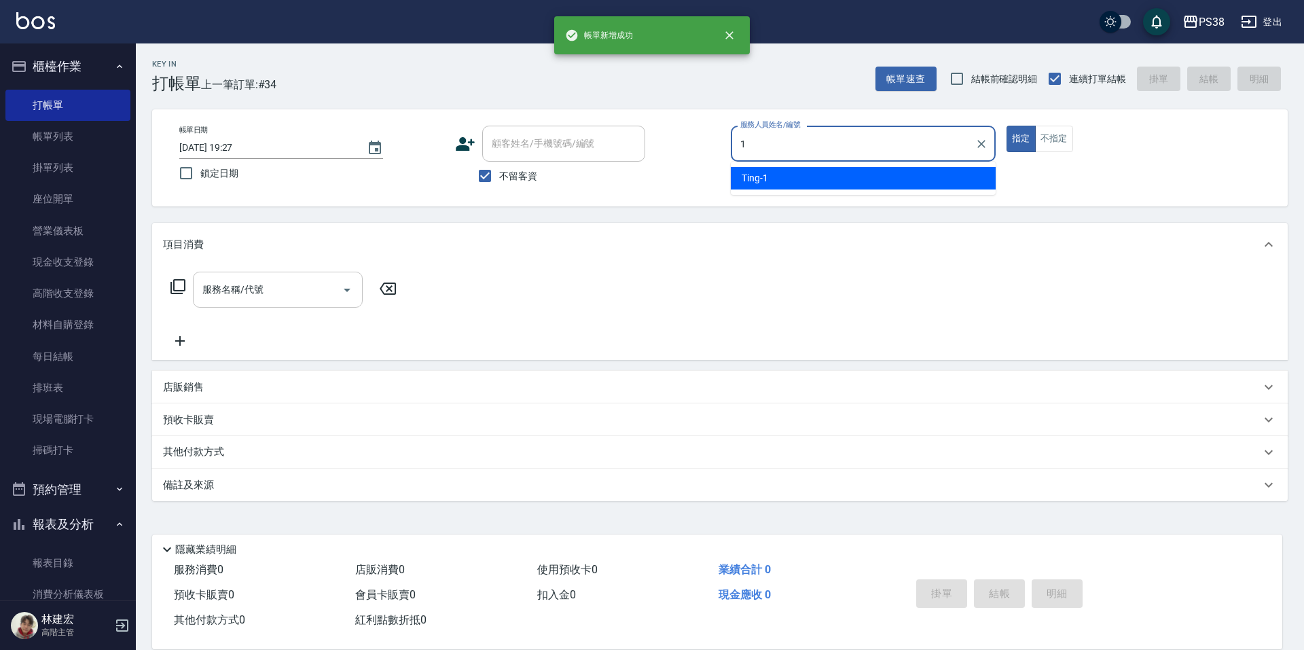
type input "Ting-1"
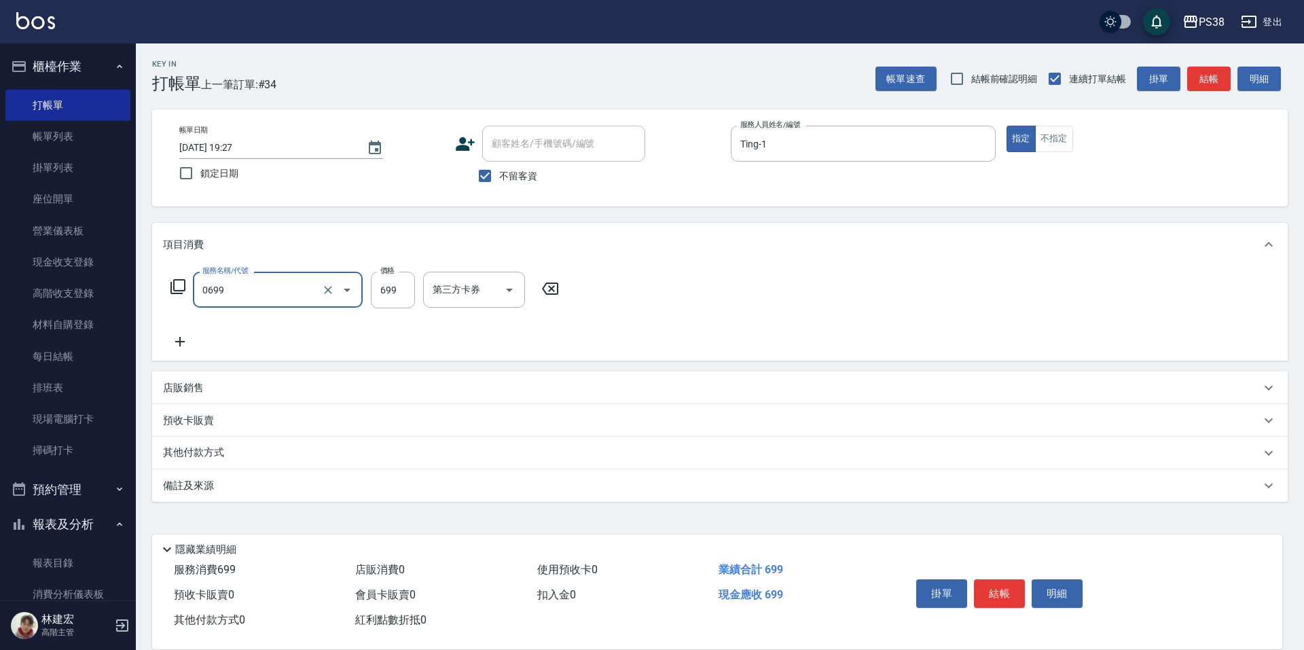
type input "spa699(0699)"
click at [384, 298] on input "23" at bounding box center [393, 290] width 44 height 37
type input "699"
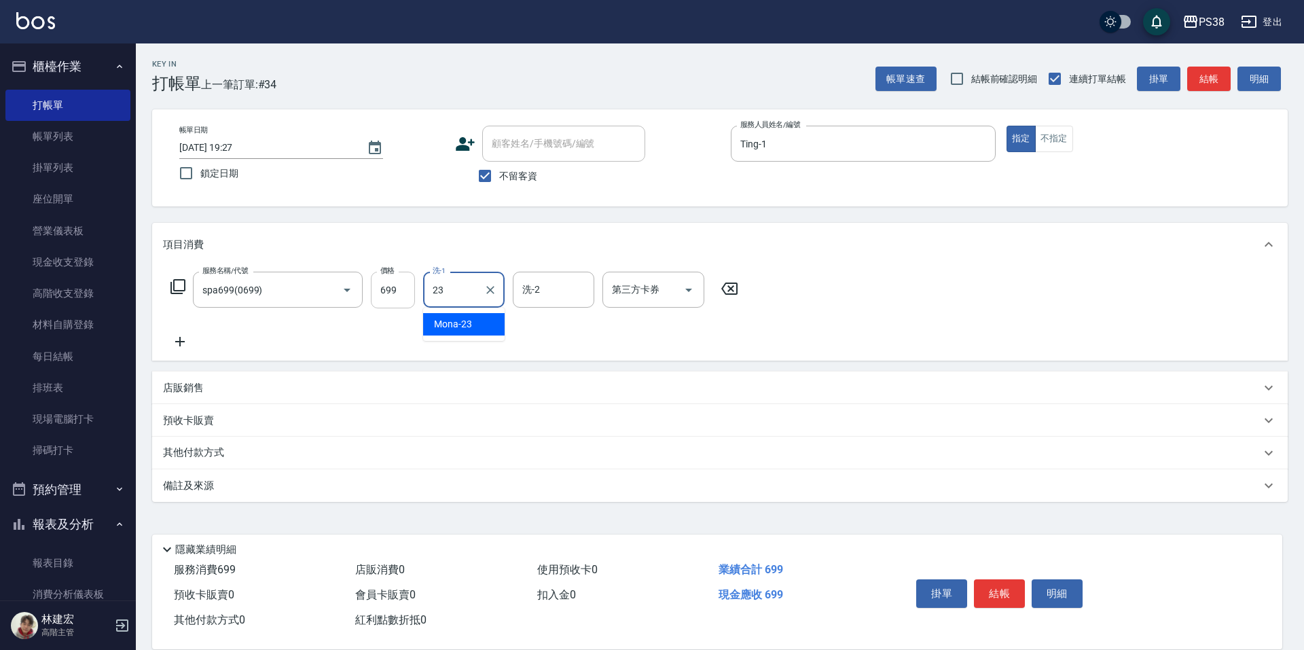
type input "Mona-23"
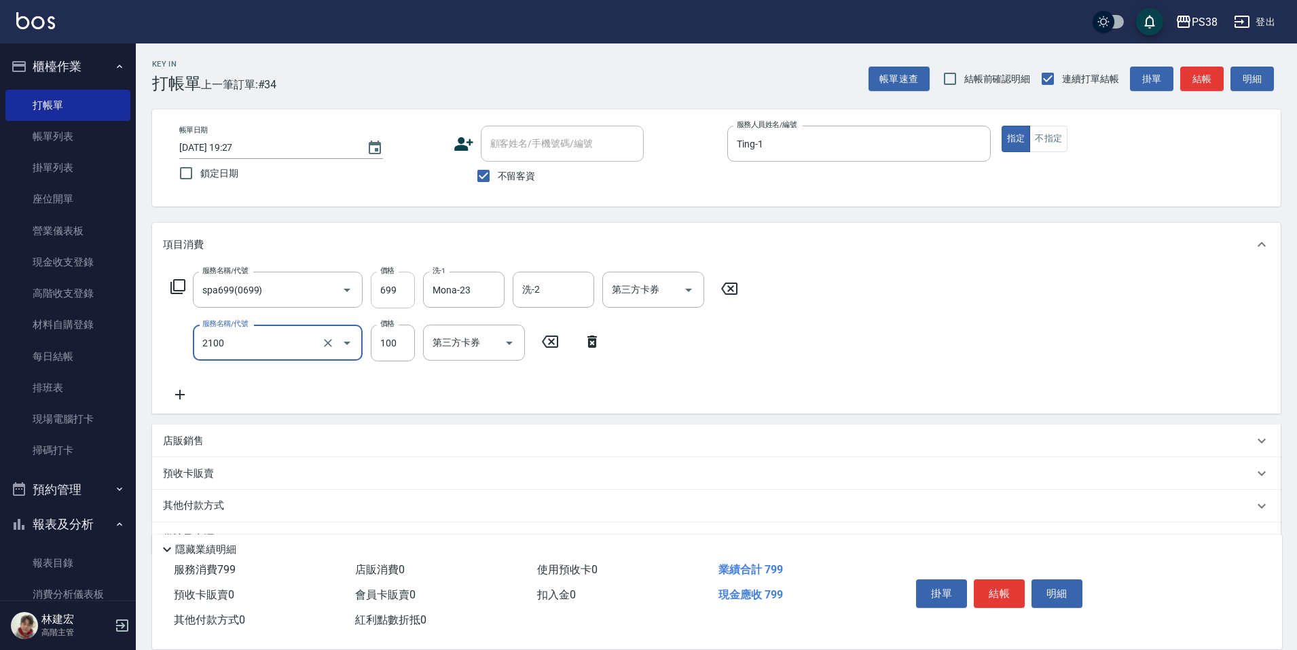
type input "剪髮與造型(任意金額)(2100)"
type input "200"
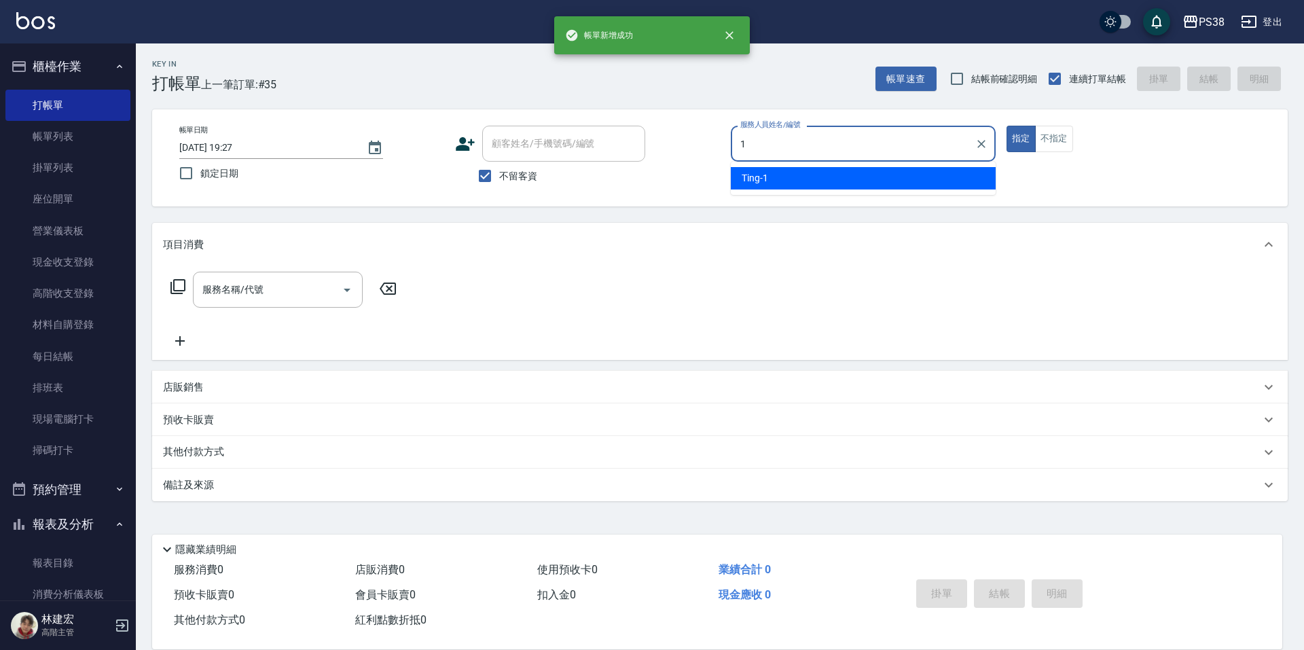
type input "Ting-1"
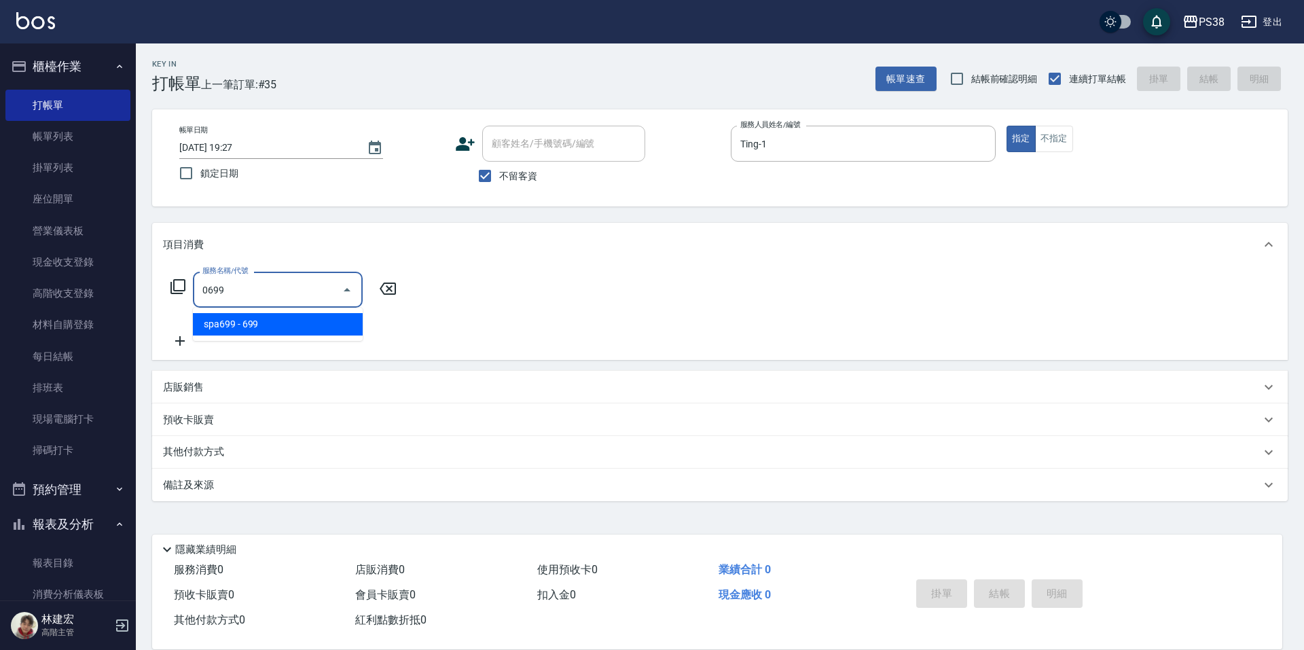
type input "spa699(0699)"
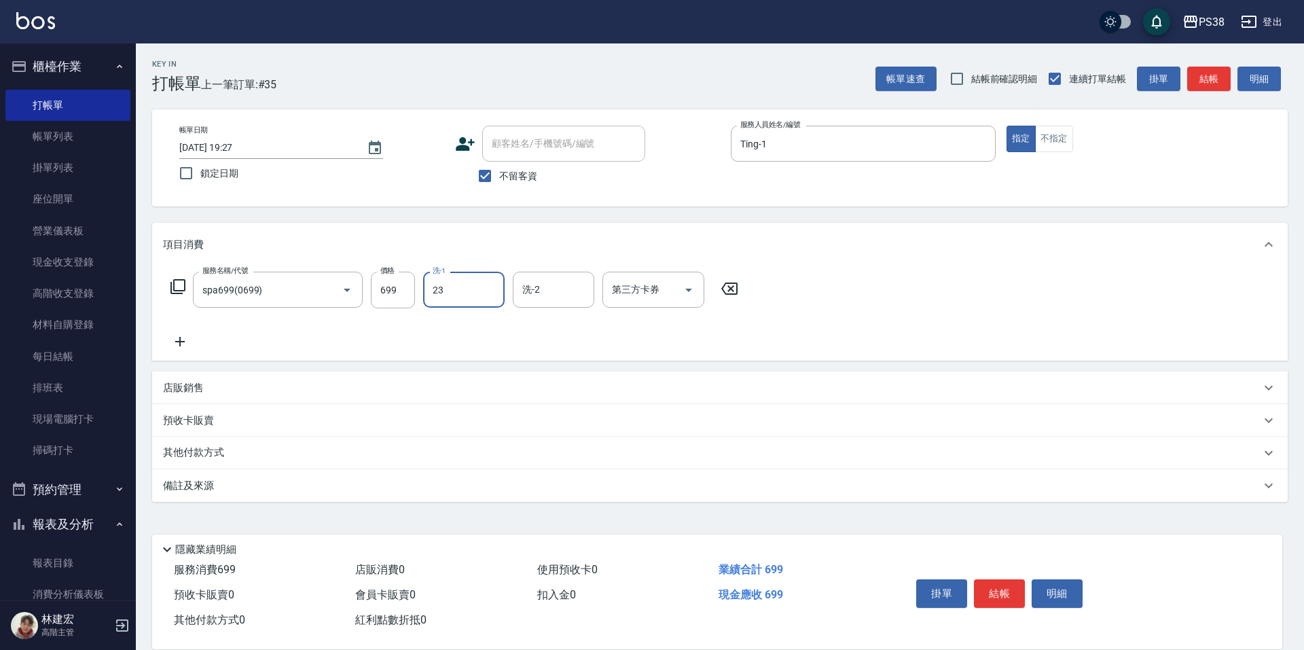
type input "Mona-23"
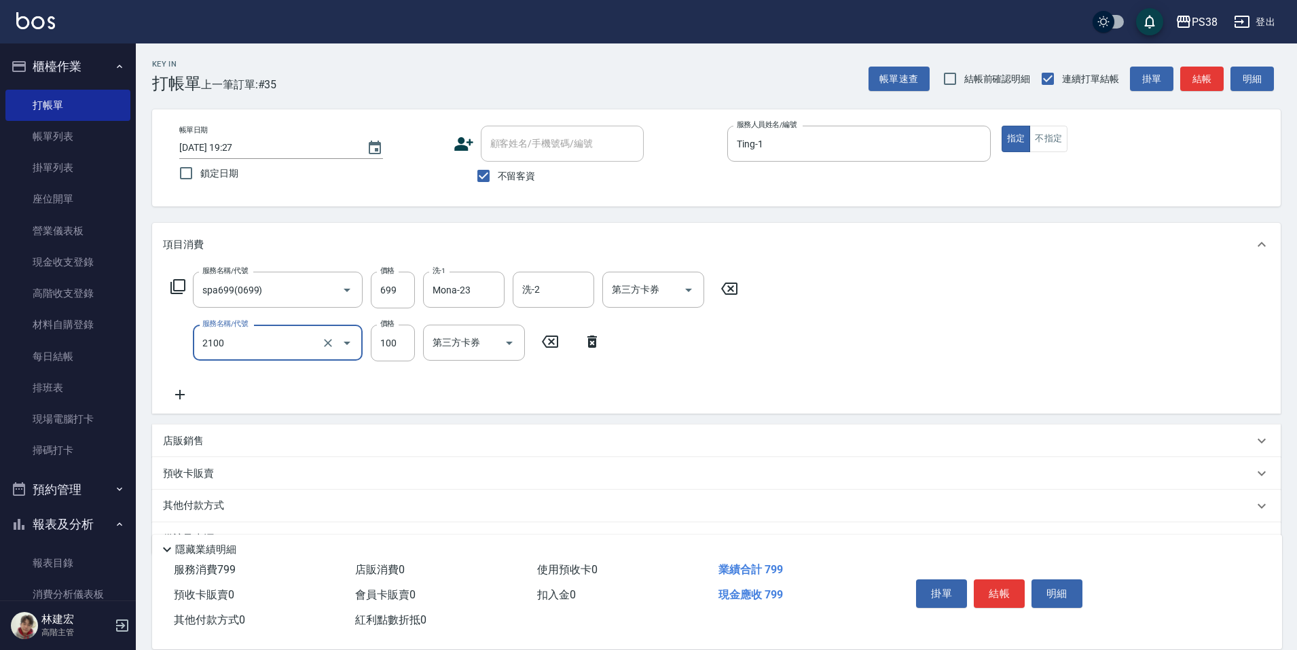
type input "剪髮與造型(任意金額)(2100)"
type input "200"
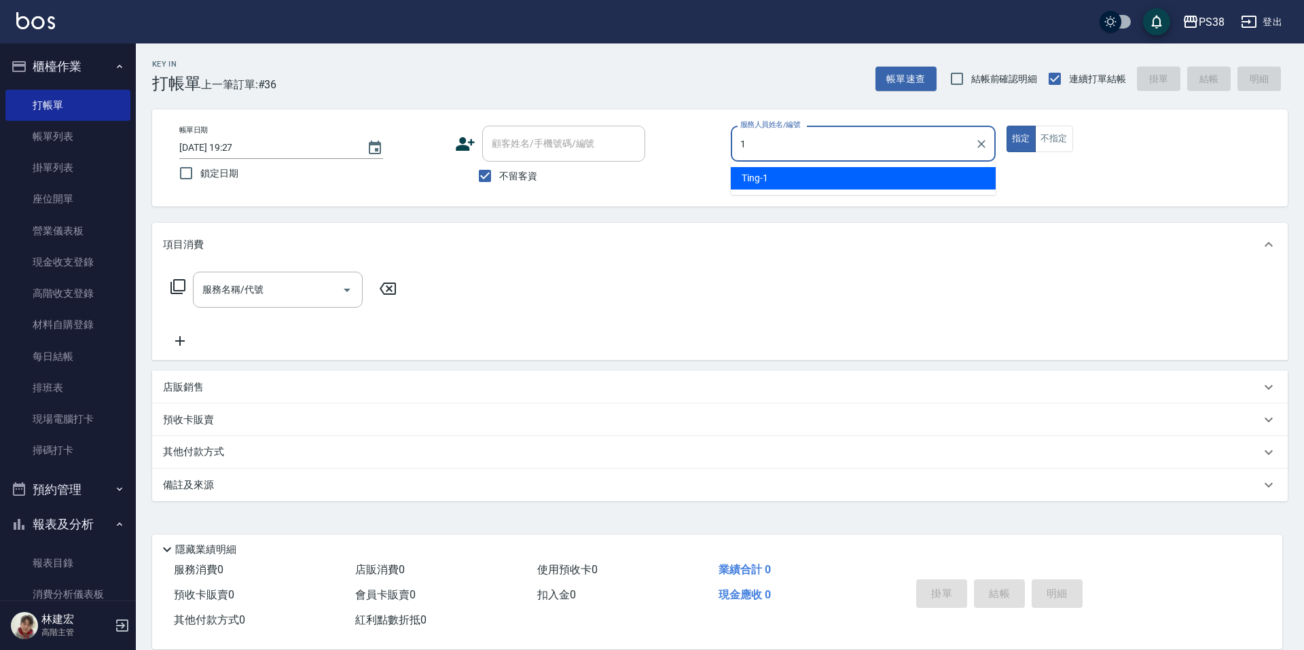
type input "Ting-1"
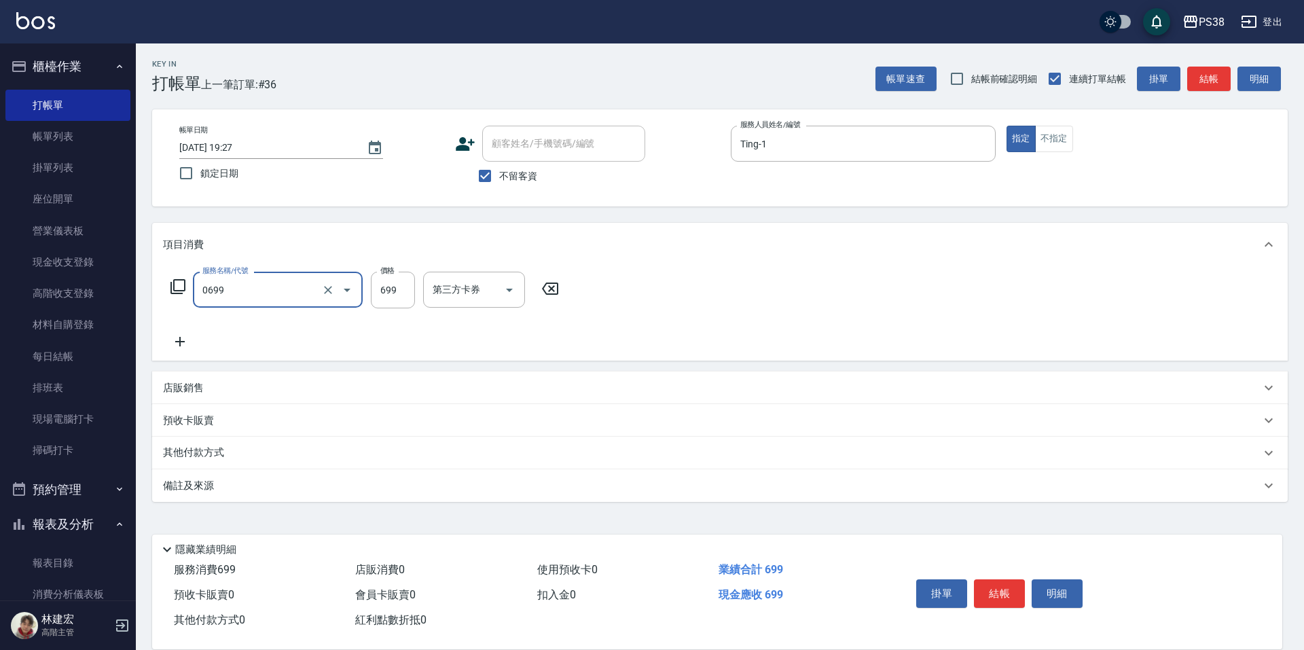
type input "spa699(0699)"
type input "Mona-23"
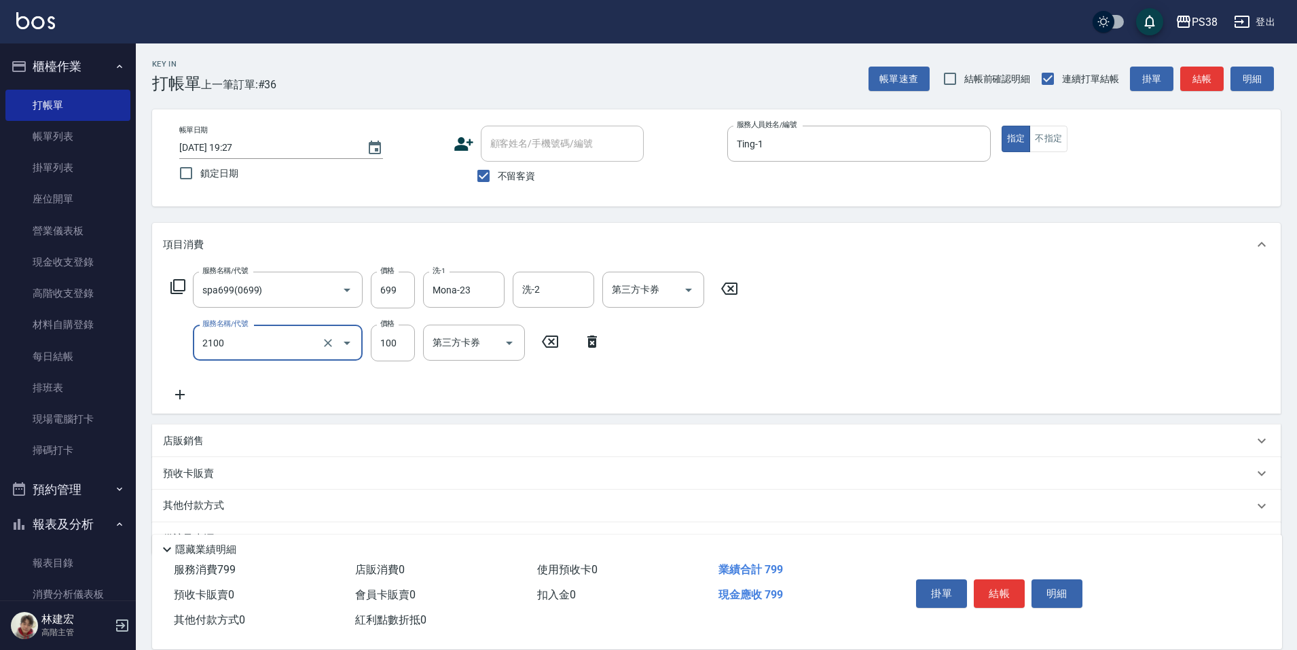
type input "剪髮與造型(任意金額)(2100)"
type input "200"
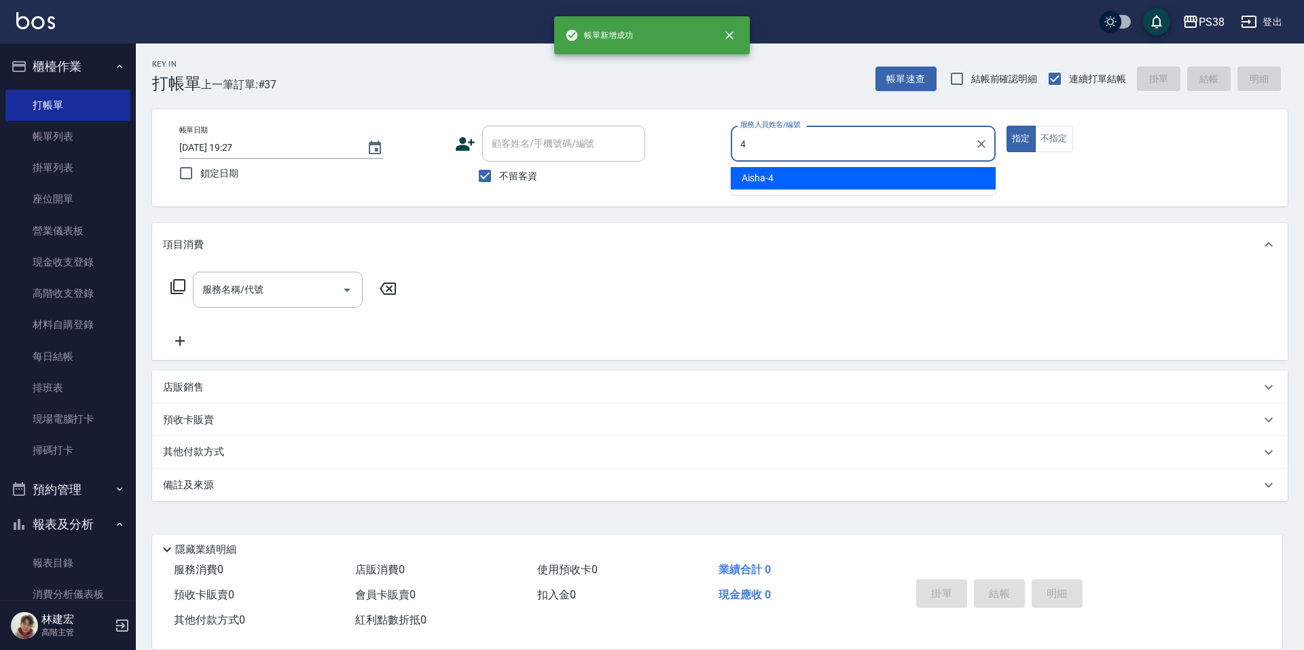
type input "Aisha-4"
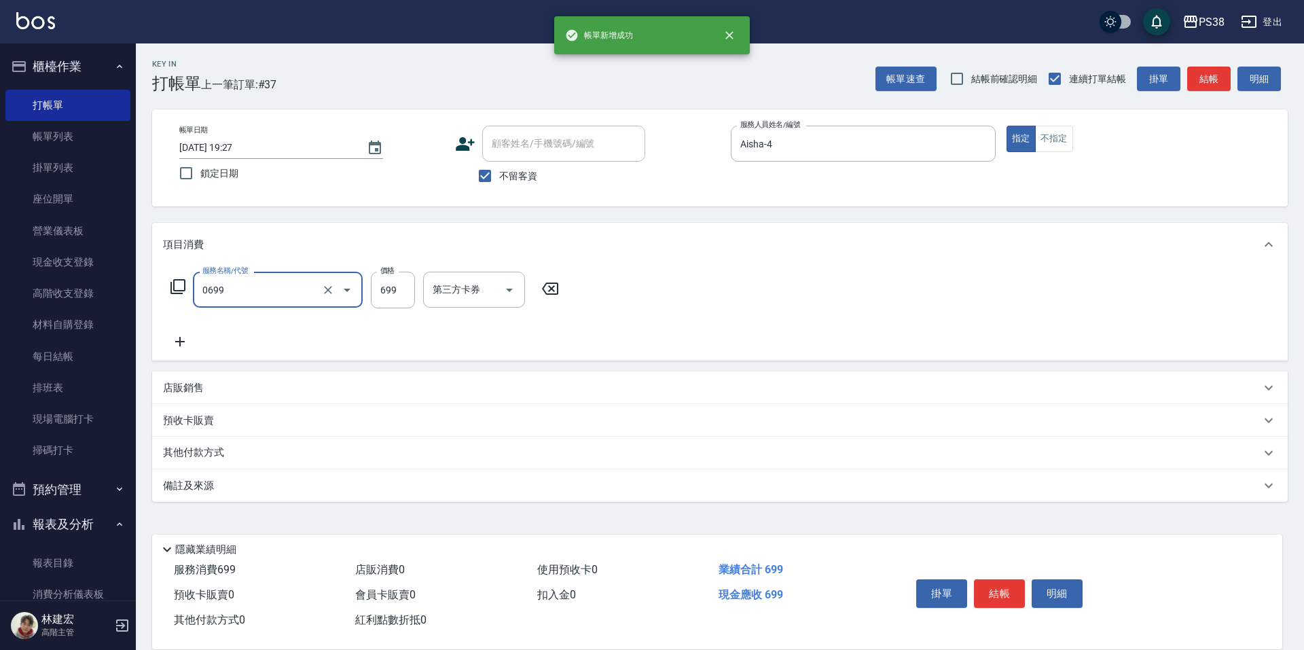
type input "spa699(0699)"
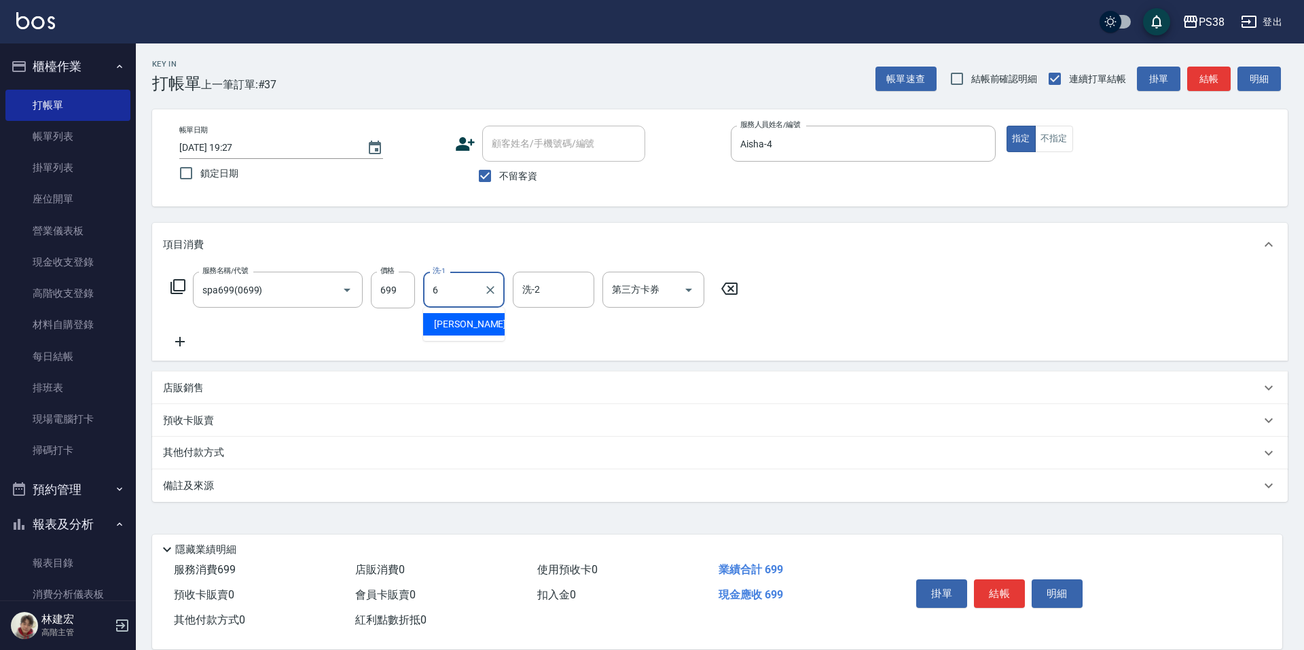
type input "Yuki-6"
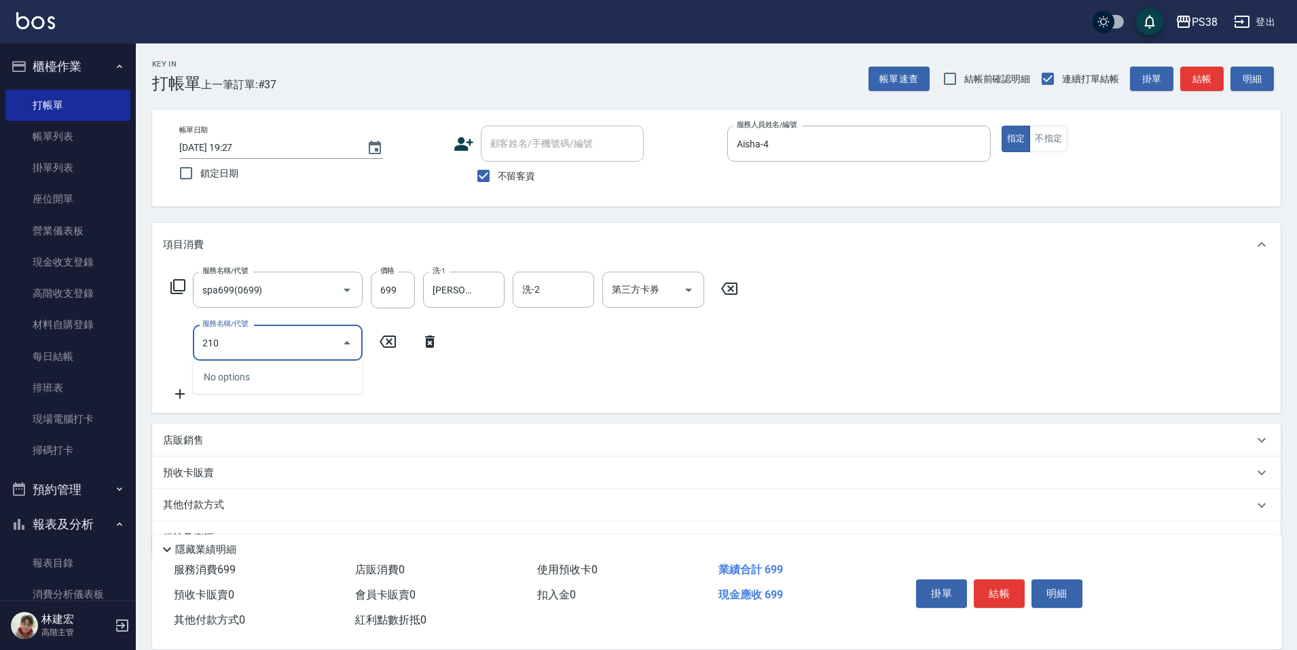
type input "2100"
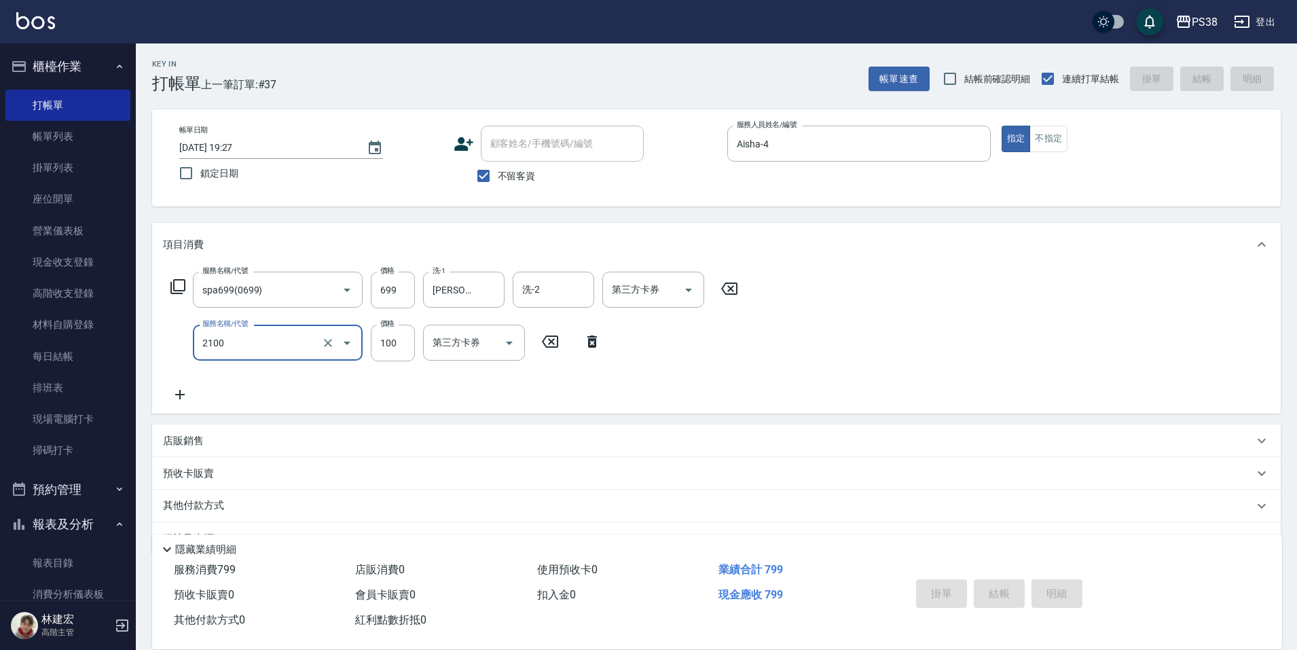
type input "2025/10/10 19:28"
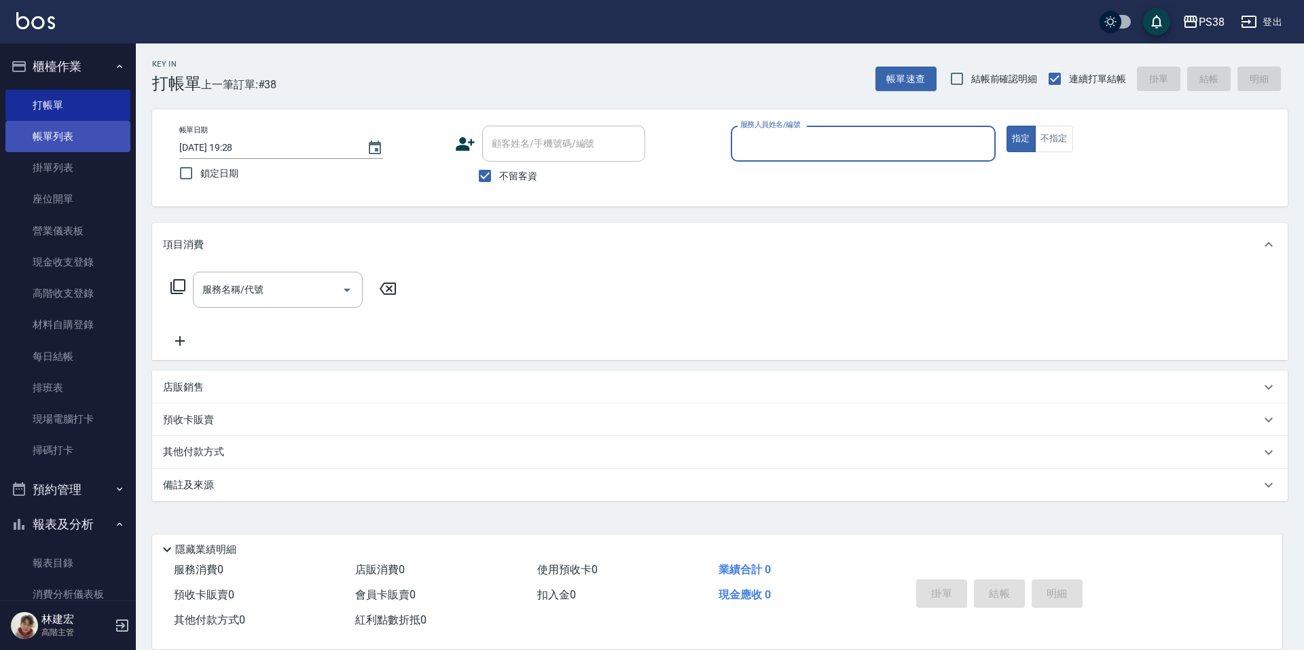
click at [84, 137] on link "帳單列表" at bounding box center [67, 136] width 125 height 31
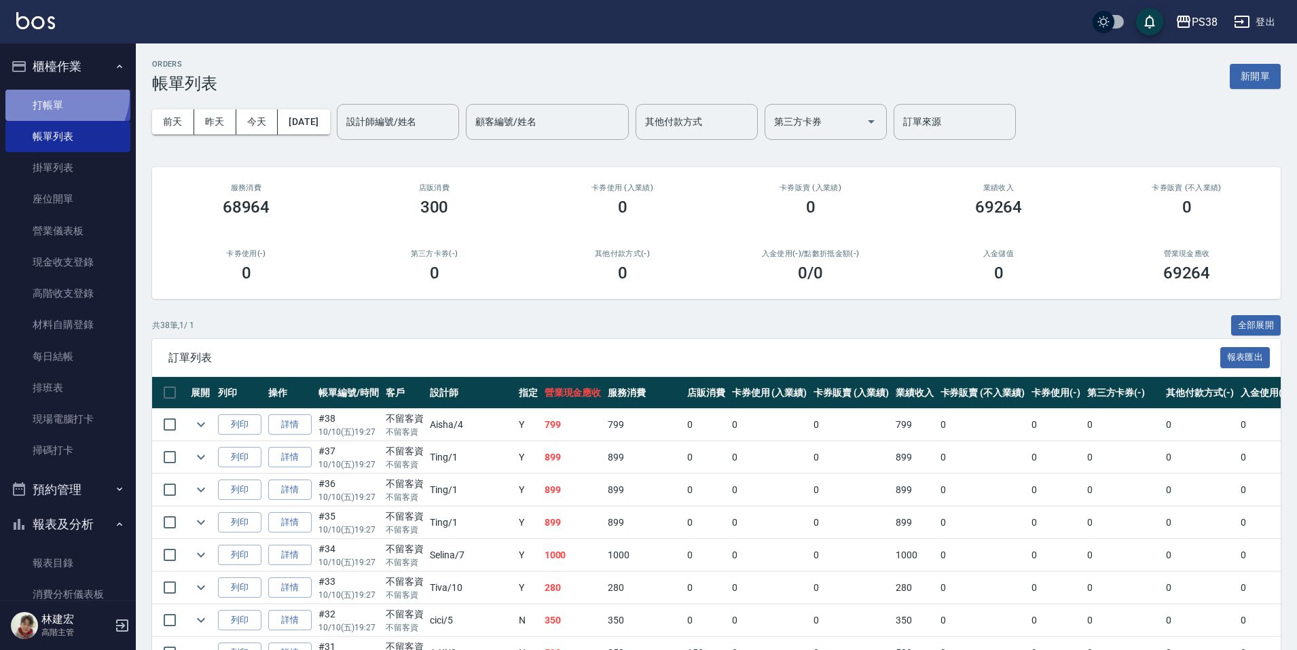
click at [61, 94] on link "打帳單" at bounding box center [67, 105] width 125 height 31
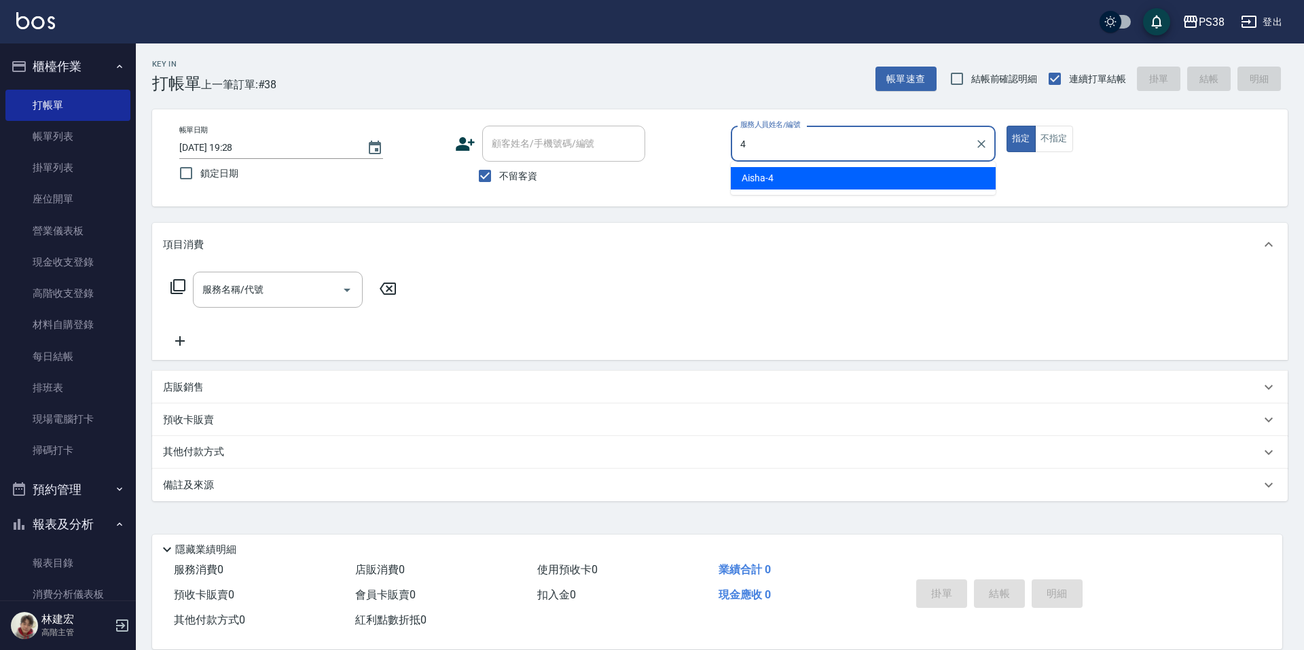
type input "Aisha-4"
type button "true"
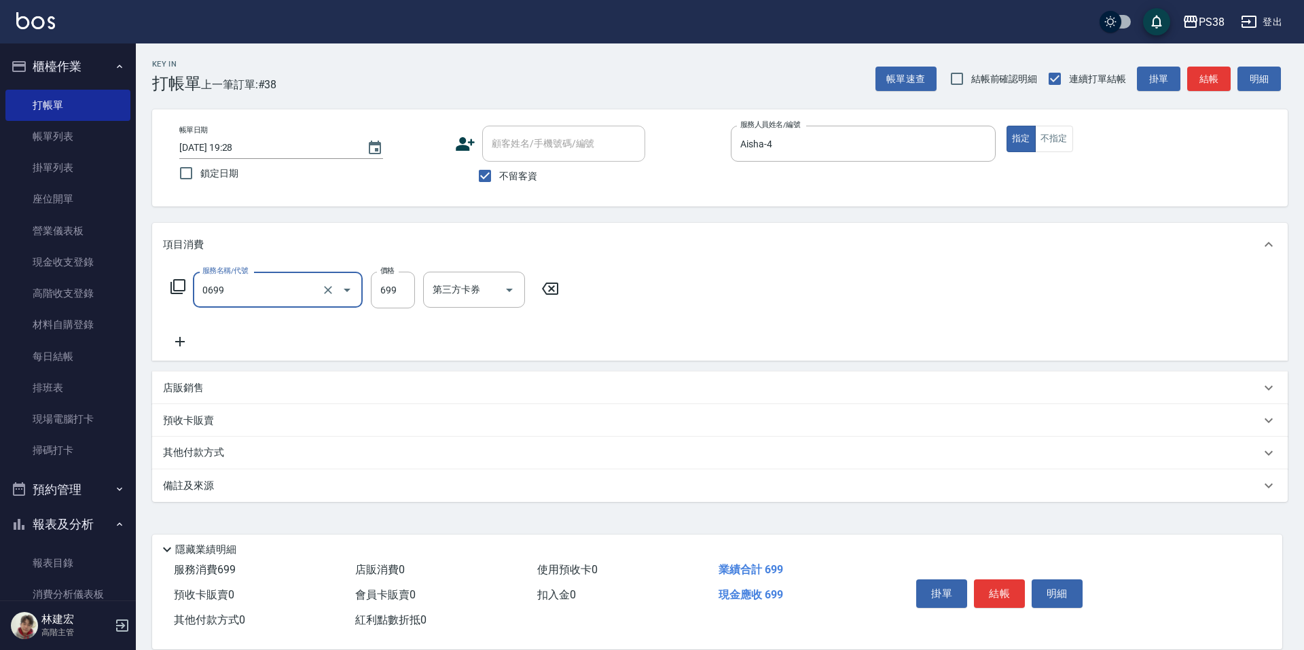
type input "spa699(0699)"
type input "Yuki-6"
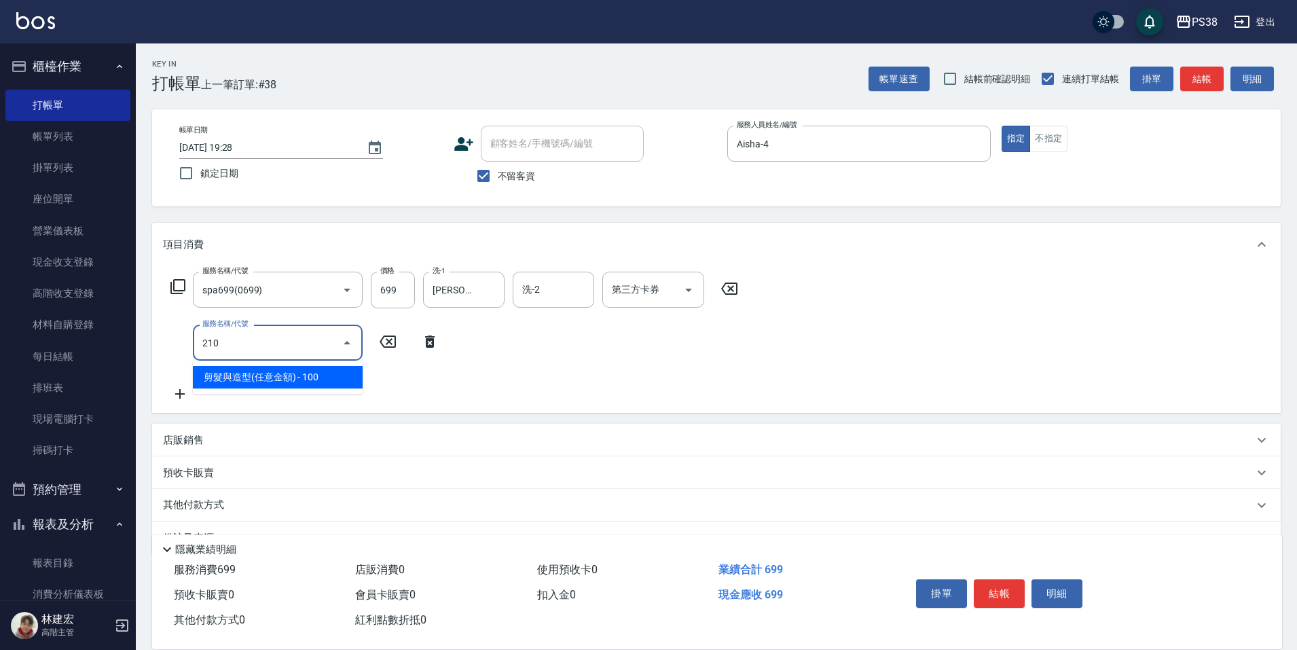
type input "2100"
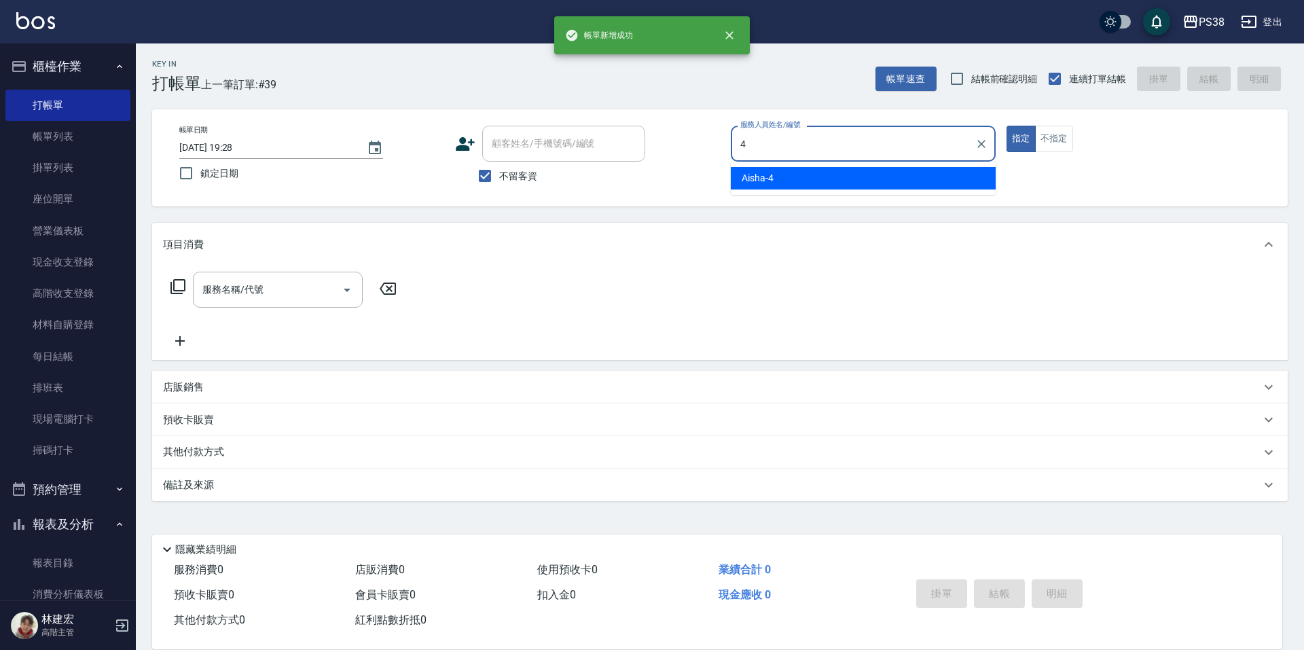
type input "Aisha-4"
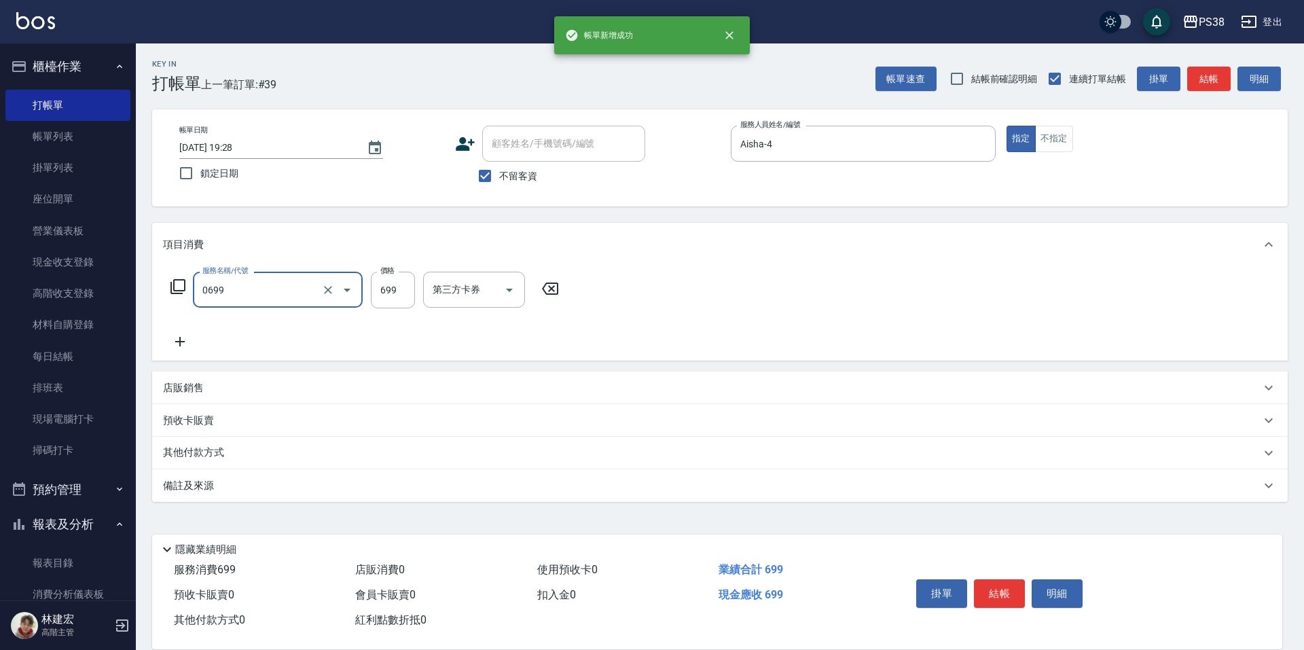
type input "spa699(0699)"
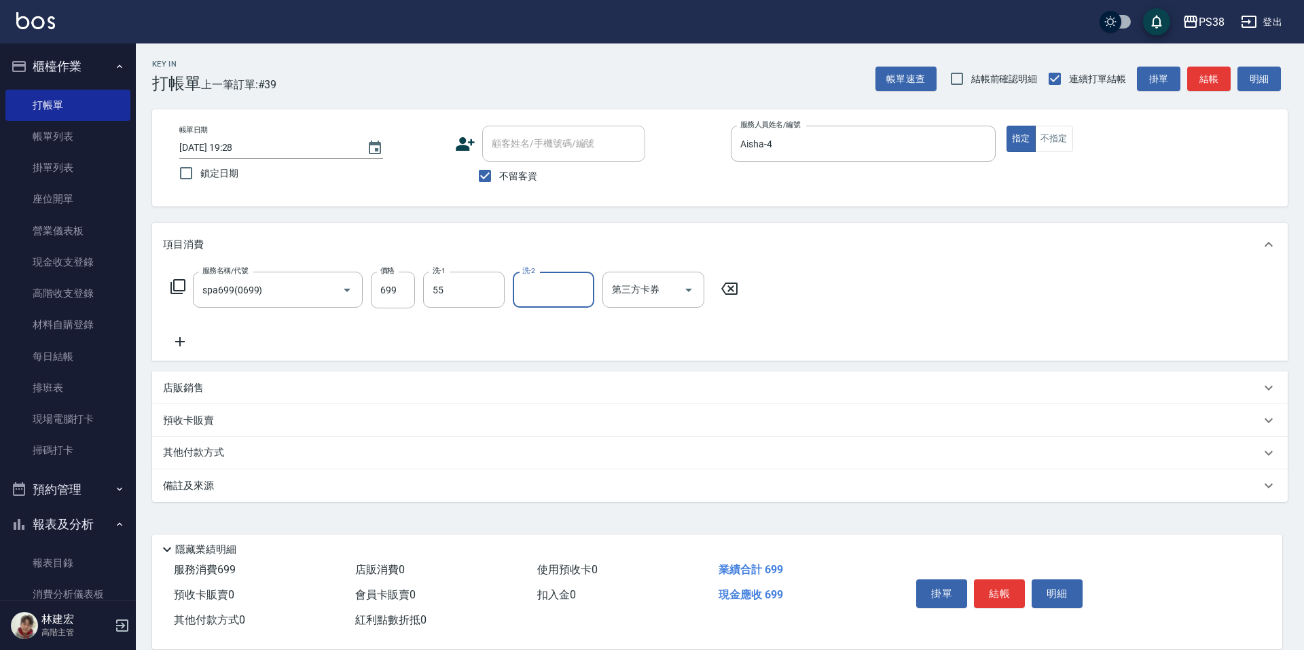
type input "彥丞-55"
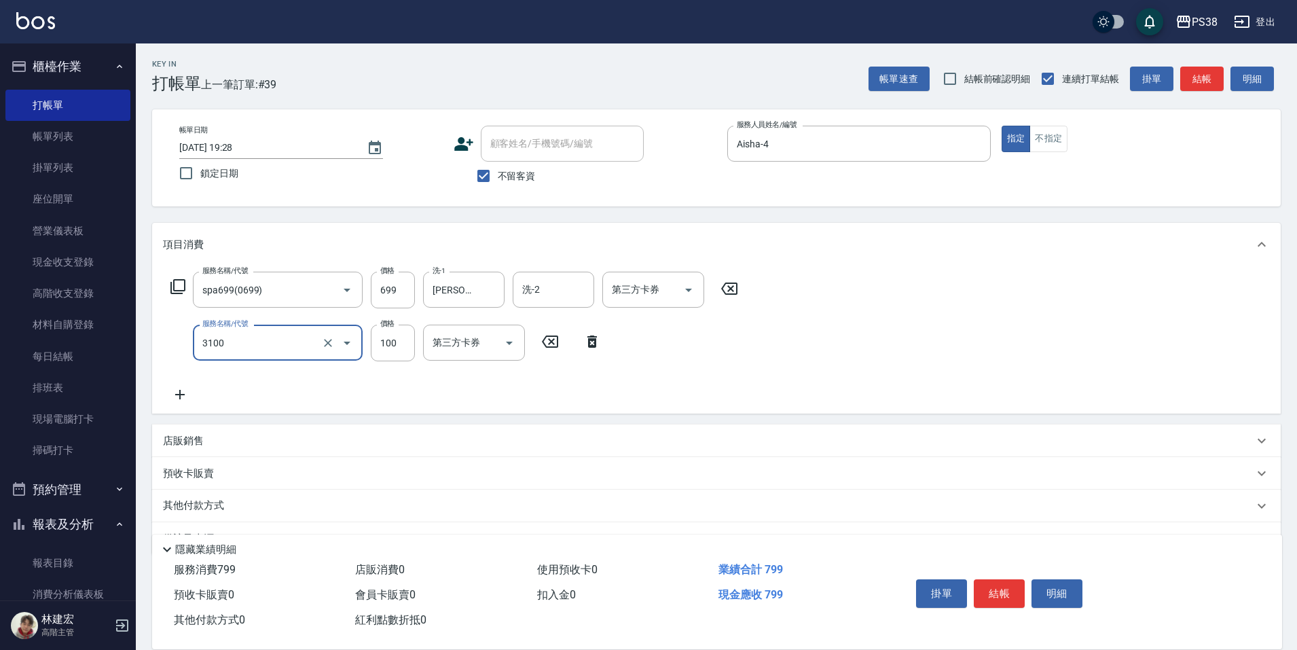
type input "頭皮水.順護(3100)"
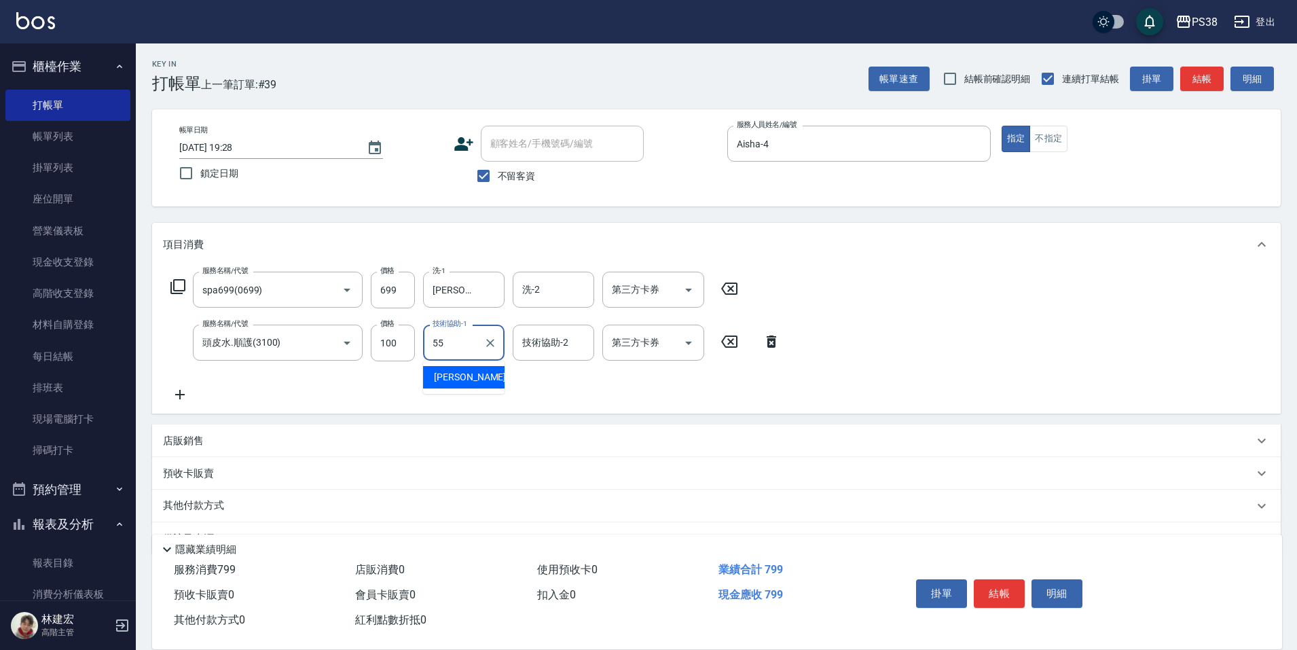
type input "彥丞-55"
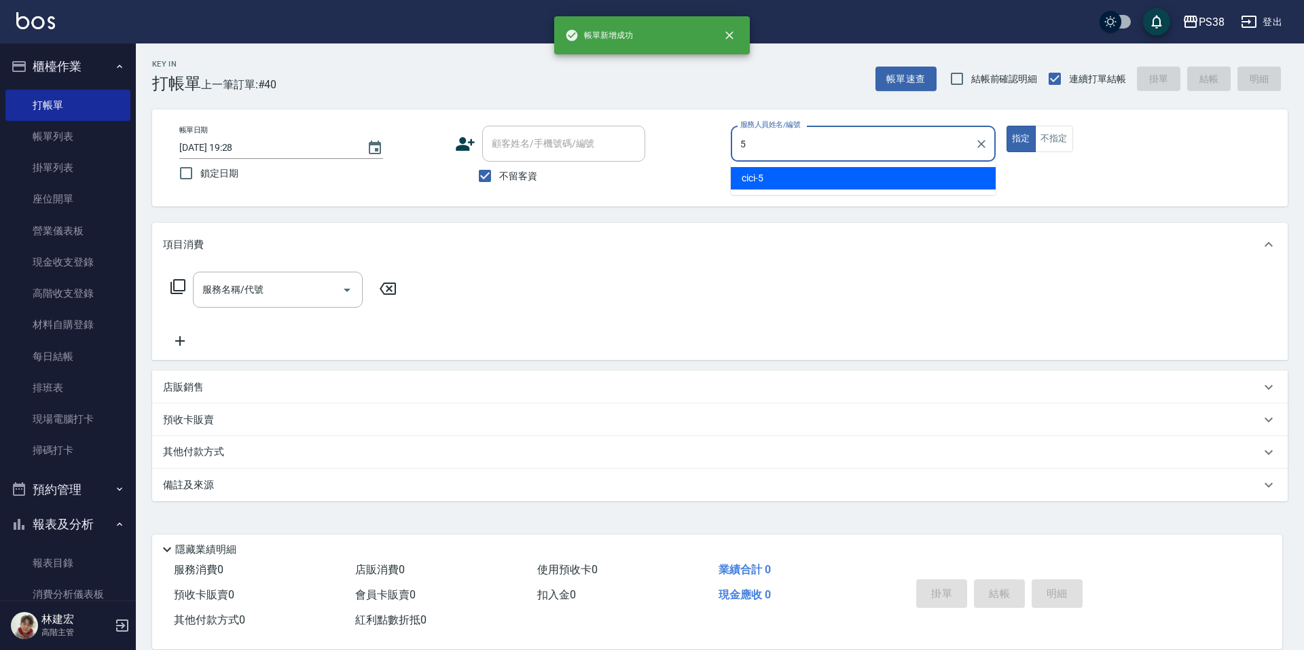
type input "cici-5"
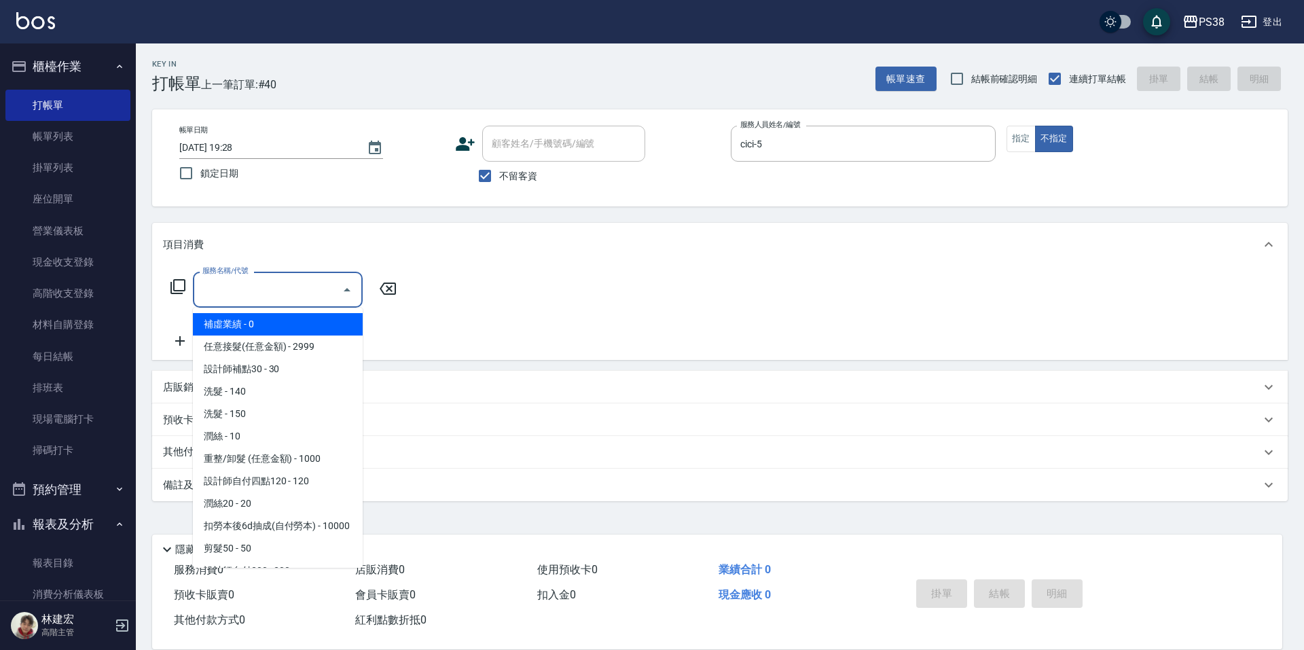
click at [279, 290] on input "服務名稱/代號" at bounding box center [267, 290] width 137 height 24
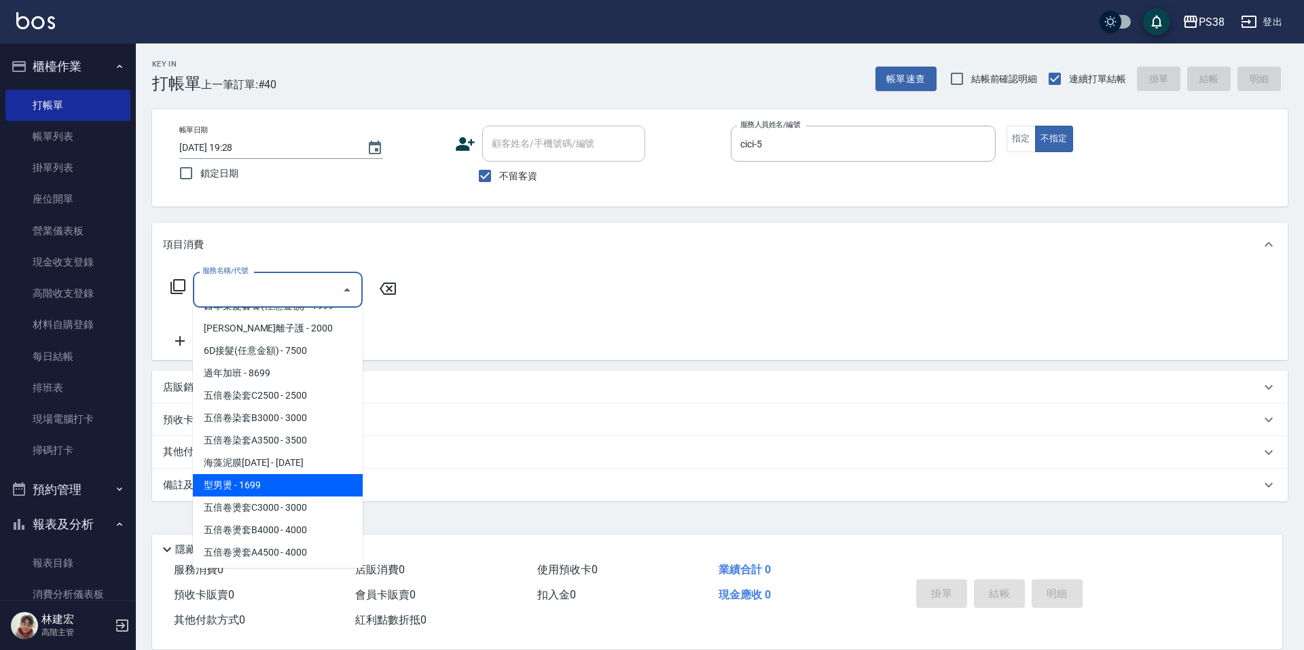
scroll to position [1894, 0]
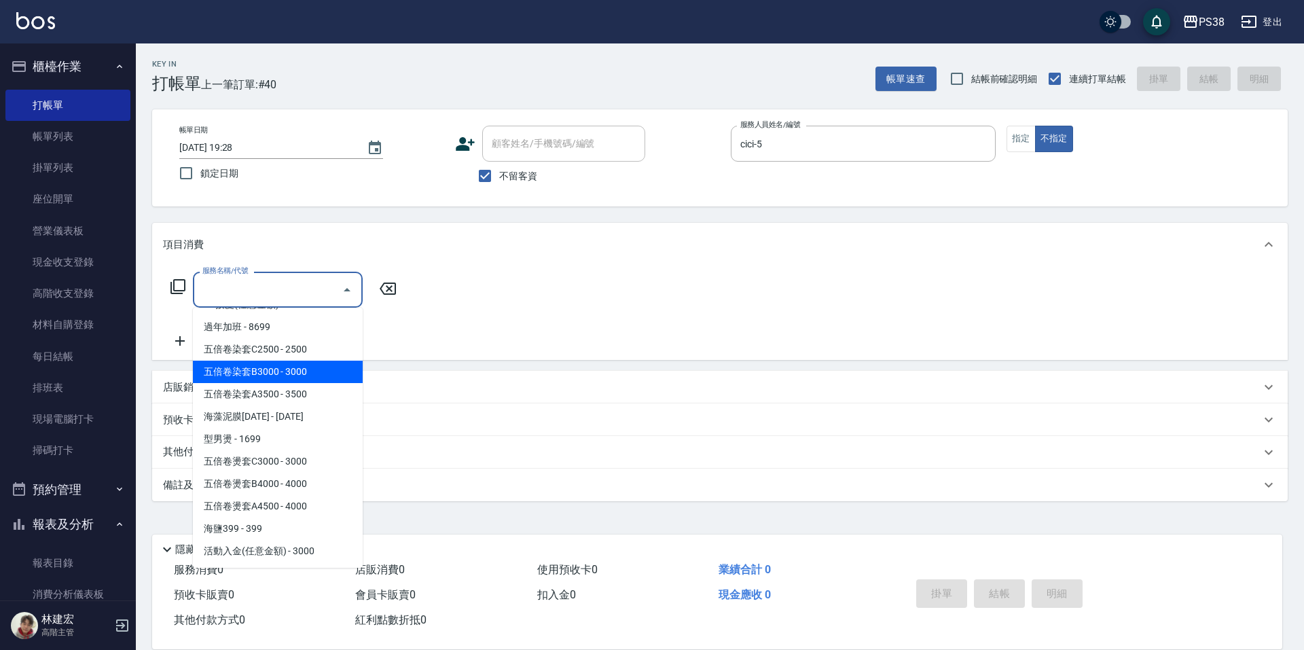
click at [308, 373] on span "五倍卷染套B3000 - 3000" at bounding box center [278, 372] width 170 height 22
type input "五倍卷染套B3000(HH3000)"
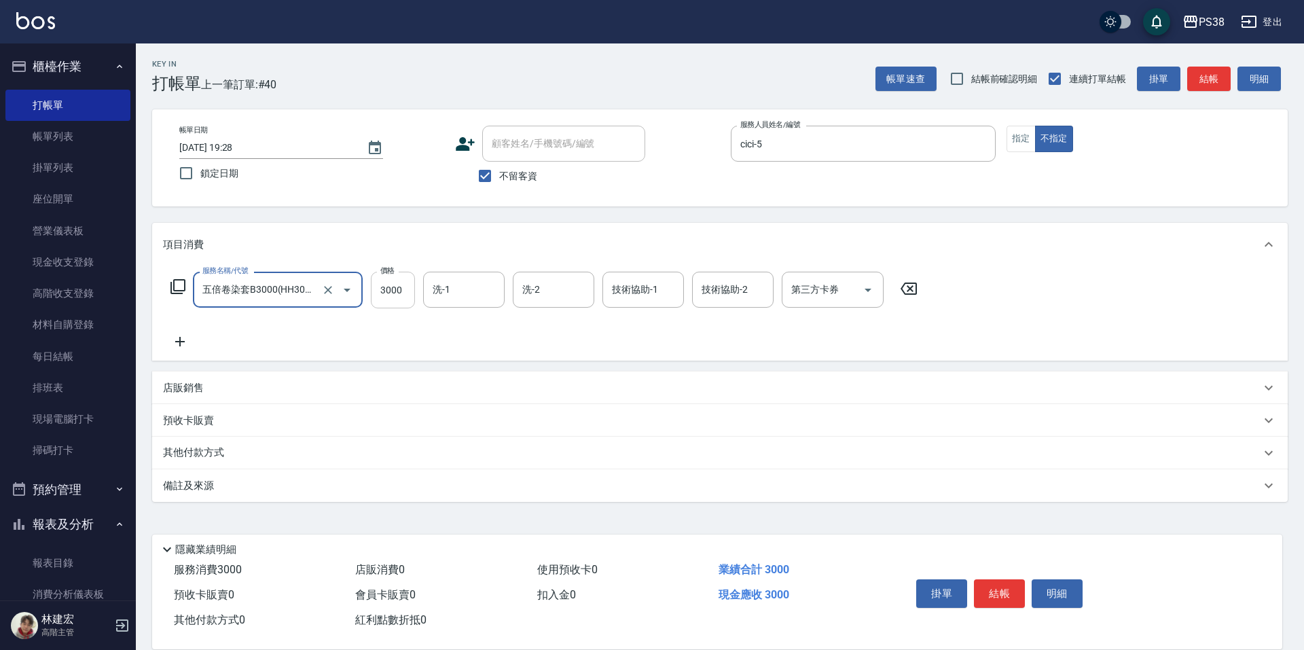
click at [413, 291] on input "3000" at bounding box center [393, 290] width 44 height 37
type input "3200"
type input "佳芸-26"
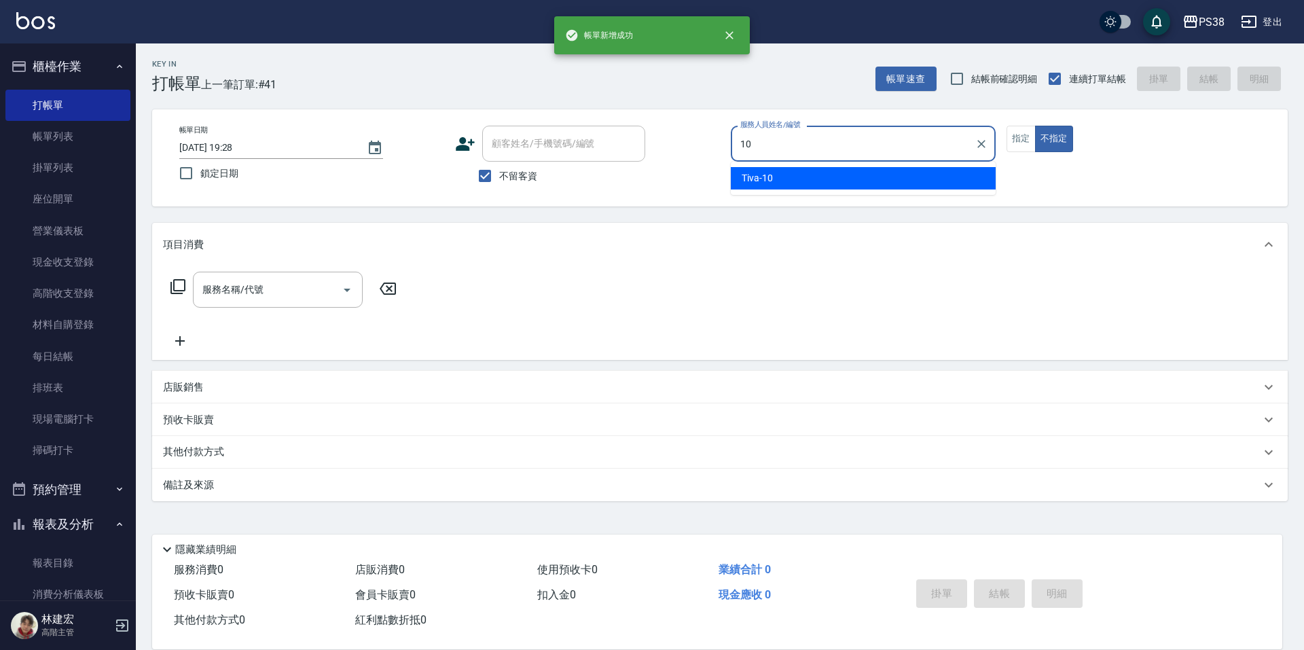
type input "Tiva-10"
type button "false"
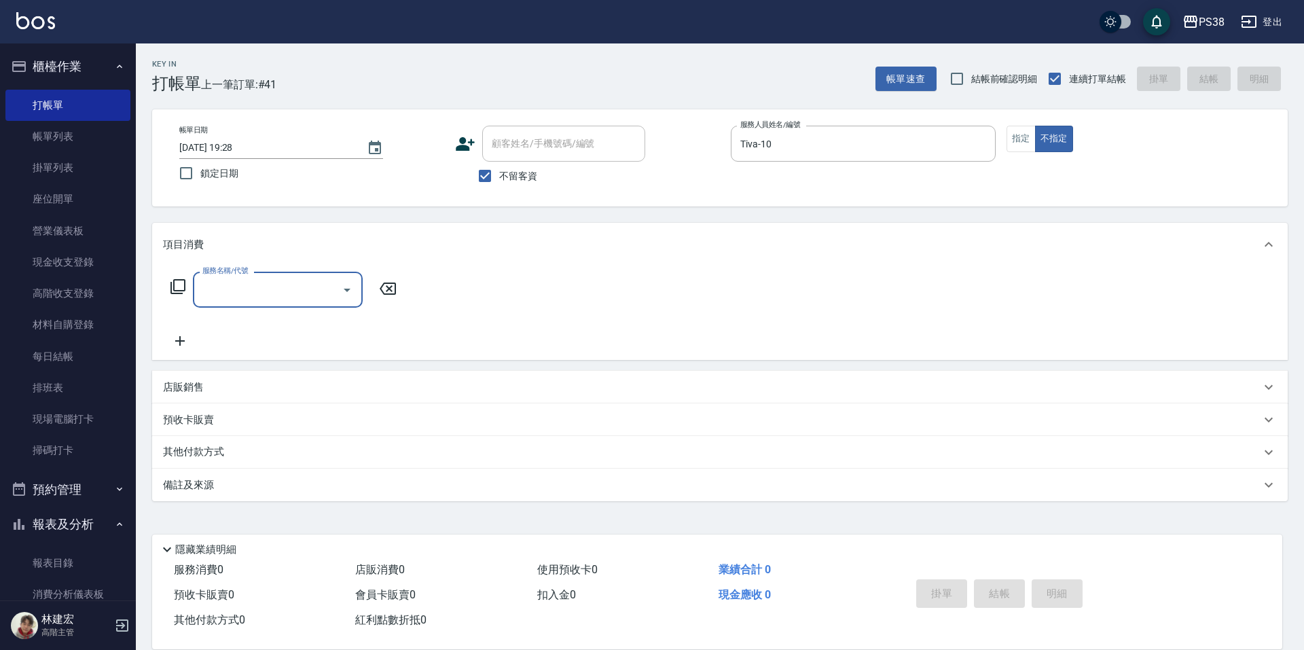
click at [285, 296] on input "服務名稱/代號" at bounding box center [267, 290] width 137 height 24
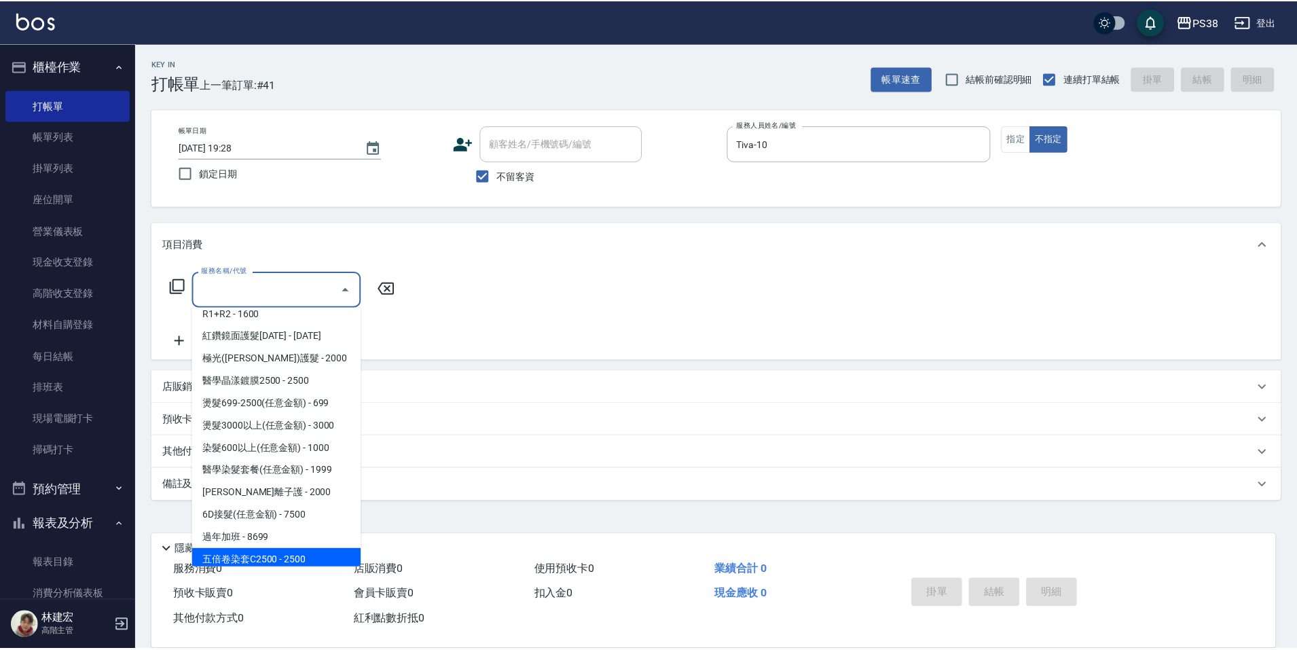
scroll to position [1766, 0]
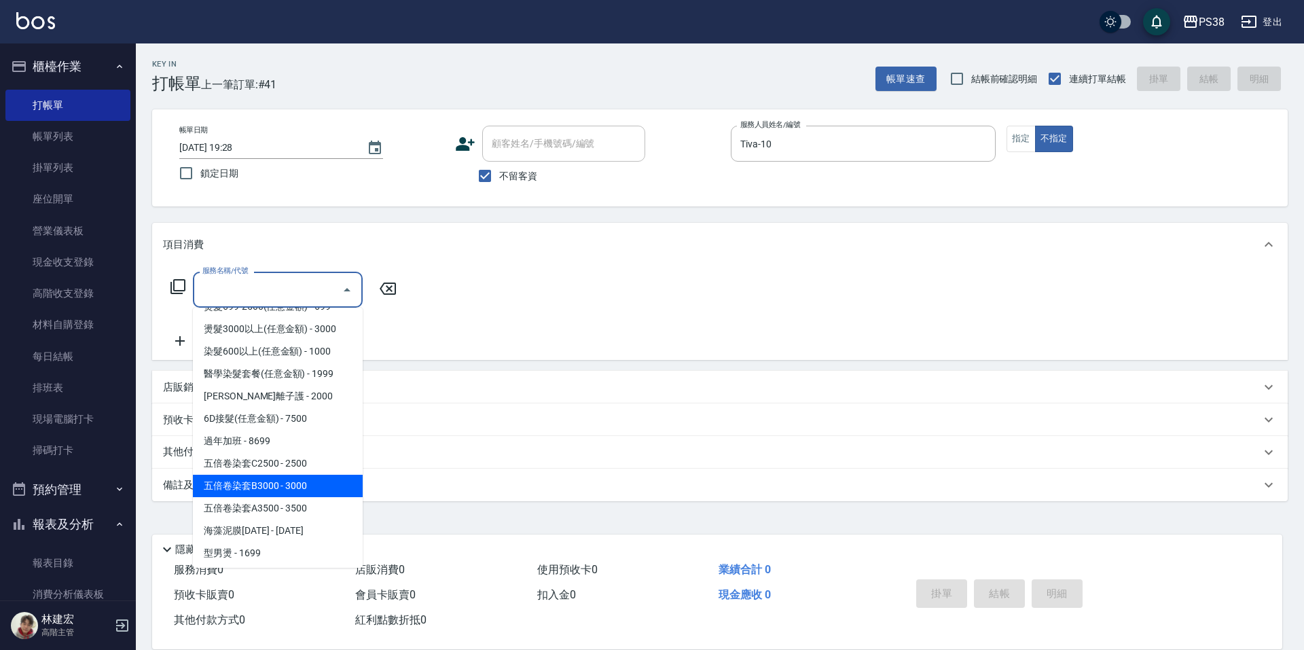
click at [302, 497] on span "五倍卷染套B3000 - 3000" at bounding box center [278, 486] width 170 height 22
type input "五倍卷染套B3000(HH3000)"
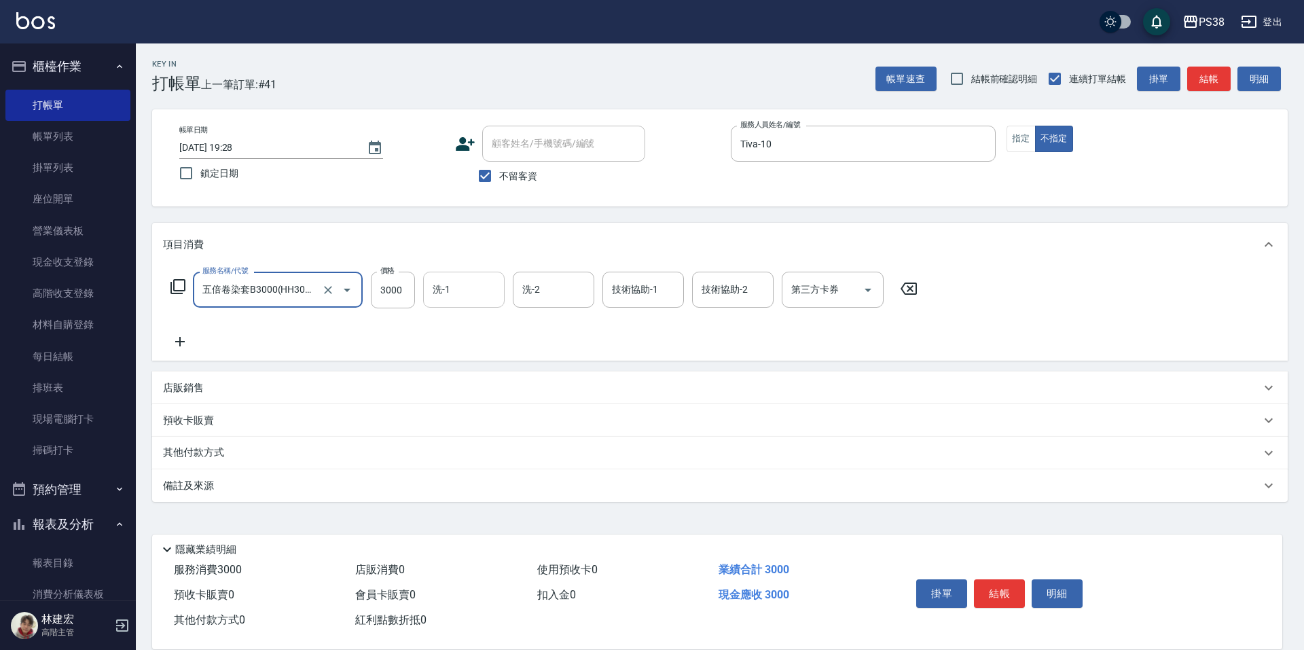
click at [450, 295] on input "洗-1" at bounding box center [463, 290] width 69 height 24
type input "彥丞-55"
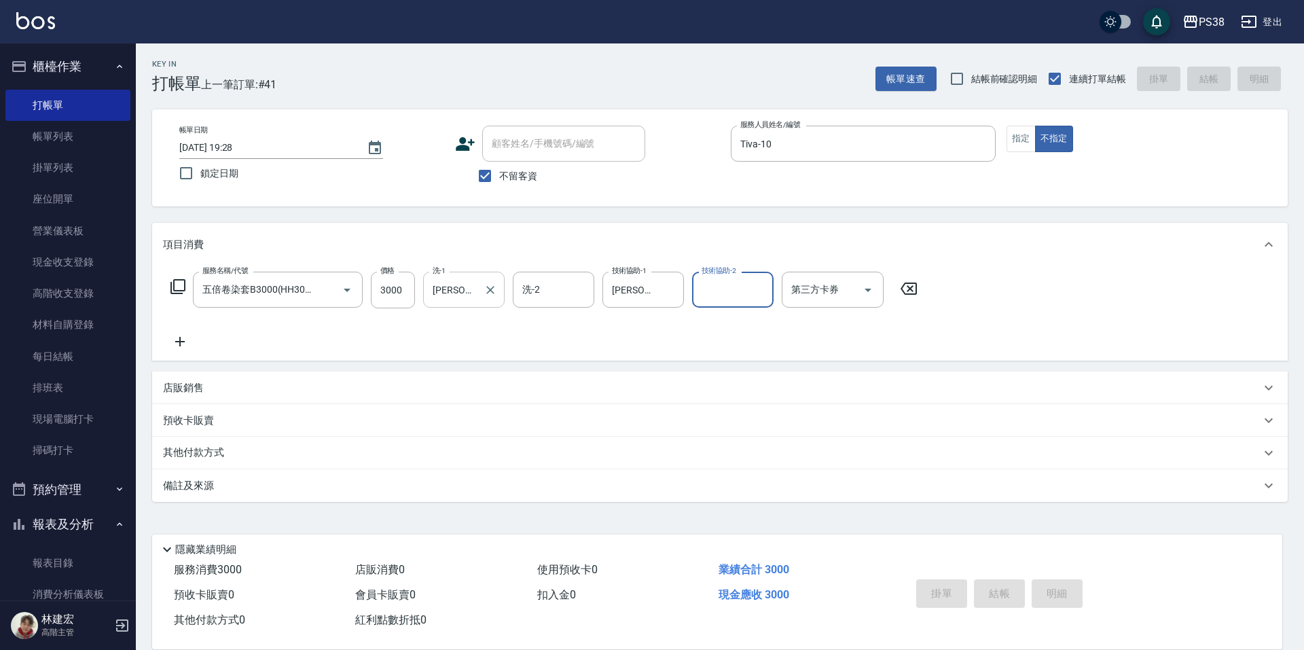
type input "2025/10/10 19:29"
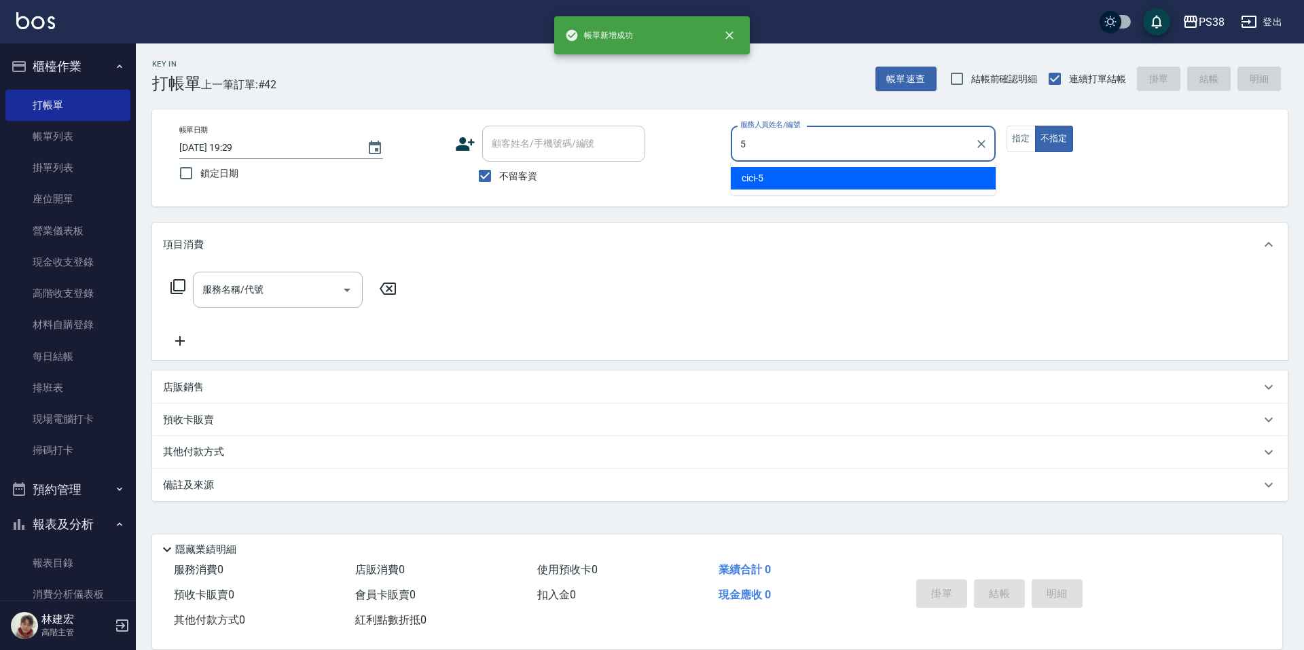
type input "cici-5"
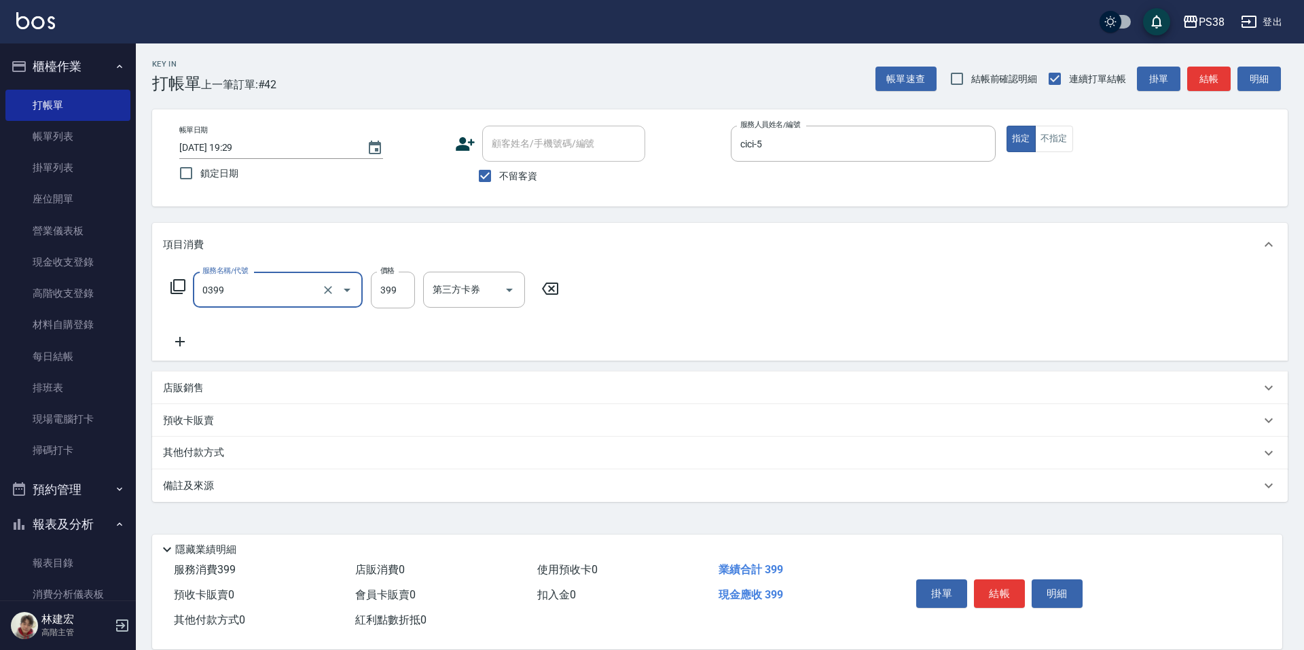
type input "spa399(0399)"
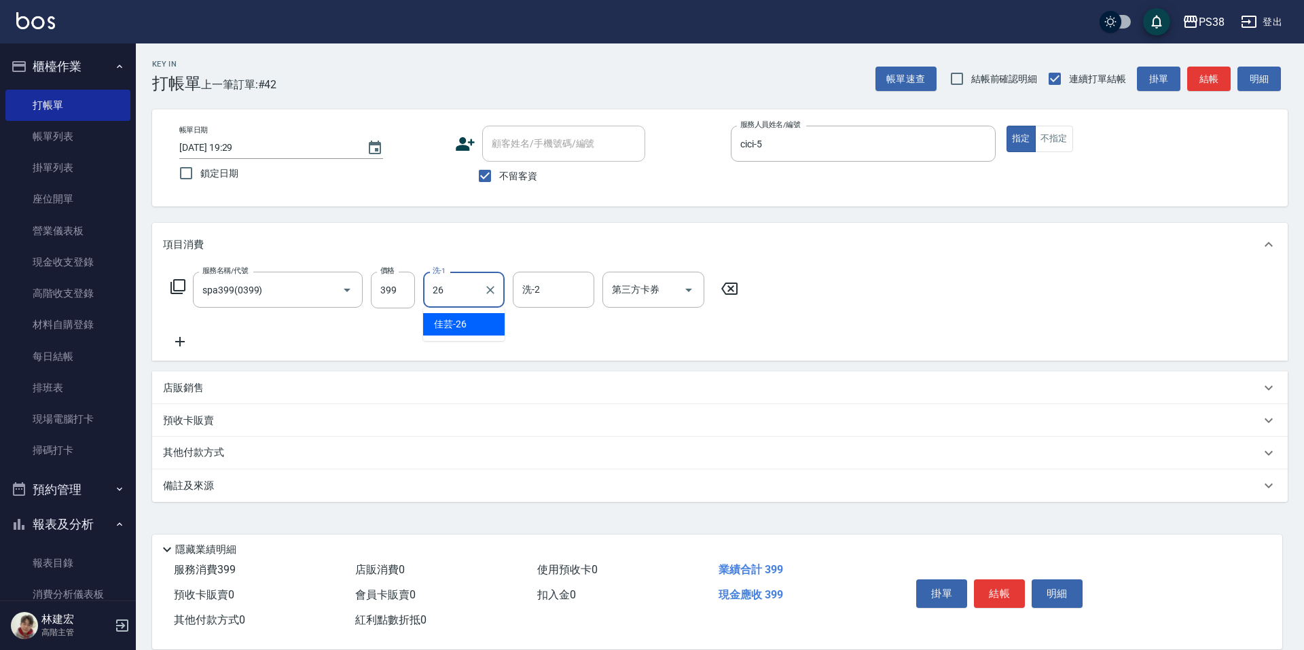
type input "佳芸-26"
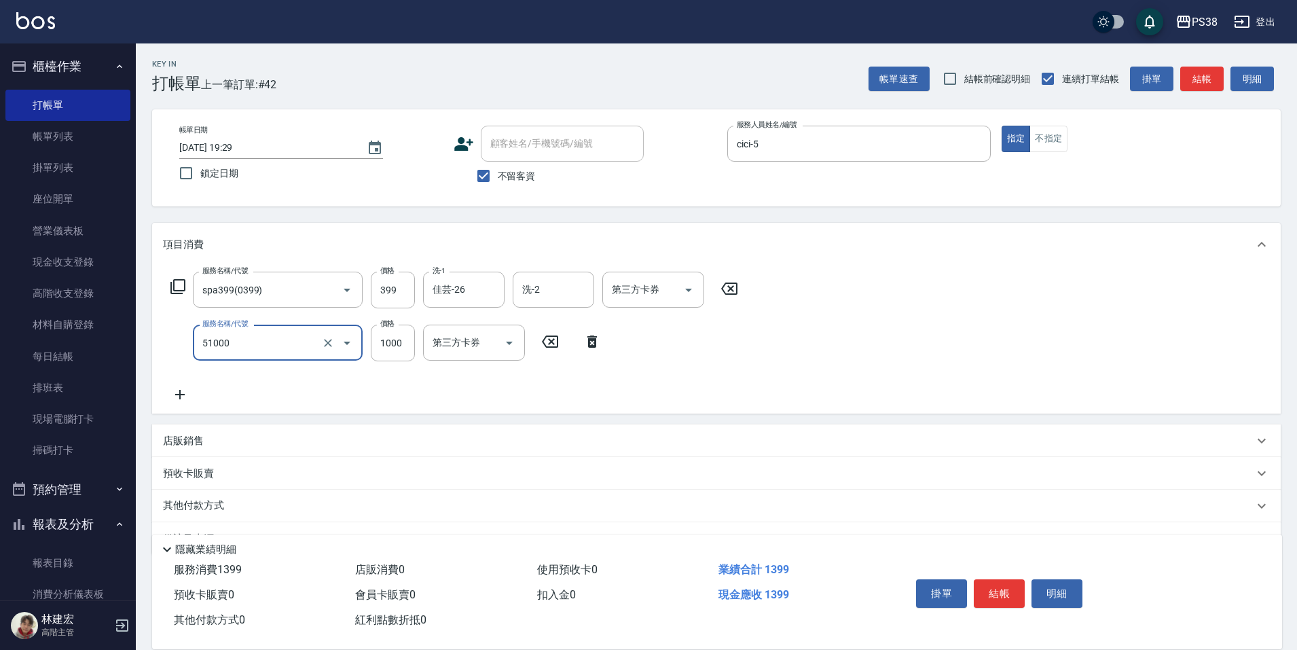
type input "染髮600以上(任意金額)(51000)"
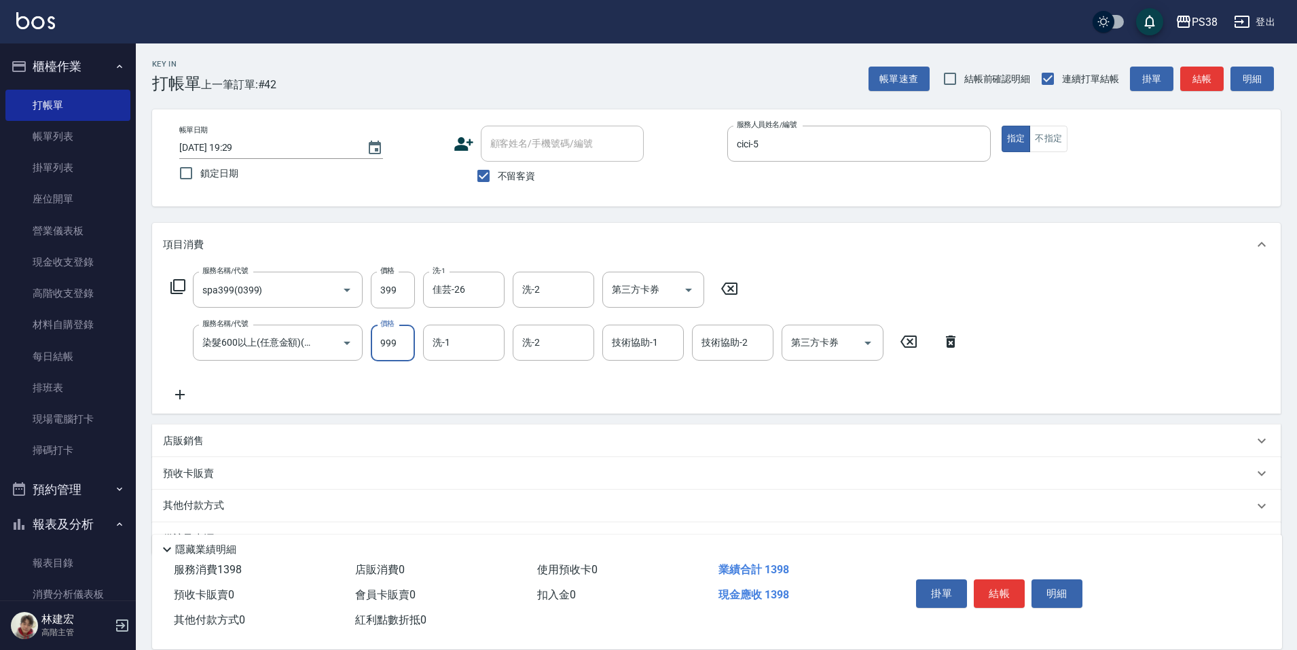
type input "999"
type input "佳芸-26"
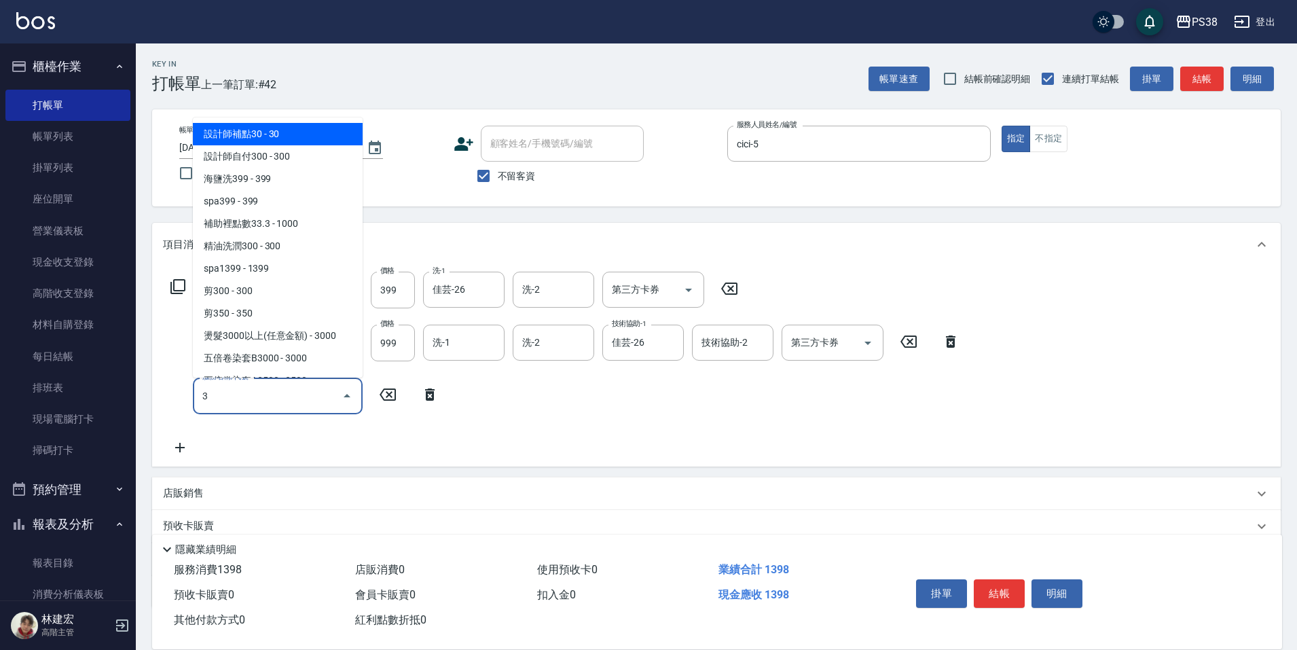
scroll to position [0, 0]
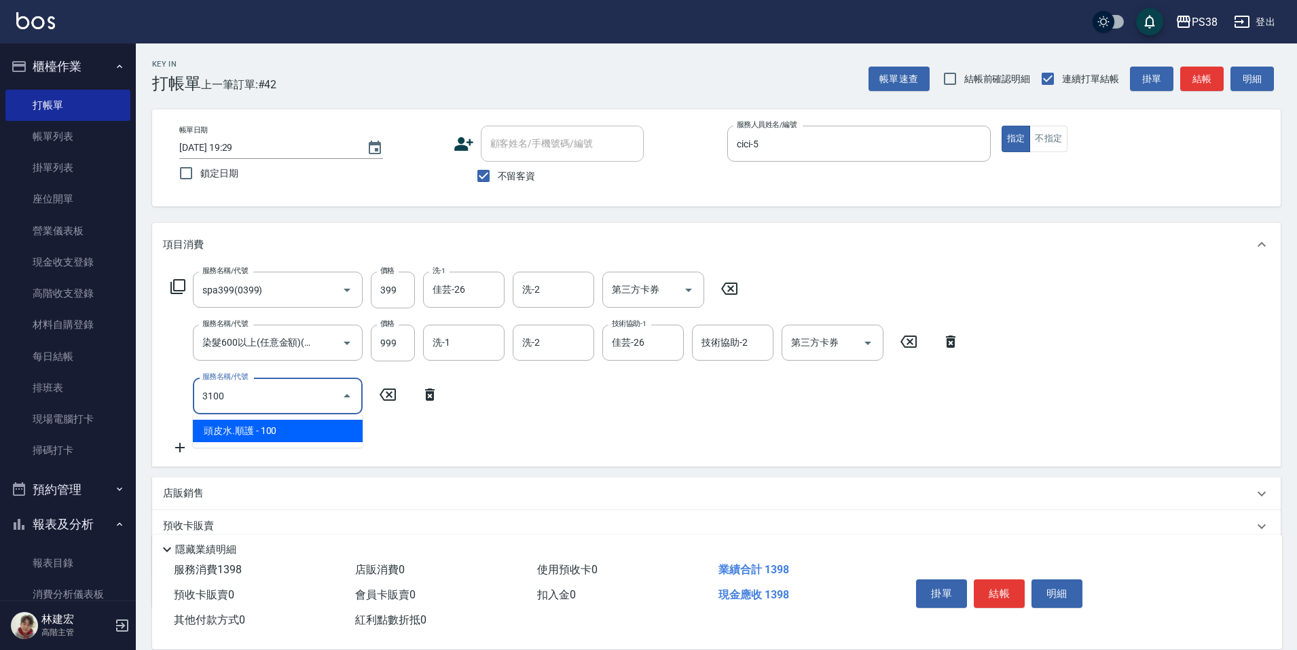
type input "頭皮水.順護(3100)"
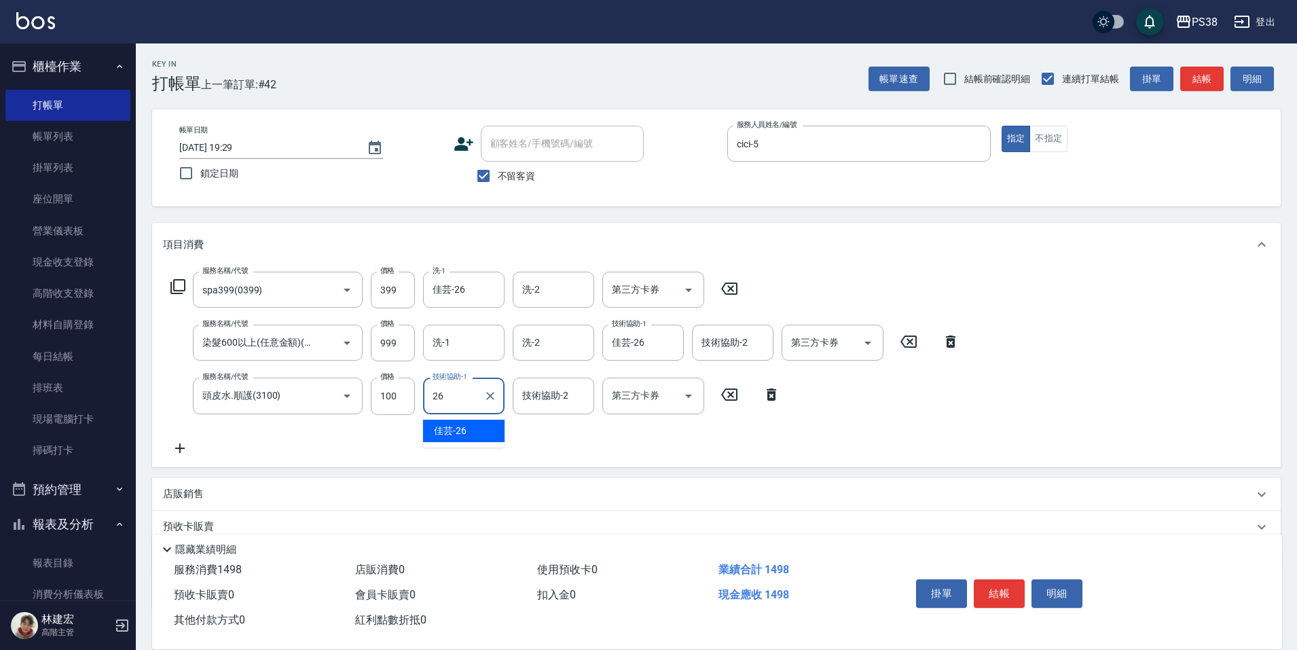
type input "佳芸-26"
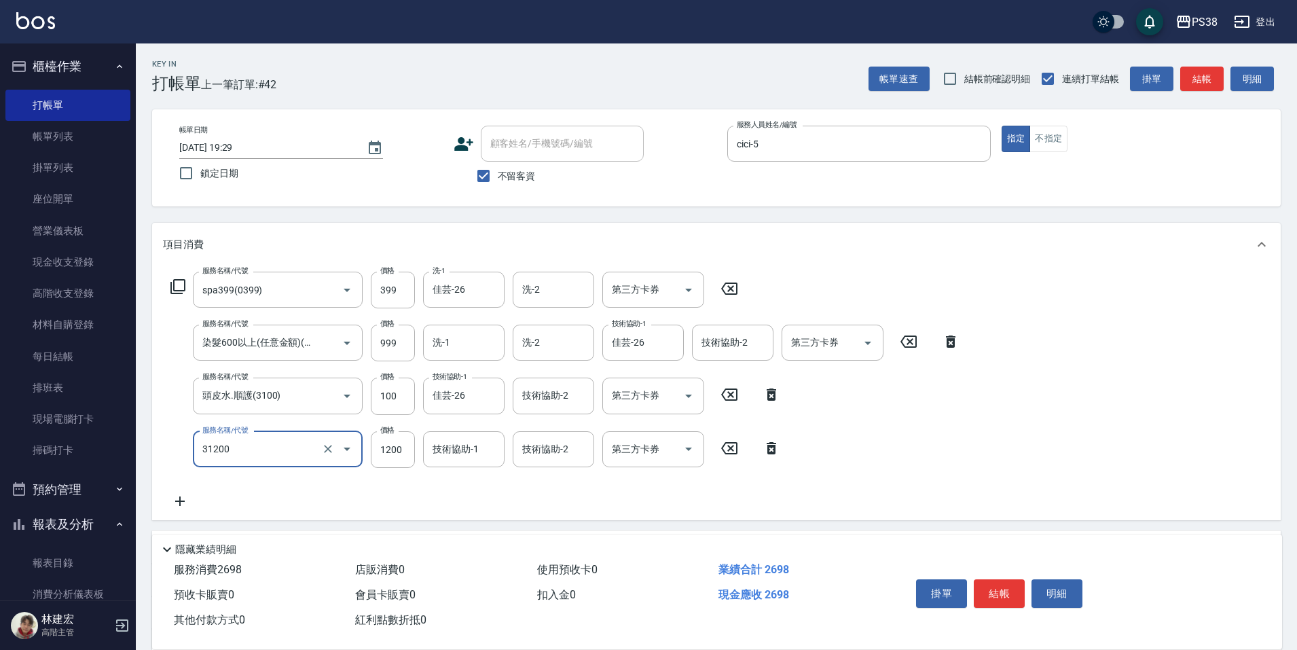
type input "醫護=1200(31200)"
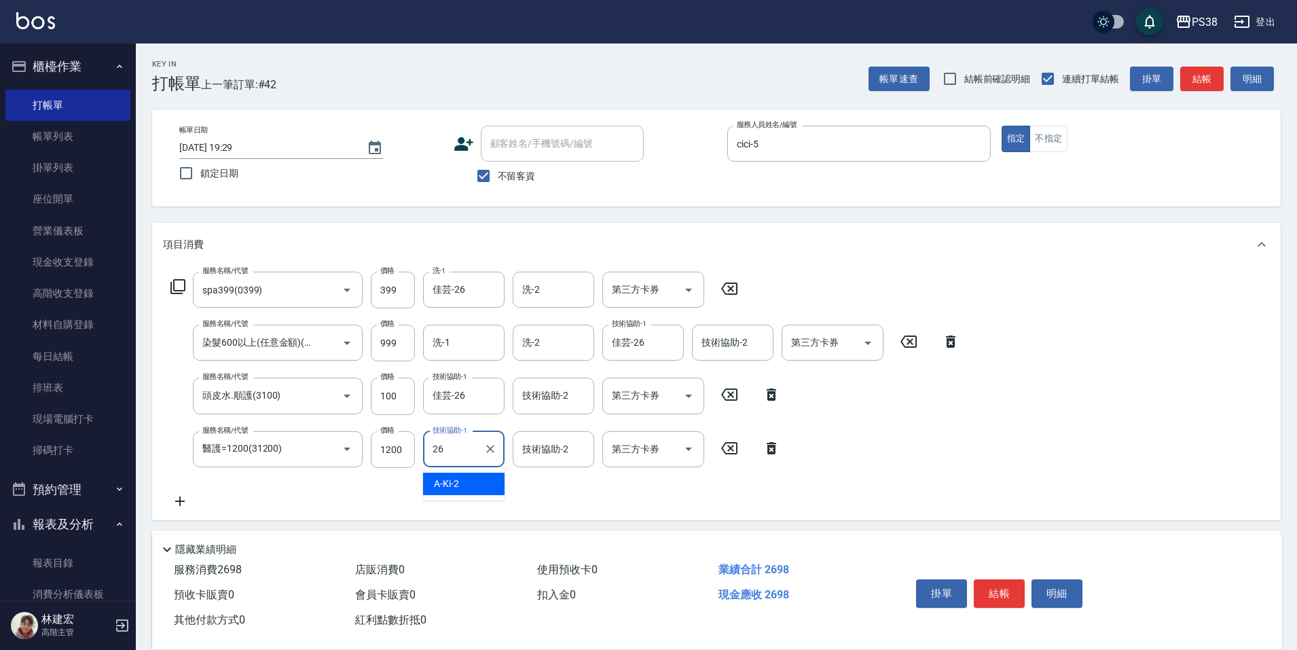
type input "佳芸-26"
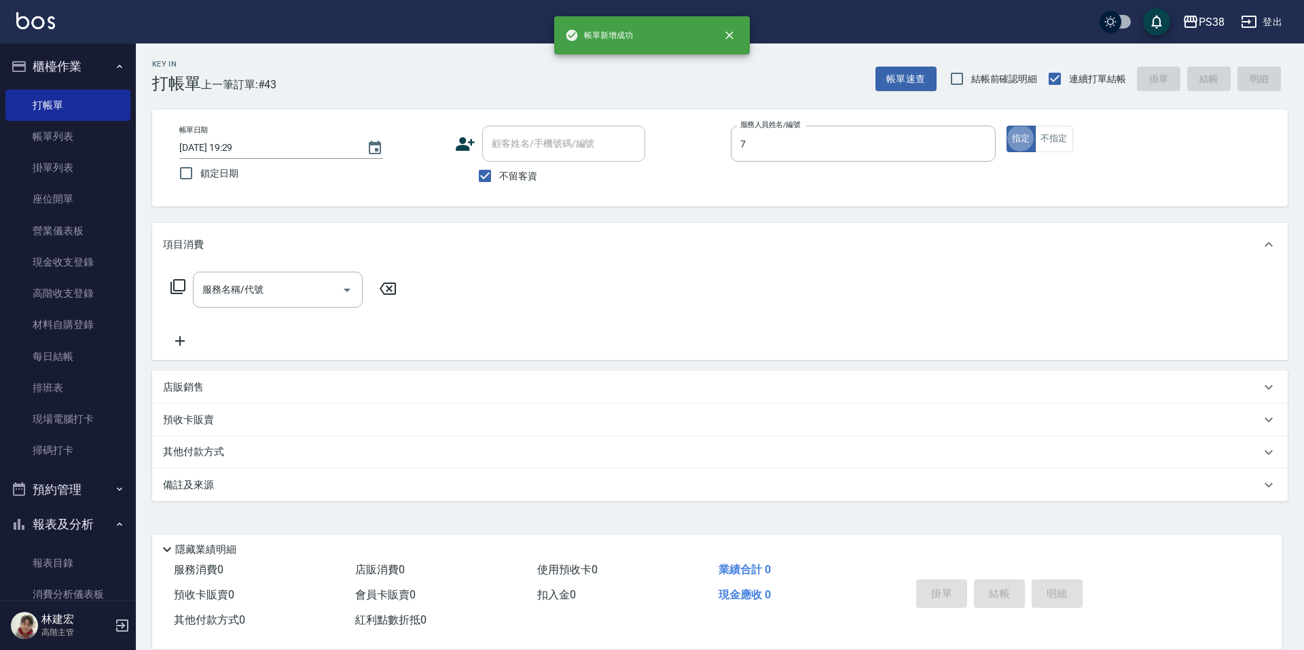
type input "Selina-7"
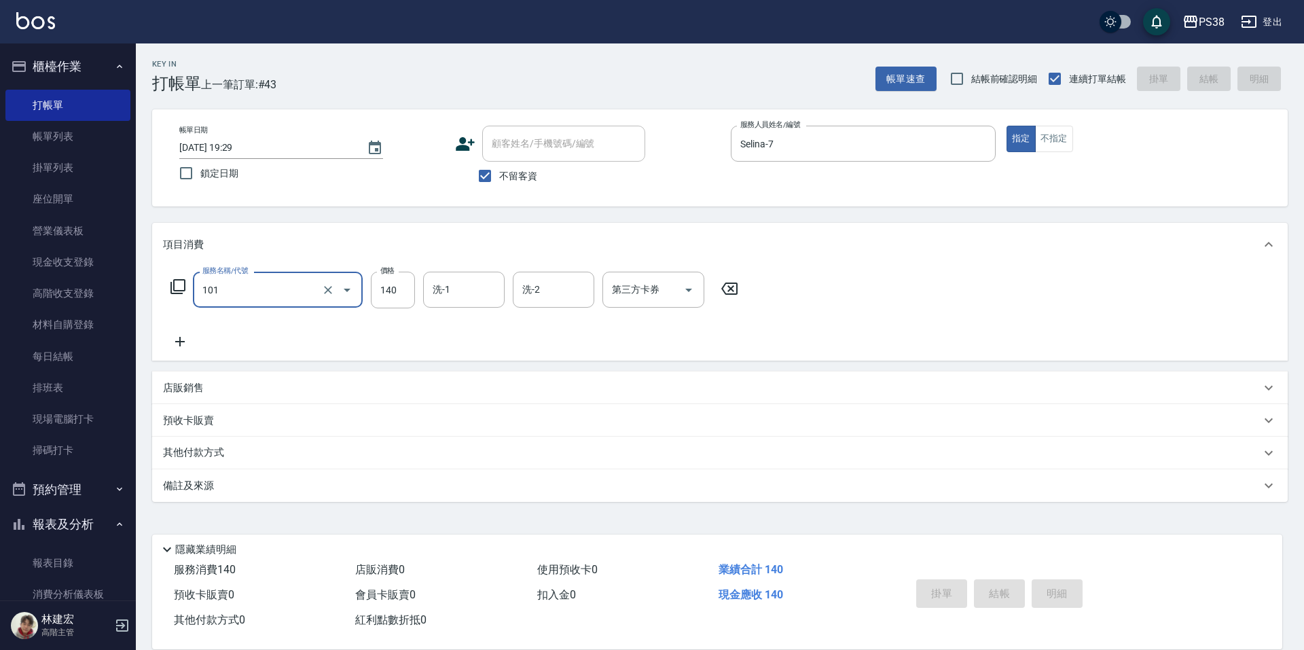
type input "101"
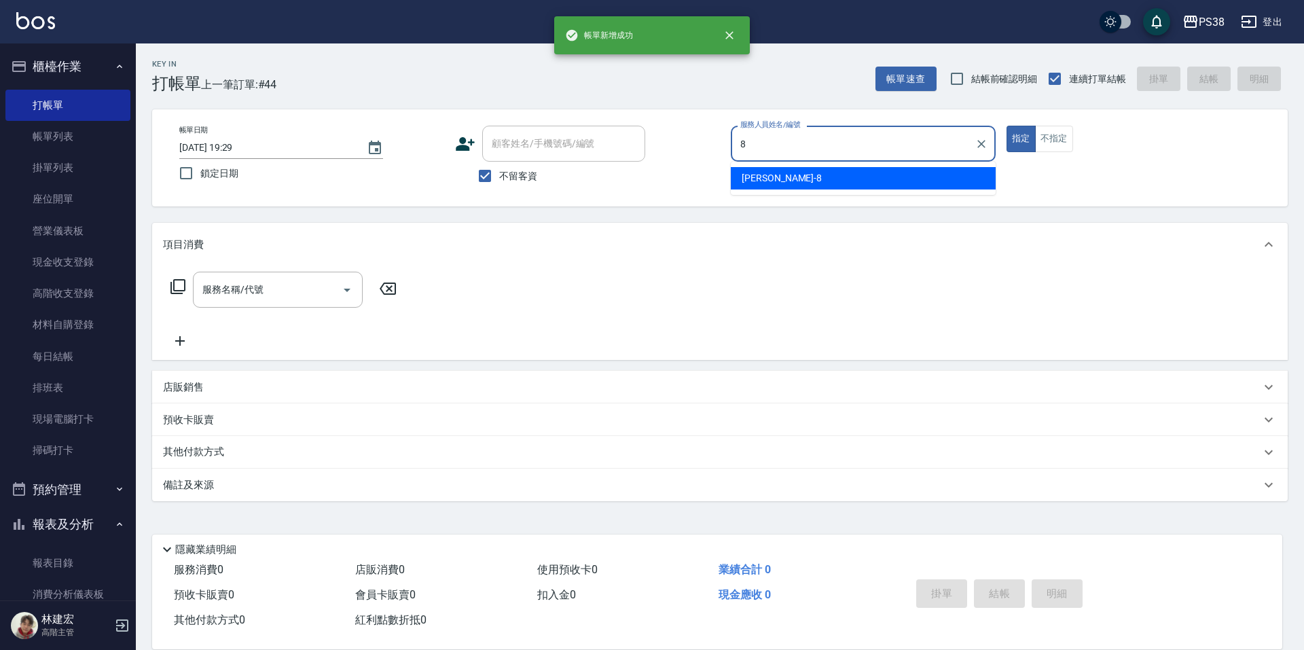
type input "mika-8"
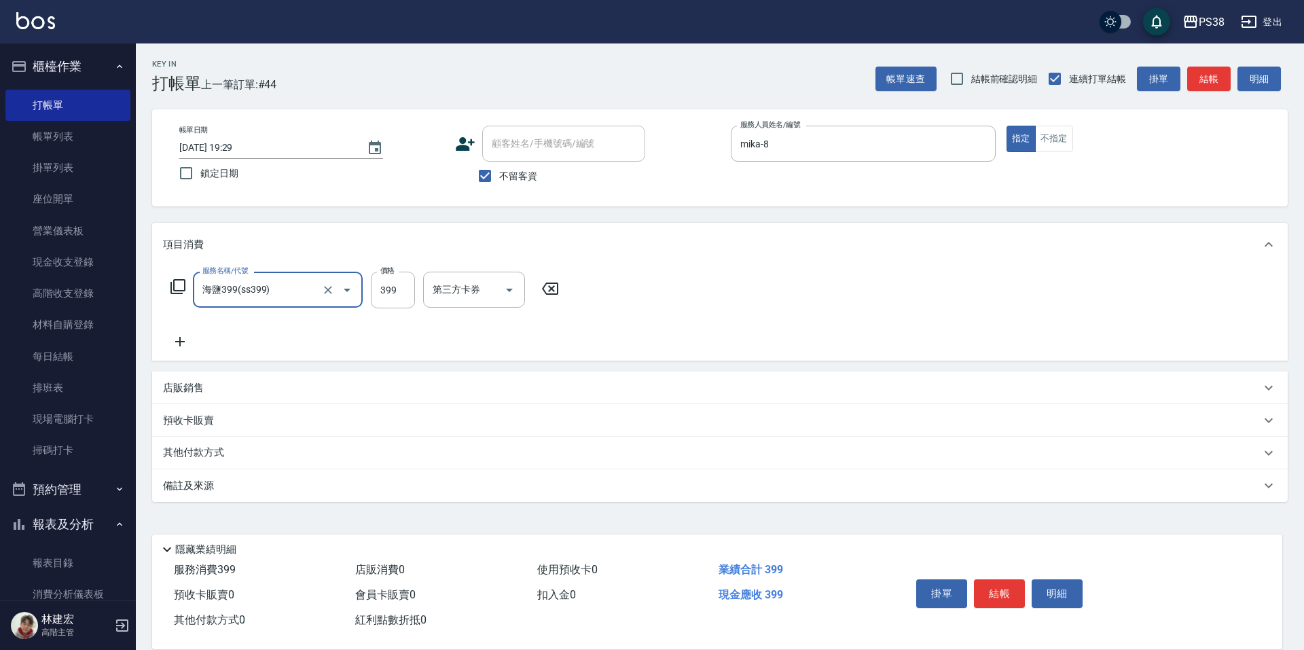
type input "海鹽399(ss399)"
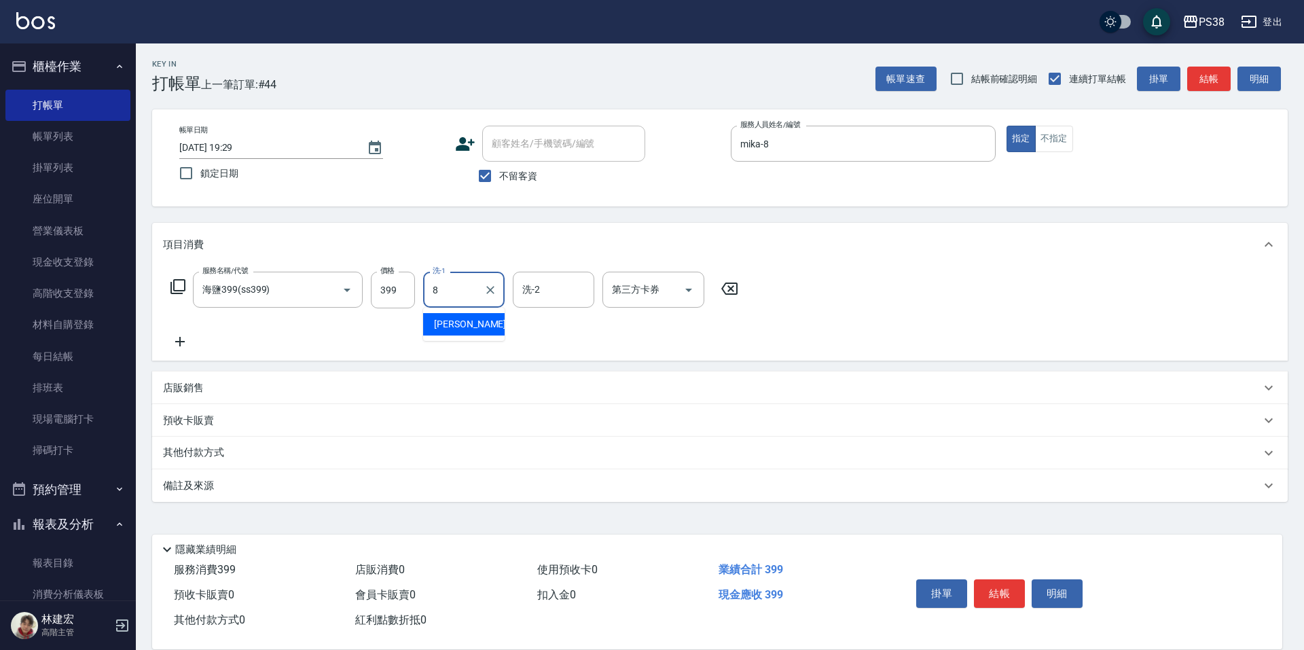
type input "mika-8"
click at [687, 282] on icon "Open" at bounding box center [689, 290] width 16 height 16
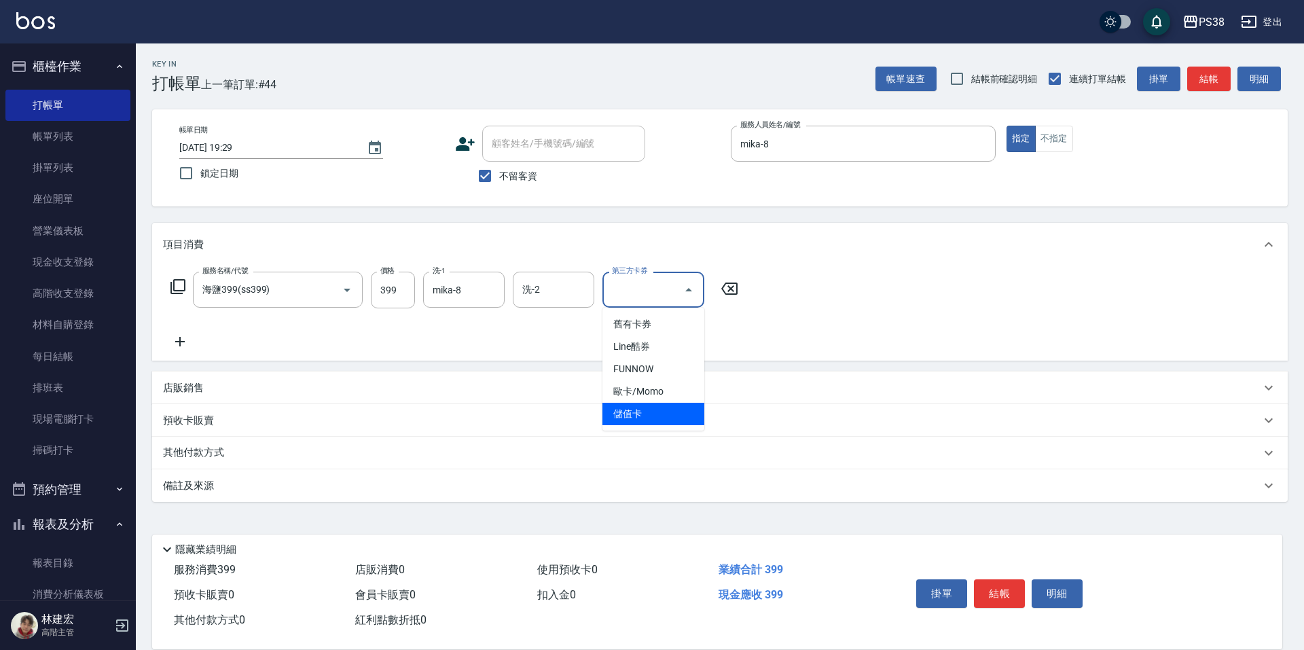
click at [657, 413] on span "儲值卡" at bounding box center [653, 414] width 102 height 22
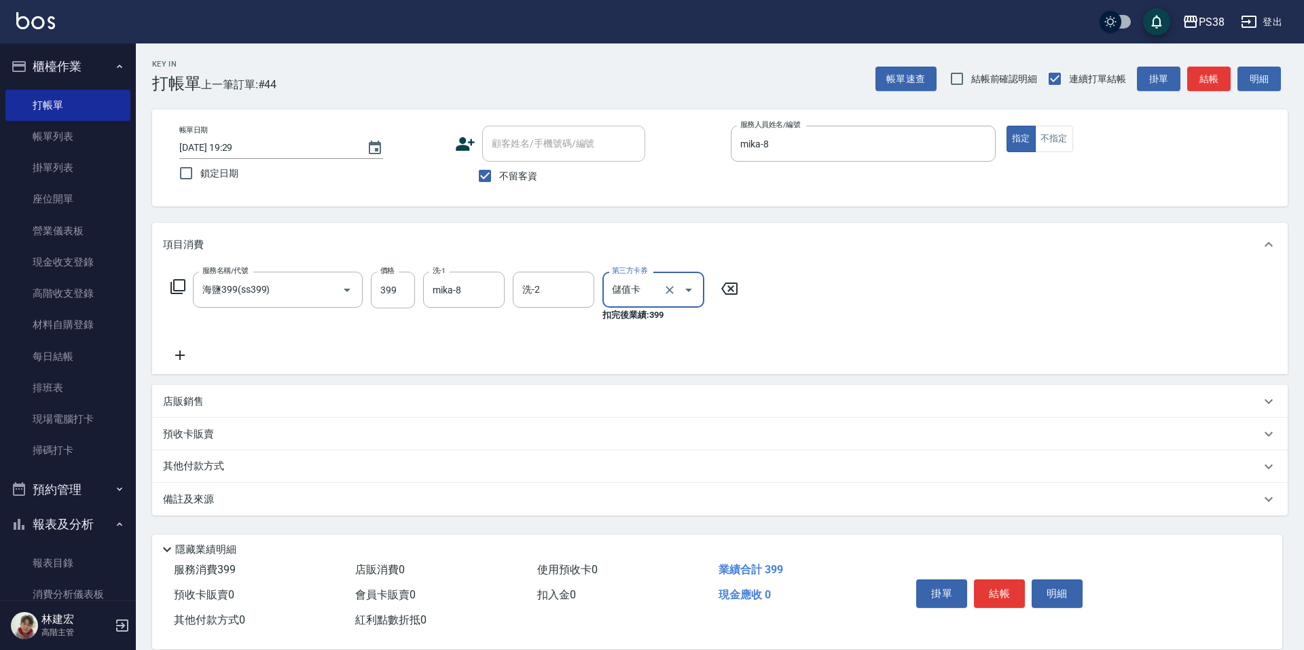
type input "儲值卡"
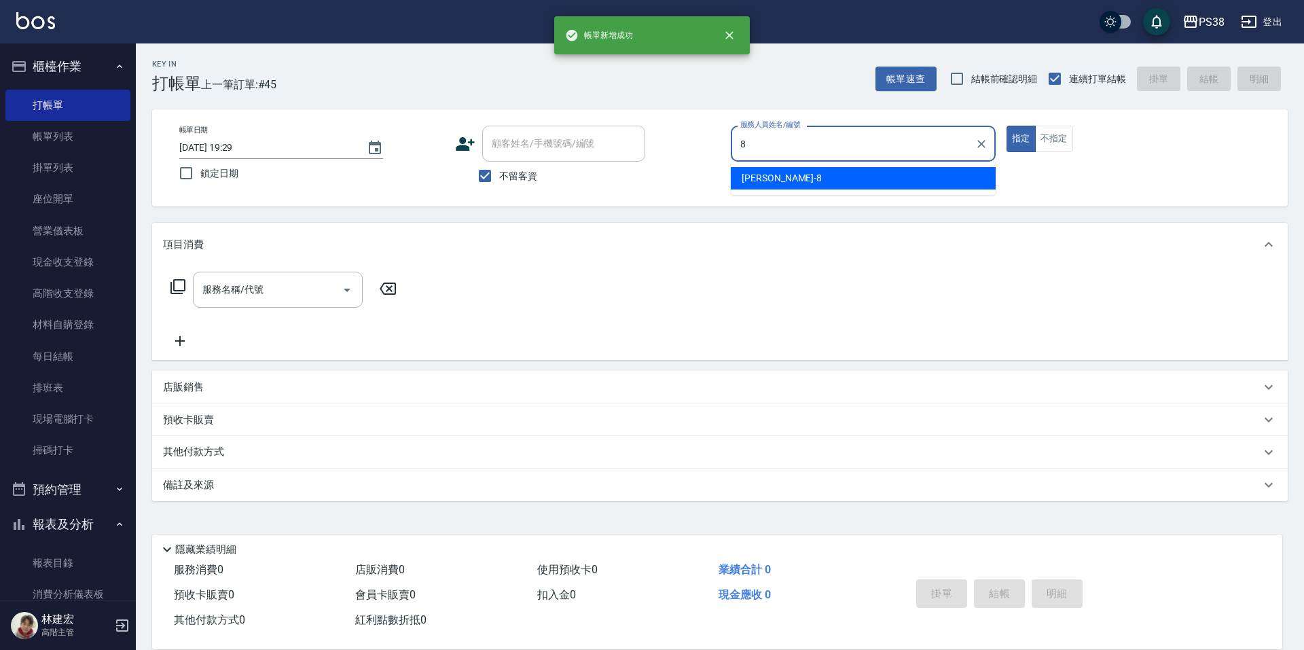
type input "mika-8"
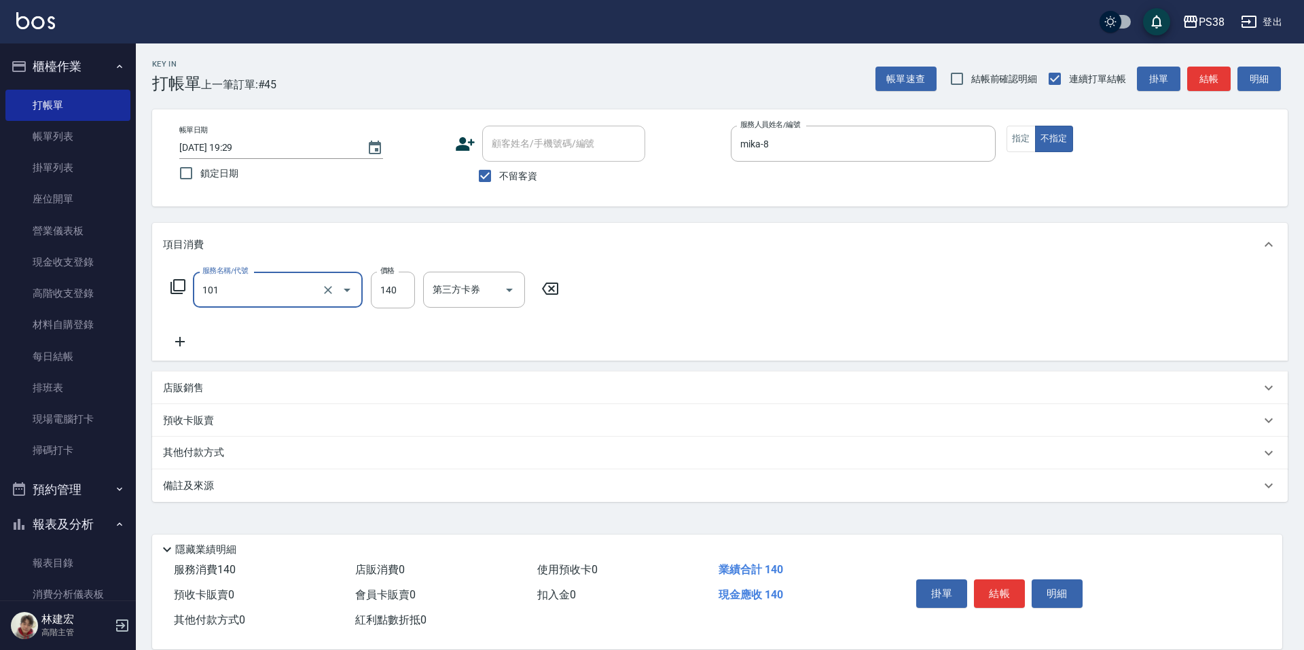
type input "洗髮(101)"
type input "mika-8"
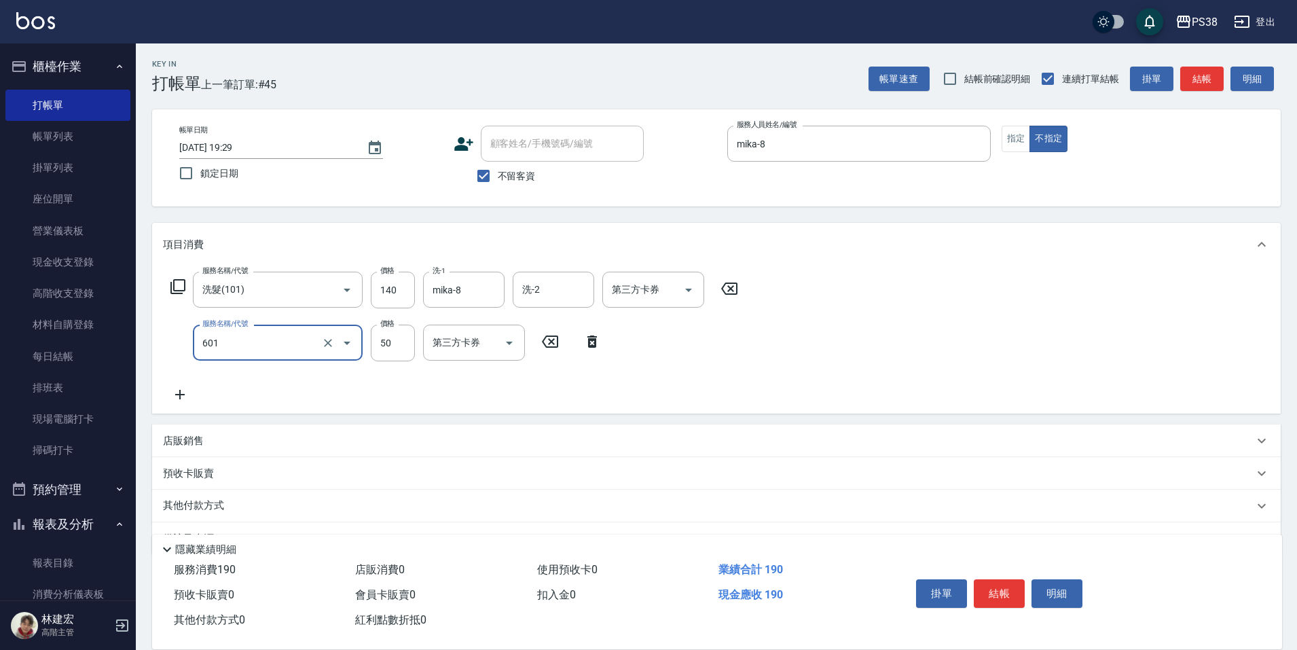
type input "精油50(601)"
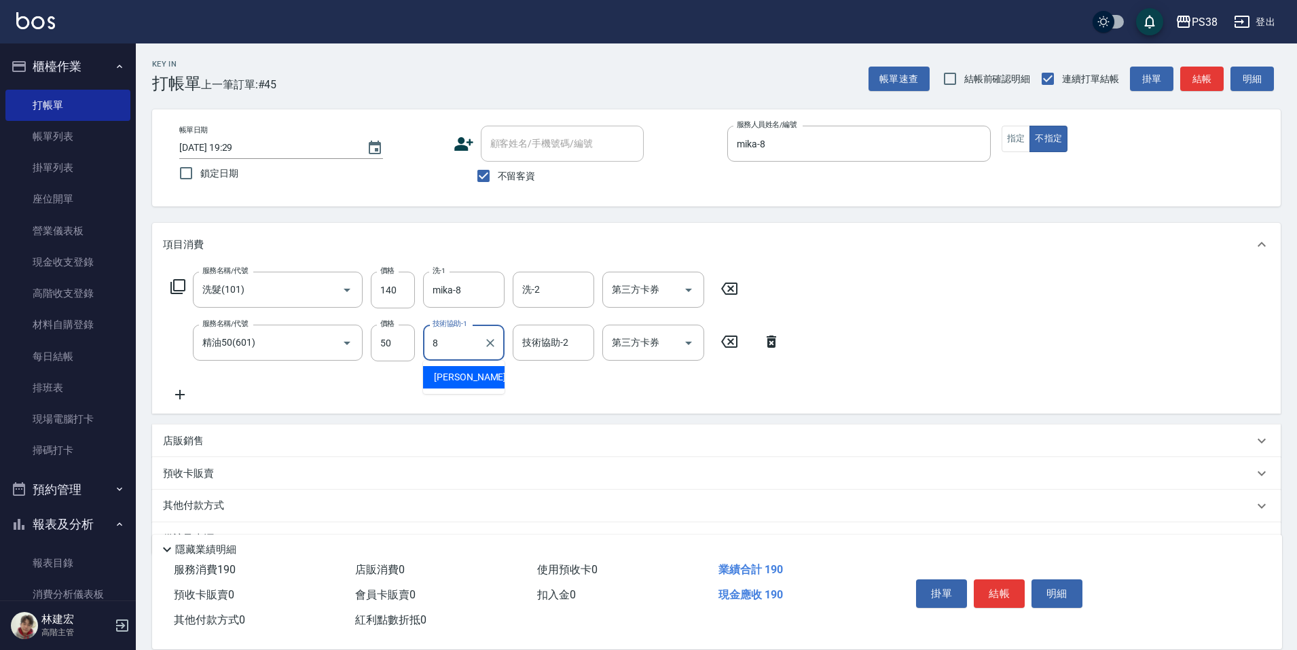
type input "mika-8"
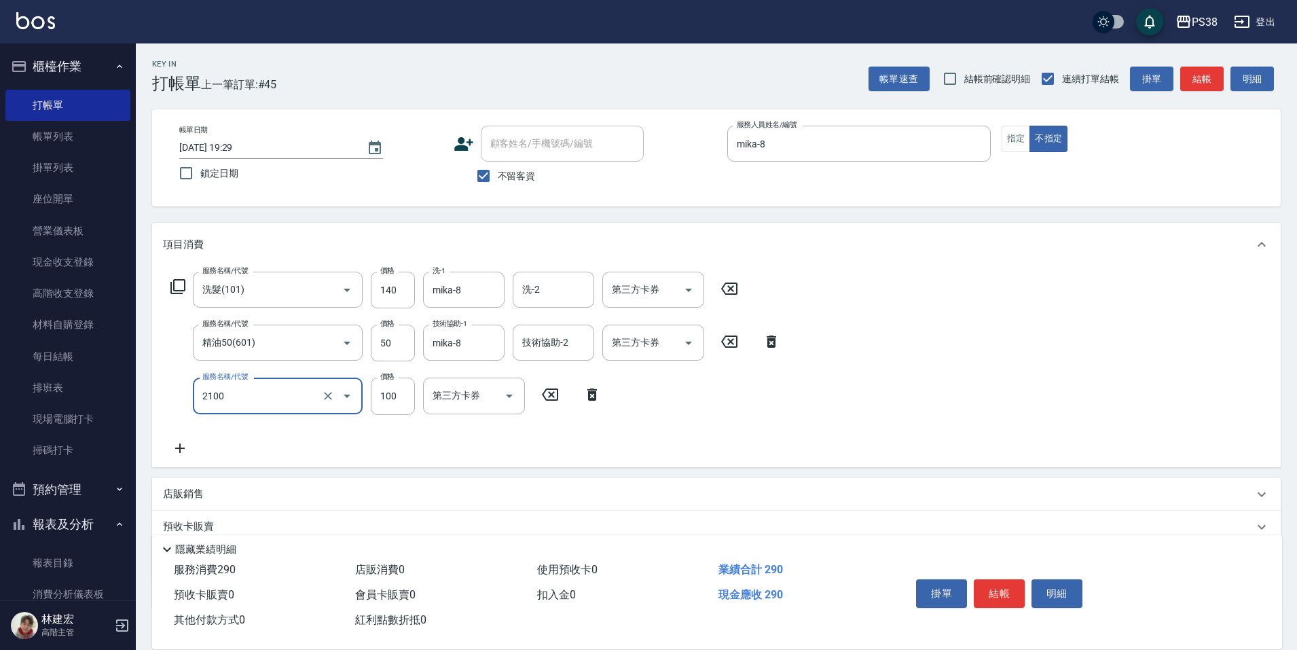
type input "剪髮與造型(任意金額)(2100)"
type input "160"
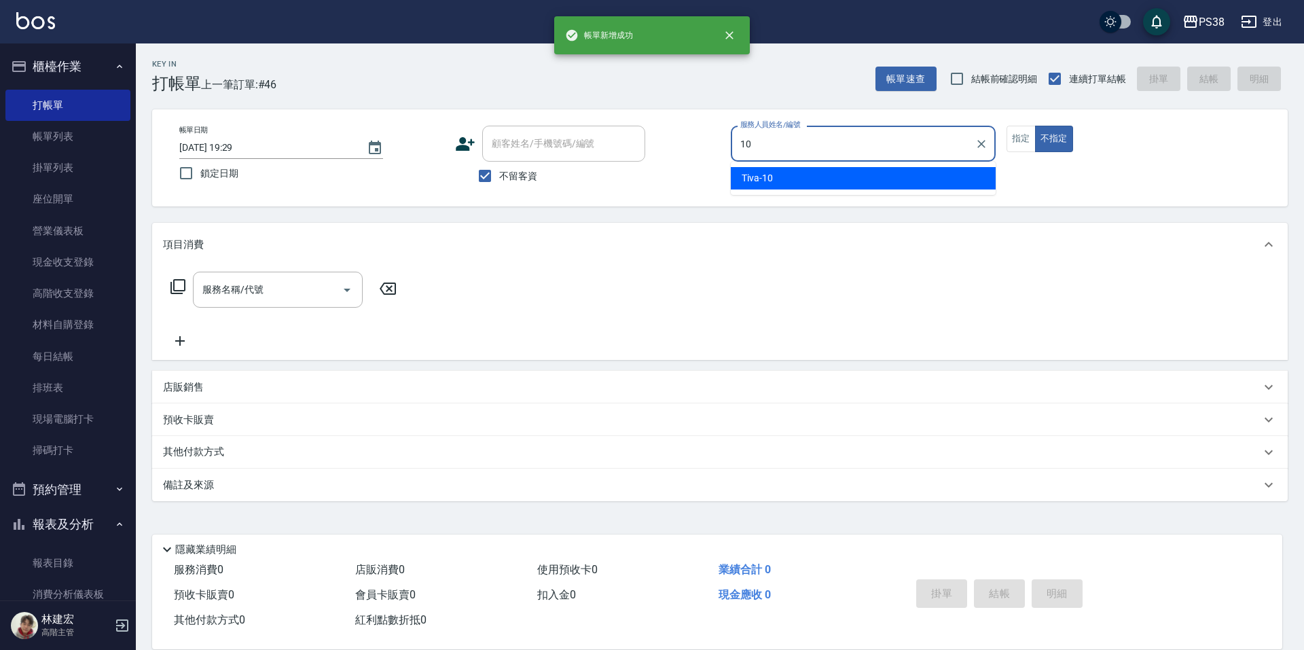
type input "Tiva-10"
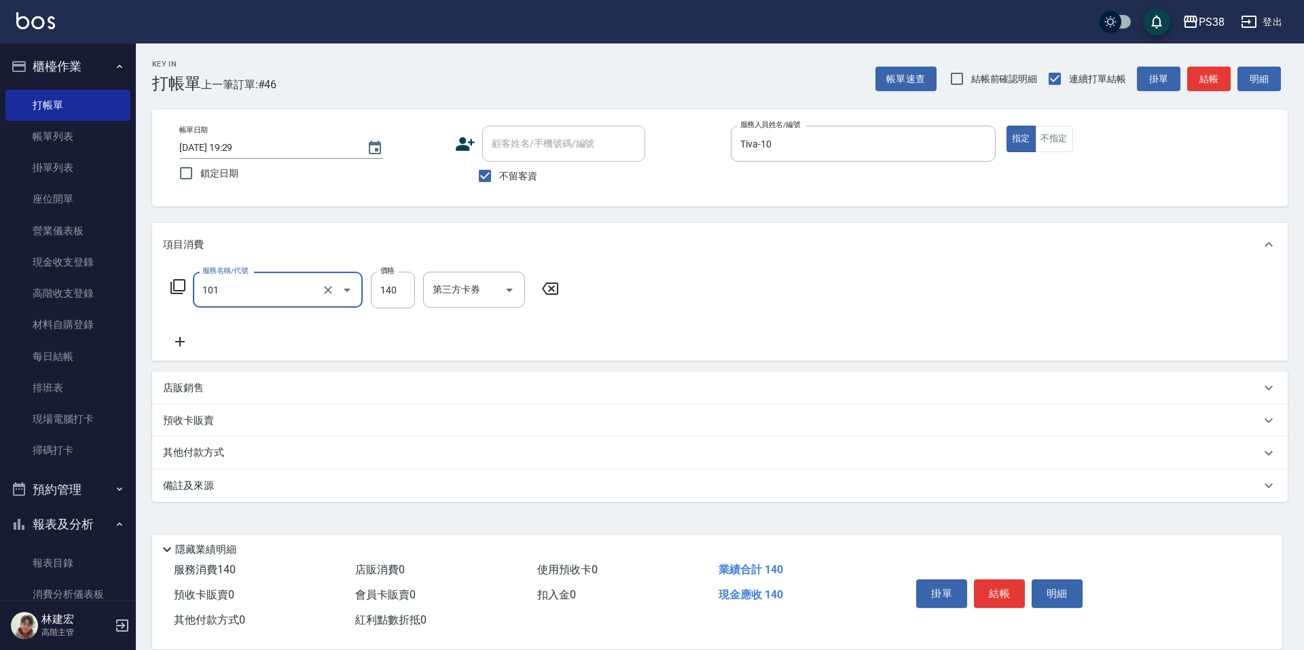
type input "洗髮(101)"
type input "彥丞-55"
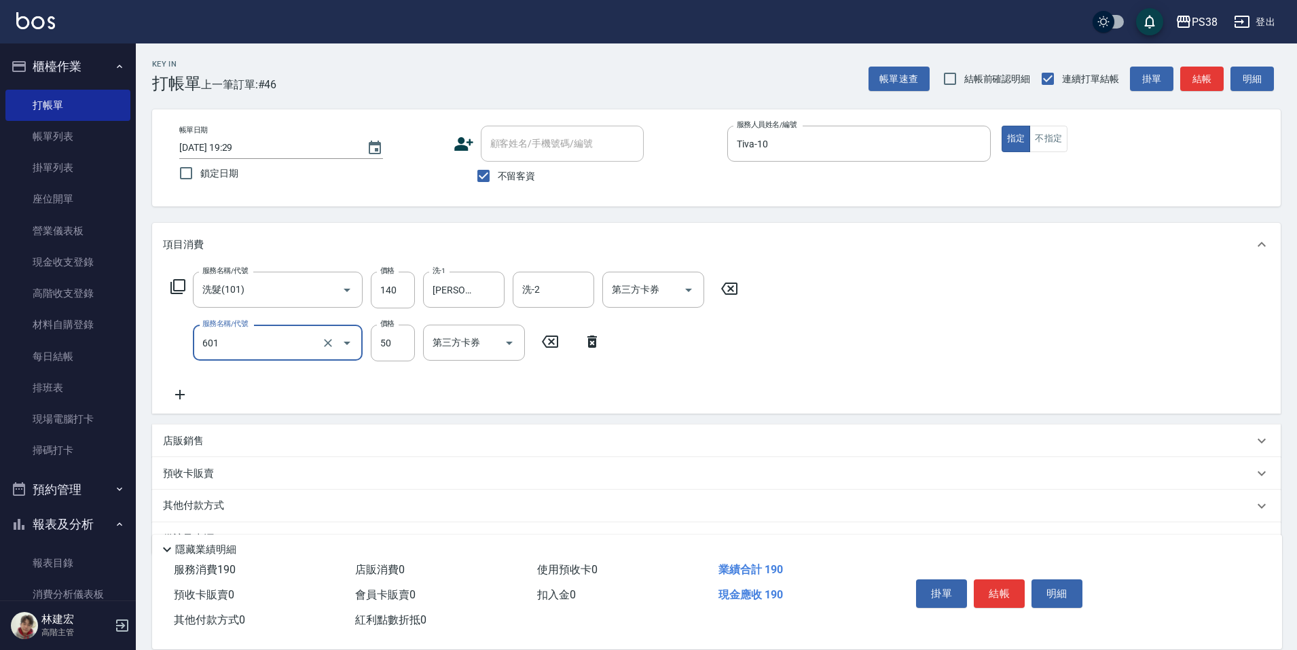
type input "精油50(601)"
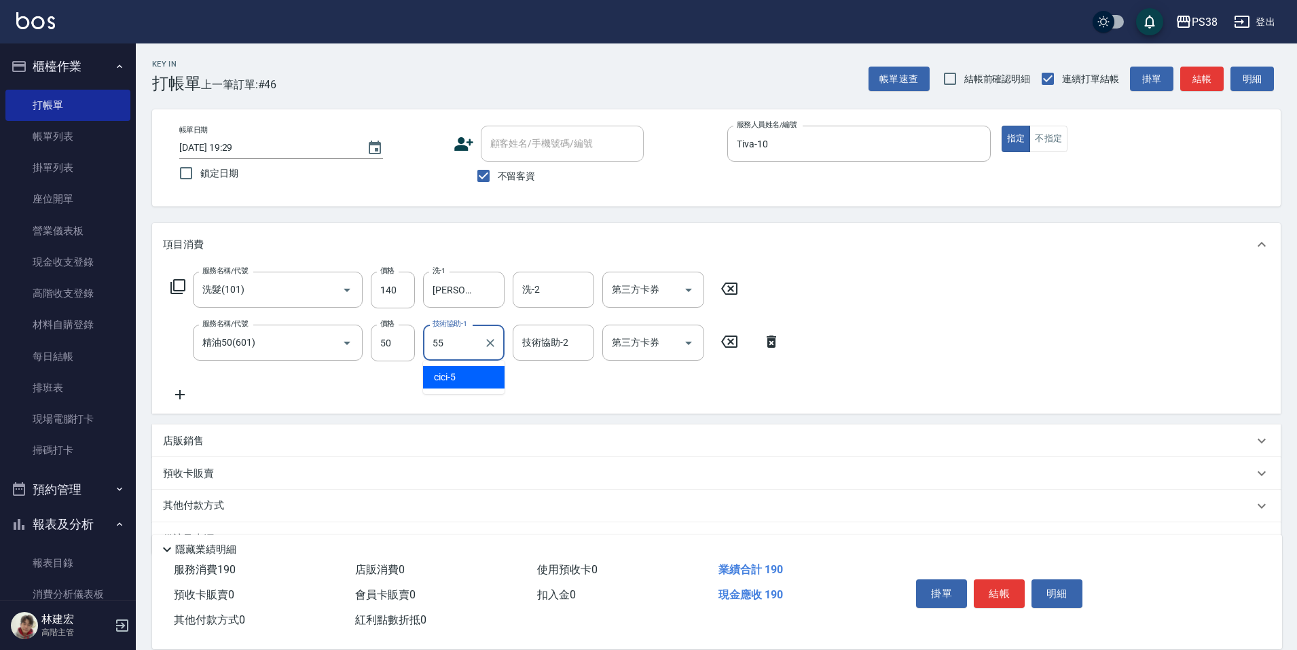
type input "彥丞-55"
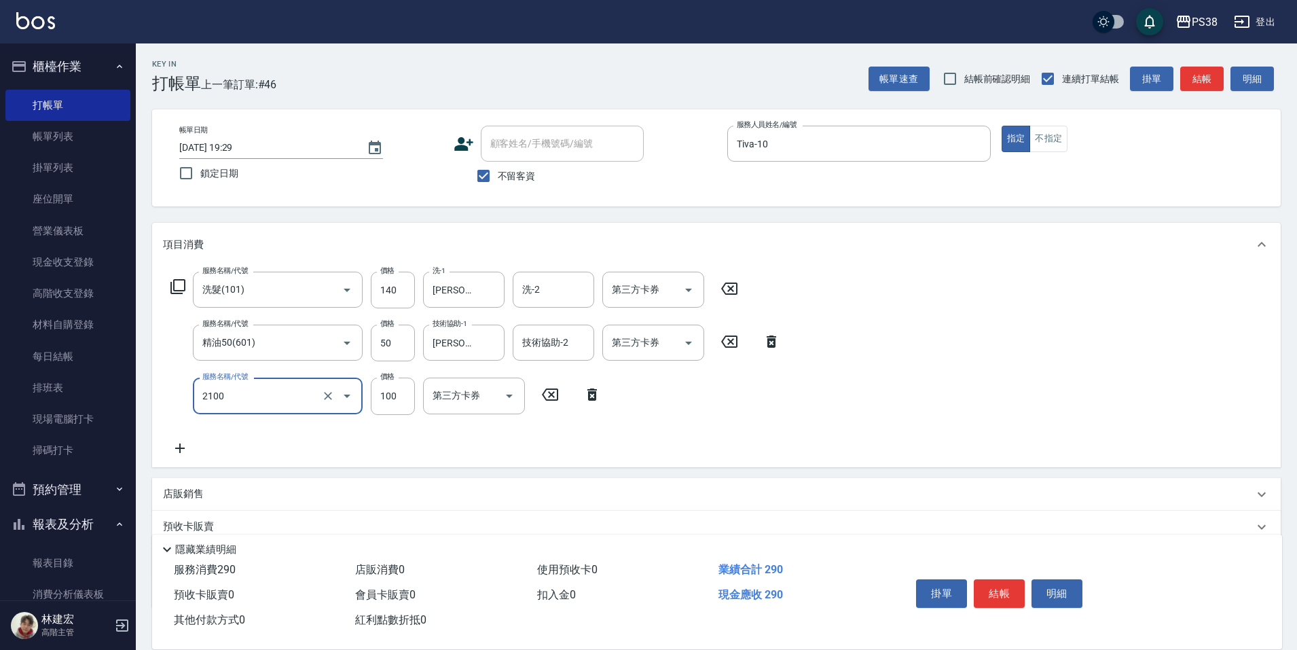
type input "剪髮與造型(任意金額)(2100)"
type input "190"
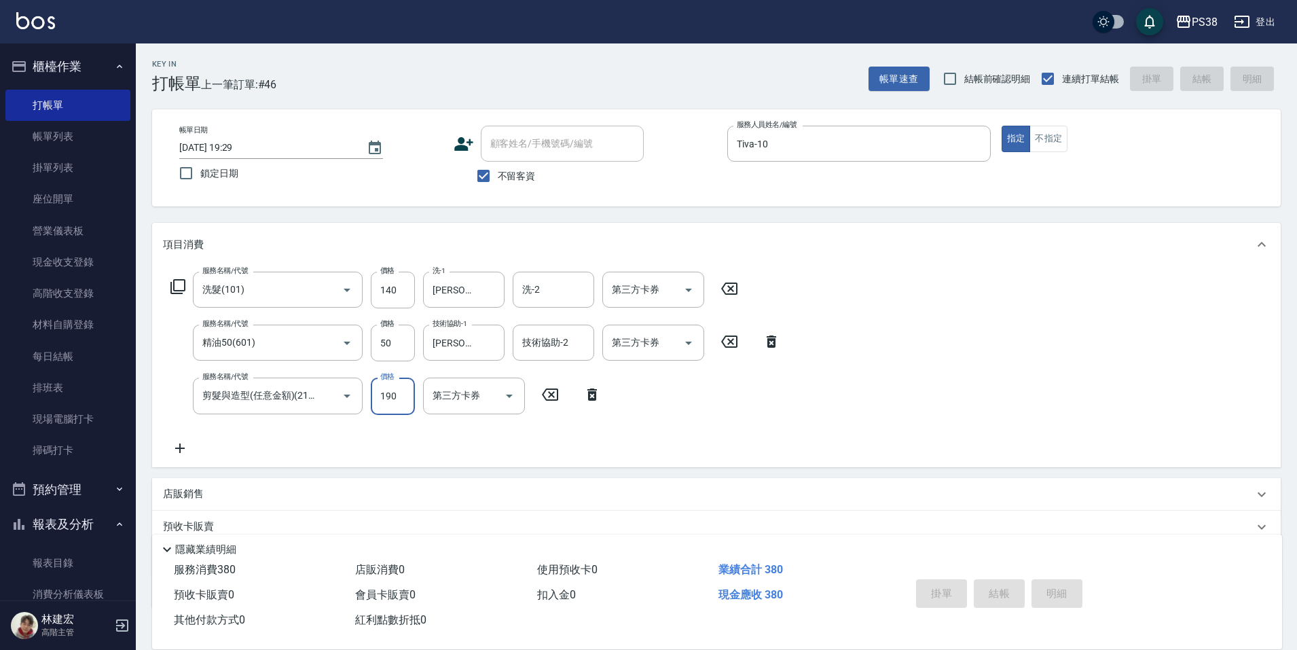
type input "2025/10/10 19:30"
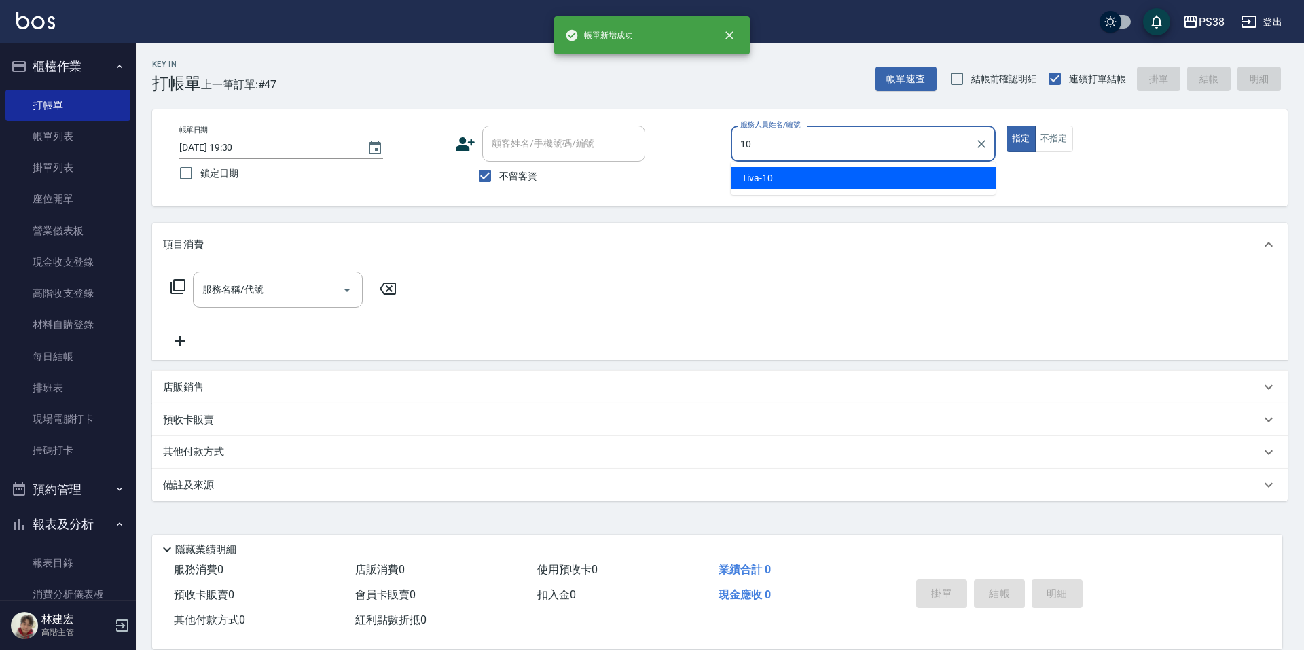
type input "Tiva-10"
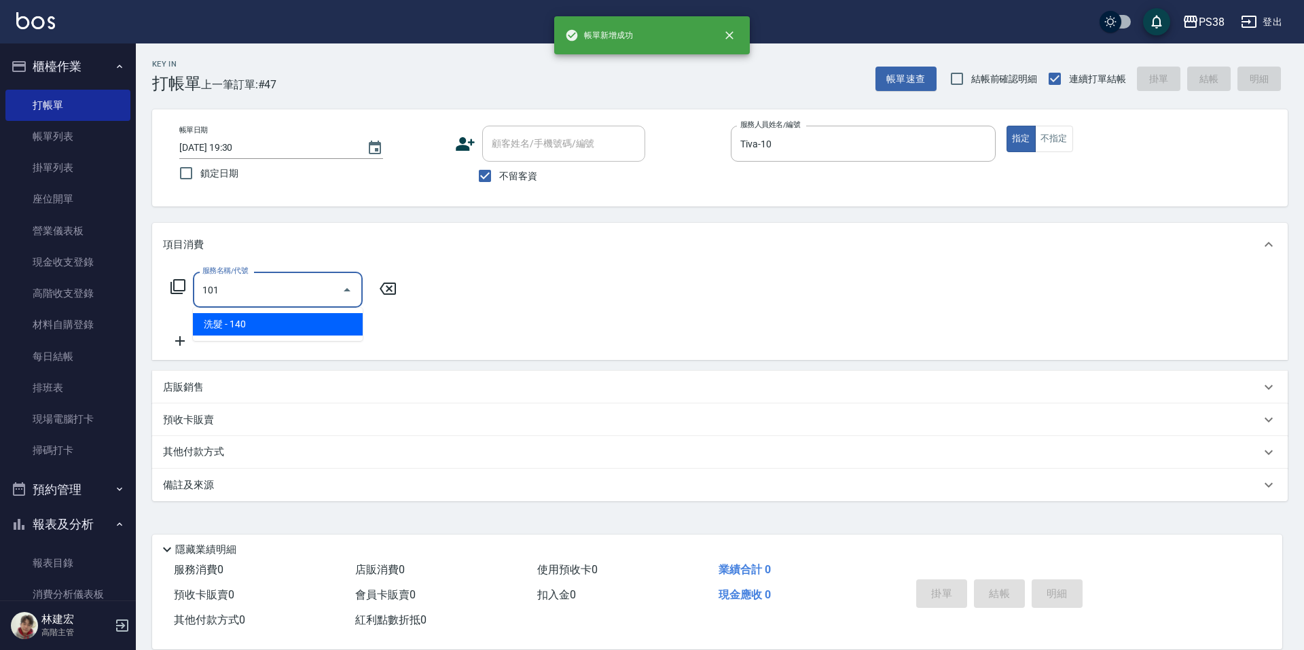
type input "洗髮(101)"
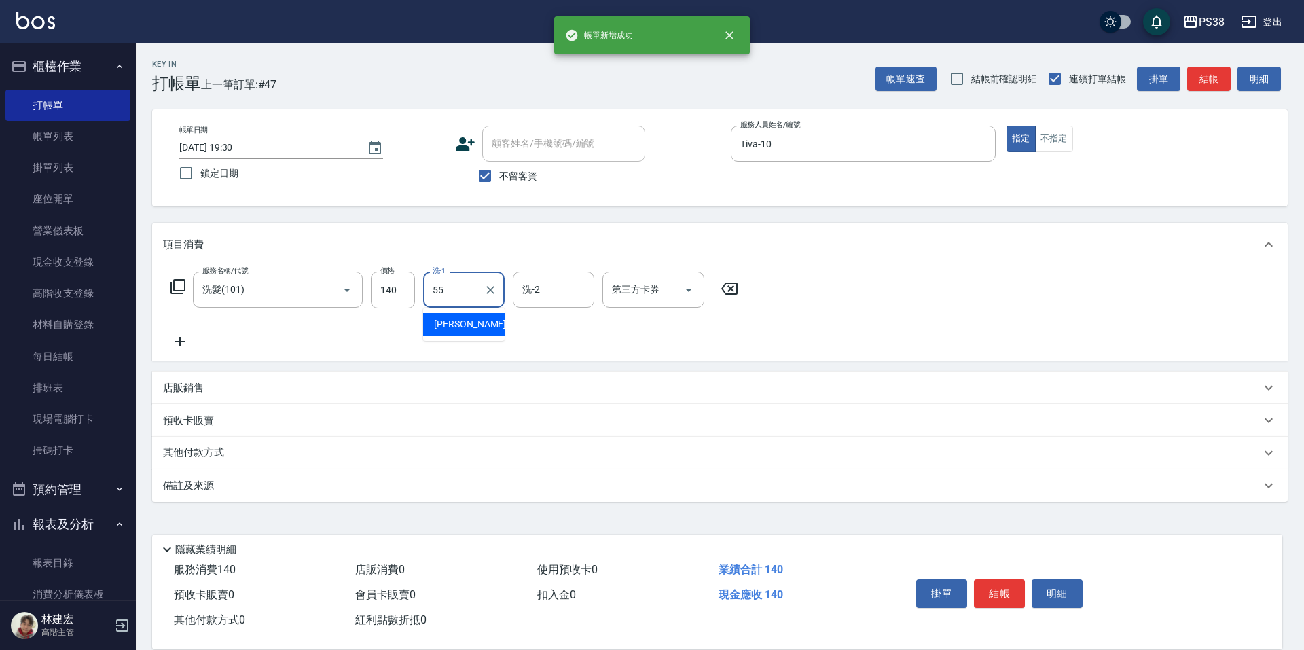
type input "彥丞-55"
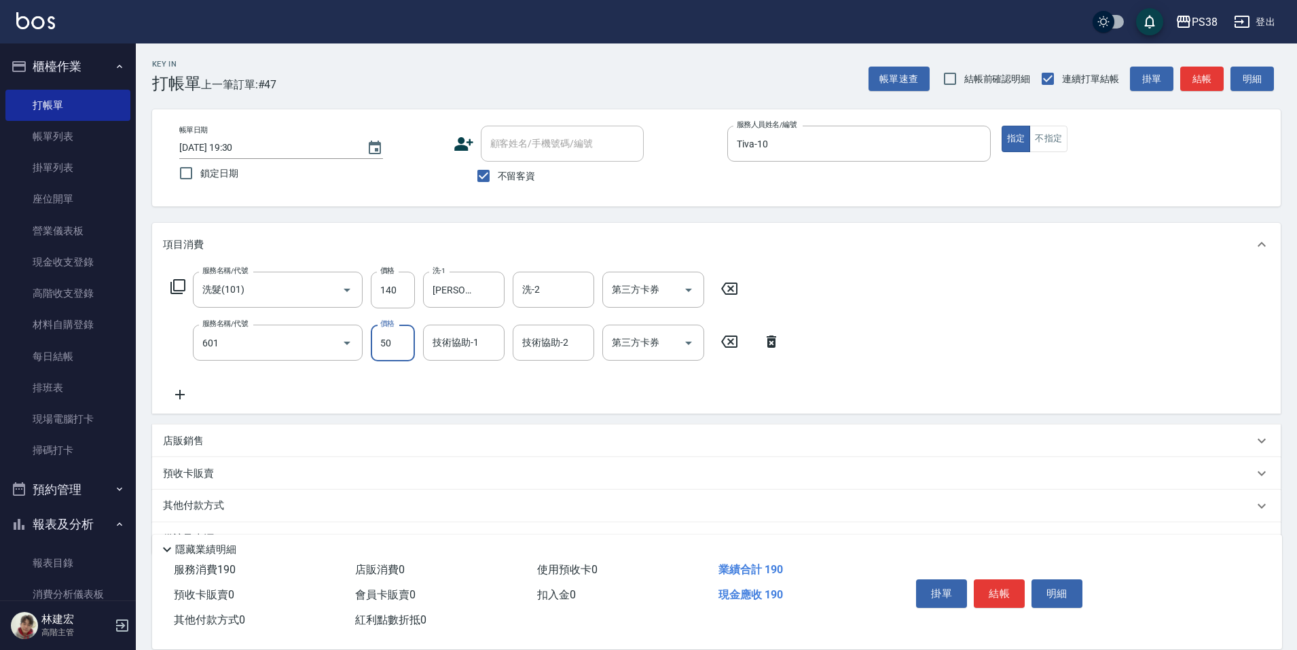
type input "精油50(601)"
type input "彥丞-55"
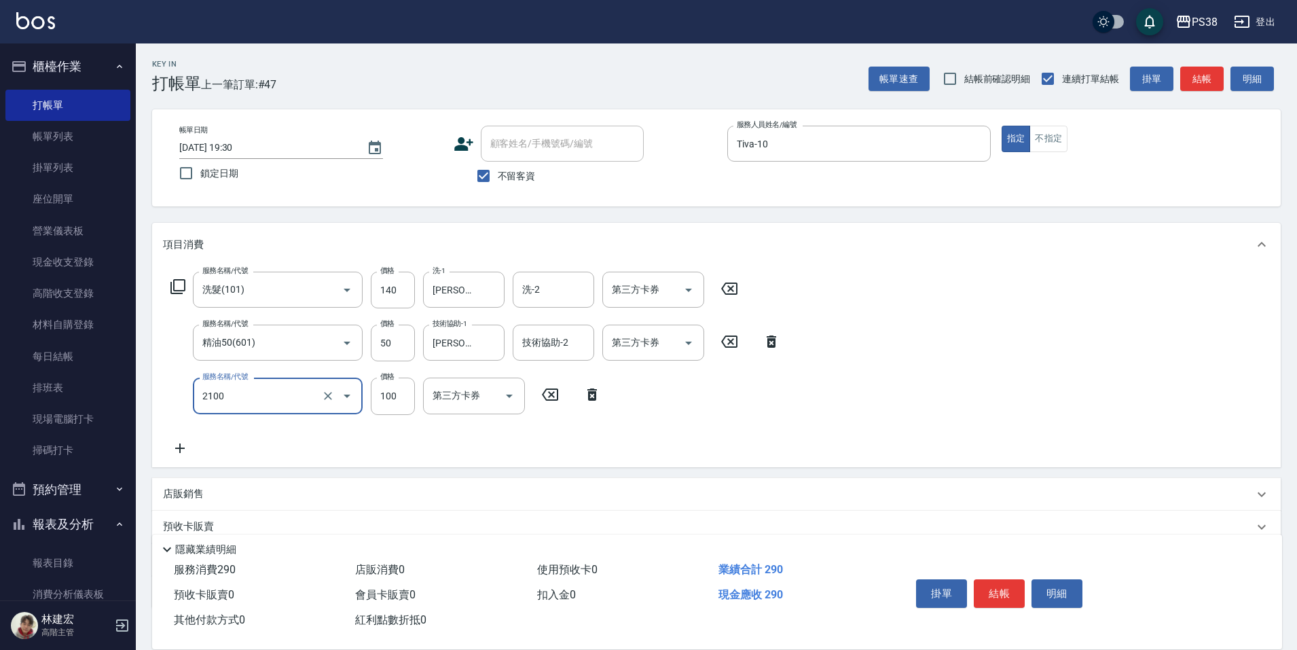
type input "剪髮與造型(任意金額)(2100)"
type input "190"
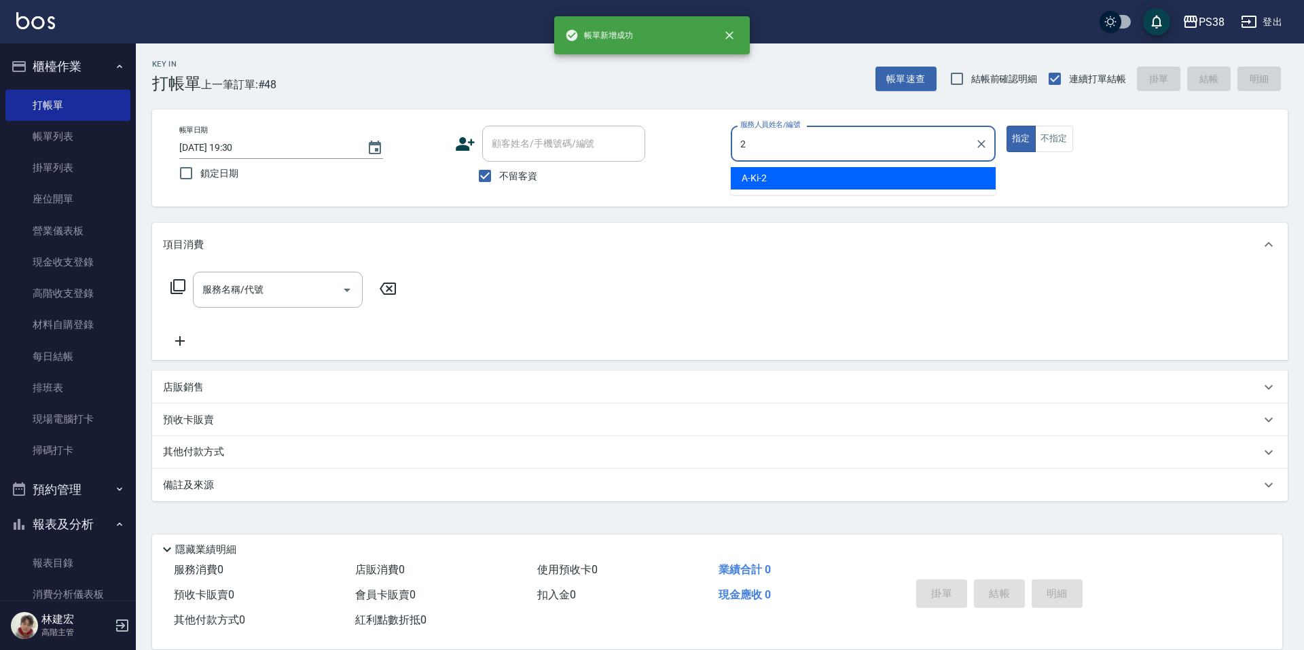
type input "A-Ki-2"
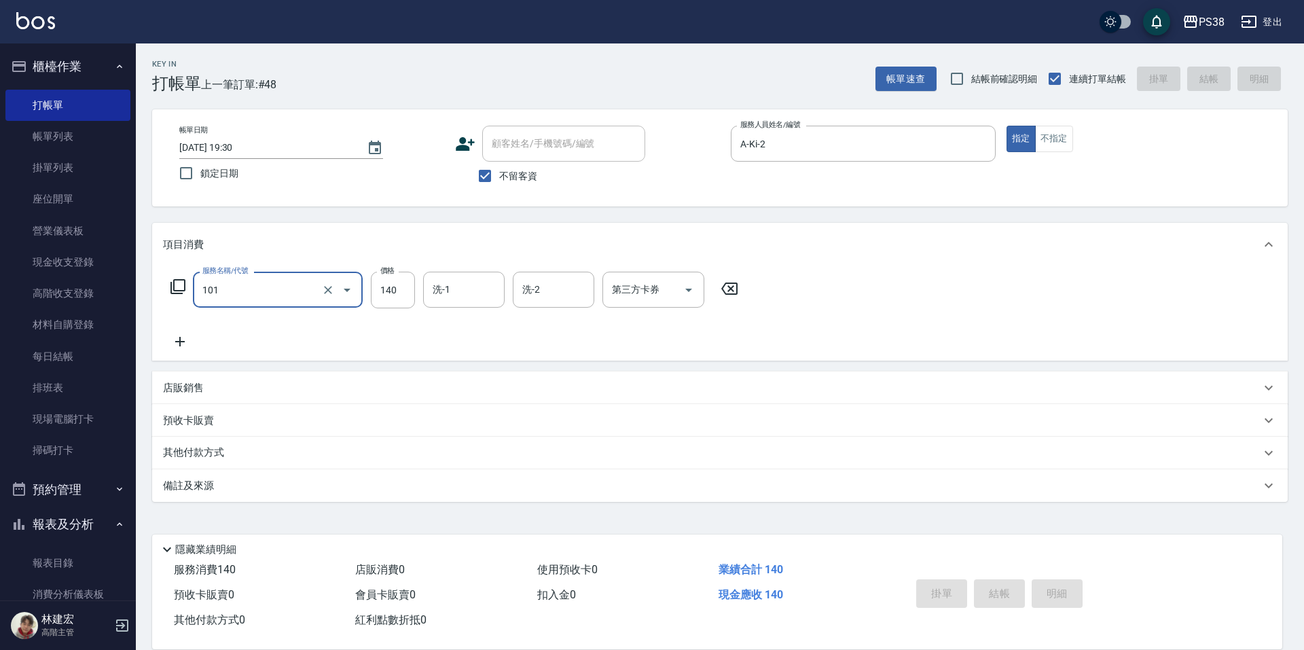
type input "101"
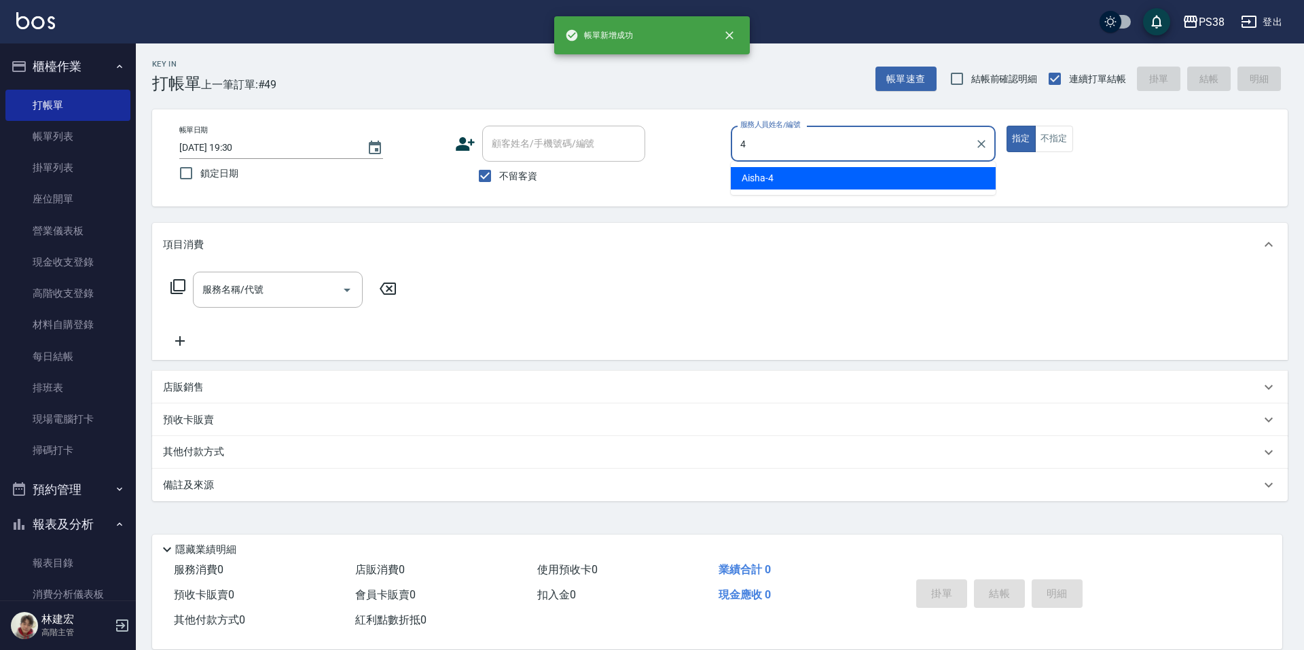
type input "Aisha-4"
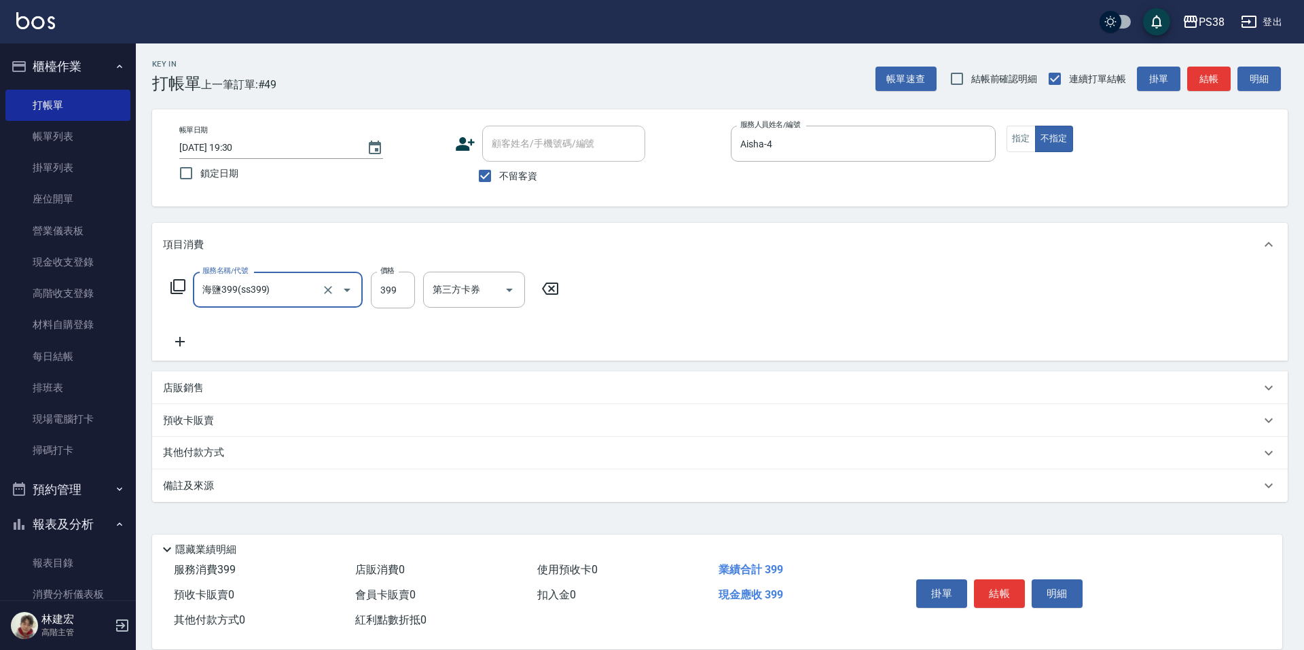
type input "海鹽399(ss399)"
type input "Yuki-6"
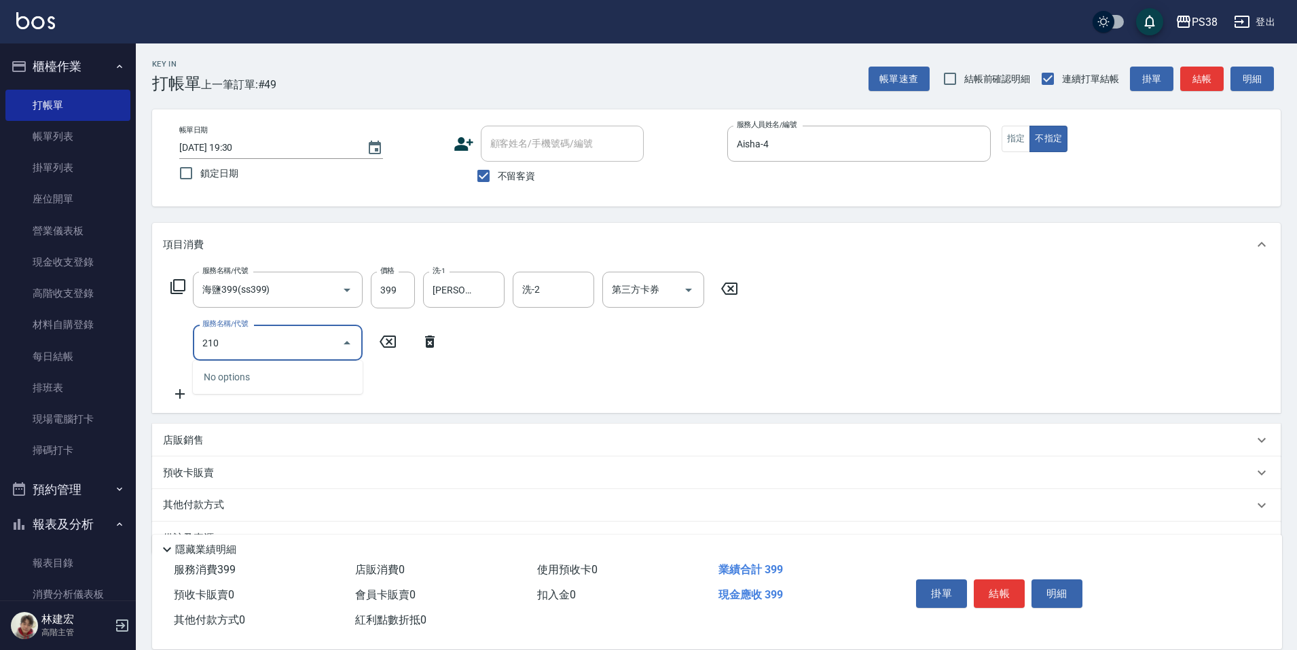
type input "2100"
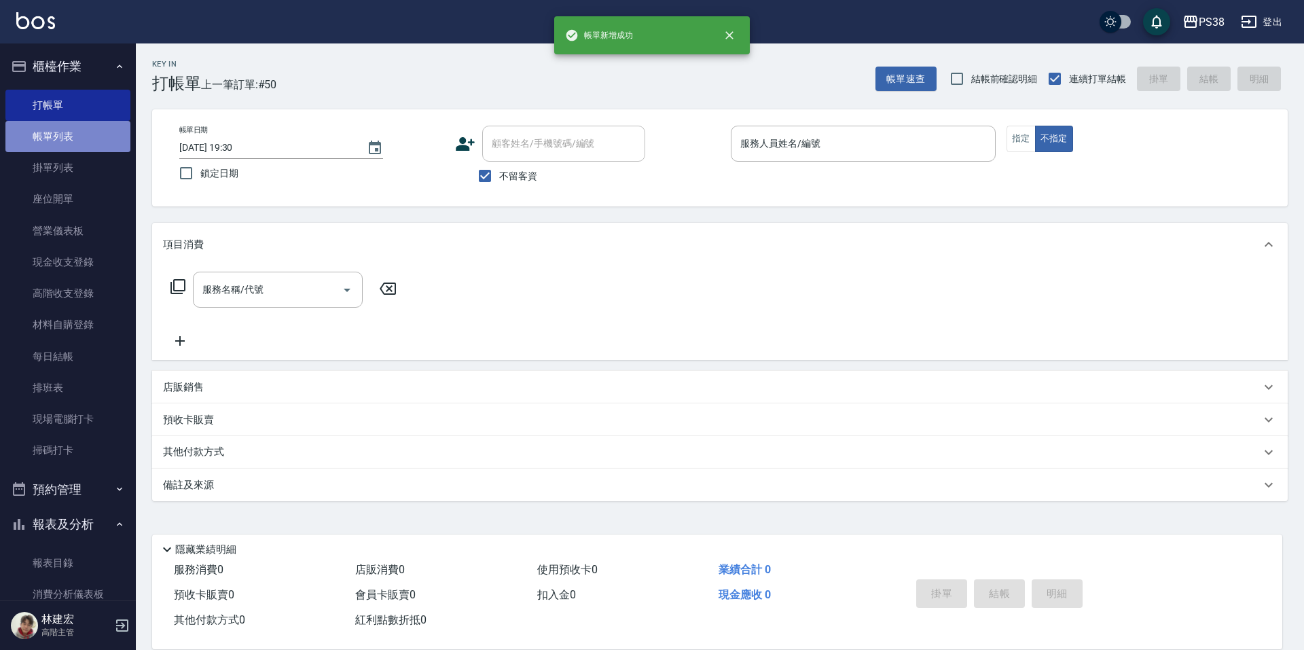
click at [77, 131] on link "帳單列表" at bounding box center [67, 136] width 125 height 31
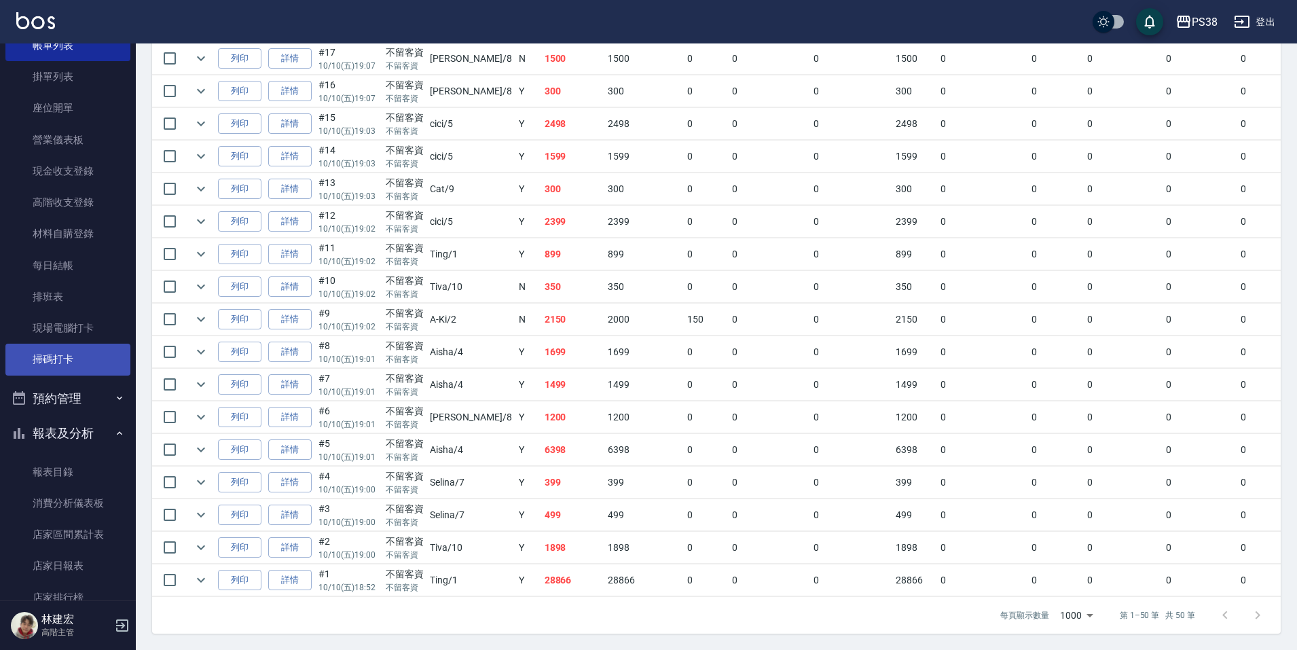
scroll to position [340, 0]
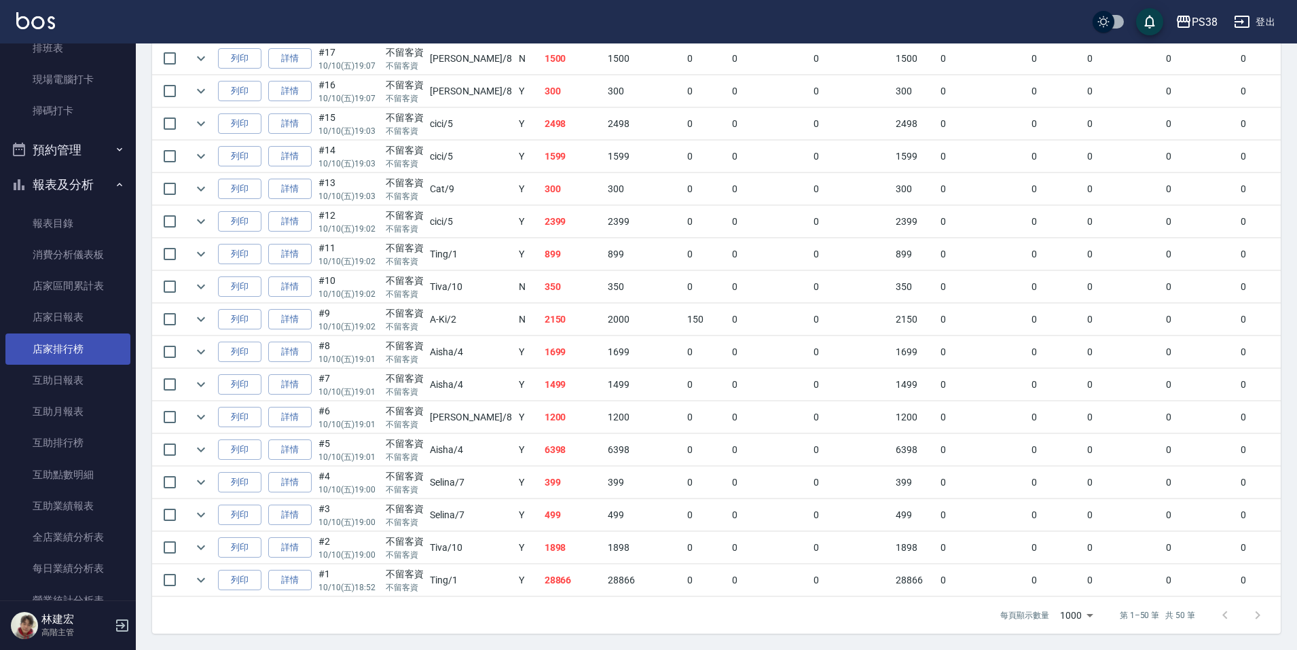
click at [71, 355] on link "店家排行榜" at bounding box center [67, 348] width 125 height 31
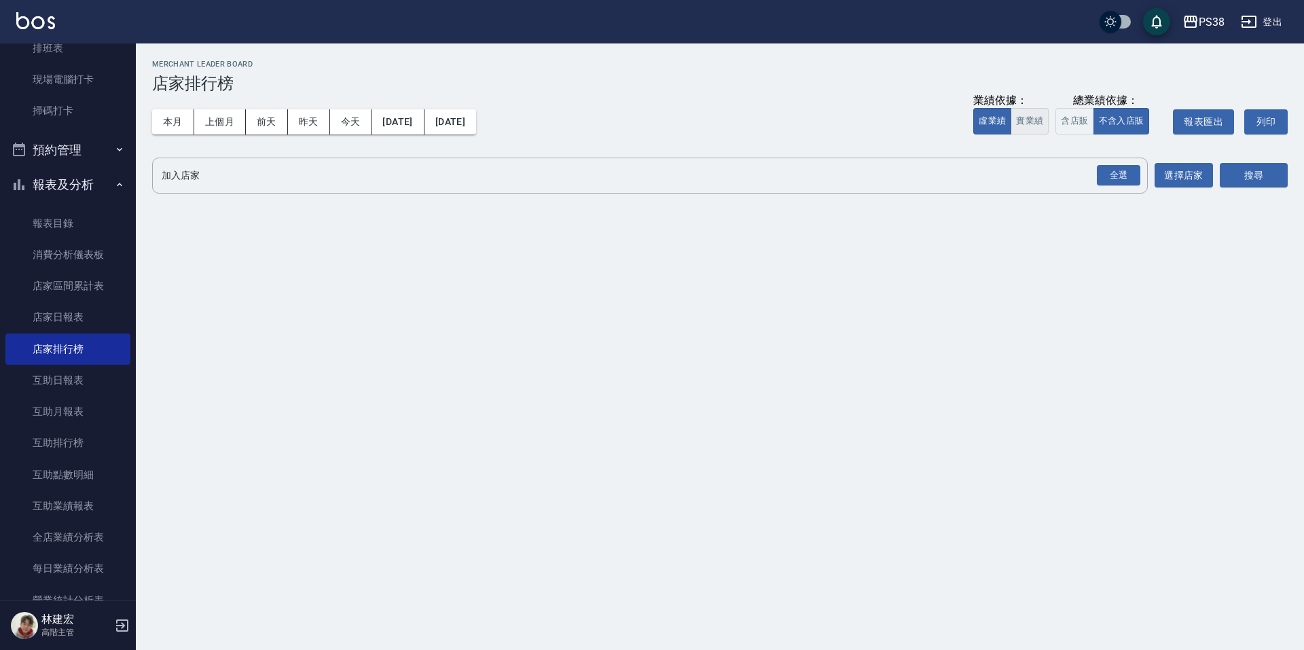
click at [1016, 126] on button "實業績" at bounding box center [1030, 121] width 38 height 26
click at [1104, 175] on div "全選" at bounding box center [1118, 175] width 43 height 21
click at [1253, 179] on button "搜尋" at bounding box center [1254, 176] width 68 height 25
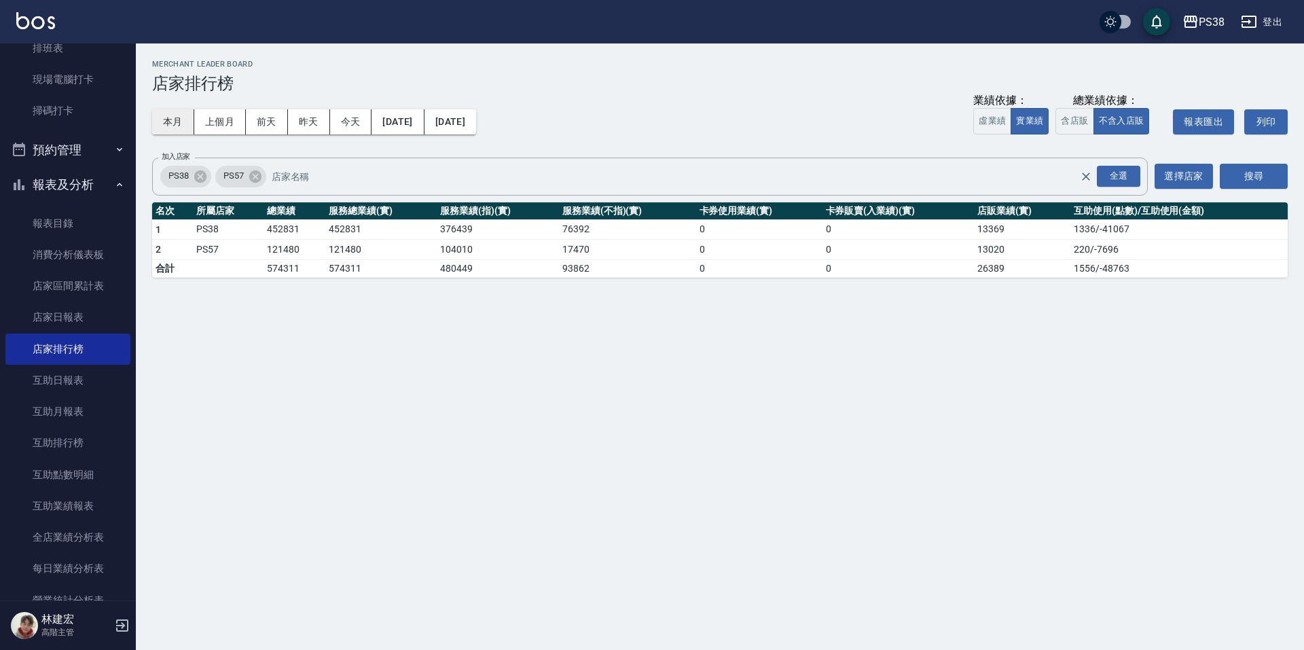
click at [164, 117] on button "本月" at bounding box center [173, 121] width 42 height 25
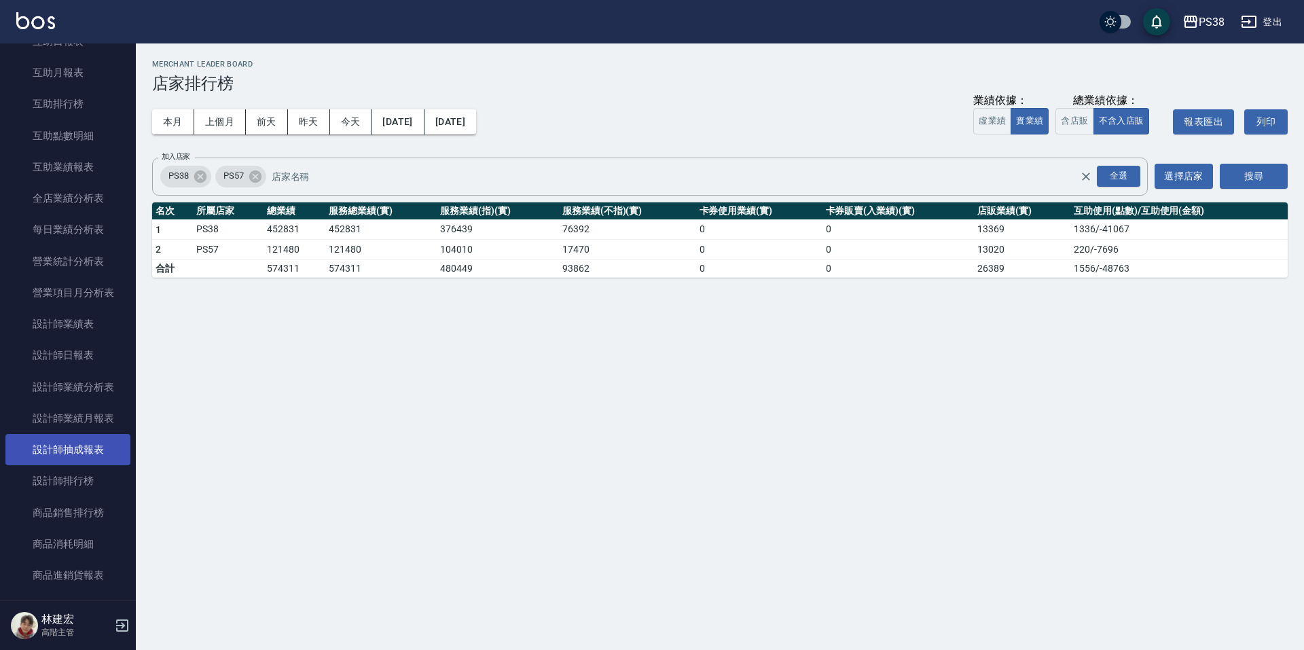
scroll to position [679, 0]
click at [95, 483] on link "設計師排行榜" at bounding box center [67, 480] width 125 height 31
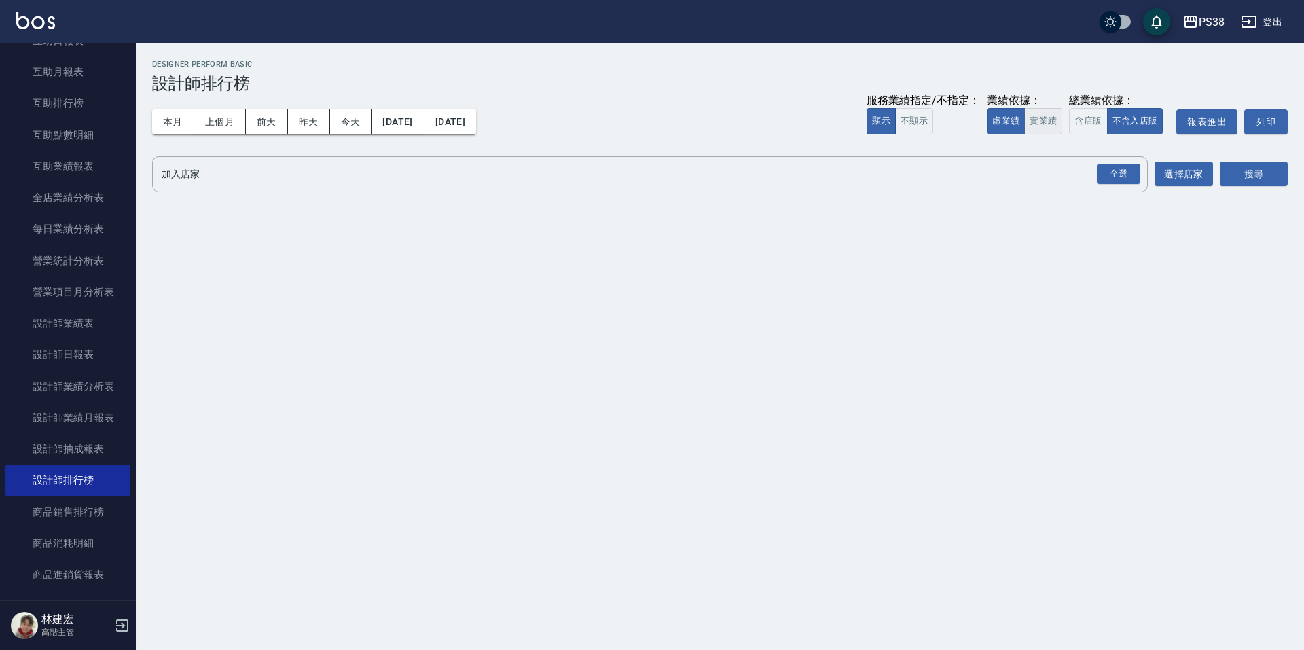
click at [1056, 128] on button "實業績" at bounding box center [1043, 121] width 38 height 26
click at [1106, 176] on div "全選" at bounding box center [1118, 174] width 43 height 21
click at [1265, 166] on button "搜尋" at bounding box center [1254, 174] width 68 height 25
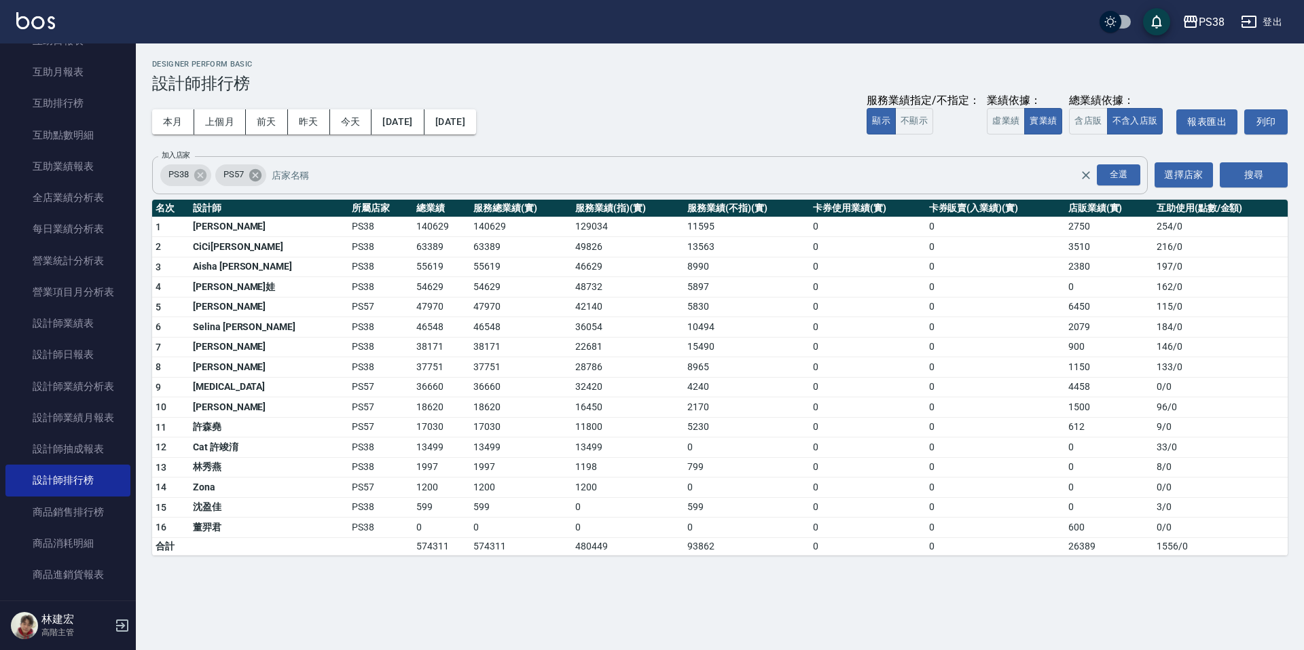
click at [259, 177] on icon at bounding box center [255, 174] width 12 height 12
click at [1242, 171] on button "搜尋" at bounding box center [1254, 174] width 68 height 25
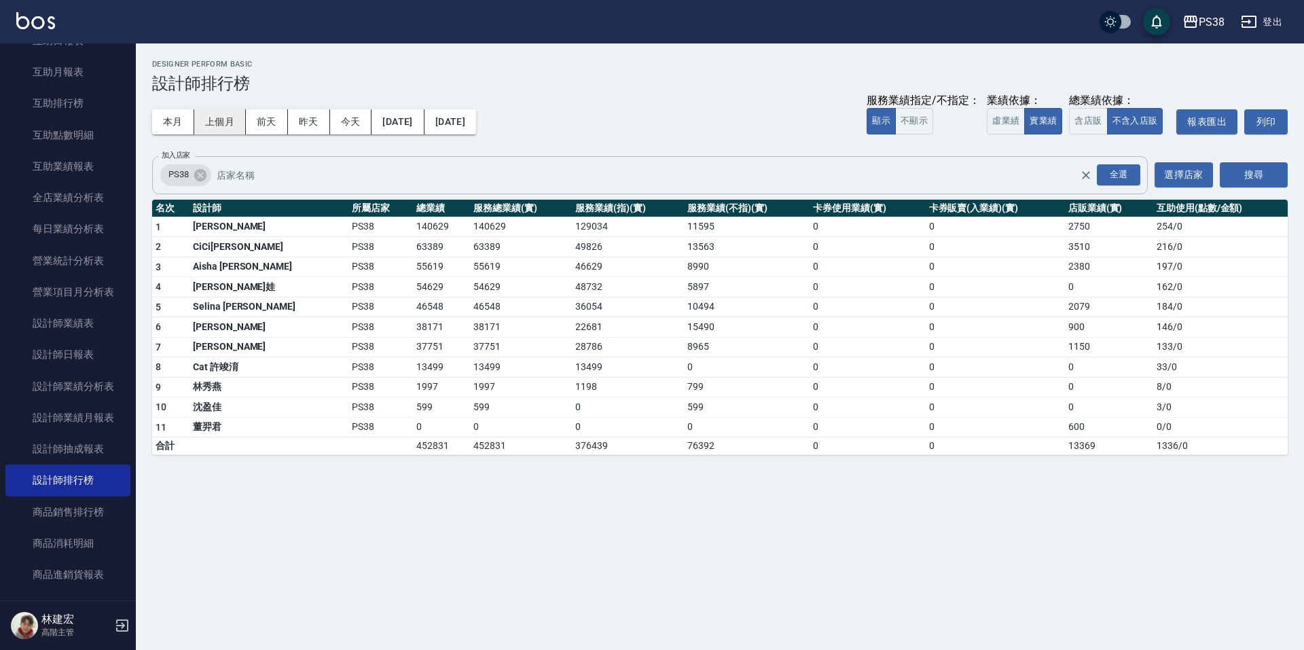
click at [211, 117] on button "上個月" at bounding box center [220, 121] width 52 height 25
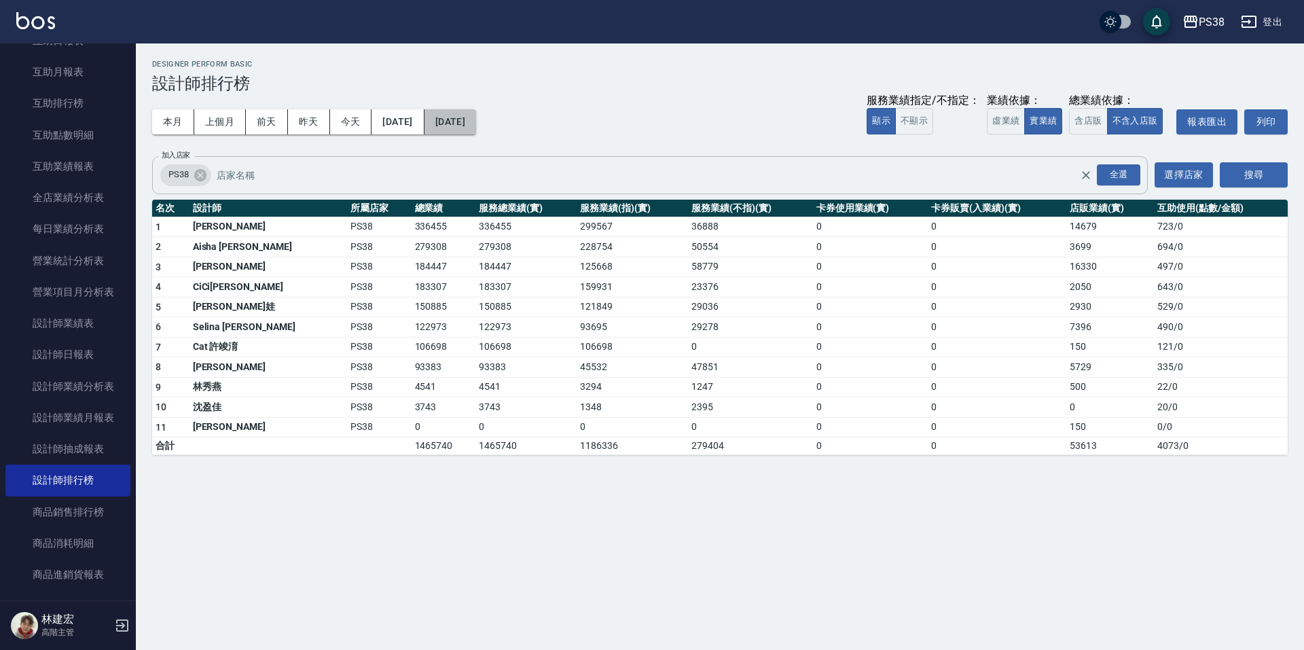
click at [476, 130] on button "[DATE]" at bounding box center [450, 121] width 52 height 25
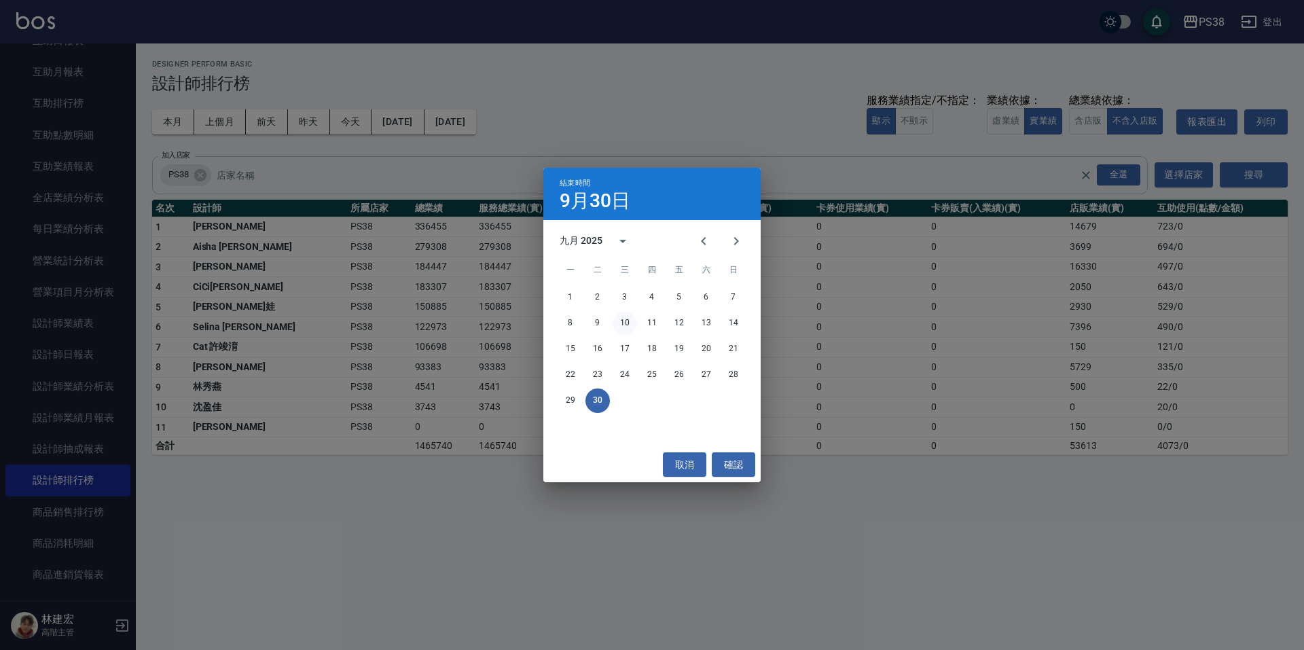
click at [632, 321] on button "10" at bounding box center [625, 323] width 24 height 24
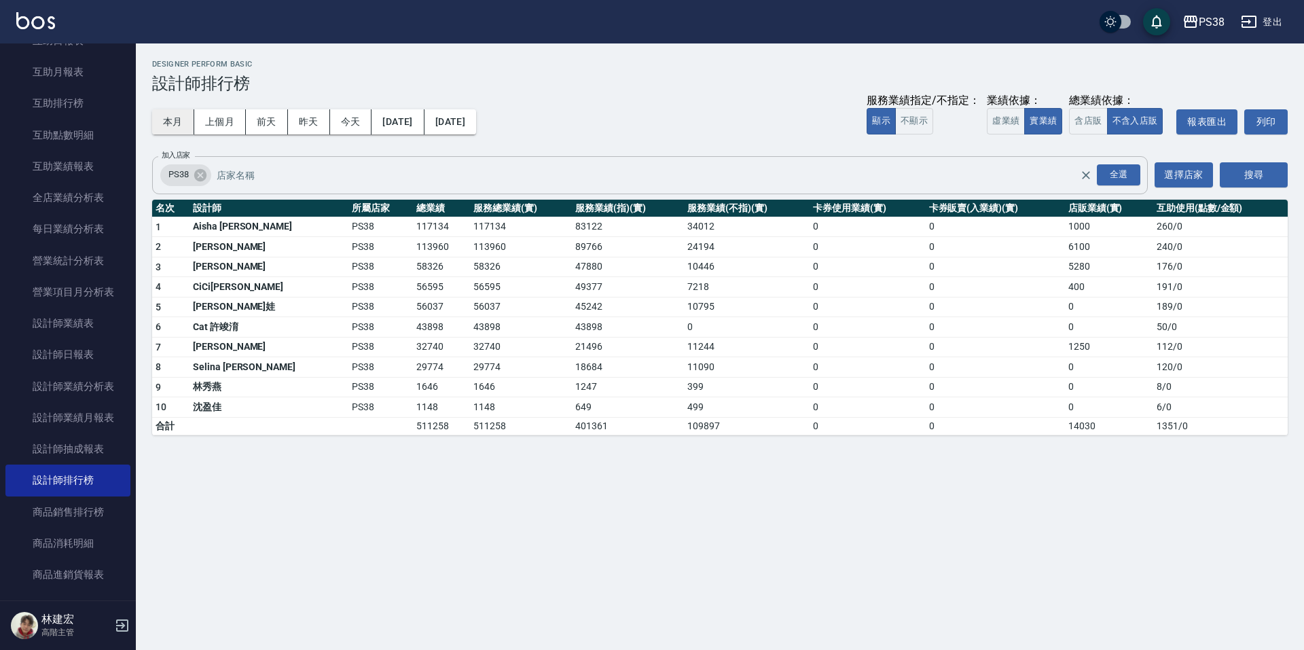
click at [162, 133] on button "本月" at bounding box center [173, 121] width 42 height 25
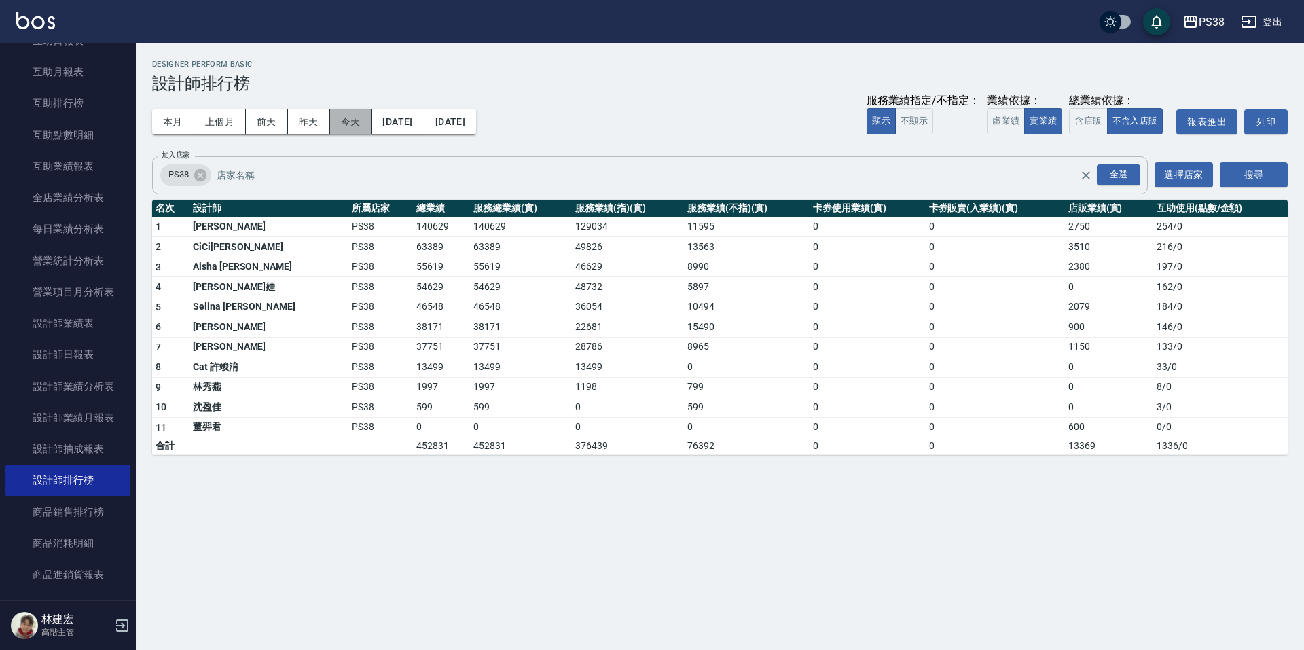
click at [348, 122] on button "今天" at bounding box center [351, 121] width 42 height 25
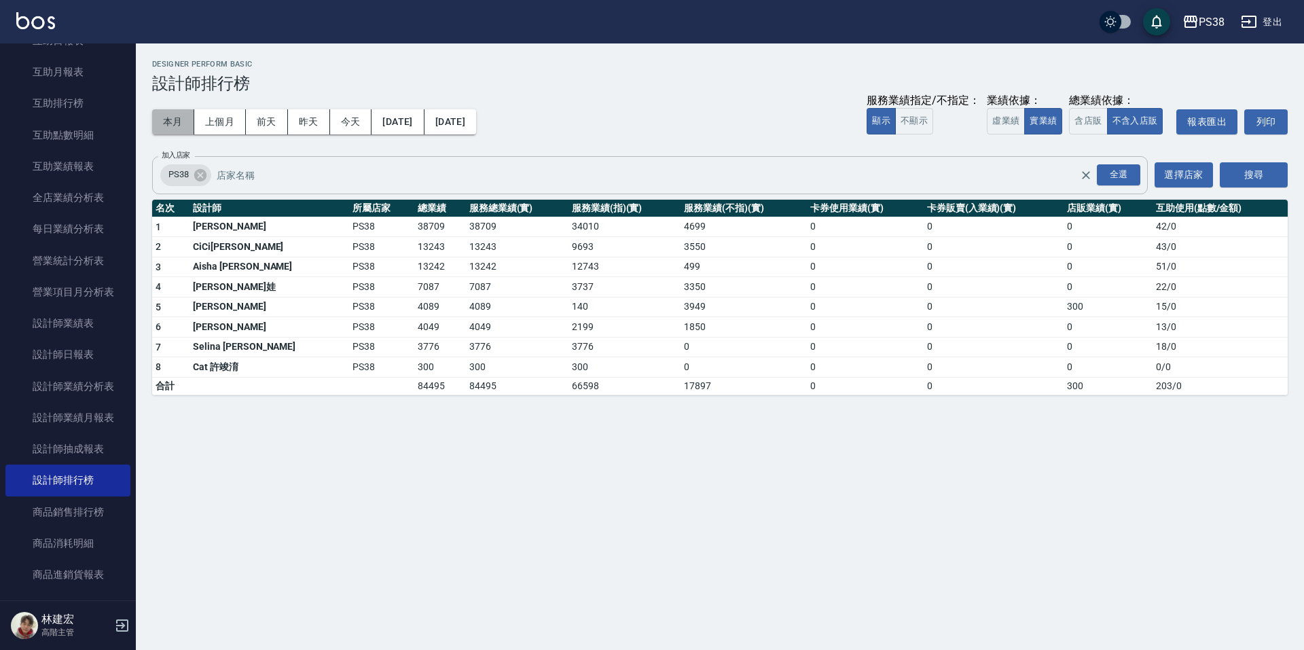
click at [158, 125] on button "本月" at bounding box center [173, 121] width 42 height 25
